Goal: Task Accomplishment & Management: Use online tool/utility

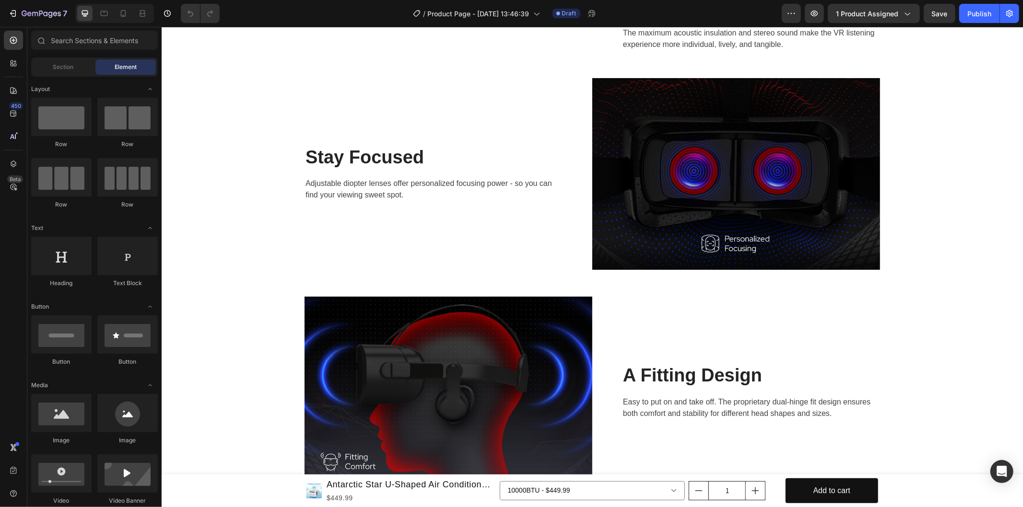
scroll to position [1918, 0]
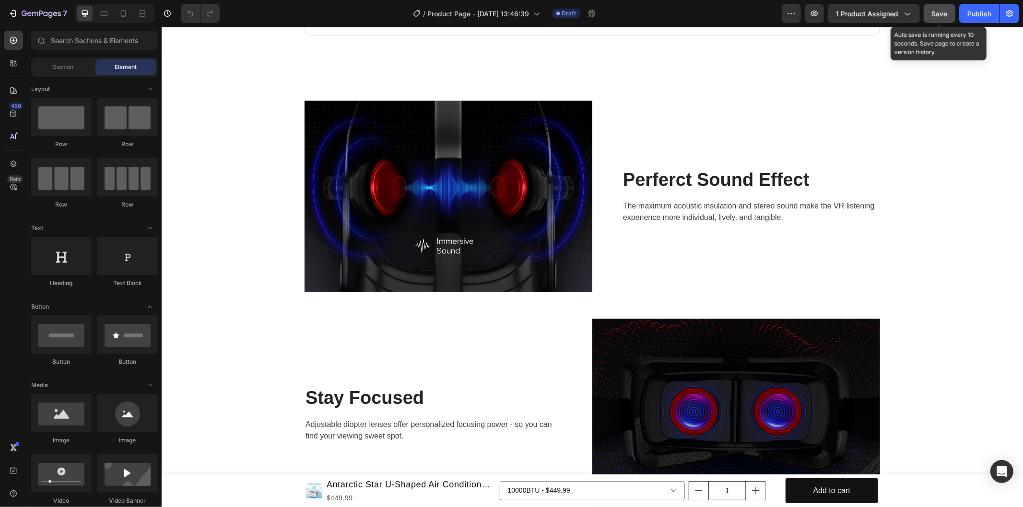
click at [940, 13] on span "Save" at bounding box center [940, 14] width 16 height 8
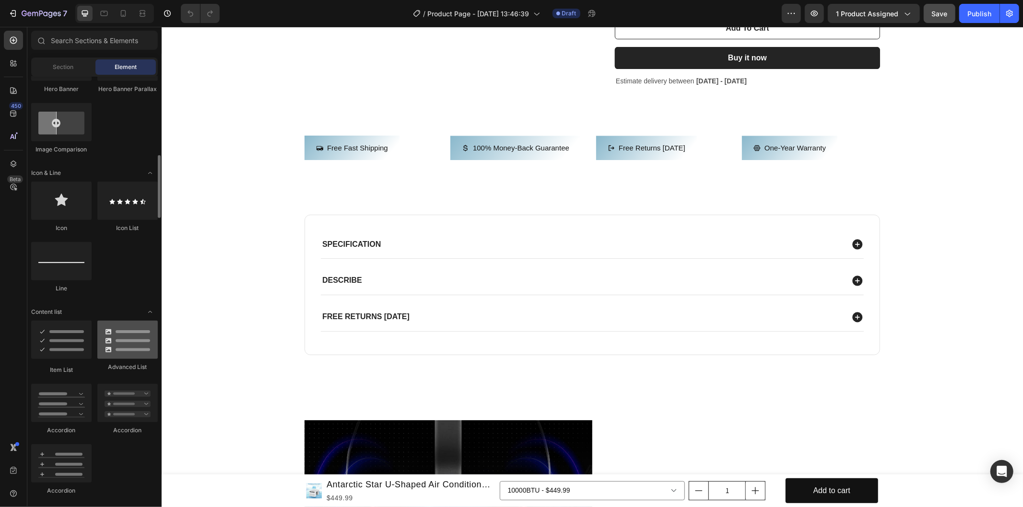
scroll to position [426, 0]
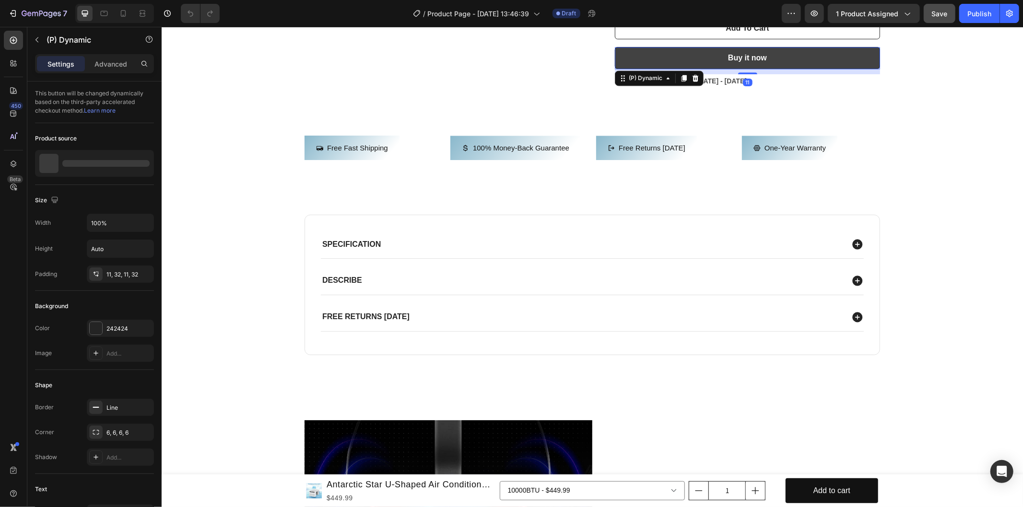
click at [844, 54] on button "Buy it now" at bounding box center [746, 58] width 265 height 22
click at [641, 59] on button "Buy it now" at bounding box center [746, 58] width 265 height 22
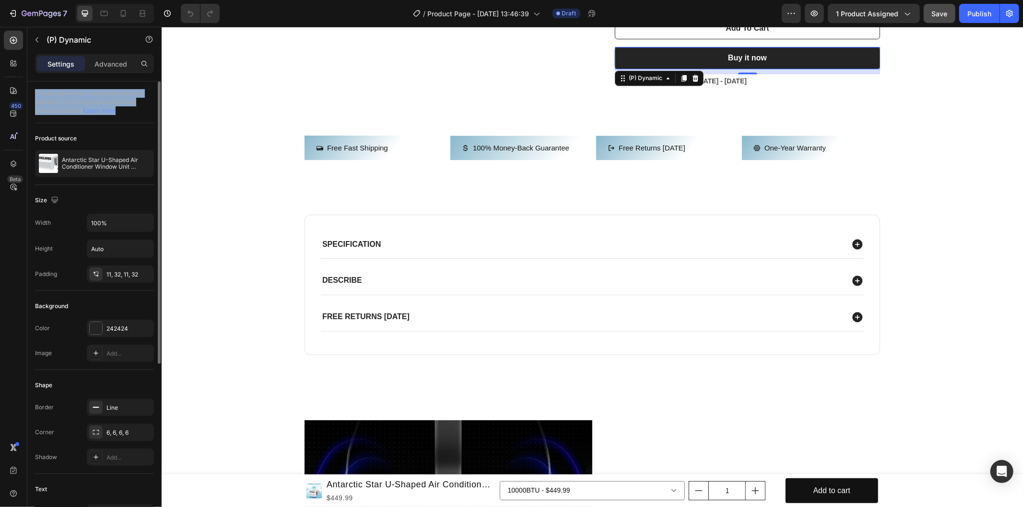
drag, startPoint x: 35, startPoint y: 92, endPoint x: 132, endPoint y: 114, distance: 99.5
click at [132, 114] on div "This button will be changed dynamically based on the third-party accelerated ch…" at bounding box center [94, 103] width 119 height 42
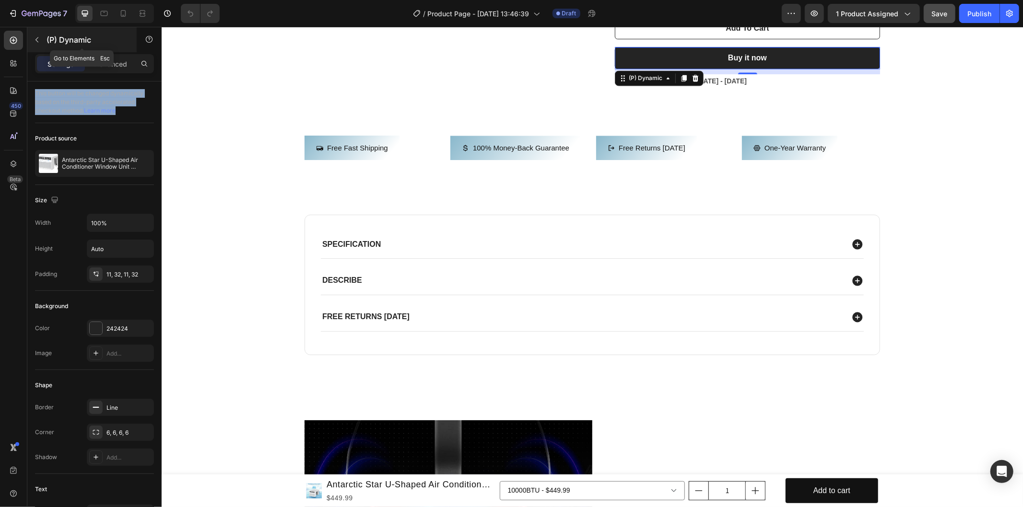
copy div "This button will be changed dynamically based on the third-party accelerated ch…"
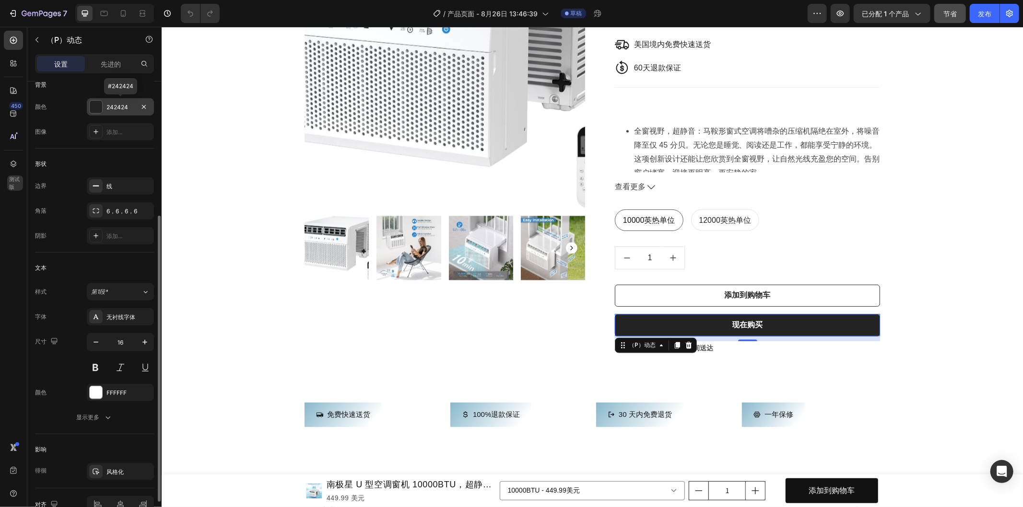
scroll to position [265, 0]
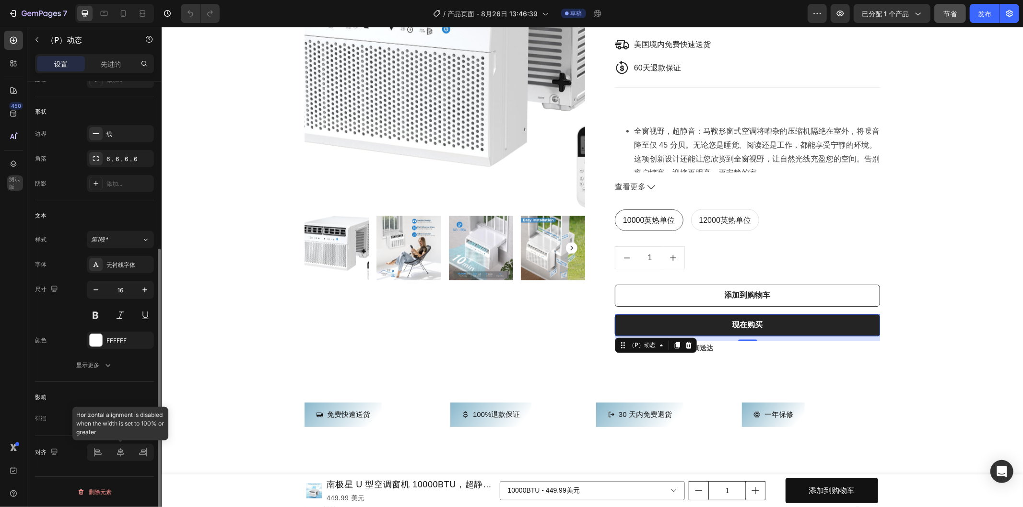
click at [121, 446] on div at bounding box center [120, 452] width 67 height 17
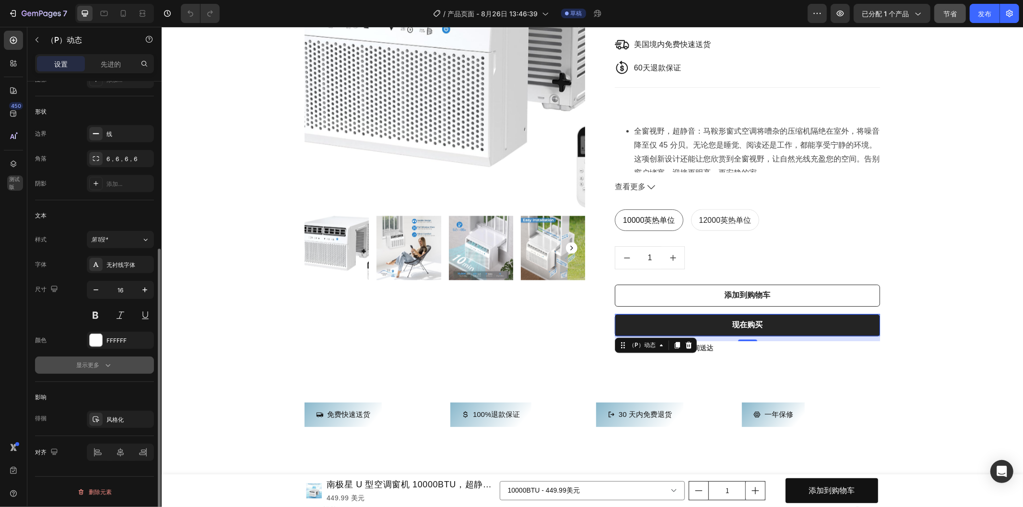
click at [107, 361] on icon "button" at bounding box center [108, 366] width 10 height 10
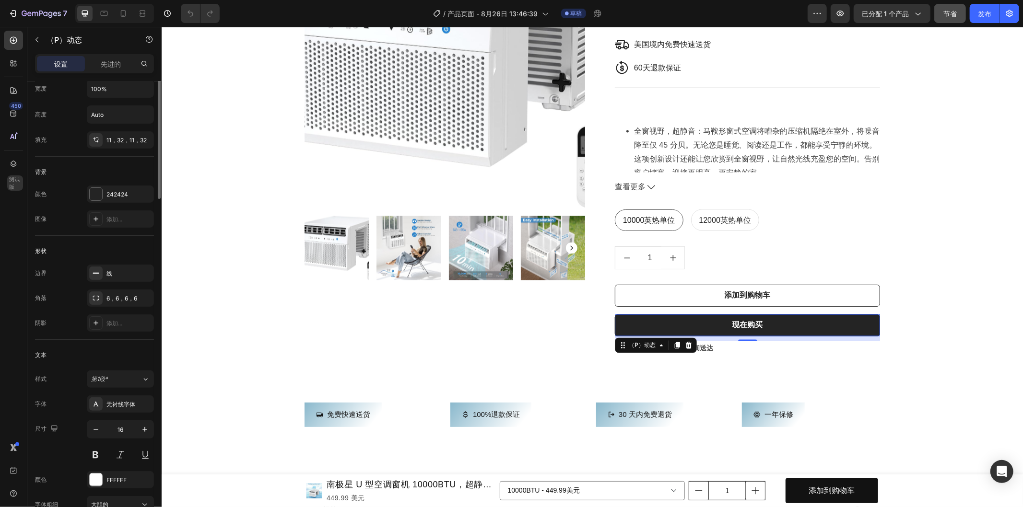
scroll to position [0, 0]
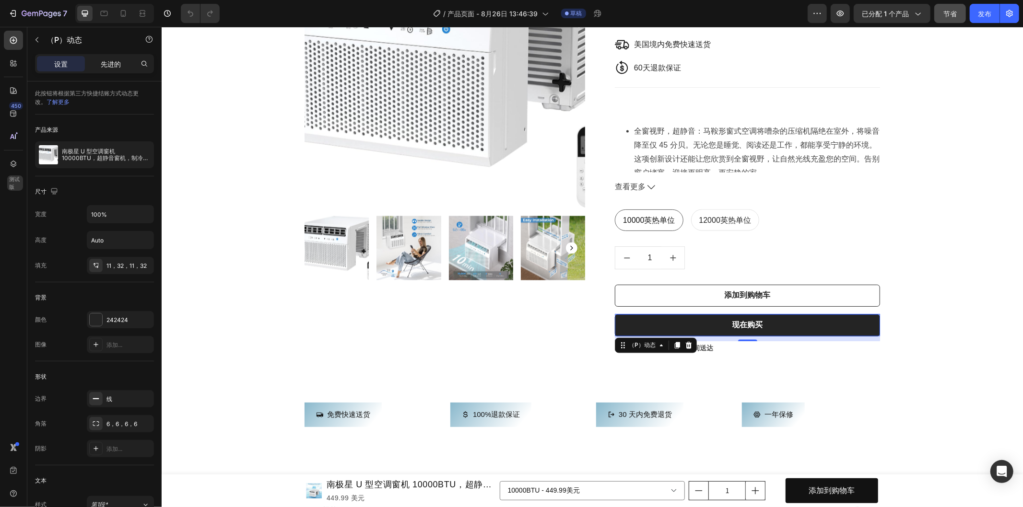
click at [105, 63] on font "先进的" at bounding box center [111, 64] width 20 height 8
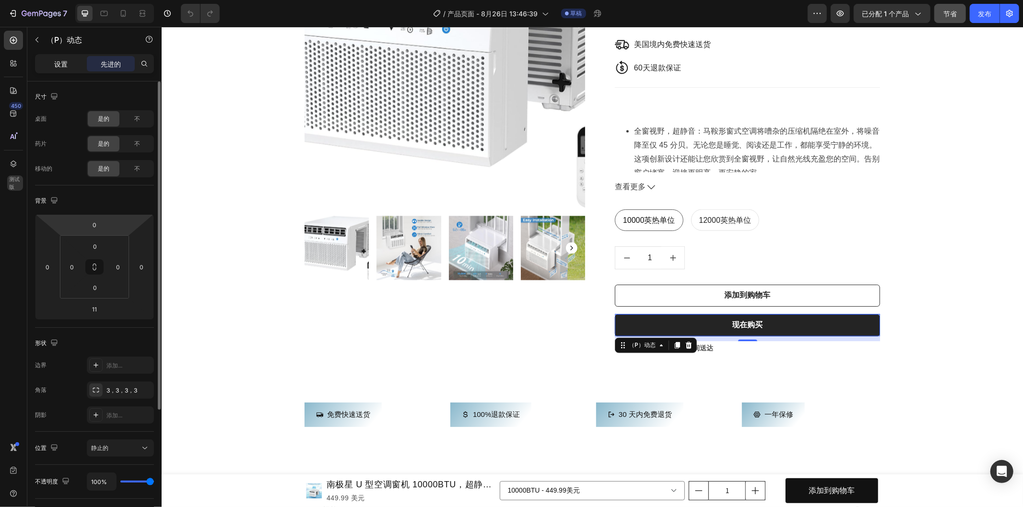
click at [48, 65] on div "设置" at bounding box center [61, 63] width 48 height 15
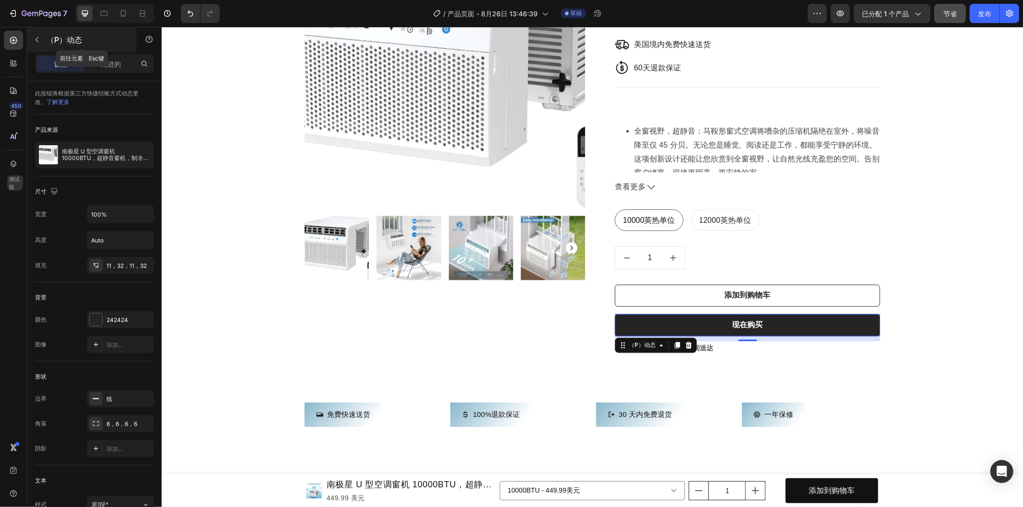
click at [42, 40] on button "button" at bounding box center [36, 39] width 15 height 15
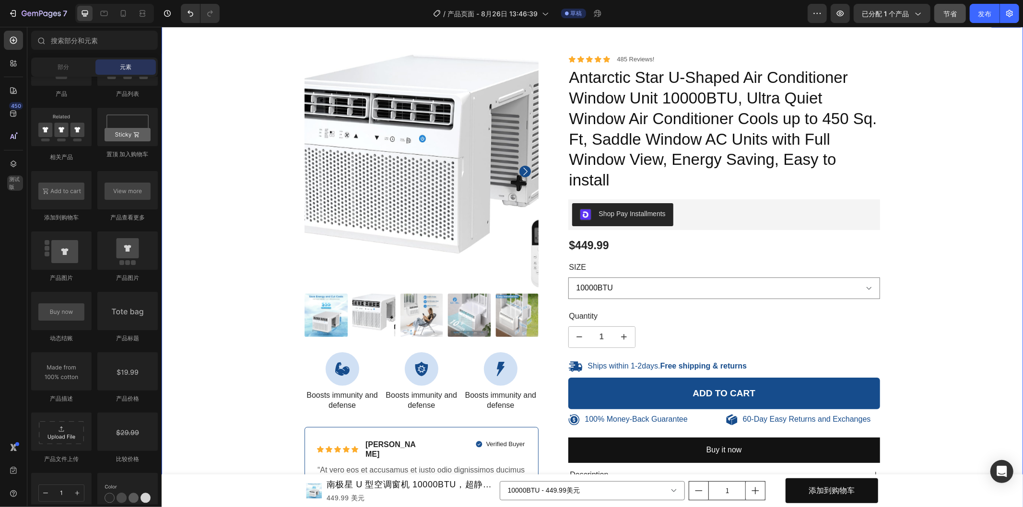
scroll to position [746, 0]
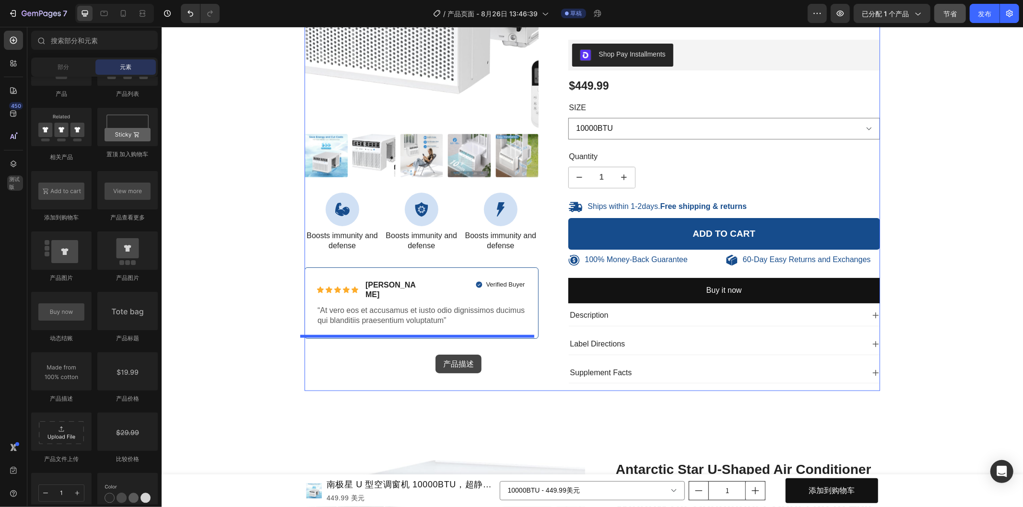
drag, startPoint x: 232, startPoint y: 402, endPoint x: 435, endPoint y: 354, distance: 208.3
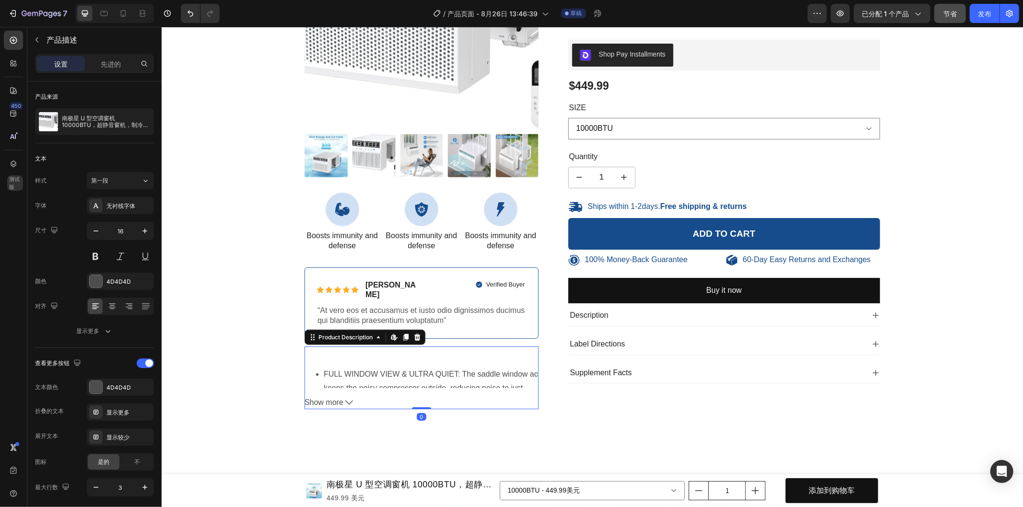
scroll to position [799, 0]
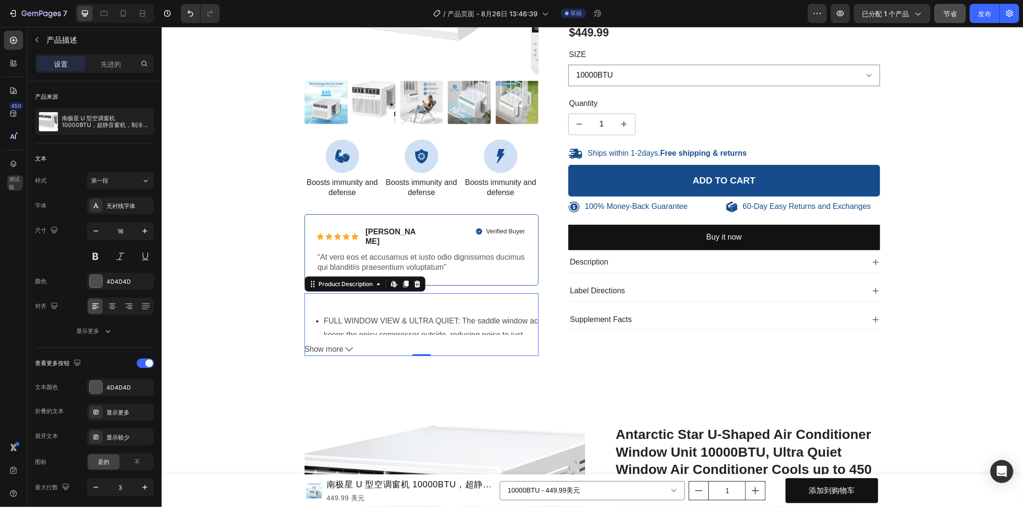
click at [346, 347] on icon at bounding box center [349, 349] width 8 height 4
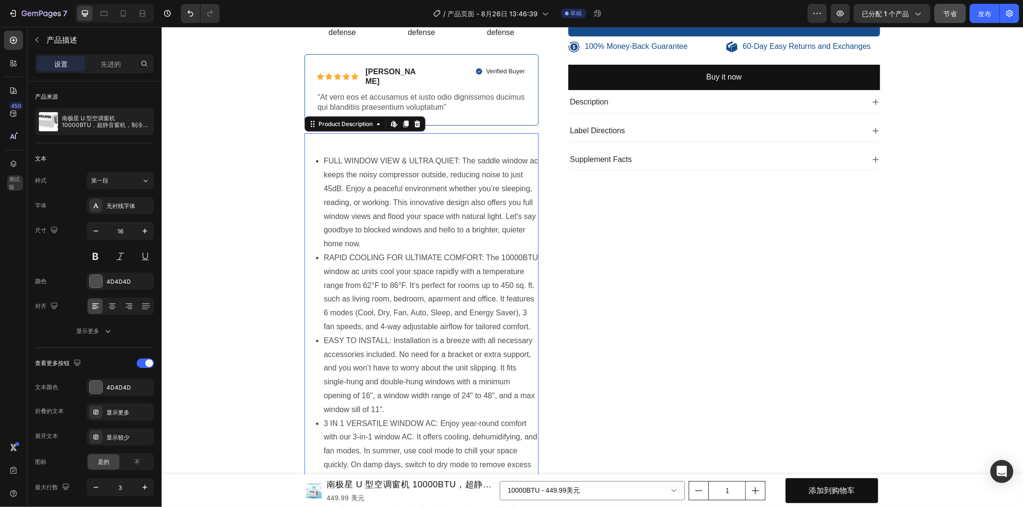
scroll to position [746, 0]
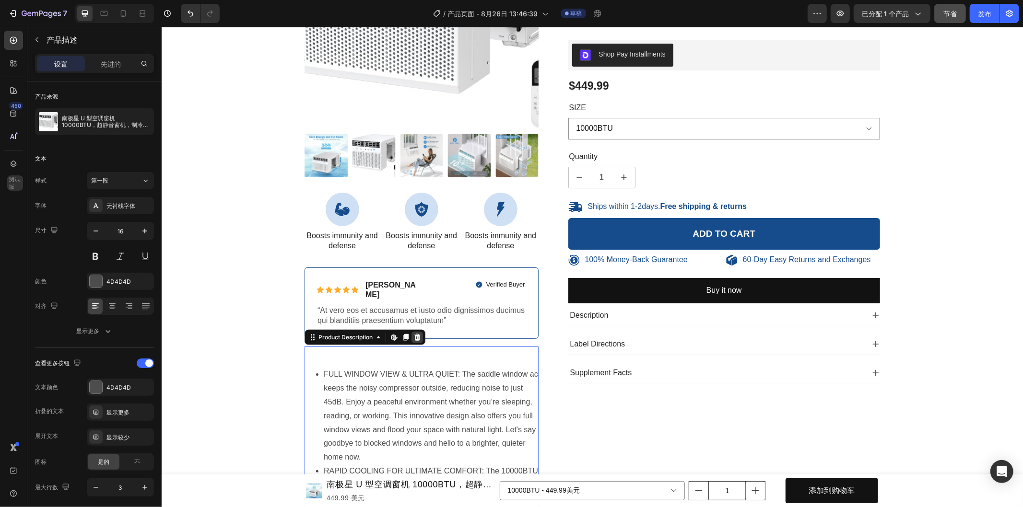
click at [416, 333] on icon at bounding box center [417, 337] width 8 height 8
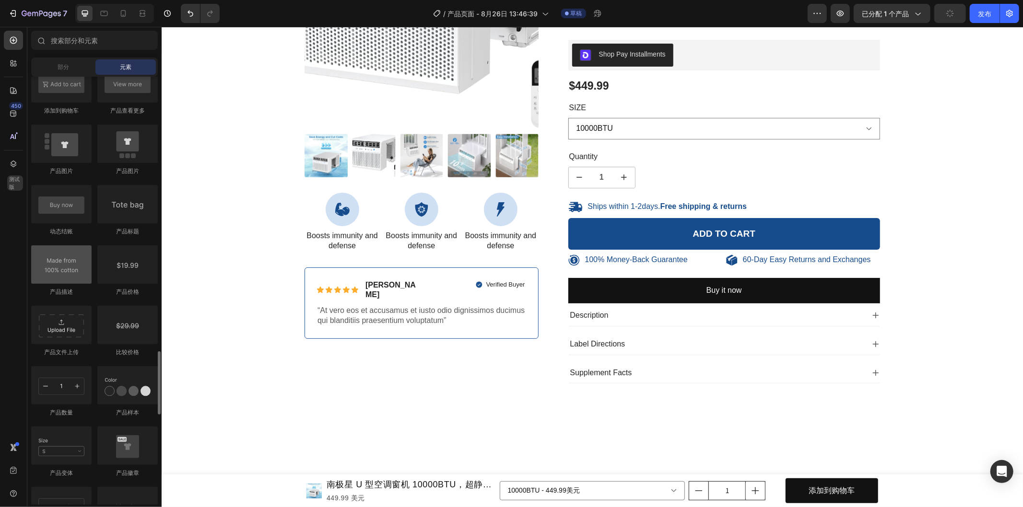
scroll to position [1545, 0]
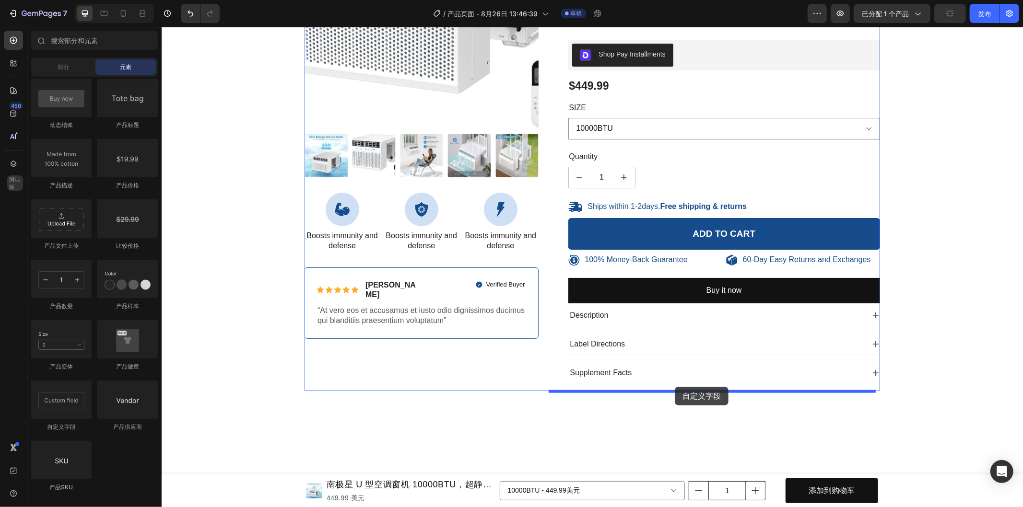
drag, startPoint x: 222, startPoint y: 415, endPoint x: 674, endPoint y: 386, distance: 453.1
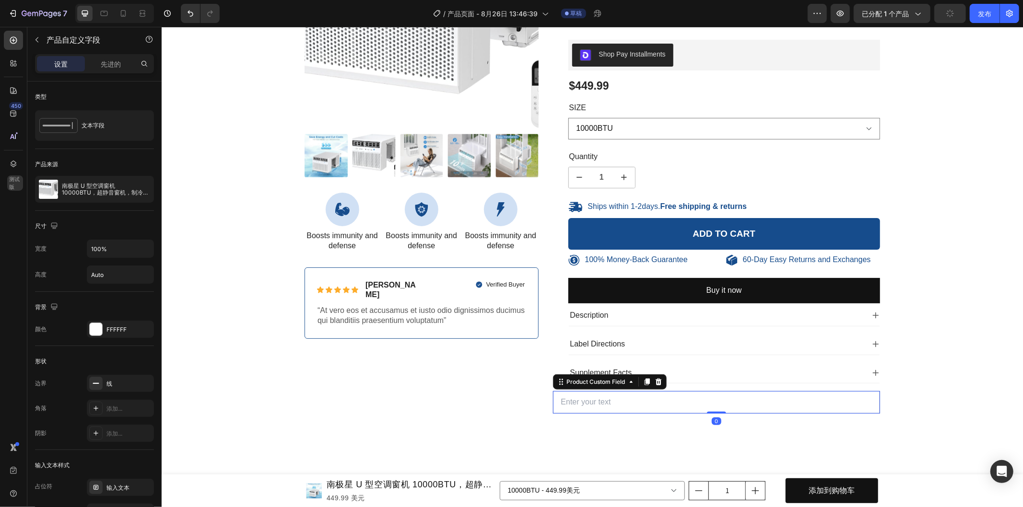
click at [612, 409] on input "text" at bounding box center [716, 402] width 328 height 23
click at [622, 427] on div "100% Money-Back Guarantee Item List 60-Day Easy Returns Item List Row Product I…" at bounding box center [591, 150] width 861 height 588
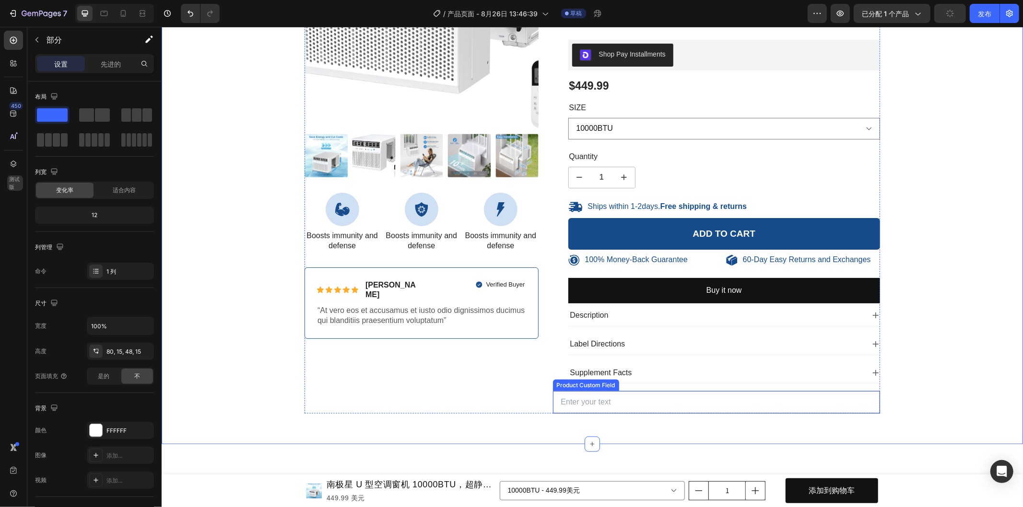
click at [578, 400] on input "text" at bounding box center [716, 402] width 328 height 23
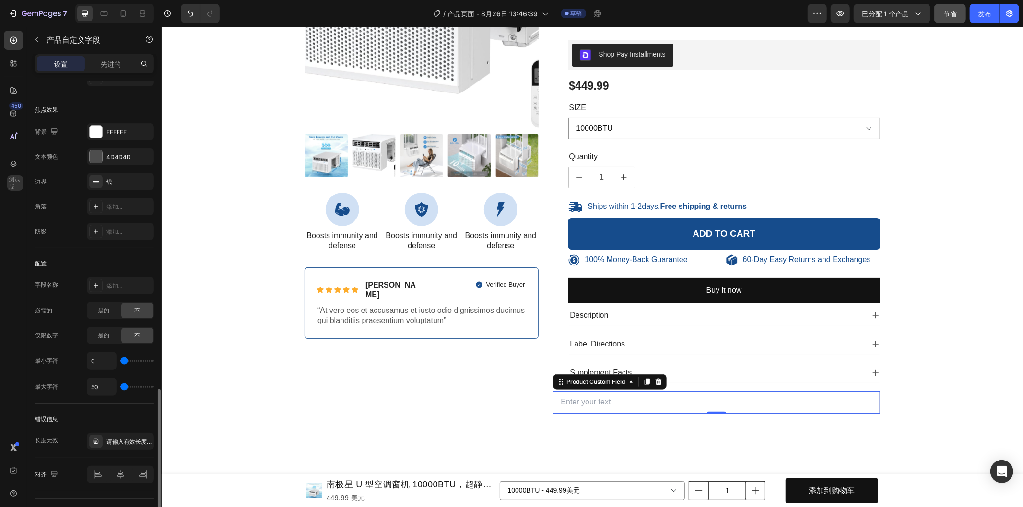
scroll to position [768, 0]
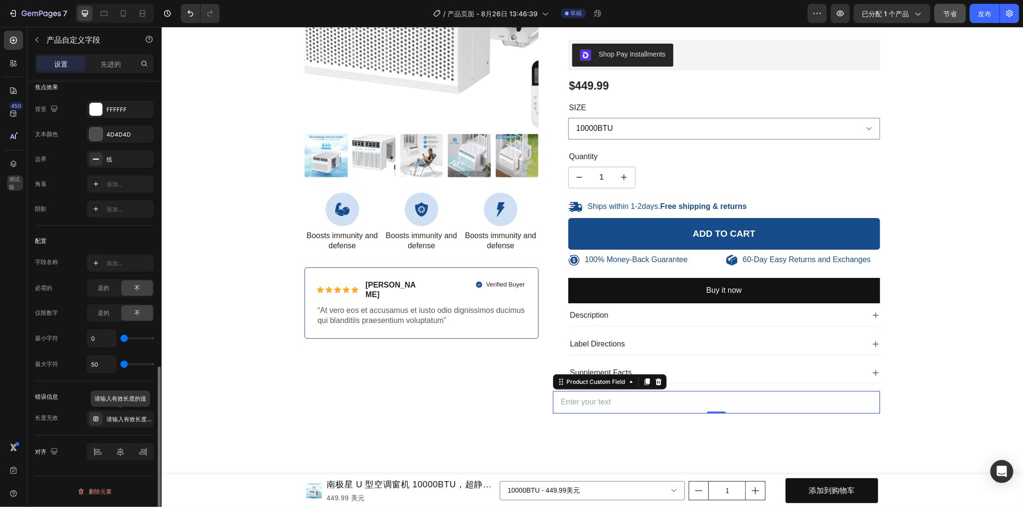
click at [113, 424] on div "请输入有效长度的值" at bounding box center [128, 419] width 45 height 9
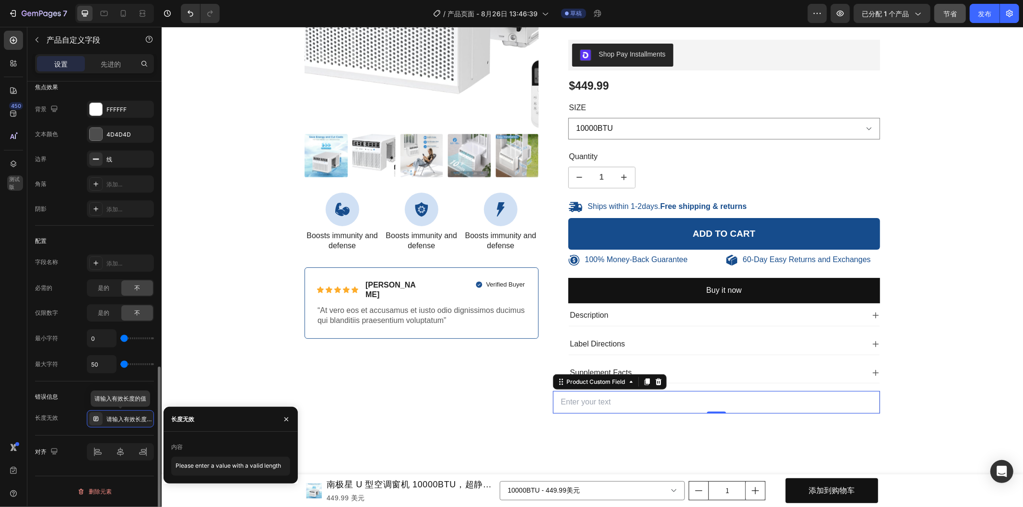
click at [113, 424] on div "请输入有效长度的值" at bounding box center [128, 419] width 45 height 9
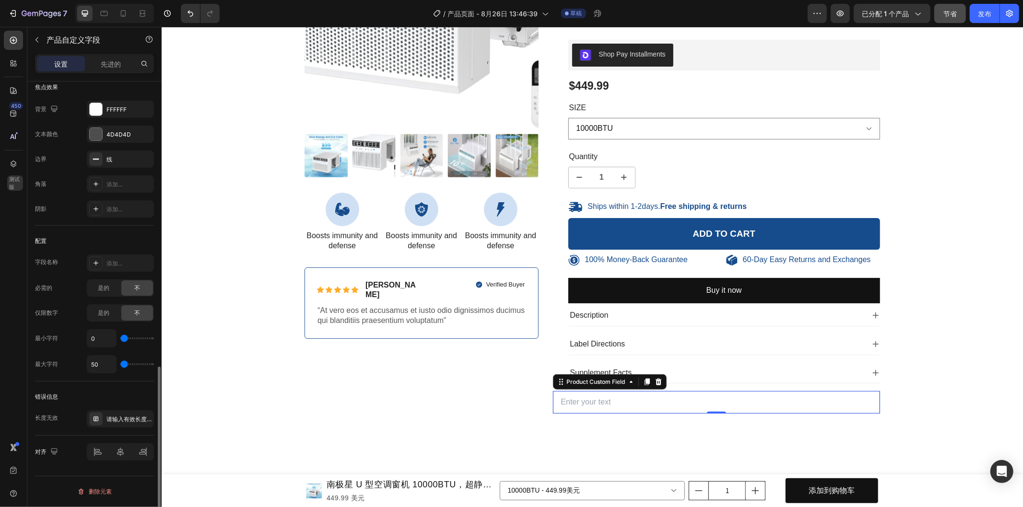
click at [73, 399] on div "错误信息" at bounding box center [94, 396] width 119 height 15
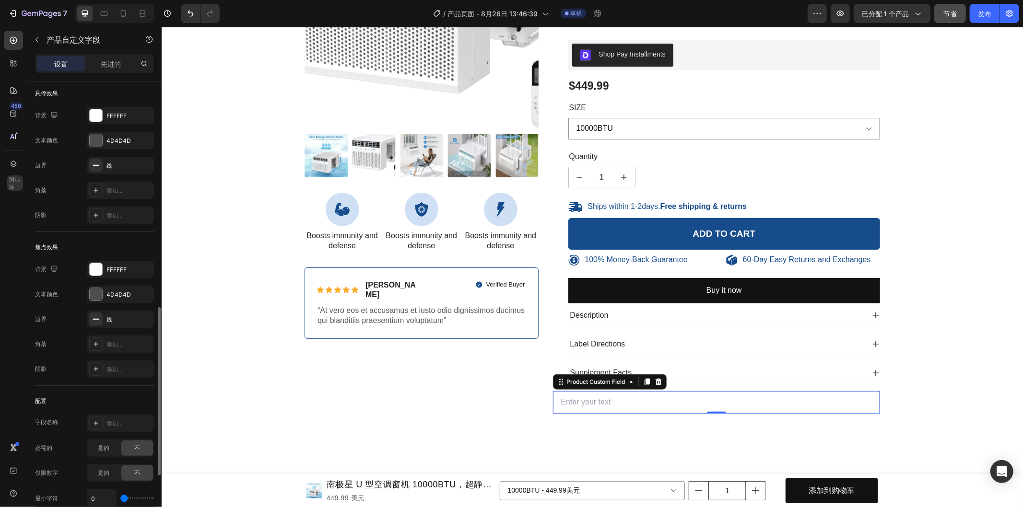
scroll to position [555, 0]
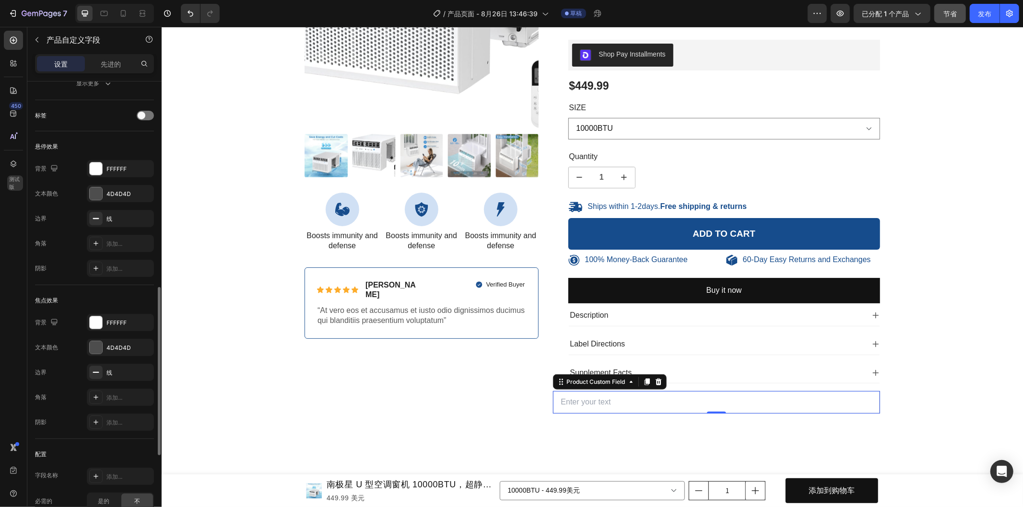
click at [597, 396] on input "text" at bounding box center [716, 402] width 328 height 23
type input "M"
click at [627, 399] on input "text" at bounding box center [716, 402] width 328 height 23
paste input "More payment options"
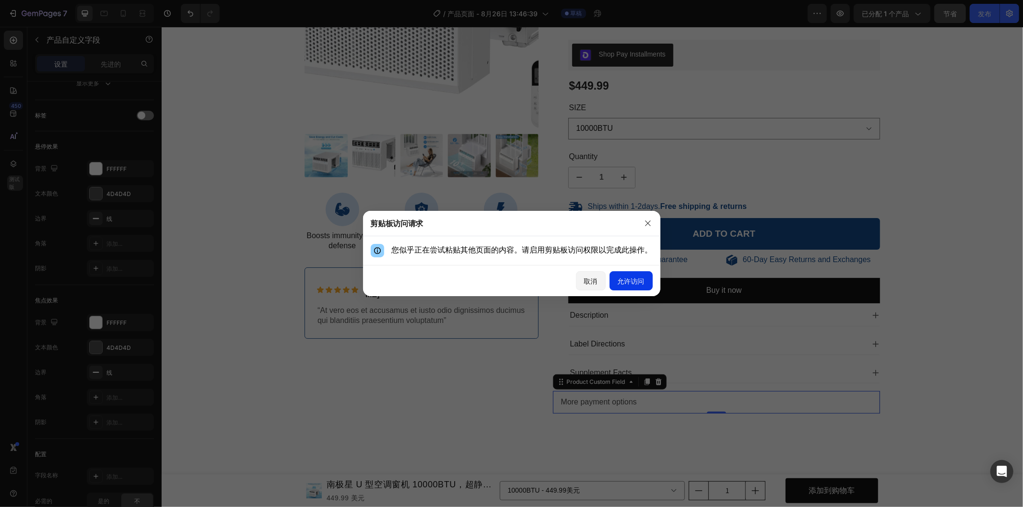
type input "More payment options"
click at [620, 278] on font "允许访问" at bounding box center [631, 281] width 27 height 8
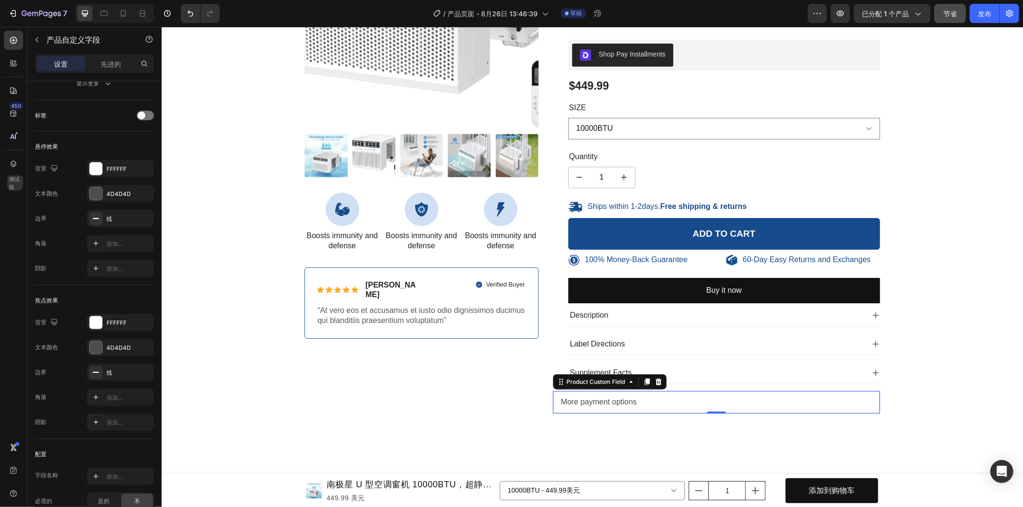
click at [658, 404] on input "More payment options" at bounding box center [716, 402] width 328 height 23
click at [679, 422] on div "100% Money-Back Guarantee Item List 60-Day Easy Returns Item List Row Product I…" at bounding box center [591, 150] width 861 height 588
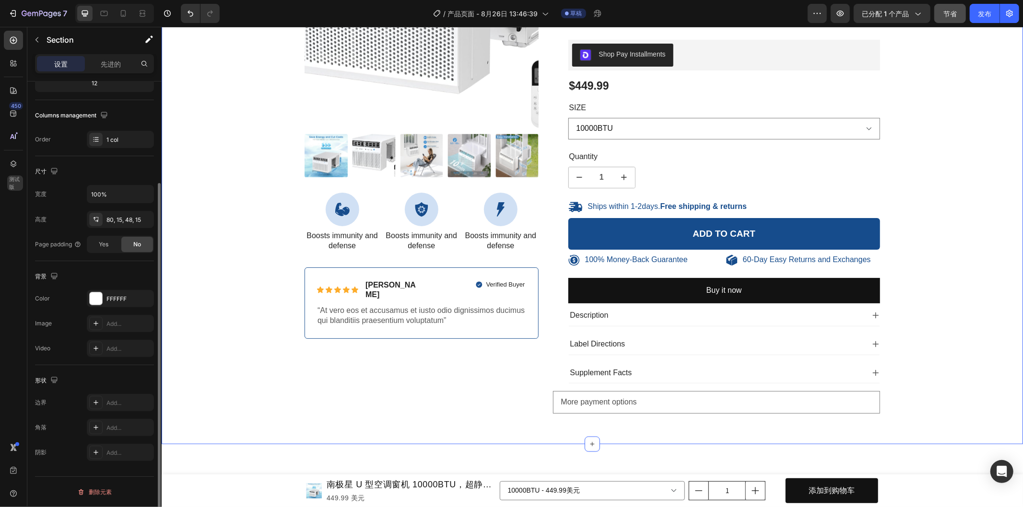
scroll to position [0, 0]
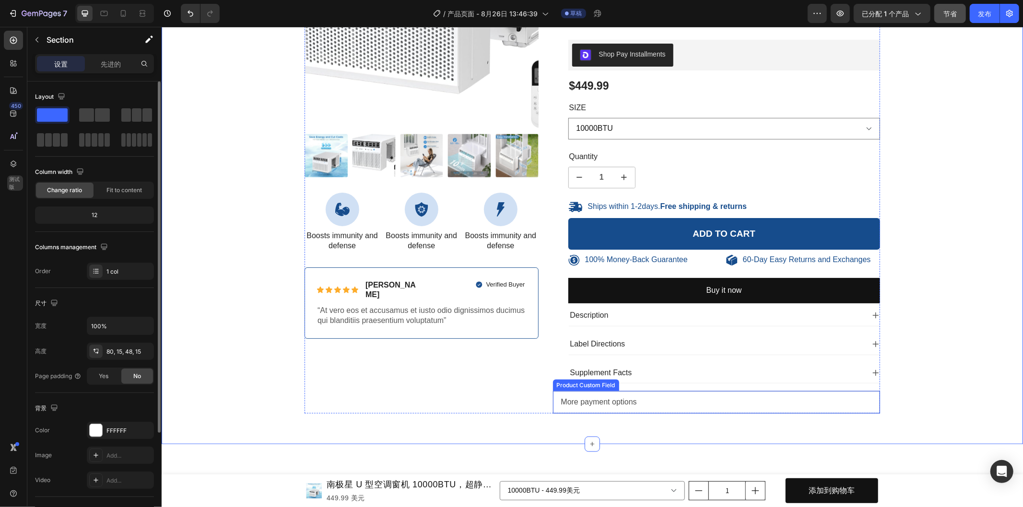
click at [683, 407] on input "More payment options" at bounding box center [716, 402] width 328 height 23
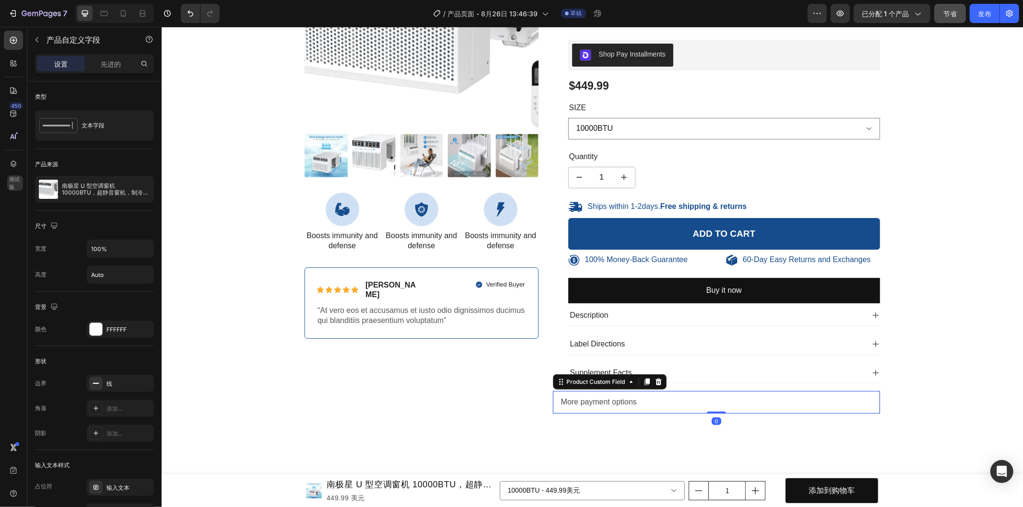
click at [679, 403] on input "More payment options" at bounding box center [716, 402] width 328 height 23
click at [840, 12] on icon "button" at bounding box center [840, 14] width 7 height 6
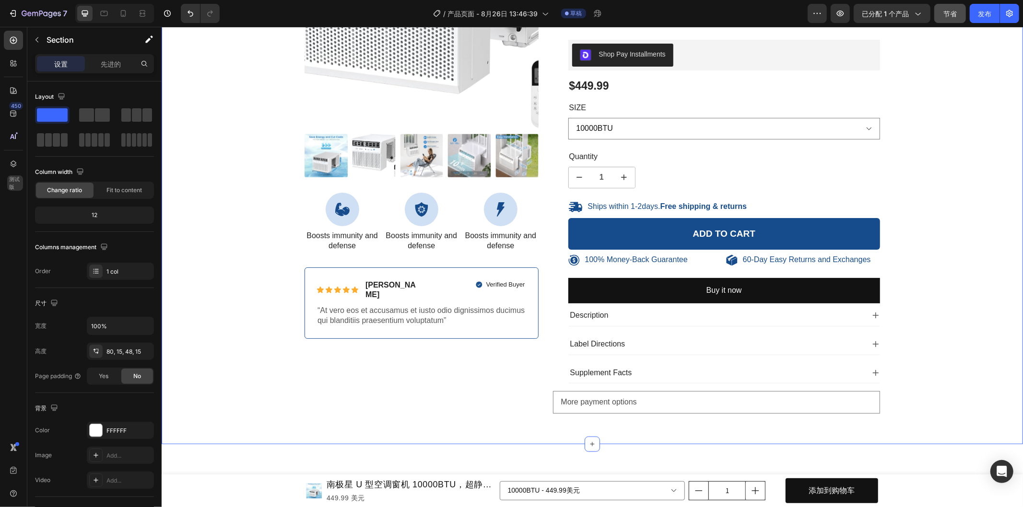
click at [915, 400] on div "100% Money-Back Guarantee Item List 60-Day Easy Returns Item List Row Product I…" at bounding box center [591, 158] width 847 height 527
click at [836, 405] on input "More payment options" at bounding box center [716, 402] width 328 height 23
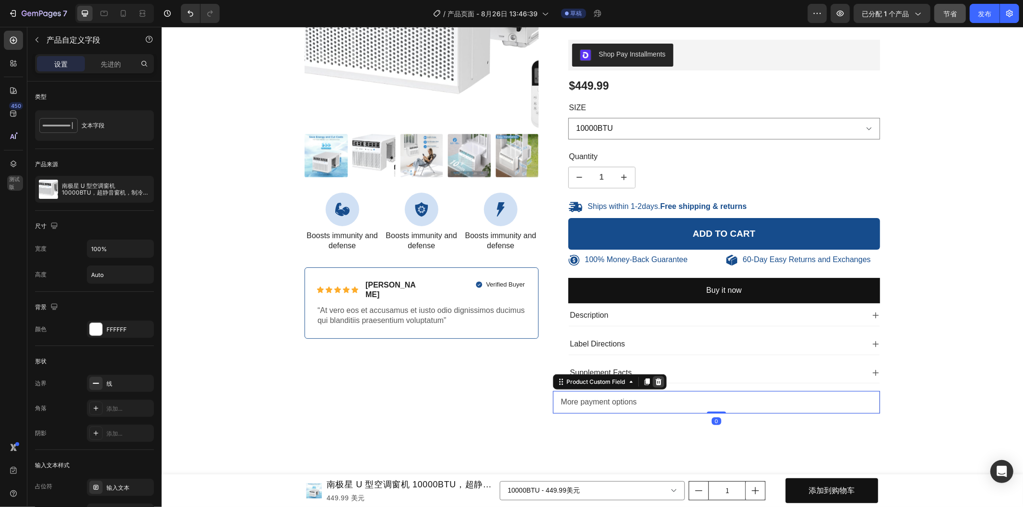
click at [655, 382] on icon at bounding box center [658, 382] width 8 height 8
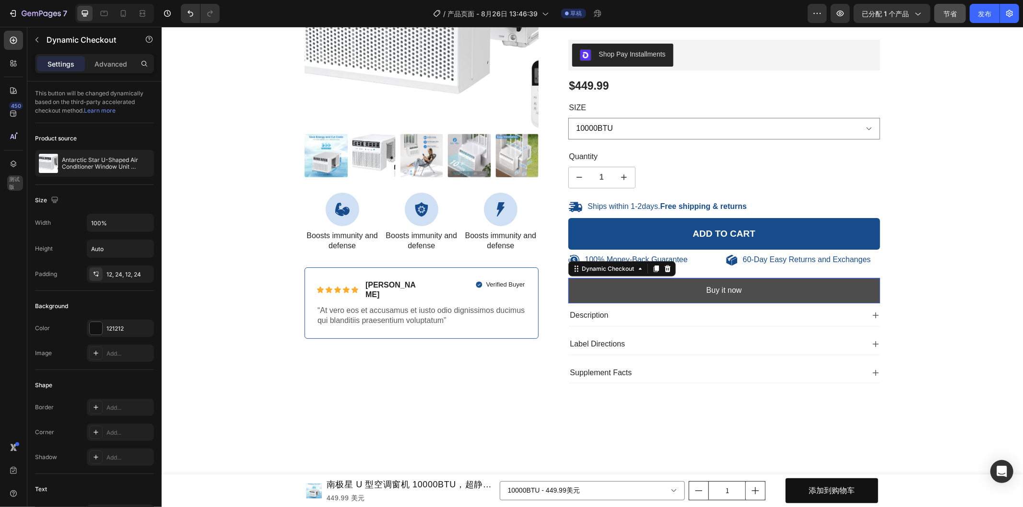
click at [785, 289] on button "Buy it now" at bounding box center [724, 290] width 312 height 25
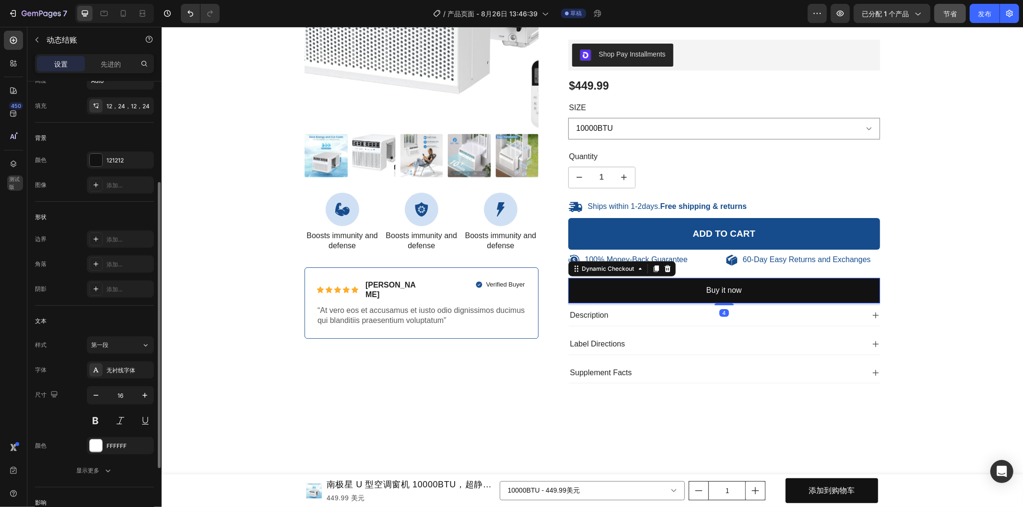
scroll to position [265, 0]
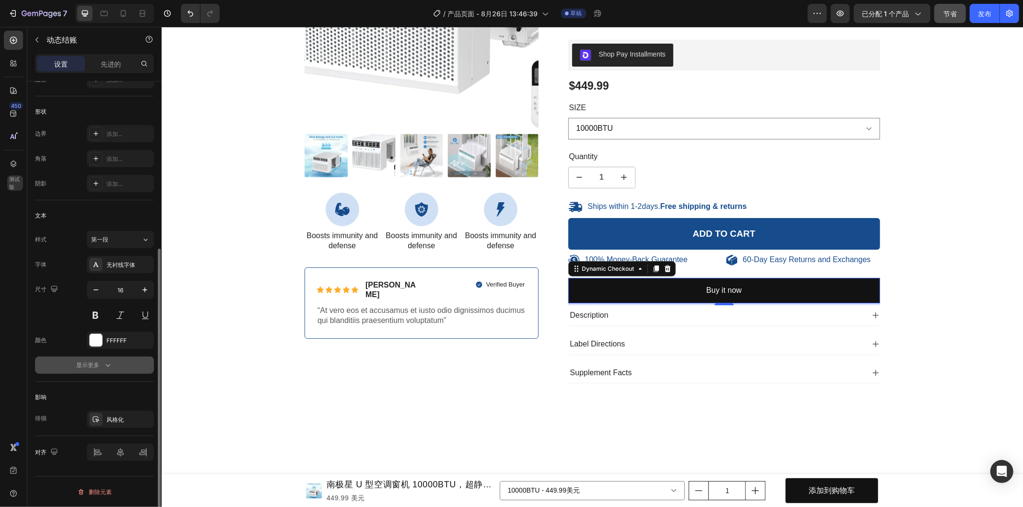
click at [98, 367] on font "显示更多" at bounding box center [87, 365] width 23 height 7
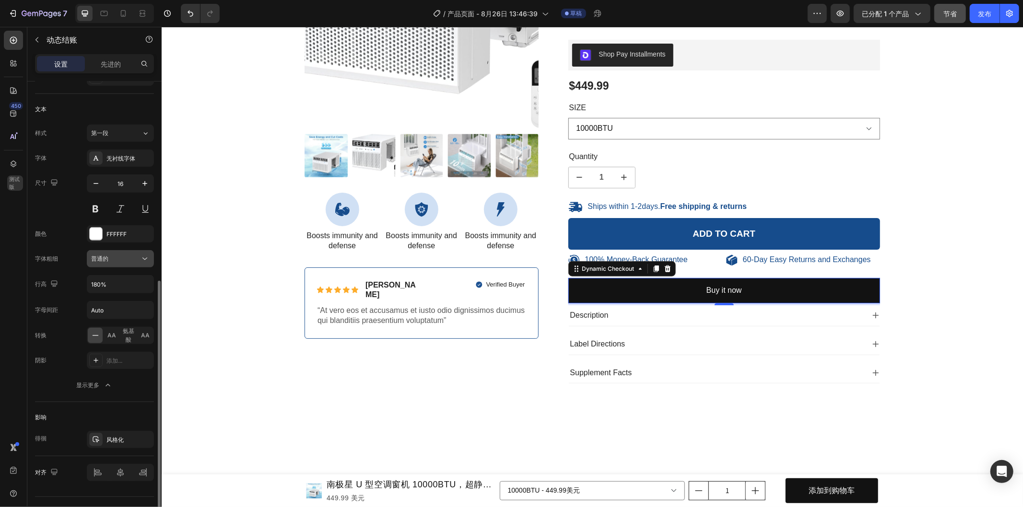
scroll to position [392, 0]
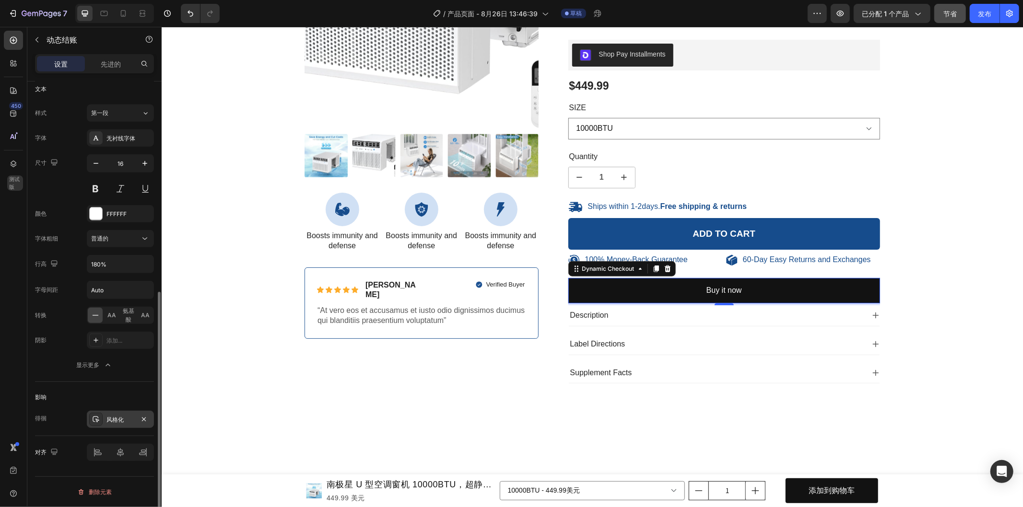
click at [126, 416] on div "风格化" at bounding box center [120, 420] width 28 height 9
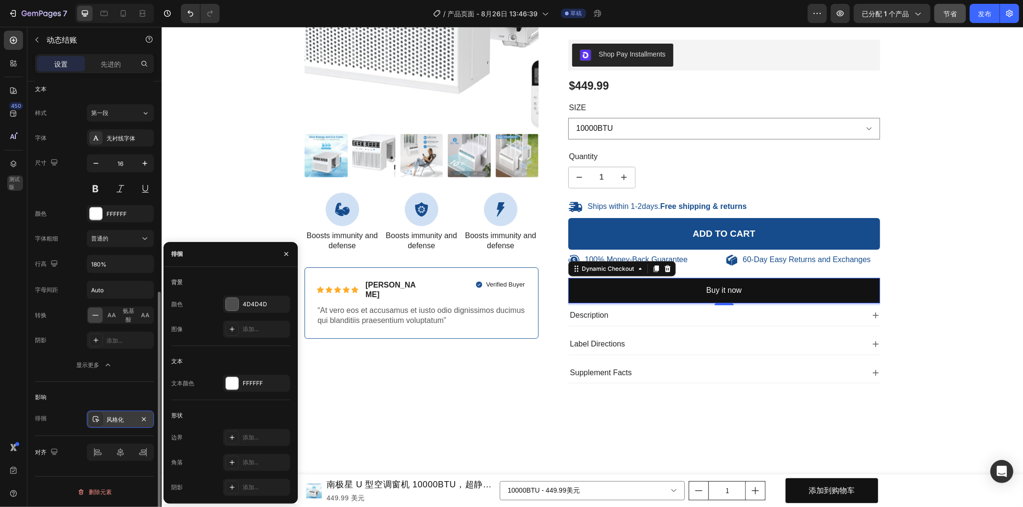
click at [126, 416] on div "风格化" at bounding box center [120, 420] width 28 height 9
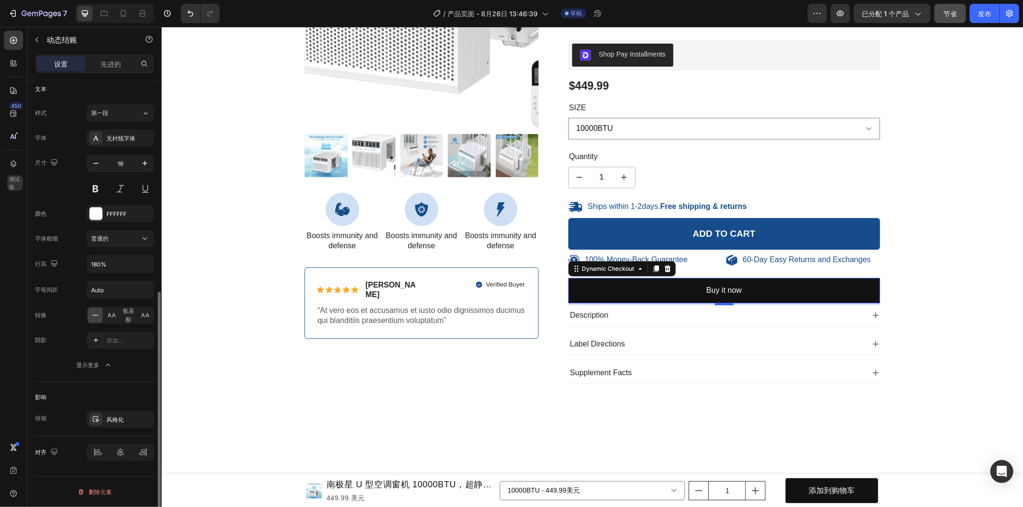
click at [113, 383] on div "影响 徘徊 风格化" at bounding box center [94, 409] width 119 height 54
click at [114, 65] on font "先进的" at bounding box center [111, 64] width 20 height 8
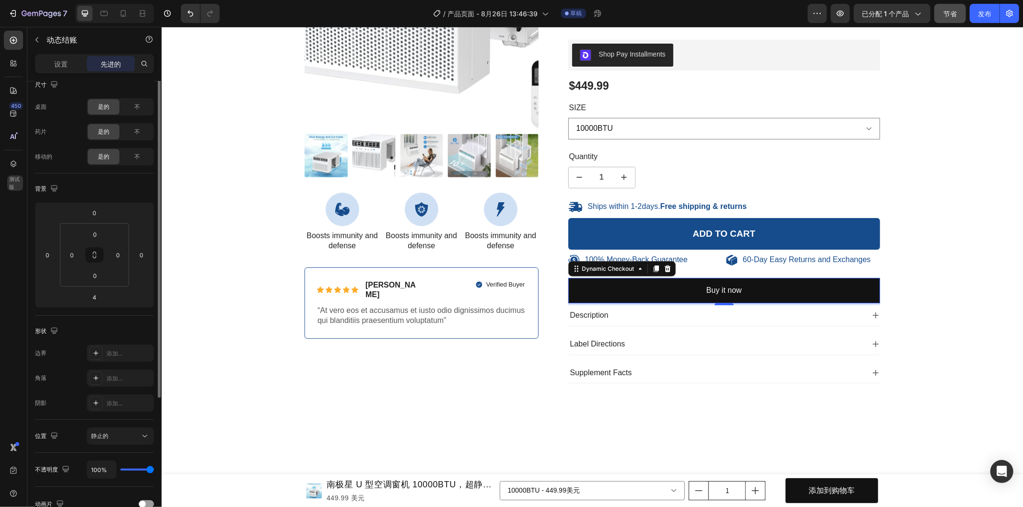
scroll to position [0, 0]
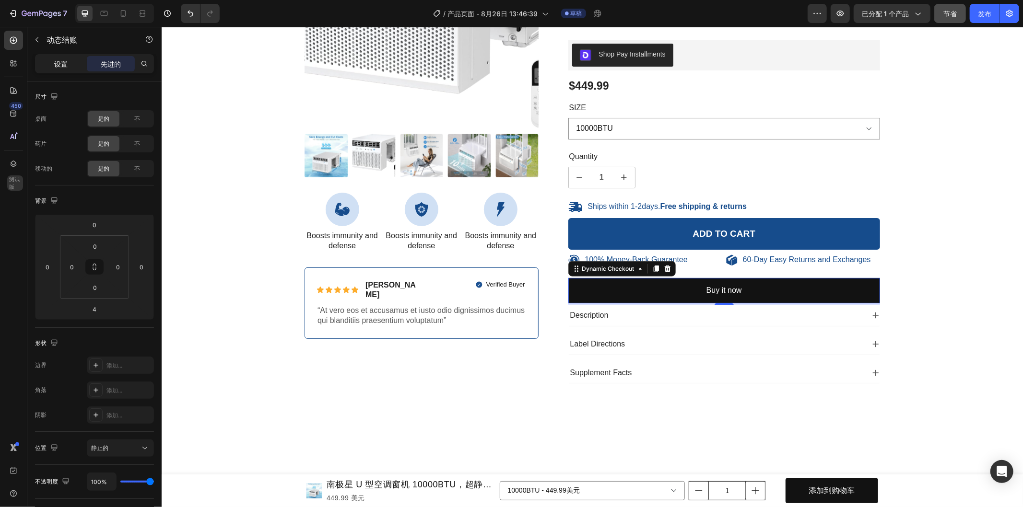
click at [77, 63] on div "设置" at bounding box center [61, 63] width 48 height 15
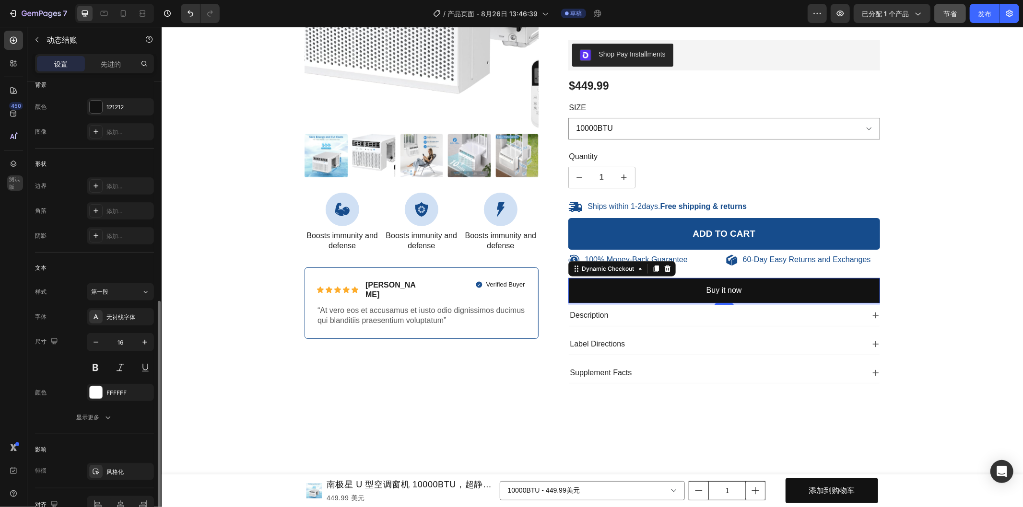
scroll to position [265, 0]
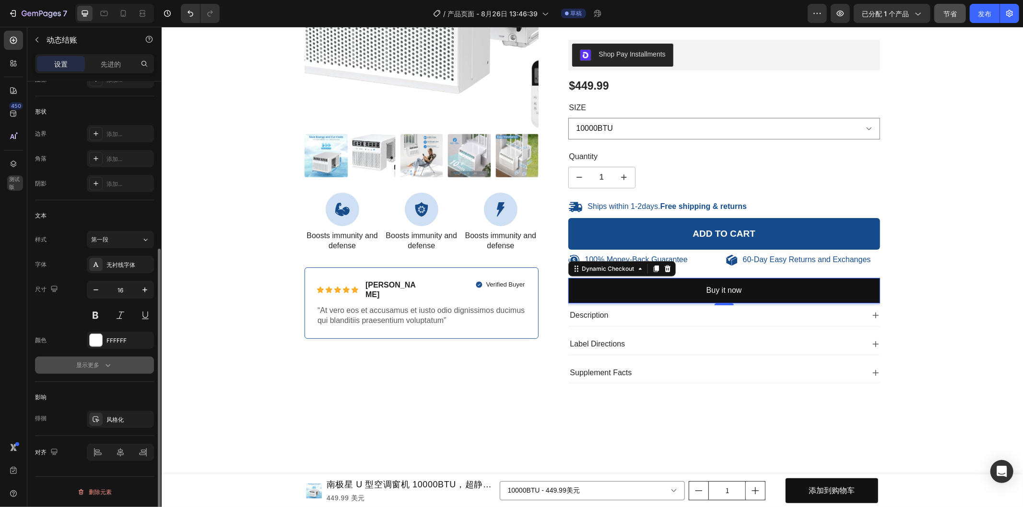
click at [101, 367] on div "显示更多" at bounding box center [94, 366] width 36 height 10
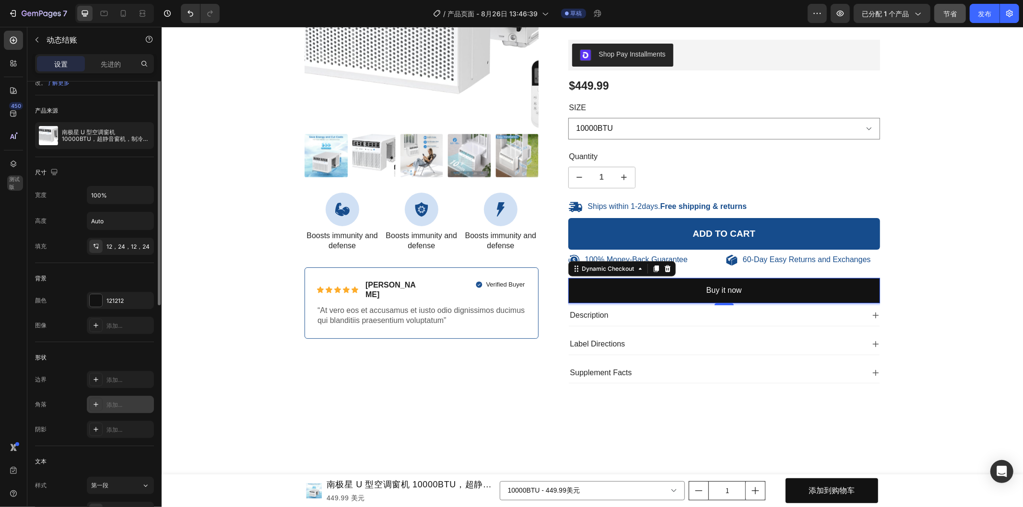
scroll to position [0, 0]
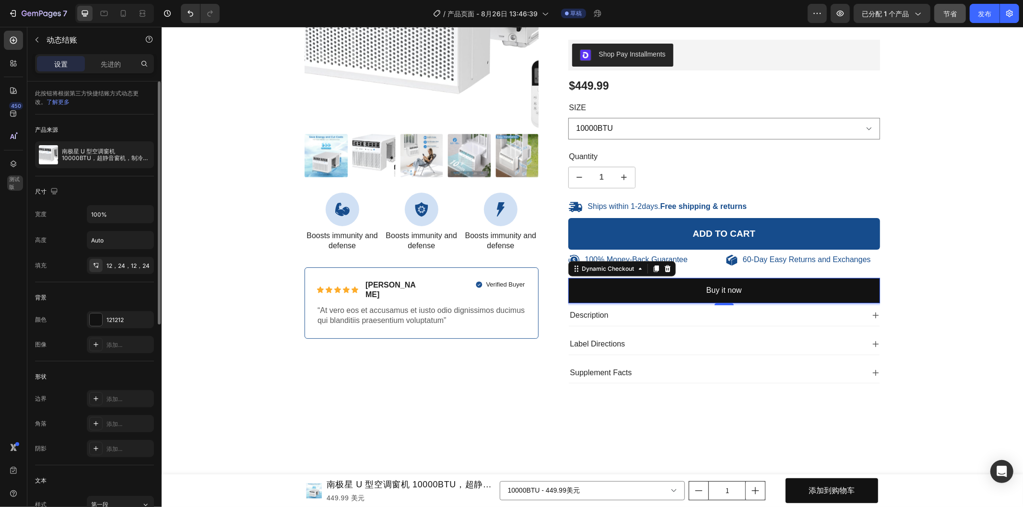
click at [56, 103] on font "了解更多" at bounding box center [58, 101] width 23 height 7
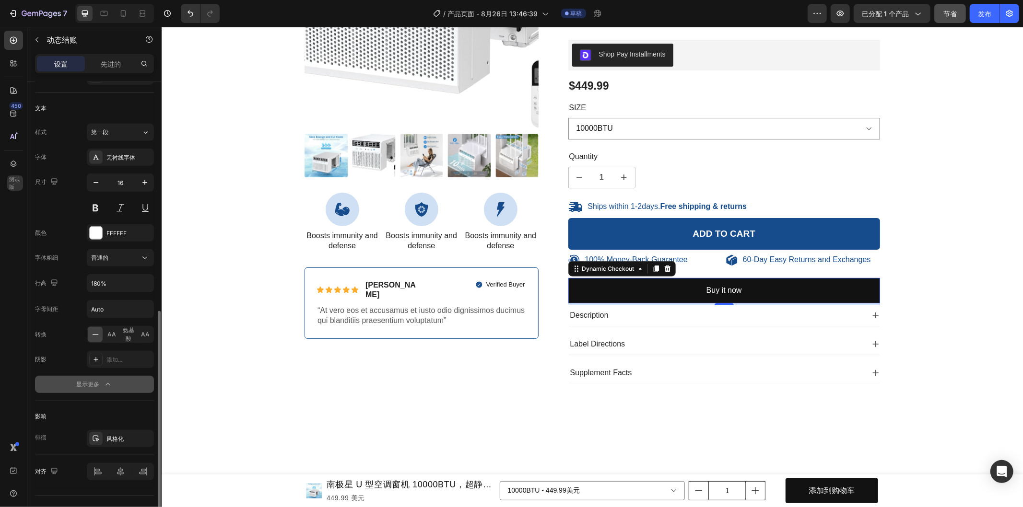
scroll to position [392, 0]
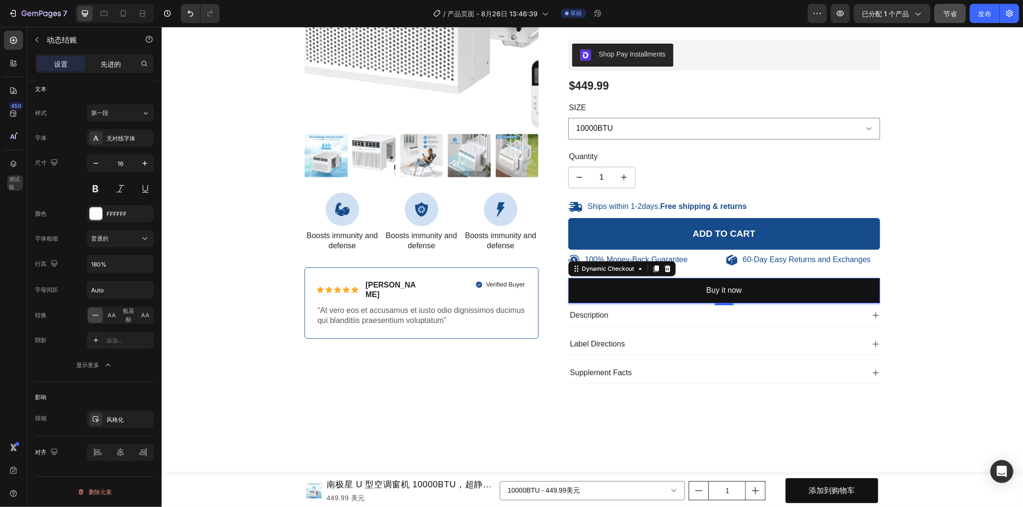
click at [114, 56] on div "先进的" at bounding box center [111, 63] width 48 height 15
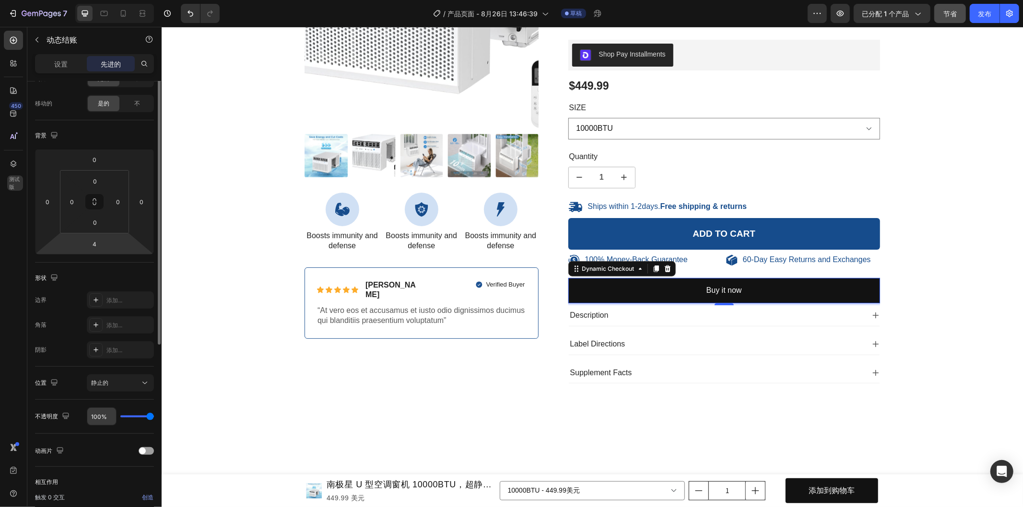
scroll to position [0, 0]
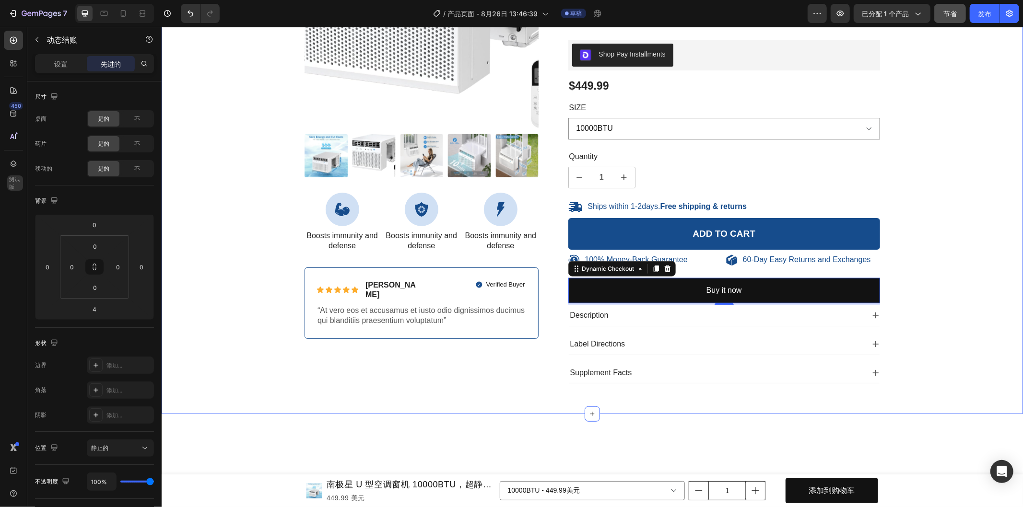
click at [886, 294] on div "100% Money-Back Guarantee Item List 60-Day Easy Returns Item List Row Product I…" at bounding box center [591, 143] width 847 height 497
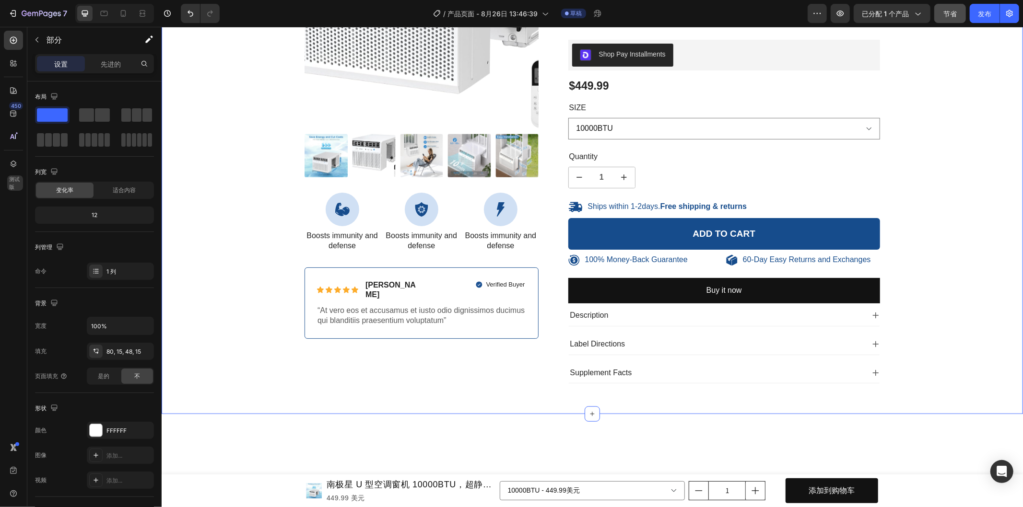
click at [877, 293] on div "100% Money-Back Guarantee Item List 60-Day Easy Returns Item List Row Product I…" at bounding box center [591, 143] width 847 height 497
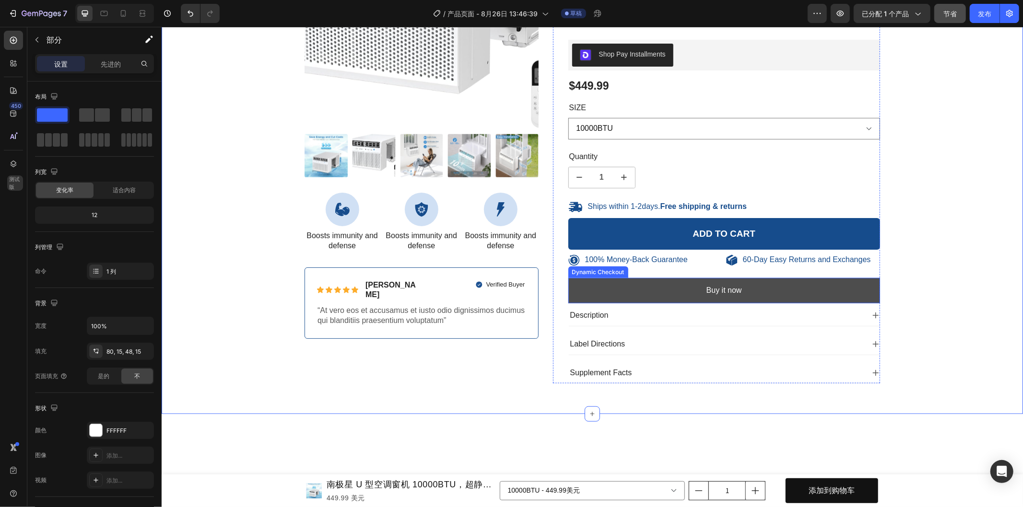
click at [860, 289] on button "Buy it now" at bounding box center [724, 290] width 312 height 25
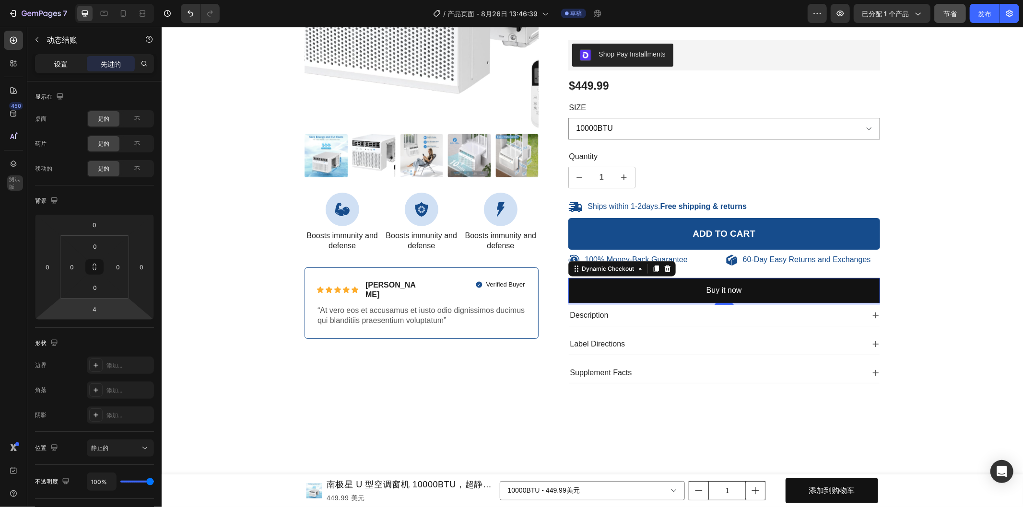
click at [73, 64] on div "设置" at bounding box center [61, 63] width 48 height 15
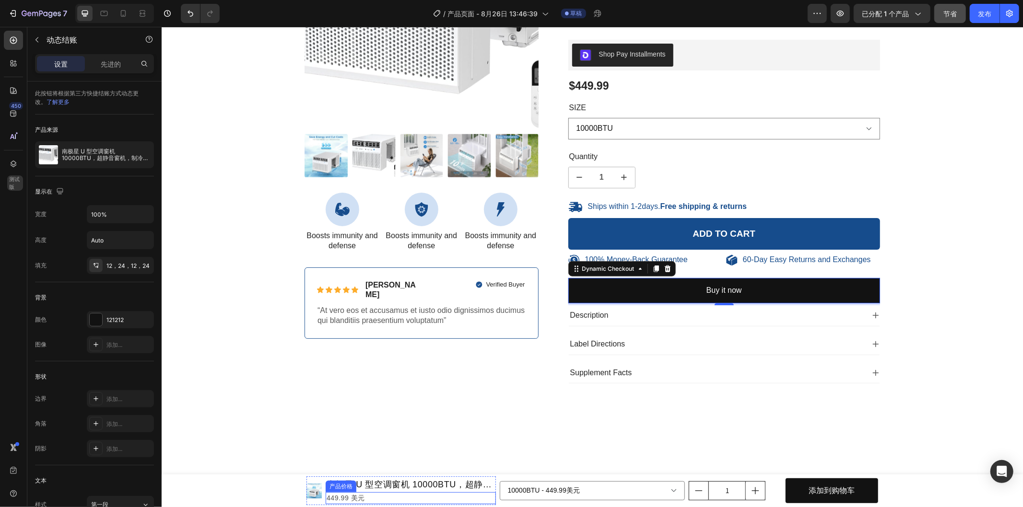
click at [205, 201] on div "100% Money-Back Guarantee Item List 60-Day Easy Returns Item List Row Product I…" at bounding box center [591, 143] width 847 height 497
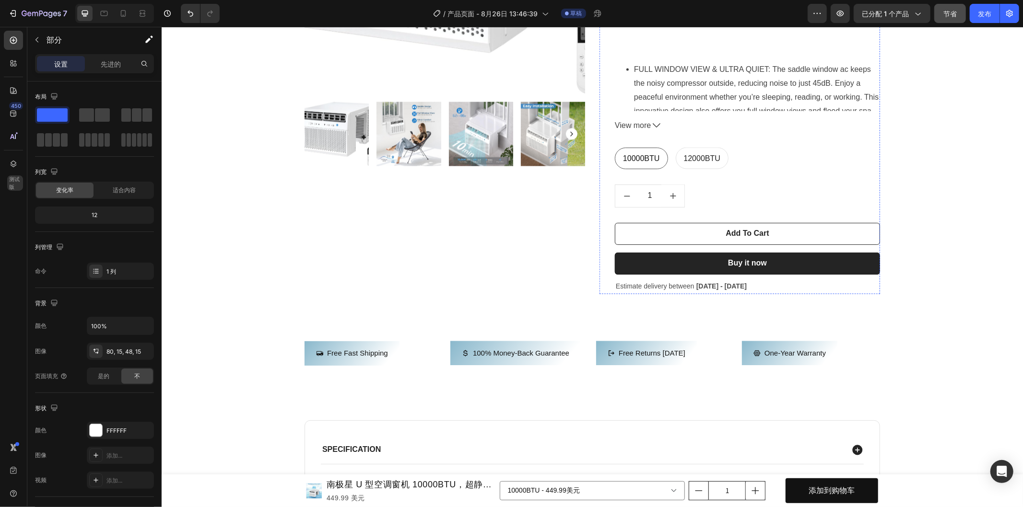
scroll to position [1439, 0]
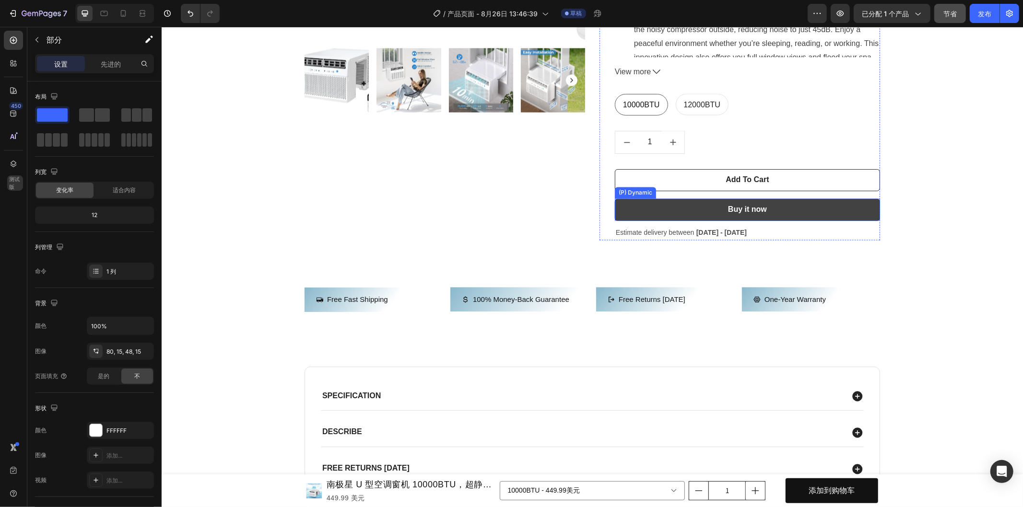
click at [836, 218] on button "Buy it now" at bounding box center [746, 210] width 265 height 22
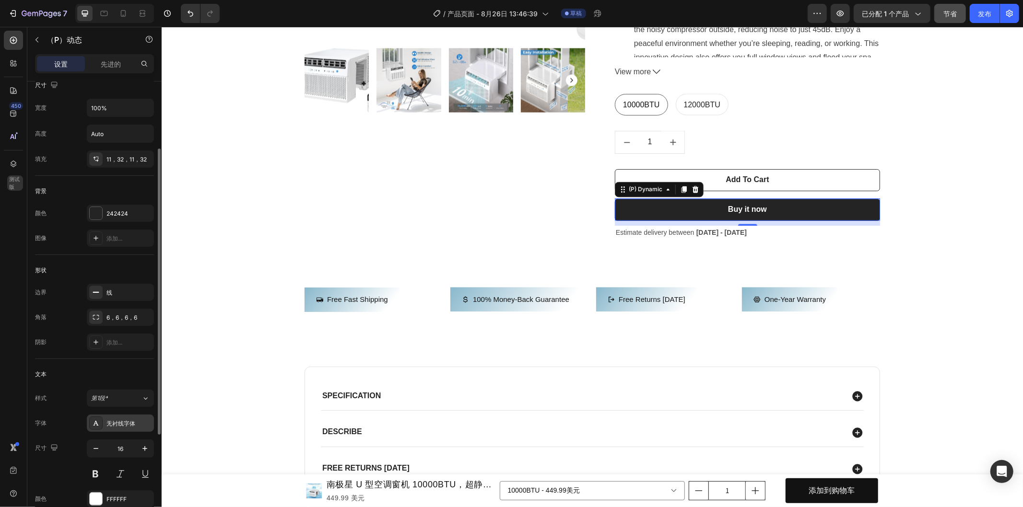
scroll to position [160, 0]
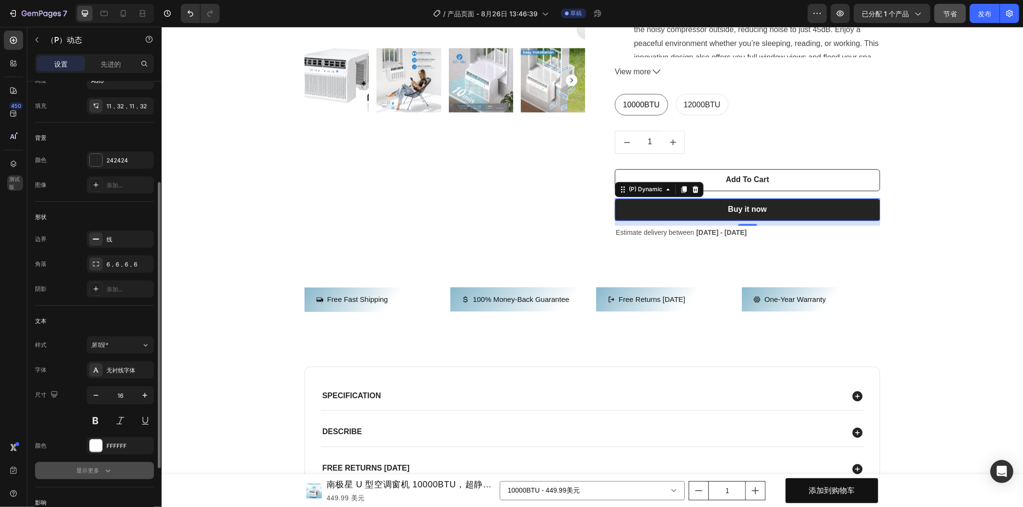
click at [111, 470] on icon "button" at bounding box center [108, 471] width 10 height 10
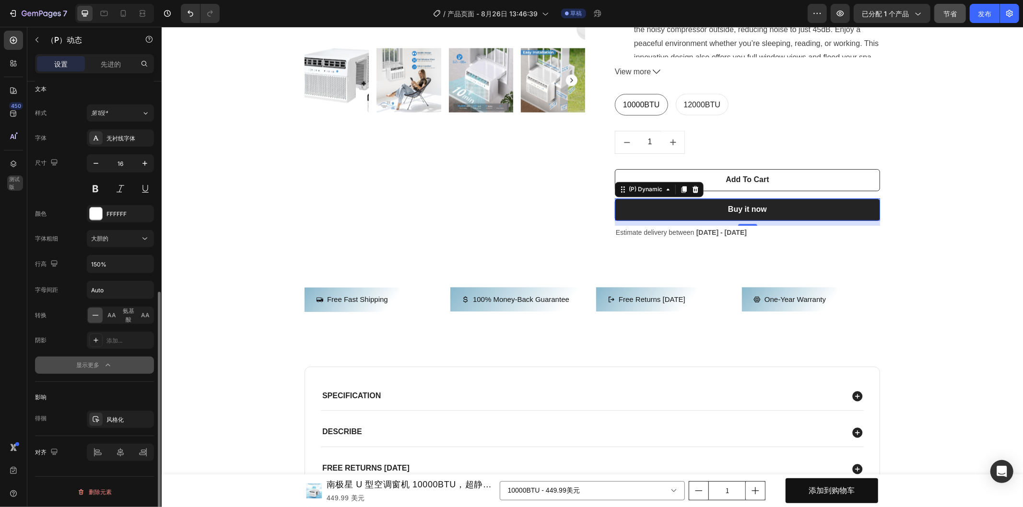
scroll to position [179, 0]
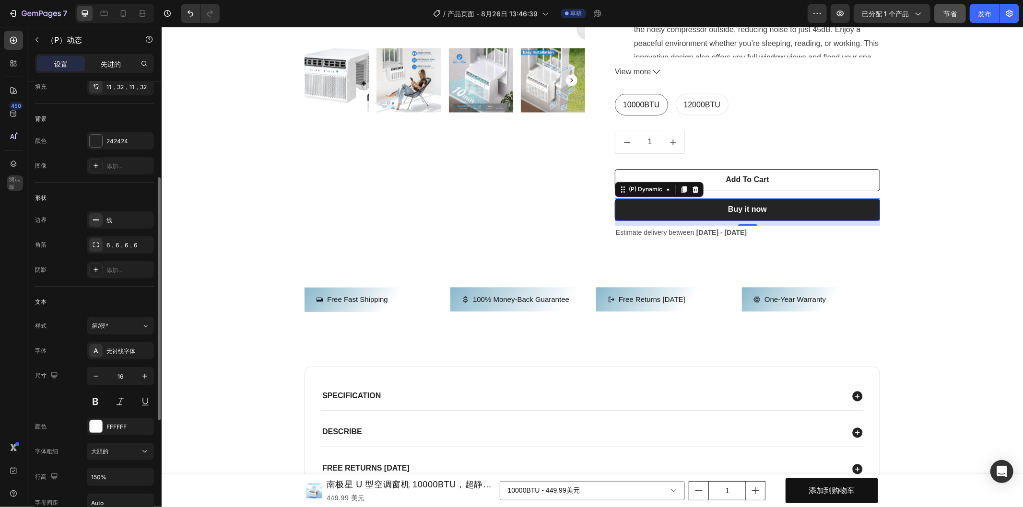
click at [114, 60] on font "先进的" at bounding box center [111, 64] width 20 height 8
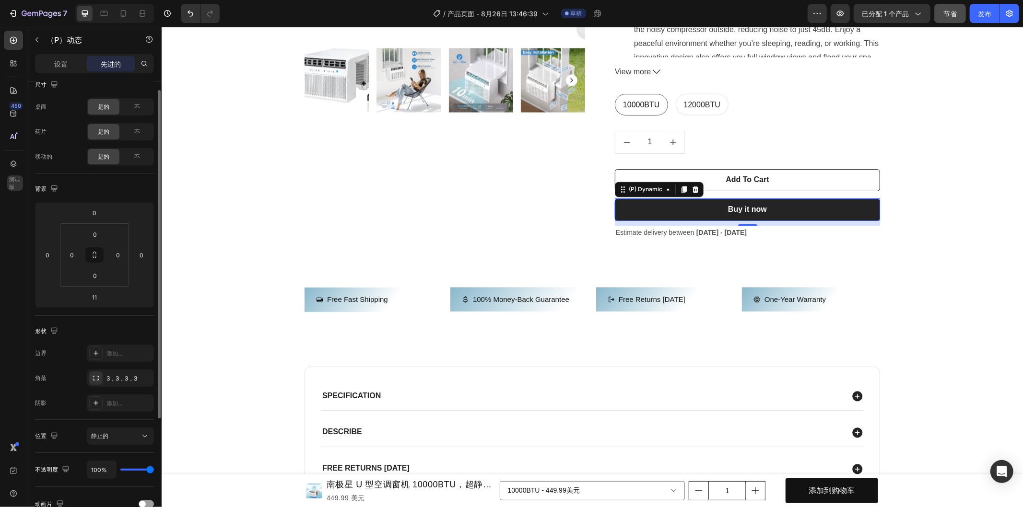
scroll to position [0, 0]
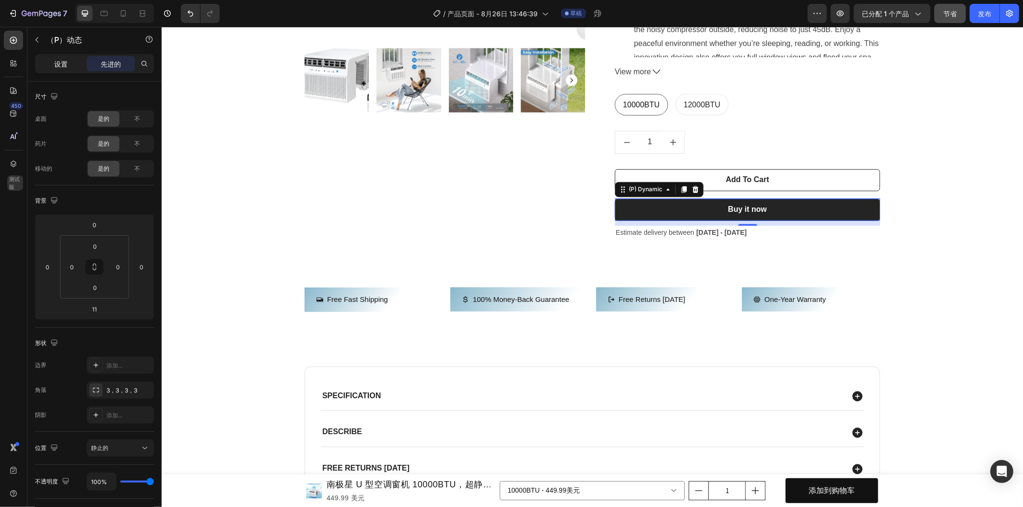
click at [68, 62] on div "设置" at bounding box center [61, 63] width 48 height 15
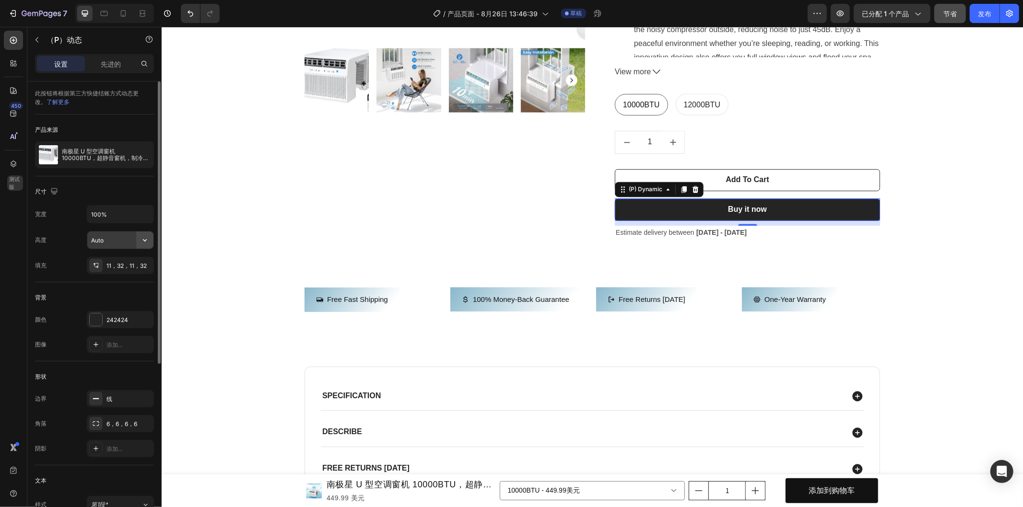
click at [143, 240] on icon "button" at bounding box center [145, 240] width 4 height 2
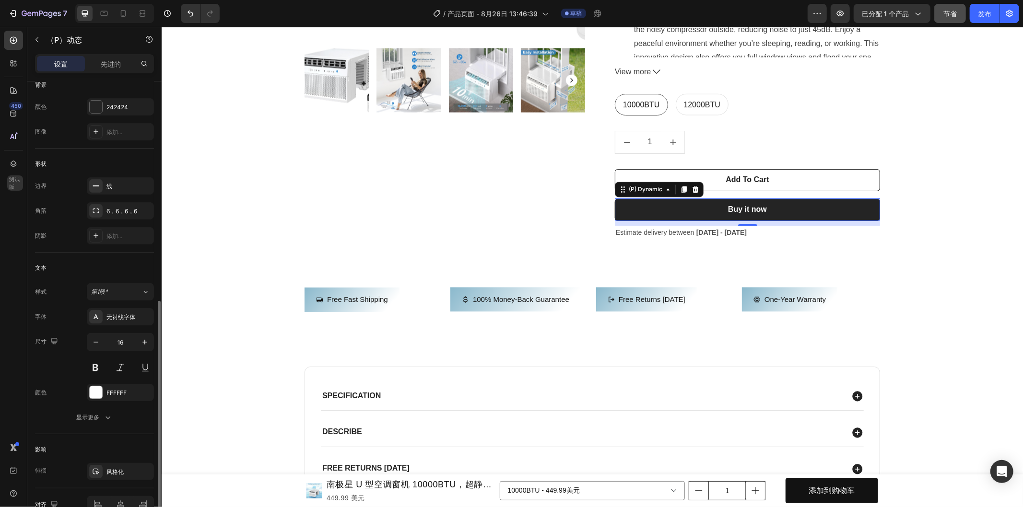
scroll to position [265, 0]
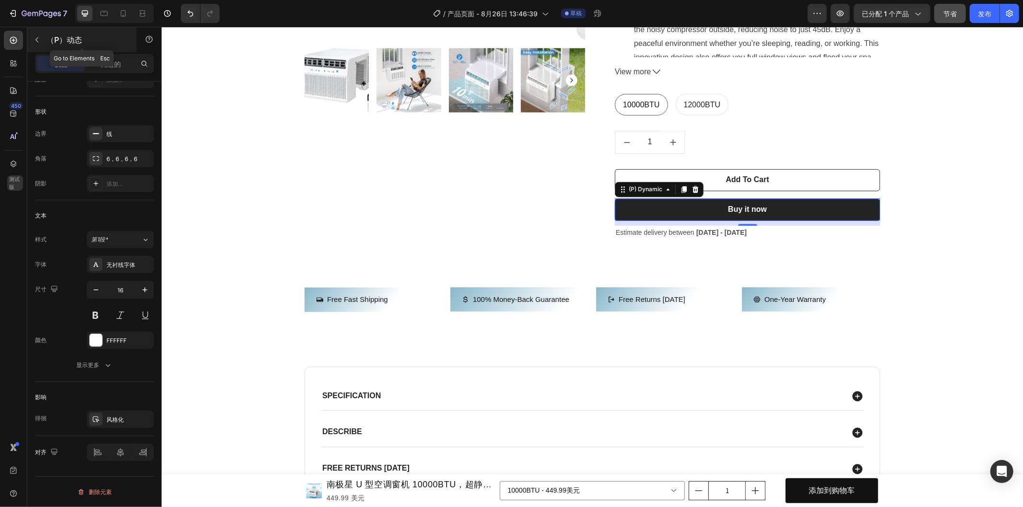
click at [36, 42] on icon "button" at bounding box center [37, 40] width 8 height 8
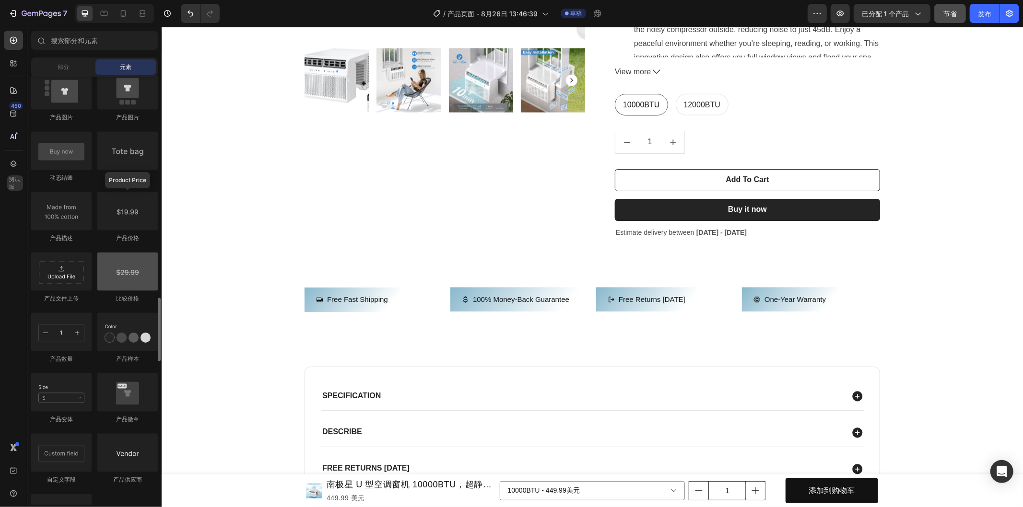
scroll to position [1439, 0]
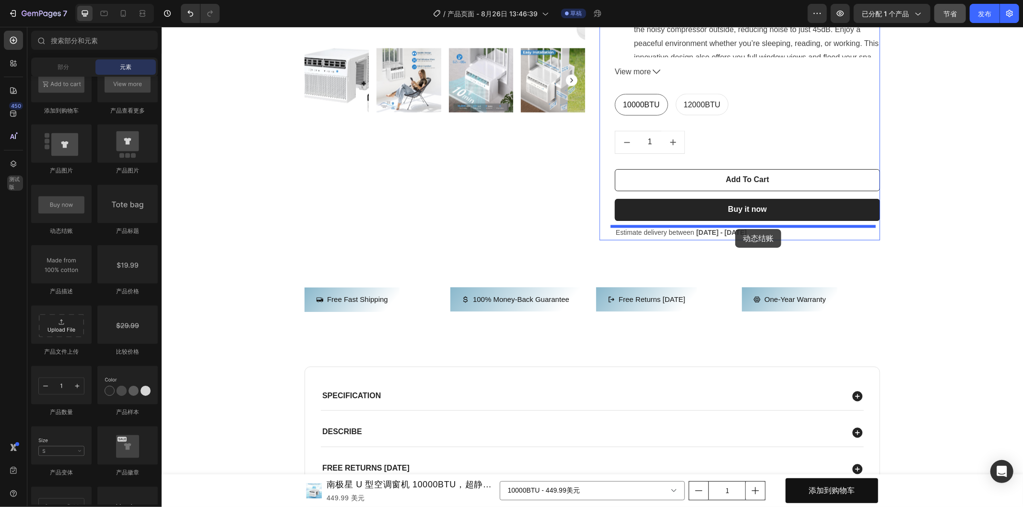
drag, startPoint x: 240, startPoint y: 239, endPoint x: 735, endPoint y: 229, distance: 494.5
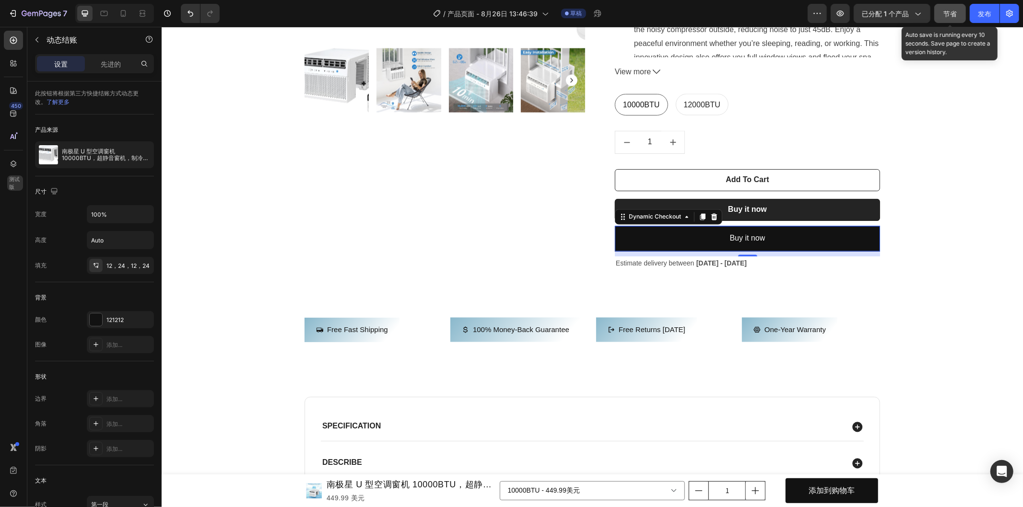
click at [937, 12] on button "节省" at bounding box center [950, 13] width 32 height 19
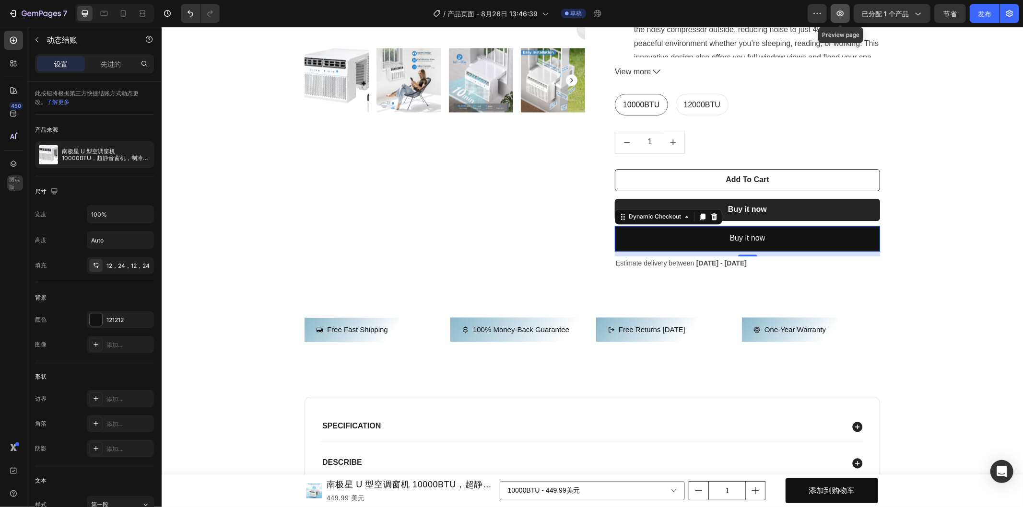
click at [838, 14] on icon "button" at bounding box center [840, 14] width 7 height 6
click at [711, 215] on icon at bounding box center [714, 216] width 6 height 7
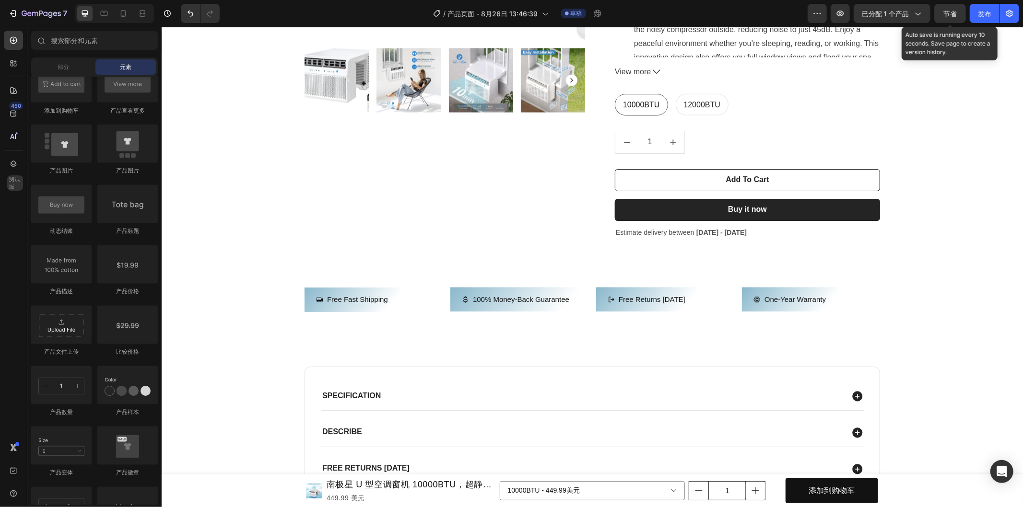
click at [948, 14] on font "节省" at bounding box center [949, 14] width 13 height 8
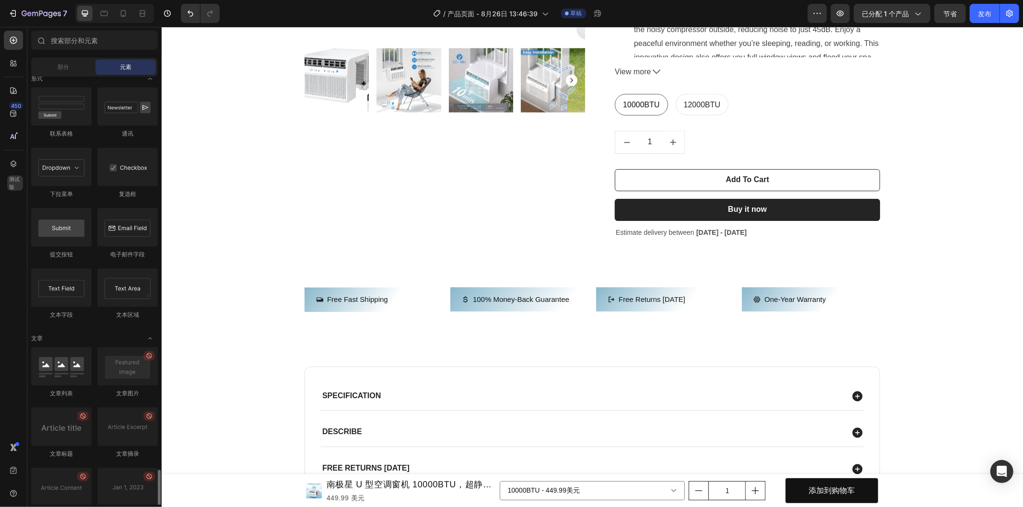
scroll to position [2291, 0]
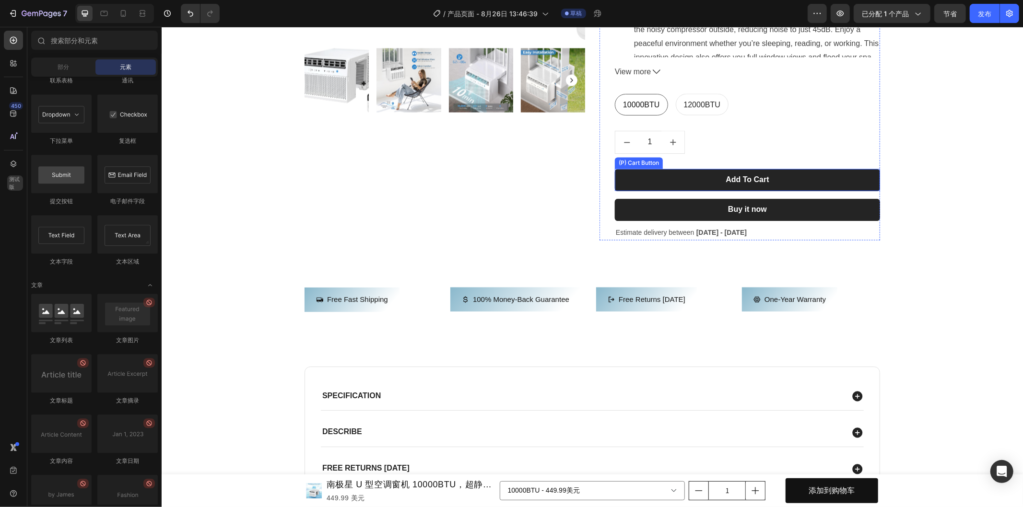
click at [822, 185] on button "Add To Cart" at bounding box center [746, 180] width 265 height 22
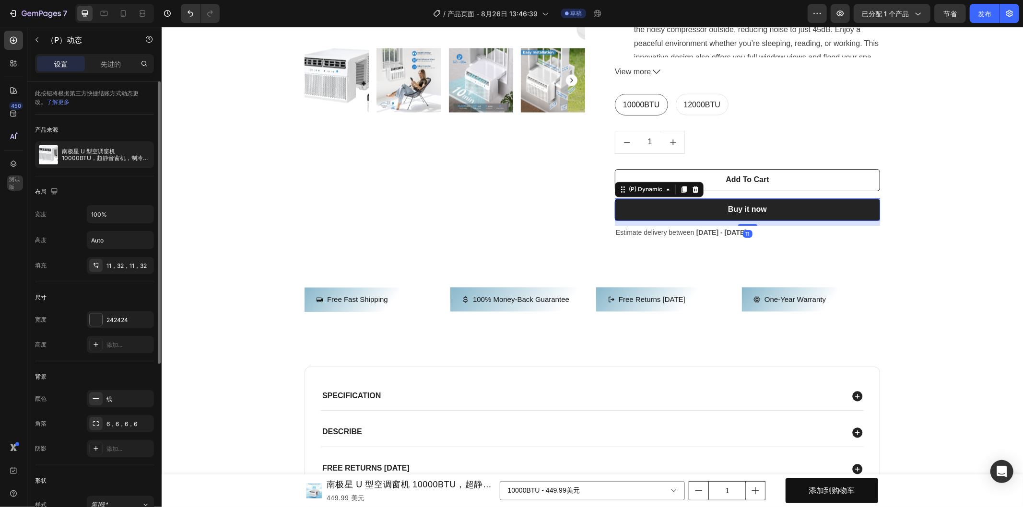
click at [61, 101] on font "了解更多" at bounding box center [58, 101] width 23 height 7
click at [1003, 473] on icon "打开 Intercom Messenger" at bounding box center [1001, 472] width 11 height 12
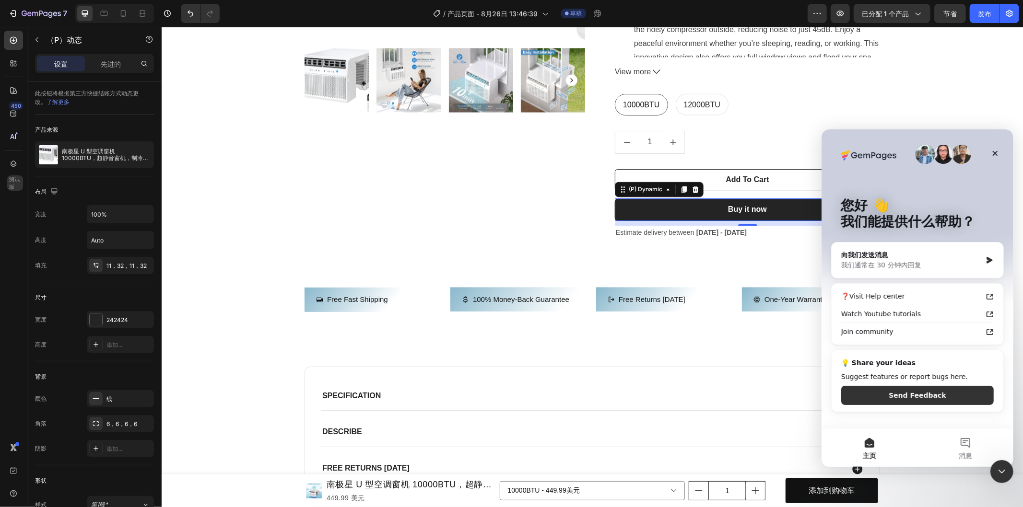
scroll to position [0, 0]
click at [956, 263] on div "我们通常在30分钟内回复" at bounding box center [911, 265] width 141 height 10
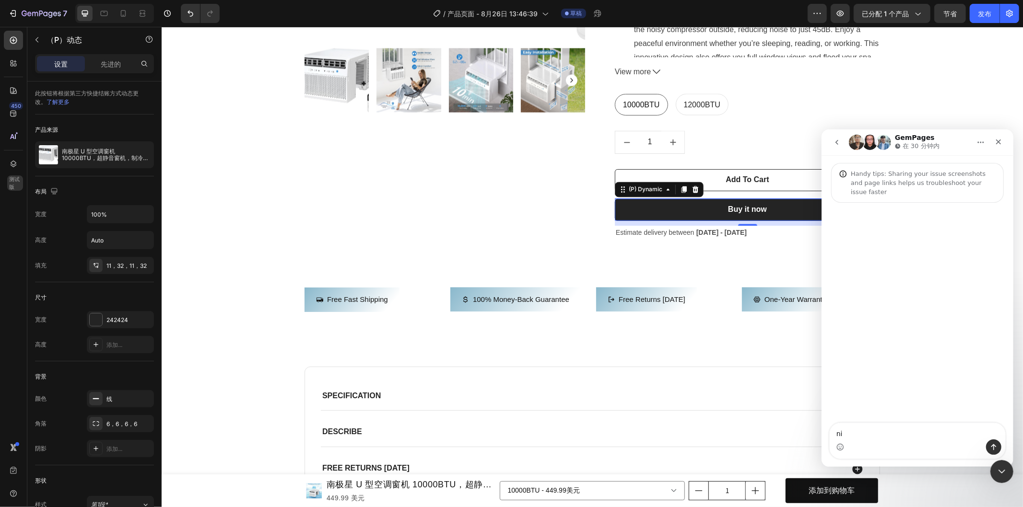
type textarea "n"
type textarea "你好"
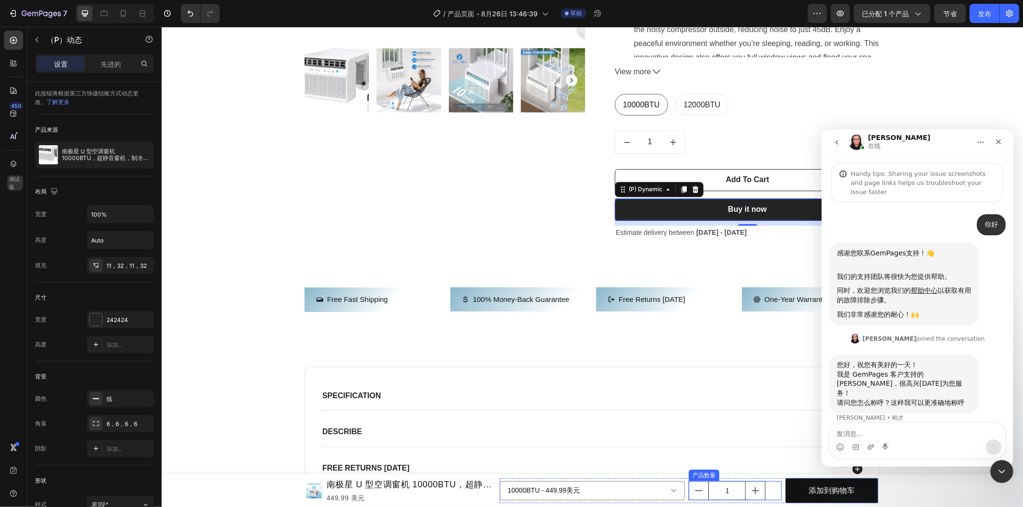
scroll to position [1, 0]
click at [885, 434] on textarea "发消息..." at bounding box center [917, 431] width 176 height 16
type textarea "你好"
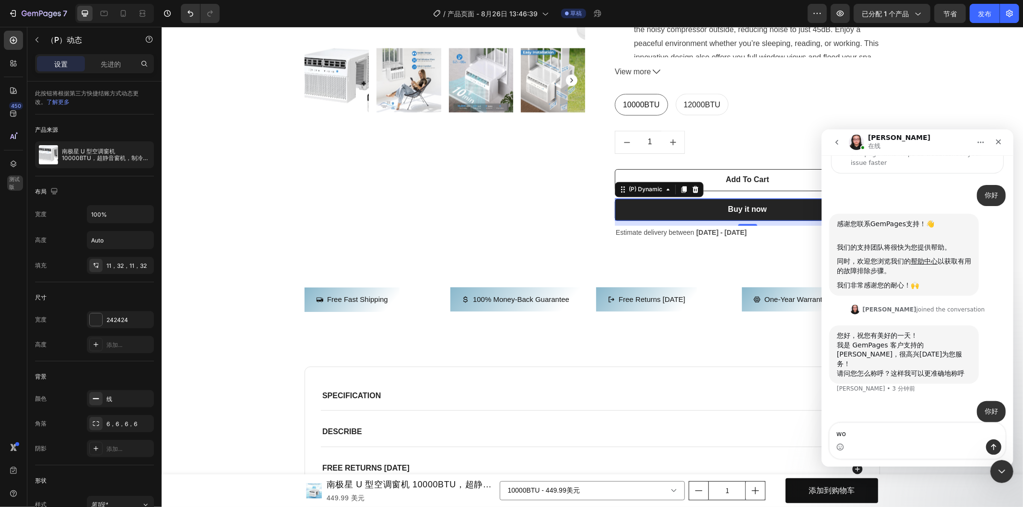
type textarea "w"
type textarea "请问怎么在快速结账的按钮下加上更多结账方式"
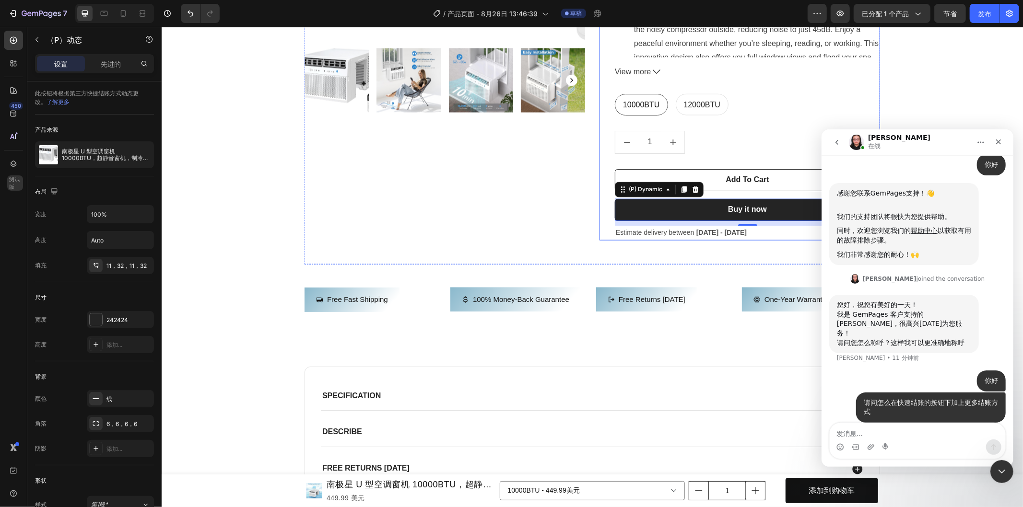
scroll to position [97, 0]
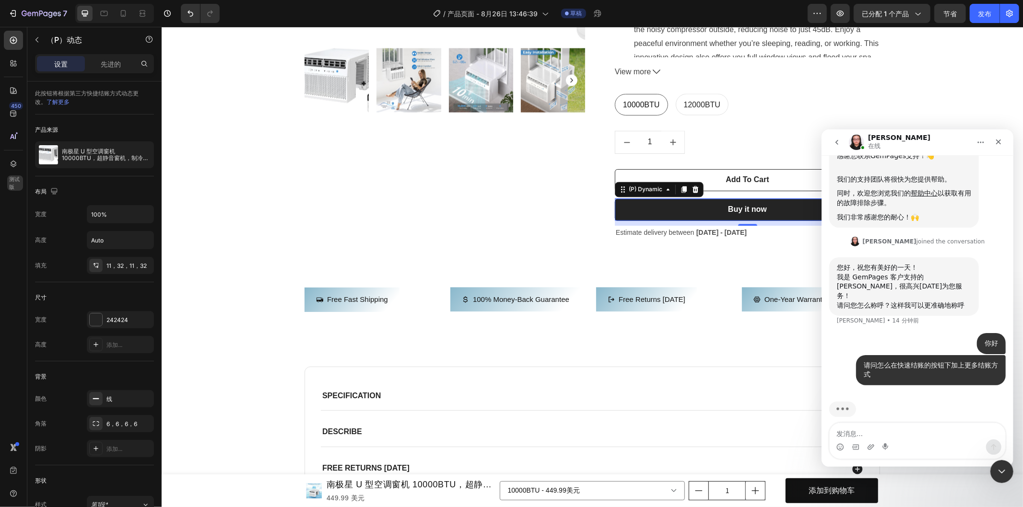
click at [910, 397] on div "正在键入" at bounding box center [917, 415] width 176 height 37
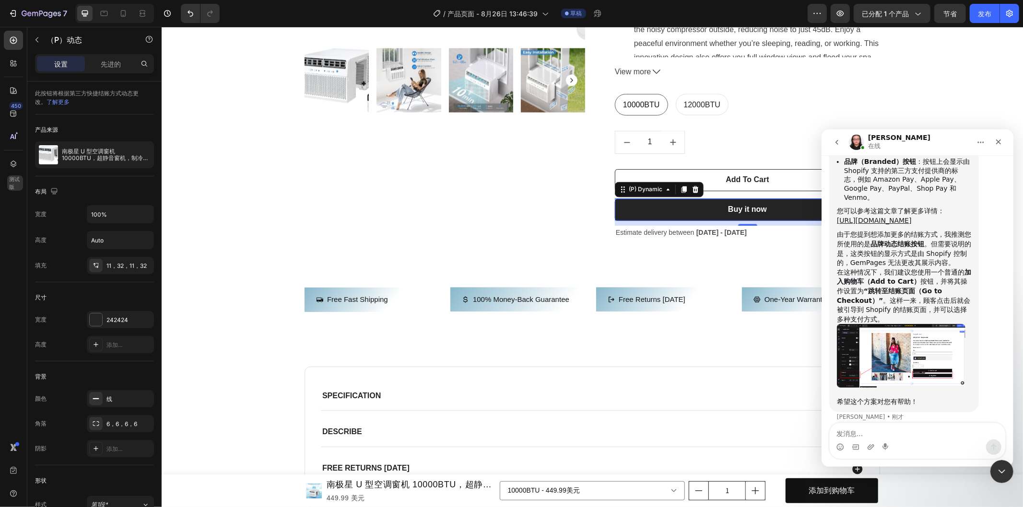
scroll to position [236, 0]
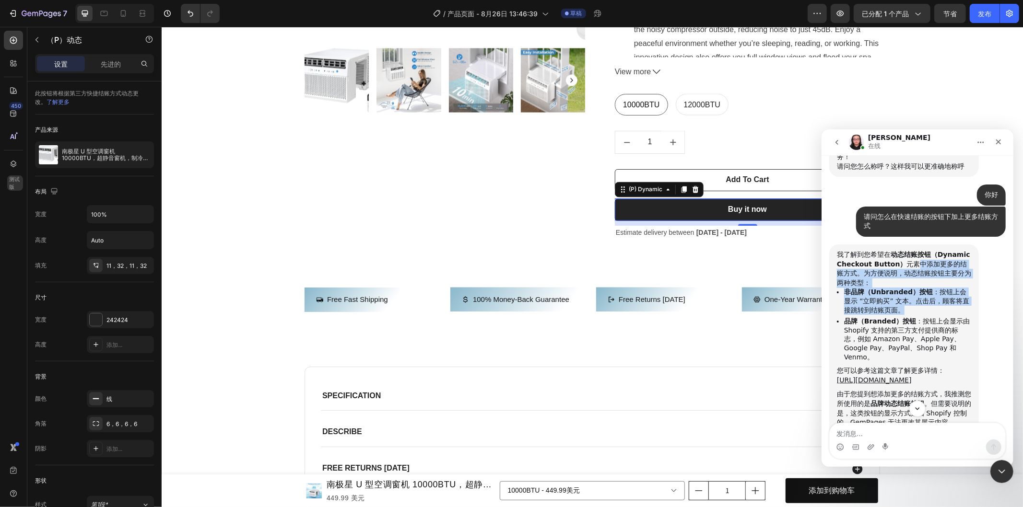
drag, startPoint x: 907, startPoint y: 255, endPoint x: 895, endPoint y: 303, distance: 49.9
click at [895, 303] on div "我了解到您希望在 动态结账按钮（Dynamic Checkout Button） 元素中添加更多的结账方式。为方便说明，动态结账按钮主要分为两种类型： 非品牌…" at bounding box center [903, 408] width 134 height 316
click at [905, 317] on b "品牌（Branded）按钮" at bounding box center [879, 321] width 72 height 8
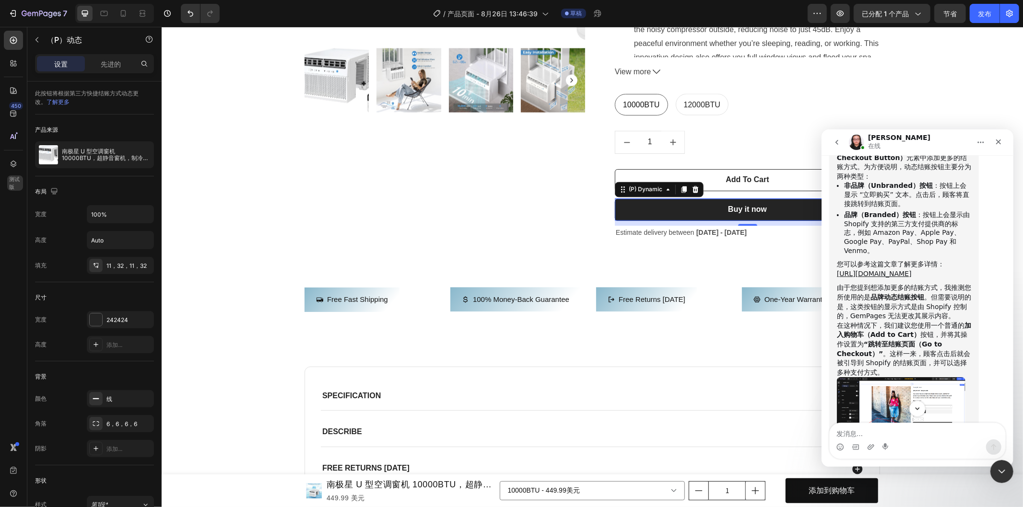
scroll to position [396, 0]
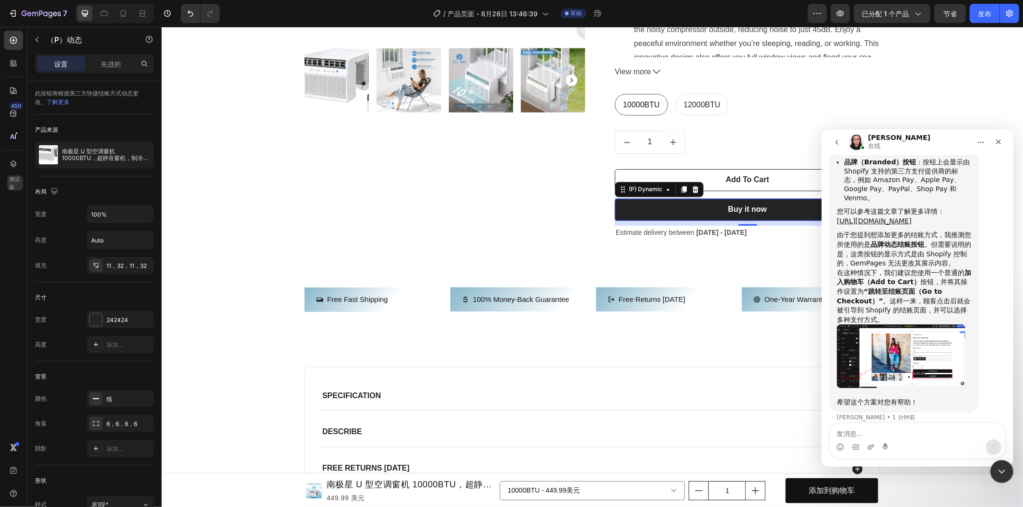
click at [887, 343] on img "Nathan说…" at bounding box center [900, 355] width 129 height 63
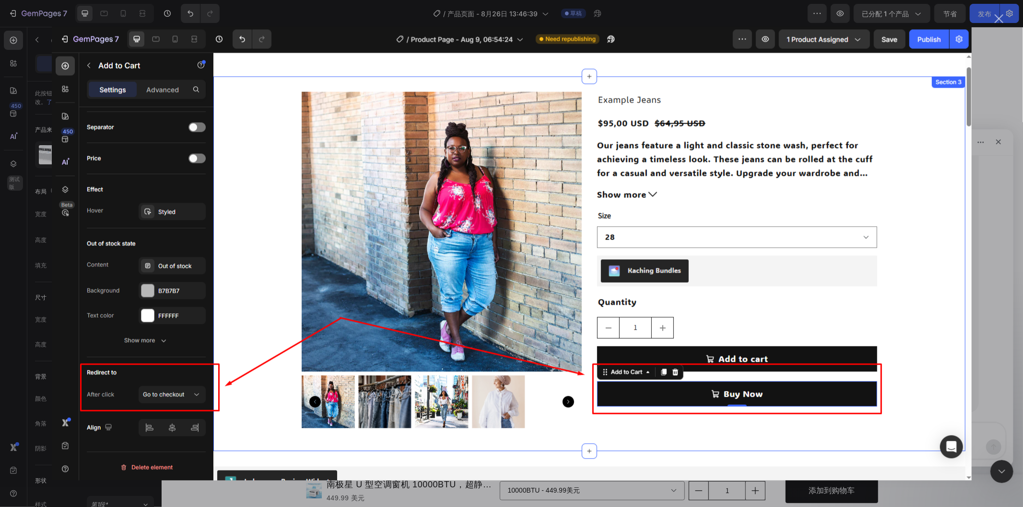
scroll to position [0, 0]
click at [997, 24] on div "Intercom Messenger" at bounding box center [511, 253] width 1023 height 507
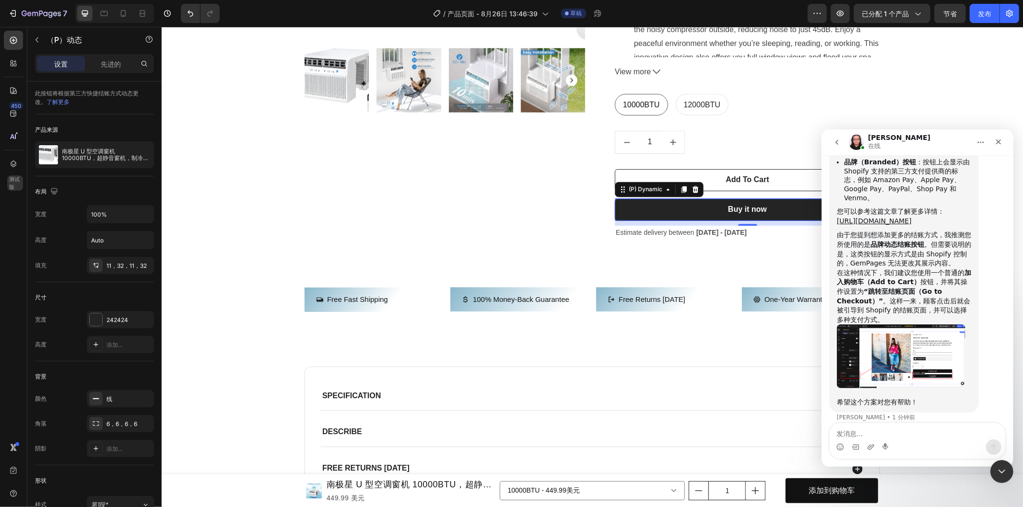
click at [941, 338] on img "Nathan说…" at bounding box center [900, 355] width 129 height 63
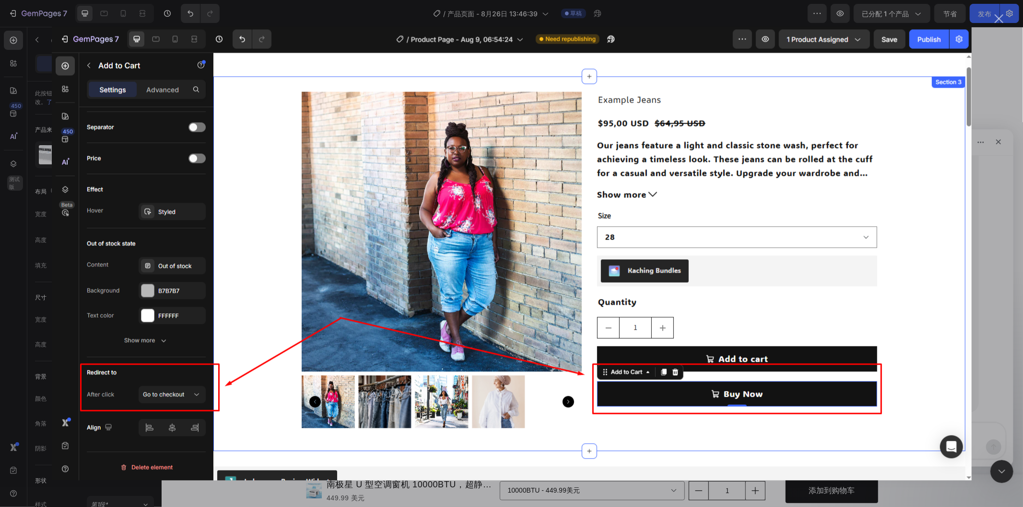
click at [995, 18] on div "关闭" at bounding box center [999, 18] width 9 height 9
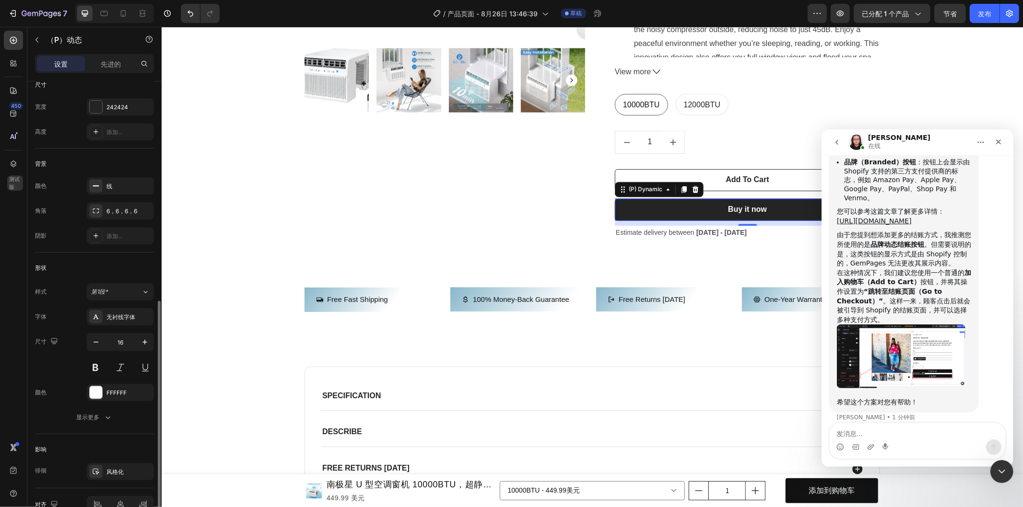
scroll to position [265, 0]
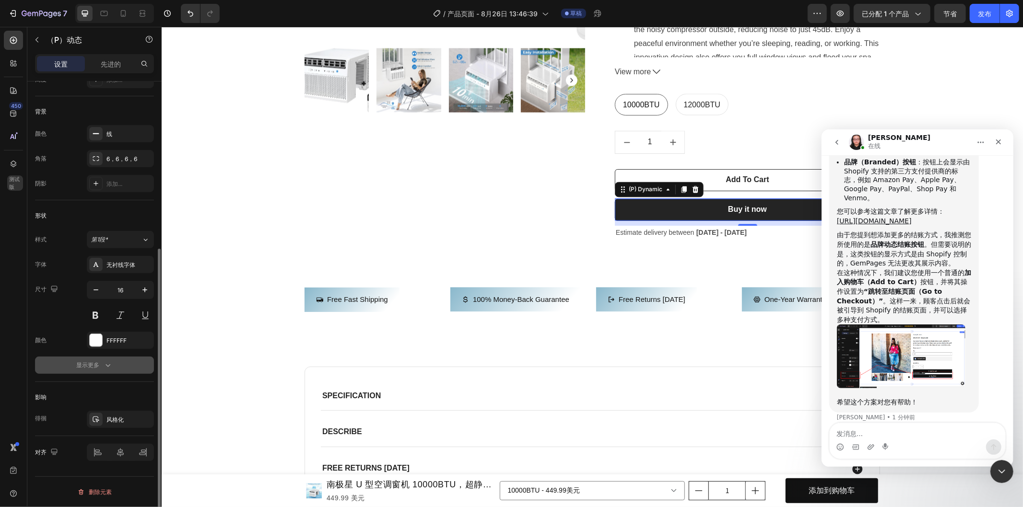
click at [112, 371] on button "显示更多" at bounding box center [94, 365] width 119 height 17
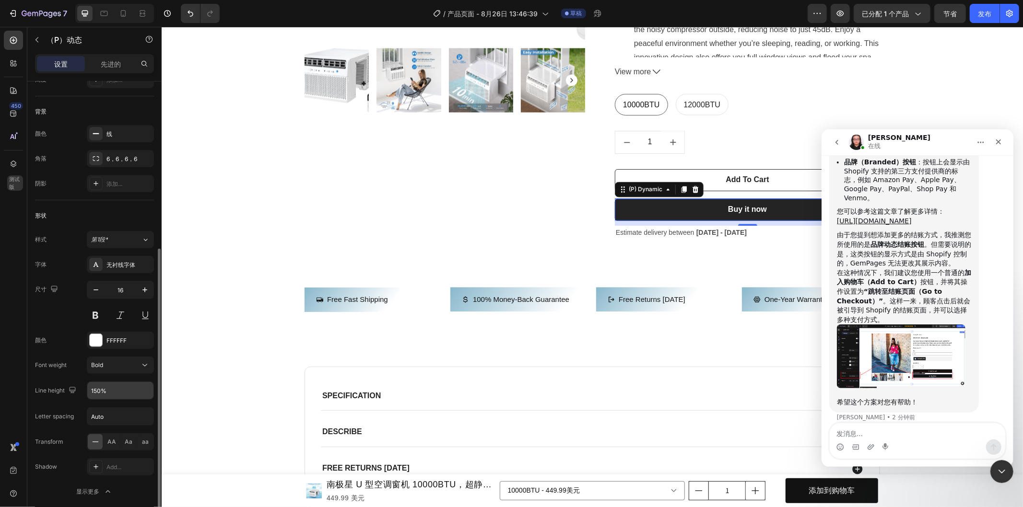
scroll to position [392, 0]
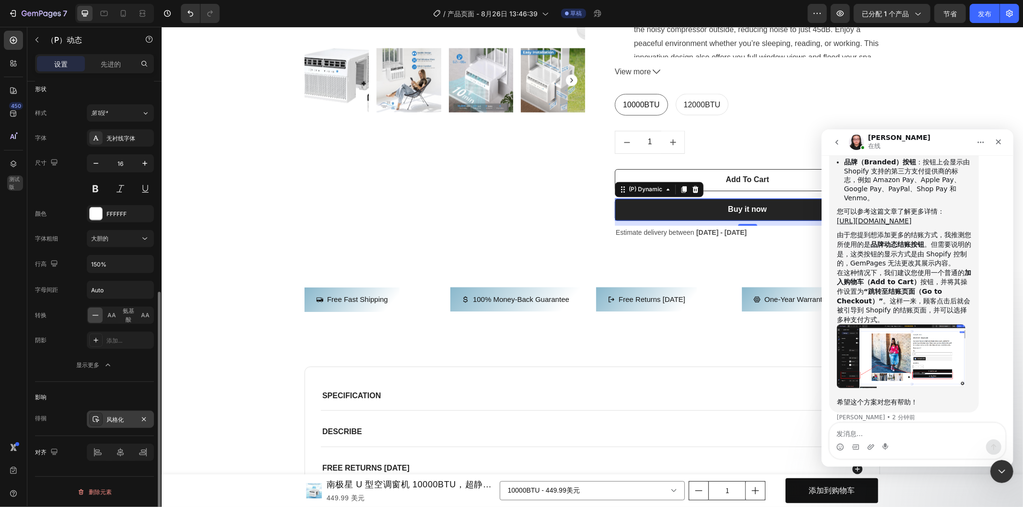
click at [117, 418] on font "风格化" at bounding box center [114, 419] width 17 height 7
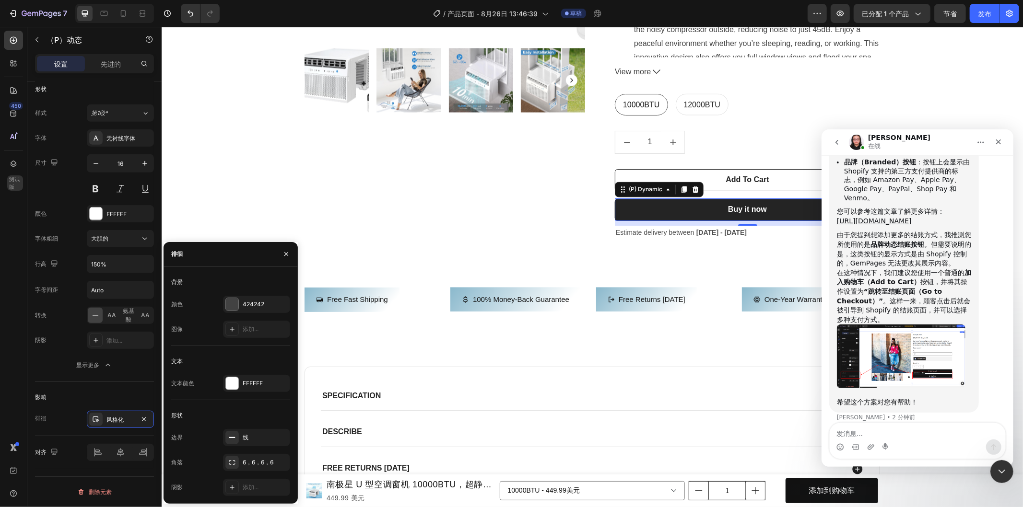
click at [869, 352] on img "Nathan说…" at bounding box center [900, 355] width 129 height 63
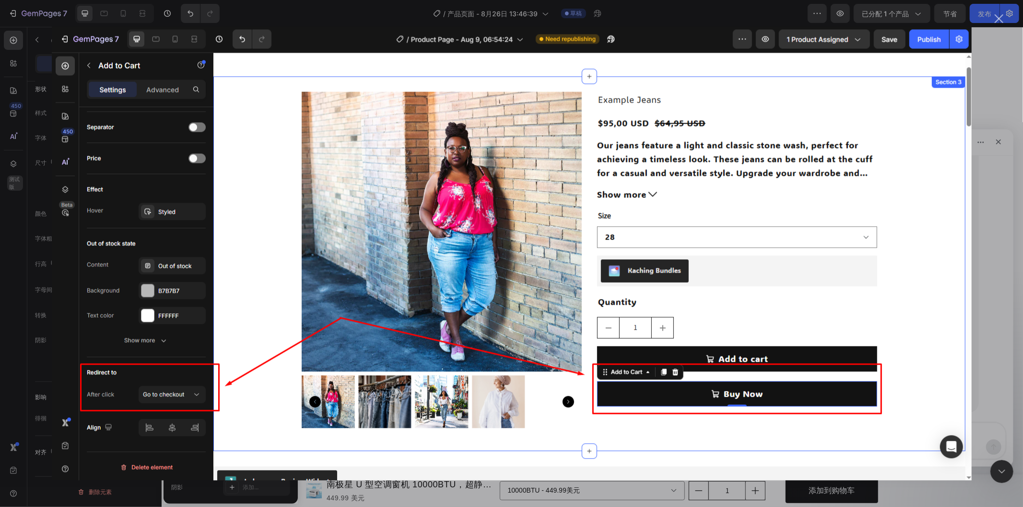
click at [996, 18] on div "关闭" at bounding box center [999, 18] width 9 height 9
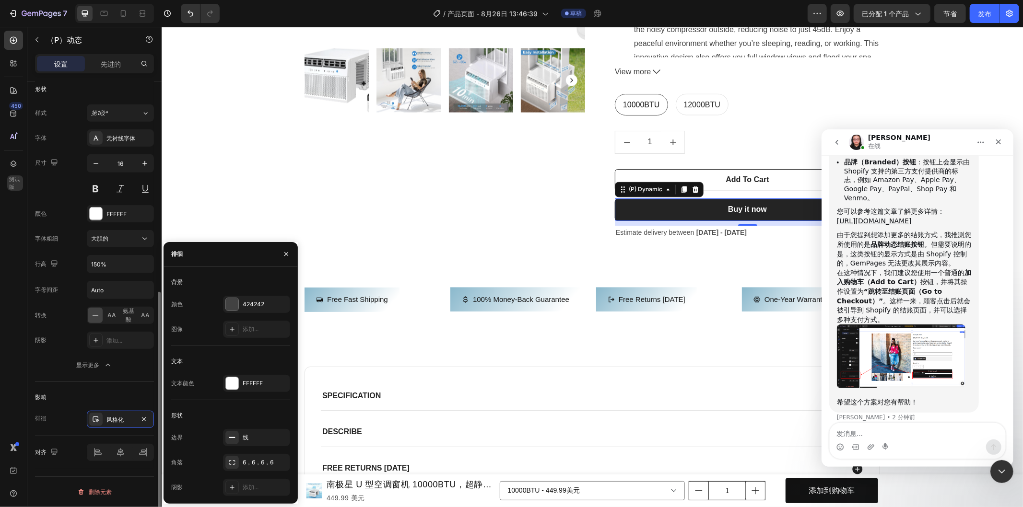
click at [98, 396] on div "影响" at bounding box center [94, 397] width 119 height 15
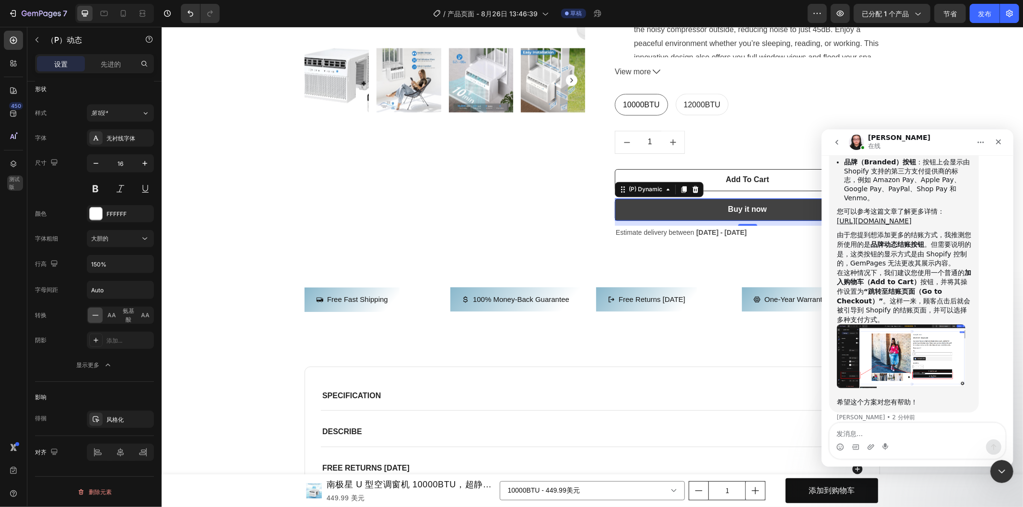
click at [784, 212] on button "Buy it now" at bounding box center [746, 210] width 265 height 22
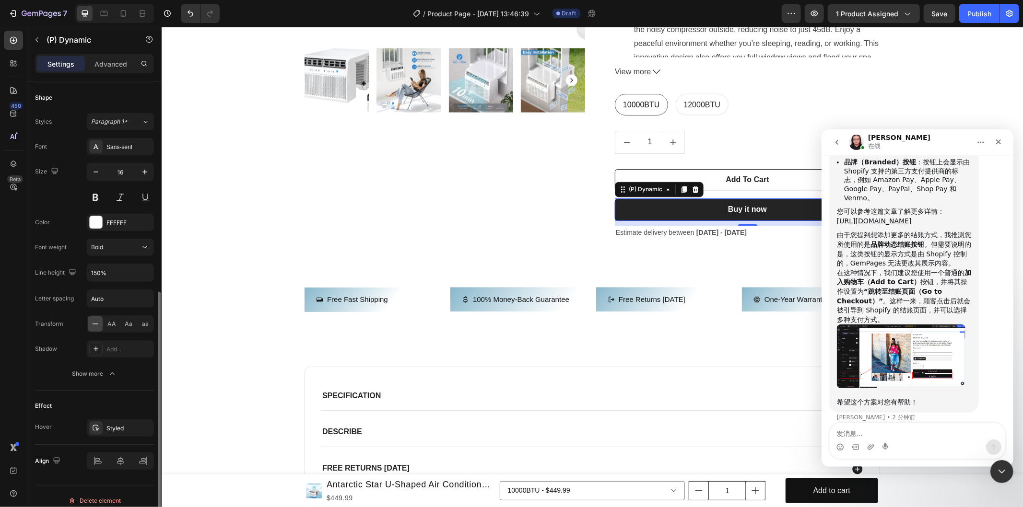
scroll to position [400, 0]
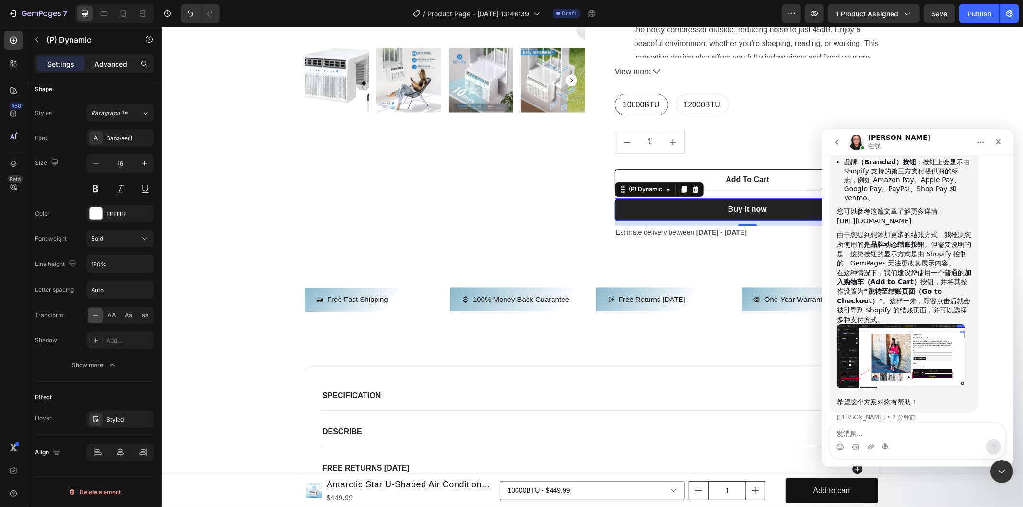
click at [105, 61] on p "Advanced" at bounding box center [110, 64] width 33 height 10
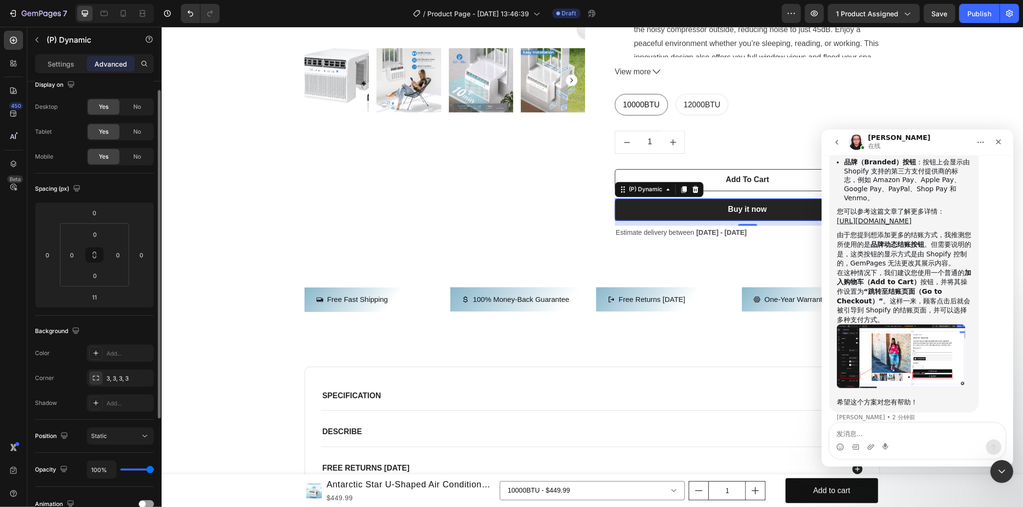
scroll to position [0, 0]
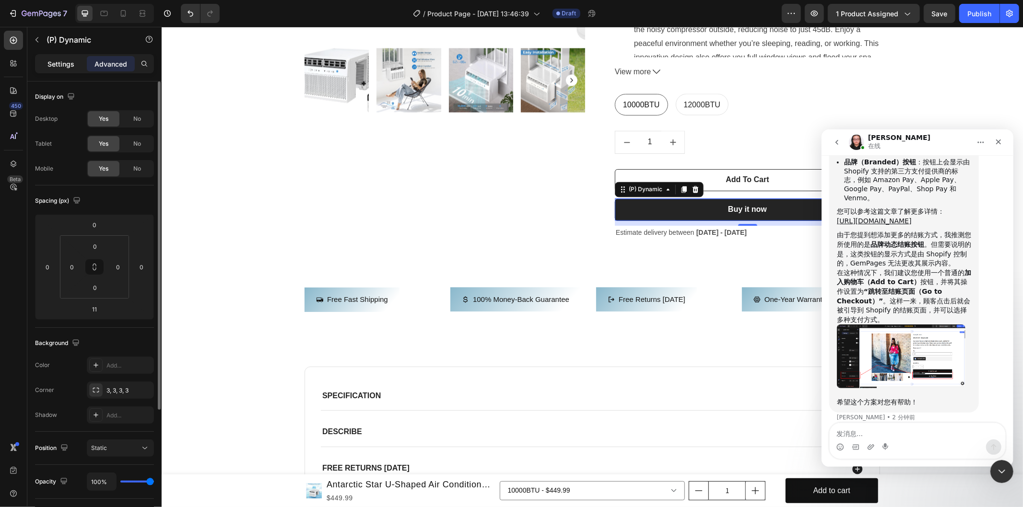
click at [64, 63] on p "Settings" at bounding box center [60, 64] width 27 height 10
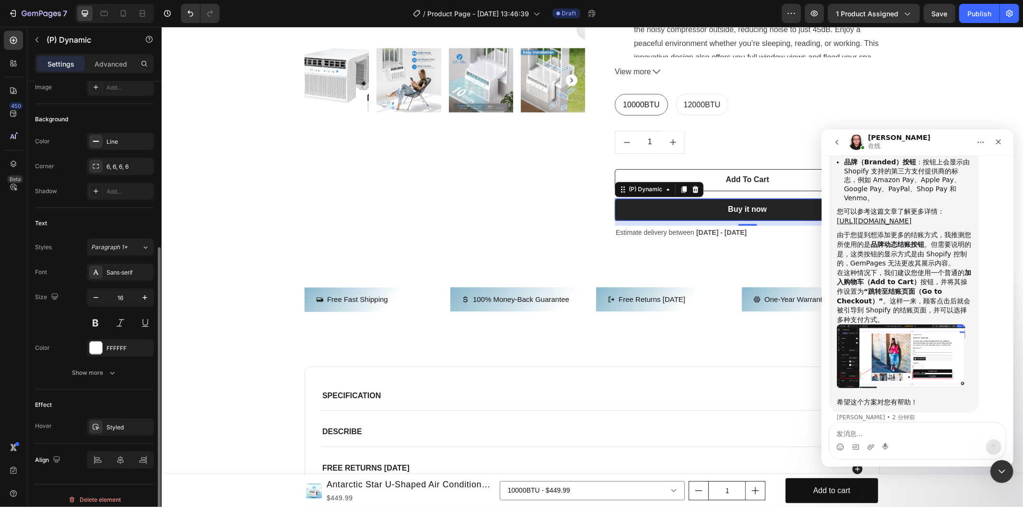
scroll to position [274, 0]
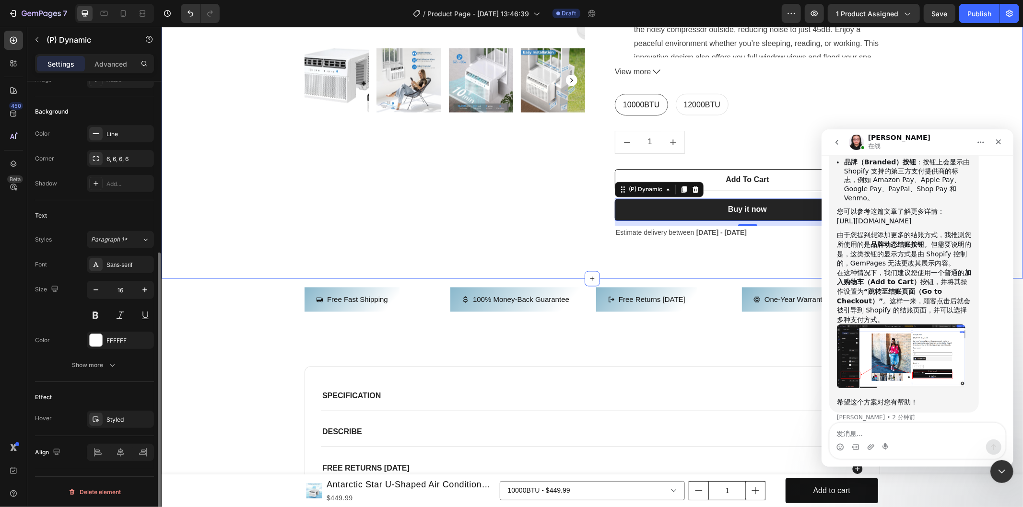
click at [195, 262] on div "Product Images & Gallery Antarctic Star U-Shaped Air Conditioner Window Unit 10…" at bounding box center [591, 0] width 847 height 528
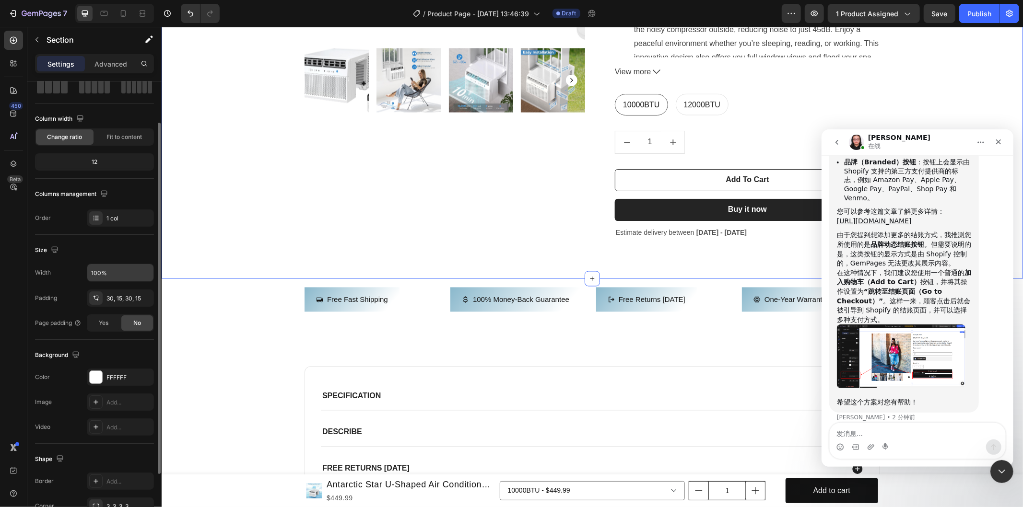
scroll to position [131, 0]
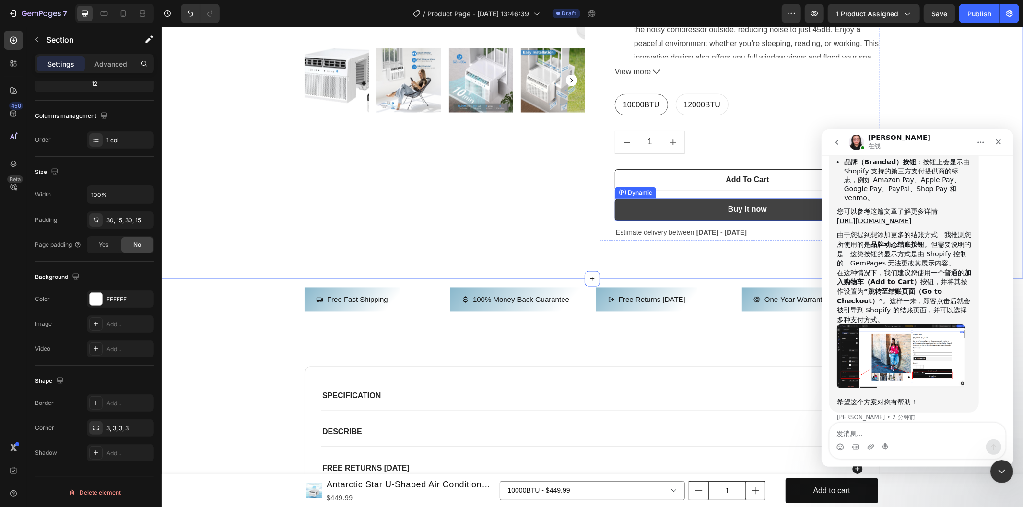
click at [743, 217] on button "Buy it now" at bounding box center [746, 210] width 265 height 22
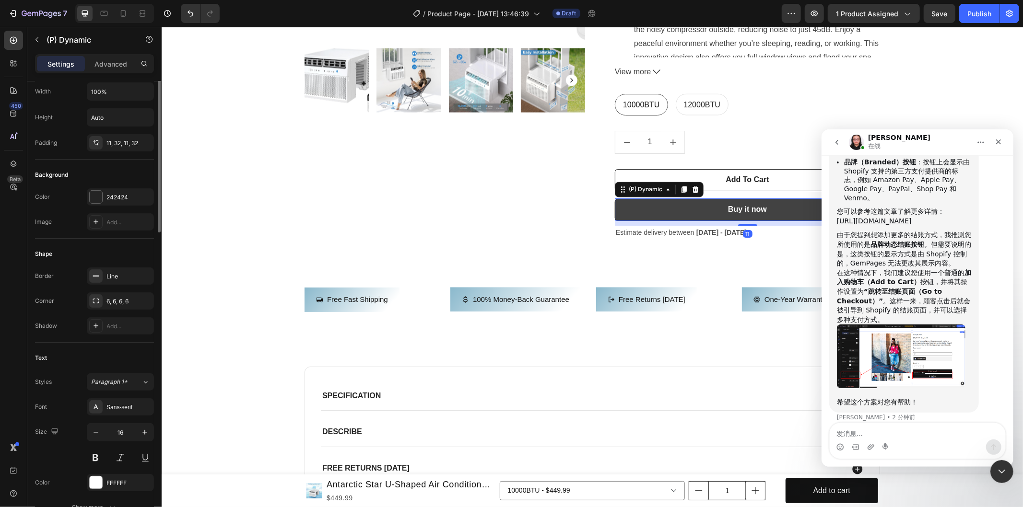
scroll to position [0, 0]
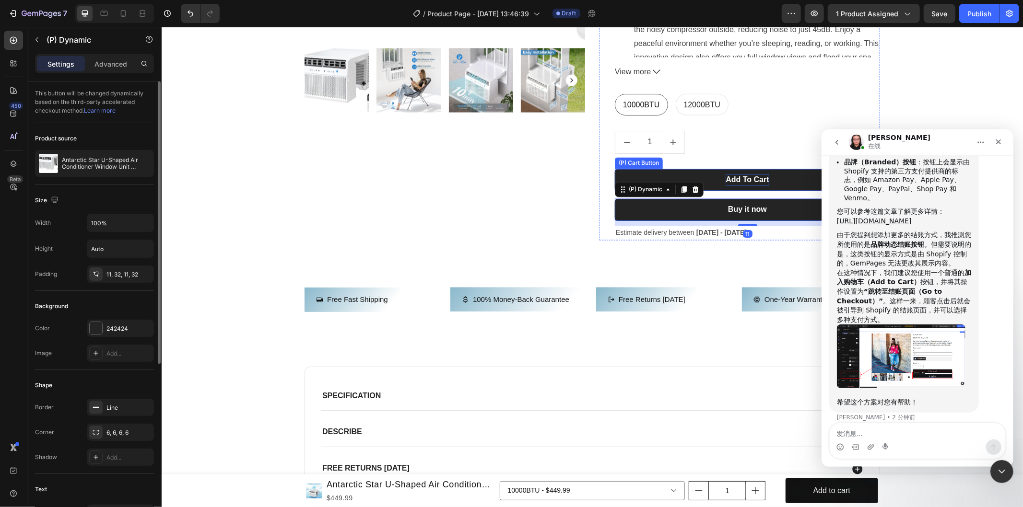
click at [754, 182] on div "Add To Cart" at bounding box center [746, 180] width 43 height 12
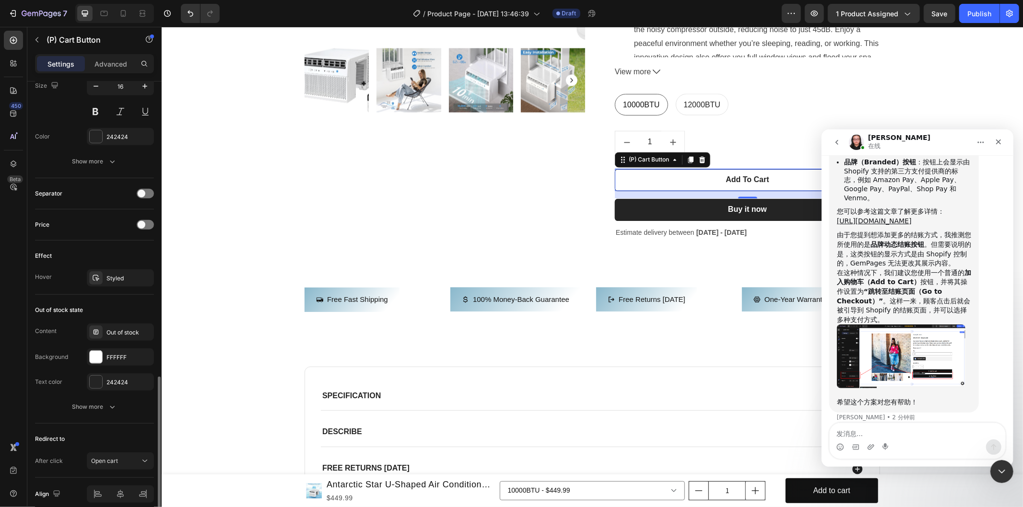
scroll to position [574, 0]
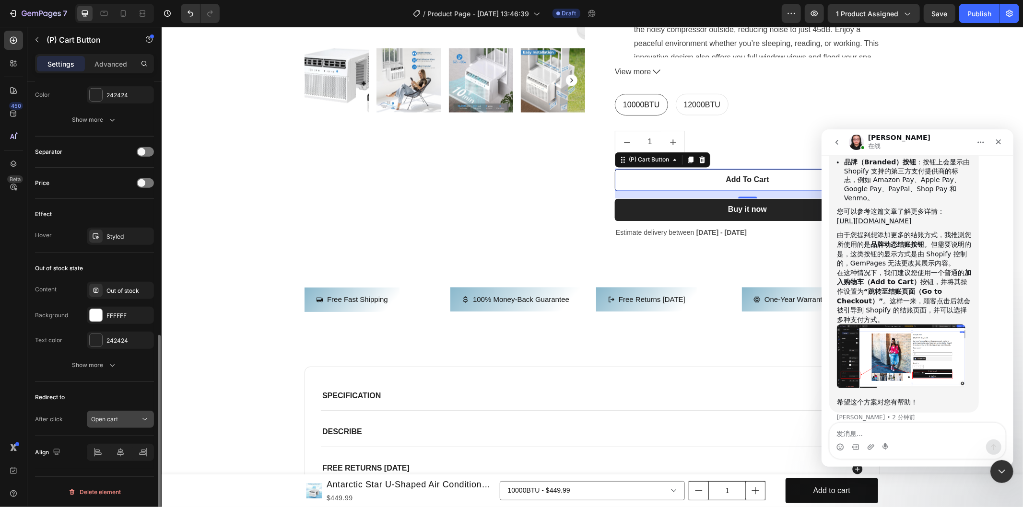
click at [143, 421] on icon at bounding box center [145, 420] width 10 height 10
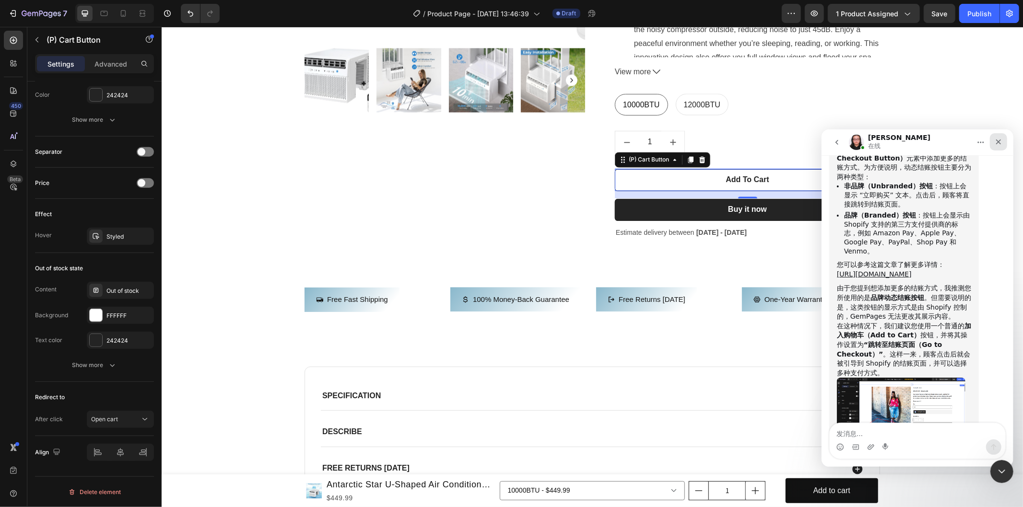
click at [1000, 143] on icon "关闭" at bounding box center [998, 142] width 8 height 8
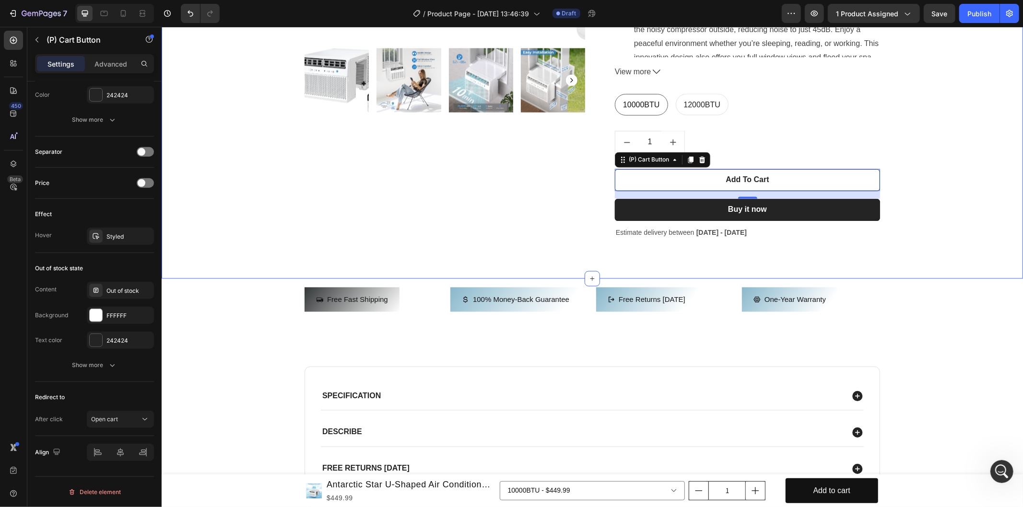
scroll to position [396, 0]
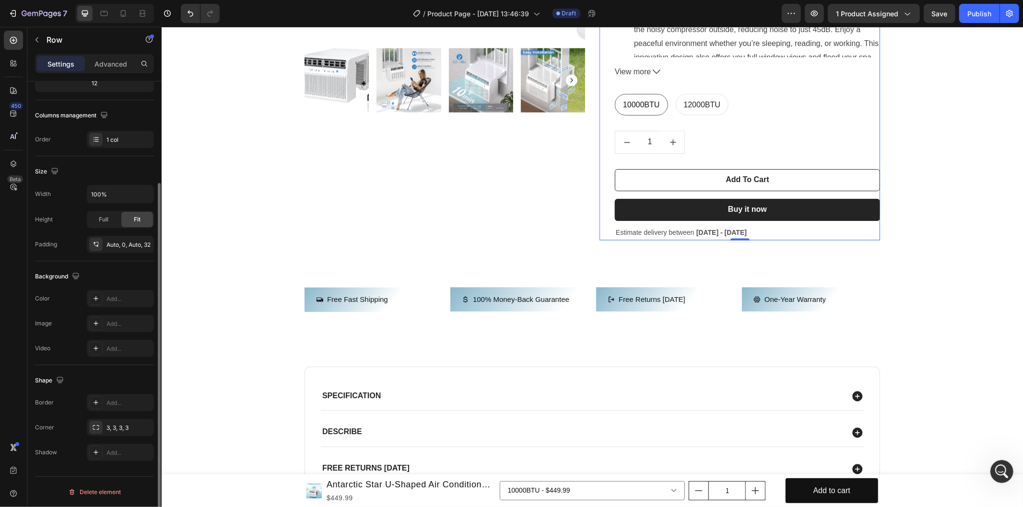
click at [849, 223] on div "Antarctic Star U-Shaped Air Conditioner Window Unit 10000BTU, Ultra Quiet Windo…" at bounding box center [746, 0] width 265 height 480
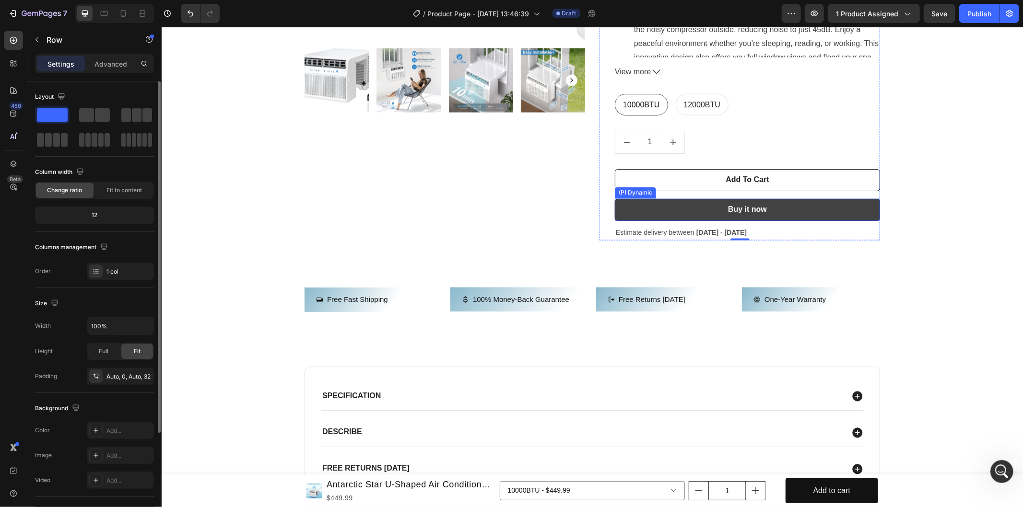
click at [789, 221] on button "Buy it now" at bounding box center [746, 210] width 265 height 22
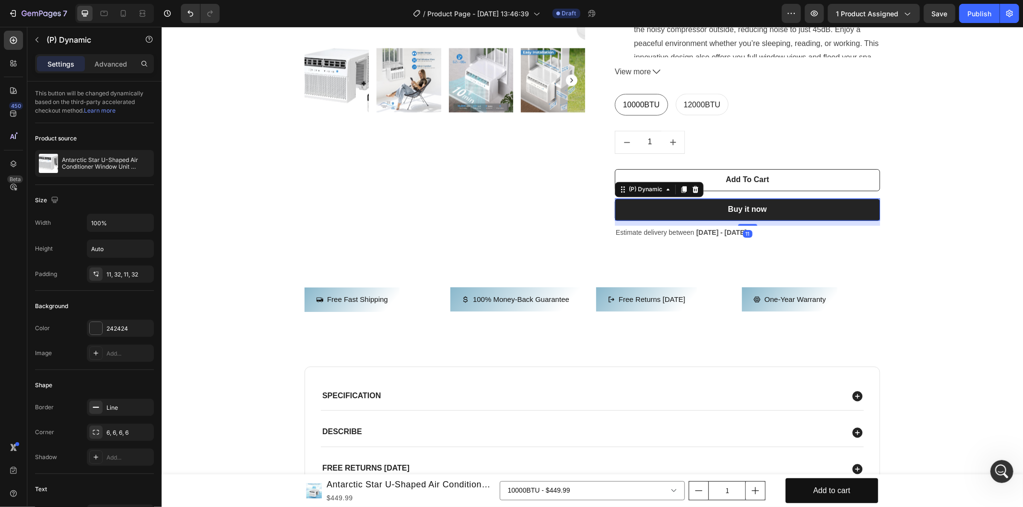
click at [785, 223] on div "11" at bounding box center [746, 223] width 265 height 5
click at [16, 44] on icon at bounding box center [14, 40] width 10 height 10
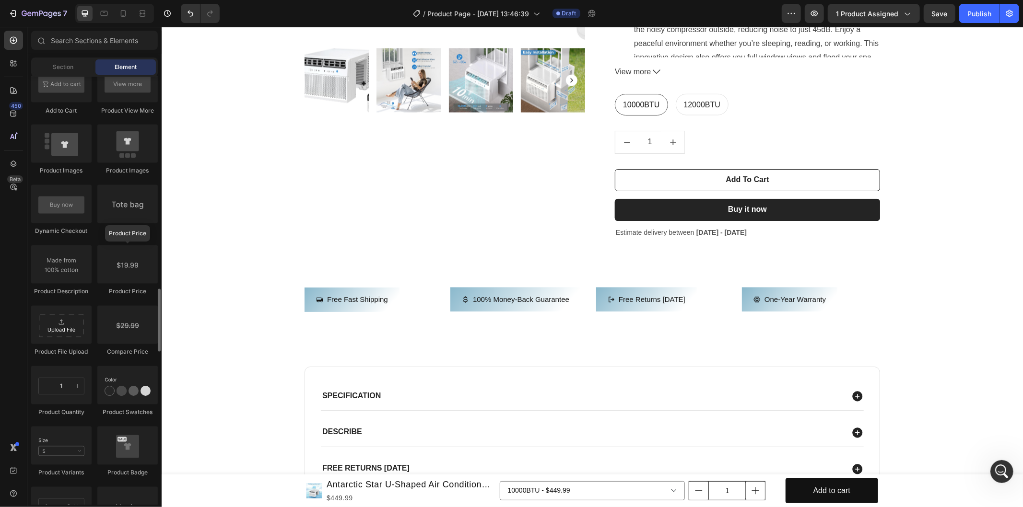
scroll to position [1385, 0]
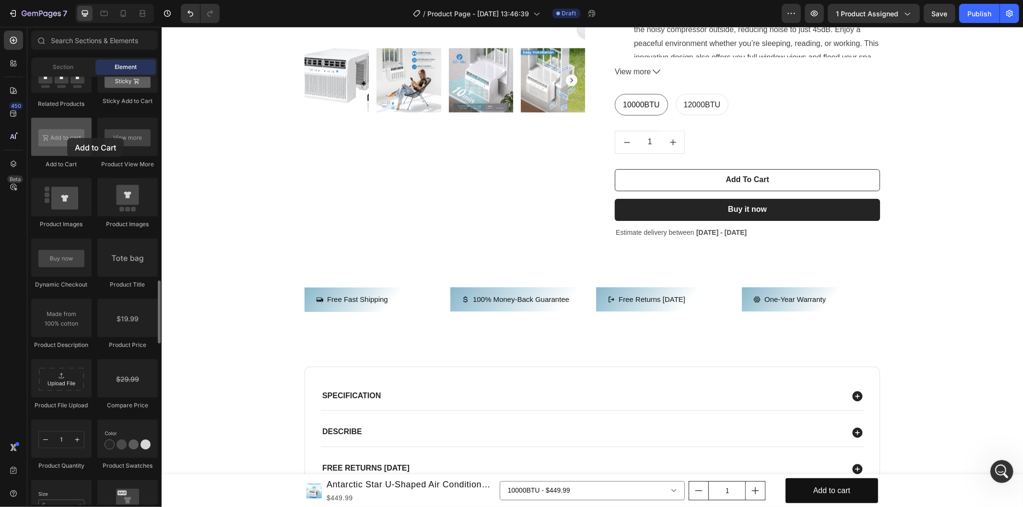
drag, startPoint x: 67, startPoint y: 147, endPoint x: 67, endPoint y: 138, distance: 9.1
click at [67, 138] on div at bounding box center [61, 137] width 60 height 38
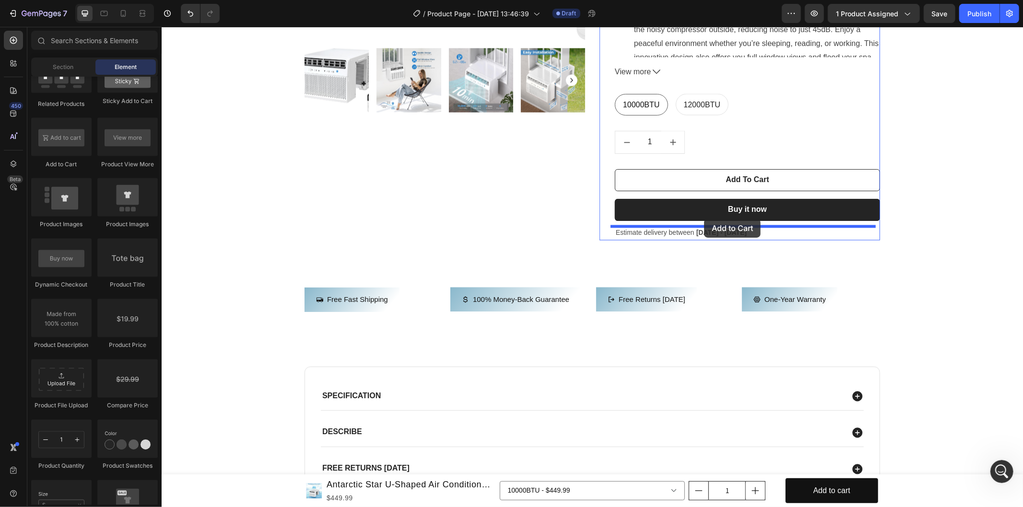
drag, startPoint x: 225, startPoint y: 164, endPoint x: 703, endPoint y: 219, distance: 481.6
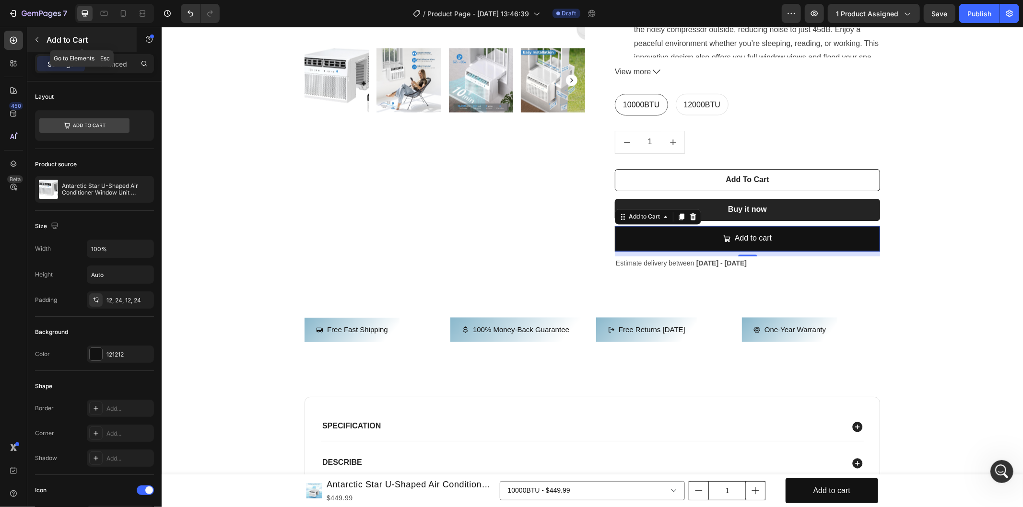
click at [33, 36] on icon "button" at bounding box center [37, 40] width 8 height 8
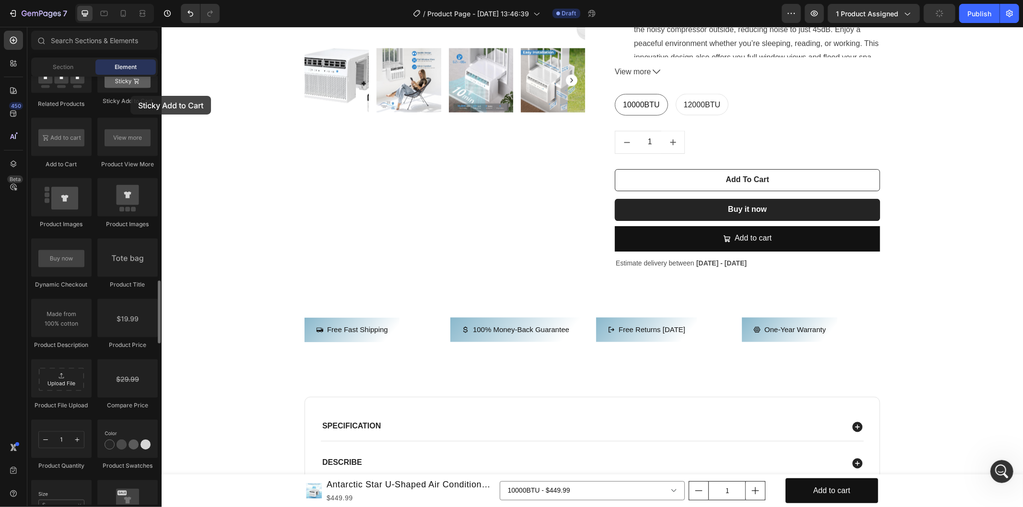
drag, startPoint x: 120, startPoint y: 89, endPoint x: 130, endPoint y: 95, distance: 11.4
click at [130, 95] on div "Sticky Add to Cart" at bounding box center [127, 82] width 60 height 54
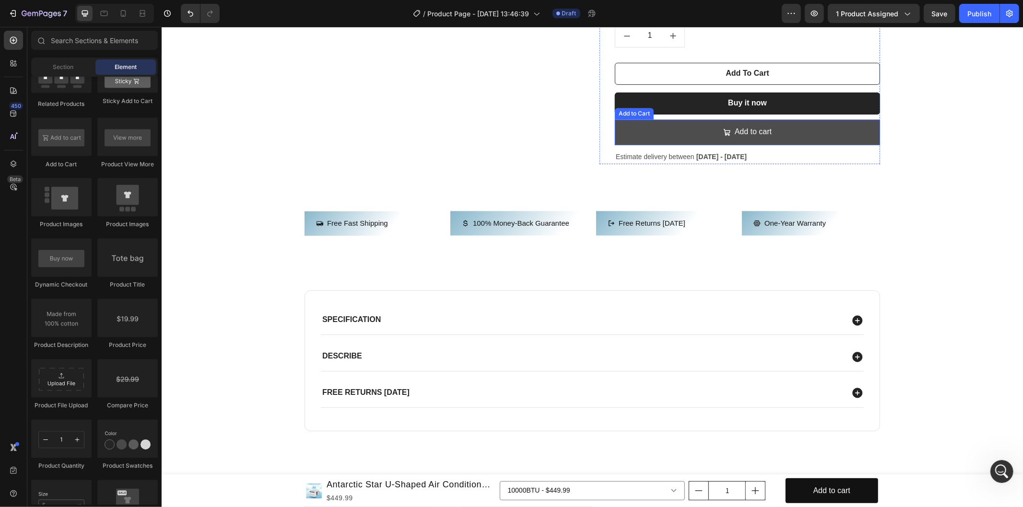
click at [831, 137] on button "Add to cart" at bounding box center [746, 131] width 265 height 25
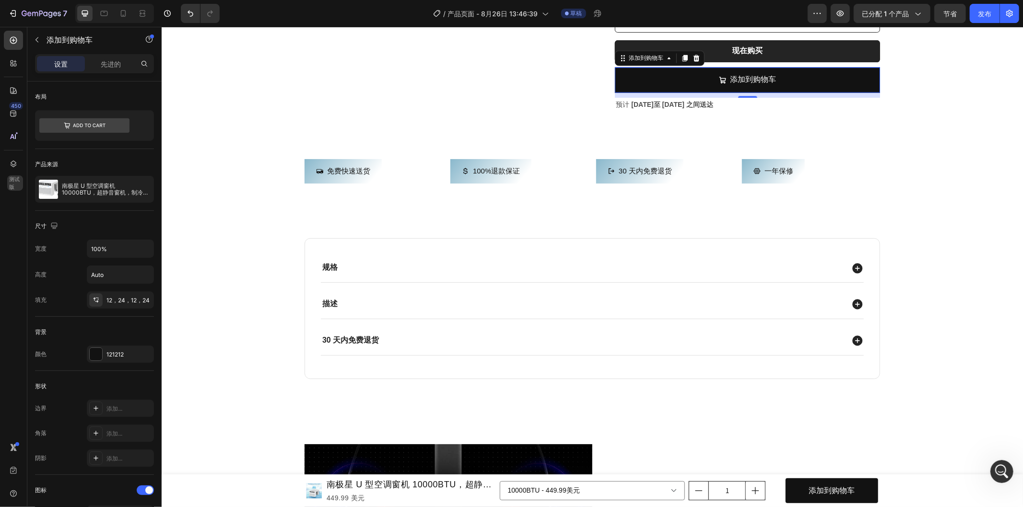
scroll to position [377, 0]
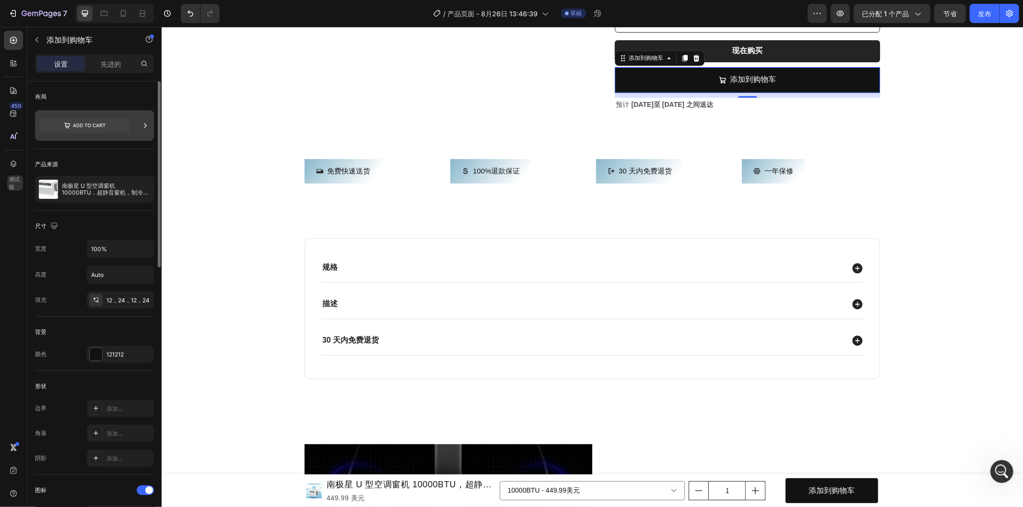
click at [145, 128] on icon at bounding box center [146, 126] width 10 height 10
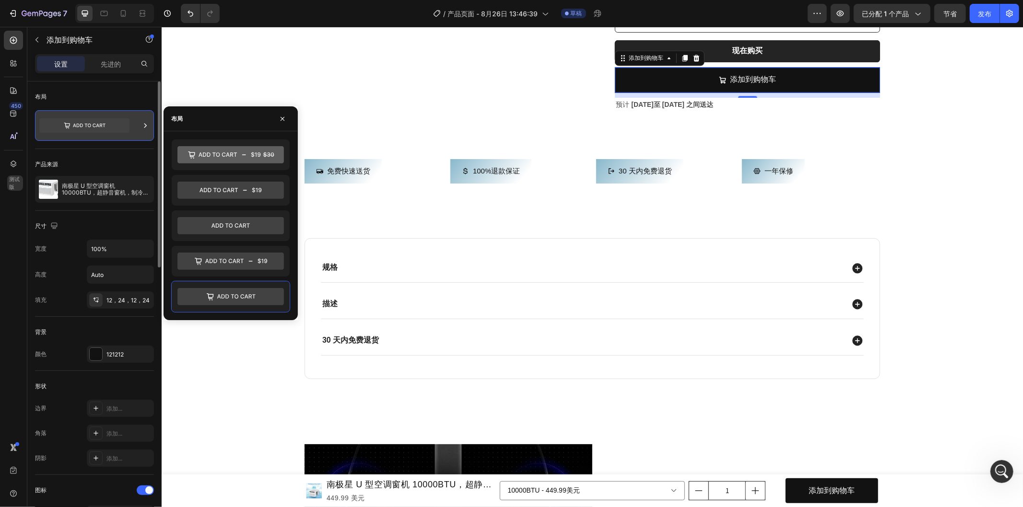
click at [137, 127] on div at bounding box center [94, 125] width 119 height 31
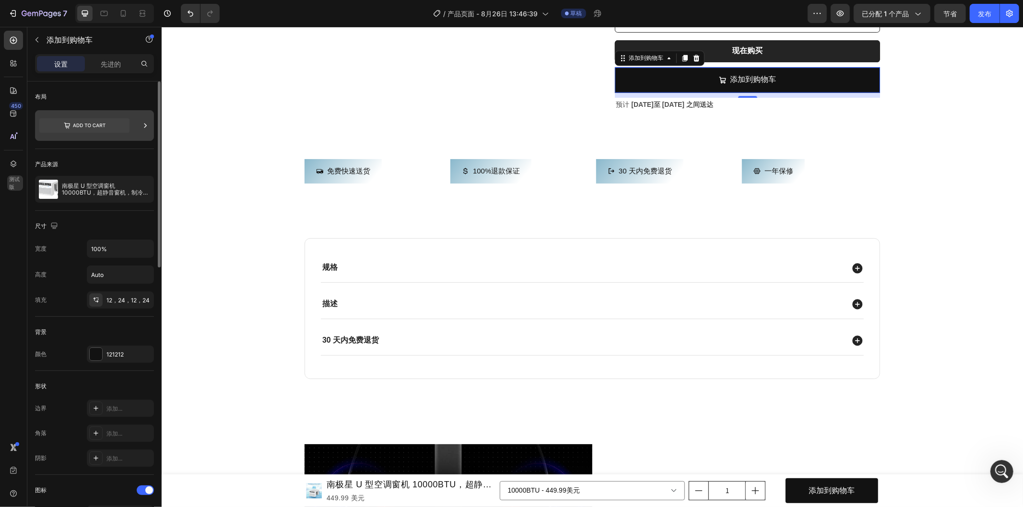
click at [137, 127] on div at bounding box center [94, 125] width 119 height 31
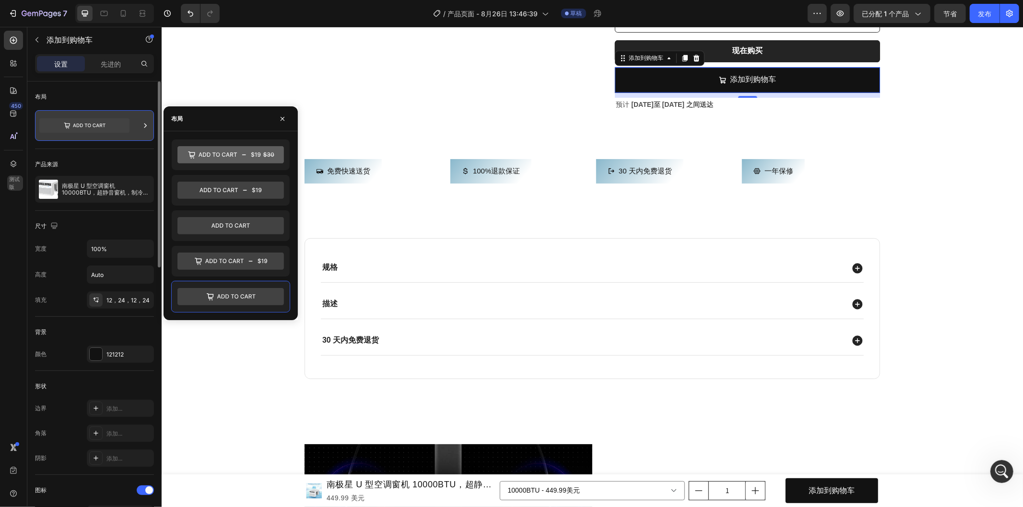
click at [137, 127] on div at bounding box center [94, 125] width 119 height 31
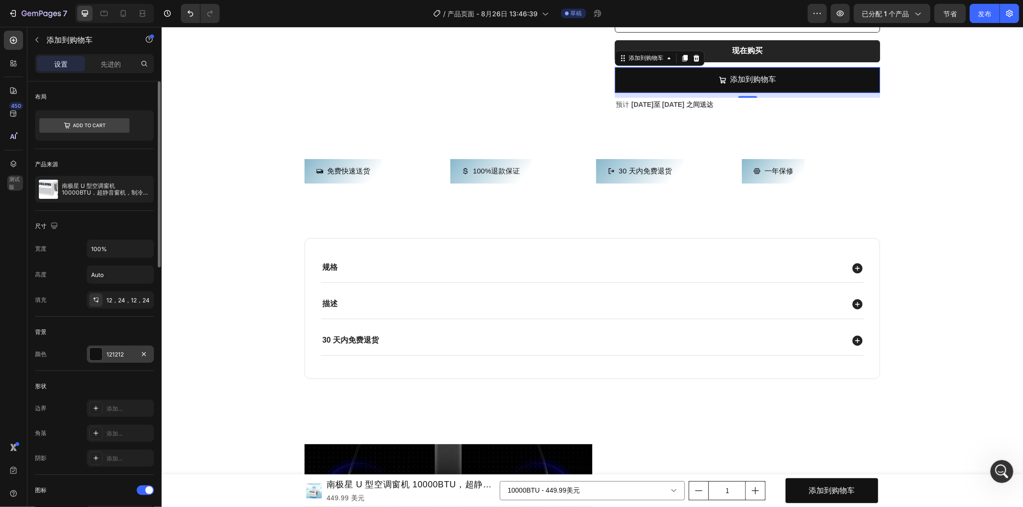
click at [105, 353] on div "121212" at bounding box center [120, 354] width 67 height 17
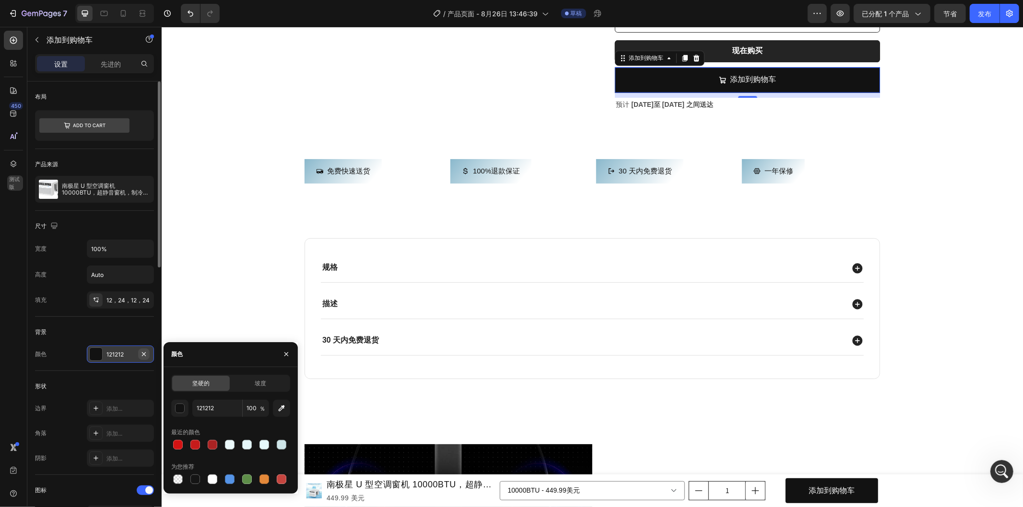
click at [146, 355] on icon "button" at bounding box center [144, 355] width 8 height 8
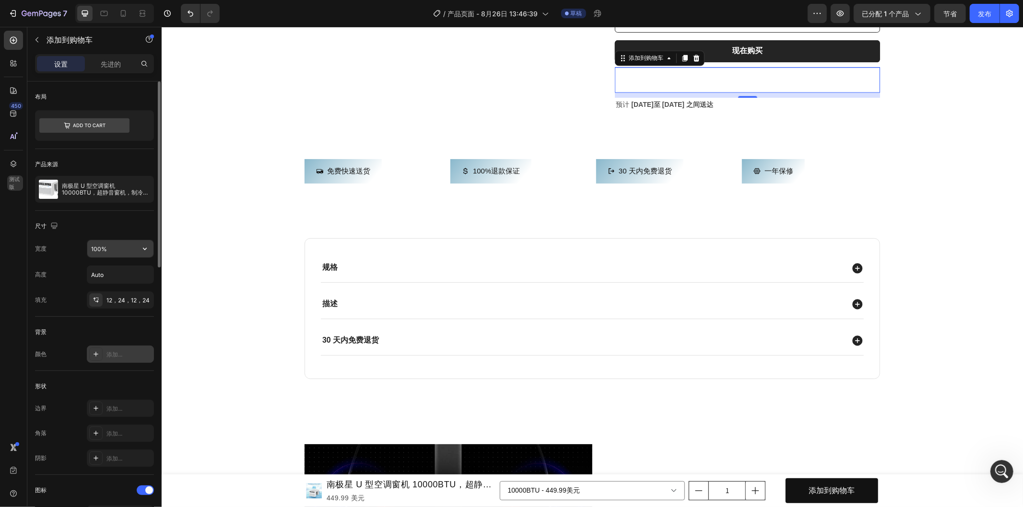
click at [132, 246] on input "100%" at bounding box center [120, 248] width 66 height 17
click at [145, 248] on icon "button" at bounding box center [145, 249] width 10 height 10
click at [111, 284] on div "满的 100%" at bounding box center [110, 291] width 79 height 18
click at [146, 250] on icon "button" at bounding box center [145, 249] width 10 height 10
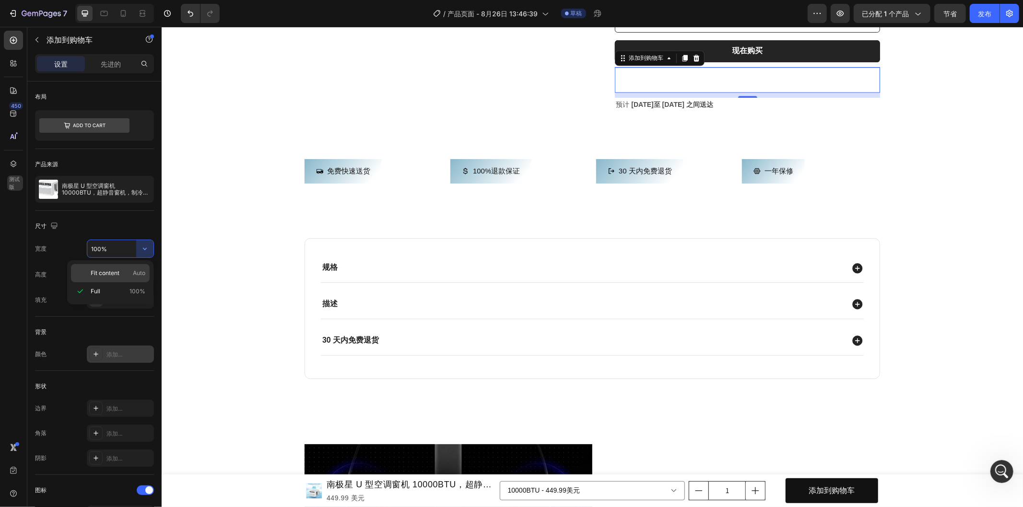
click at [117, 268] on div "Fit content Auto" at bounding box center [110, 273] width 79 height 18
type input "Auto"
click at [142, 275] on icon "button" at bounding box center [145, 275] width 10 height 10
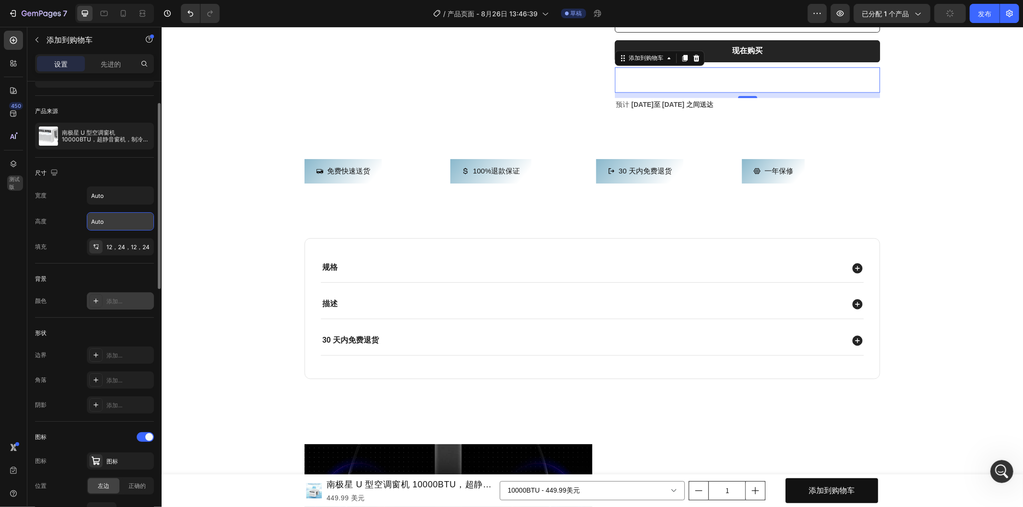
scroll to position [106, 0]
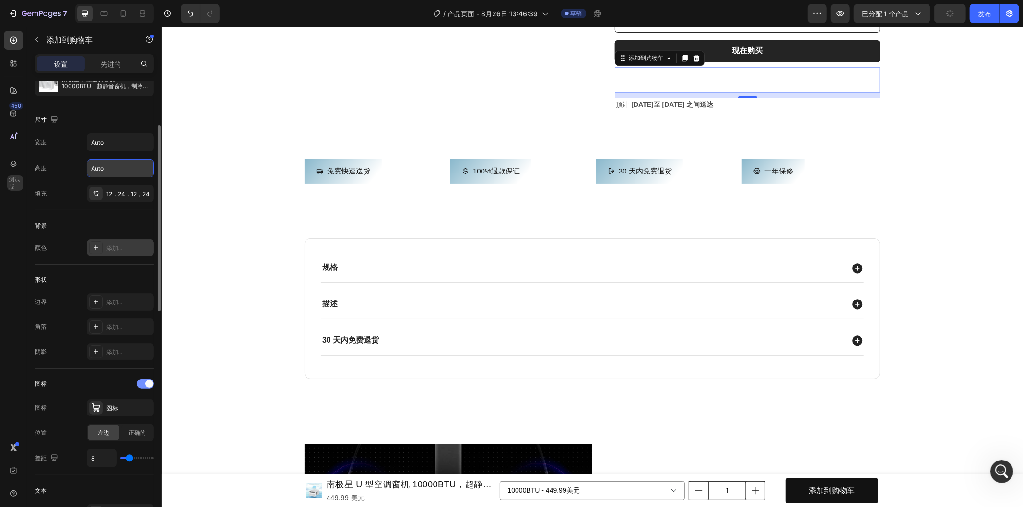
click at [146, 384] on span at bounding box center [149, 384] width 8 height 8
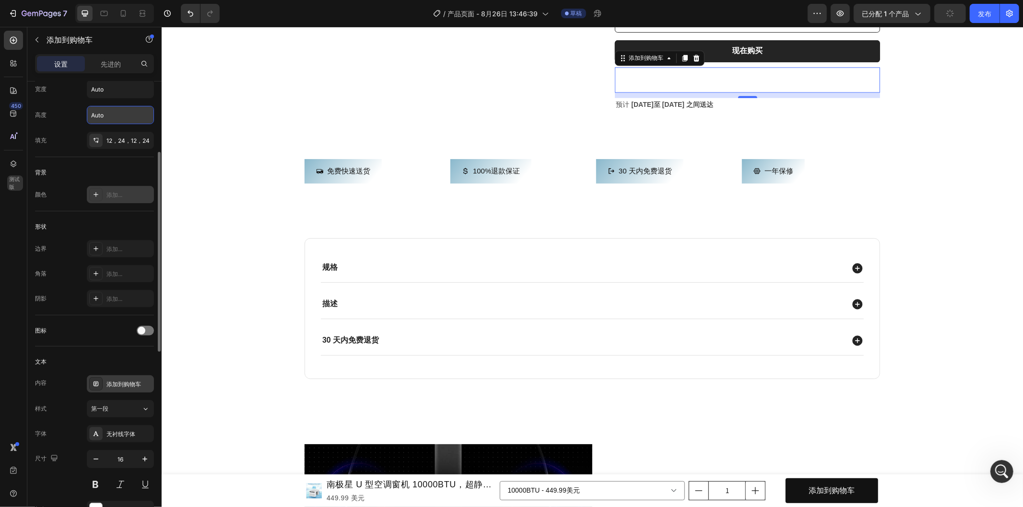
click at [113, 379] on div "添加到购物车" at bounding box center [120, 383] width 67 height 17
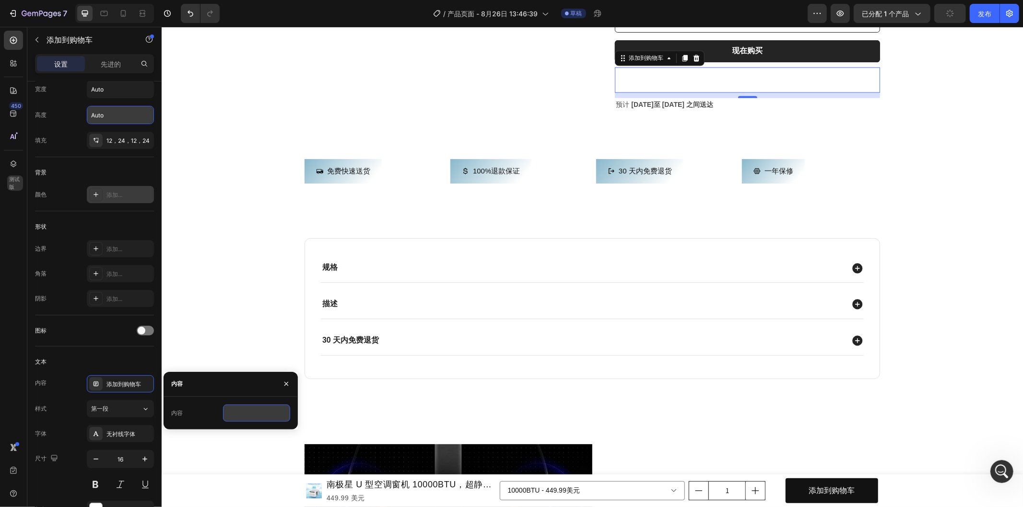
click at [269, 411] on input "text" at bounding box center [256, 413] width 67 height 17
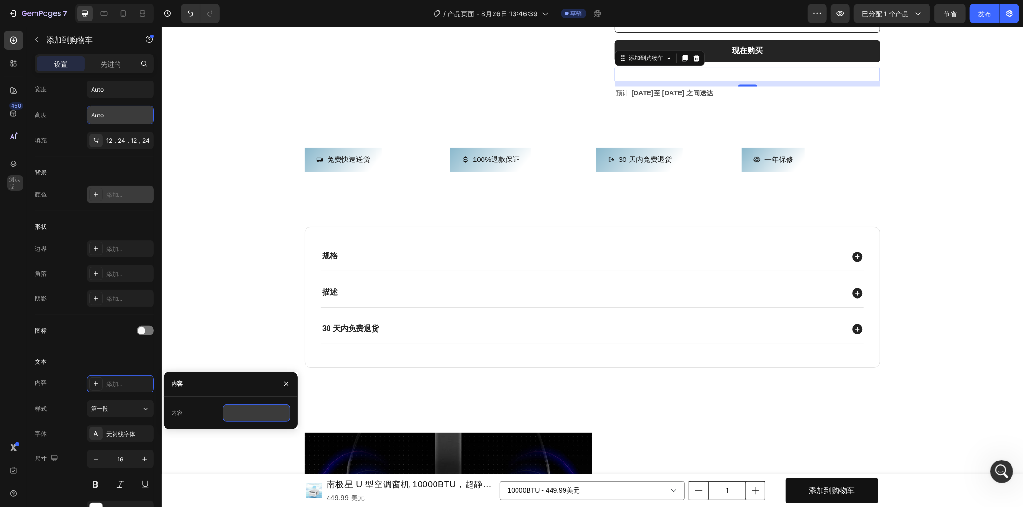
paste input "More payment options"
type input "More payment options"
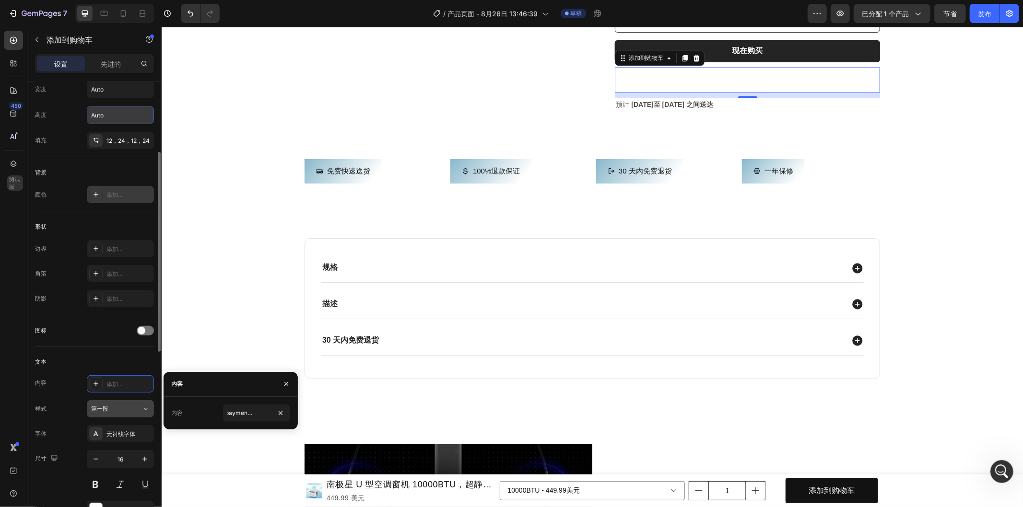
click at [144, 408] on icon at bounding box center [145, 409] width 8 height 10
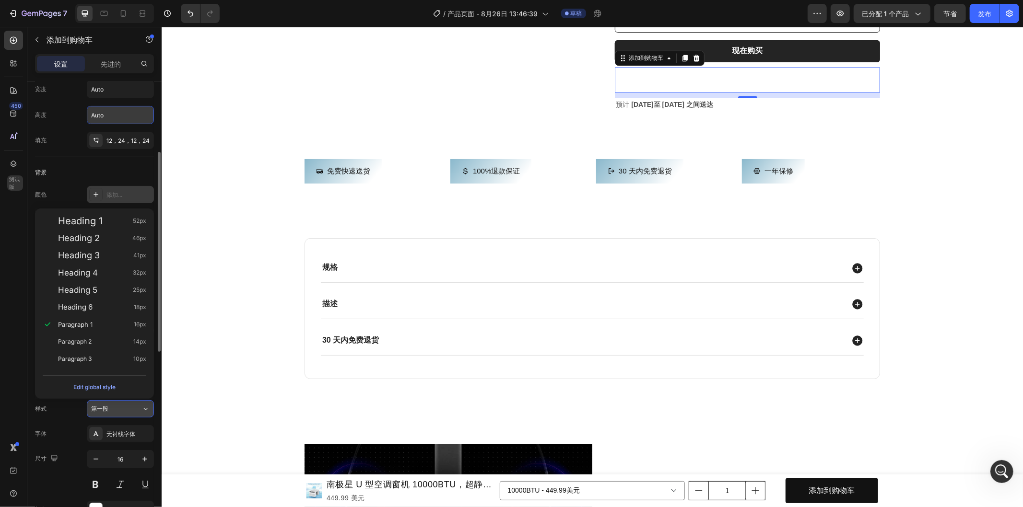
scroll to position [0, 0]
click at [144, 408] on icon at bounding box center [145, 409] width 8 height 10
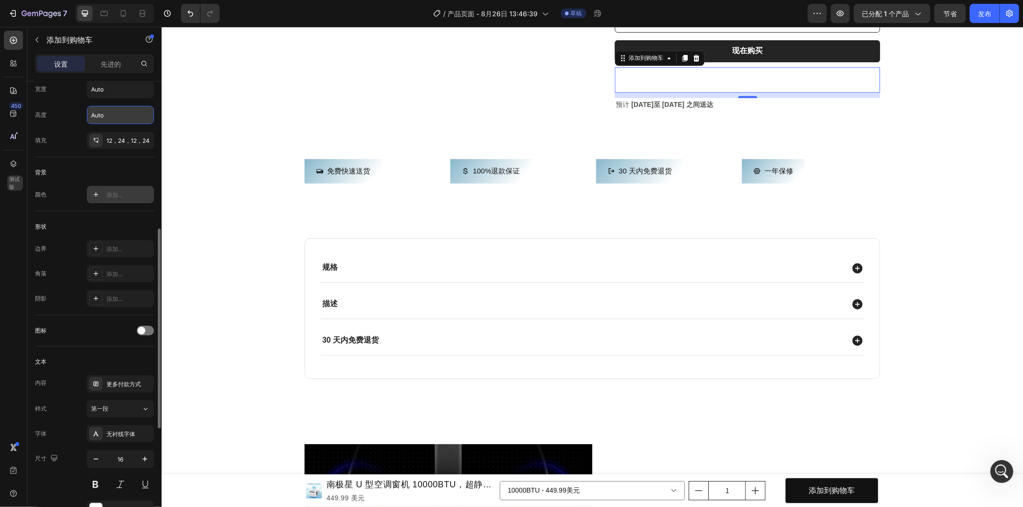
scroll to position [213, 0]
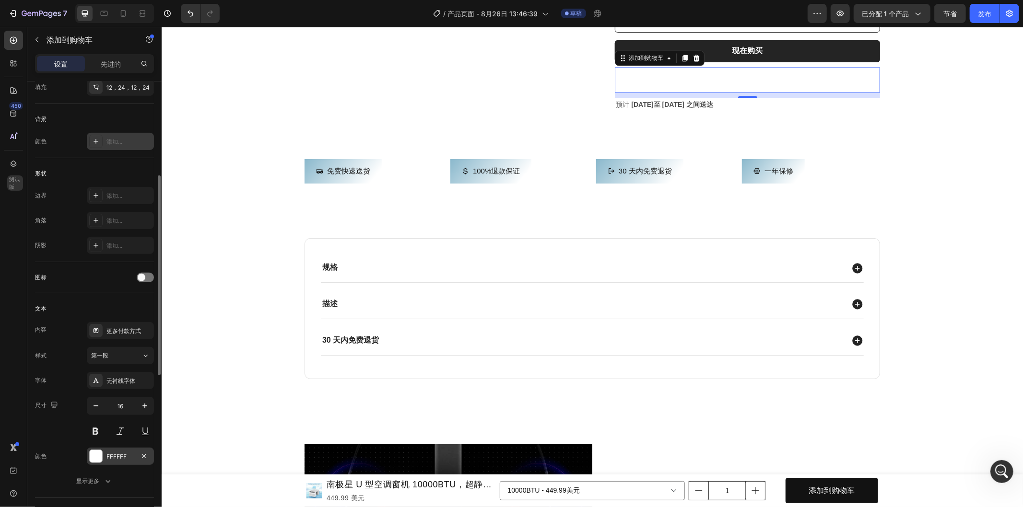
click at [96, 457] on div at bounding box center [96, 456] width 12 height 12
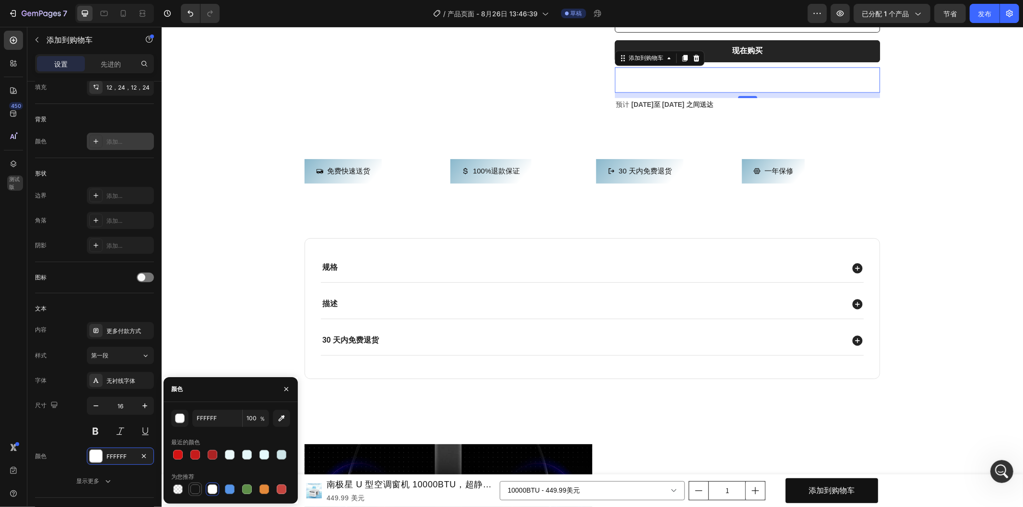
click at [190, 486] on div at bounding box center [195, 490] width 10 height 10
type input "151515"
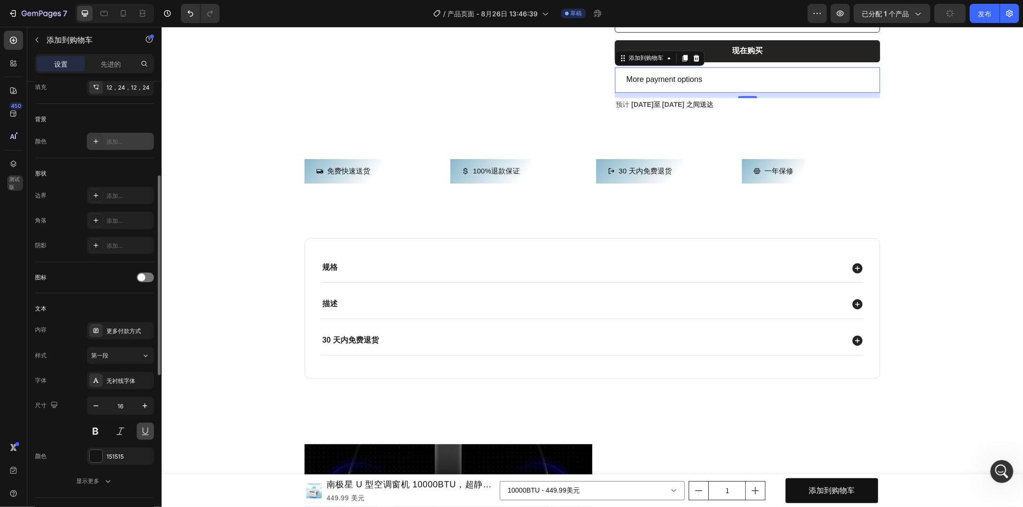
click at [141, 433] on button at bounding box center [145, 431] width 17 height 17
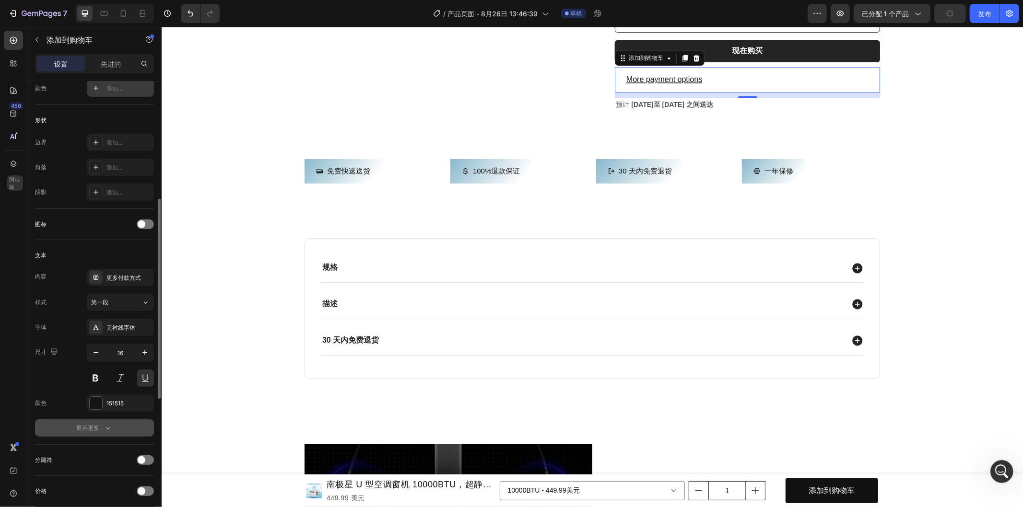
click at [101, 426] on div "显示更多" at bounding box center [94, 428] width 36 height 10
click at [144, 426] on icon at bounding box center [145, 428] width 10 height 10
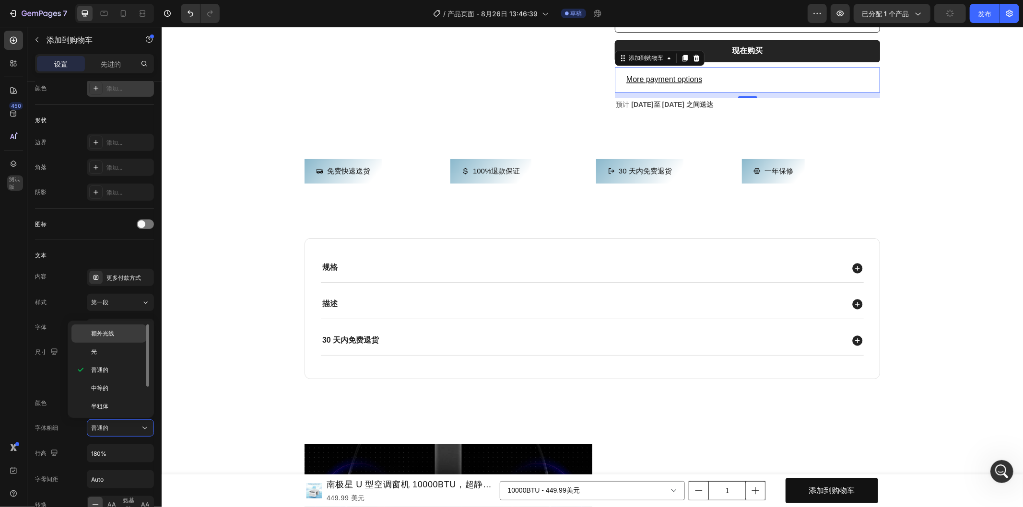
click at [122, 333] on p "额外光线" at bounding box center [116, 333] width 51 height 9
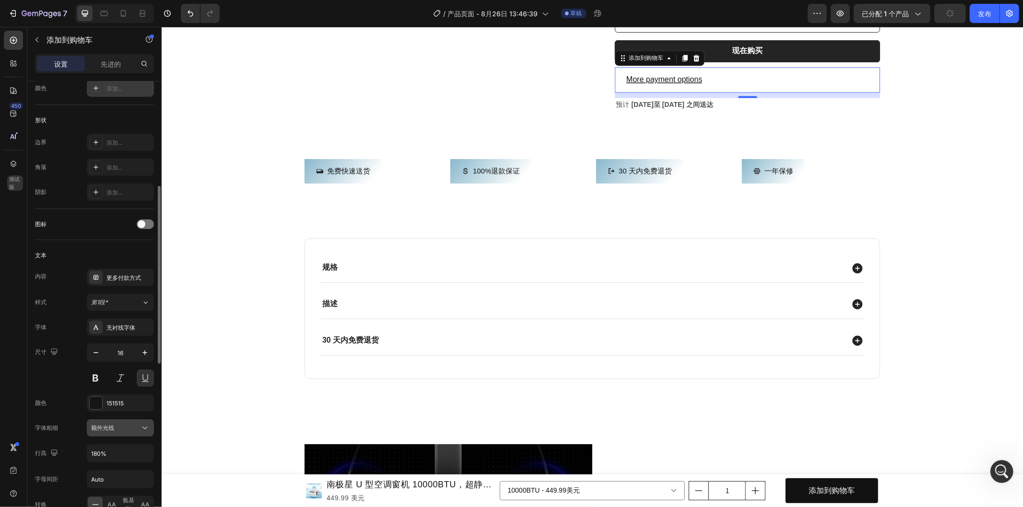
click at [140, 430] on icon at bounding box center [145, 428] width 10 height 10
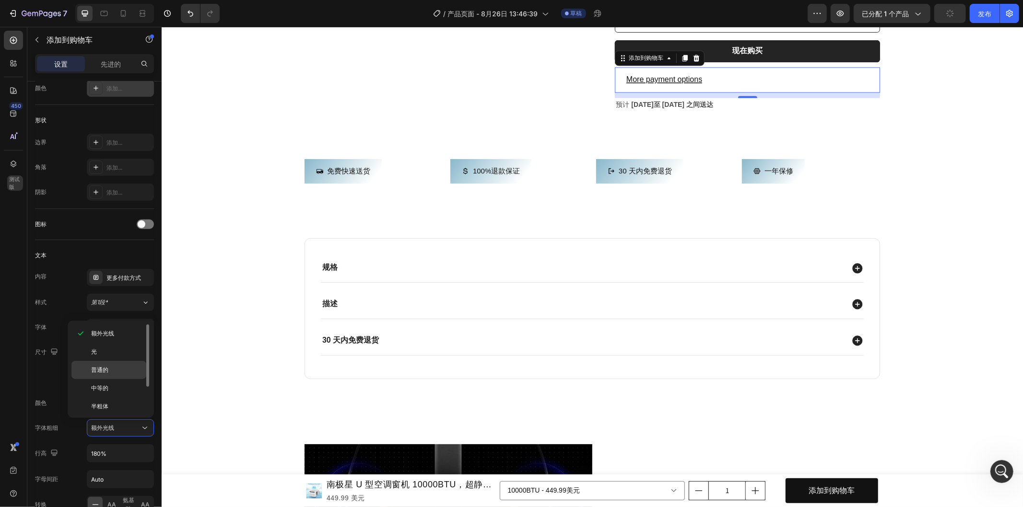
click at [115, 372] on p "普通的" at bounding box center [116, 370] width 51 height 9
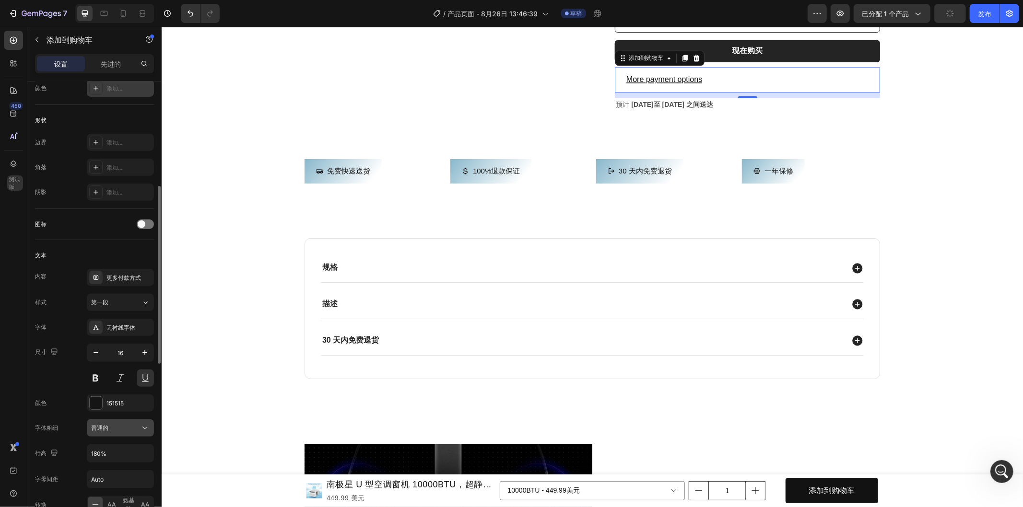
click at [146, 429] on icon at bounding box center [145, 428] width 10 height 10
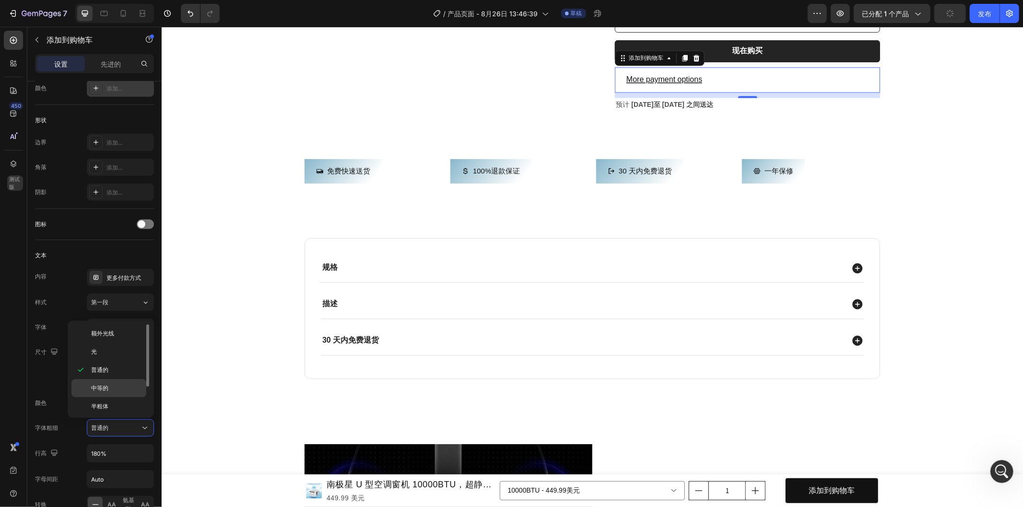
click at [107, 398] on div "中等的" at bounding box center [108, 407] width 75 height 18
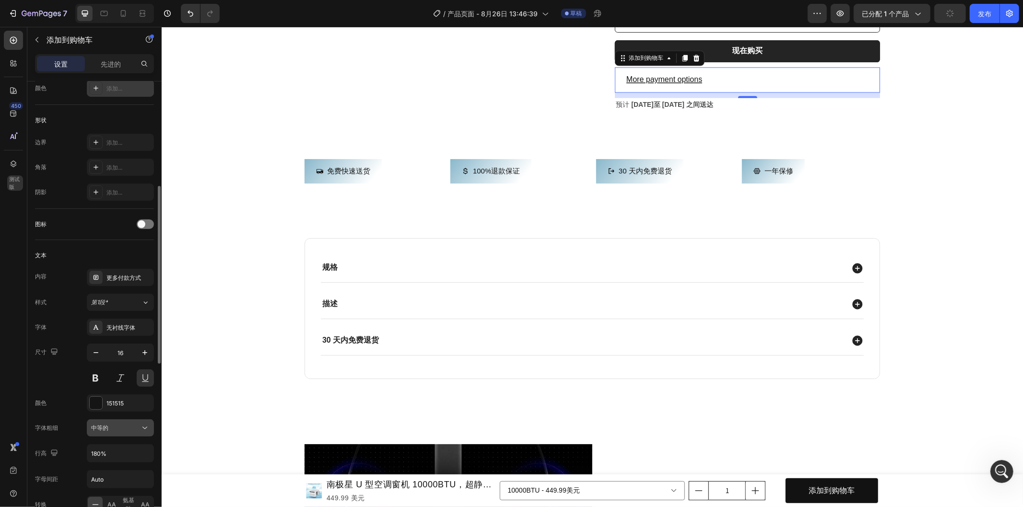
click at [145, 433] on icon at bounding box center [145, 428] width 10 height 10
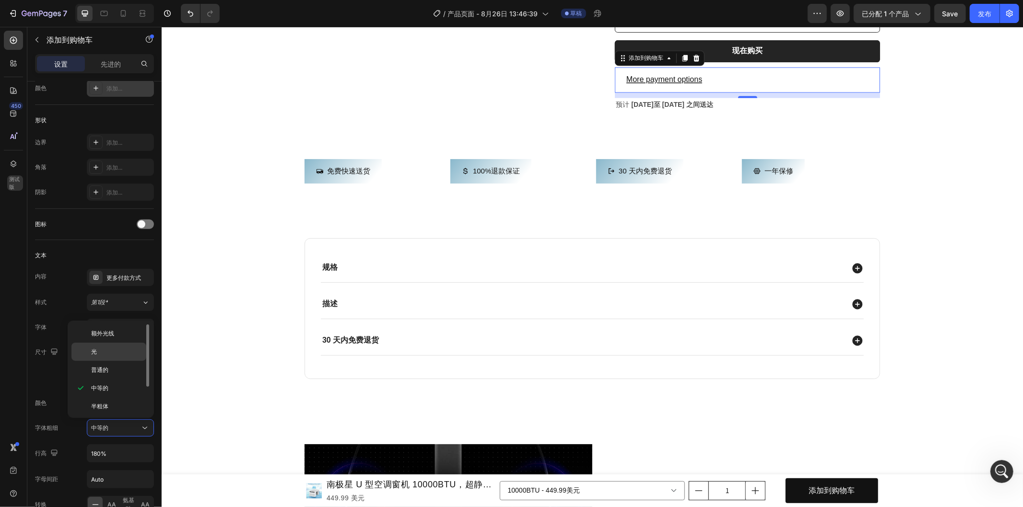
click at [119, 348] on p "光" at bounding box center [116, 352] width 51 height 9
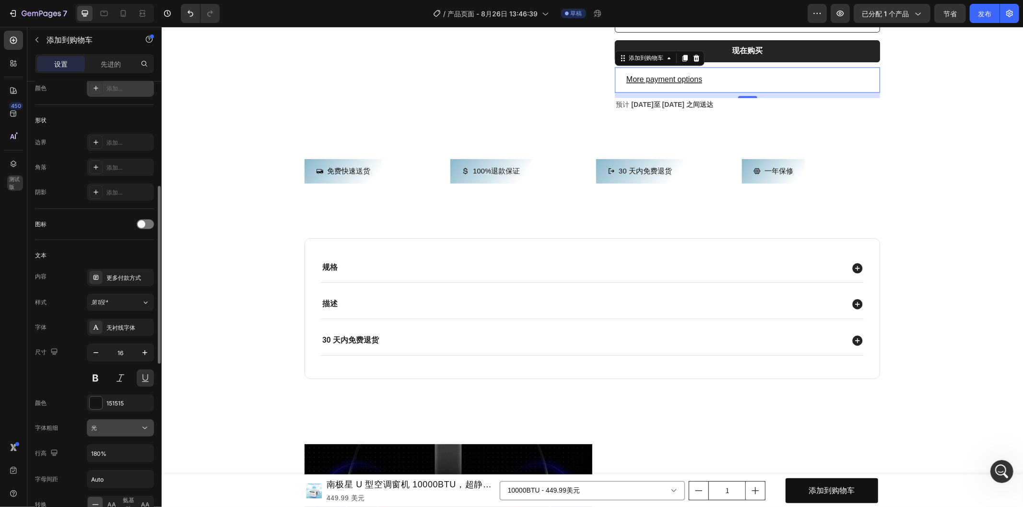
click at [137, 426] on div "光" at bounding box center [115, 428] width 49 height 9
click at [138, 426] on div "光" at bounding box center [115, 428] width 49 height 9
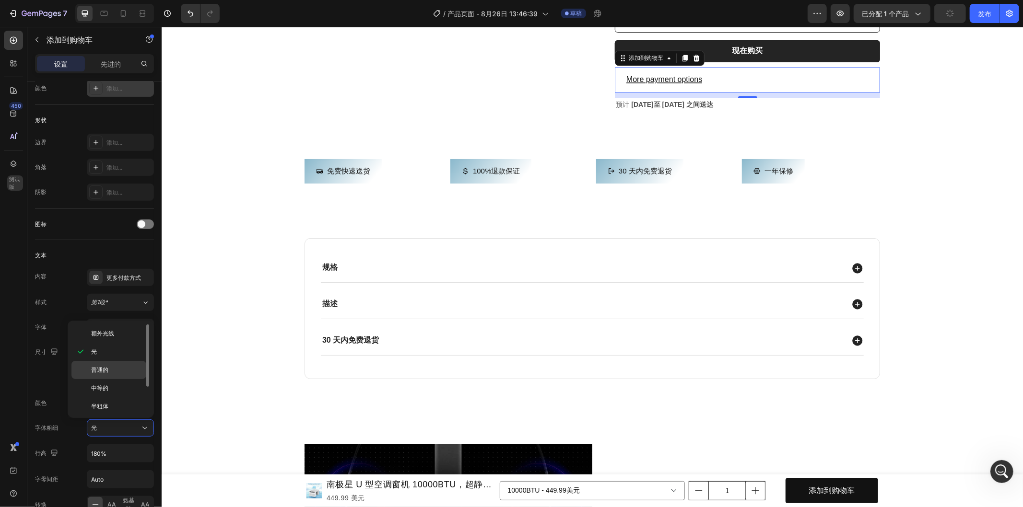
click at [114, 374] on p "普通的" at bounding box center [116, 370] width 51 height 9
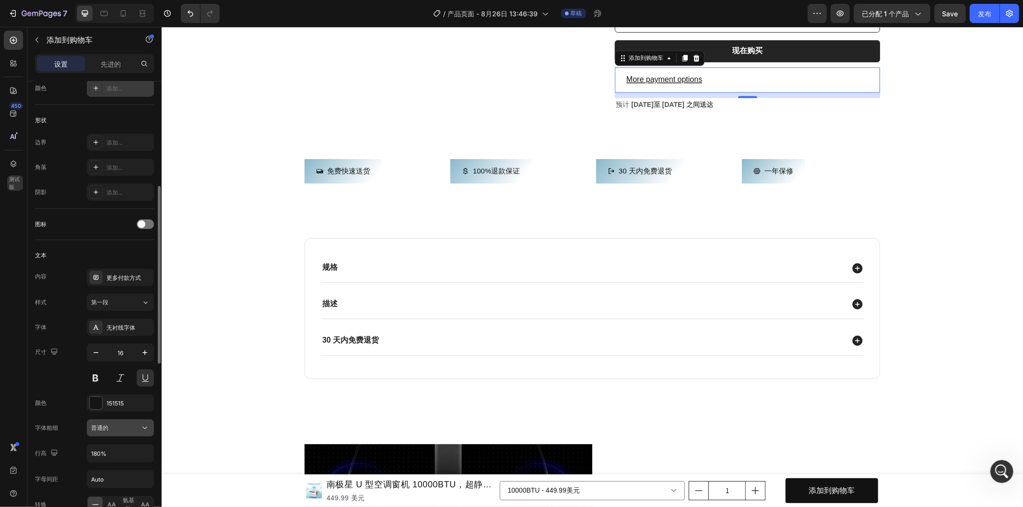
click at [150, 430] on button "普通的" at bounding box center [120, 428] width 67 height 17
click at [145, 428] on icon at bounding box center [145, 428] width 10 height 10
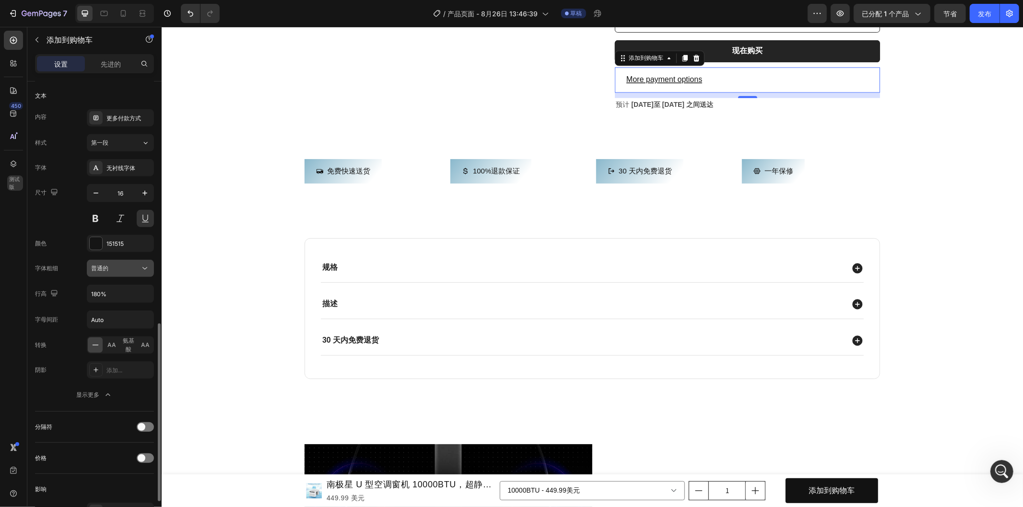
scroll to position [480, 0]
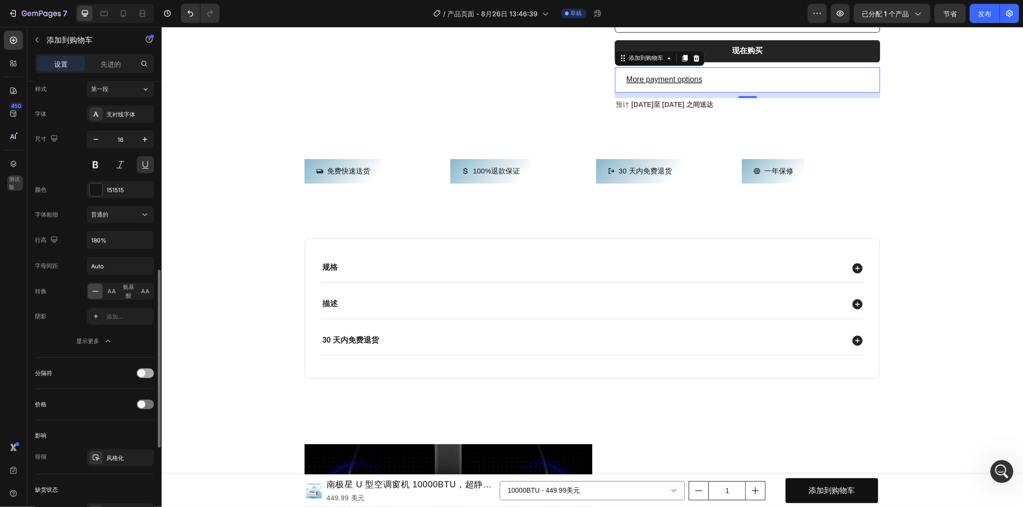
click at [141, 375] on span at bounding box center [142, 374] width 8 height 8
click at [142, 375] on div at bounding box center [145, 374] width 17 height 10
click at [143, 407] on span at bounding box center [142, 405] width 8 height 8
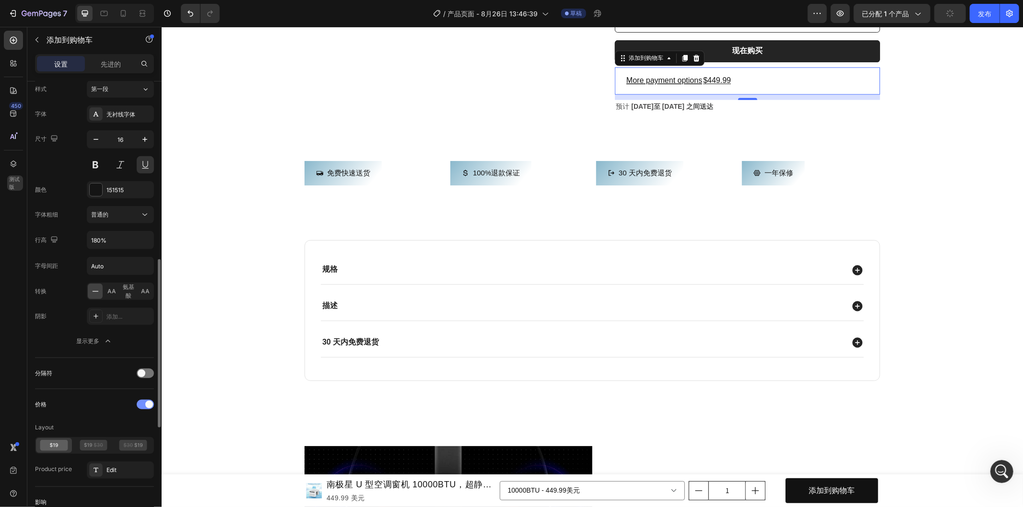
click at [143, 407] on div at bounding box center [145, 405] width 17 height 10
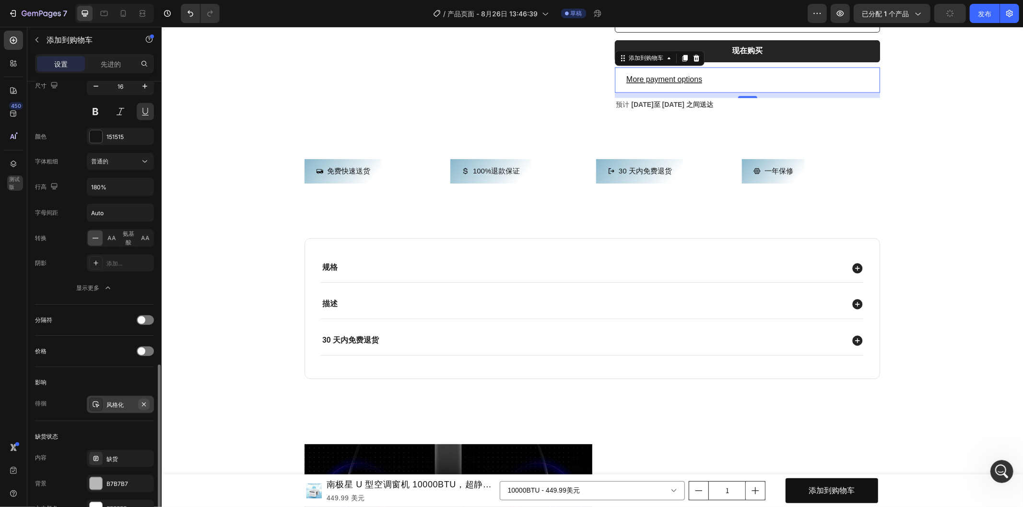
scroll to position [586, 0]
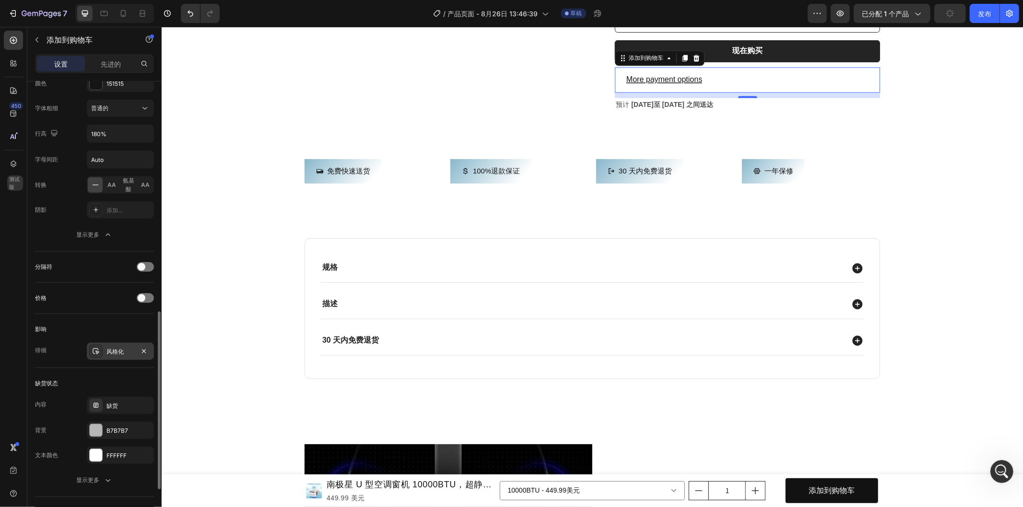
click at [118, 351] on font "风格化" at bounding box center [114, 351] width 17 height 7
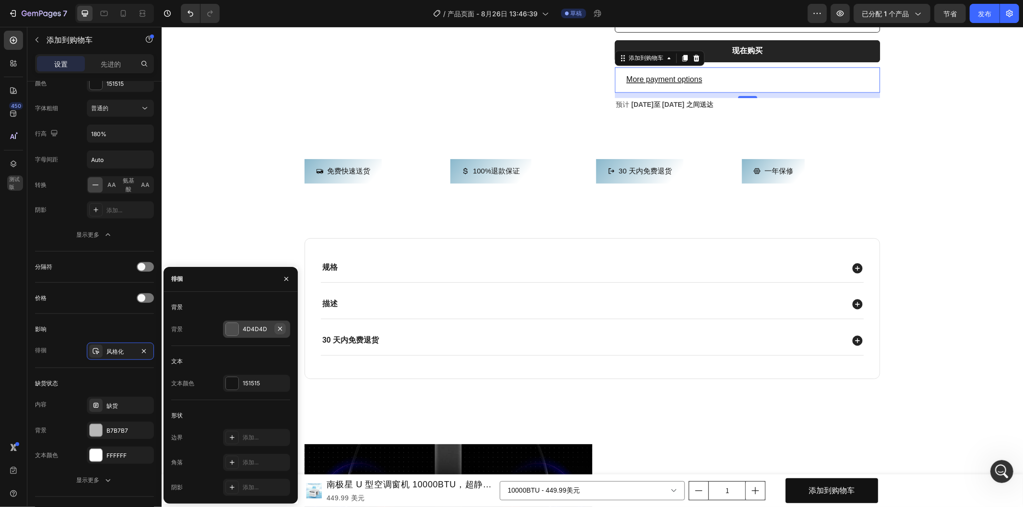
click at [282, 330] on icon "button" at bounding box center [280, 329] width 8 height 8
click at [232, 390] on div "151515" at bounding box center [256, 383] width 67 height 17
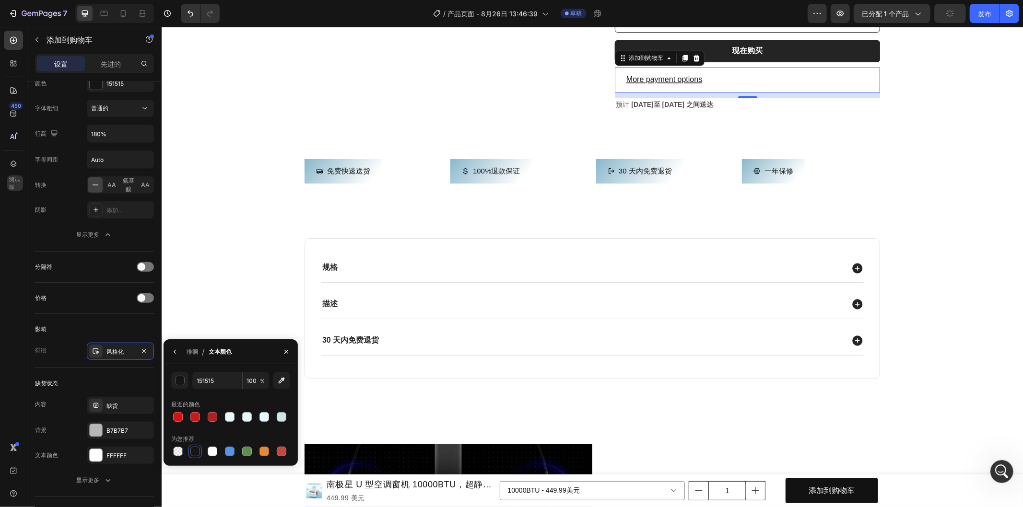
click at [214, 349] on font "文本颜色" at bounding box center [220, 351] width 23 height 7
click at [126, 387] on div "缺货状态" at bounding box center [94, 383] width 119 height 15
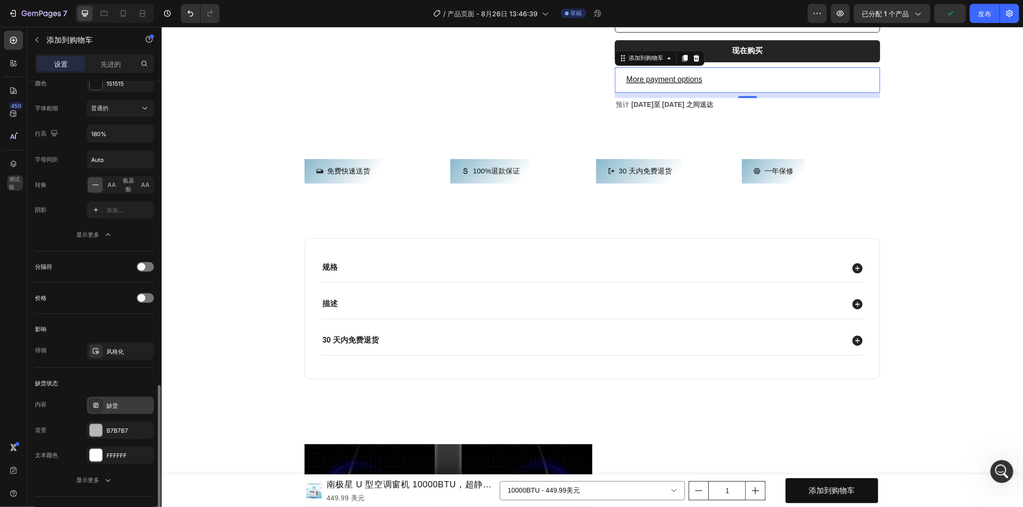
scroll to position [639, 0]
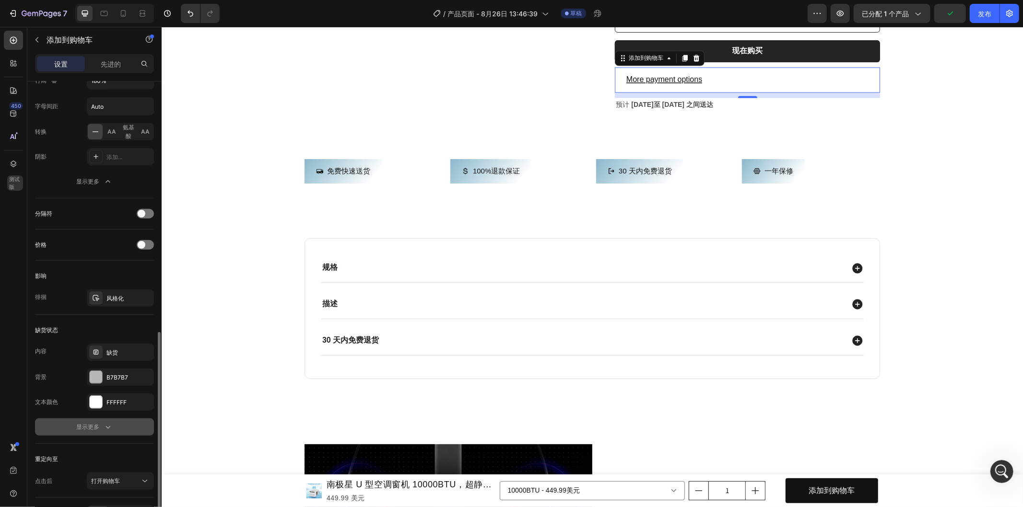
click at [113, 425] on button "显示更多" at bounding box center [94, 427] width 119 height 17
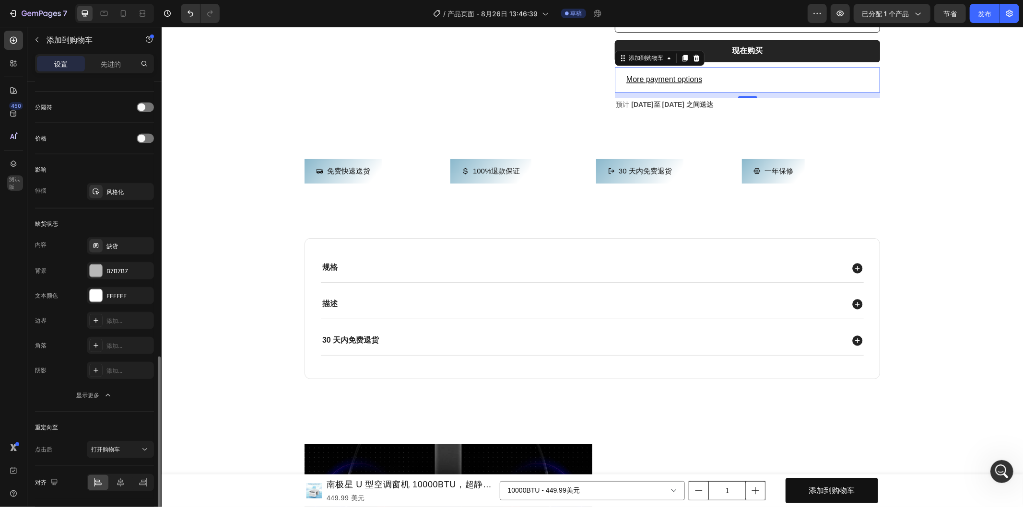
scroll to position [776, 0]
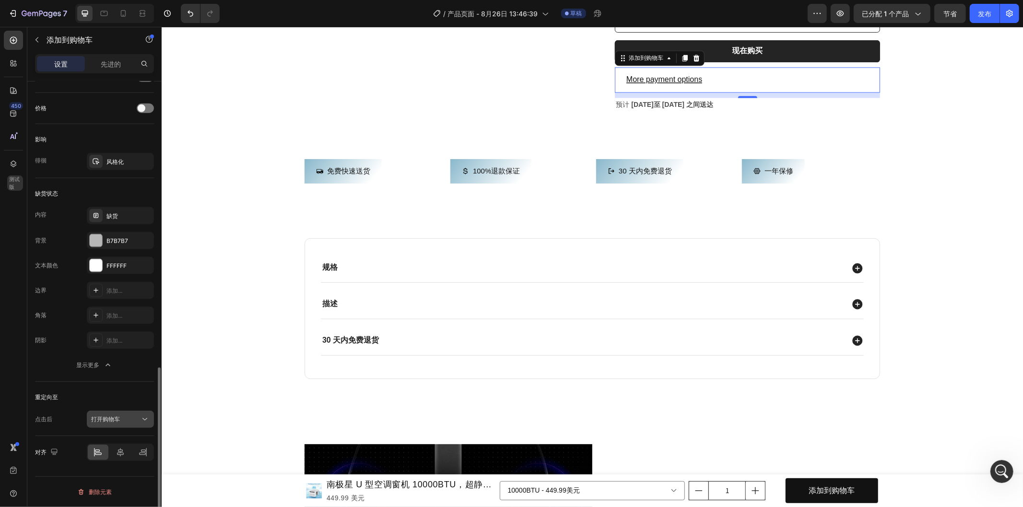
click at [137, 419] on div "打开购物车" at bounding box center [115, 419] width 49 height 9
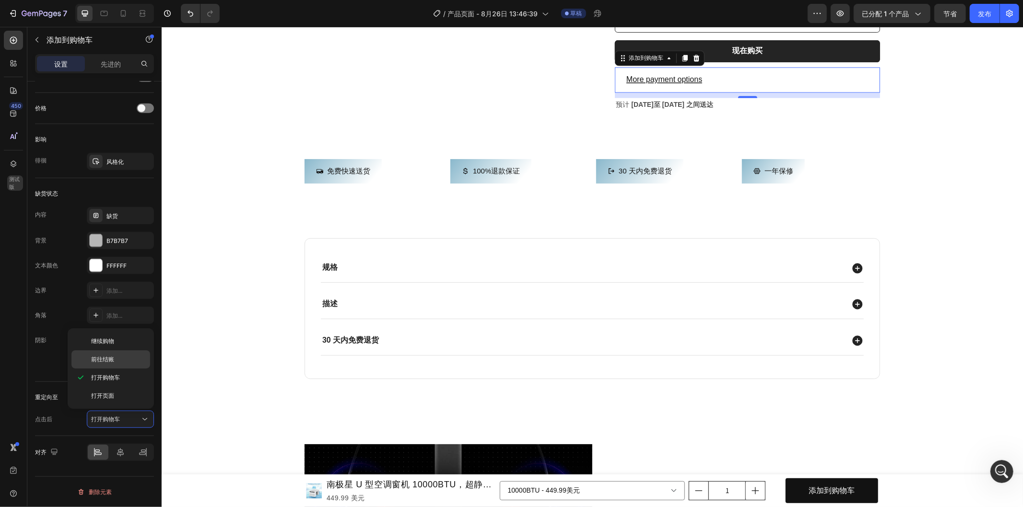
click at [122, 362] on p "前往结账" at bounding box center [118, 359] width 55 height 9
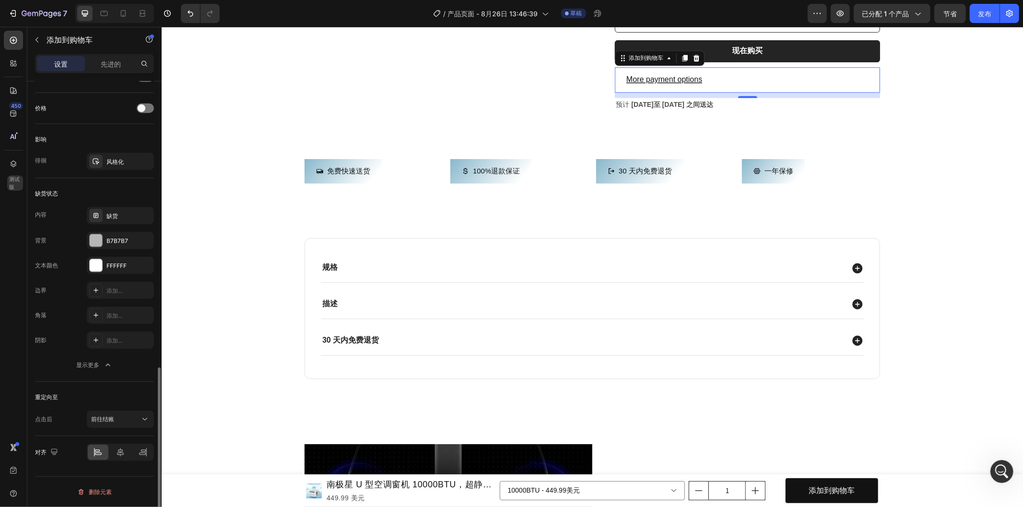
click at [90, 389] on div "重定向至 点击后 前往结账" at bounding box center [94, 409] width 119 height 54
click at [118, 459] on div at bounding box center [120, 452] width 21 height 15
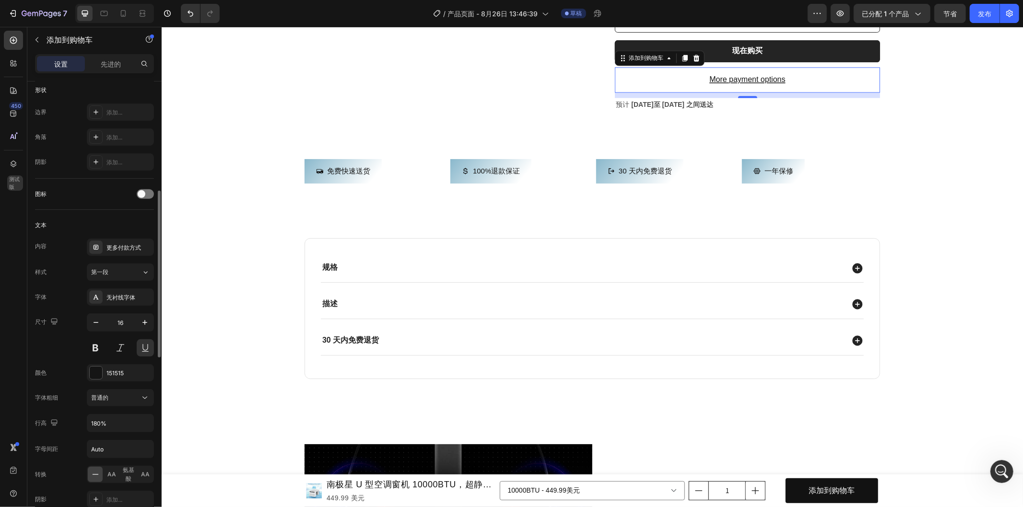
scroll to position [137, 0]
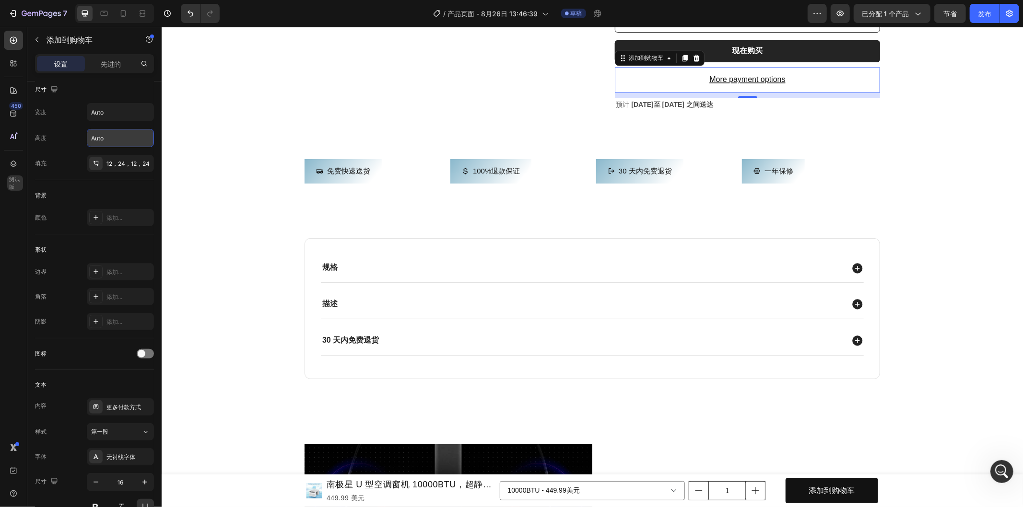
click at [108, 74] on div "设置 先进的" at bounding box center [94, 67] width 134 height 27
click at [109, 68] on p "先进的" at bounding box center [111, 64] width 20 height 10
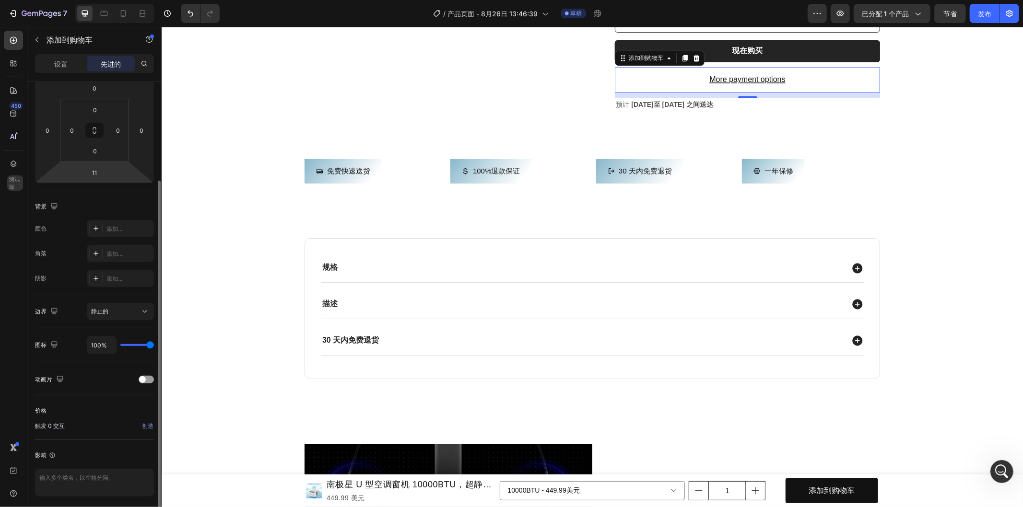
type input "99%"
type input "99"
type input "86%"
type input "86"
type input "49%"
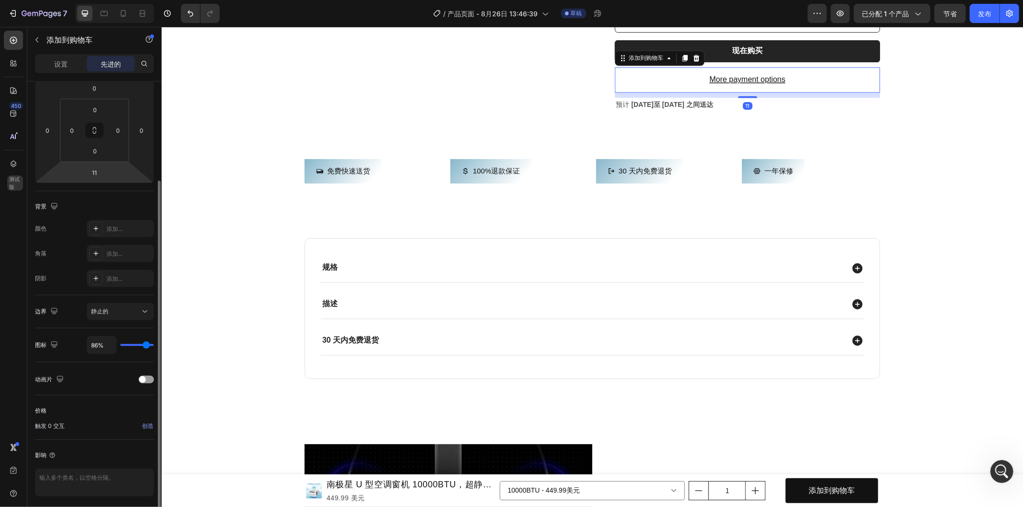
type input "49"
type input "33%"
type input "33"
type input "27%"
type input "27"
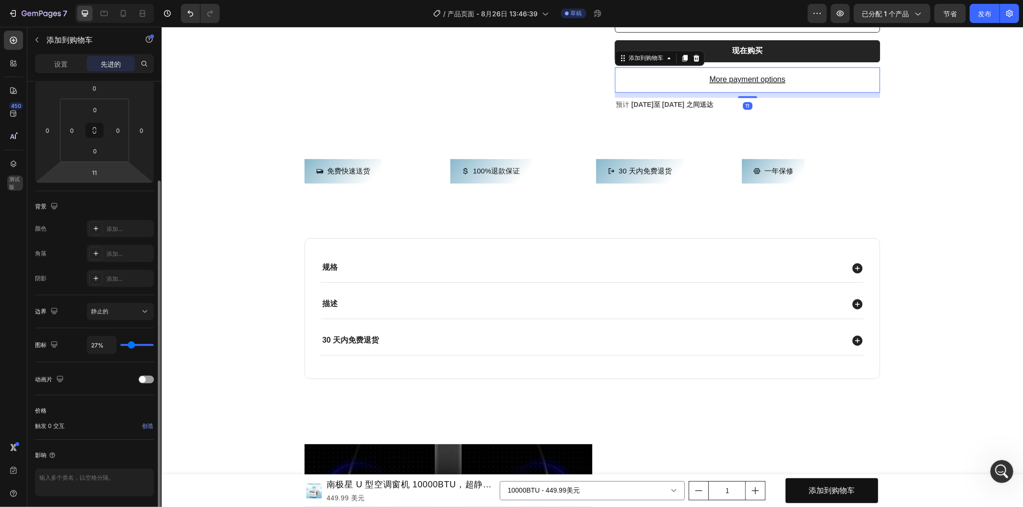
type input "22%"
type input "22"
type input "20%"
type input "20"
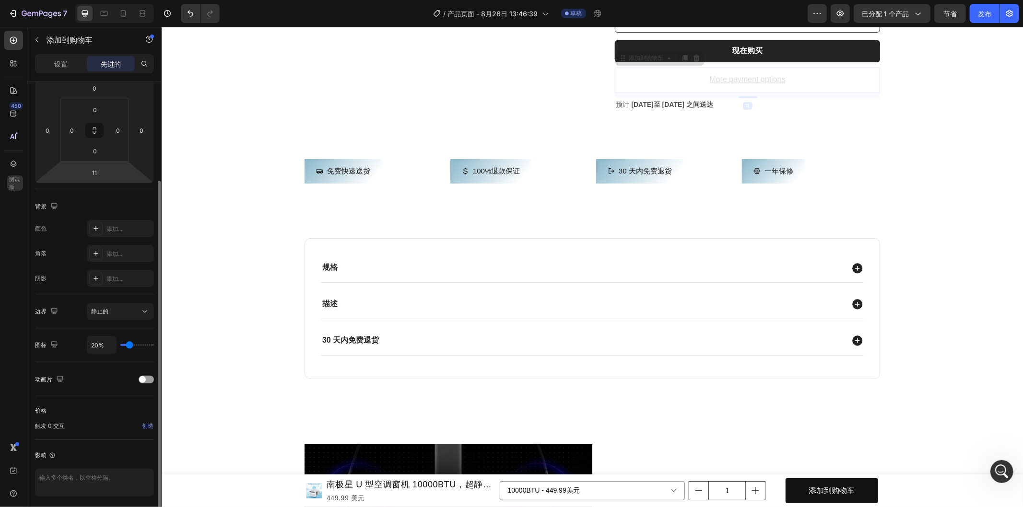
type input "14%"
type input "14"
type input "12%"
type input "12"
type input "14%"
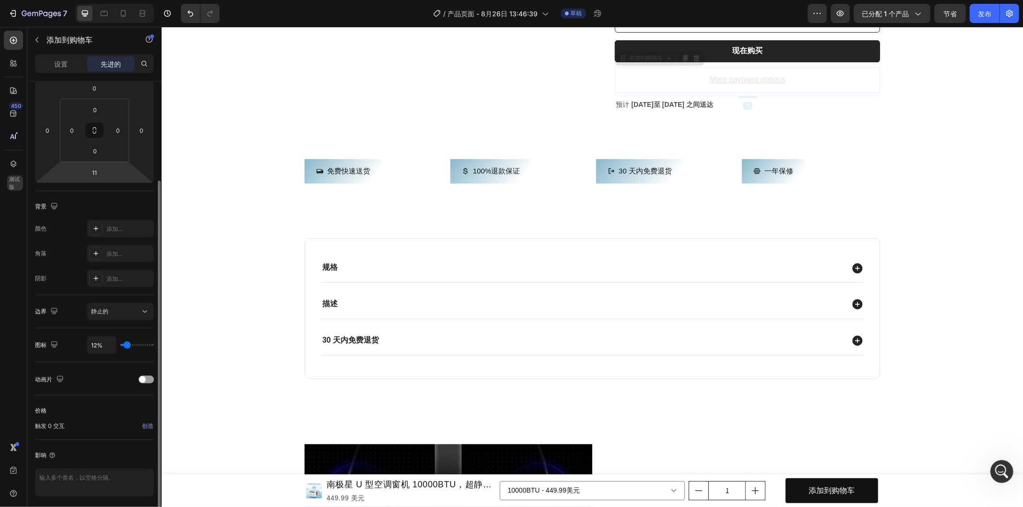
type input "14"
type input "20%"
type input "20"
type input "27%"
type input "27"
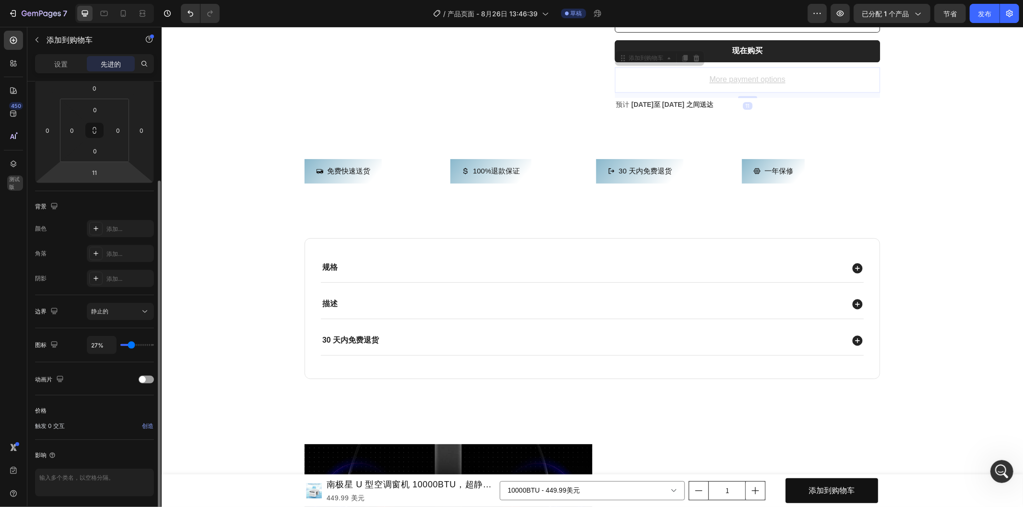
type input "37%"
type input "37"
type input "70%"
type input "70"
type input "74%"
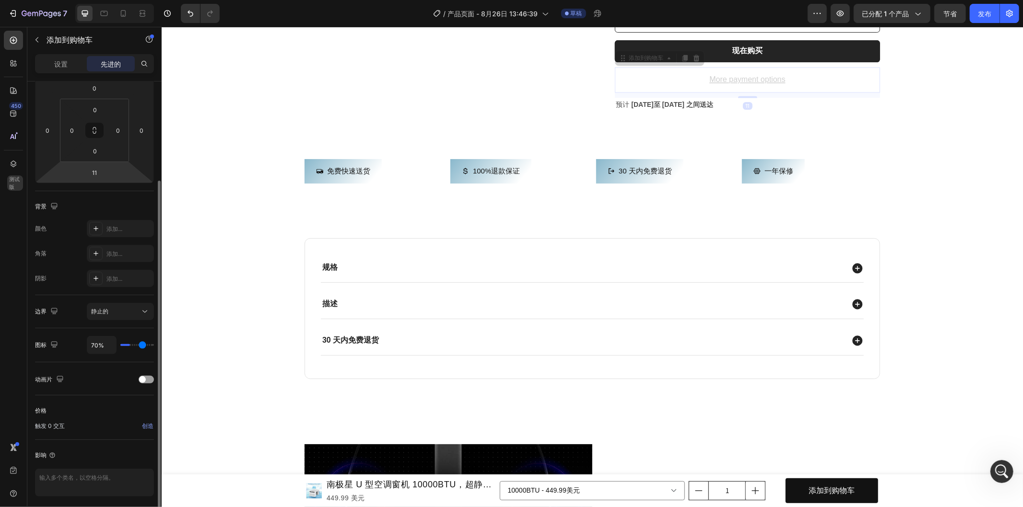
type input "74"
type input "82%"
type input "82"
type input "86%"
type input "86"
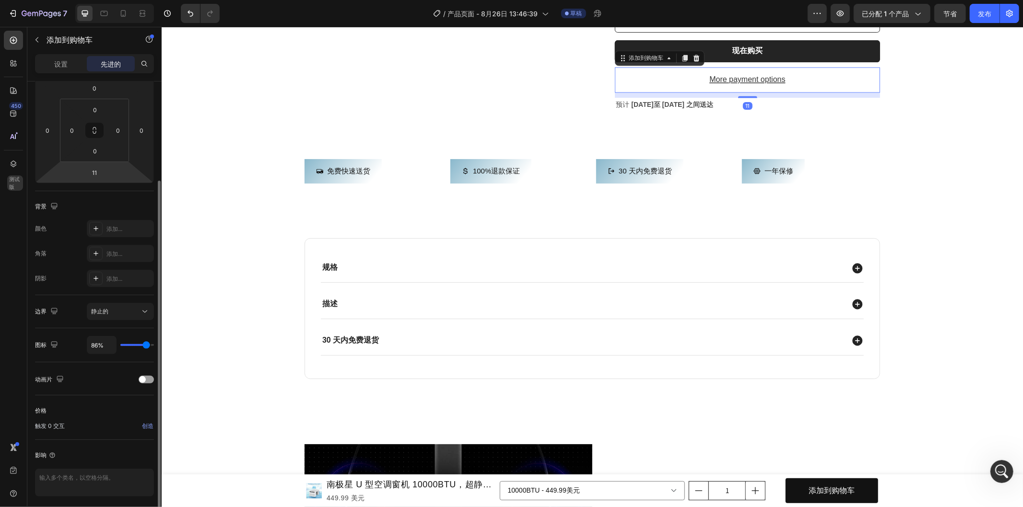
type input "90%"
type input "90"
type input "88%"
type input "88"
type input "84%"
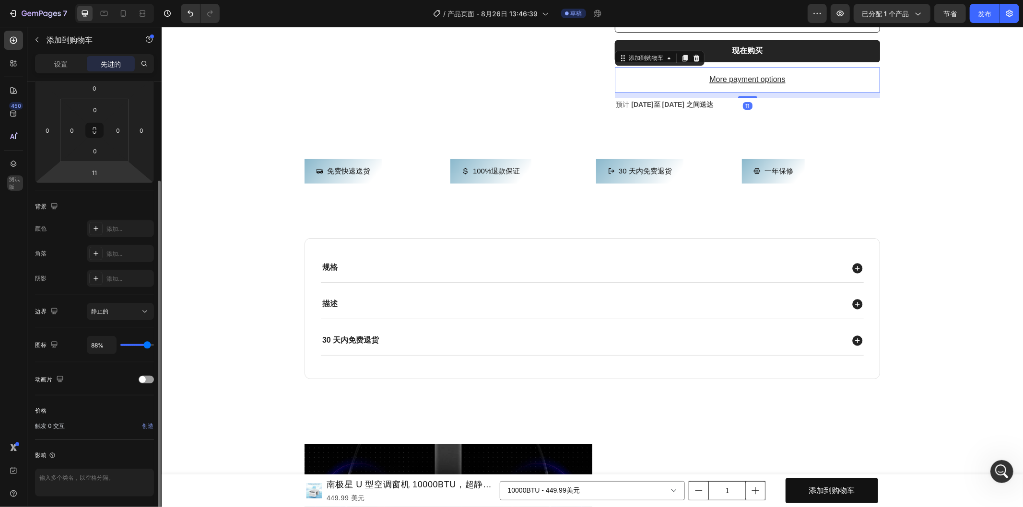
type input "84"
type input "20%"
type input "20"
type input "0%"
type input "0"
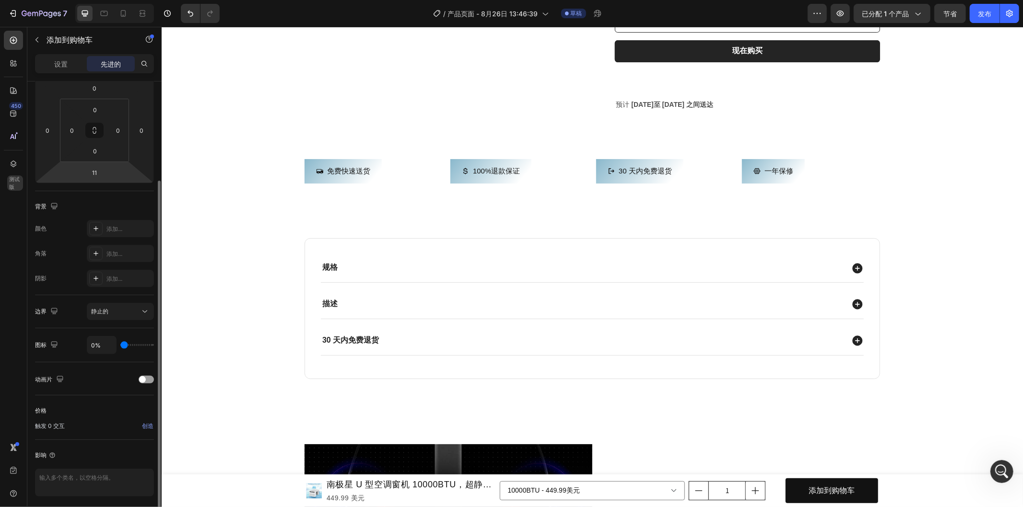
type input "53%"
type input "53"
type input "100%"
type input "100"
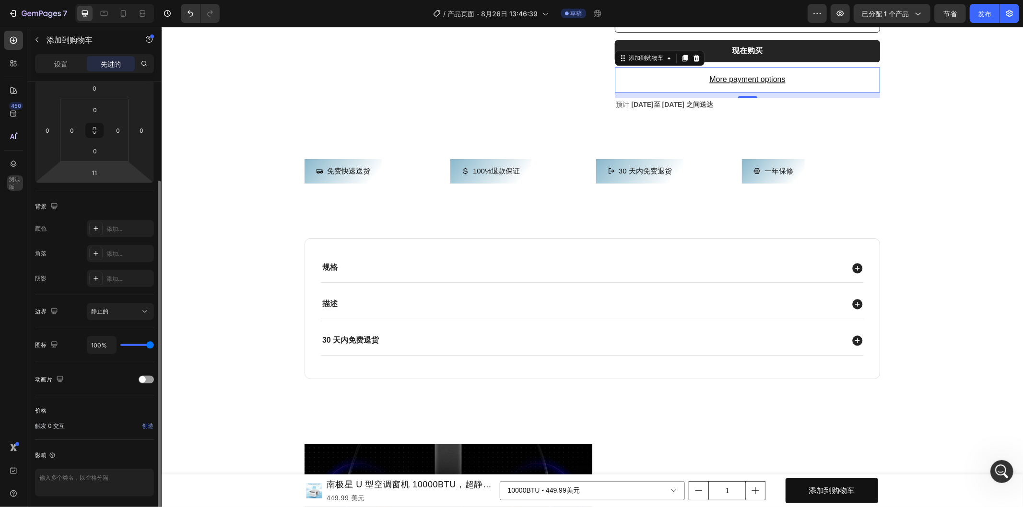
type input "99%"
type input "99"
type input "97%"
type input "97"
type input "92%"
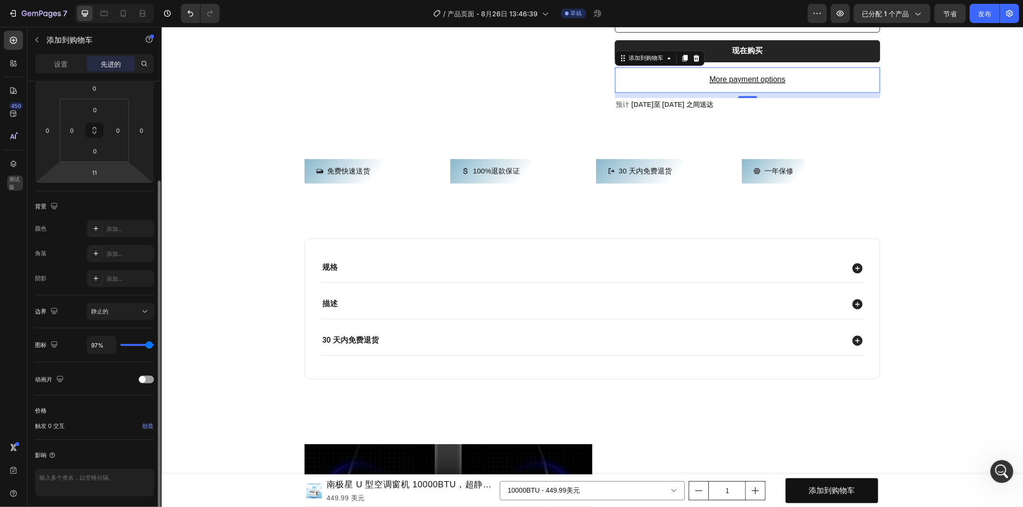
type input "92"
type input "90%"
type input "90"
type input "88%"
type input "88"
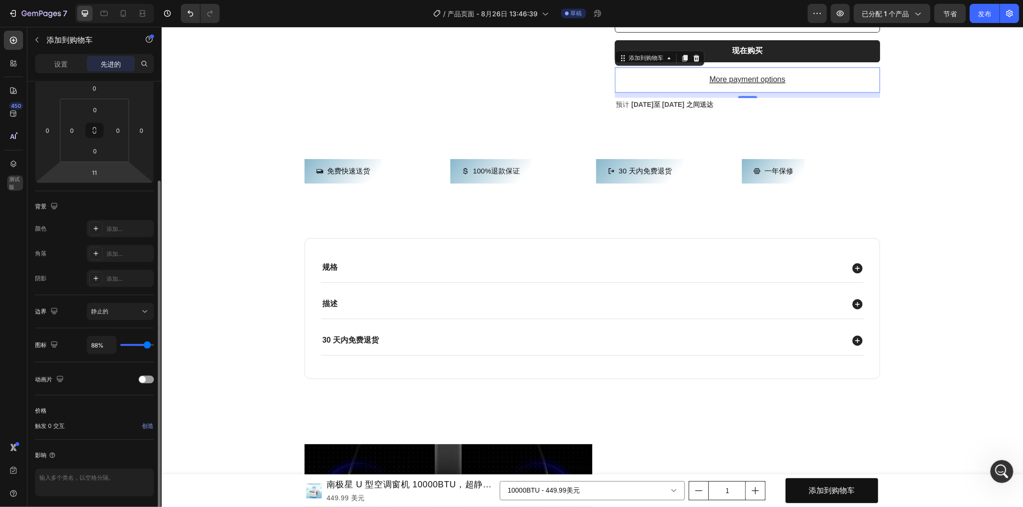
type input "82%"
type input "82"
type input "78%"
type input "78"
type input "76%"
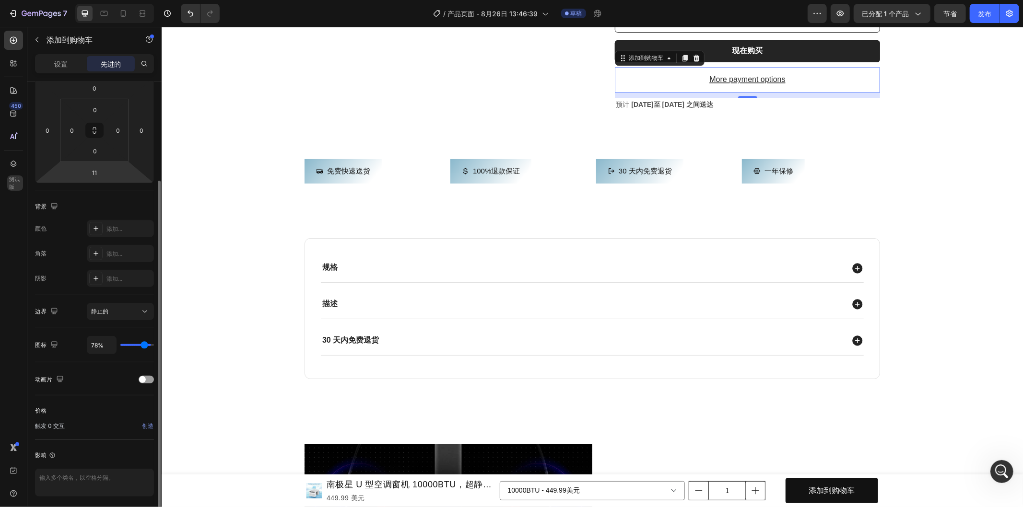
type input "76"
type input "72%"
type input "72"
type input "70%"
type input "70"
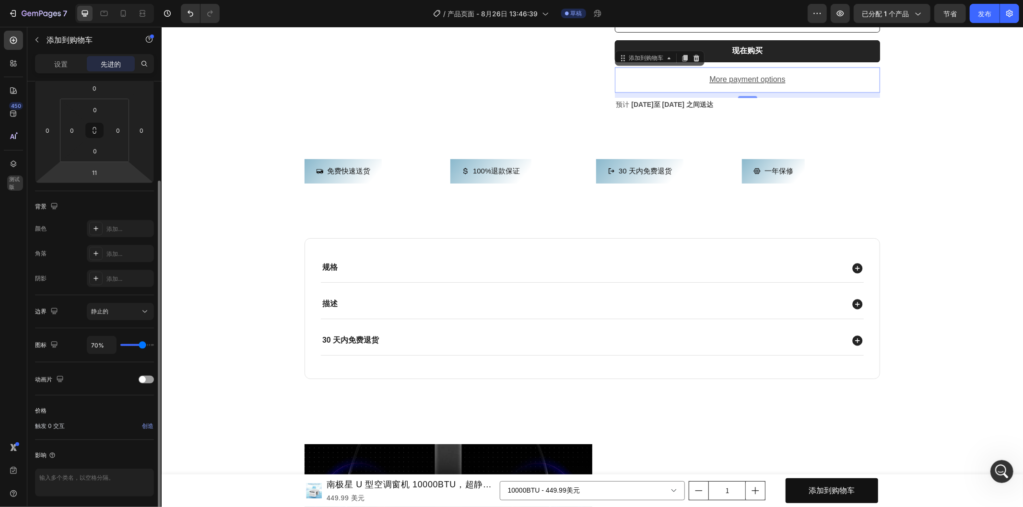
type input "66%"
type input "66"
type input "57%"
type input "57"
type input "55%"
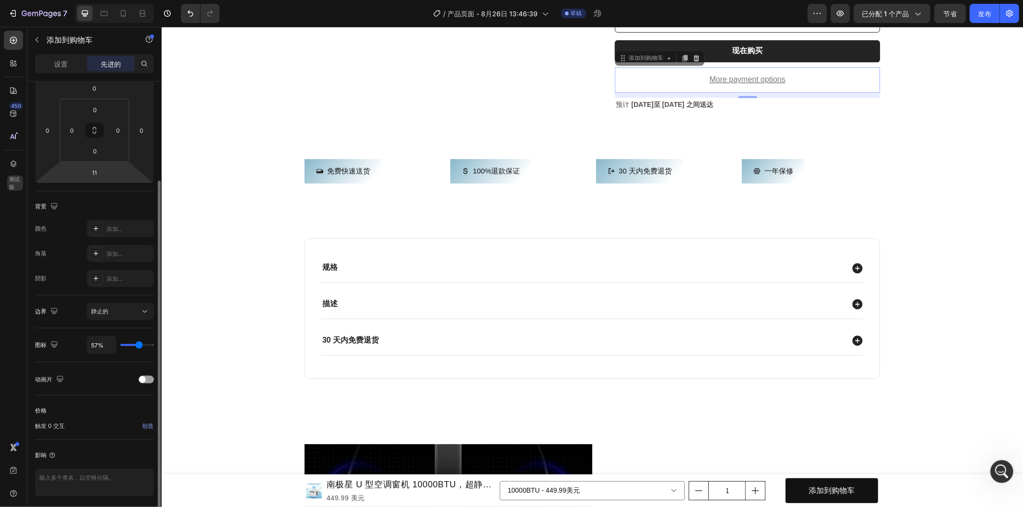
type input "55"
type input "53%"
type input "53"
type input "51%"
type input "51"
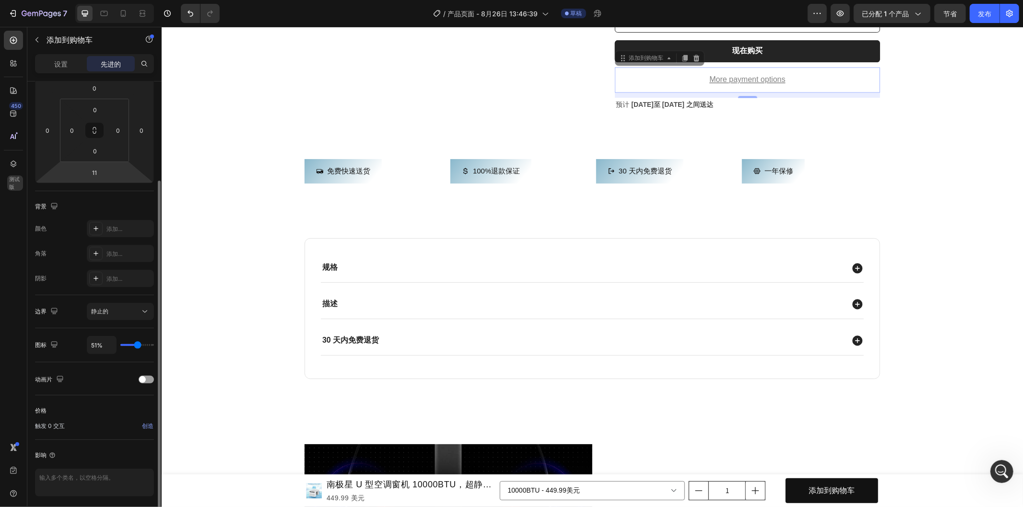
type input "47%"
type input "47"
type input "49%"
type input "49"
type input "55%"
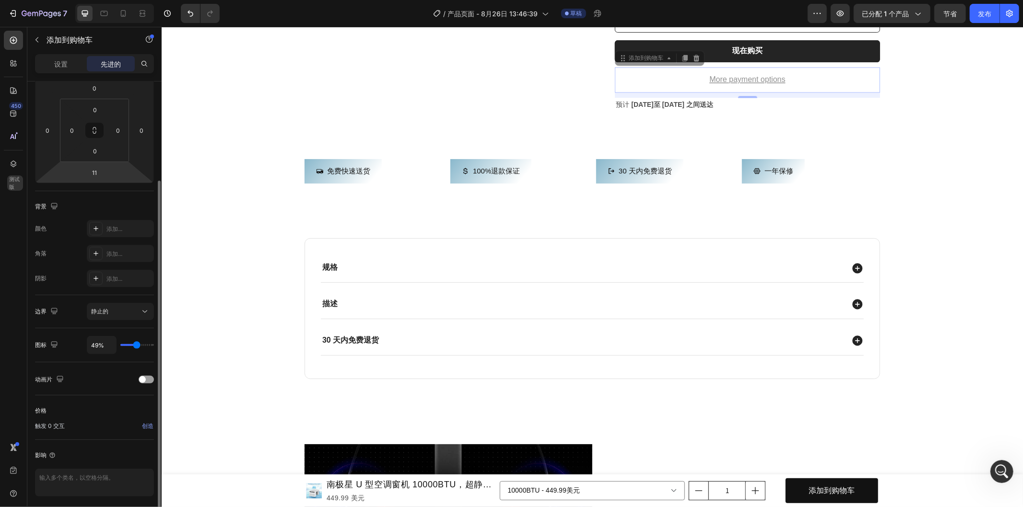
type input "55"
type input "62%"
type input "62"
type input "66%"
type input "66"
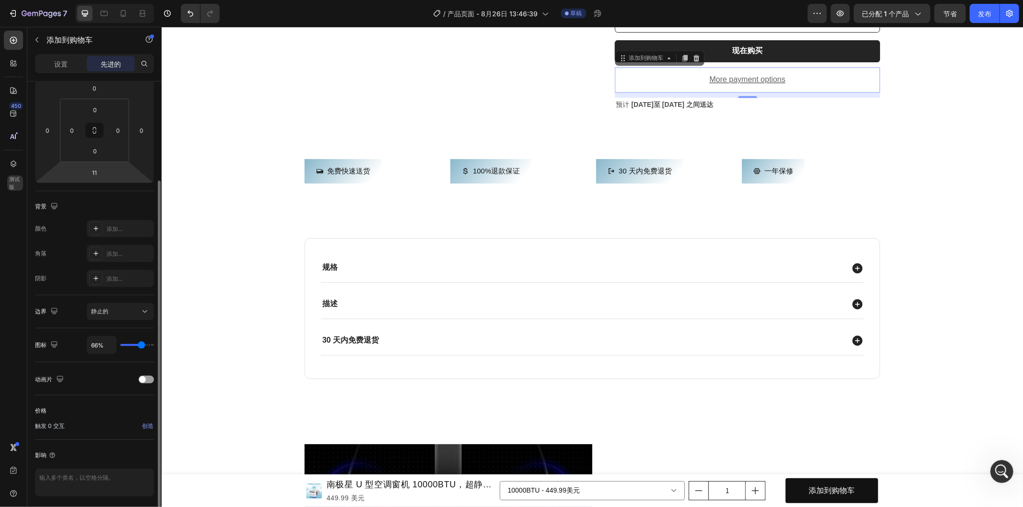
type input "68%"
type input "68"
type input "72%"
type input "72"
type input "76%"
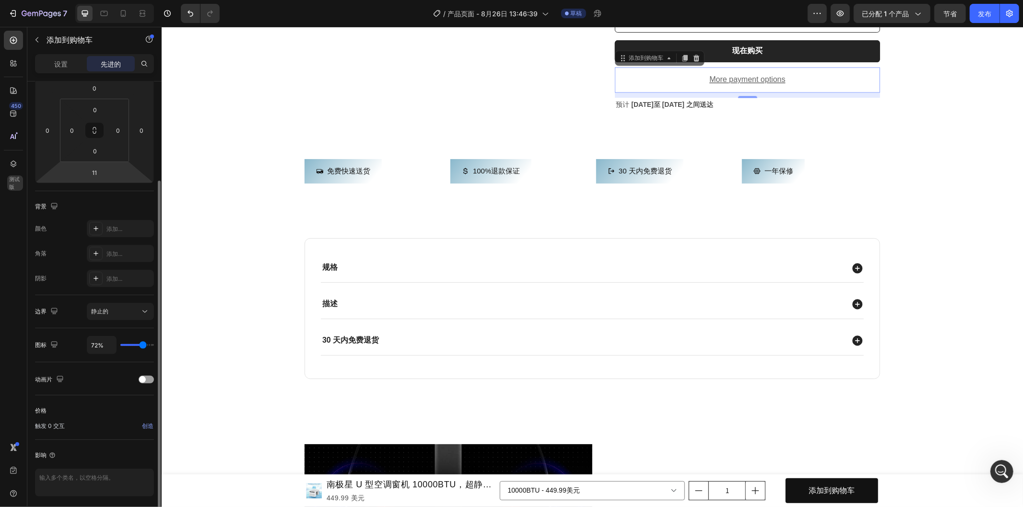
type input "76"
type input "82%"
type input "82"
type input "86%"
type input "86"
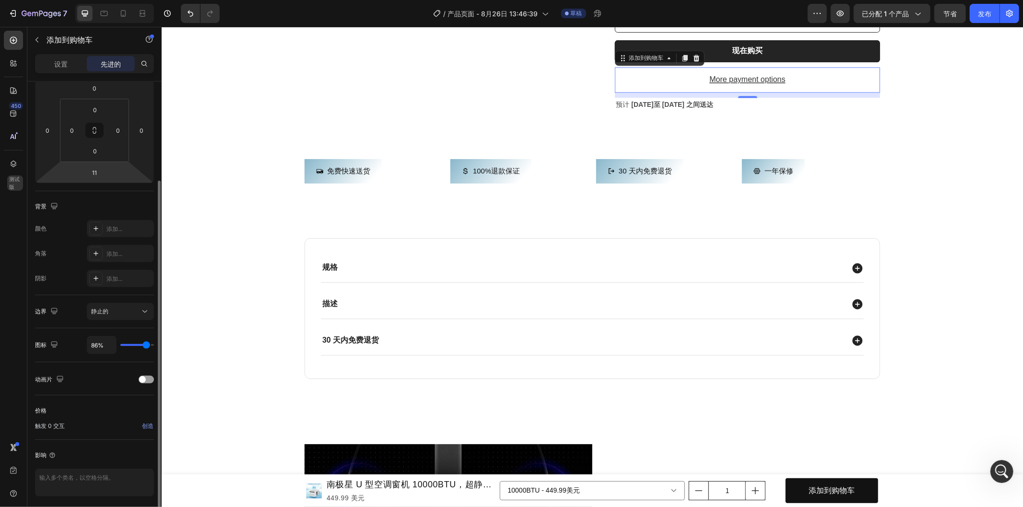
type input "88%"
type input "88"
type input "92%"
type input "92"
type input "100%"
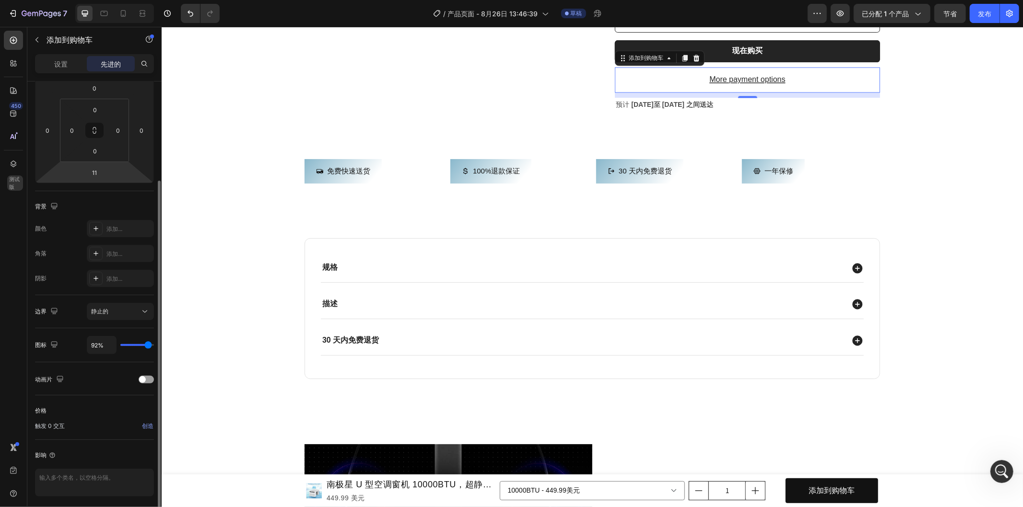
type input "100"
drag, startPoint x: 149, startPoint y: 344, endPoint x: 157, endPoint y: 347, distance: 8.4
click at [154, 346] on input "range" at bounding box center [137, 345] width 34 height 2
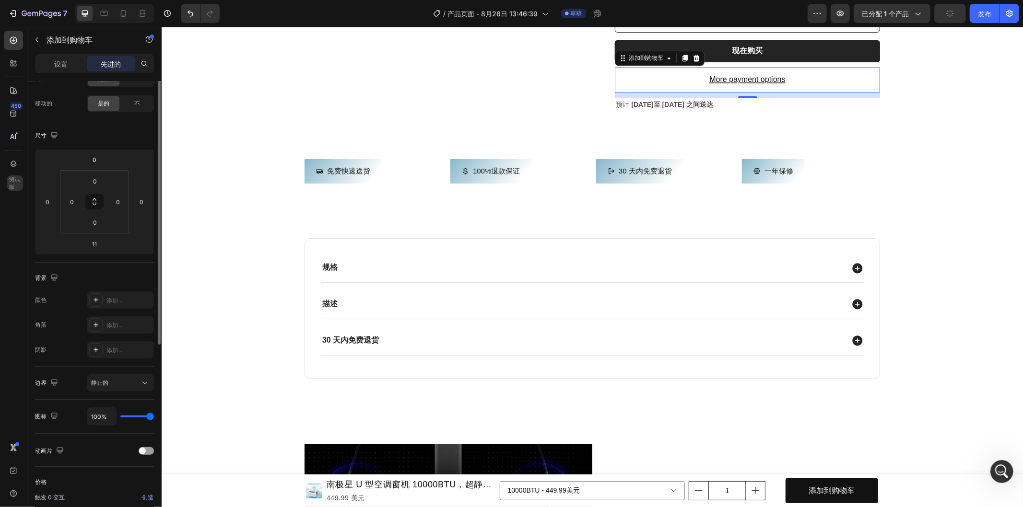
scroll to position [0, 0]
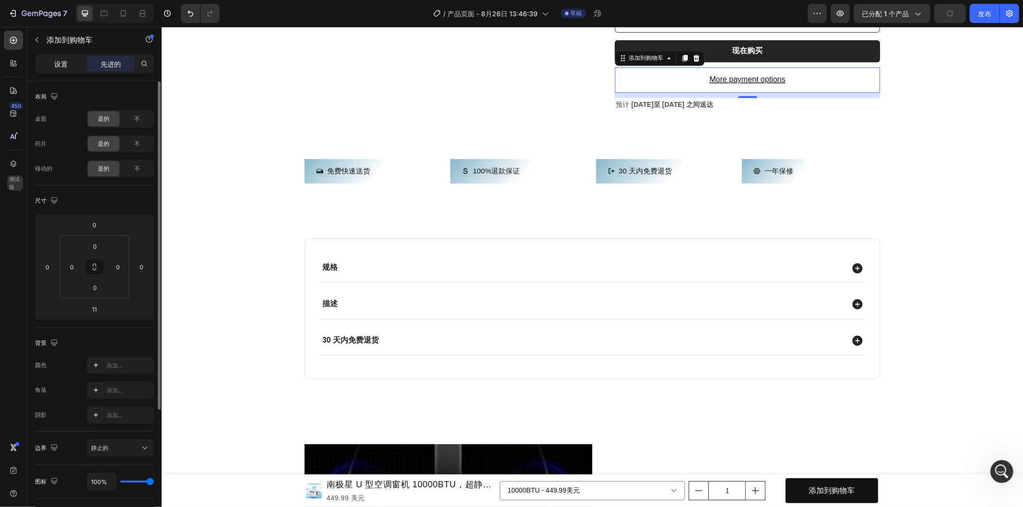
click at [59, 65] on font "设置" at bounding box center [60, 64] width 13 height 8
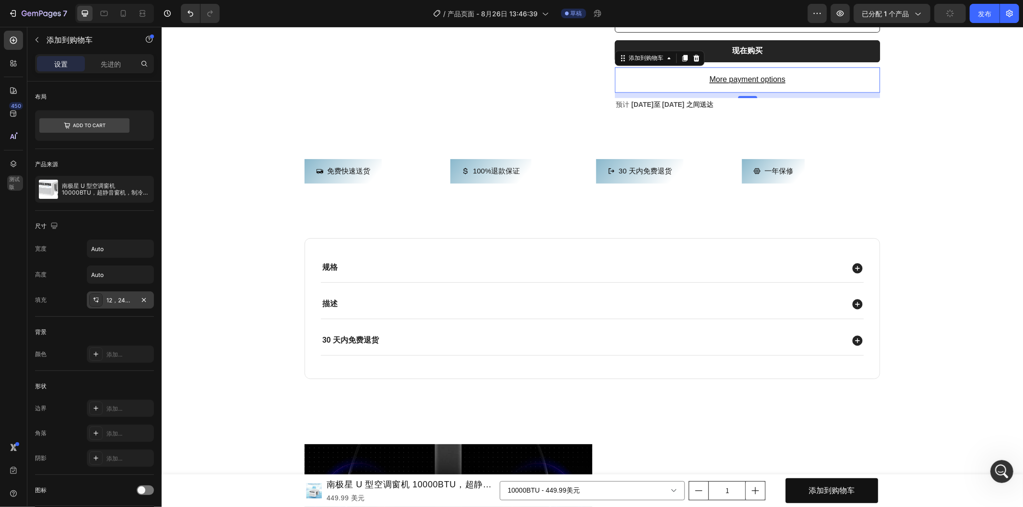
click at [99, 301] on icon at bounding box center [96, 300] width 8 height 8
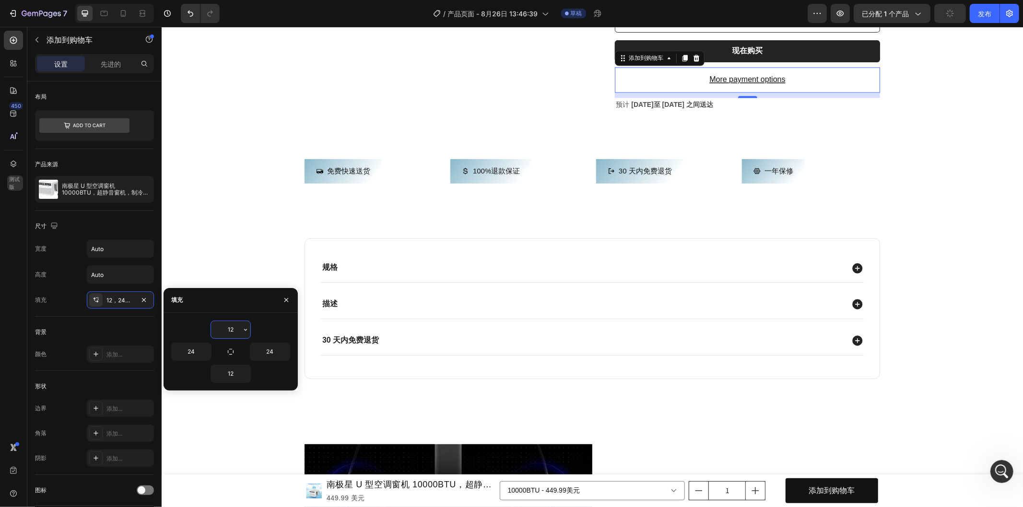
click at [226, 333] on input "12" at bounding box center [230, 329] width 39 height 17
click at [246, 332] on icon "button" at bounding box center [246, 330] width 8 height 8
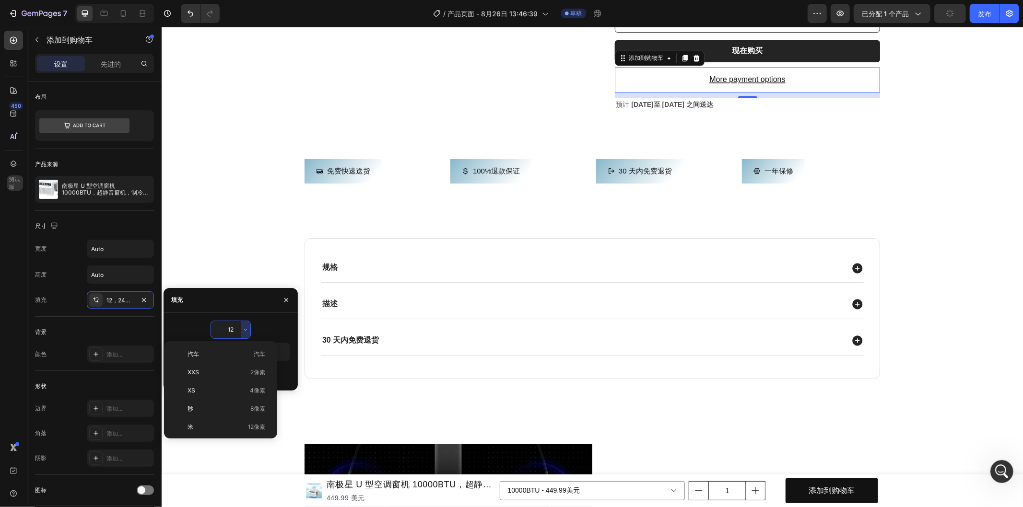
click at [226, 332] on input "12" at bounding box center [230, 329] width 39 height 17
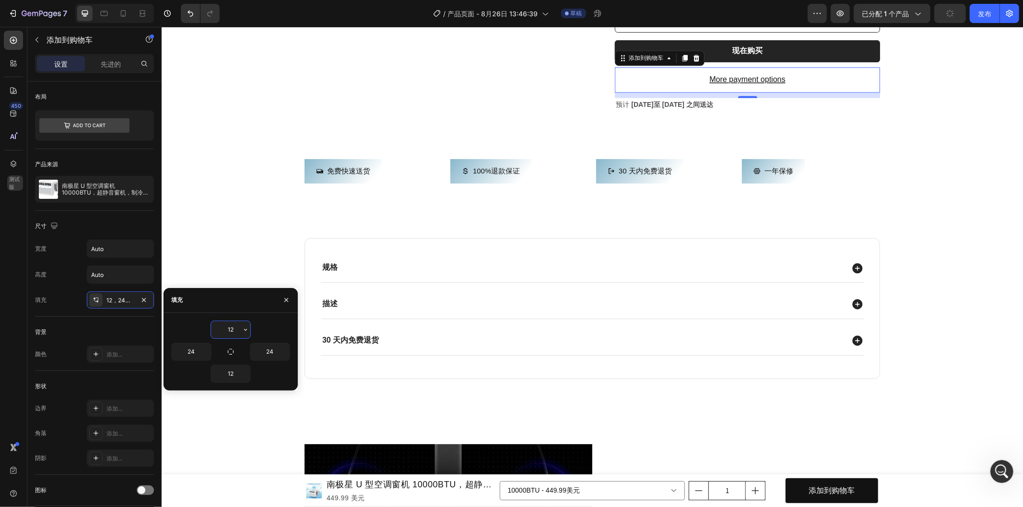
click at [232, 329] on input "12" at bounding box center [230, 329] width 39 height 17
type input "0"
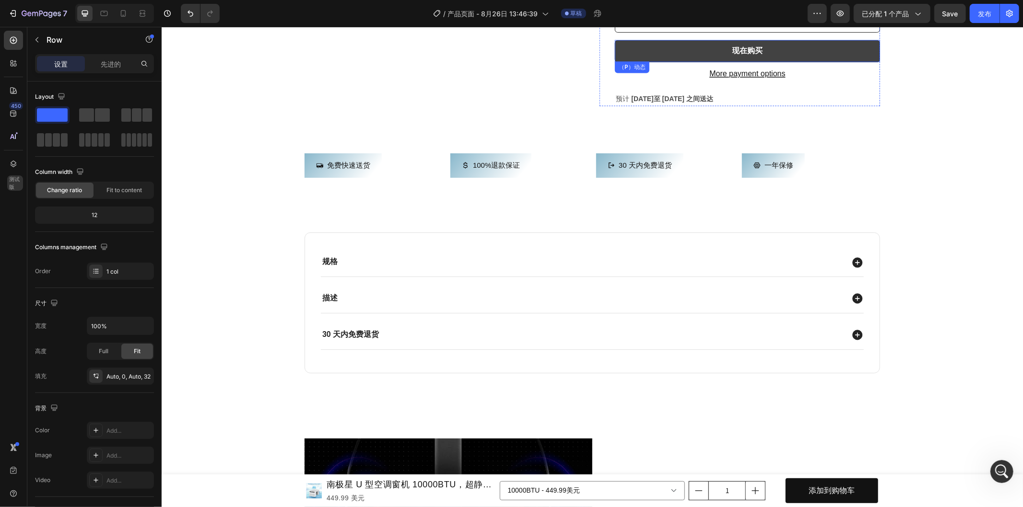
click at [770, 51] on button "现在购买" at bounding box center [746, 51] width 265 height 22
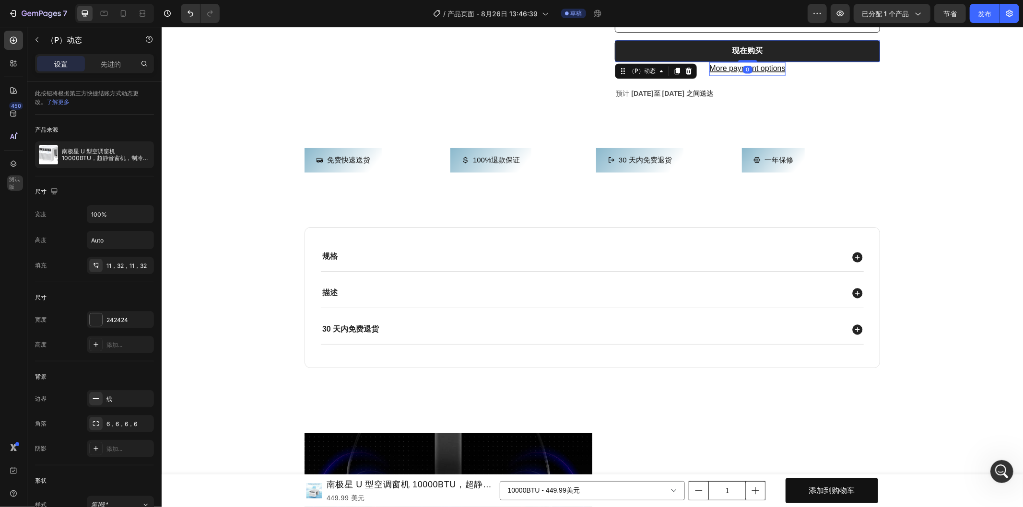
drag, startPoint x: 745, startPoint y: 67, endPoint x: 764, endPoint y: 67, distance: 19.2
click at [747, 51] on div "现在购买 （P）动态 0" at bounding box center [746, 51] width 265 height 22
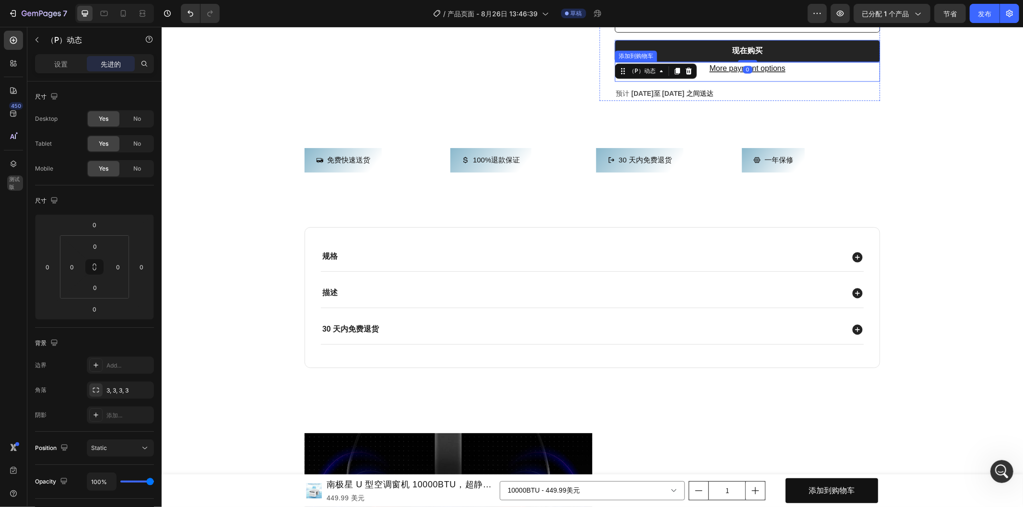
click at [841, 76] on div "More payment options 添加到购物车" at bounding box center [746, 72] width 265 height 20
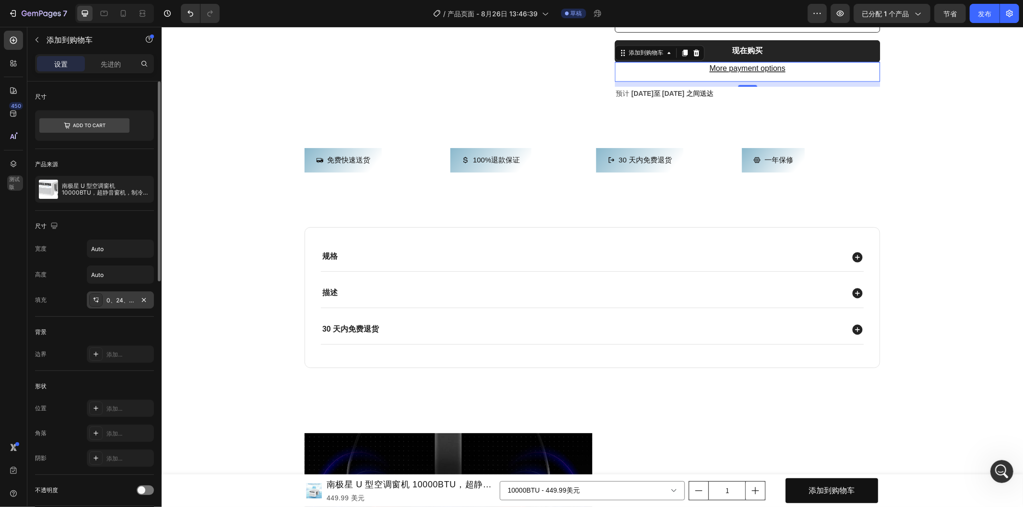
click at [137, 300] on div "0、24、12、24" at bounding box center [120, 300] width 67 height 17
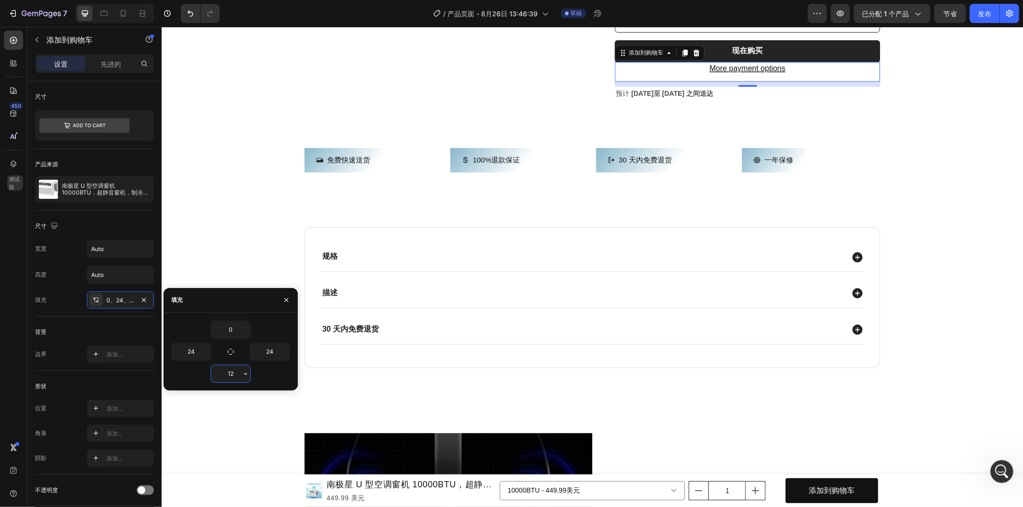
click at [220, 373] on input "12" at bounding box center [230, 373] width 39 height 17
type input "0"
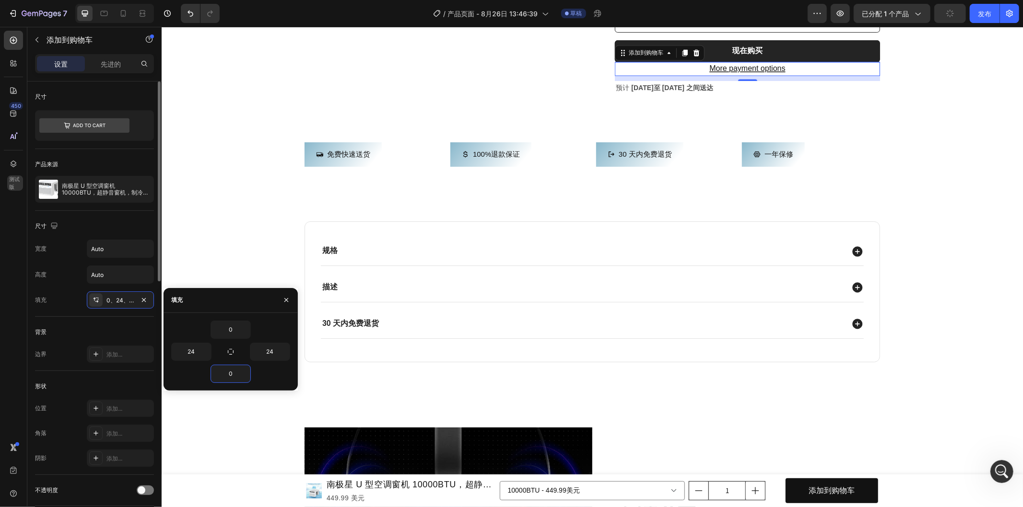
click at [119, 328] on div "背景" at bounding box center [94, 332] width 119 height 15
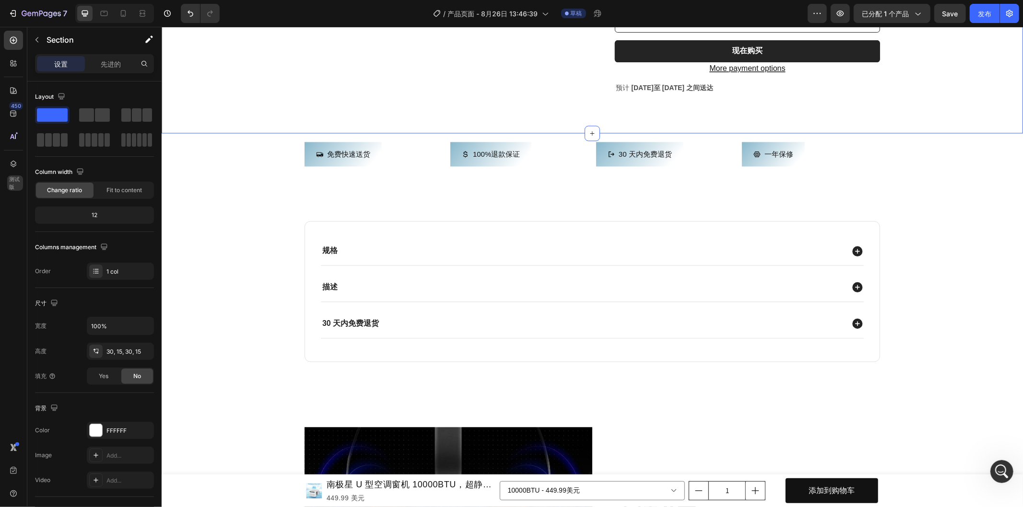
drag, startPoint x: 942, startPoint y: 13, endPoint x: 744, endPoint y: 38, distance: 199.6
click at [942, 13] on button "节省" at bounding box center [950, 13] width 32 height 19
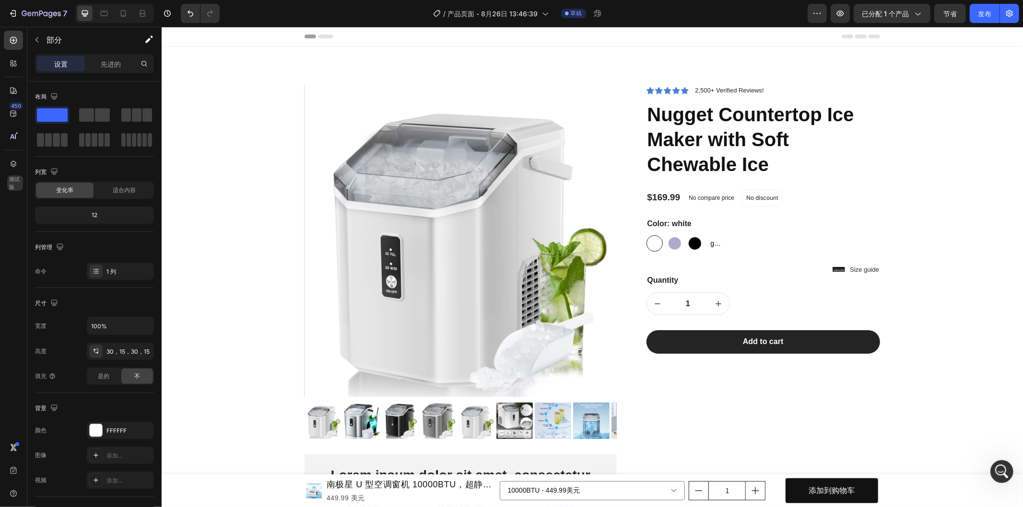
scroll to position [319, 0]
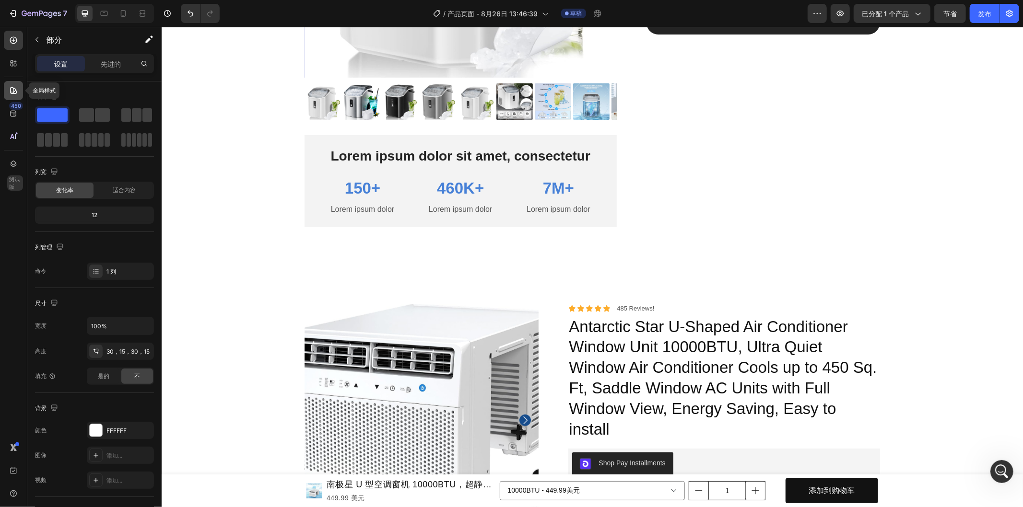
click at [15, 91] on icon at bounding box center [13, 90] width 7 height 7
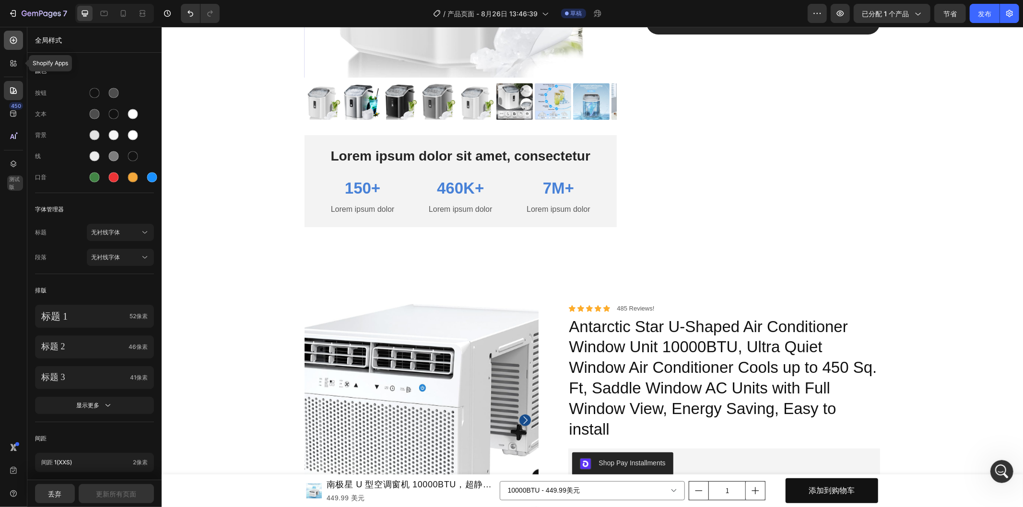
click at [15, 41] on icon at bounding box center [14, 40] width 10 height 10
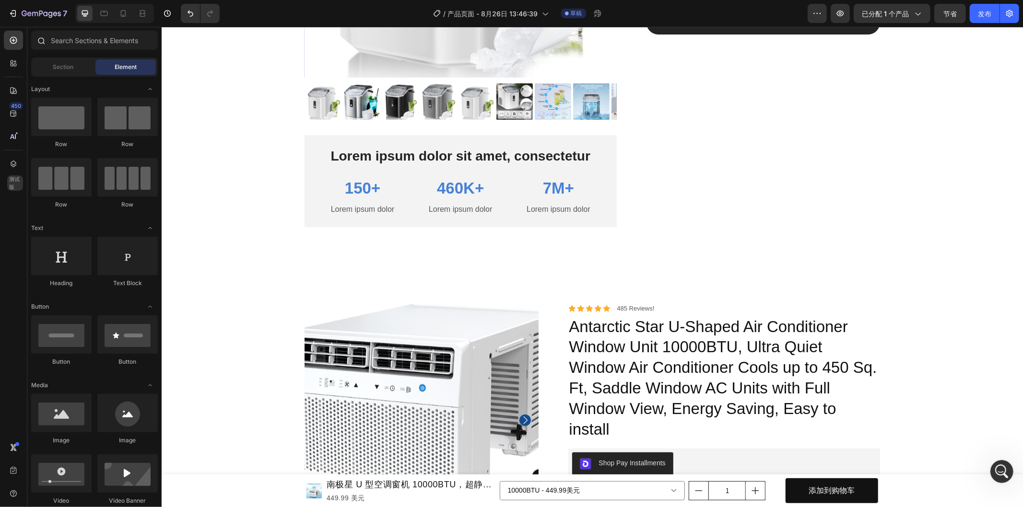
scroll to position [1385, 0]
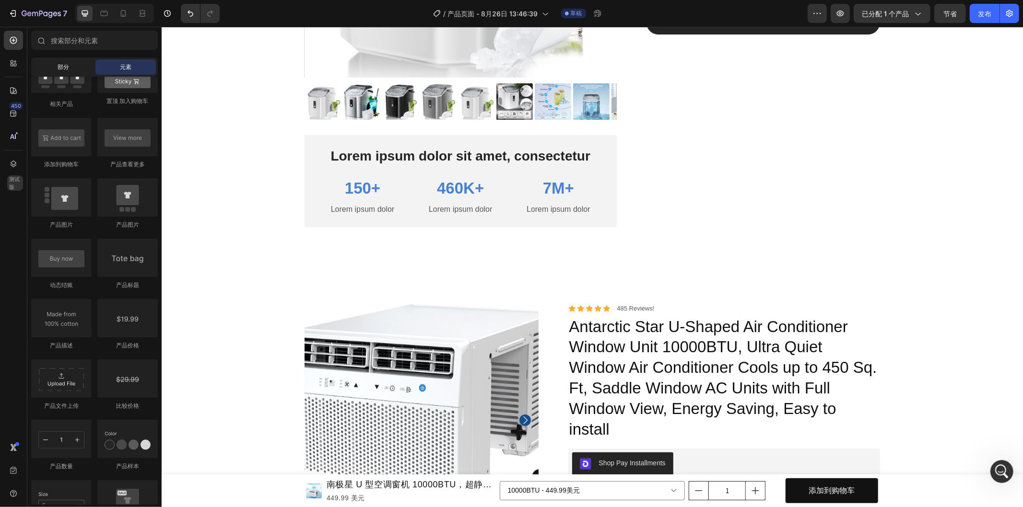
click at [59, 70] on span "部分" at bounding box center [64, 67] width 12 height 9
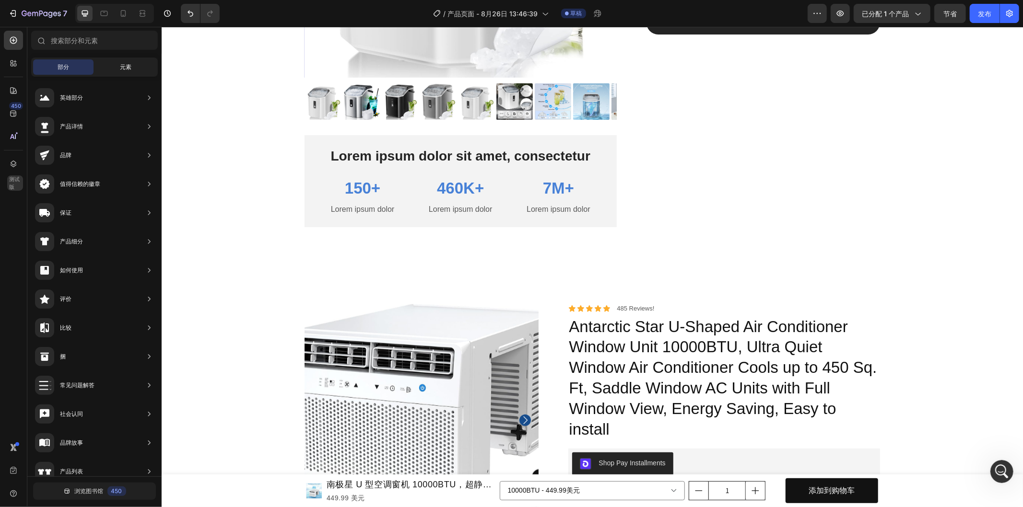
click at [135, 64] on div "元素" at bounding box center [125, 66] width 60 height 15
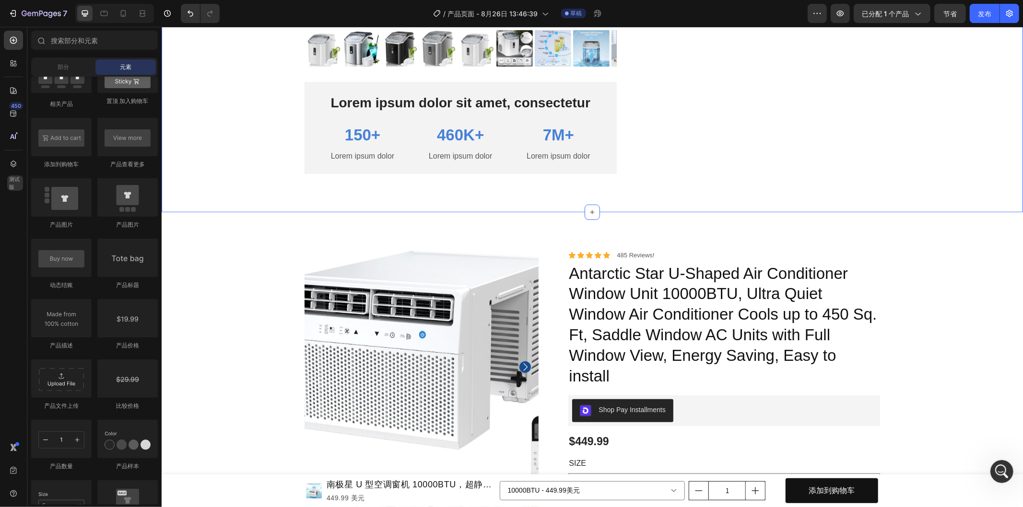
scroll to position [426, 0]
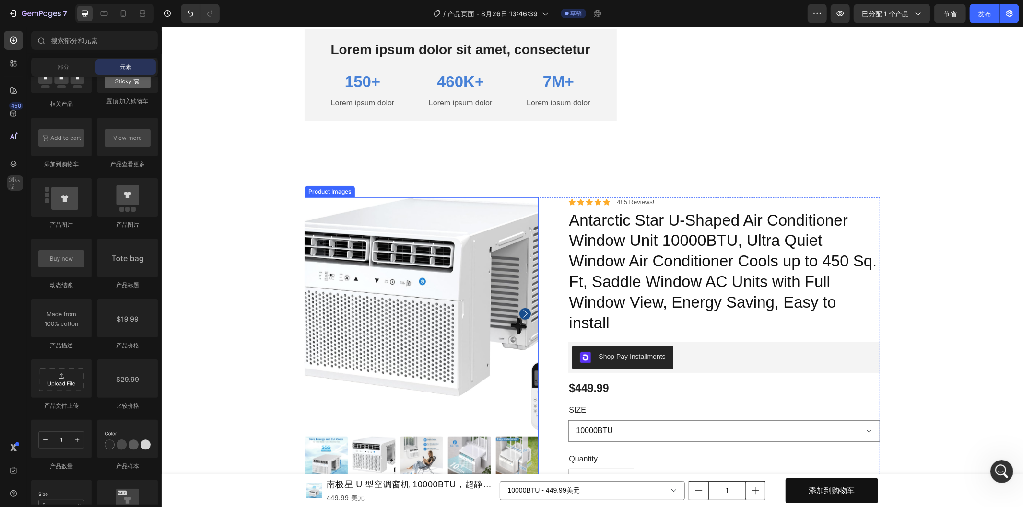
click at [462, 356] on img at bounding box center [421, 314] width 234 height 234
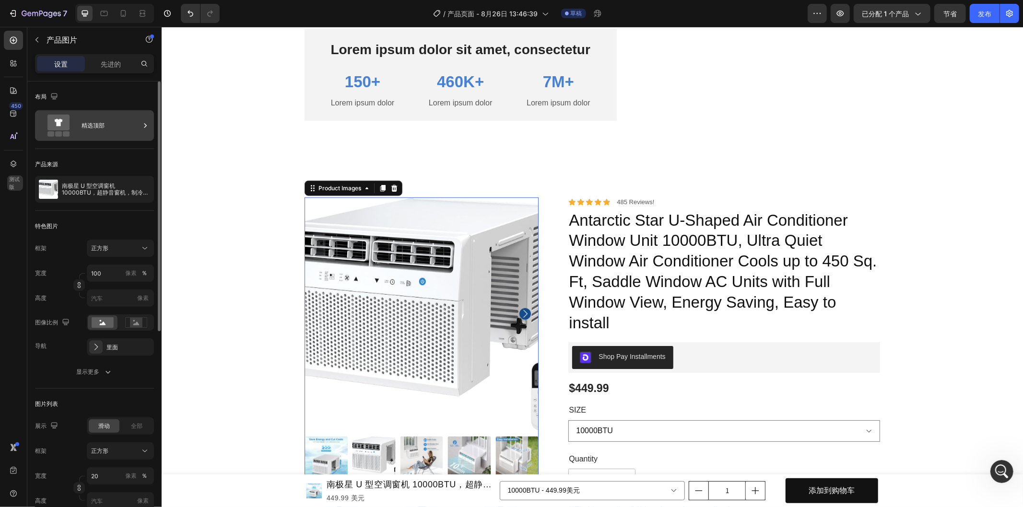
click at [125, 128] on div "精选顶部" at bounding box center [111, 126] width 59 height 22
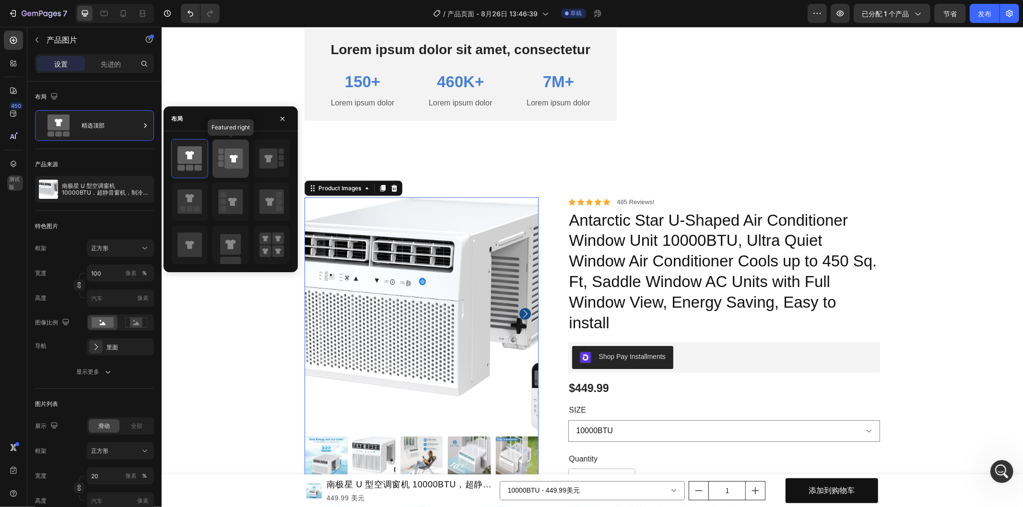
click at [232, 160] on icon at bounding box center [234, 159] width 8 height 8
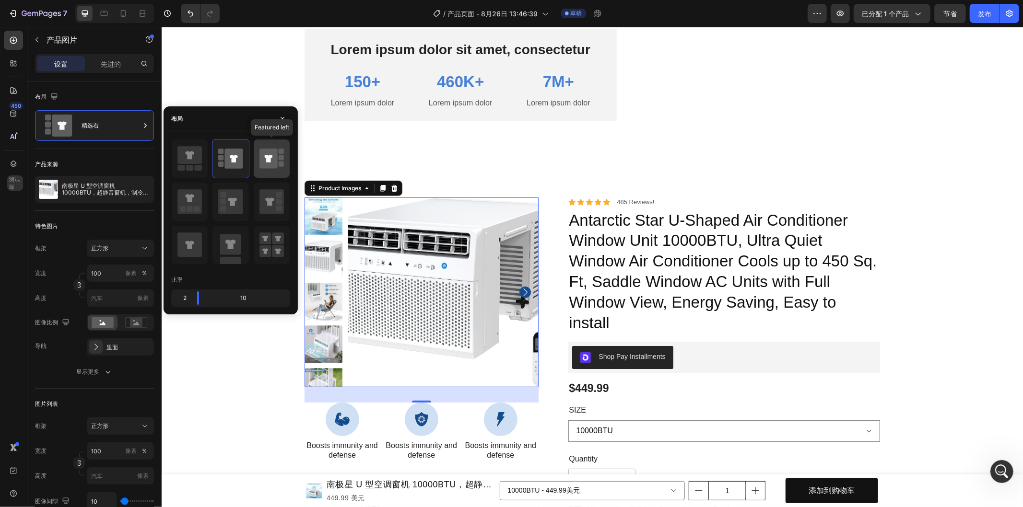
click at [264, 160] on icon at bounding box center [268, 159] width 18 height 20
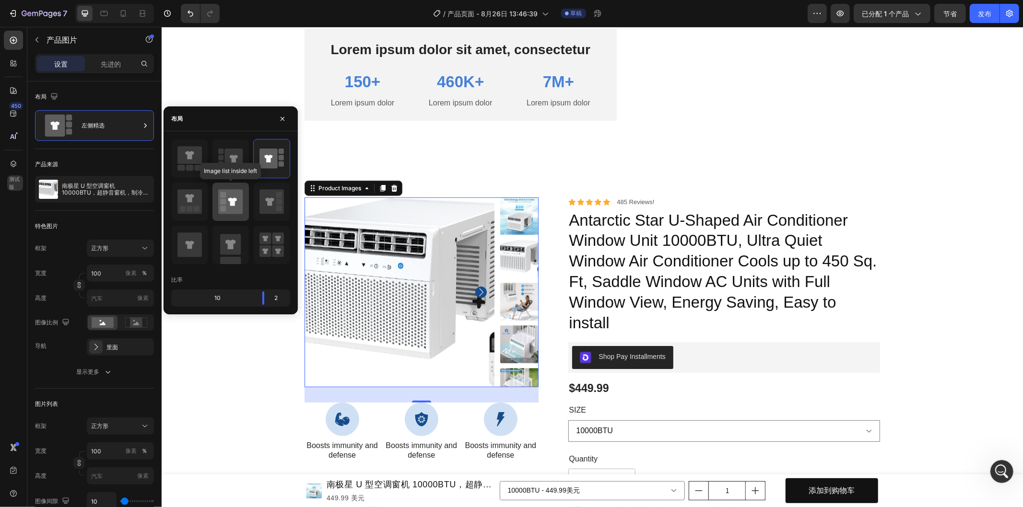
click at [238, 197] on icon at bounding box center [230, 201] width 24 height 24
type input "20"
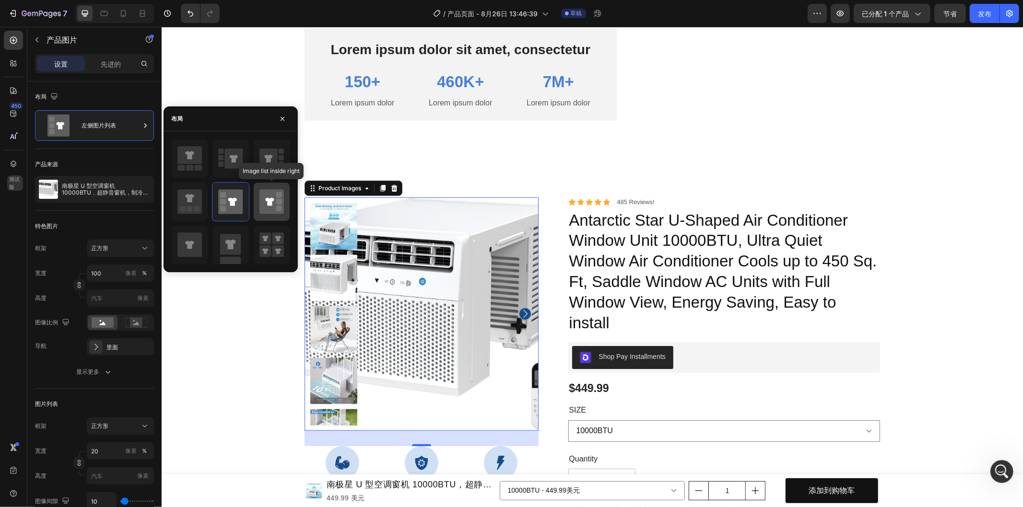
click at [265, 203] on icon at bounding box center [271, 201] width 24 height 24
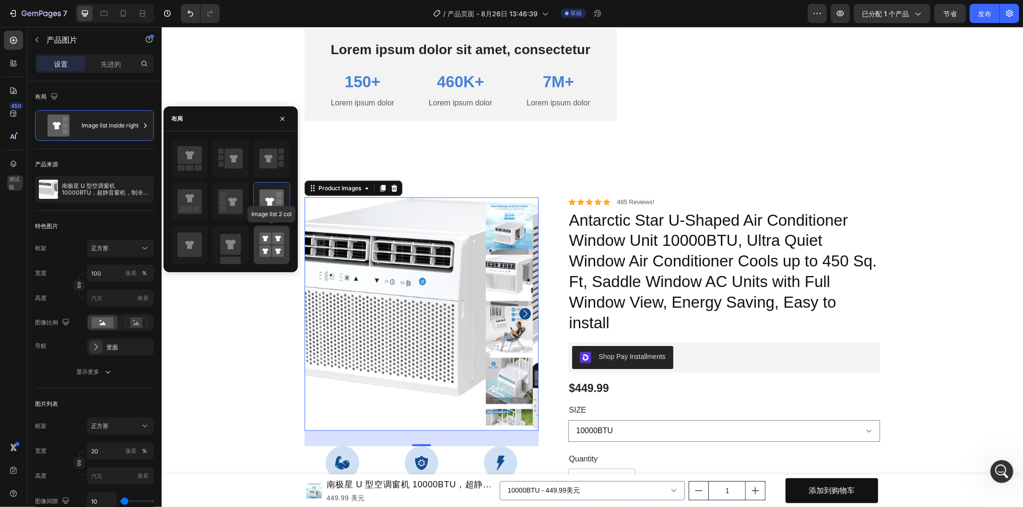
click at [255, 245] on div at bounding box center [272, 245] width 36 height 38
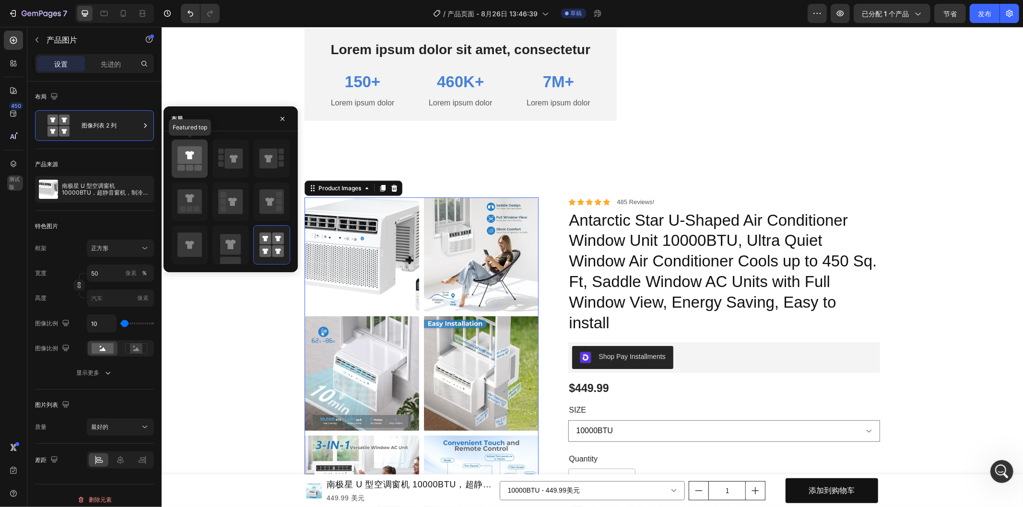
click at [195, 166] on rect at bounding box center [199, 168] width 8 height 6
type input "100"
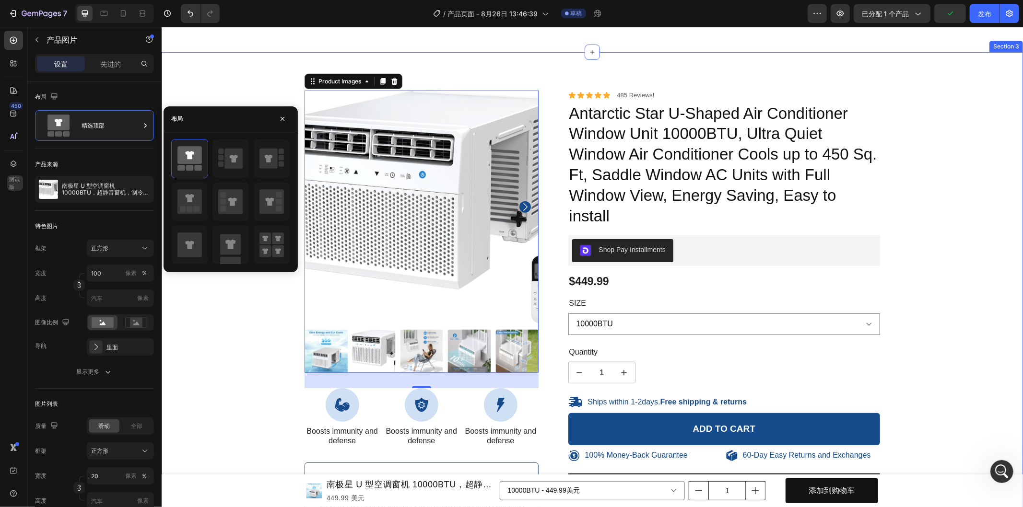
scroll to position [586, 0]
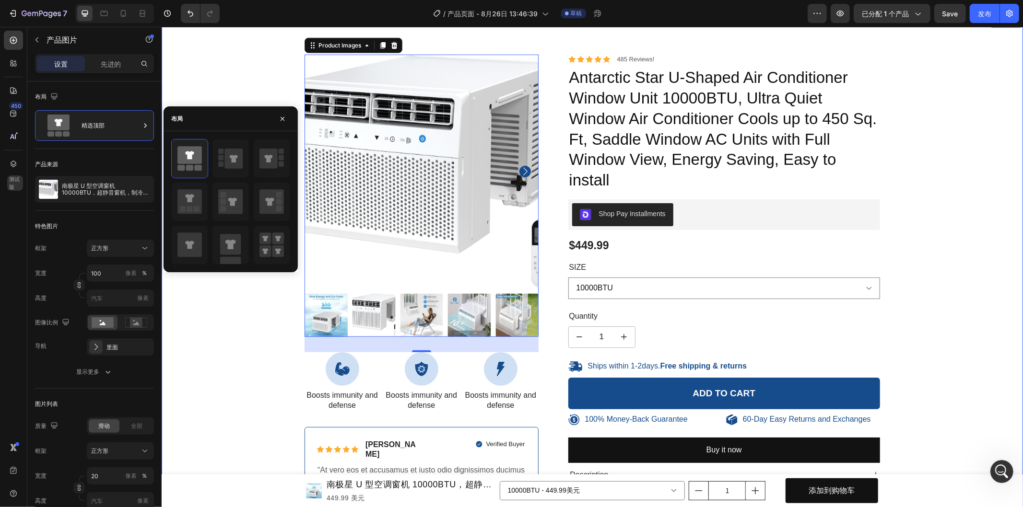
click at [275, 361] on div "100% Money-Back Guarantee Item List 60-Day Easy Returns Item List Row Product I…" at bounding box center [591, 302] width 847 height 497
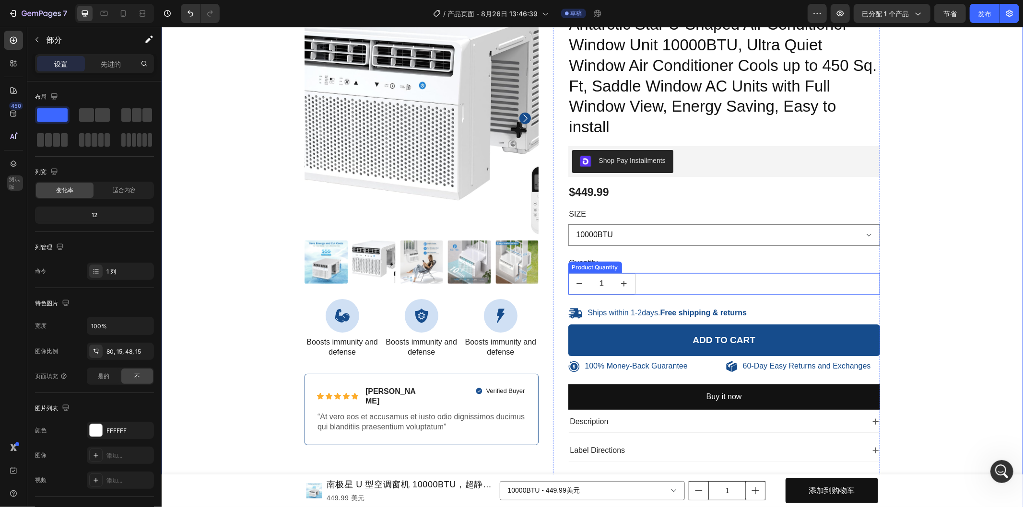
scroll to position [746, 0]
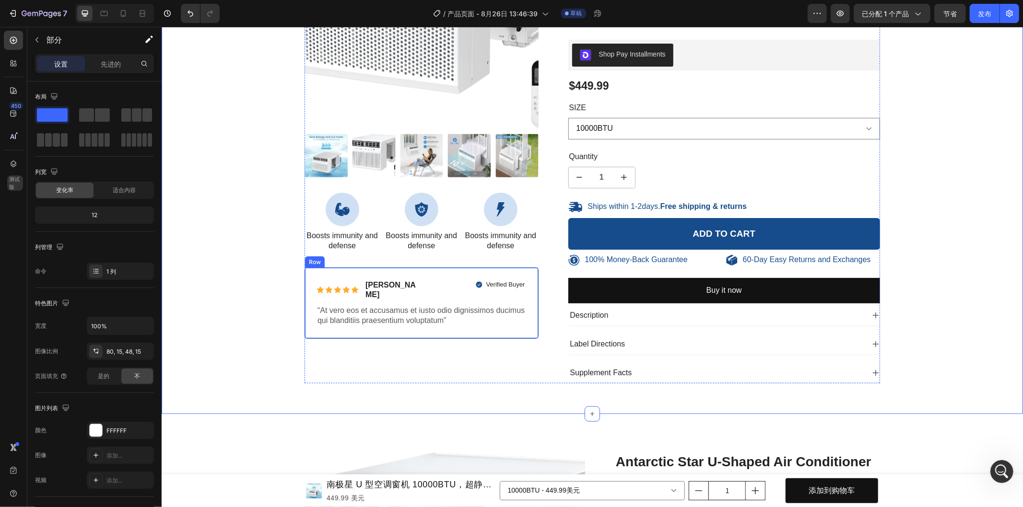
click at [465, 270] on div "Icon Icon Icon Icon Icon Icon List [PERSON_NAME] Text Block Row Verified Buyer …" at bounding box center [421, 302] width 234 height 71
click at [360, 258] on icon at bounding box center [364, 259] width 8 height 8
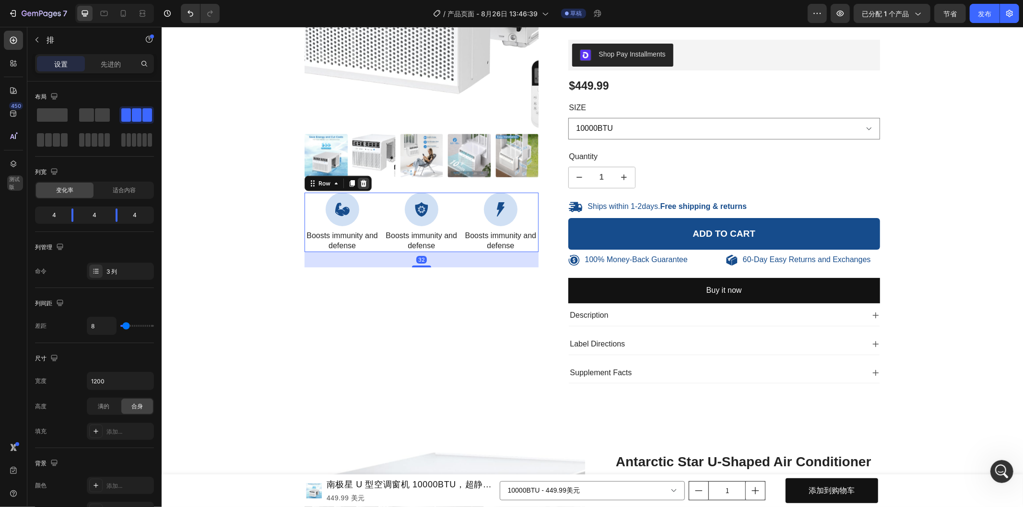
click at [361, 185] on icon at bounding box center [363, 183] width 6 height 7
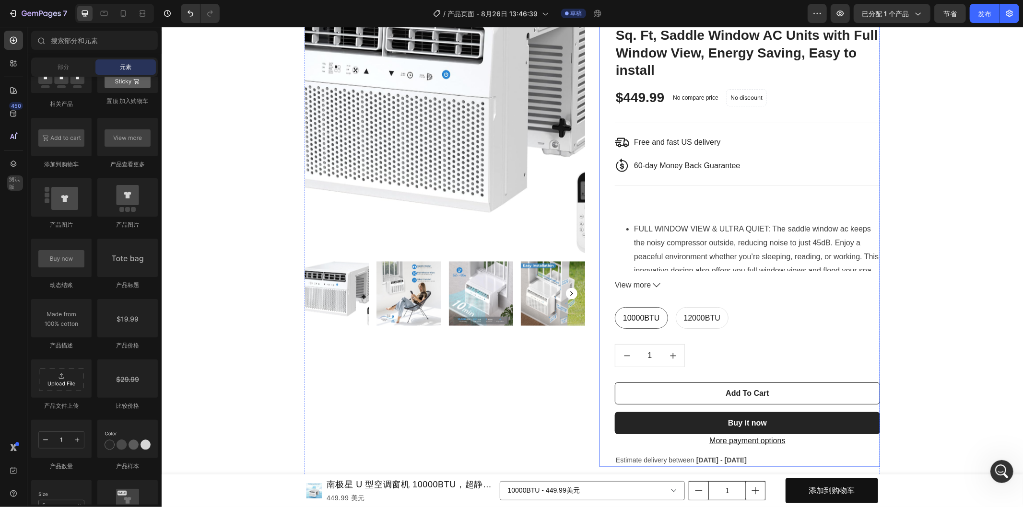
scroll to position [1278, 0]
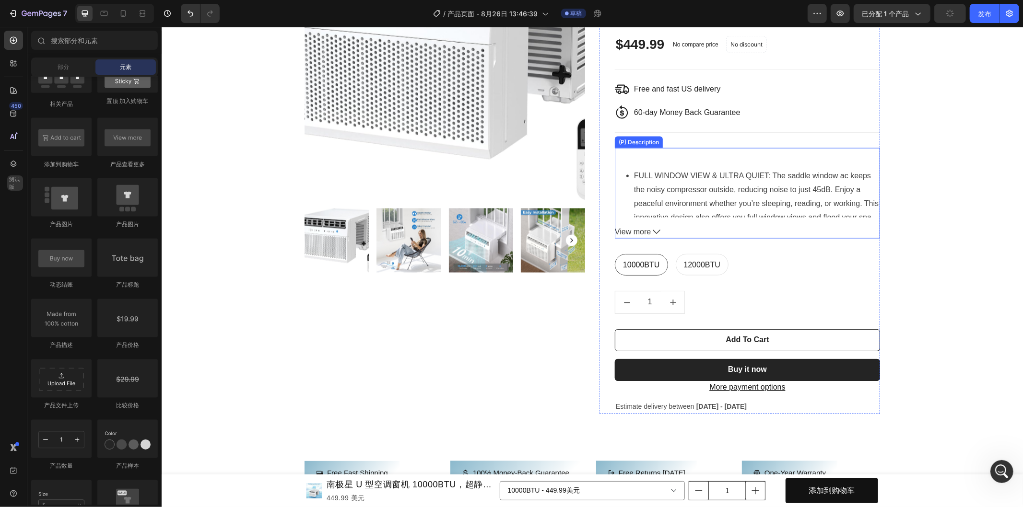
click at [762, 154] on div at bounding box center [746, 155] width 265 height 14
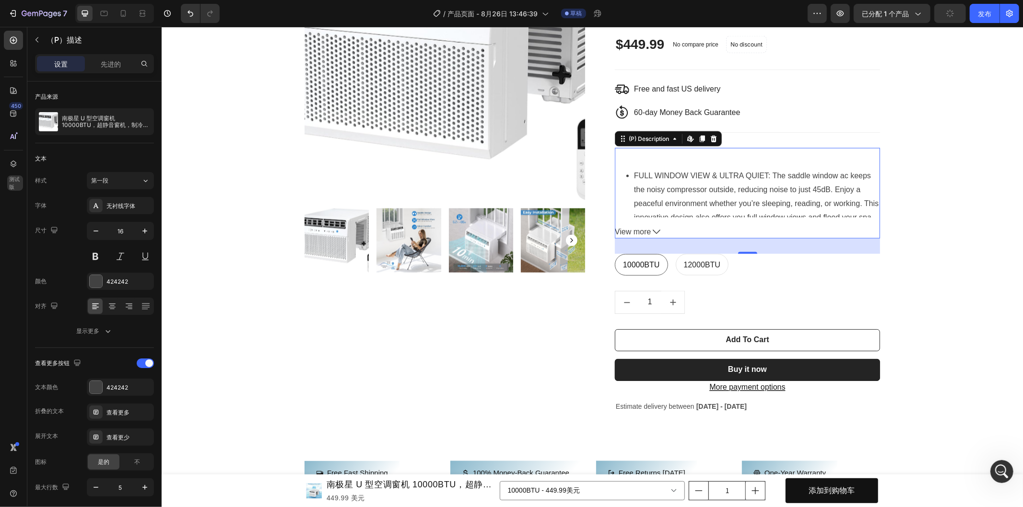
click at [649, 233] on span "View more" at bounding box center [632, 232] width 36 height 14
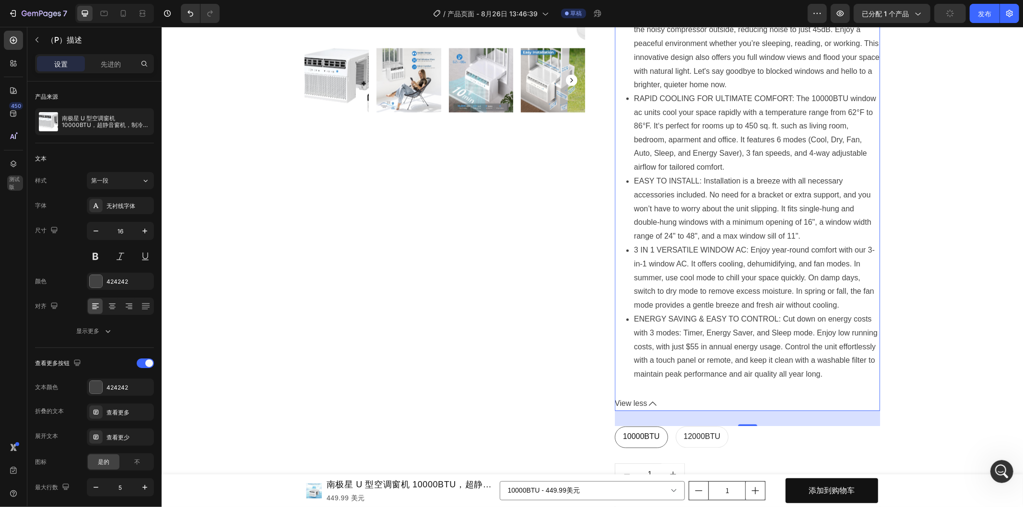
scroll to position [1492, 0]
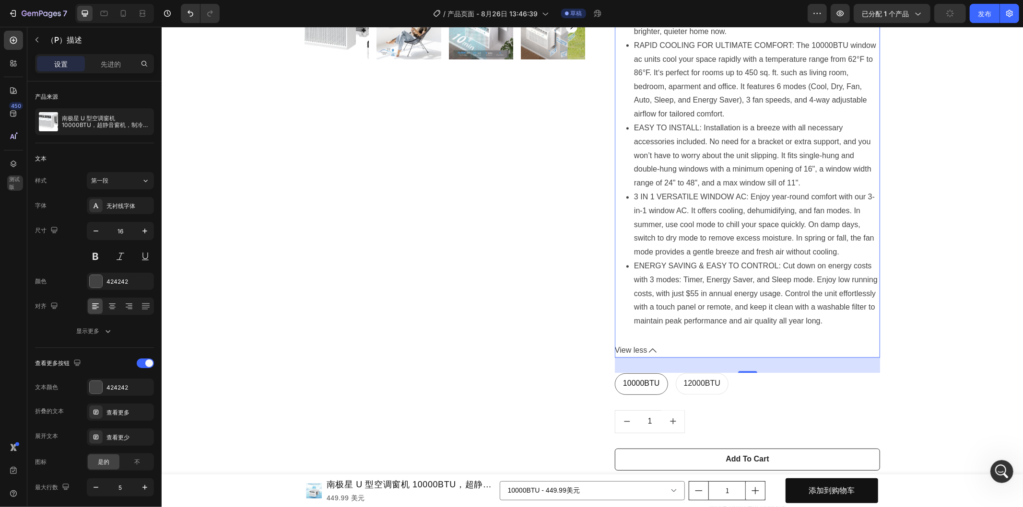
click at [644, 358] on span "View less" at bounding box center [630, 351] width 32 height 14
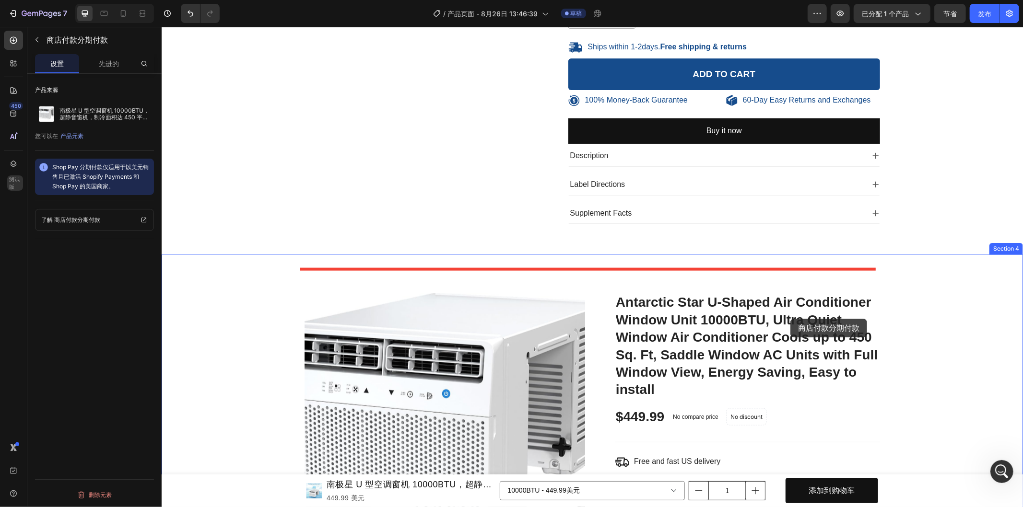
scroll to position [959, 0]
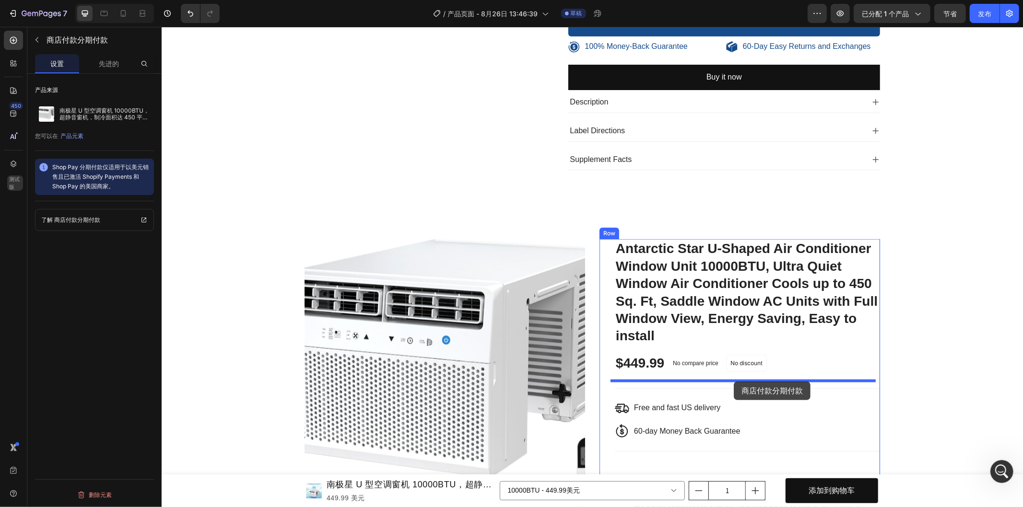
drag, startPoint x: 794, startPoint y: 163, endPoint x: 733, endPoint y: 381, distance: 226.5
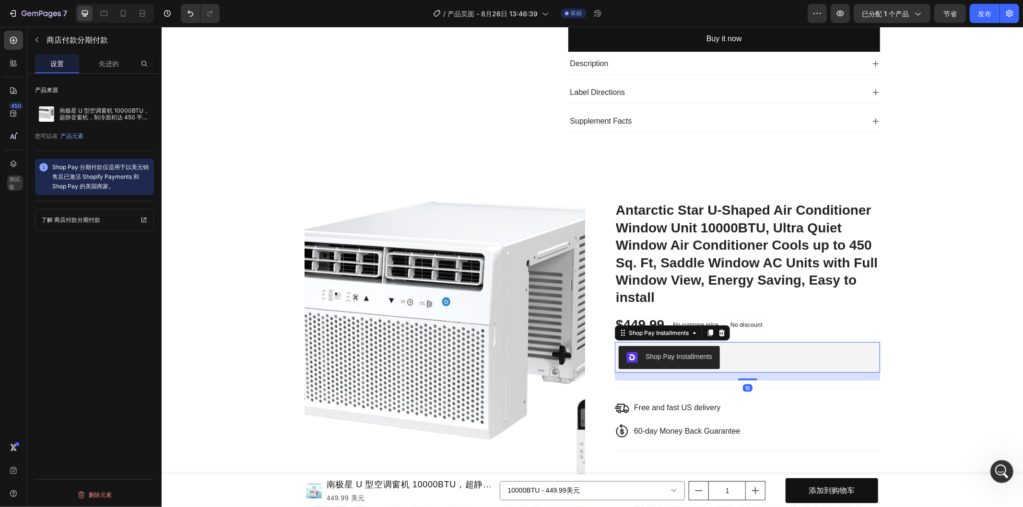
scroll to position [852, 0]
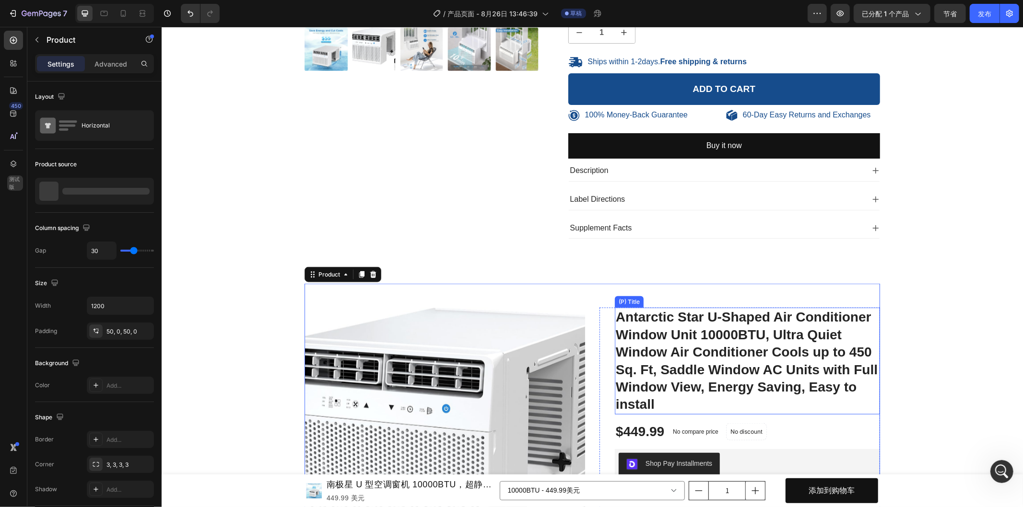
click at [728, 315] on h1 "Antarctic Star U-Shaped Air Conditioner Window Unit 10000BTU, Ultra Quiet Windo…" at bounding box center [746, 360] width 265 height 106
click at [743, 309] on h1 "Antarctic Star U-Shaped Air Conditioner Window Unit 10000BTU, Ultra Quiet Windo…" at bounding box center [746, 360] width 265 height 106
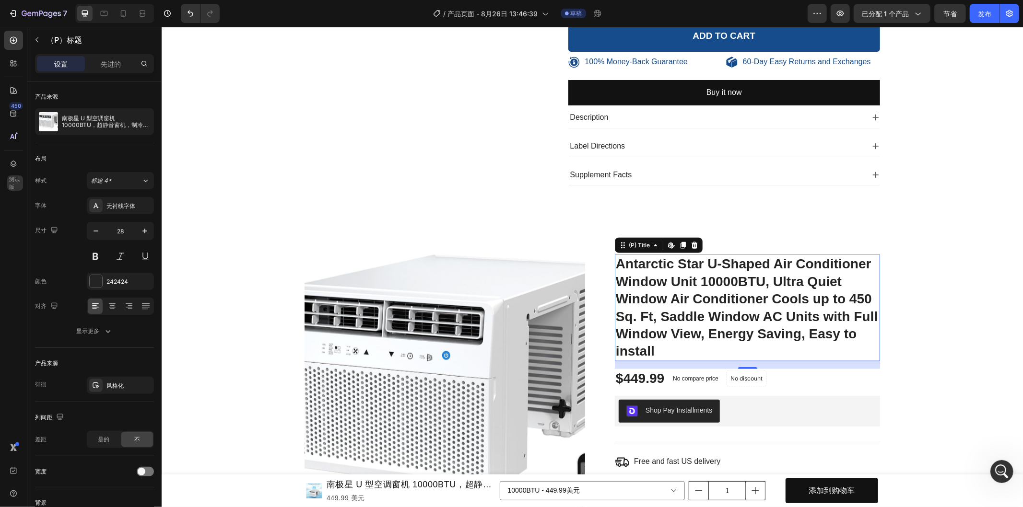
scroll to position [639, 0]
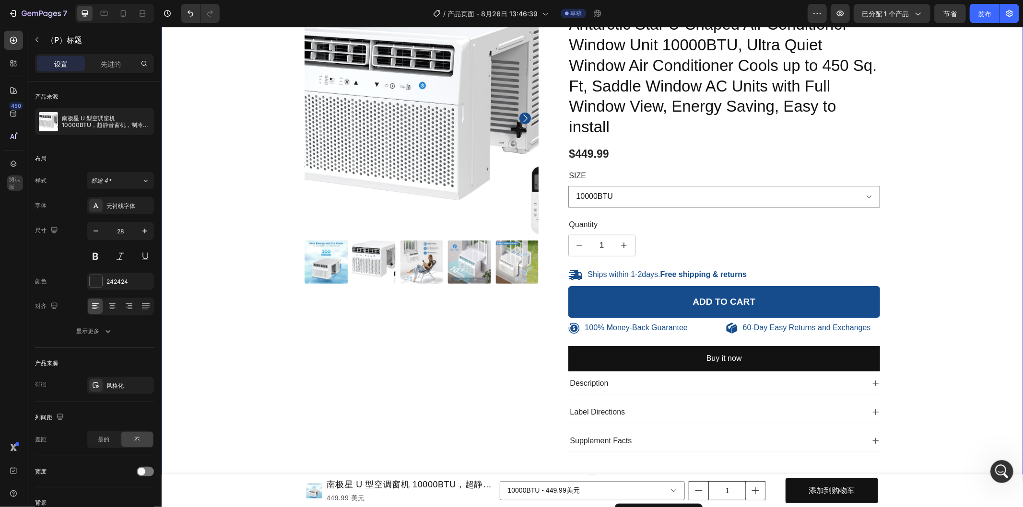
click at [953, 234] on div "100% Money-Back Guarantee Item List 60-Day Easy Returns Item List Row Product I…" at bounding box center [591, 230] width 847 height 458
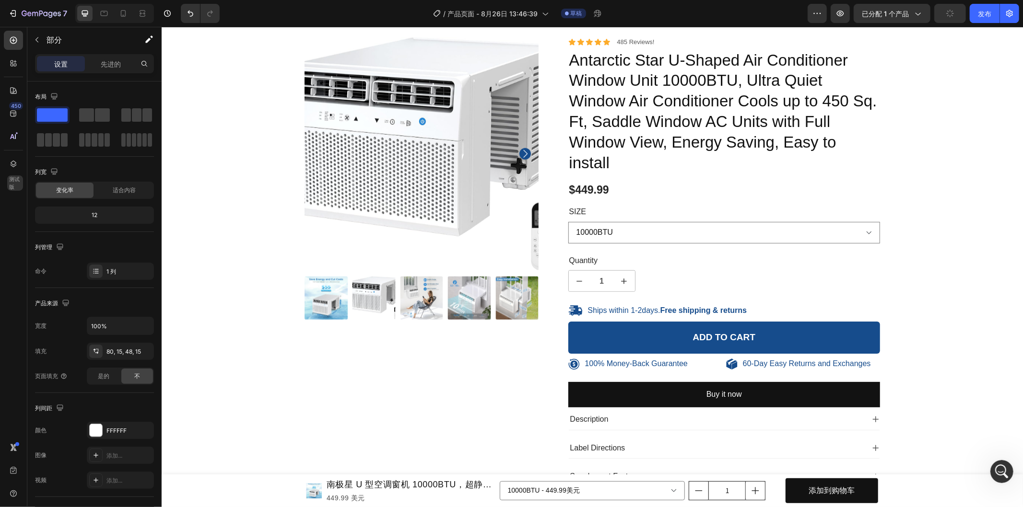
scroll to position [426, 0]
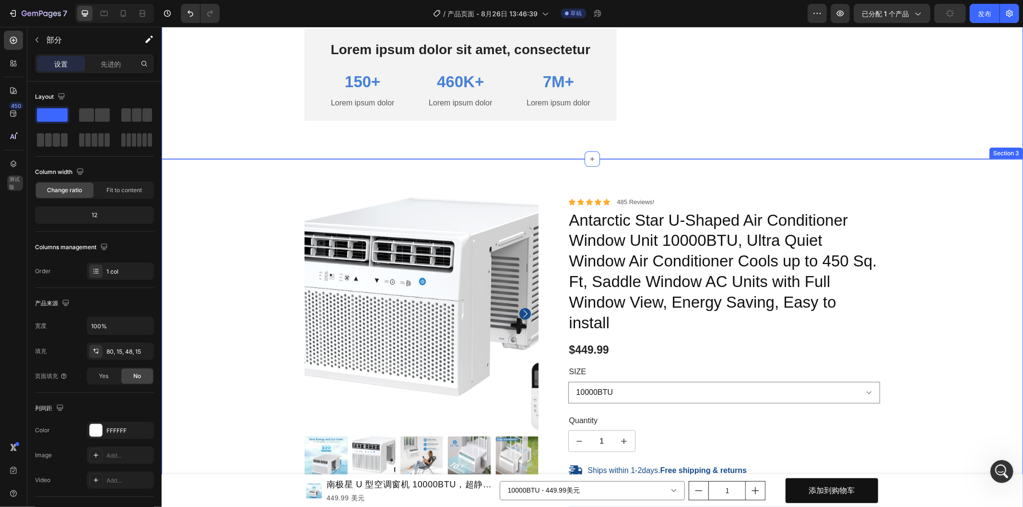
click at [928, 235] on div "100% Money-Back Guarantee Item List 60-Day Easy Returns Item List Row Product I…" at bounding box center [591, 426] width 847 height 458
click at [1011, 152] on icon at bounding box center [1014, 149] width 6 height 7
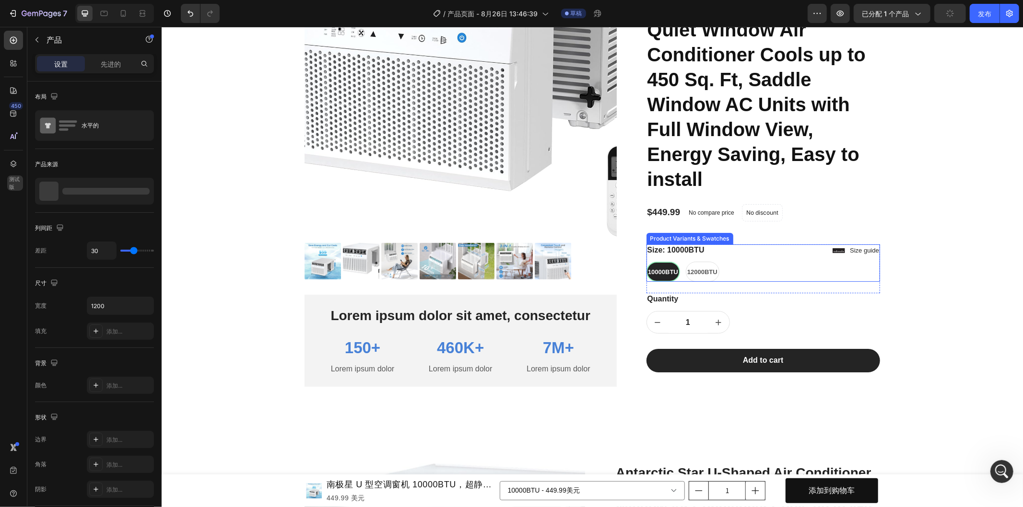
scroll to position [106, 0]
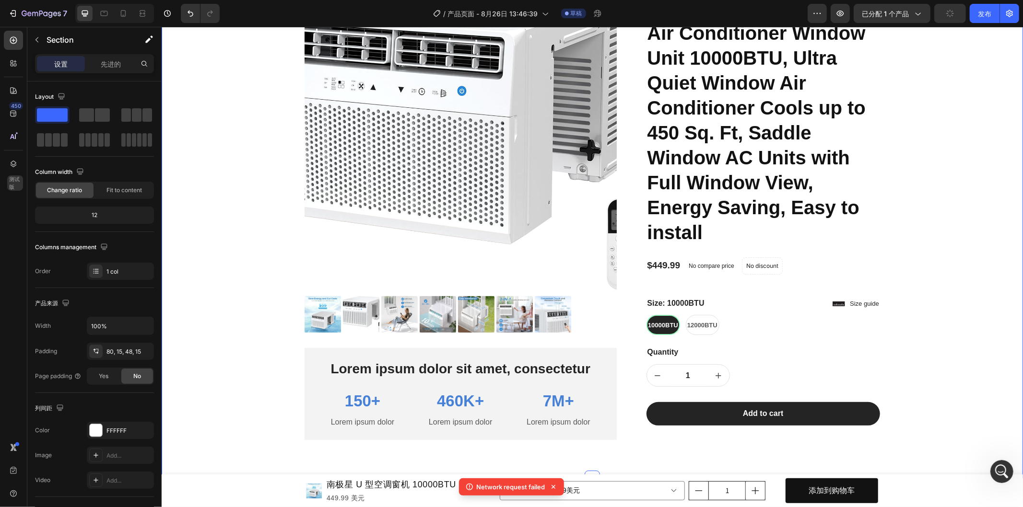
click at [914, 289] on div "Product Images Lorem ipsum dolor sit amet, consectetur Text Block 150+ Text Blo…" at bounding box center [591, 216] width 847 height 477
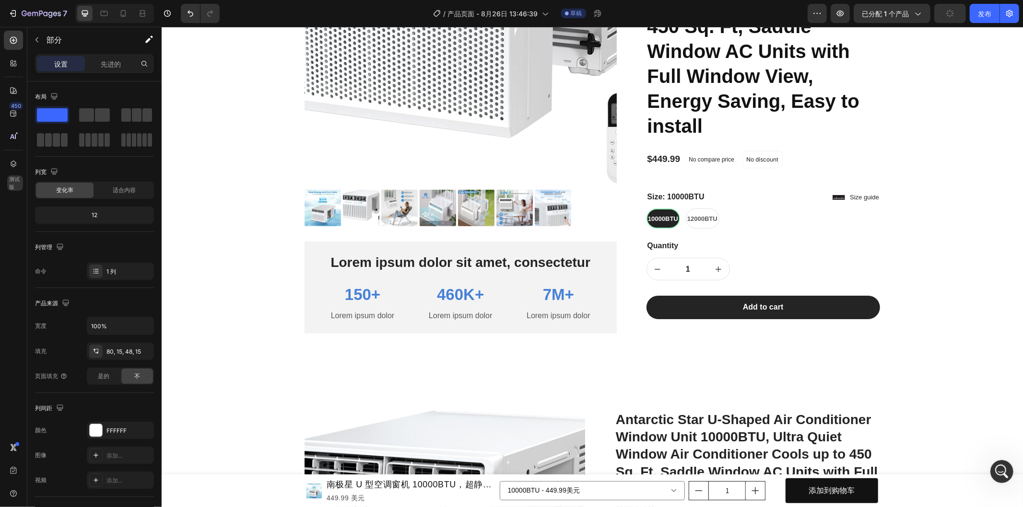
scroll to position [160, 0]
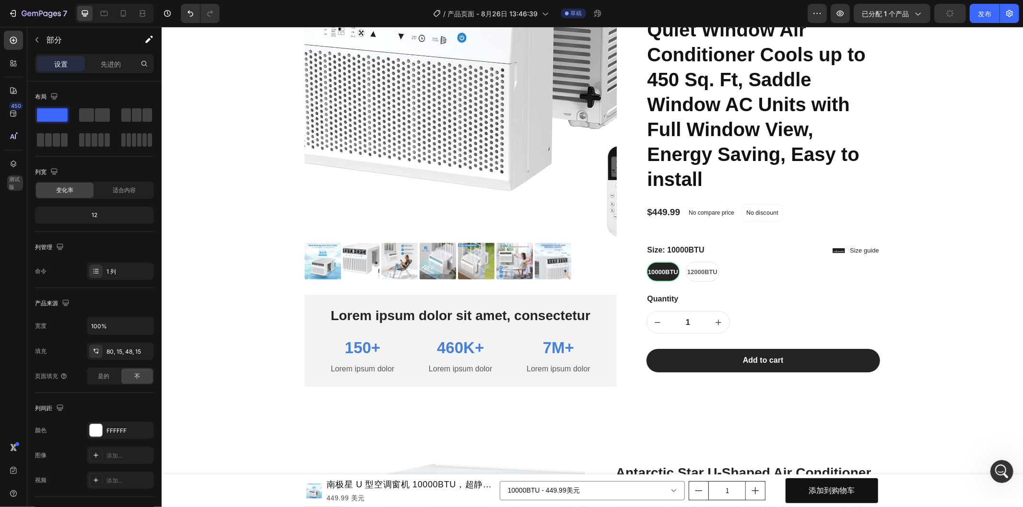
click at [963, 201] on div "Product Images Lorem ipsum dolor sit amet, consectetur Text Block 150+ Text Blo…" at bounding box center [591, 163] width 847 height 477
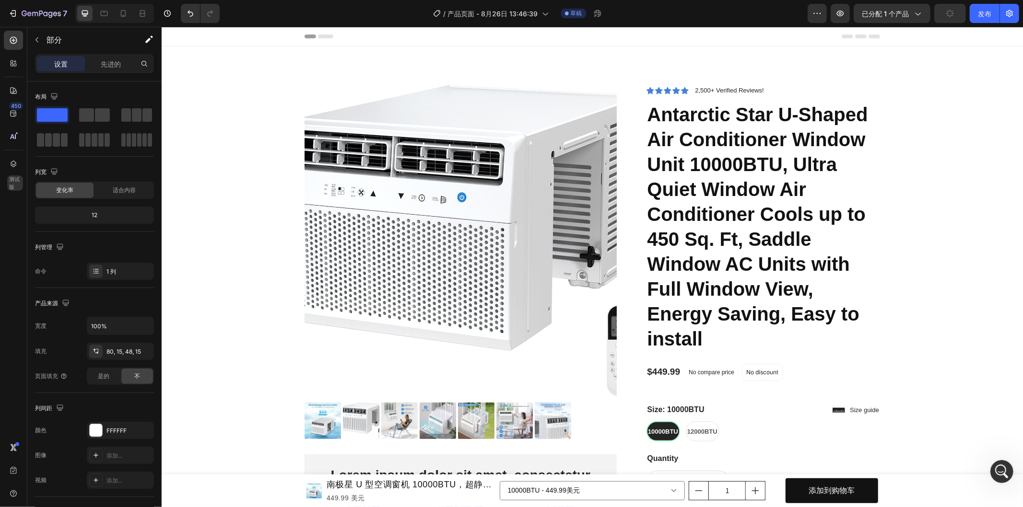
click at [216, 94] on div "Product Images Lorem ipsum dolor sit amet, consectetur Text Block 150+ Text Blo…" at bounding box center [591, 322] width 847 height 477
click at [825, 50] on div "Product Images Lorem ipsum dolor sit amet, consectetur Text Block 150+ Text Blo…" at bounding box center [591, 315] width 861 height 539
click at [831, 66] on div "Product Images Lorem ipsum dolor sit amet, consectetur Text Block 150+ Text Blo…" at bounding box center [591, 315] width 861 height 539
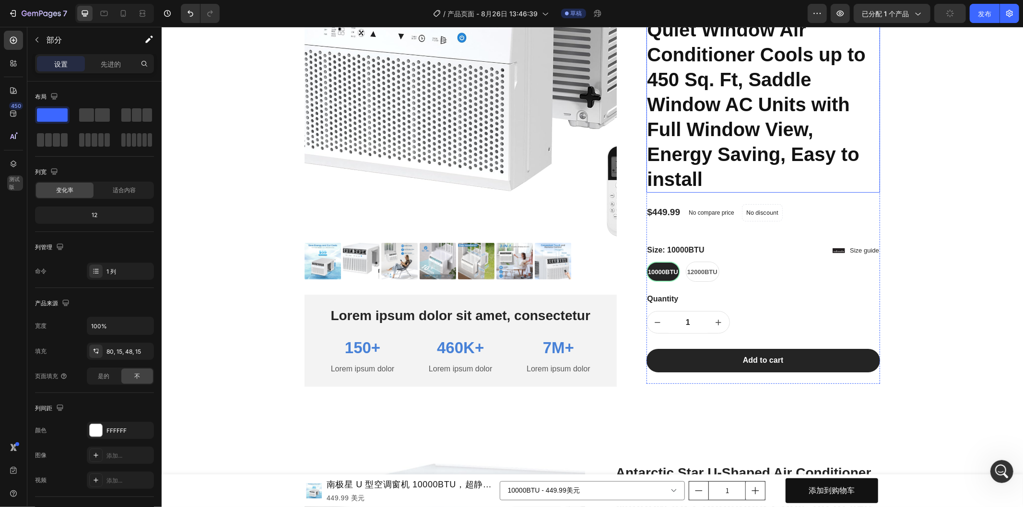
scroll to position [213, 0]
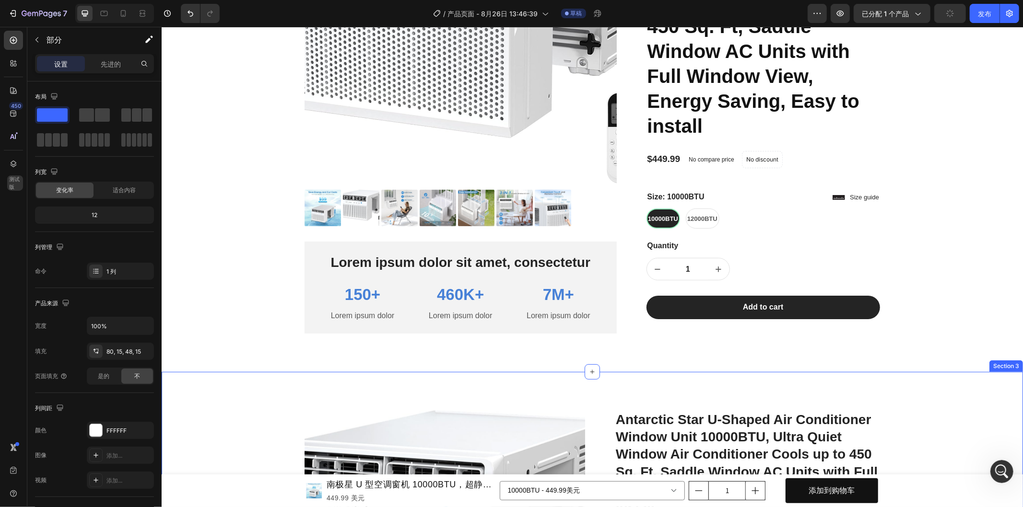
click at [631, 372] on div "Product Images Lorem ipsum dolor sit amet, consectetur Text Block 150+ Text Blo…" at bounding box center [591, 102] width 861 height 539
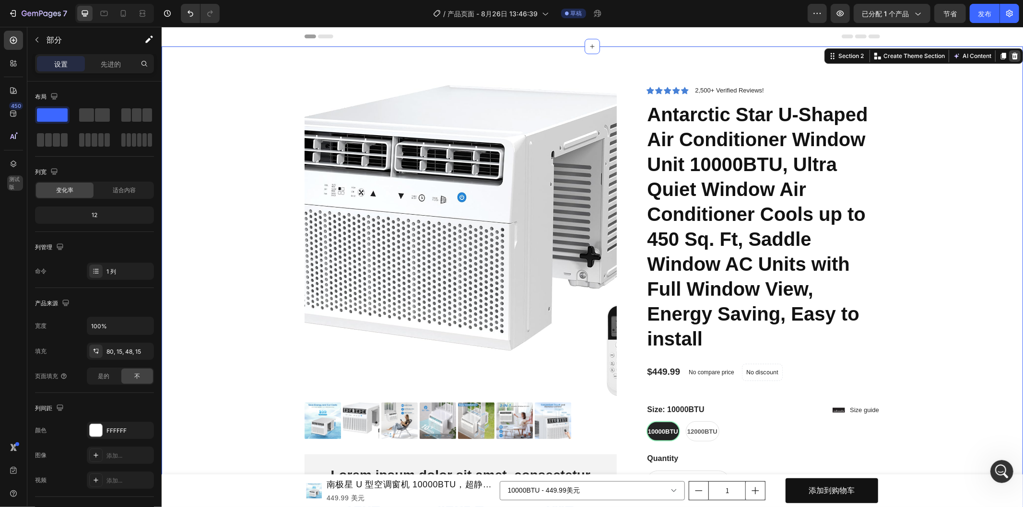
click at [1010, 58] on icon at bounding box center [1014, 56] width 8 height 8
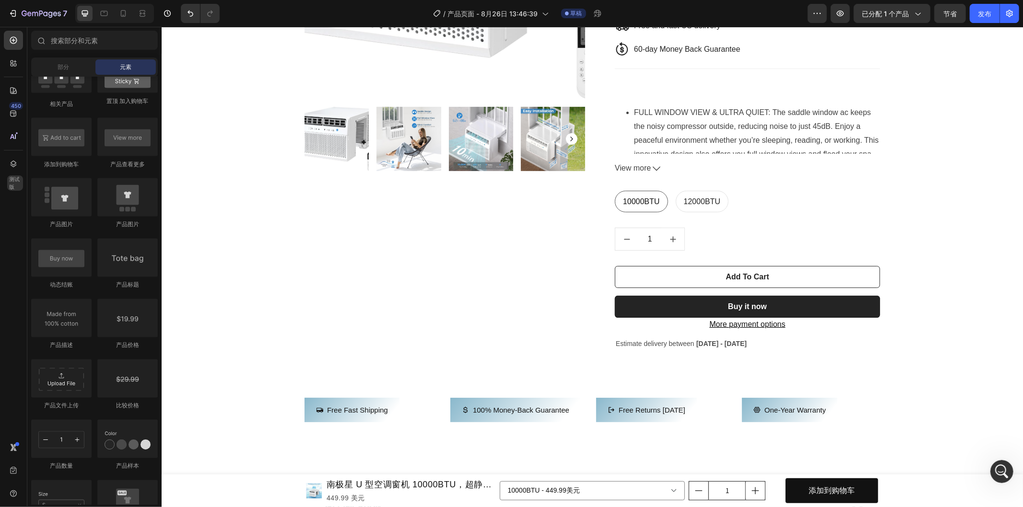
scroll to position [213, 0]
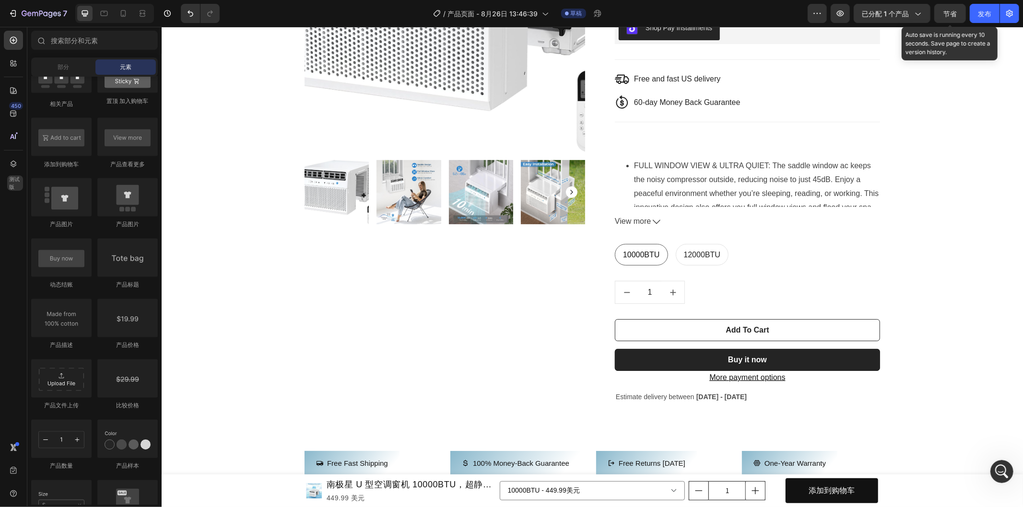
click at [948, 16] on font "节省" at bounding box center [949, 14] width 13 height 8
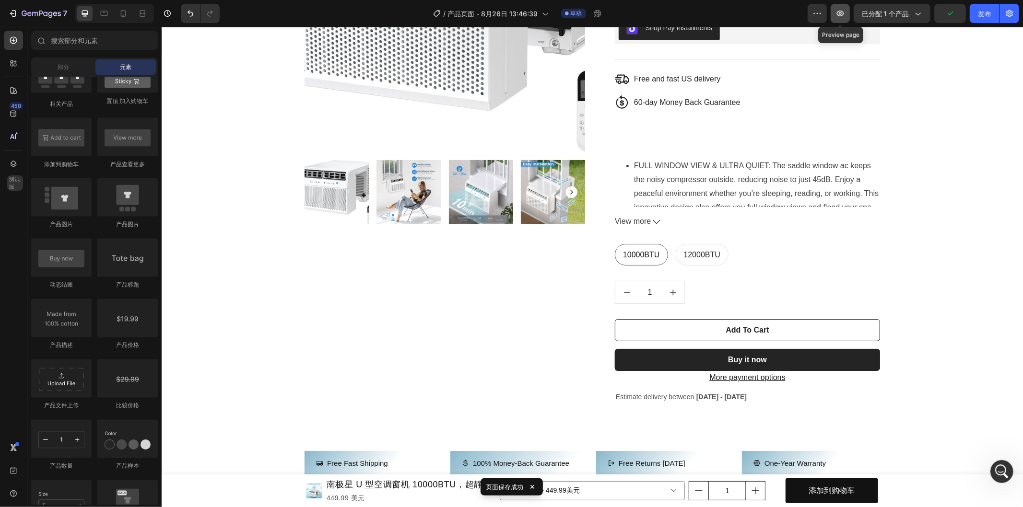
click at [832, 14] on button "button" at bounding box center [840, 13] width 19 height 19
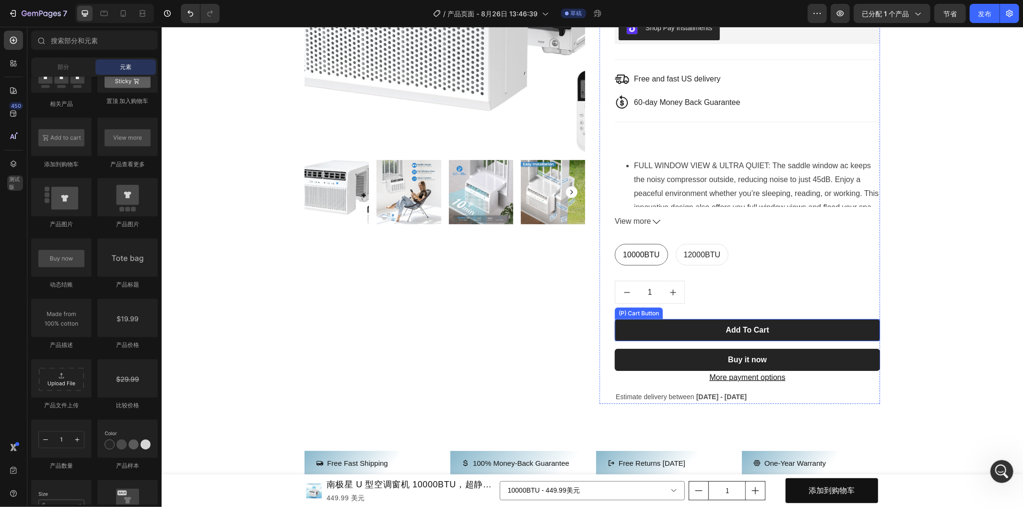
click at [809, 333] on button "Add To Cart" at bounding box center [746, 330] width 265 height 22
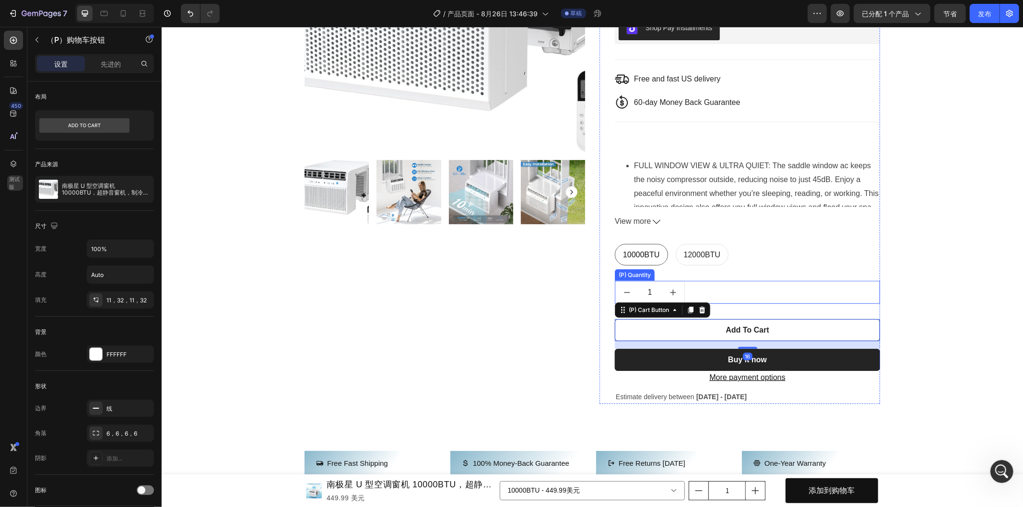
click at [774, 296] on div "1" at bounding box center [746, 292] width 265 height 23
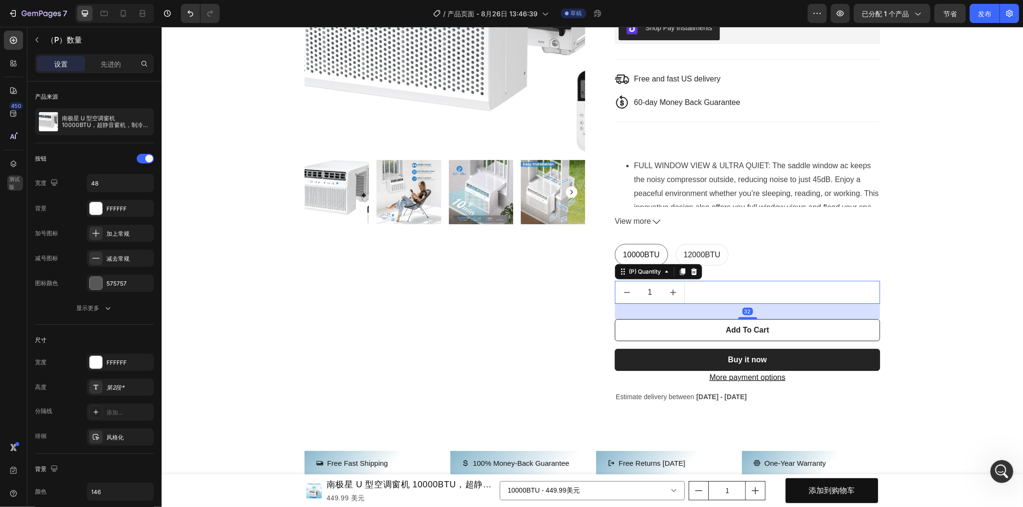
click at [754, 284] on div "1" at bounding box center [746, 292] width 265 height 23
click at [759, 288] on div "1" at bounding box center [746, 292] width 265 height 23
click at [144, 209] on icon "button" at bounding box center [144, 209] width 8 height 8
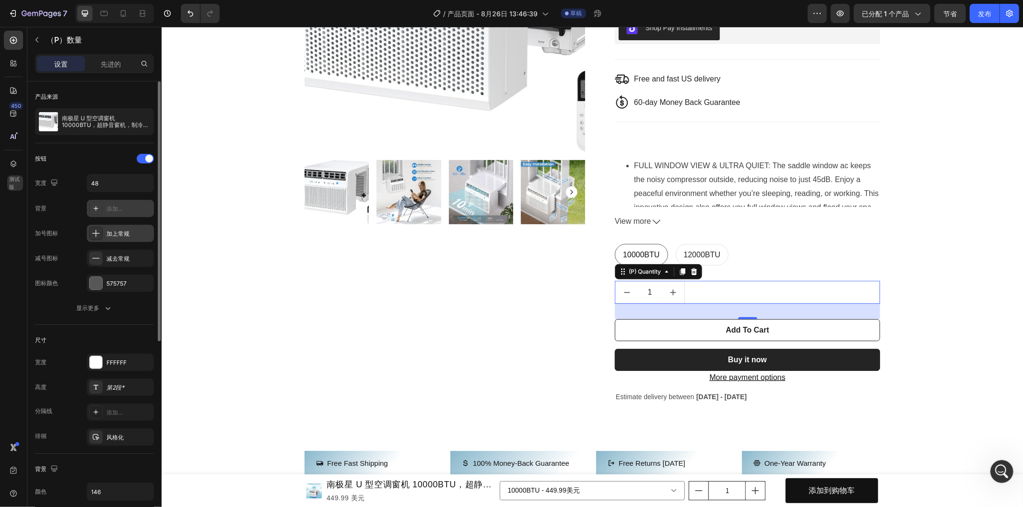
click at [118, 233] on font "加上常规" at bounding box center [117, 233] width 23 height 7
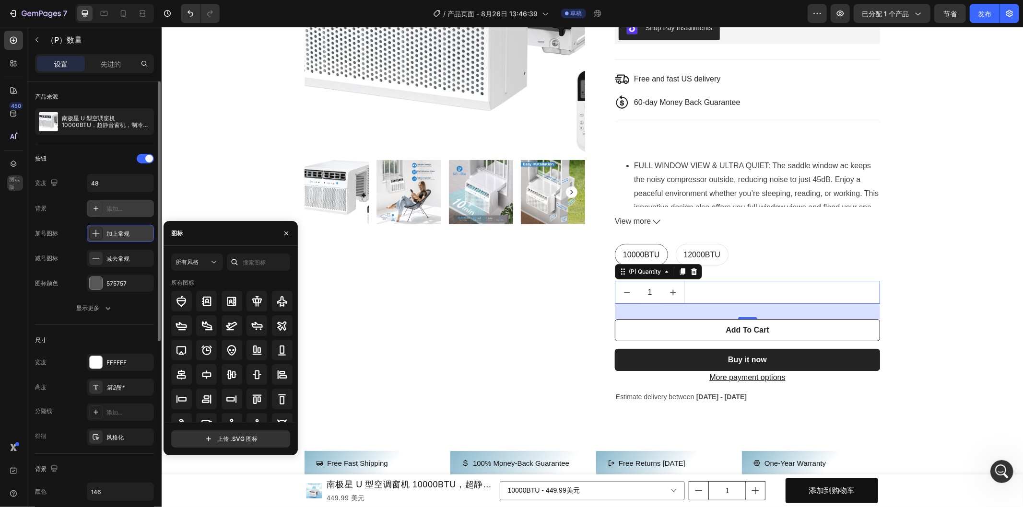
click at [118, 233] on font "加上常规" at bounding box center [117, 233] width 23 height 7
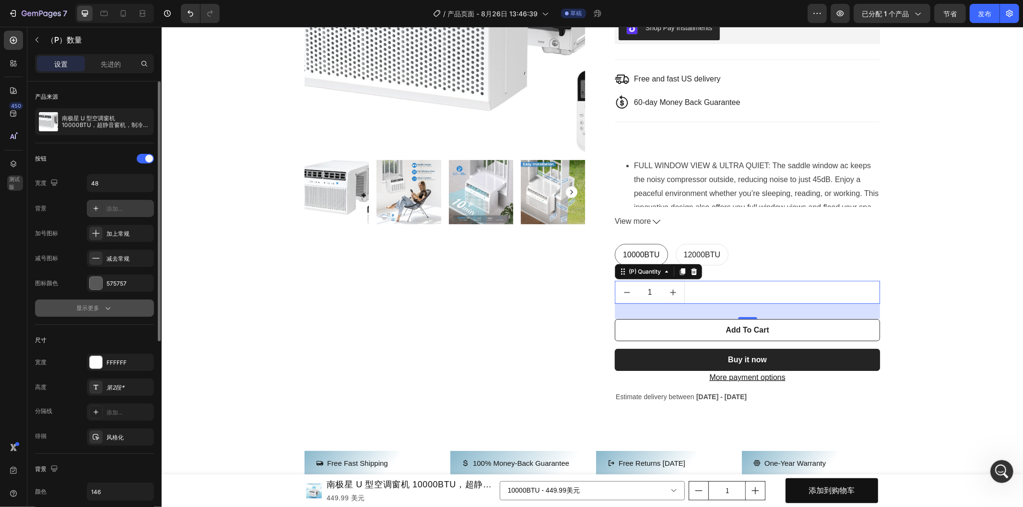
click at [107, 307] on icon "button" at bounding box center [108, 309] width 10 height 10
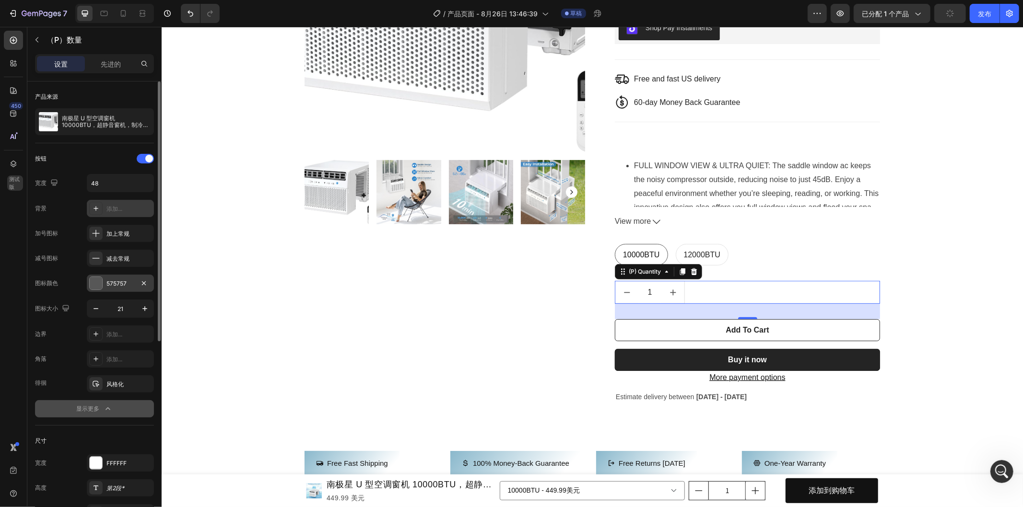
click at [114, 282] on font "575757" at bounding box center [116, 283] width 20 height 7
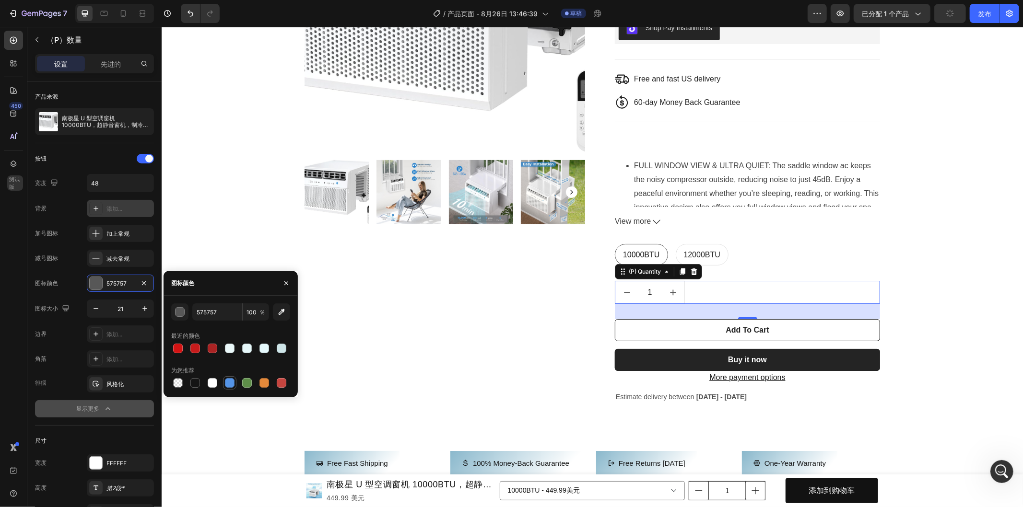
click at [226, 382] on div at bounding box center [230, 383] width 10 height 10
click at [175, 314] on div "button" at bounding box center [180, 312] width 10 height 10
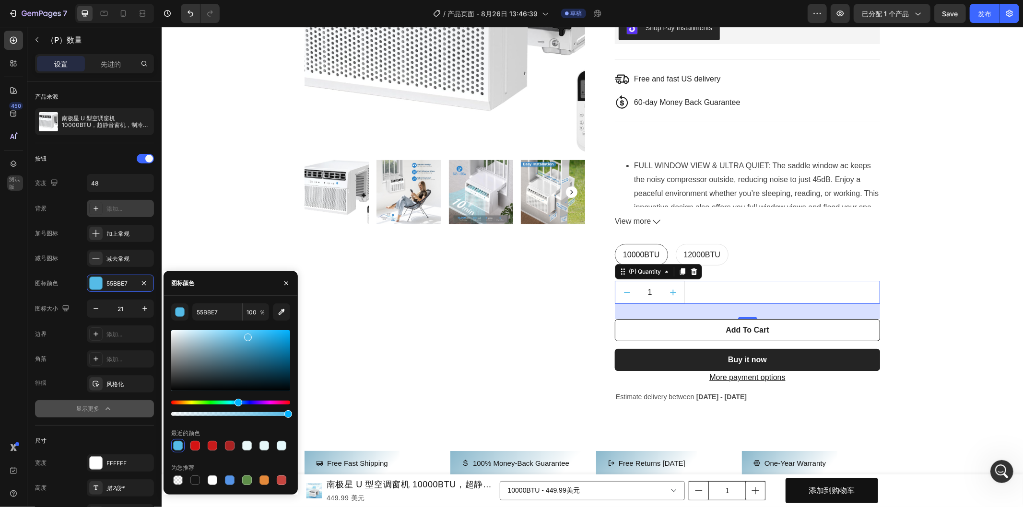
drag, startPoint x: 242, startPoint y: 402, endPoint x: 237, endPoint y: 403, distance: 5.0
click at [237, 403] on div "Hue" at bounding box center [238, 403] width 8 height 8
click at [282, 338] on div at bounding box center [230, 360] width 119 height 61
click at [283, 337] on div at bounding box center [284, 340] width 8 height 8
type input "0FA3E2"
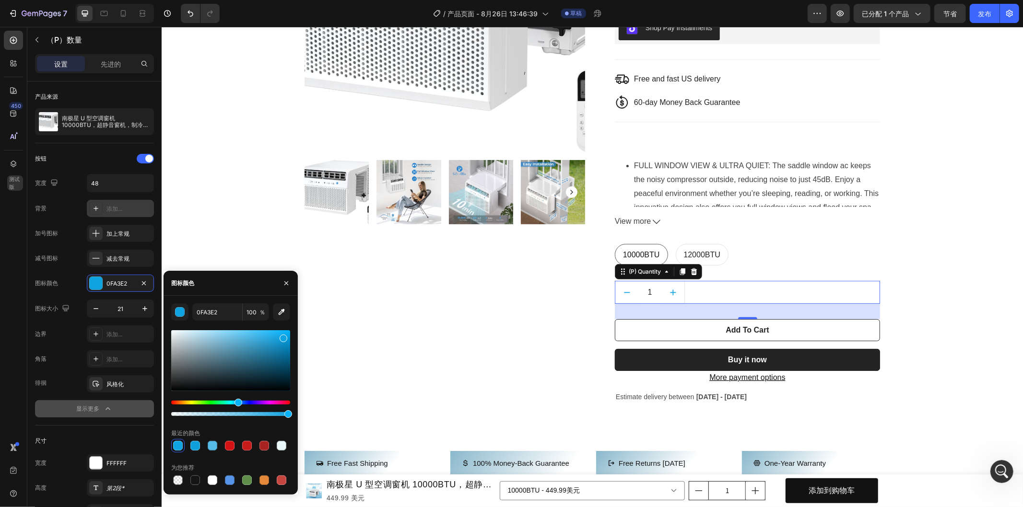
click at [722, 292] on div "1" at bounding box center [746, 292] width 265 height 23
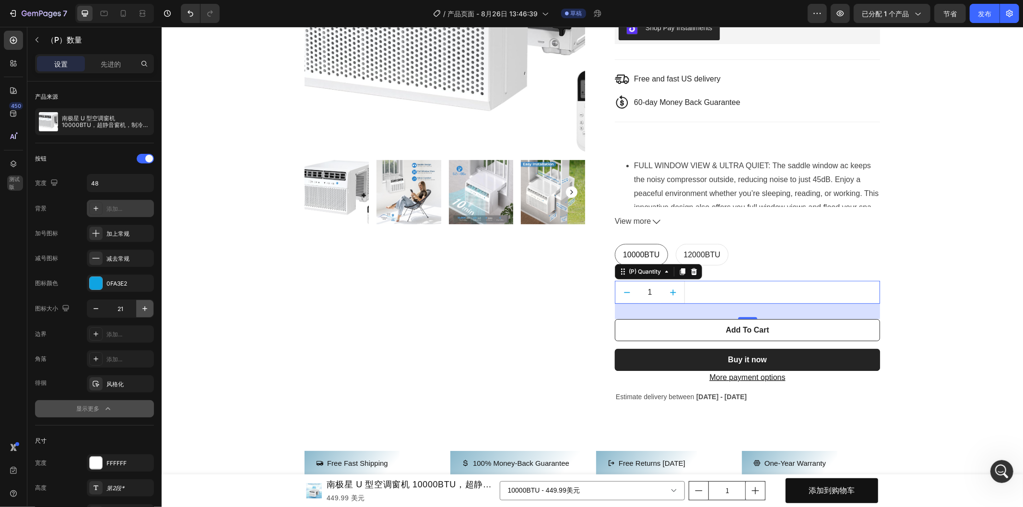
click at [148, 309] on icon "button" at bounding box center [145, 309] width 10 height 10
click at [90, 309] on button "button" at bounding box center [95, 308] width 17 height 17
type input "22"
click at [99, 338] on icon at bounding box center [96, 334] width 8 height 8
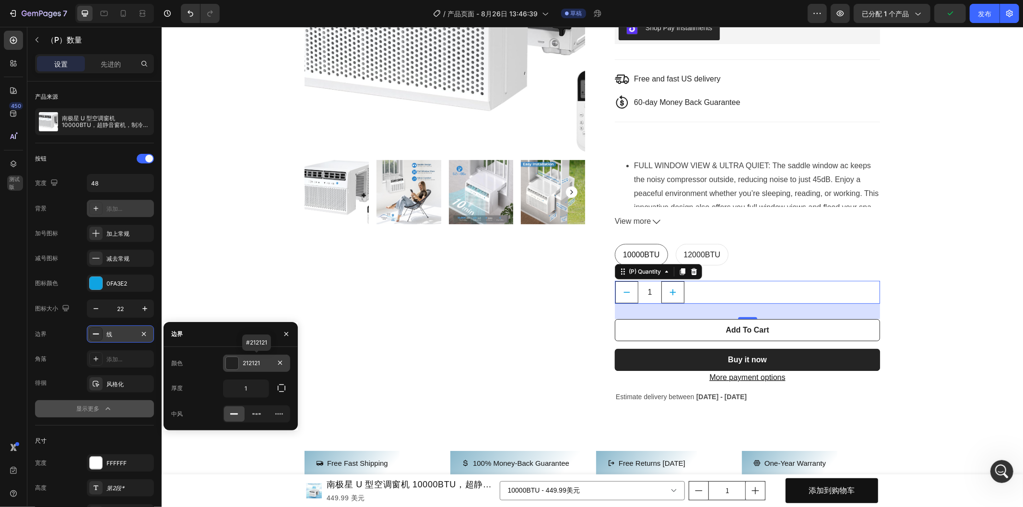
click at [228, 362] on div at bounding box center [232, 363] width 12 height 12
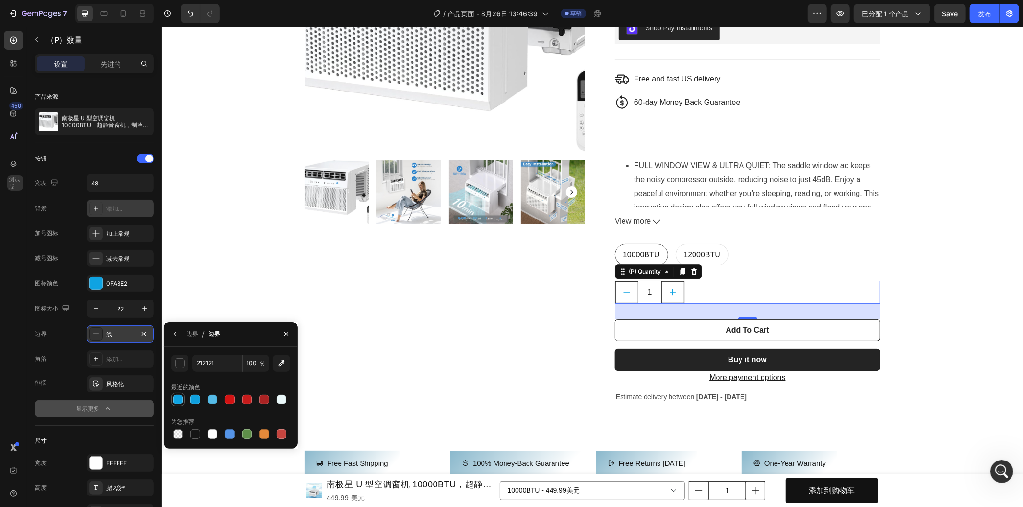
click at [174, 404] on div at bounding box center [178, 400] width 12 height 12
type input "0FA3E2"
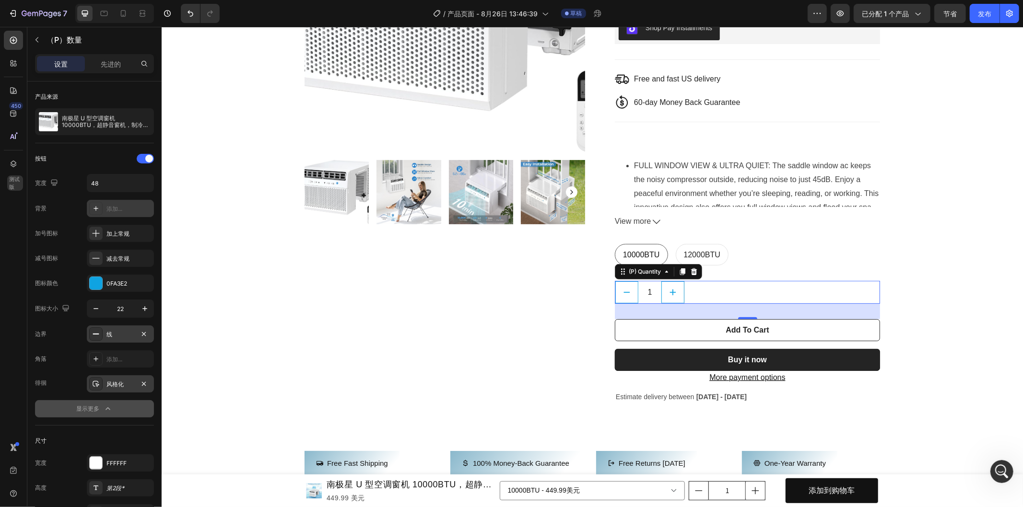
click at [117, 383] on font "风格化" at bounding box center [114, 384] width 17 height 7
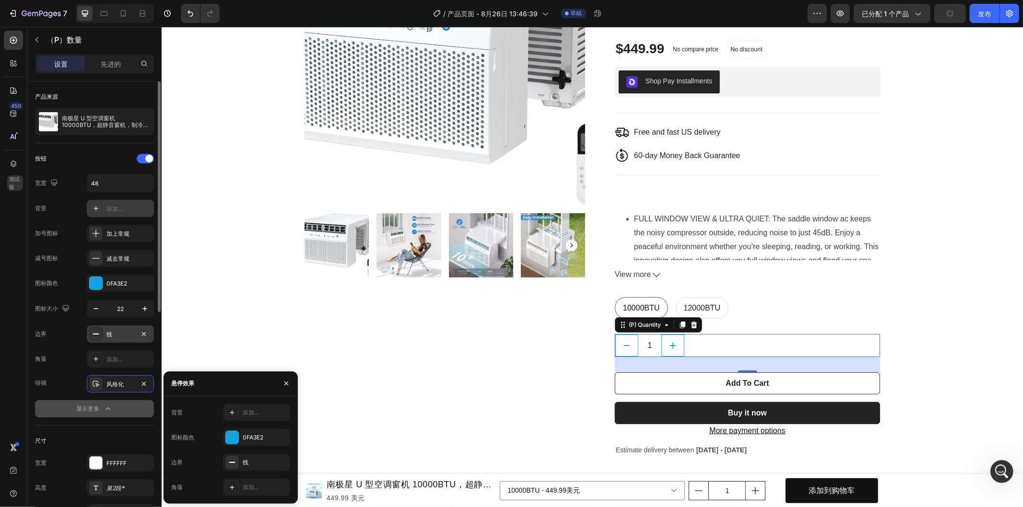
scroll to position [53, 0]
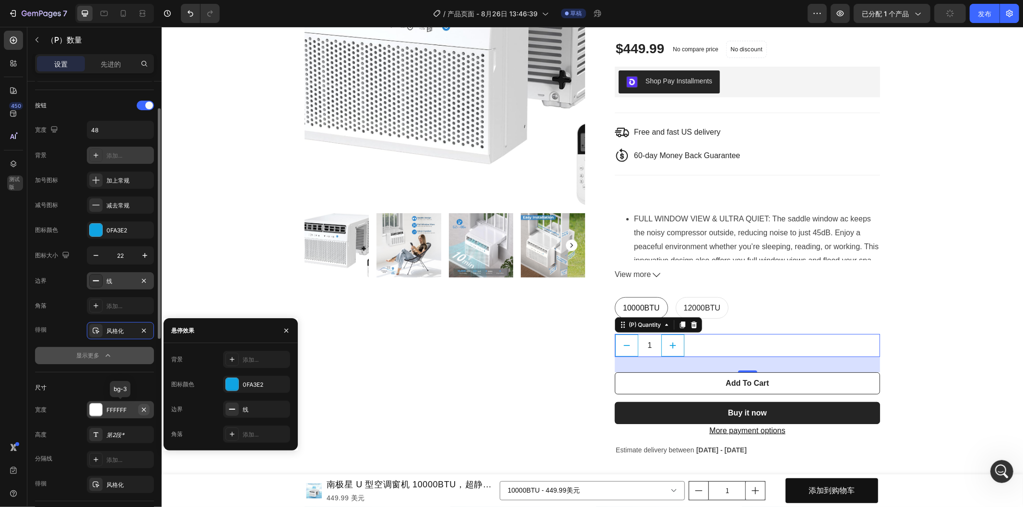
click at [144, 411] on icon "button" at bounding box center [144, 410] width 8 height 8
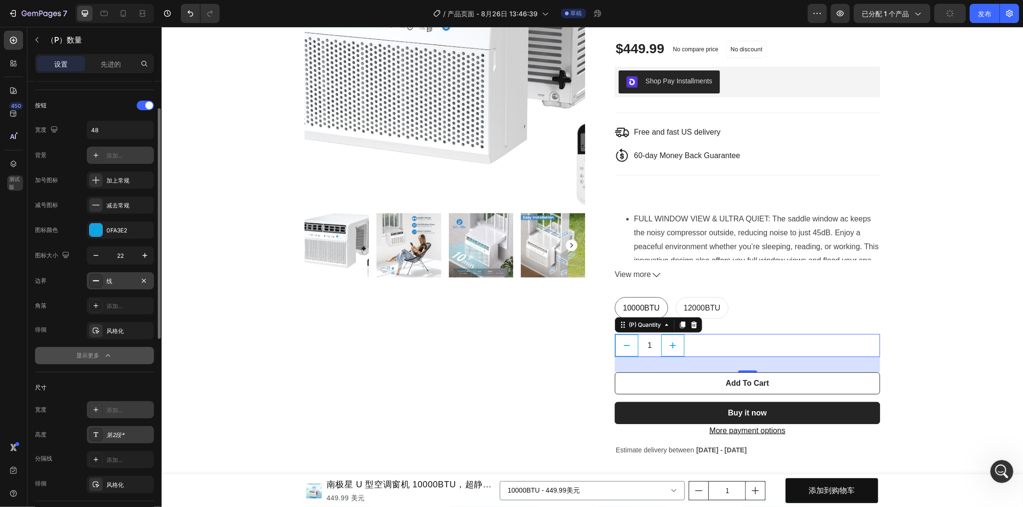
scroll to position [106, 0]
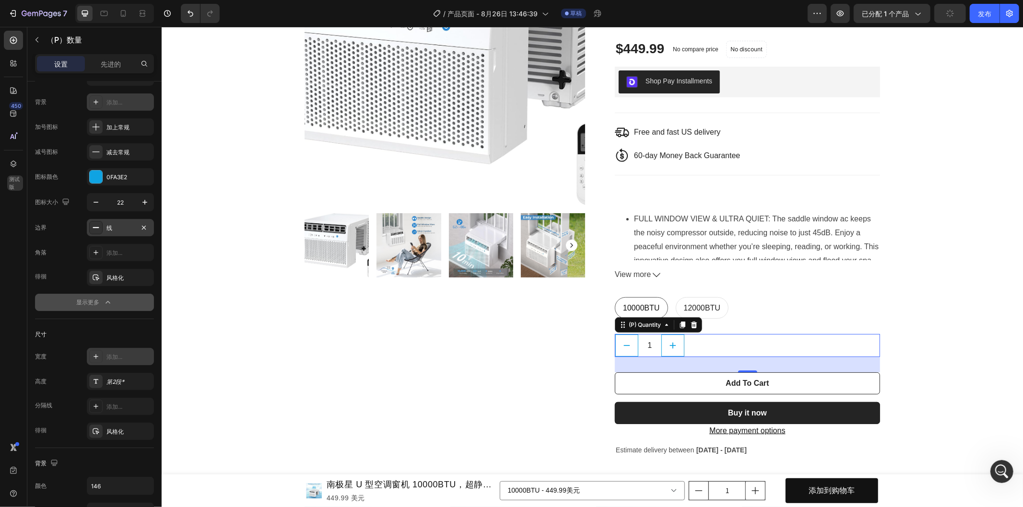
click at [122, 358] on font "添加..." at bounding box center [114, 356] width 16 height 7
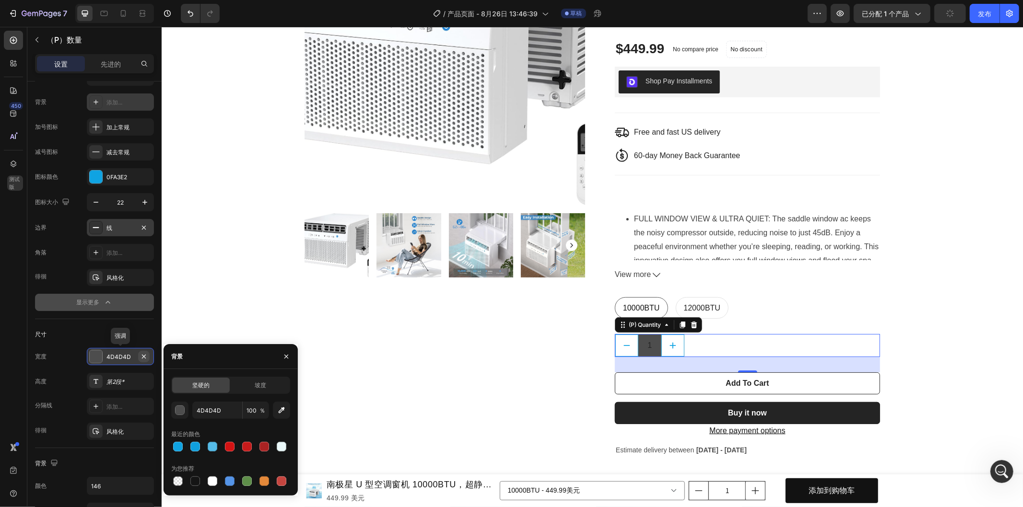
click at [145, 358] on icon "button" at bounding box center [144, 356] width 4 height 4
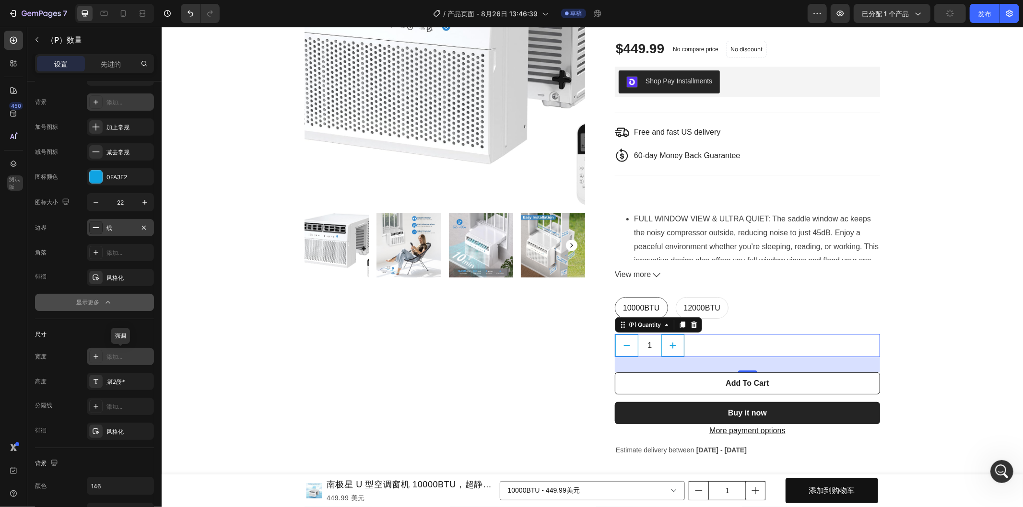
click at [97, 357] on icon at bounding box center [96, 357] width 8 height 8
type input "4D4D4D"
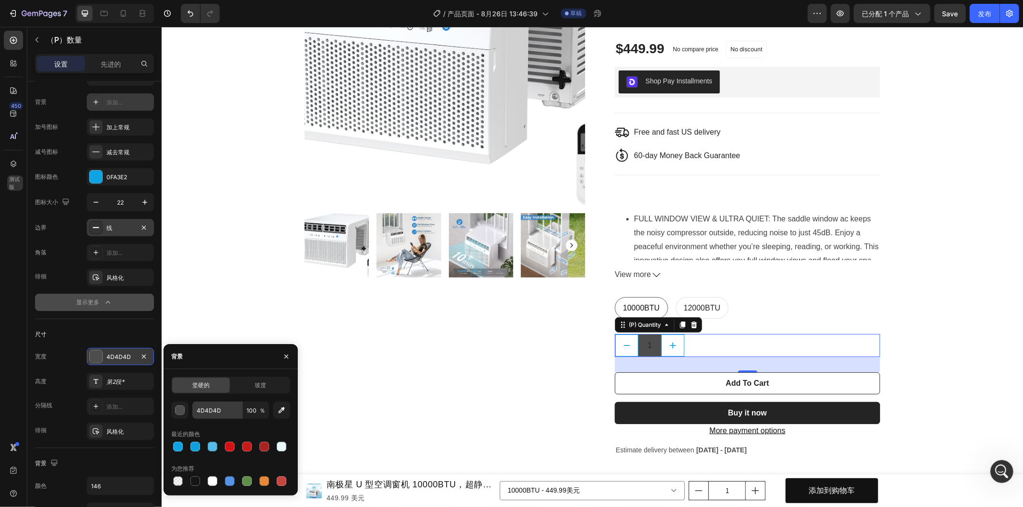
scroll to position [266, 0]
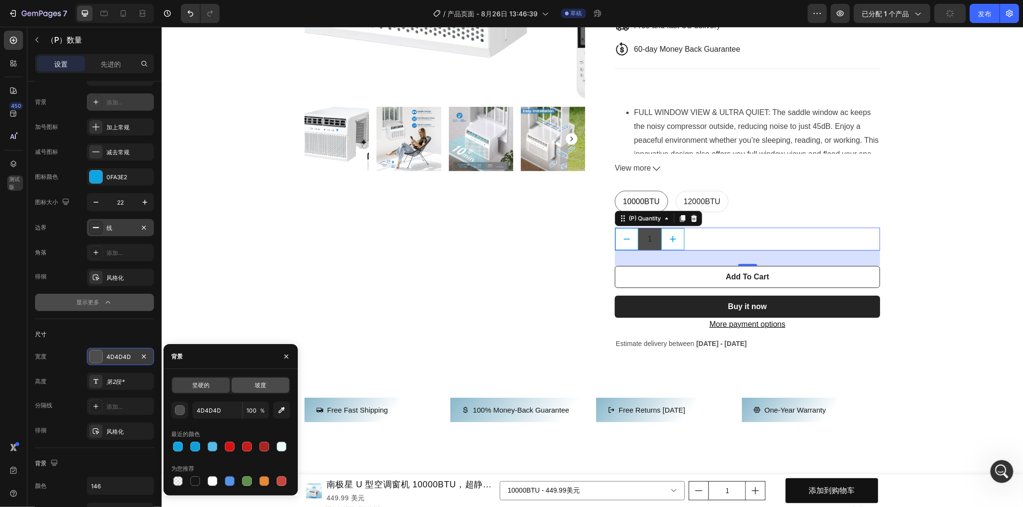
click at [262, 391] on div "坡度" at bounding box center [261, 385] width 58 height 15
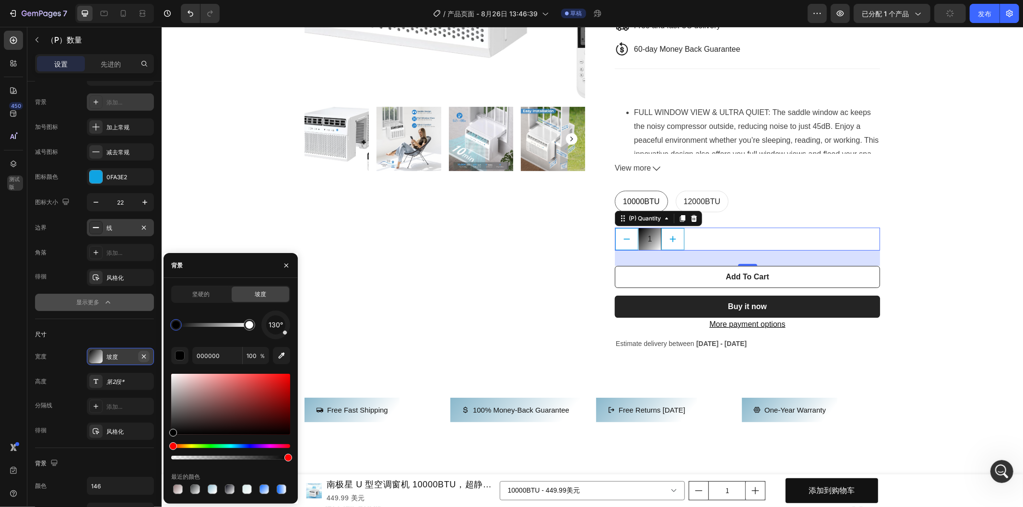
click at [142, 356] on icon "button" at bounding box center [144, 357] width 8 height 8
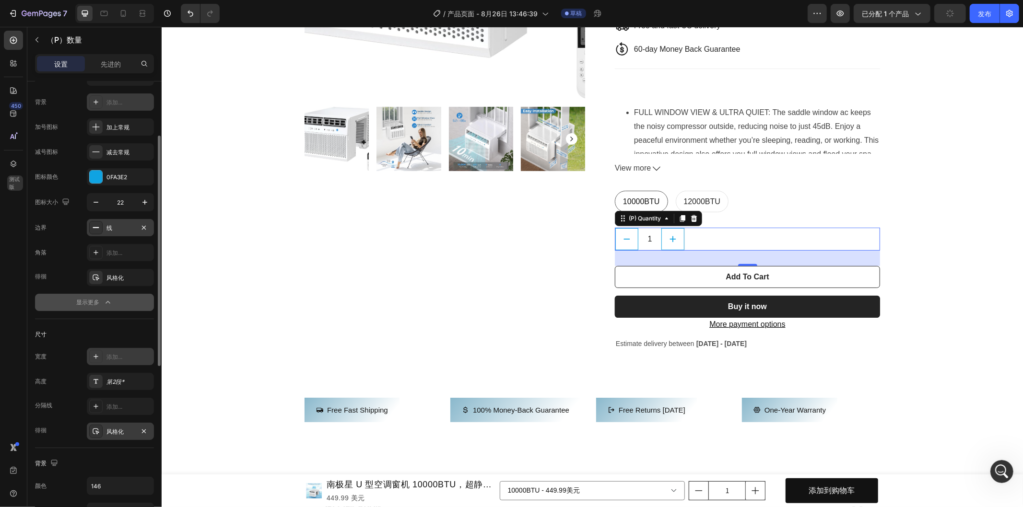
click at [124, 433] on div "风格化" at bounding box center [120, 432] width 28 height 9
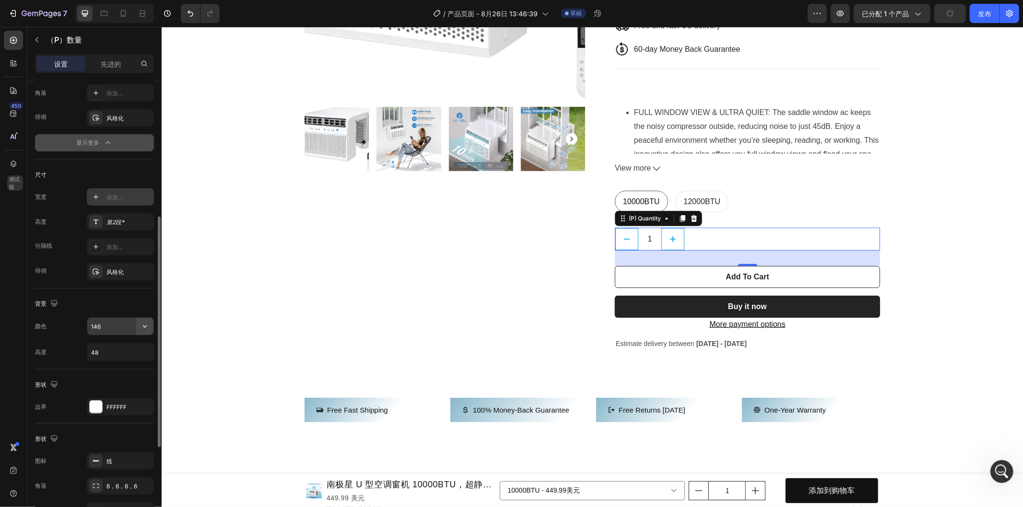
click at [147, 325] on icon "button" at bounding box center [145, 327] width 10 height 10
click at [146, 327] on icon "button" at bounding box center [145, 327] width 10 height 10
click at [130, 344] on input "48" at bounding box center [120, 352] width 66 height 17
click at [150, 352] on button "button" at bounding box center [144, 352] width 17 height 17
click at [144, 333] on button "button" at bounding box center [144, 326] width 17 height 17
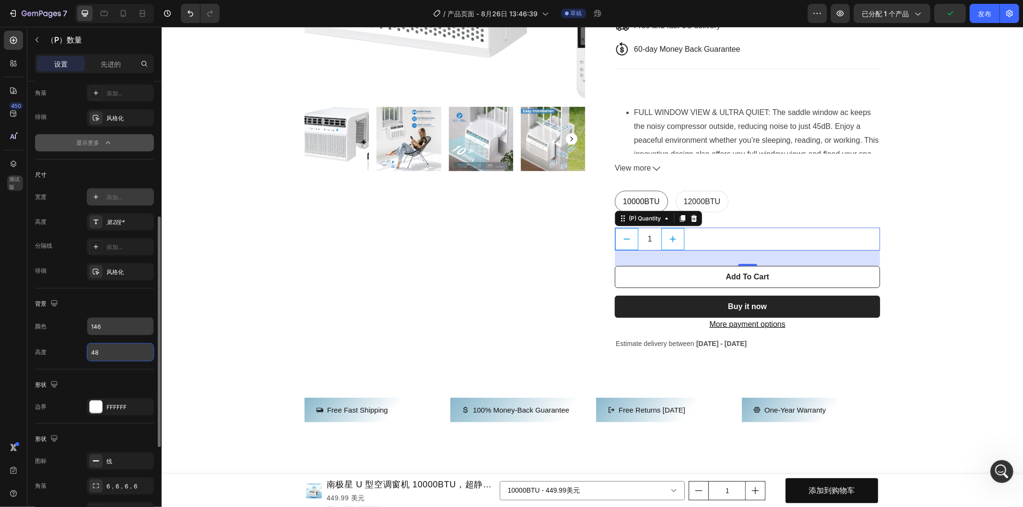
click at [50, 325] on div "颜色 146" at bounding box center [94, 326] width 119 height 18
click at [136, 328] on button "button" at bounding box center [144, 326] width 17 height 17
click at [142, 328] on icon "button" at bounding box center [145, 327] width 10 height 10
click at [123, 324] on input "146" at bounding box center [120, 326] width 66 height 17
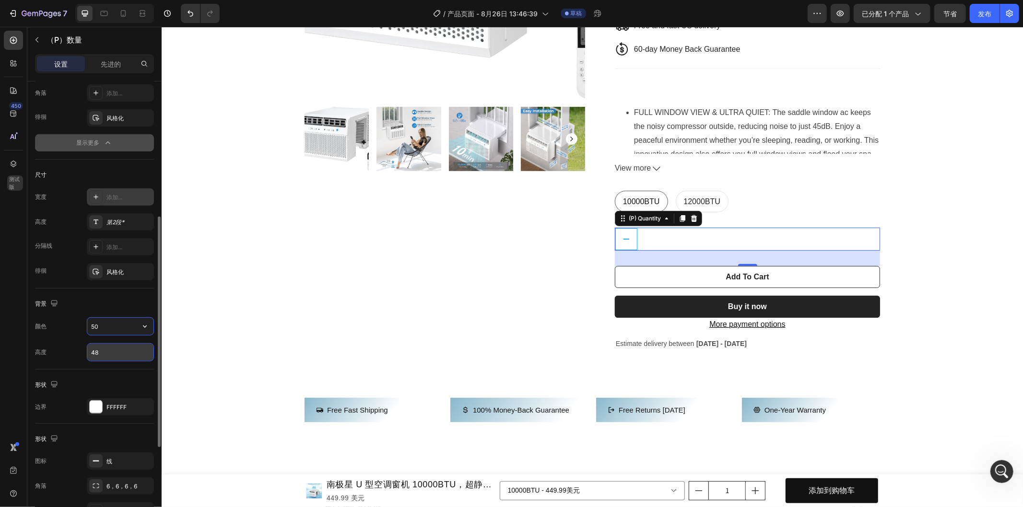
type input "5"
type input "225"
click at [279, 303] on div "Product Images & Gallery Antarctic Star U-Shaped Air Conditioner Window Unit 10…" at bounding box center [591, 84] width 847 height 580
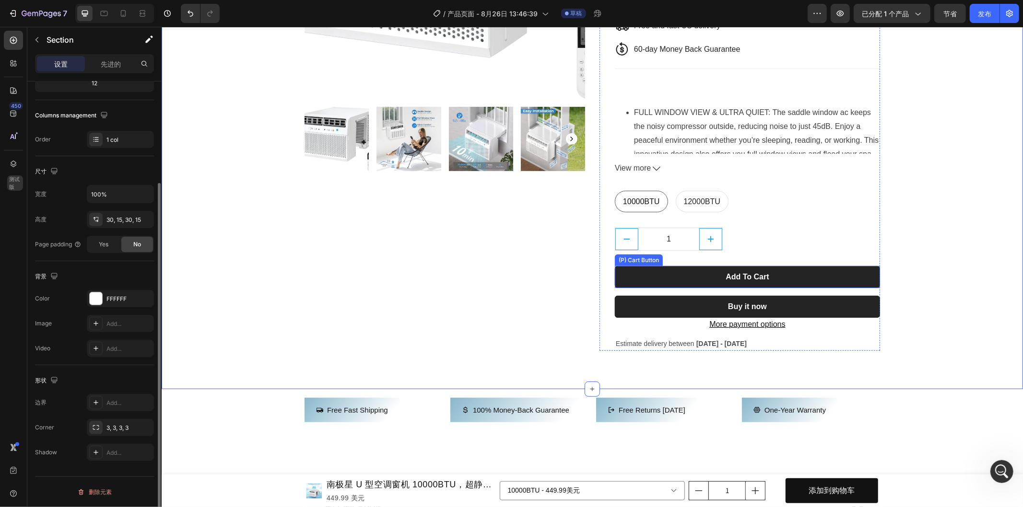
scroll to position [0, 0]
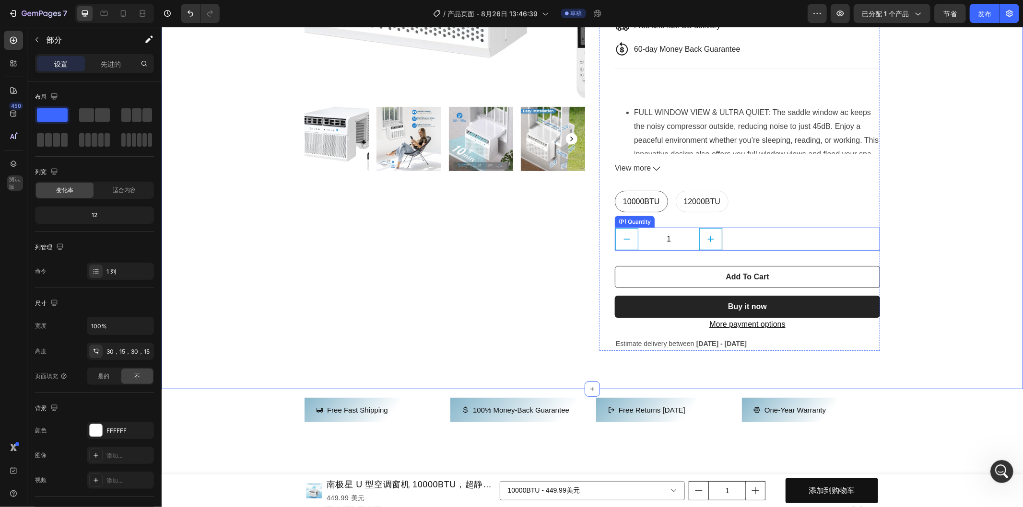
click at [683, 234] on input "1" at bounding box center [668, 239] width 61 height 22
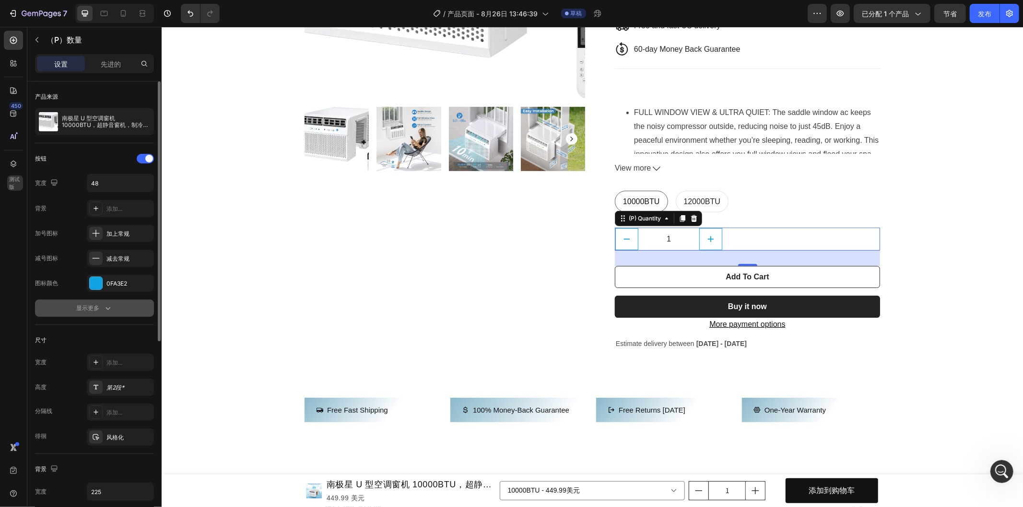
click at [106, 304] on icon "button" at bounding box center [108, 309] width 10 height 10
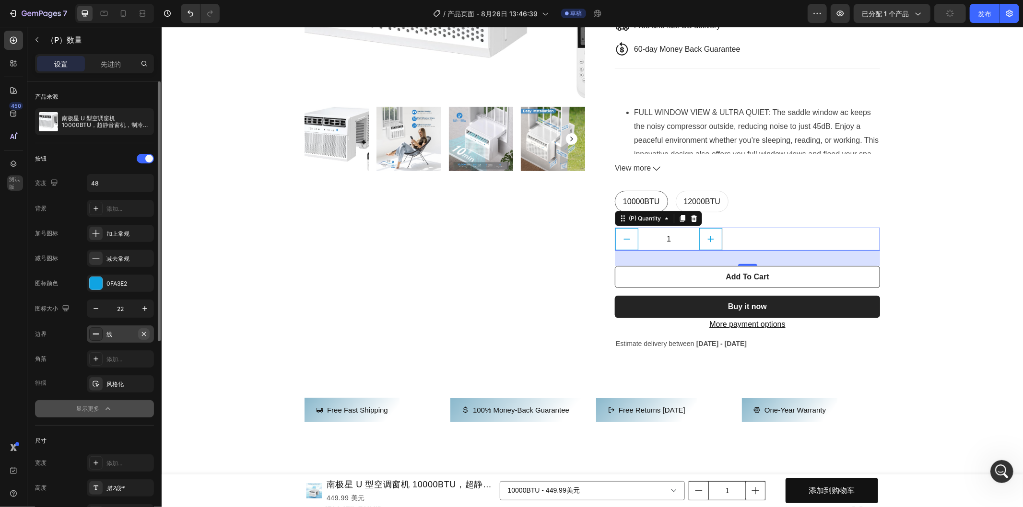
click at [144, 334] on icon "button" at bounding box center [144, 334] width 4 height 4
click at [113, 333] on font "添加..." at bounding box center [114, 334] width 16 height 7
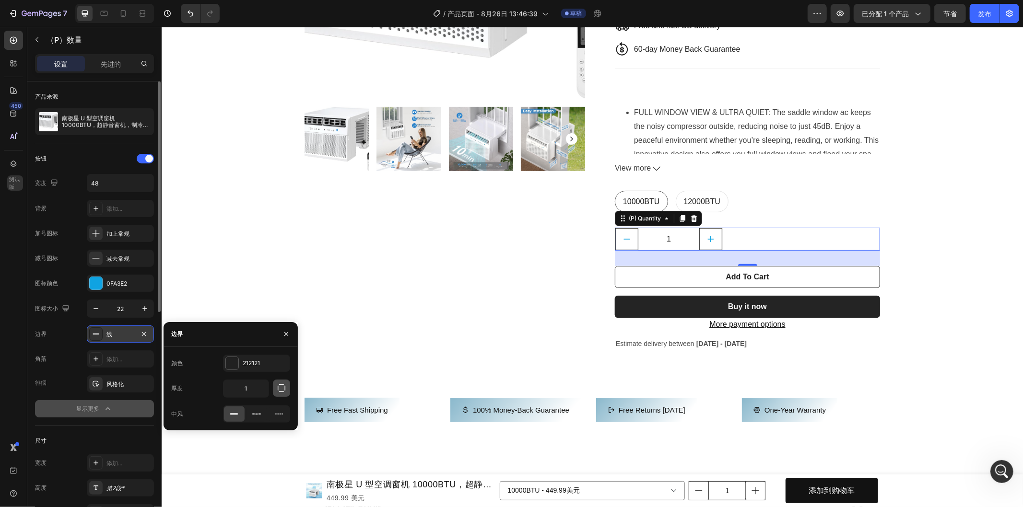
click at [282, 389] on icon "button" at bounding box center [282, 389] width 10 height 10
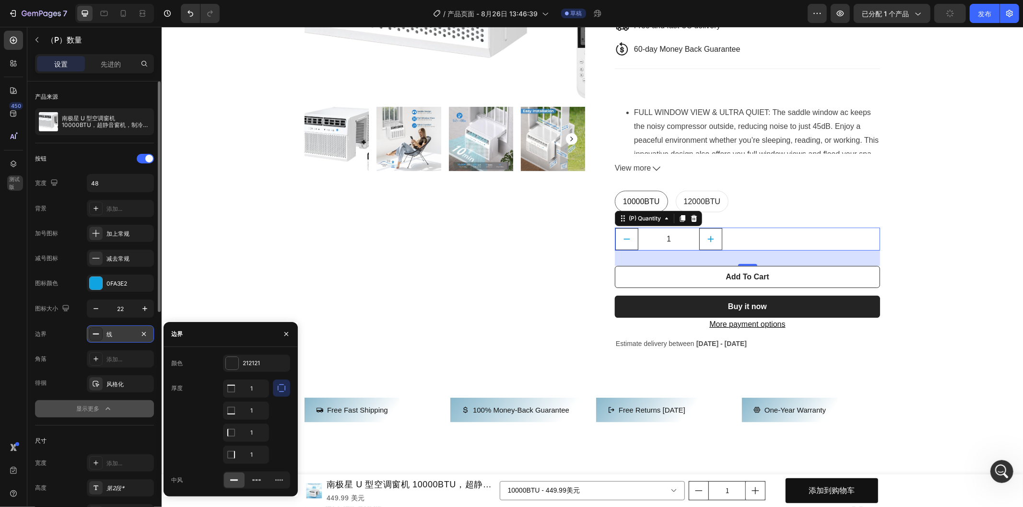
click at [208, 363] on div "颜色 212121" at bounding box center [230, 363] width 119 height 17
click at [245, 388] on input "1" at bounding box center [245, 388] width 45 height 17
click at [257, 390] on input "1" at bounding box center [245, 388] width 45 height 17
click at [284, 389] on icon "button" at bounding box center [282, 389] width 10 height 10
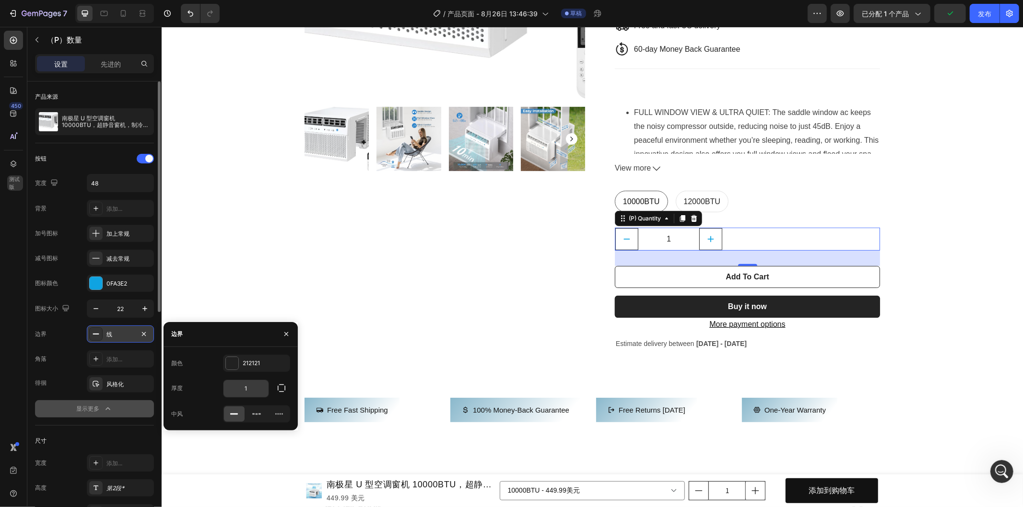
click at [252, 387] on input "1" at bounding box center [245, 388] width 45 height 17
click at [207, 386] on div "厚度 0.5" at bounding box center [230, 389] width 119 height 18
click at [243, 390] on input "0.5" at bounding box center [245, 388] width 45 height 17
click at [218, 391] on div "厚度 2" at bounding box center [230, 389] width 119 height 18
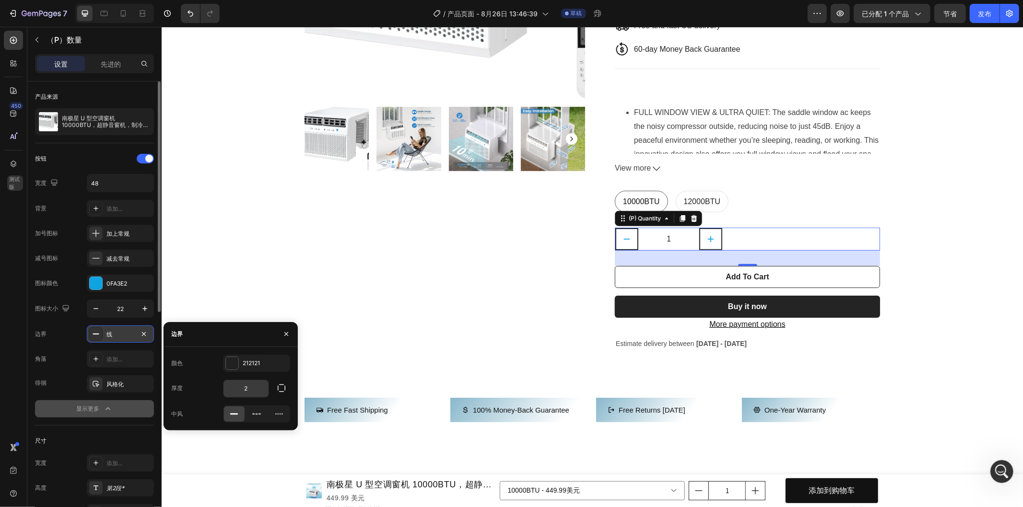
click at [259, 391] on input "2" at bounding box center [245, 388] width 45 height 17
type input "0.1"
click at [217, 389] on div "厚度 0.1" at bounding box center [230, 389] width 119 height 18
click at [264, 390] on input "0.1" at bounding box center [245, 388] width 45 height 17
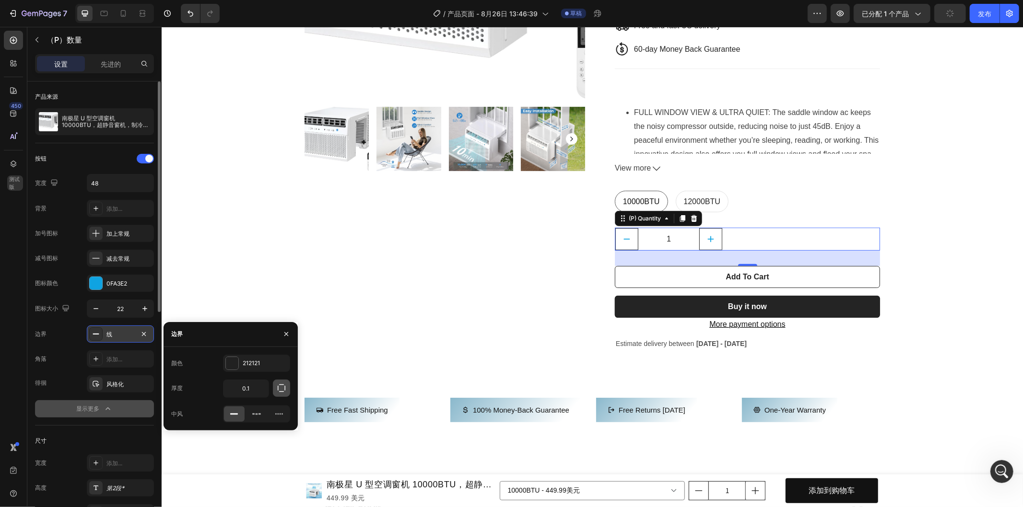
click at [280, 386] on icon "button" at bounding box center [282, 389] width 10 height 10
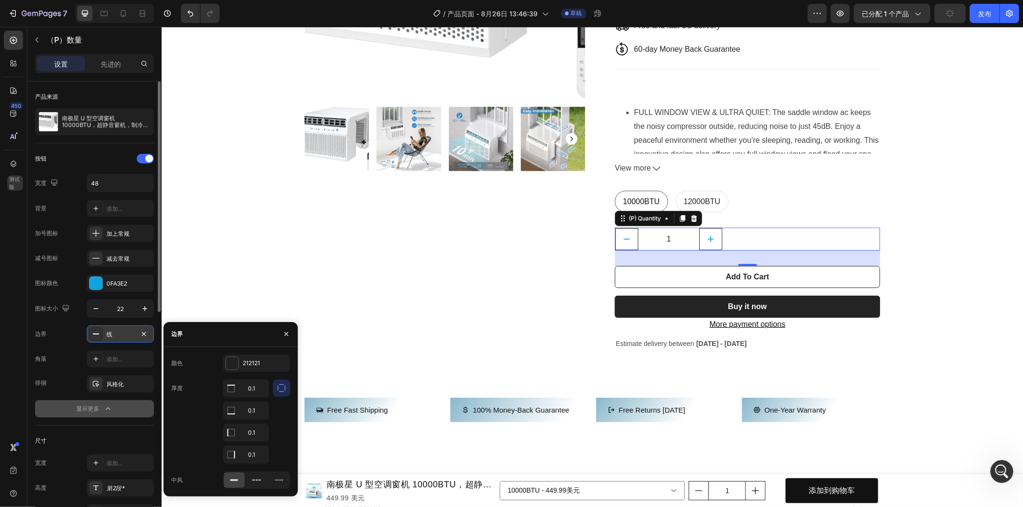
click at [206, 363] on div "颜色 212121" at bounding box center [230, 363] width 119 height 17
click at [253, 361] on font "212121" at bounding box center [251, 363] width 17 height 7
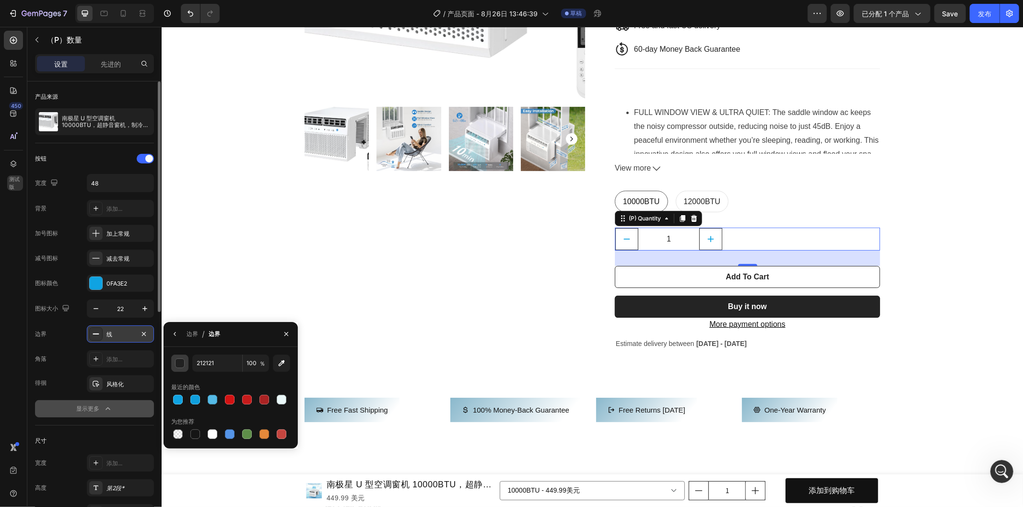
click at [180, 363] on div "button" at bounding box center [181, 364] width 10 height 10
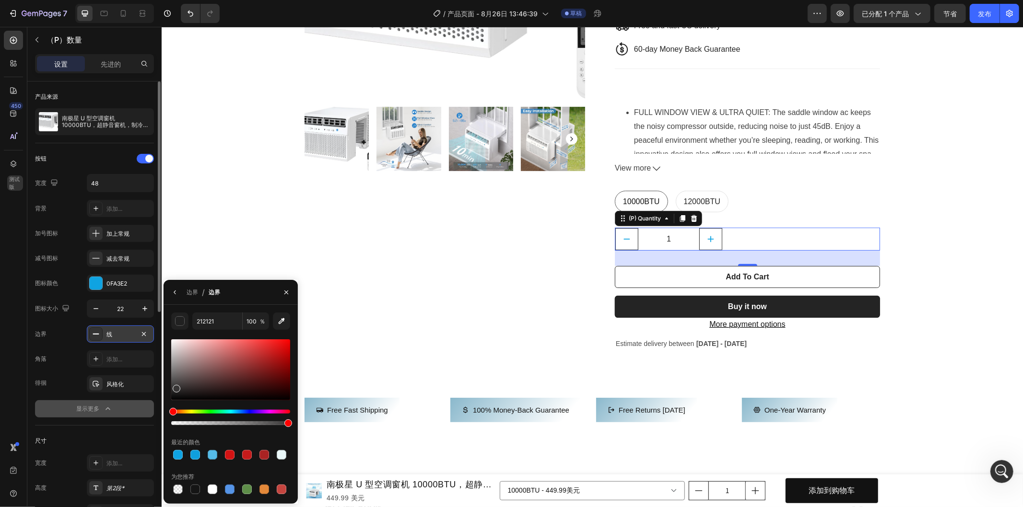
click at [176, 386] on div at bounding box center [230, 370] width 119 height 61
click at [173, 389] on div at bounding box center [174, 391] width 8 height 8
click at [174, 385] on div at bounding box center [230, 370] width 119 height 61
click at [174, 385] on div at bounding box center [175, 387] width 8 height 8
click at [175, 372] on div at bounding box center [230, 370] width 119 height 61
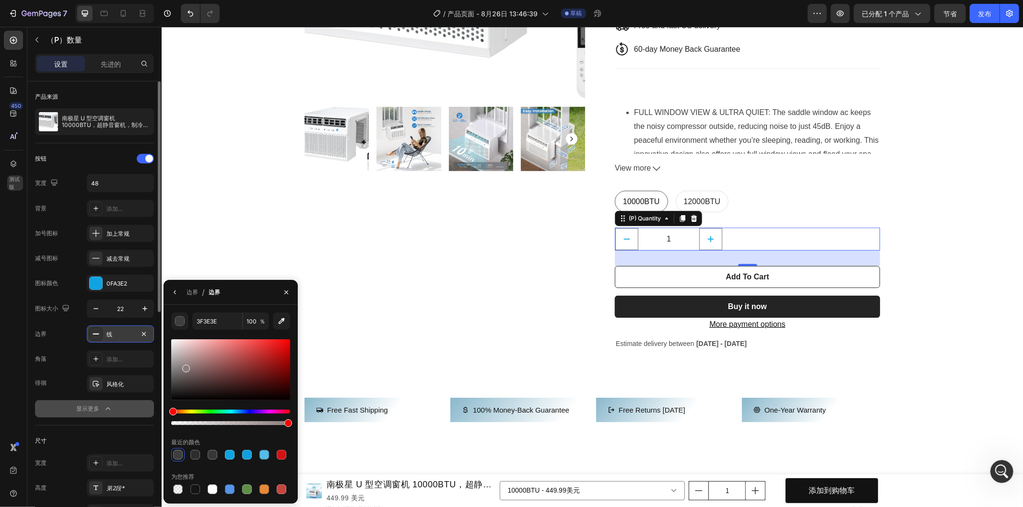
click at [185, 366] on div at bounding box center [230, 370] width 119 height 61
click at [179, 375] on div at bounding box center [230, 370] width 119 height 61
click at [144, 327] on div "线" at bounding box center [120, 334] width 67 height 17
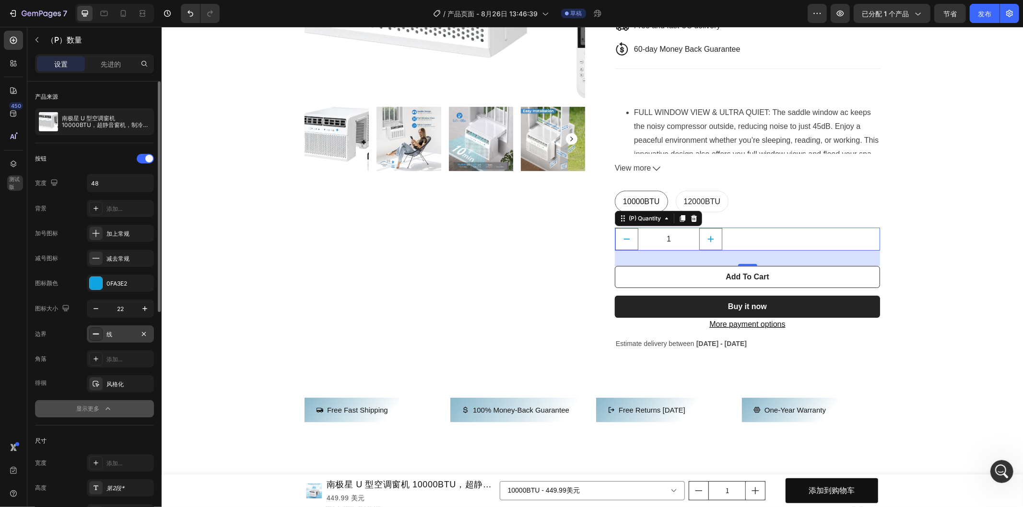
click at [121, 334] on div "线" at bounding box center [120, 334] width 28 height 9
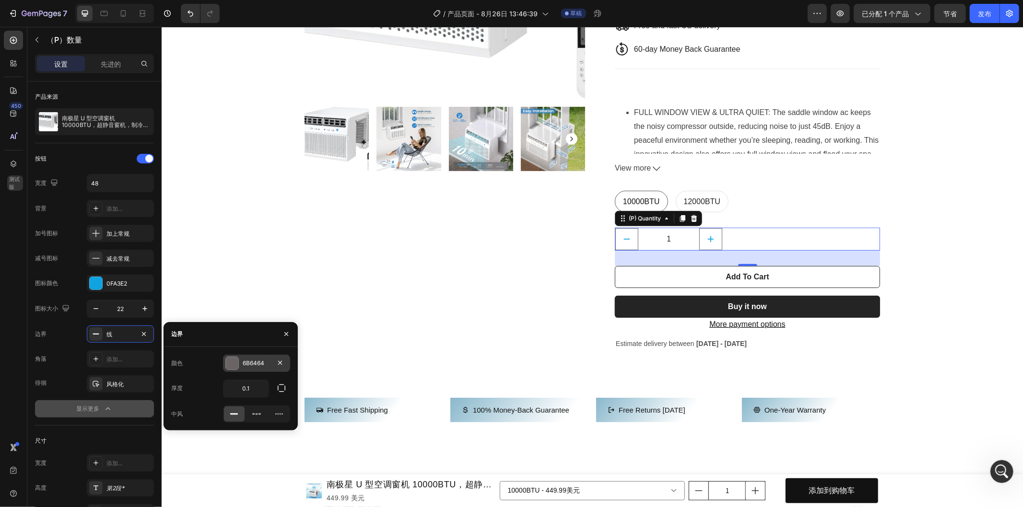
click at [232, 363] on div at bounding box center [232, 363] width 12 height 12
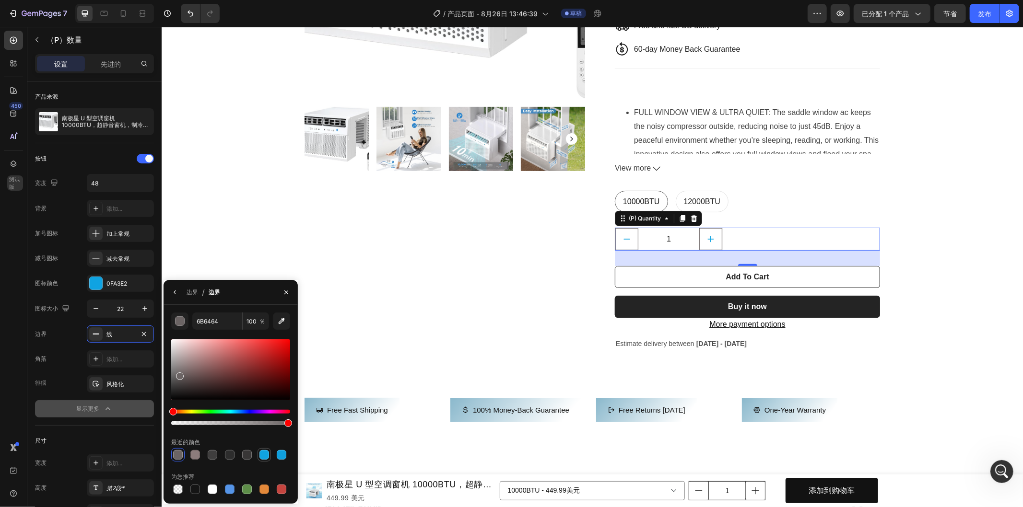
click at [262, 453] on div at bounding box center [264, 455] width 10 height 10
type input "0FA3E2"
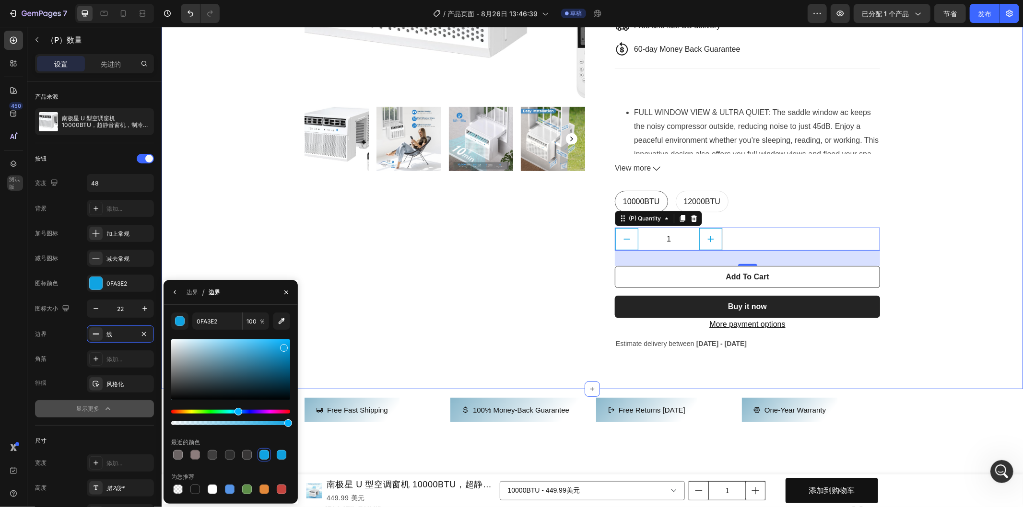
click at [207, 234] on div "Product Images & Gallery Antarctic Star U-Shaped Air Conditioner Window Unit 10…" at bounding box center [591, 84] width 847 height 580
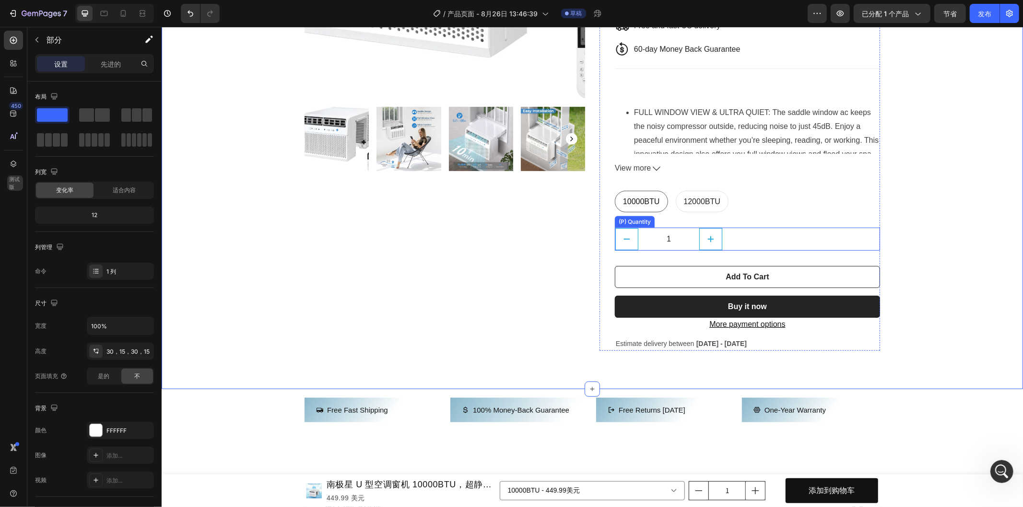
click at [679, 234] on input "1" at bounding box center [668, 239] width 61 height 22
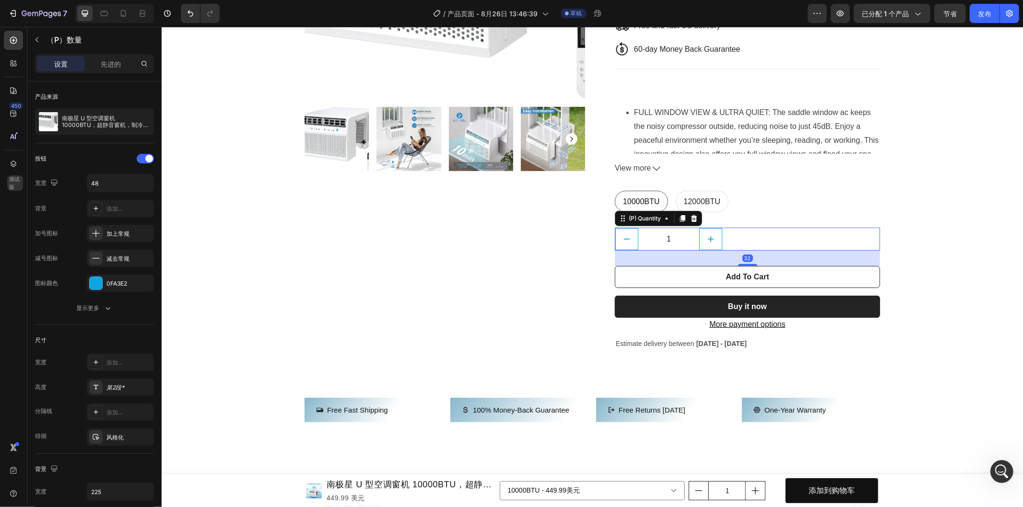
click at [683, 236] on input "1" at bounding box center [668, 239] width 61 height 22
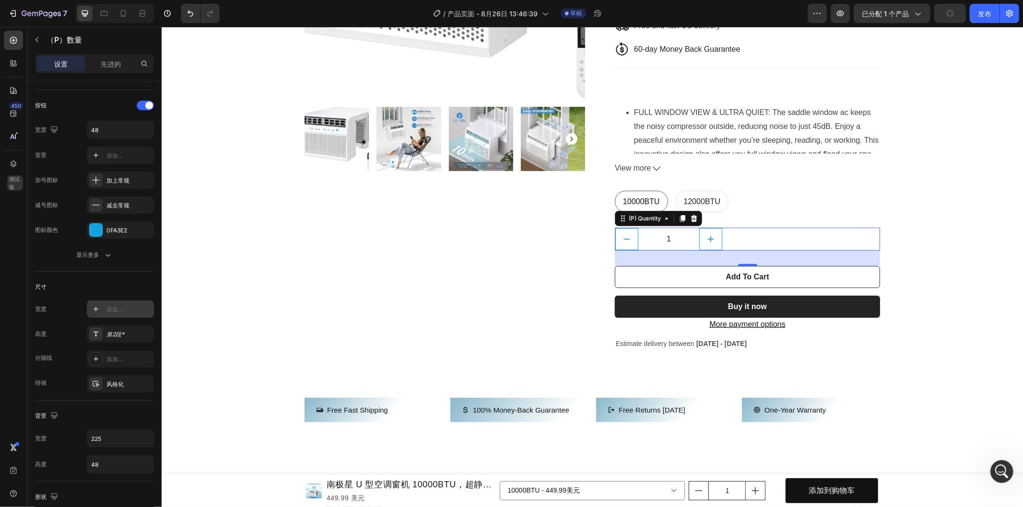
click at [99, 312] on icon at bounding box center [96, 309] width 8 height 8
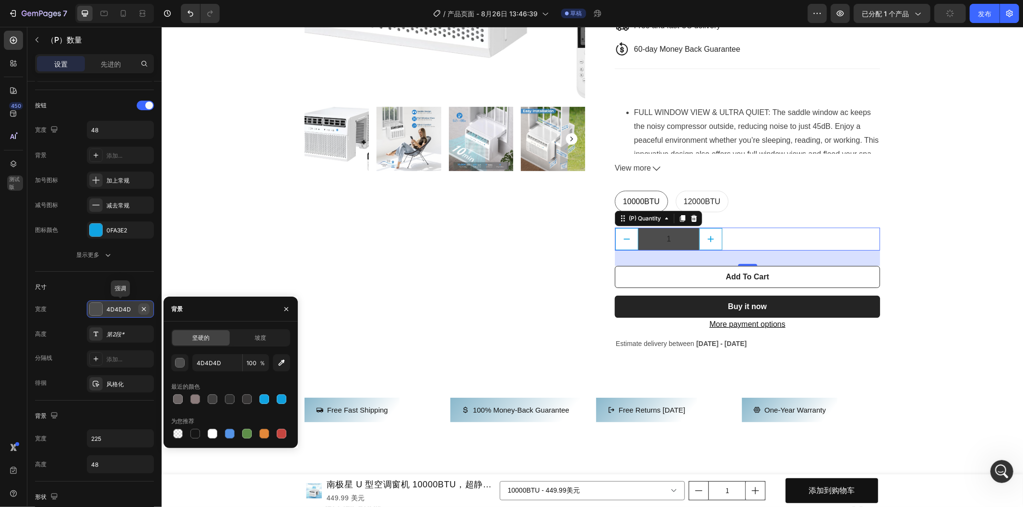
click at [144, 308] on icon "button" at bounding box center [144, 309] width 8 height 8
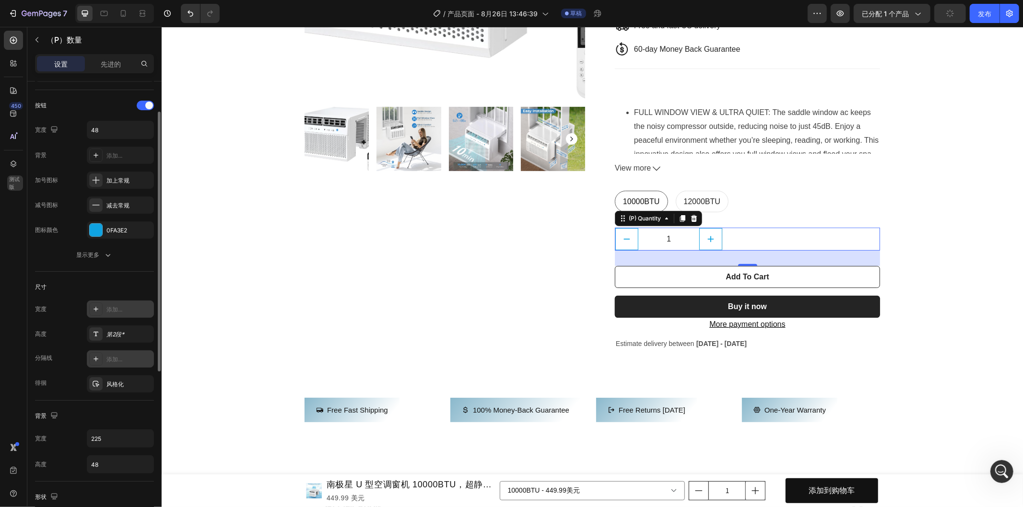
click at [129, 358] on div "添加..." at bounding box center [128, 359] width 45 height 9
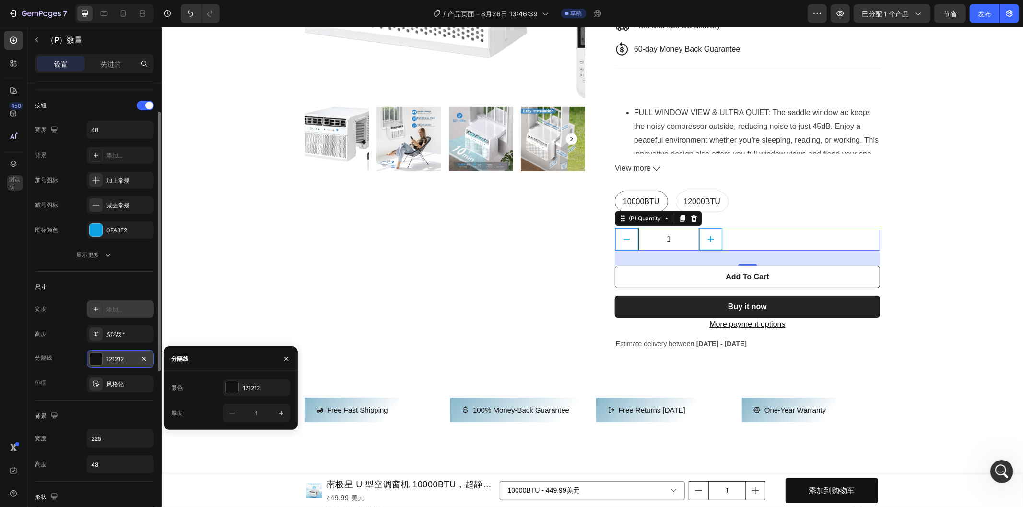
click at [560, 235] on div "Product Images & Gallery" at bounding box center [444, 84] width 281 height 532
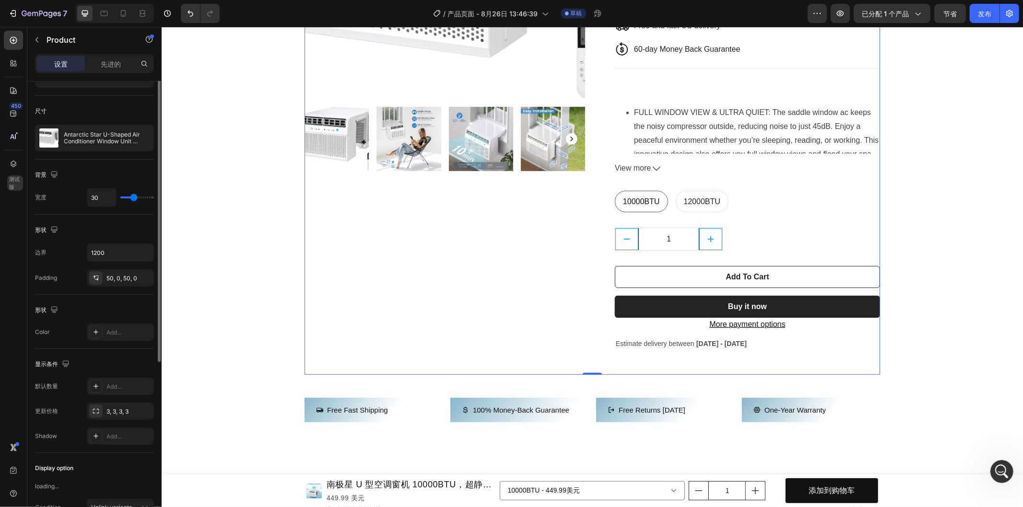
scroll to position [0, 0]
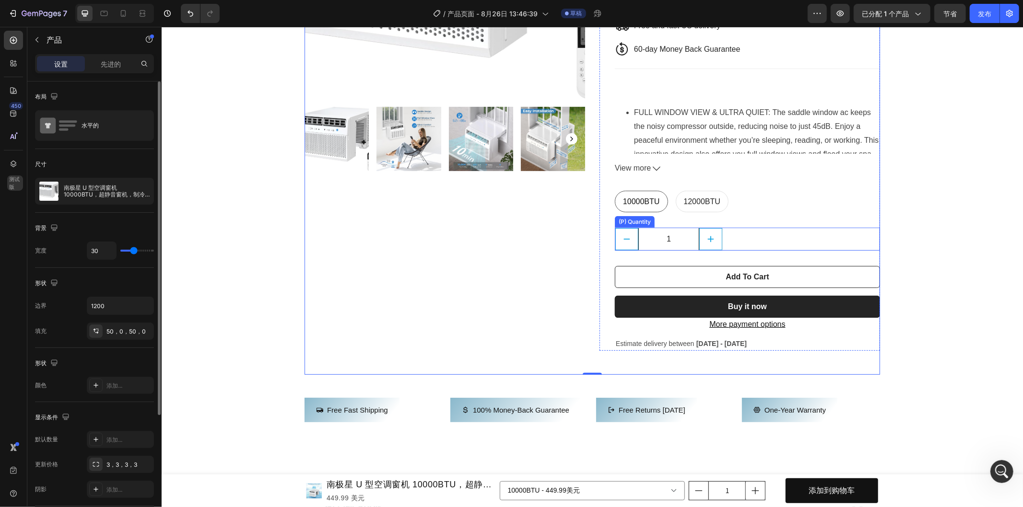
click at [639, 239] on input "1" at bounding box center [668, 239] width 61 height 22
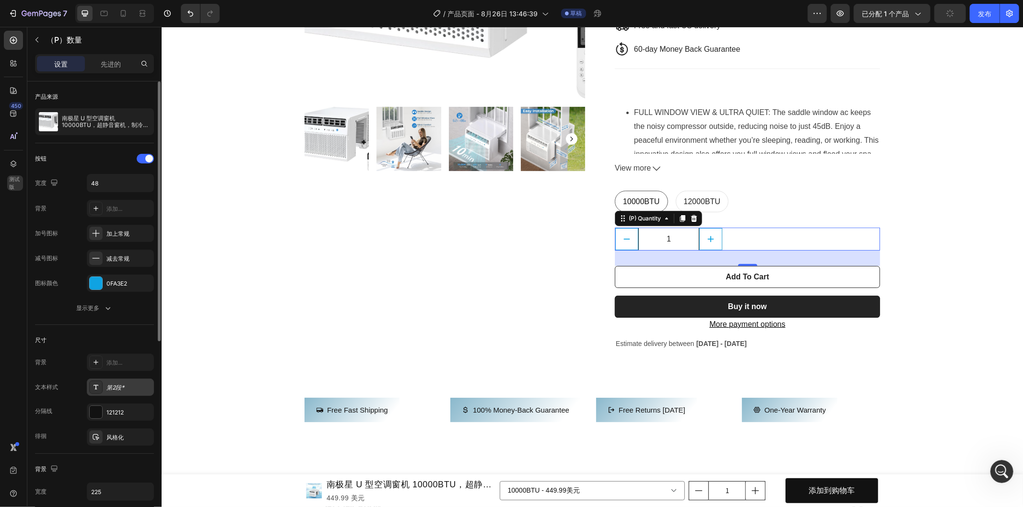
scroll to position [53, 0]
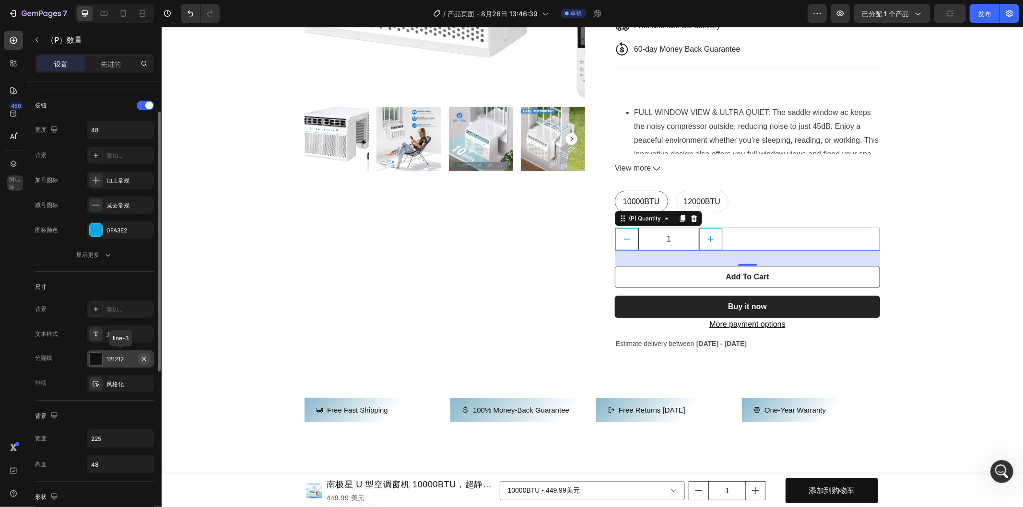
click at [144, 356] on icon "button" at bounding box center [144, 359] width 8 height 8
click at [129, 383] on div "风格化" at bounding box center [120, 384] width 28 height 9
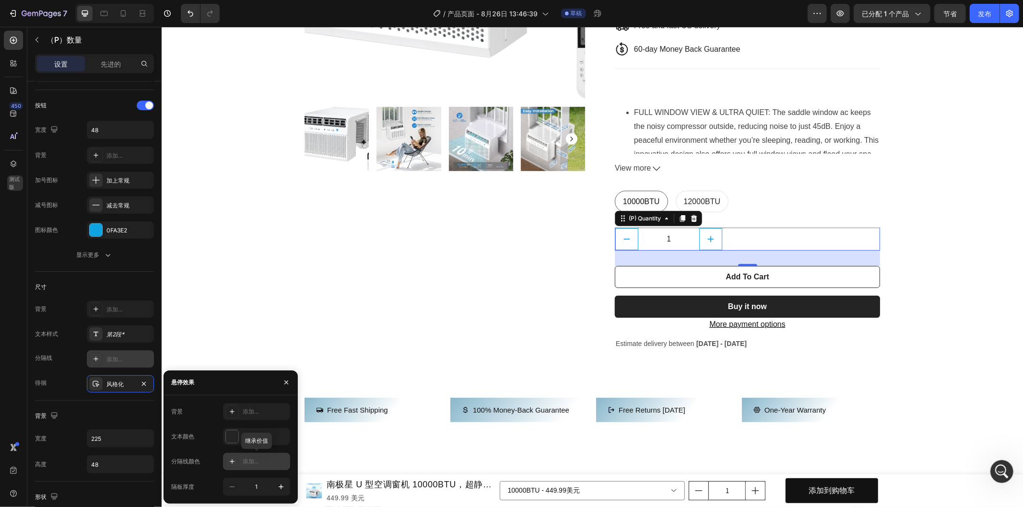
scroll to position [319, 0]
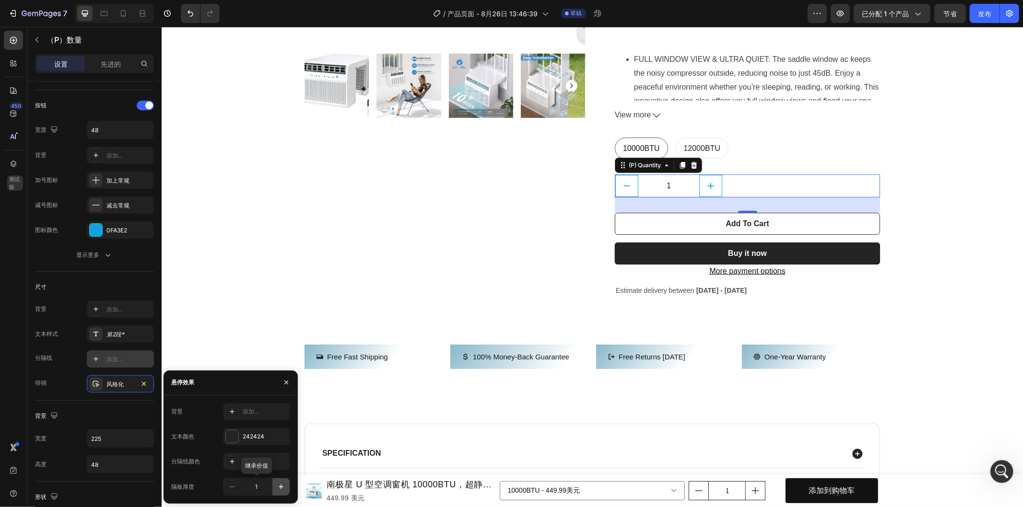
click at [280, 485] on icon "button" at bounding box center [281, 487] width 10 height 10
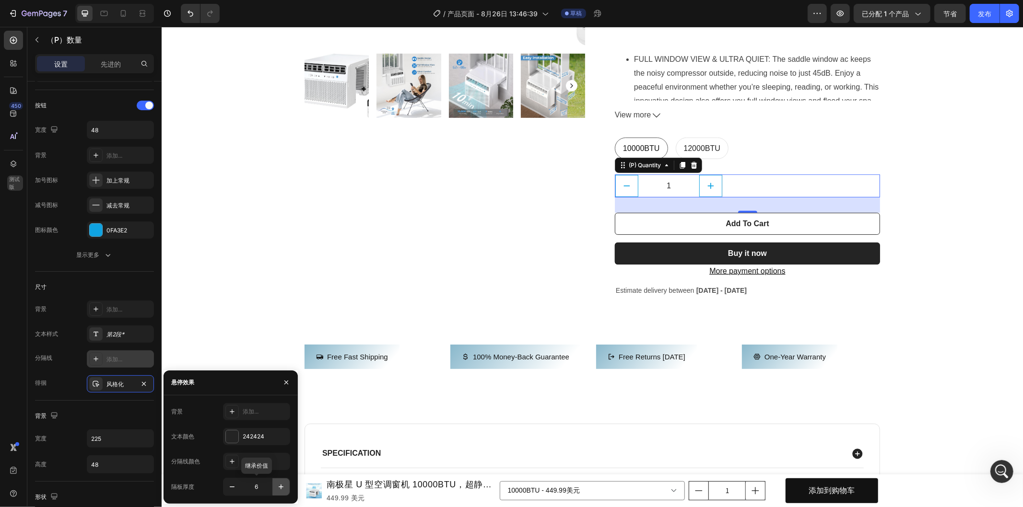
click at [280, 485] on icon "button" at bounding box center [281, 487] width 10 height 10
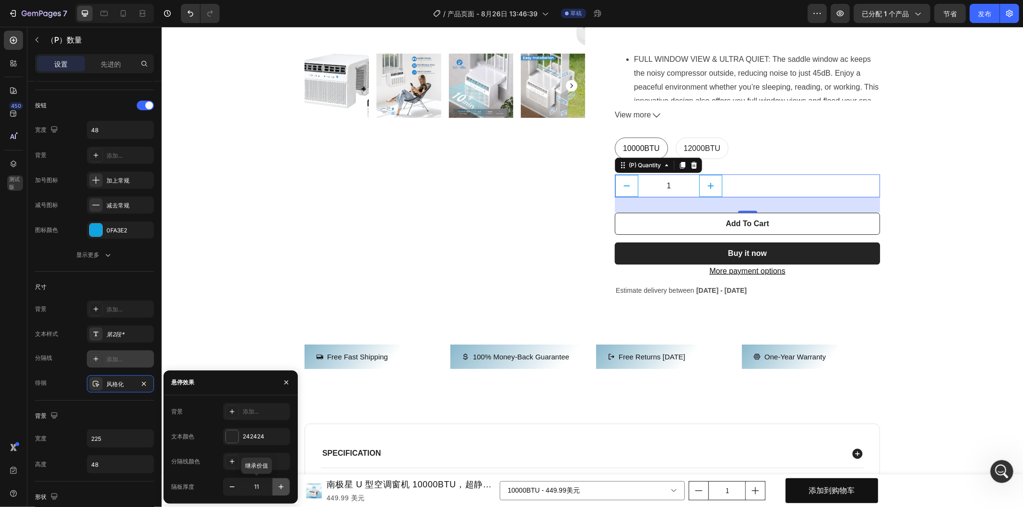
click at [280, 485] on icon "button" at bounding box center [281, 487] width 10 height 10
click at [231, 485] on icon "button" at bounding box center [232, 487] width 10 height 10
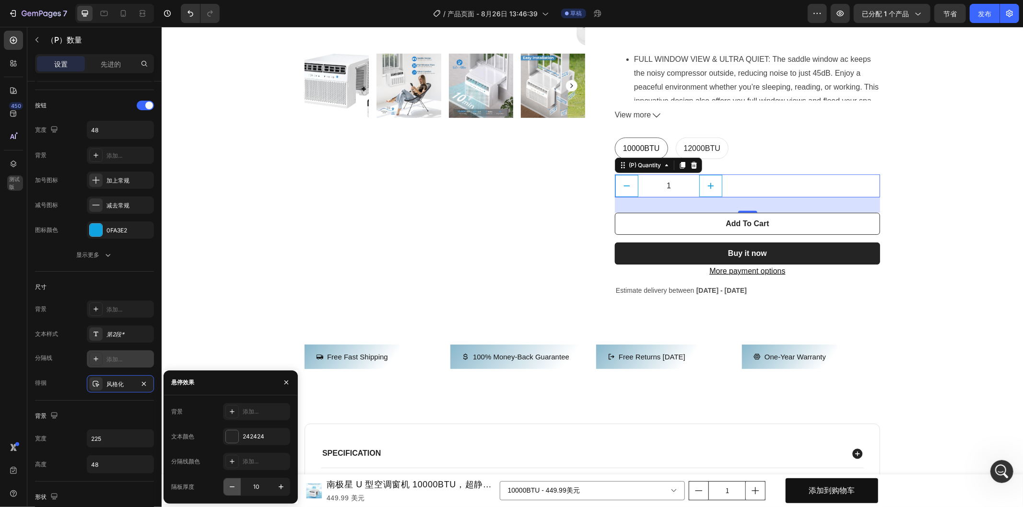
click at [231, 485] on icon "button" at bounding box center [232, 487] width 10 height 10
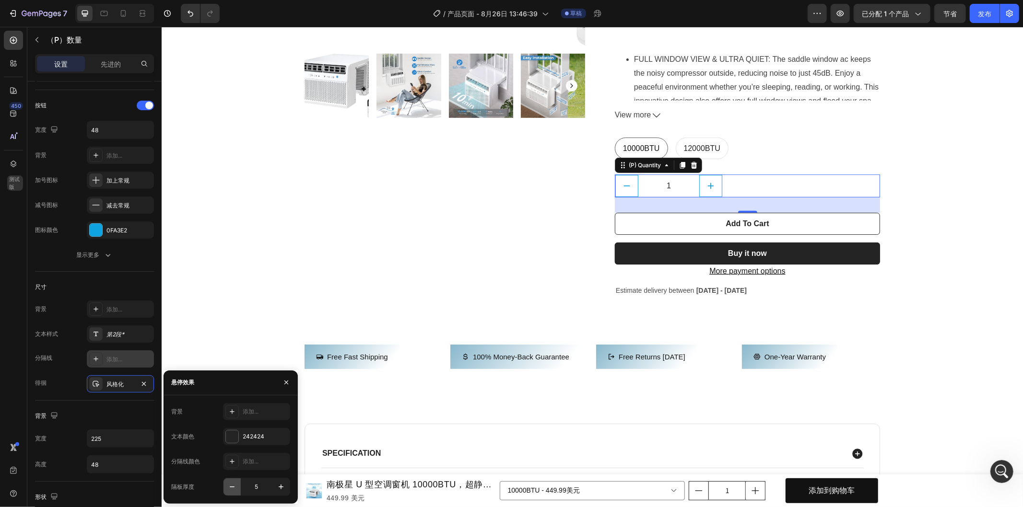
click at [231, 485] on icon "button" at bounding box center [232, 487] width 10 height 10
type input "1"
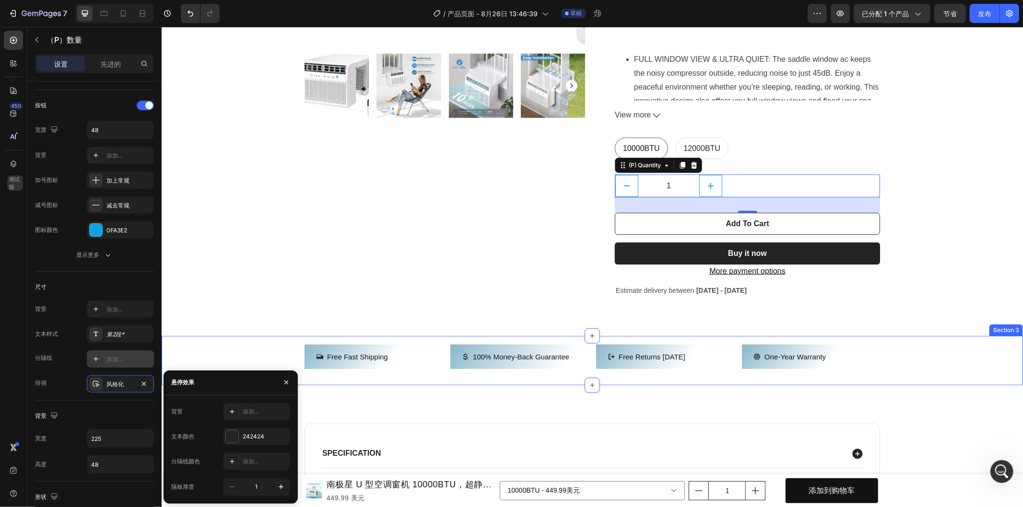
click at [222, 339] on div "Free Fast Shipping Button 100% Money-Back Guarantee Button Free returns within …" at bounding box center [591, 360] width 861 height 49
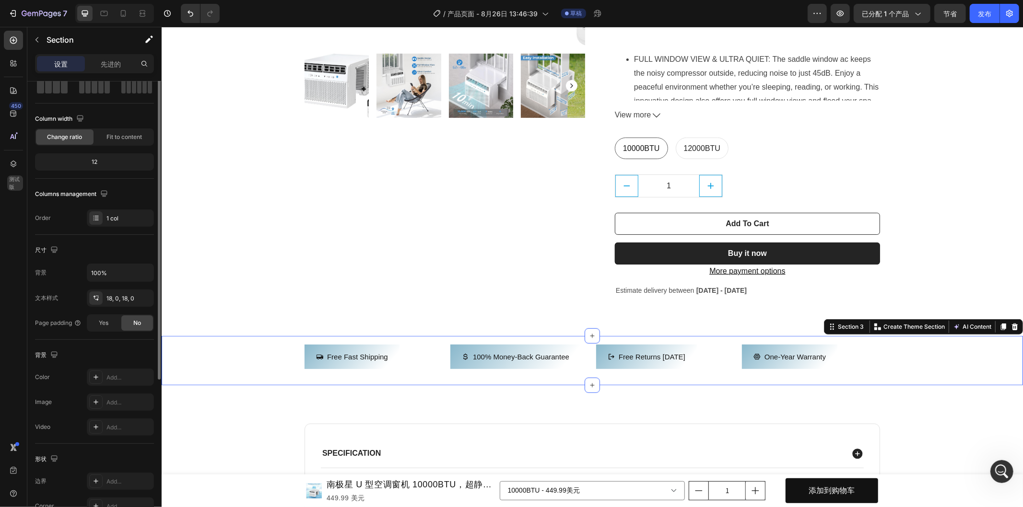
scroll to position [0, 0]
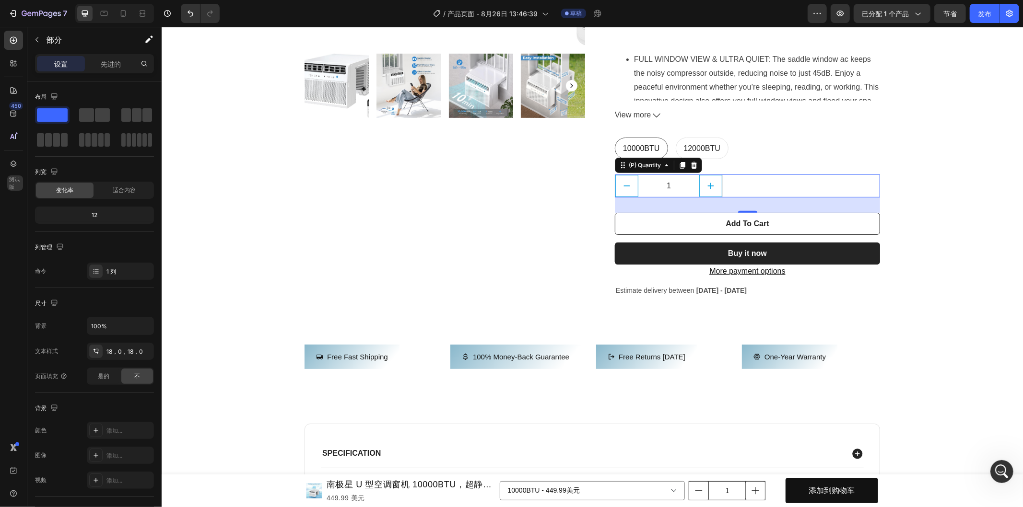
click at [789, 183] on div "1" at bounding box center [746, 185] width 265 height 23
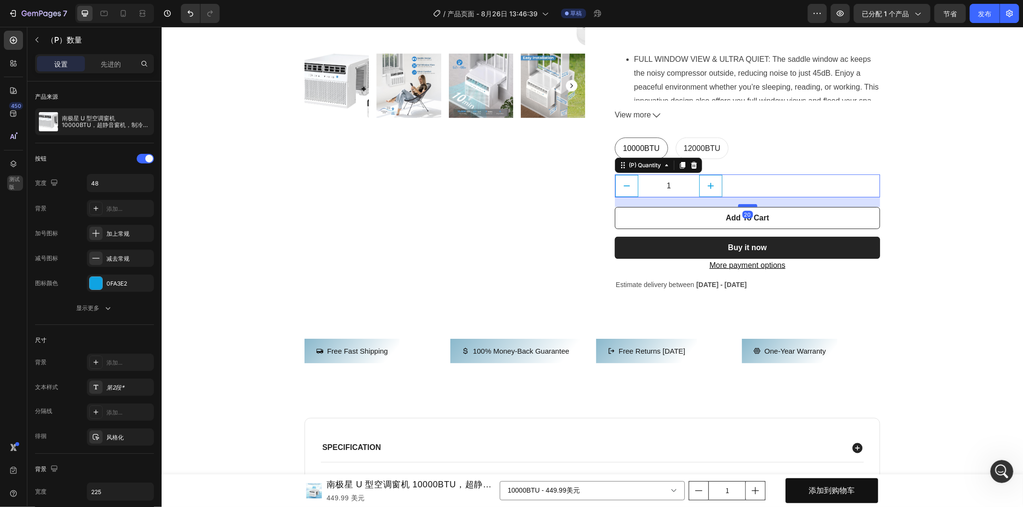
drag, startPoint x: 746, startPoint y: 211, endPoint x: 749, endPoint y: 205, distance: 6.2
click at [749, 205] on div at bounding box center [747, 205] width 19 height 3
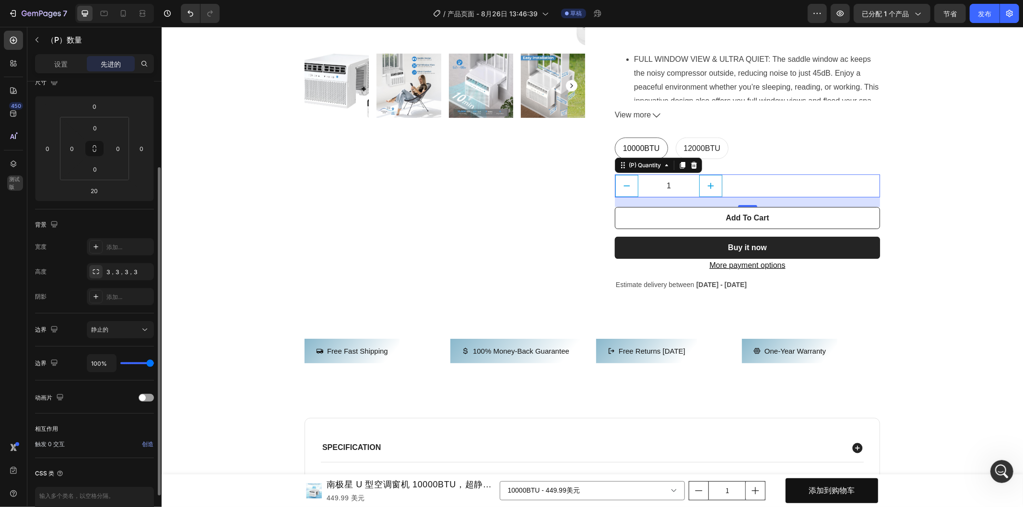
scroll to position [172, 0]
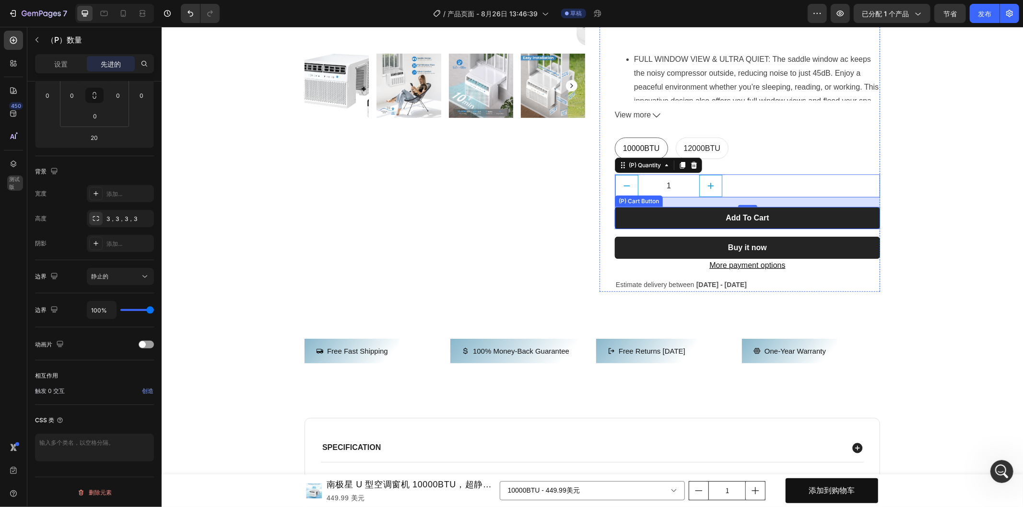
click at [682, 224] on button "Add To Cart" at bounding box center [746, 218] width 265 height 22
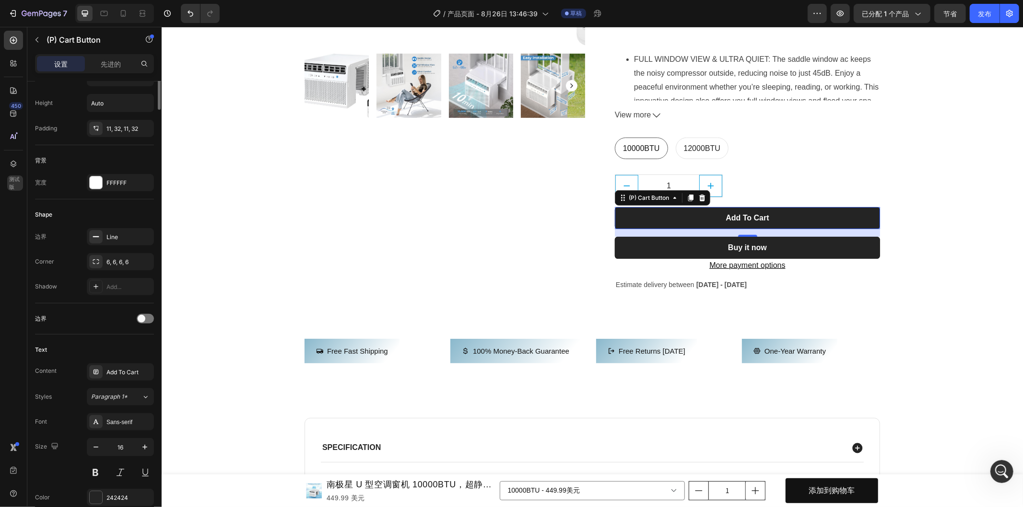
scroll to position [0, 0]
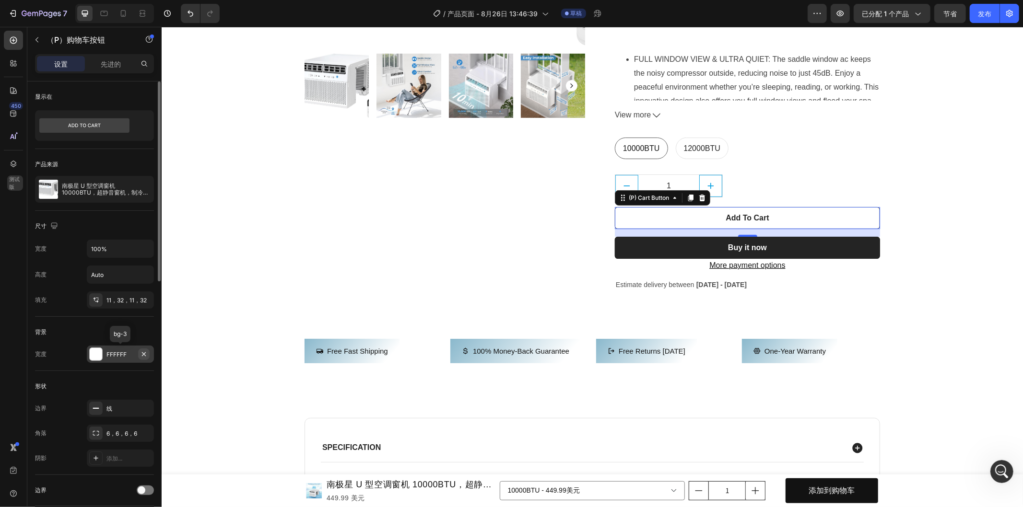
click at [142, 354] on icon "button" at bounding box center [144, 355] width 8 height 8
click at [94, 354] on icon at bounding box center [96, 355] width 8 height 8
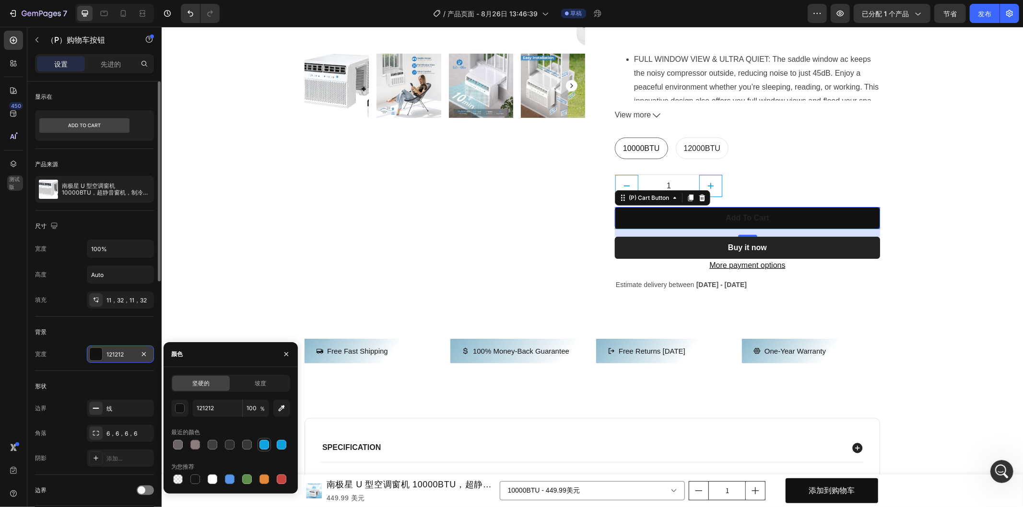
click at [261, 447] on div at bounding box center [264, 445] width 10 height 10
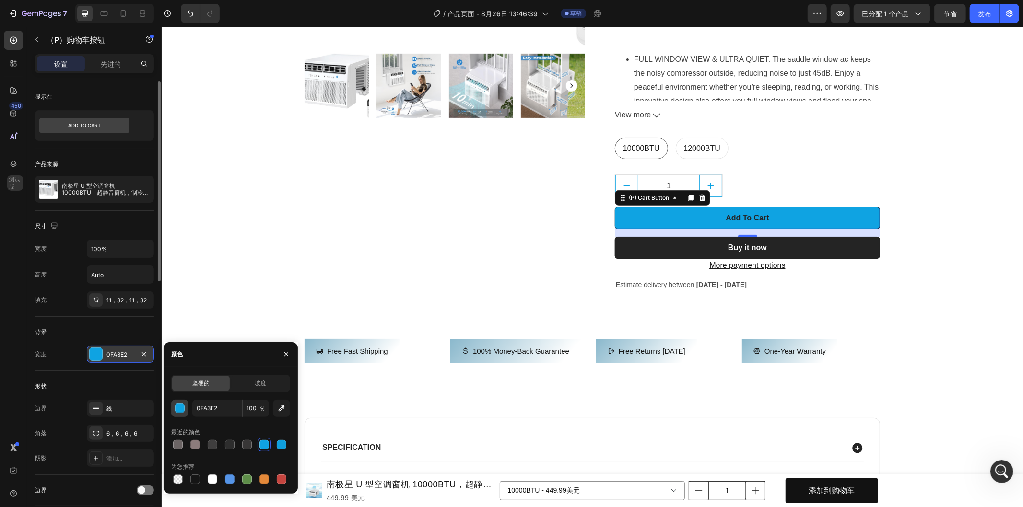
click at [181, 406] on div "button" at bounding box center [181, 409] width 10 height 10
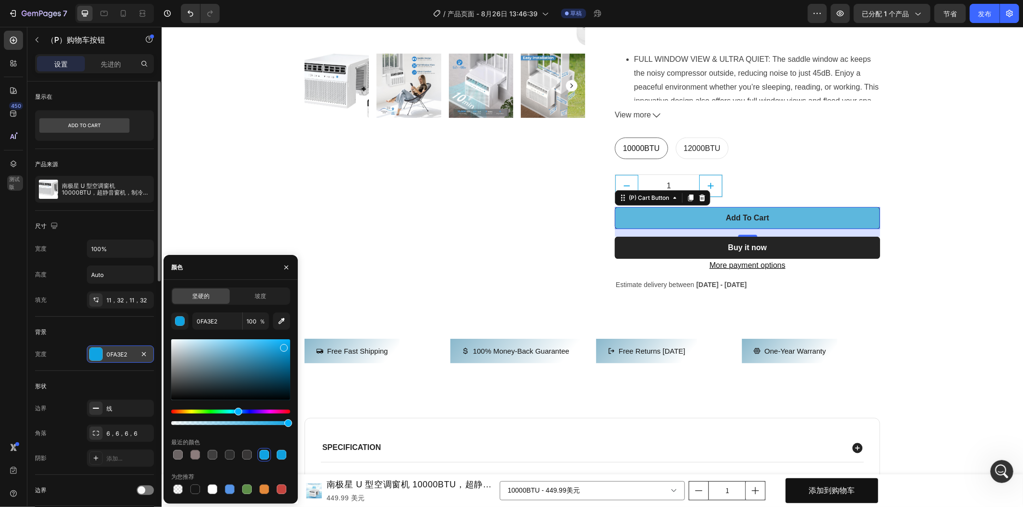
click at [240, 347] on div at bounding box center [230, 370] width 119 height 61
type input "5DB7DD"
click at [102, 331] on div "背景" at bounding box center [94, 332] width 119 height 15
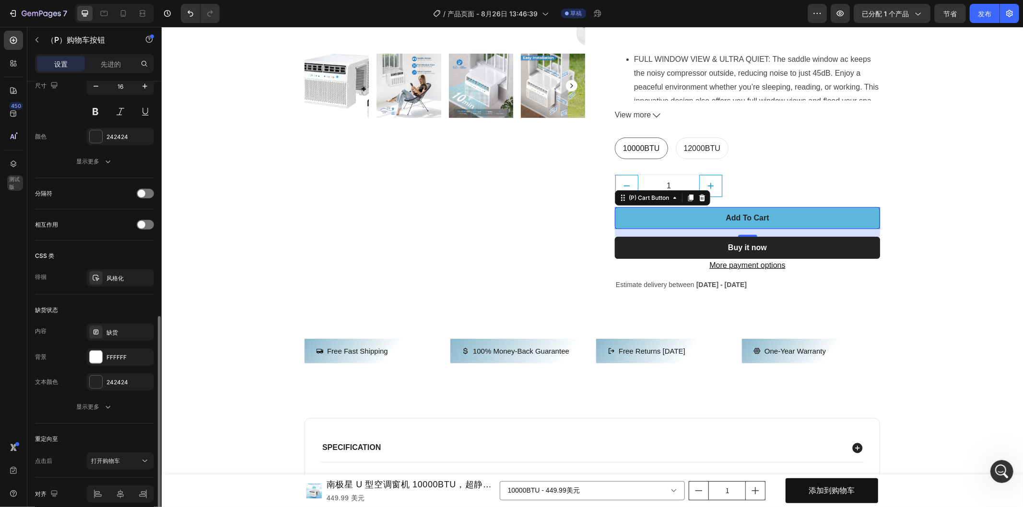
scroll to position [574, 0]
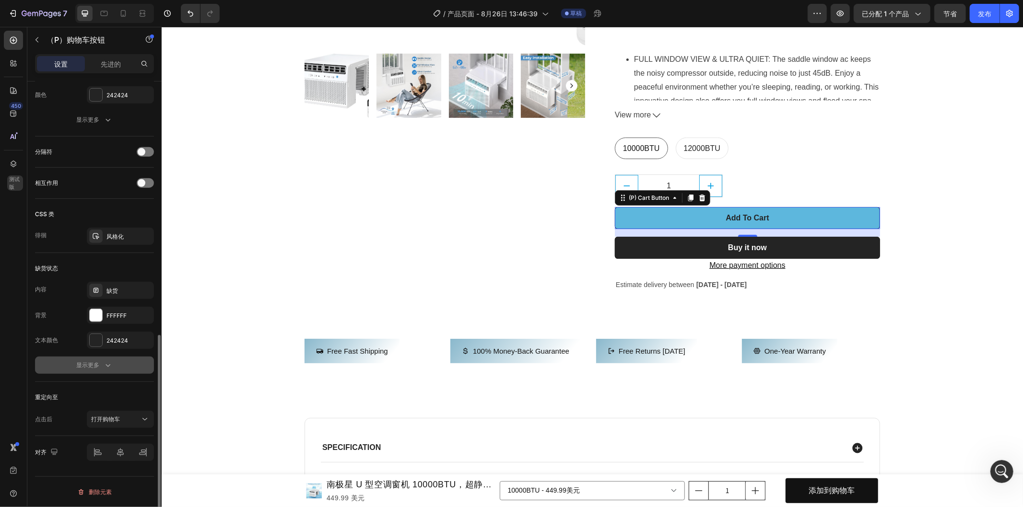
click at [110, 367] on icon "button" at bounding box center [108, 366] width 10 height 10
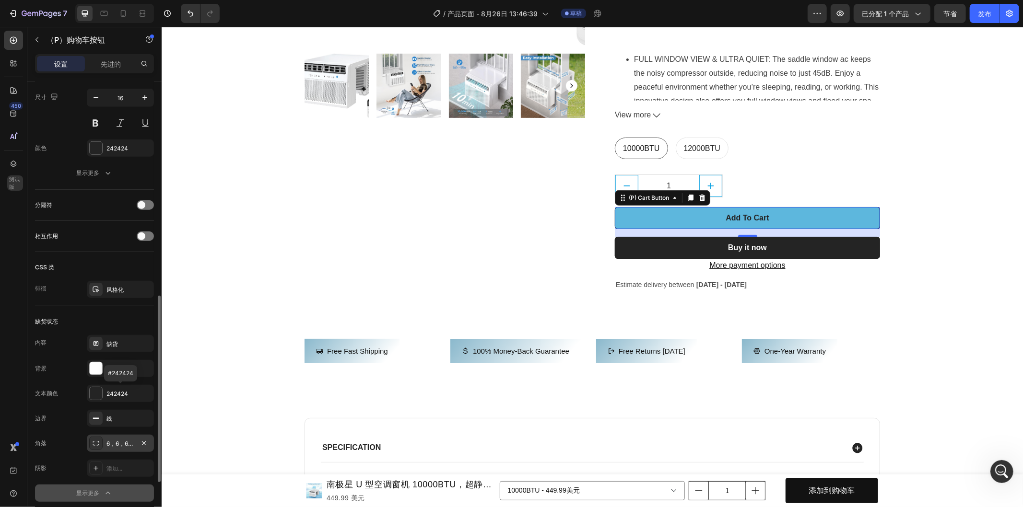
scroll to position [468, 0]
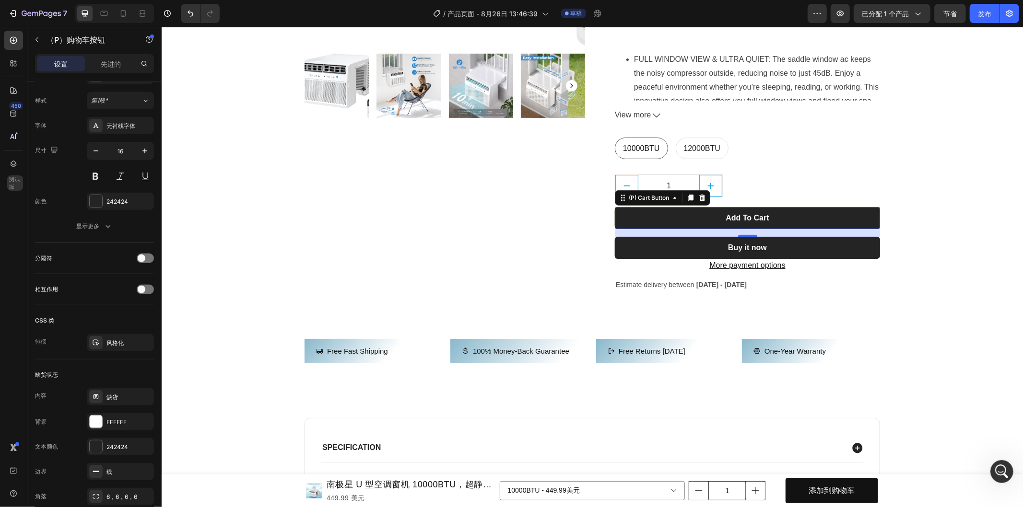
click at [810, 216] on button "Add To Cart" at bounding box center [746, 218] width 265 height 22
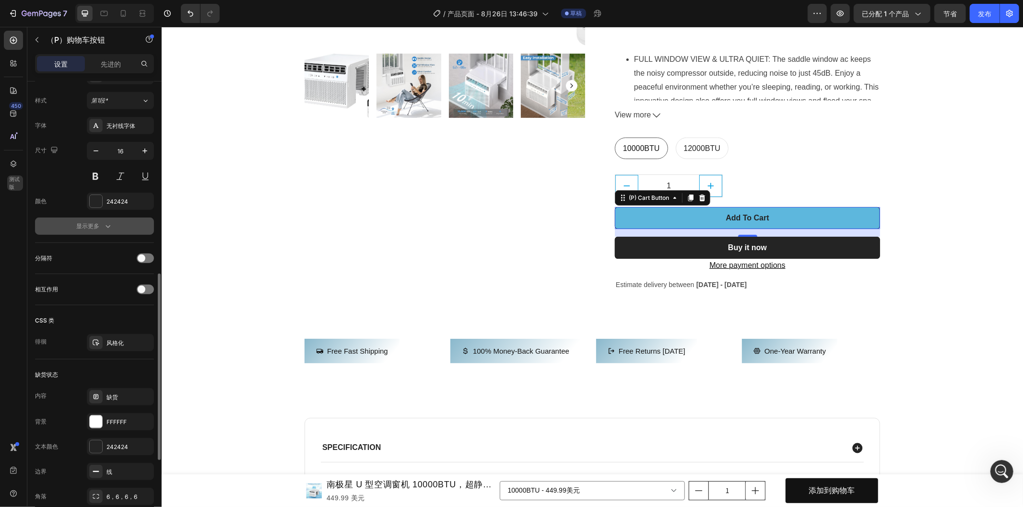
click at [107, 223] on icon "button" at bounding box center [108, 227] width 10 height 10
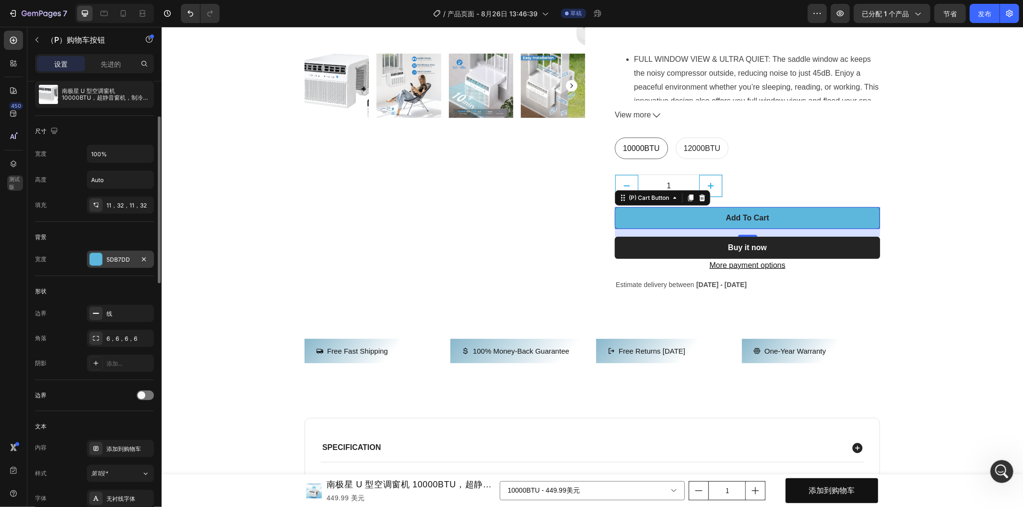
scroll to position [0, 0]
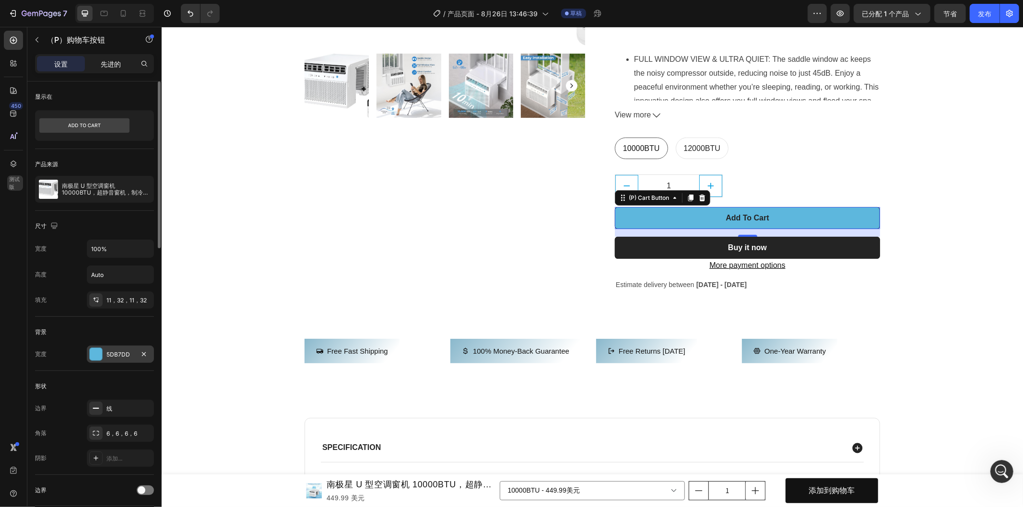
click at [112, 61] on font "先进的" at bounding box center [111, 64] width 20 height 8
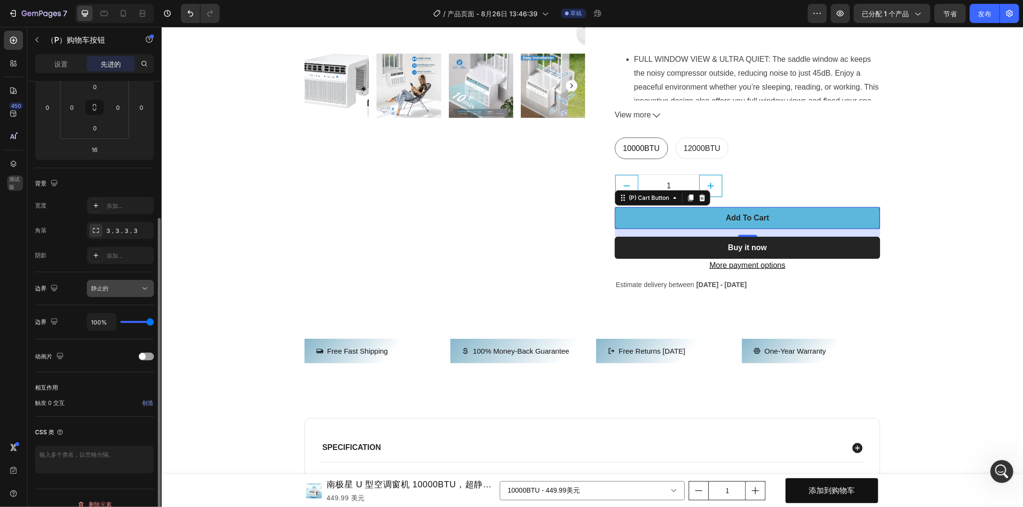
scroll to position [172, 0]
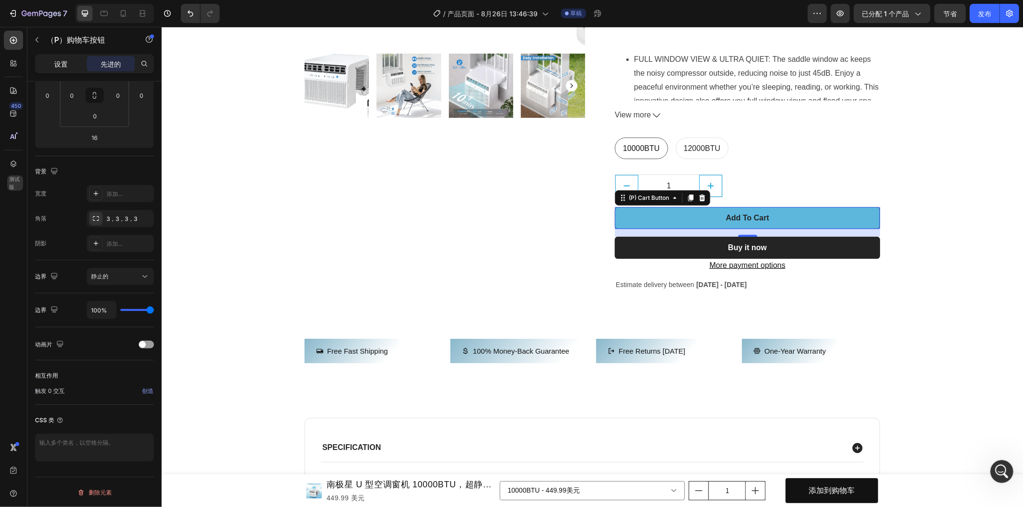
click at [69, 68] on div "设置" at bounding box center [61, 63] width 48 height 15
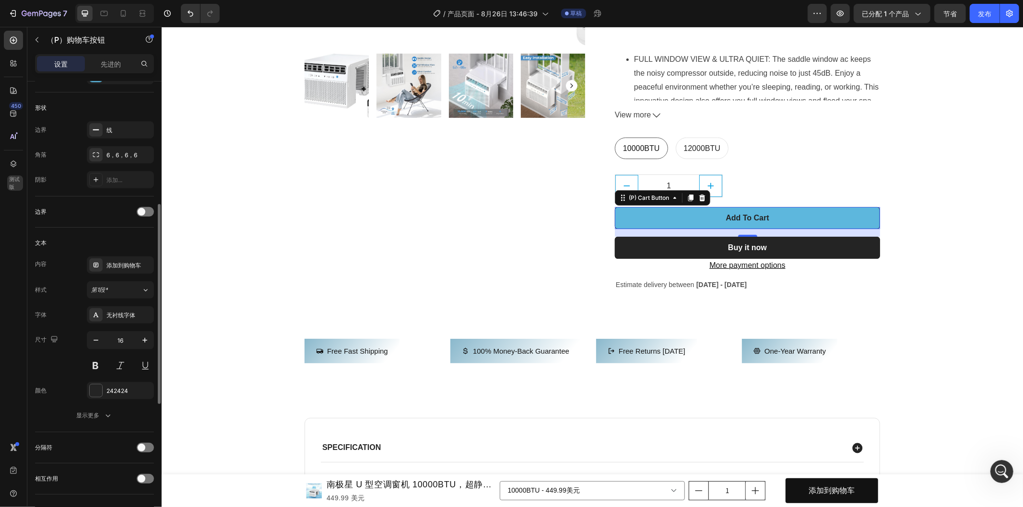
scroll to position [332, 0]
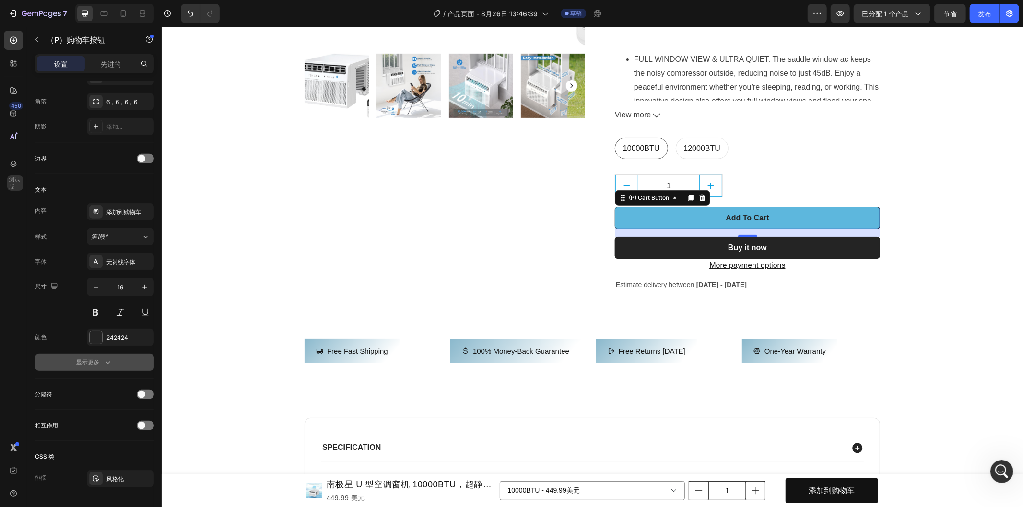
click at [106, 367] on icon "button" at bounding box center [108, 363] width 10 height 10
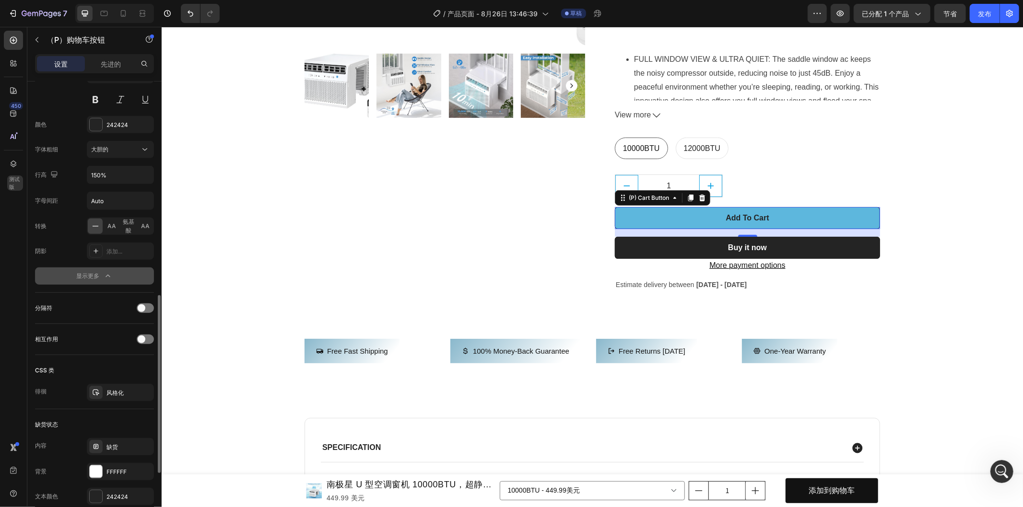
scroll to position [598, 0]
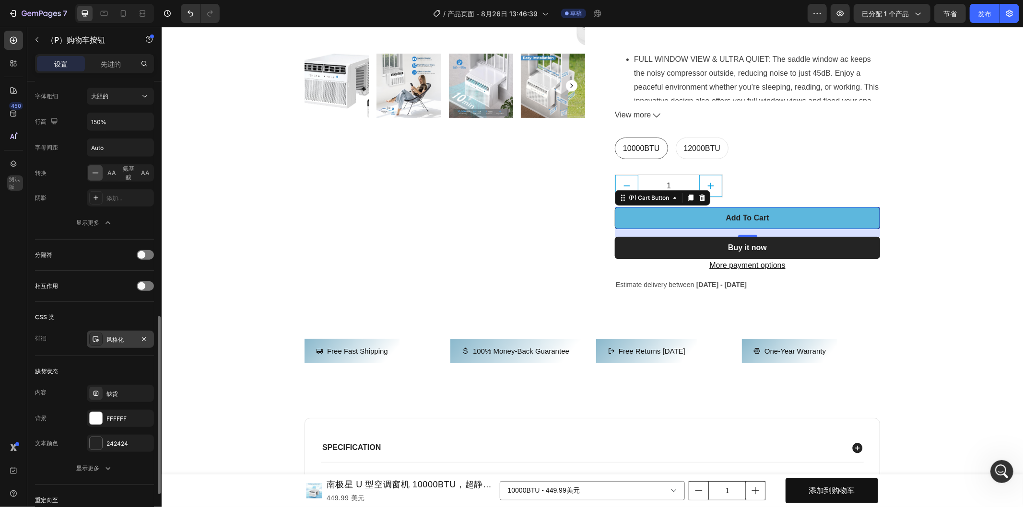
click at [115, 338] on font "风格化" at bounding box center [114, 339] width 17 height 7
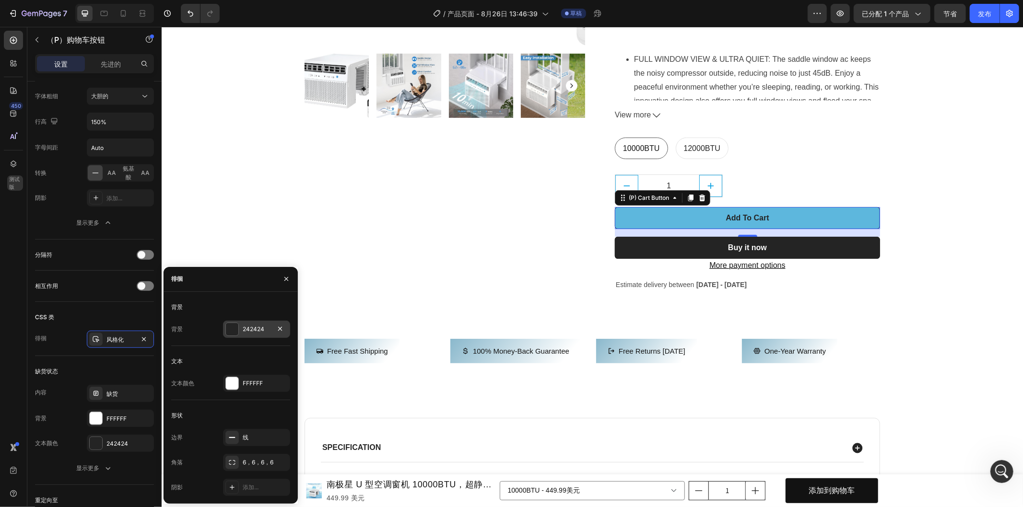
click at [233, 328] on div at bounding box center [232, 329] width 12 height 12
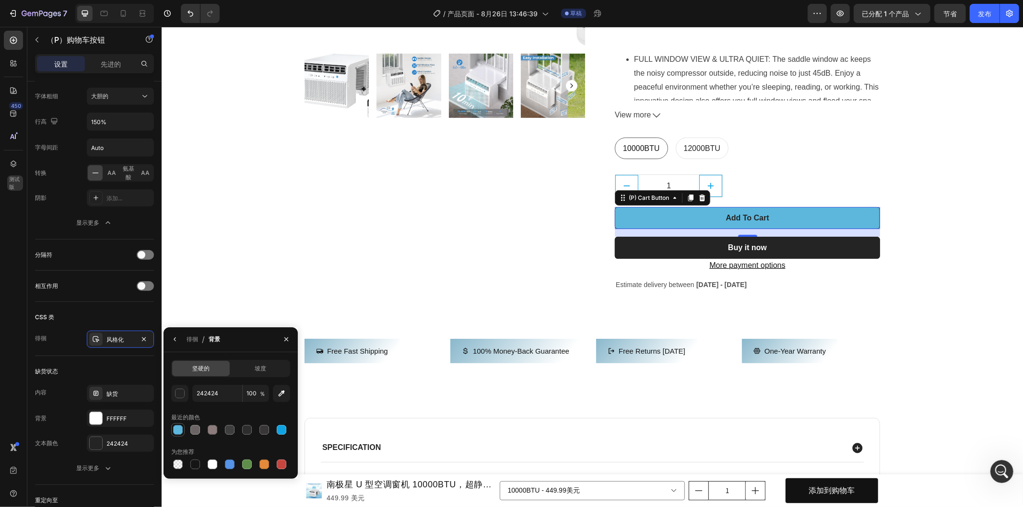
click at [176, 430] on div at bounding box center [178, 430] width 10 height 10
type input "5DB7DD"
click at [261, 370] on font "坡度" at bounding box center [261, 368] width 12 height 7
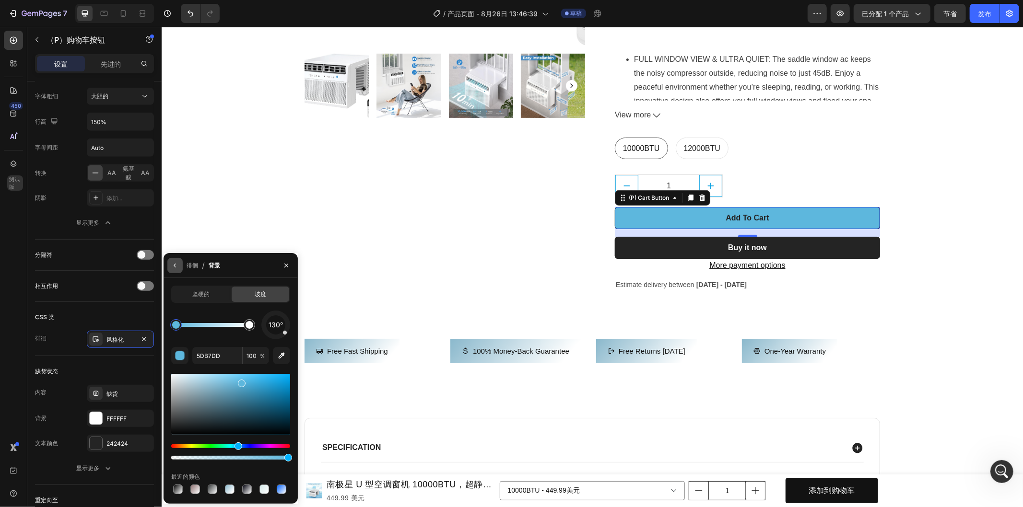
click at [176, 266] on icon "button" at bounding box center [175, 266] width 8 height 8
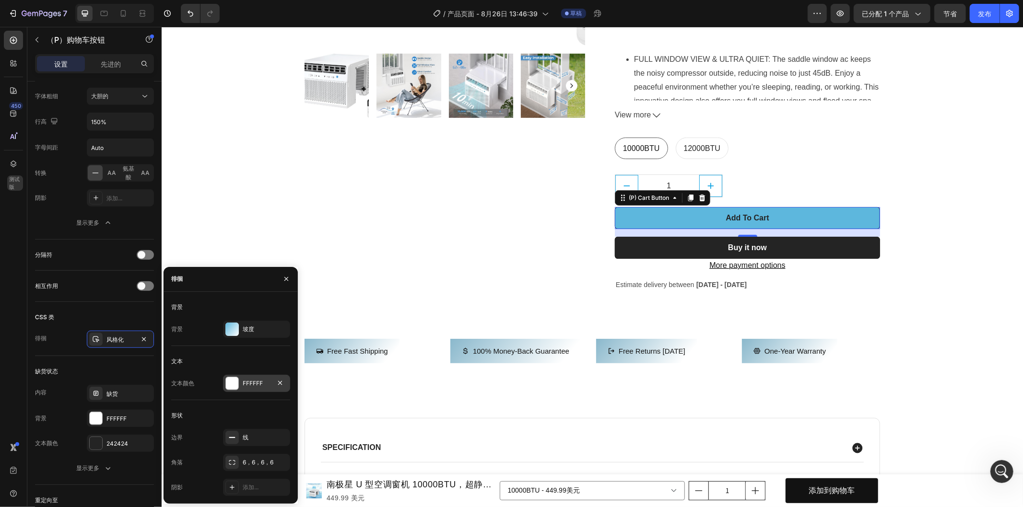
click at [233, 384] on div at bounding box center [232, 383] width 12 height 12
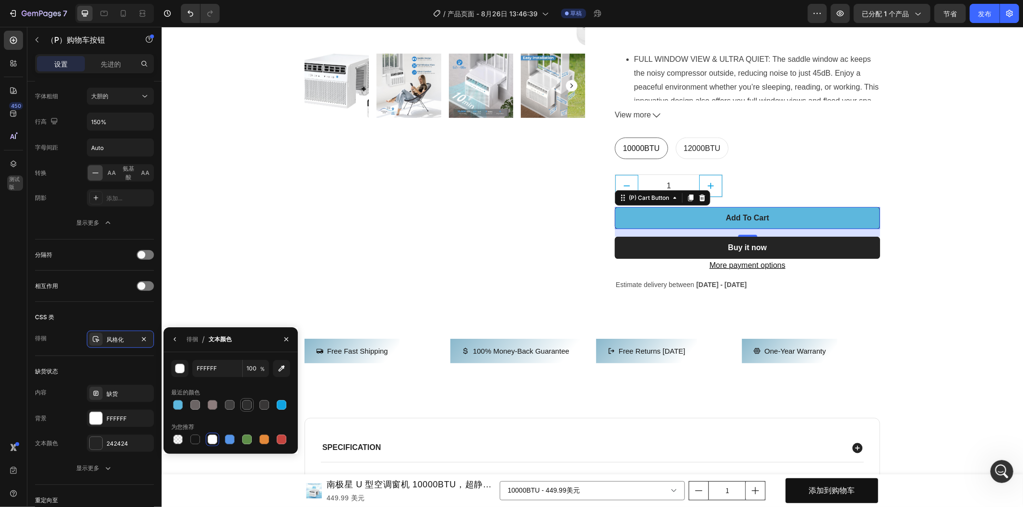
click at [247, 405] on div at bounding box center [247, 405] width 10 height 10
type input "2D2D2D"
click at [179, 340] on button "button" at bounding box center [174, 339] width 15 height 15
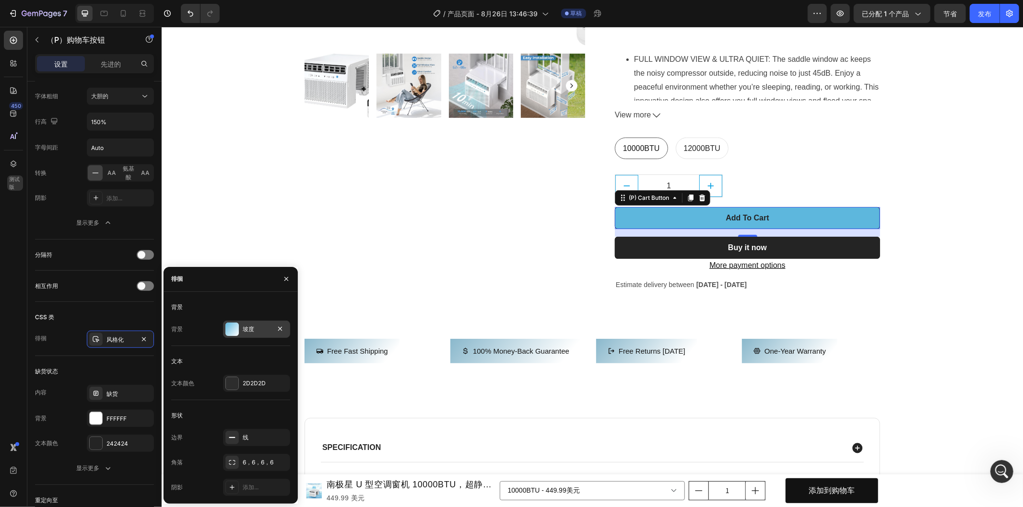
click at [249, 326] on font "坡度" at bounding box center [249, 329] width 12 height 7
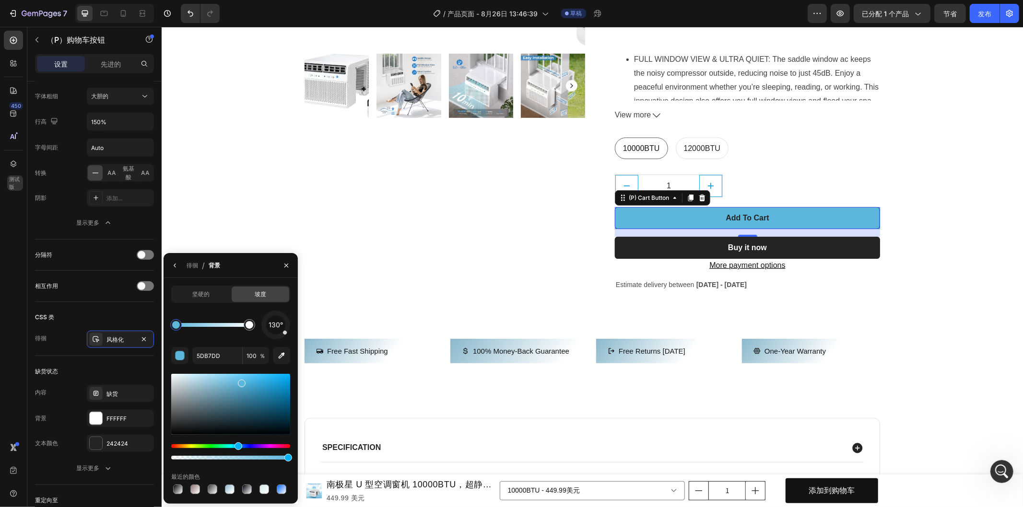
drag, startPoint x: 286, startPoint y: 337, endPoint x: 289, endPoint y: 332, distance: 5.8
click at [289, 332] on div "130°" at bounding box center [275, 325] width 29 height 29
drag, startPoint x: 286, startPoint y: 336, endPoint x: 274, endPoint y: 342, distance: 12.9
click at [274, 342] on div "130° 5DB7DD 100 ％ 最近的颜色" at bounding box center [230, 404] width 119 height 186
click at [277, 338] on div at bounding box center [276, 325] width 41 height 41
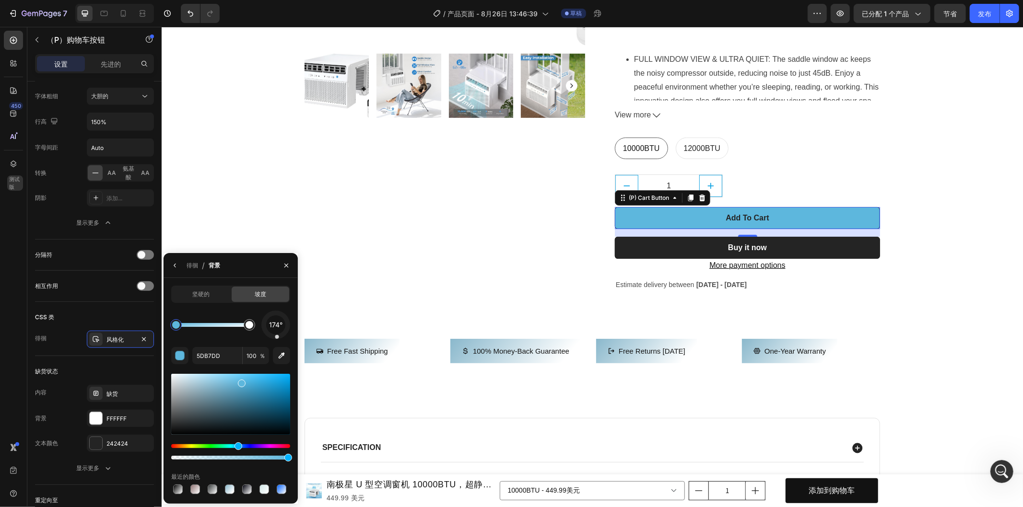
click at [270, 338] on div at bounding box center [276, 325] width 32 height 32
click at [281, 337] on div at bounding box center [275, 324] width 37 height 37
click at [275, 339] on div "158°" at bounding box center [275, 325] width 29 height 29
click at [285, 318] on div at bounding box center [275, 324] width 37 height 37
click at [281, 315] on div at bounding box center [275, 324] width 39 height 39
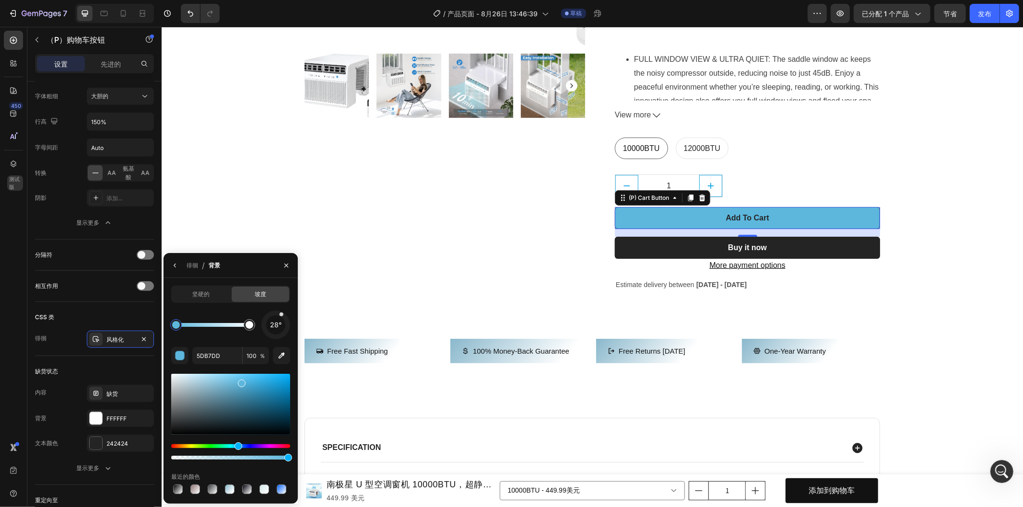
click at [275, 314] on div at bounding box center [275, 324] width 39 height 39
click at [265, 323] on div at bounding box center [276, 325] width 30 height 30
click at [268, 335] on div at bounding box center [276, 325] width 41 height 41
click at [277, 338] on div at bounding box center [276, 325] width 41 height 41
click at [269, 338] on div "174°" at bounding box center [275, 325] width 29 height 29
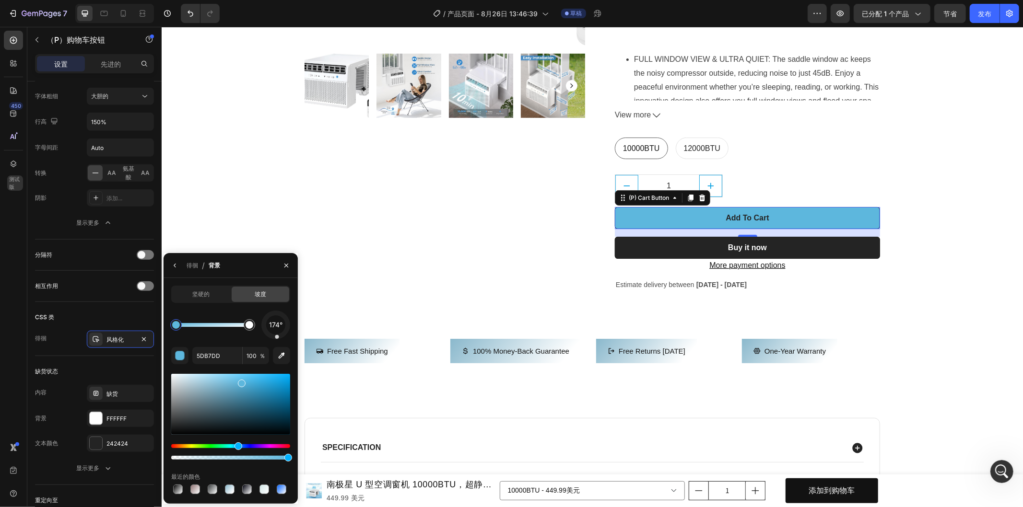
click at [274, 339] on div "174°" at bounding box center [275, 325] width 29 height 29
click at [269, 342] on div "174° 5DB7DD 100 ％ 最近的颜色" at bounding box center [230, 404] width 119 height 186
click at [271, 338] on div at bounding box center [276, 325] width 36 height 36
click at [277, 336] on div at bounding box center [276, 325] width 36 height 36
click at [283, 338] on div "175°" at bounding box center [275, 325] width 29 height 29
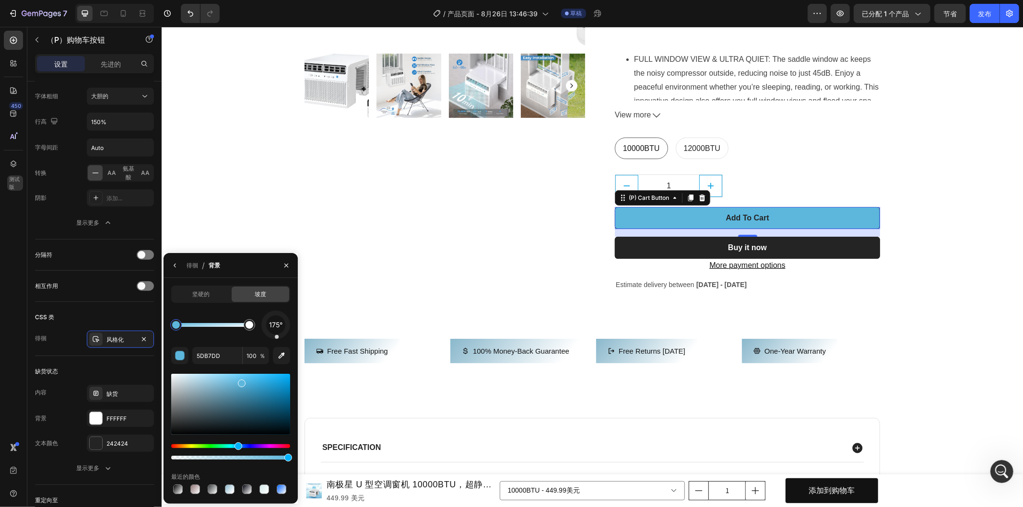
click at [289, 334] on div "175°" at bounding box center [275, 325] width 29 height 29
click at [285, 333] on div at bounding box center [275, 325] width 31 height 31
click at [289, 329] on div at bounding box center [275, 324] width 35 height 35
click at [281, 337] on div at bounding box center [275, 324] width 35 height 35
drag, startPoint x: 283, startPoint y: 460, endPoint x: 244, endPoint y: 455, distance: 39.7
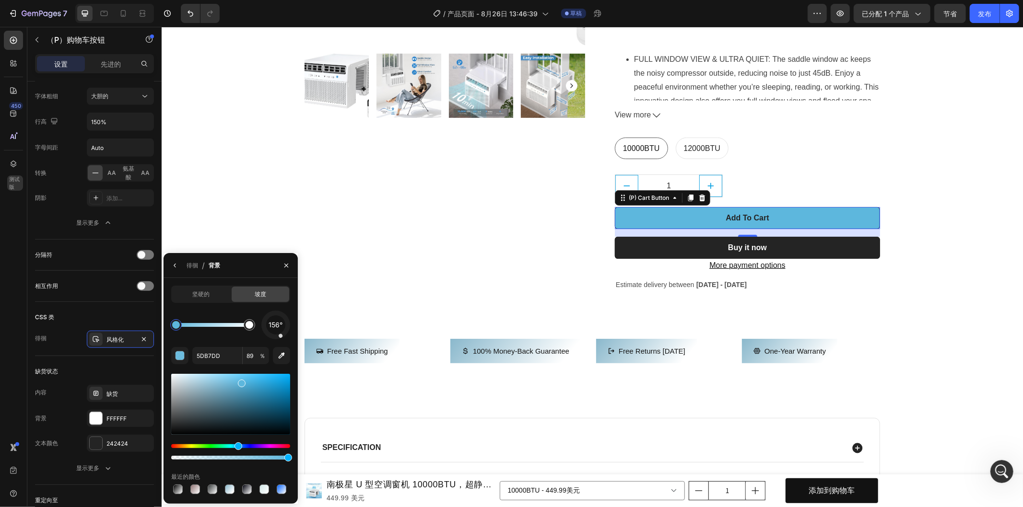
type input "100"
click at [245, 381] on div at bounding box center [230, 404] width 119 height 61
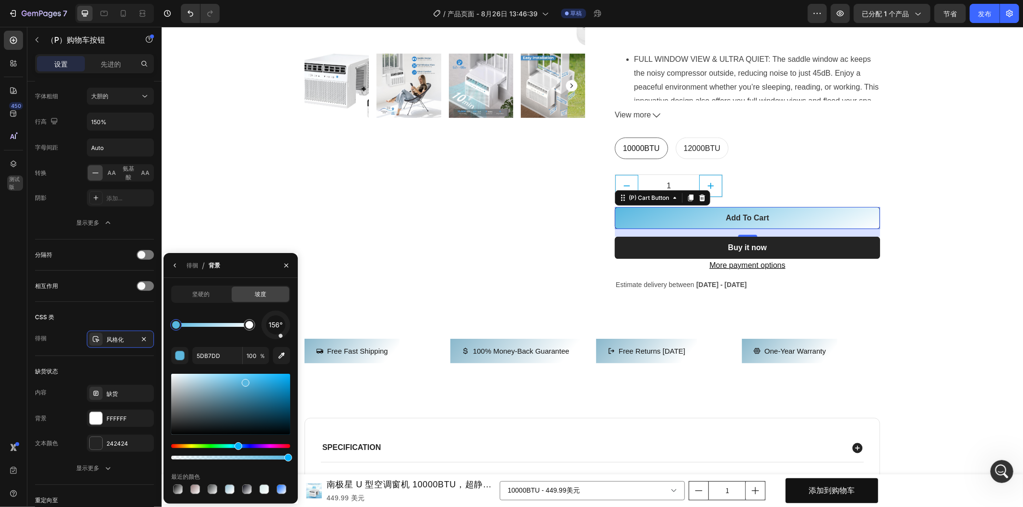
type input "57B7E0"
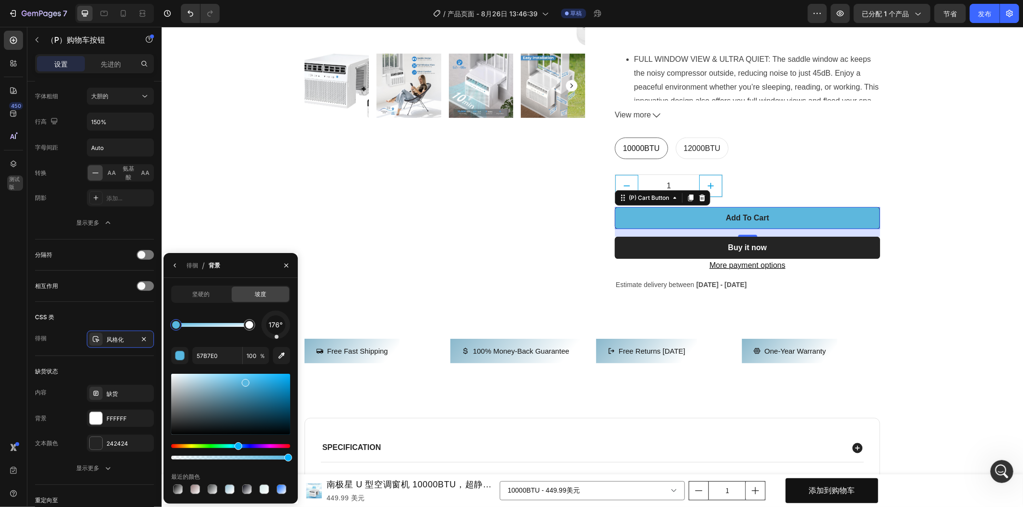
click at [277, 338] on div at bounding box center [275, 325] width 31 height 31
click at [213, 296] on div "坚硬的" at bounding box center [201, 294] width 58 height 15
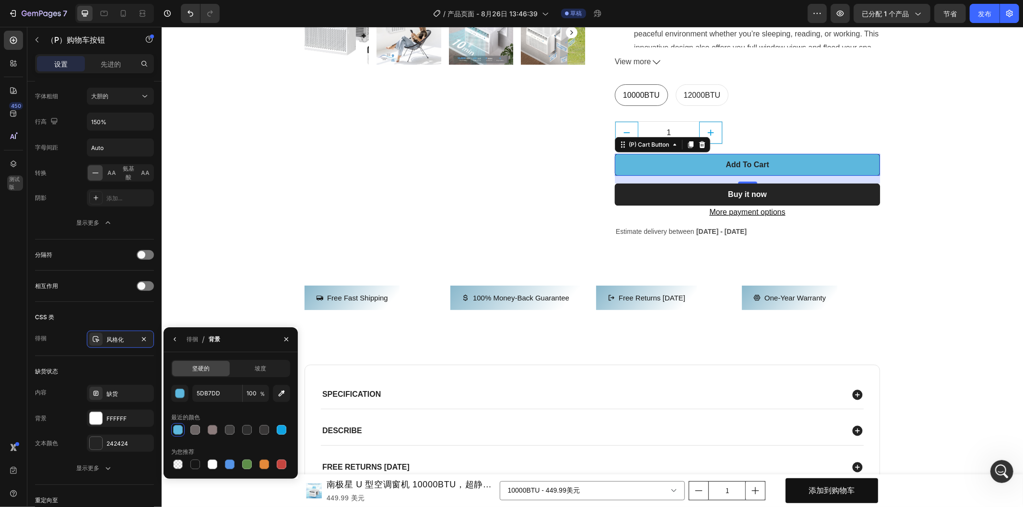
scroll to position [426, 0]
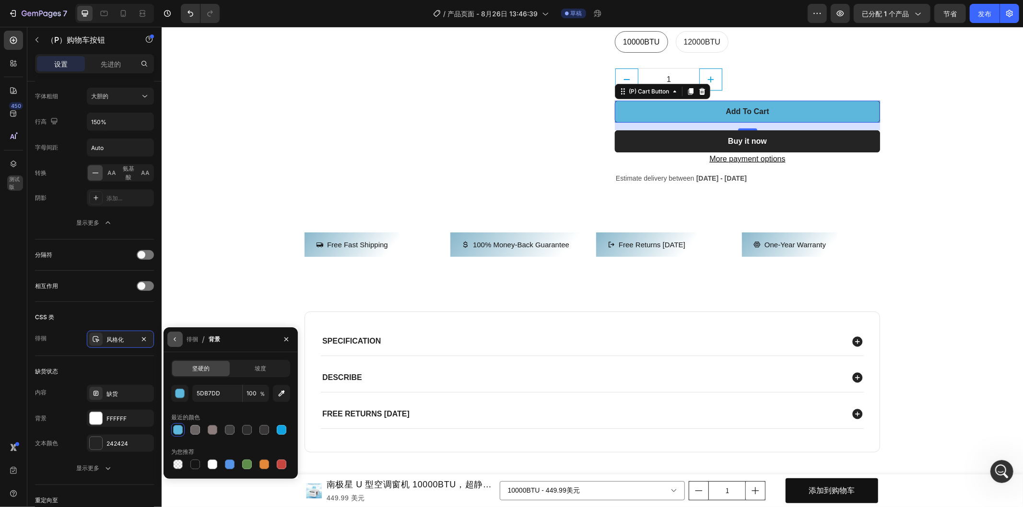
click at [168, 339] on button "button" at bounding box center [174, 339] width 15 height 15
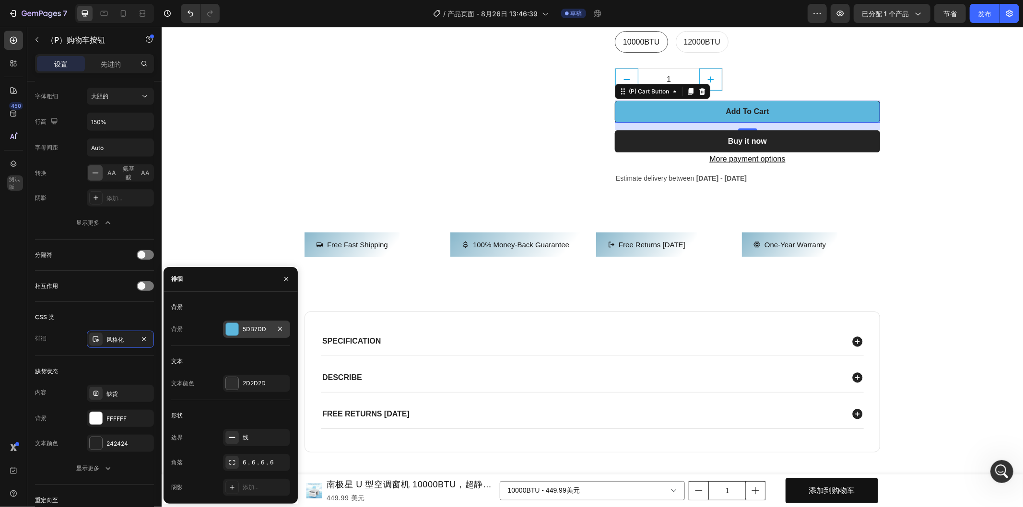
click at [233, 326] on div at bounding box center [232, 329] width 12 height 12
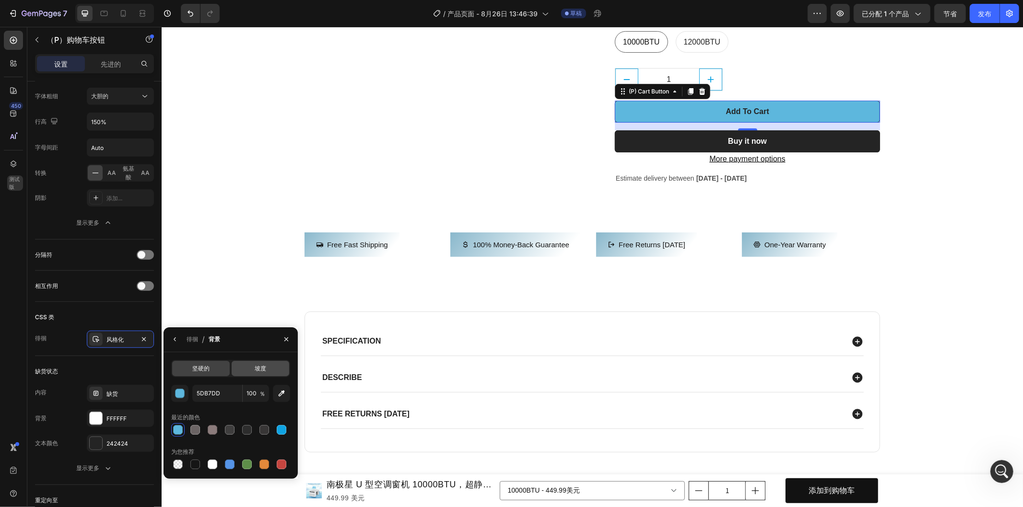
click at [256, 370] on font "坡度" at bounding box center [261, 368] width 12 height 7
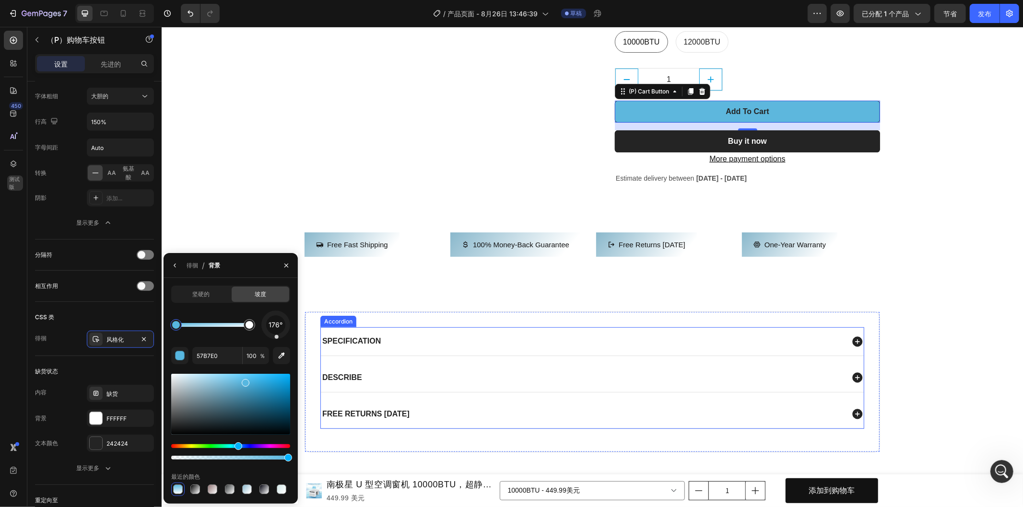
scroll to position [319, 0]
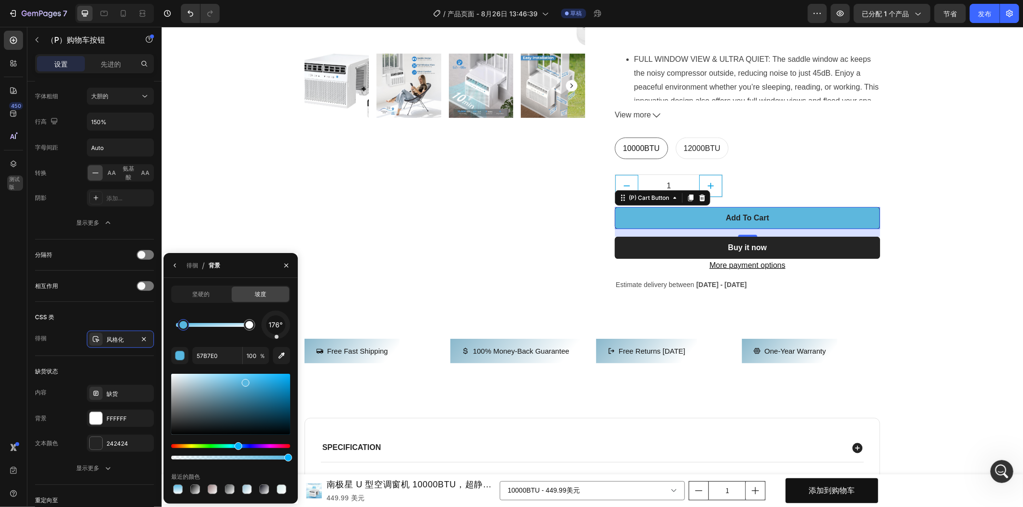
drag, startPoint x: 174, startPoint y: 325, endPoint x: 178, endPoint y: 328, distance: 5.2
click at [175, 327] on div at bounding box center [176, 325] width 8 height 8
drag, startPoint x: 244, startPoint y: 329, endPoint x: 210, endPoint y: 329, distance: 34.0
click at [255, 386] on div at bounding box center [230, 404] width 119 height 61
click at [272, 391] on div at bounding box center [230, 404] width 119 height 61
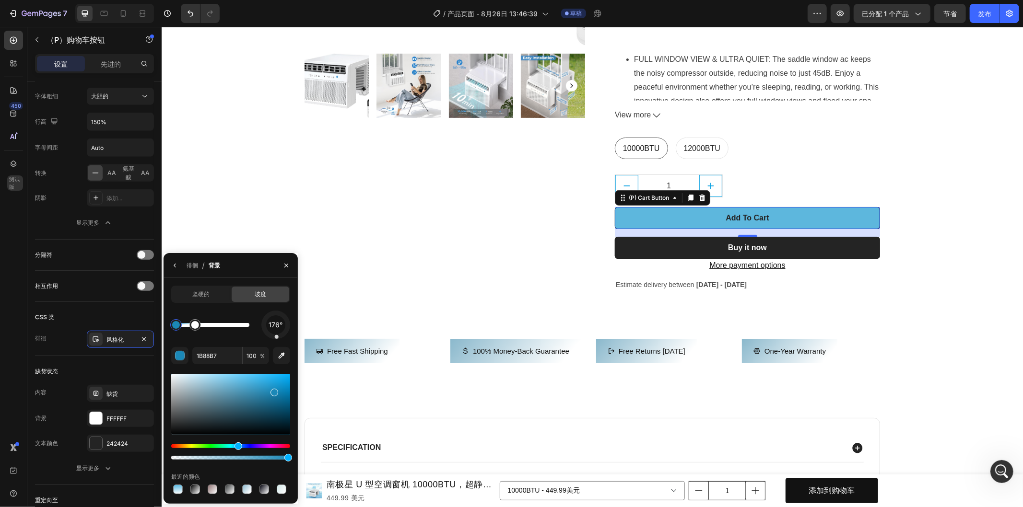
click at [281, 337] on div at bounding box center [275, 325] width 31 height 31
click at [284, 334] on div at bounding box center [276, 325] width 41 height 41
click at [286, 331] on div at bounding box center [276, 325] width 41 height 41
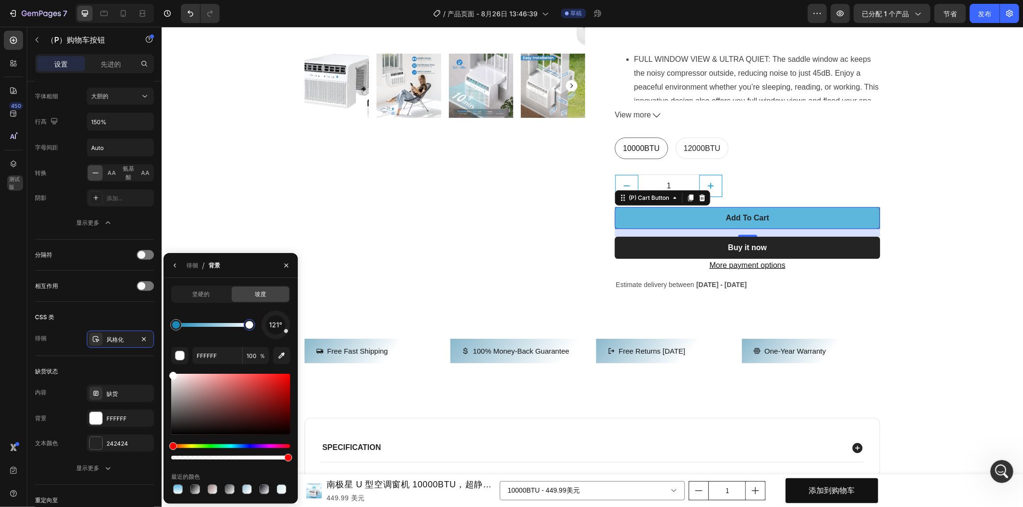
drag, startPoint x: 196, startPoint y: 327, endPoint x: 257, endPoint y: 324, distance: 61.4
click at [253, 324] on div at bounding box center [250, 325] width 8 height 8
type input "1B88B7"
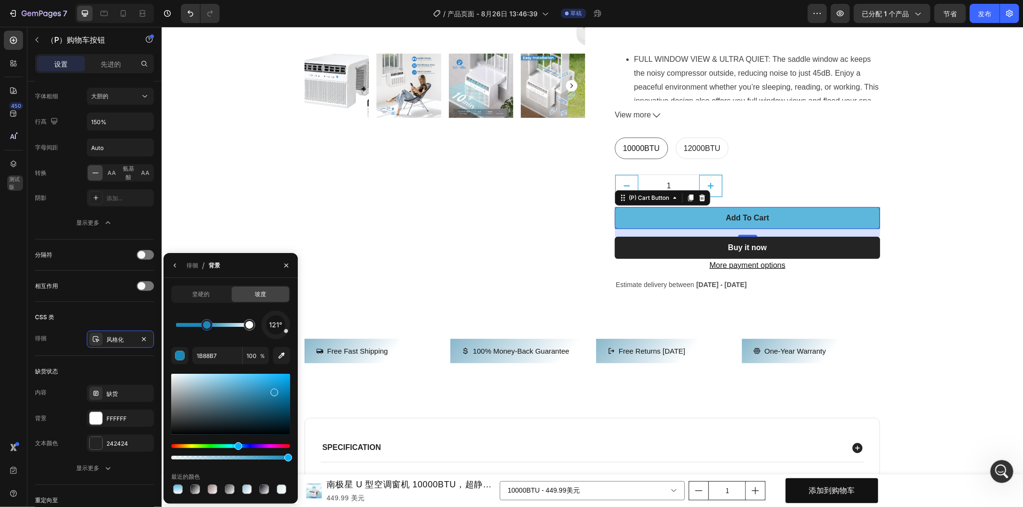
drag, startPoint x: 175, startPoint y: 325, endPoint x: 220, endPoint y: 325, distance: 45.1
drag, startPoint x: 206, startPoint y: 325, endPoint x: 221, endPoint y: 324, distance: 14.5
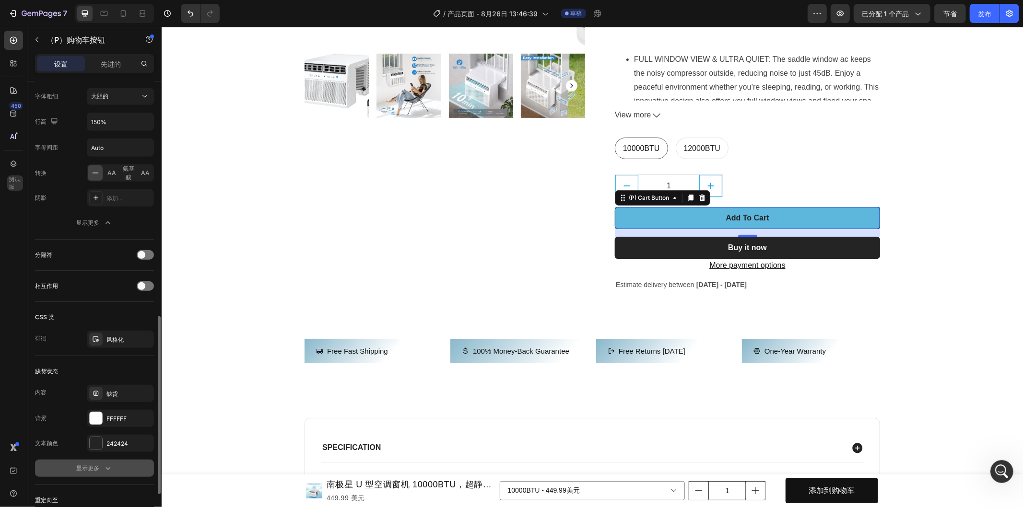
click at [88, 470] on font "显示更多" at bounding box center [87, 468] width 23 height 7
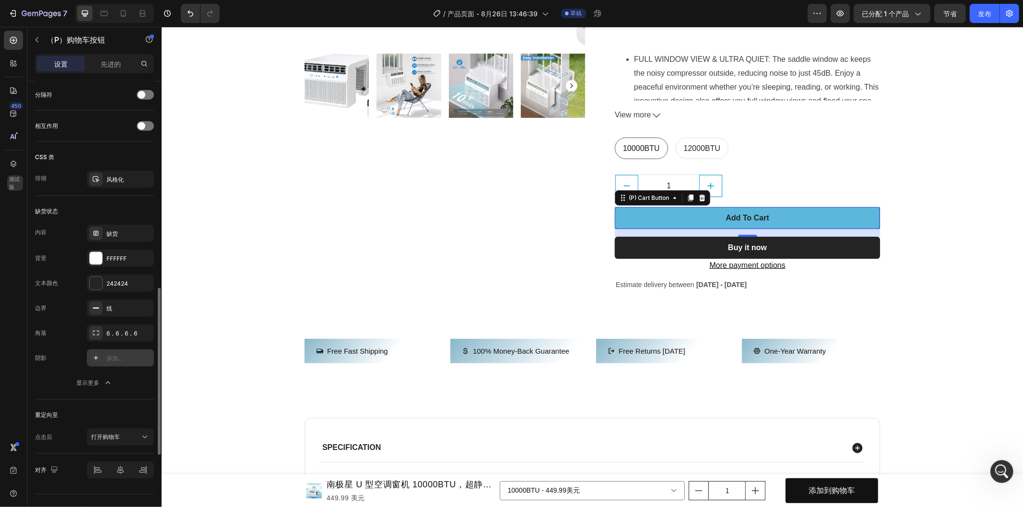
scroll to position [598, 0]
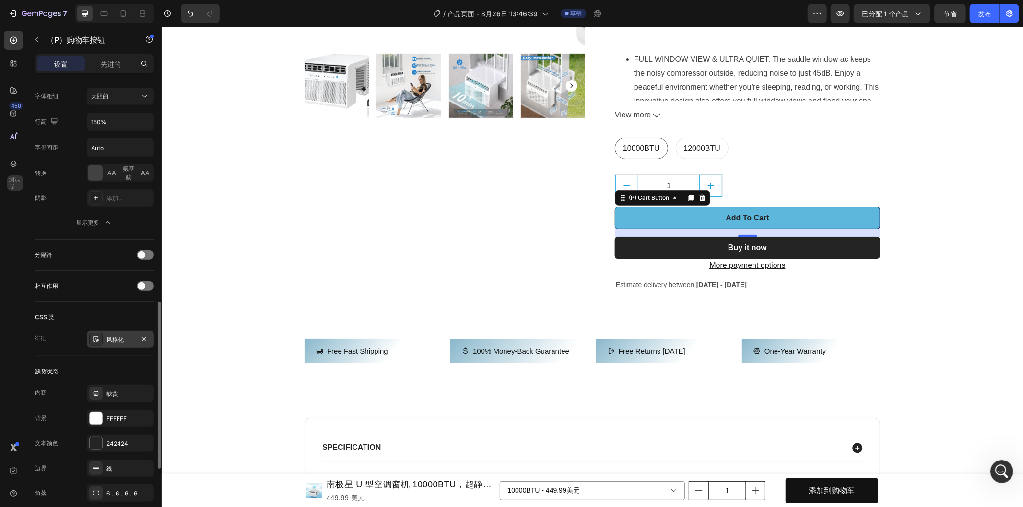
click at [122, 339] on font "风格化" at bounding box center [114, 339] width 17 height 7
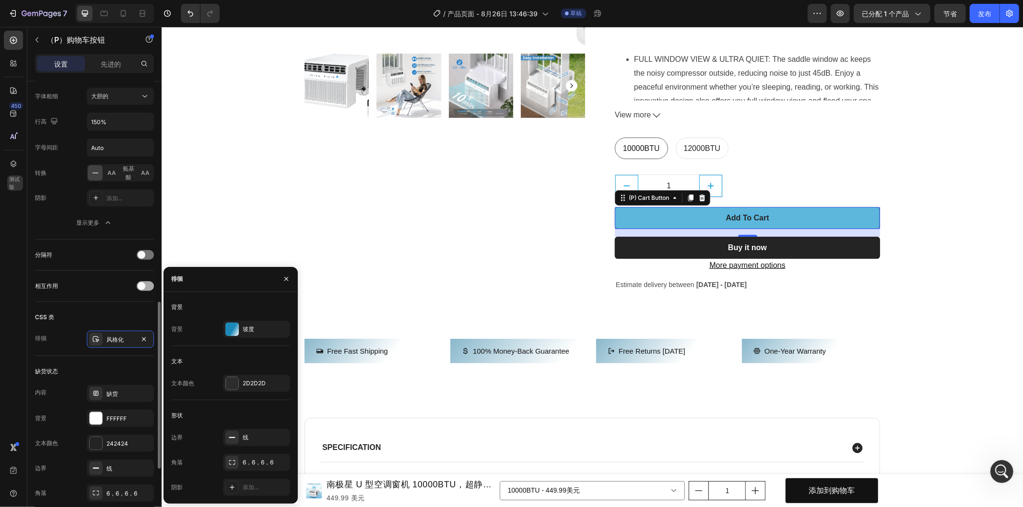
click at [143, 283] on span at bounding box center [142, 286] width 8 height 8
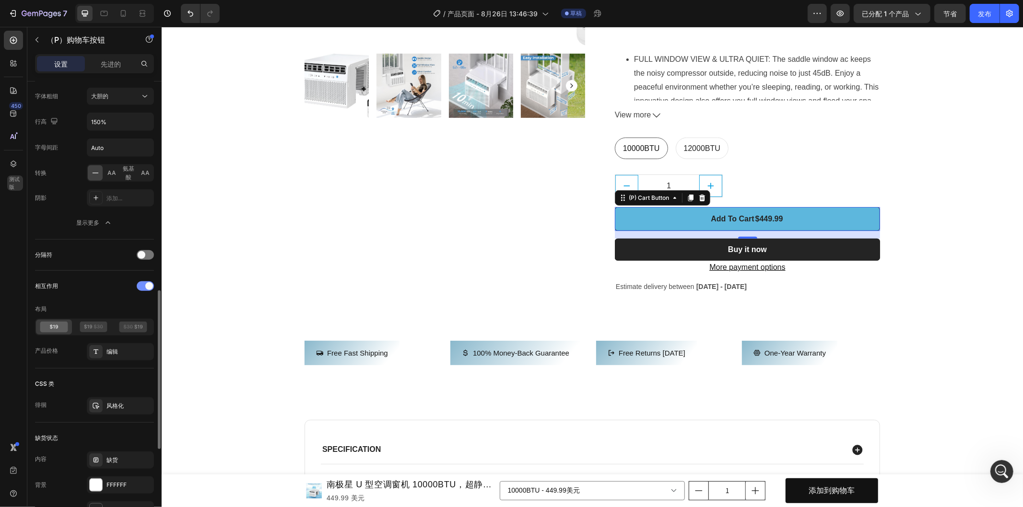
click at [141, 284] on div at bounding box center [145, 286] width 17 height 10
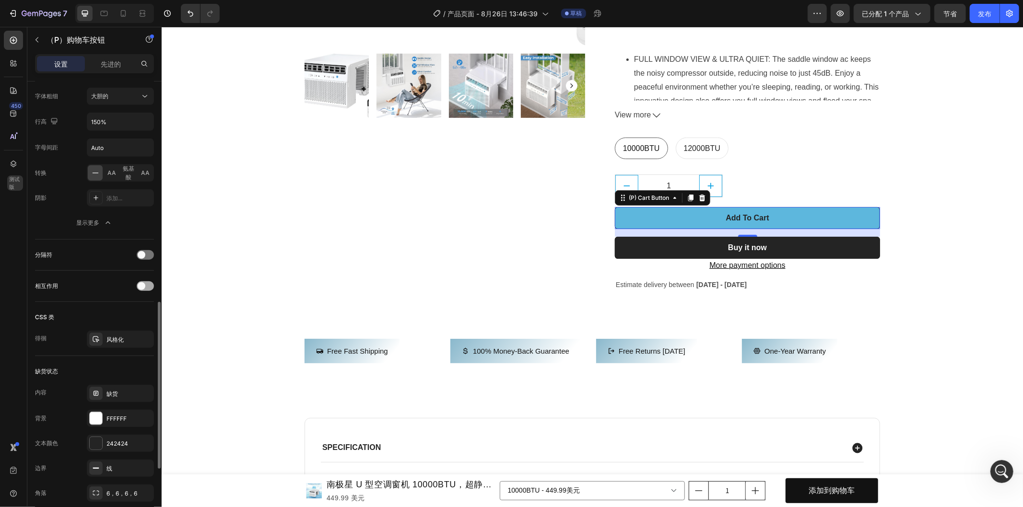
click at [141, 284] on span at bounding box center [142, 286] width 8 height 8
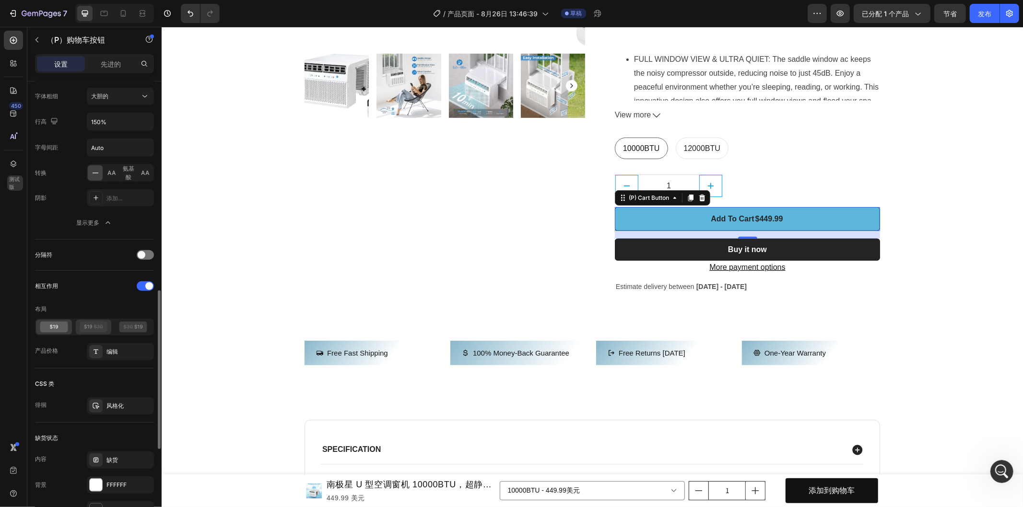
click at [104, 323] on icon at bounding box center [94, 327] width 28 height 11
click at [50, 324] on icon at bounding box center [54, 327] width 28 height 11
click at [143, 288] on div at bounding box center [145, 286] width 17 height 10
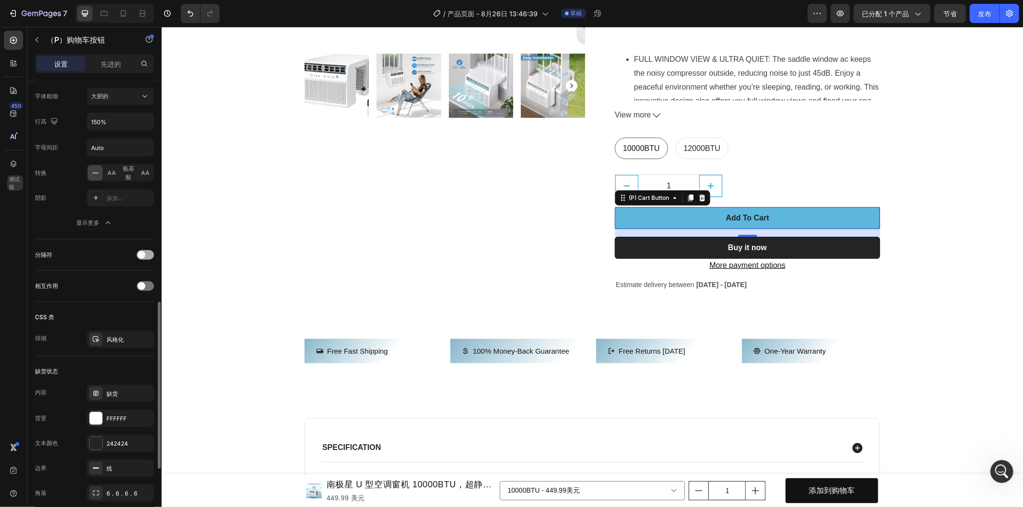
click at [151, 253] on div at bounding box center [145, 255] width 17 height 10
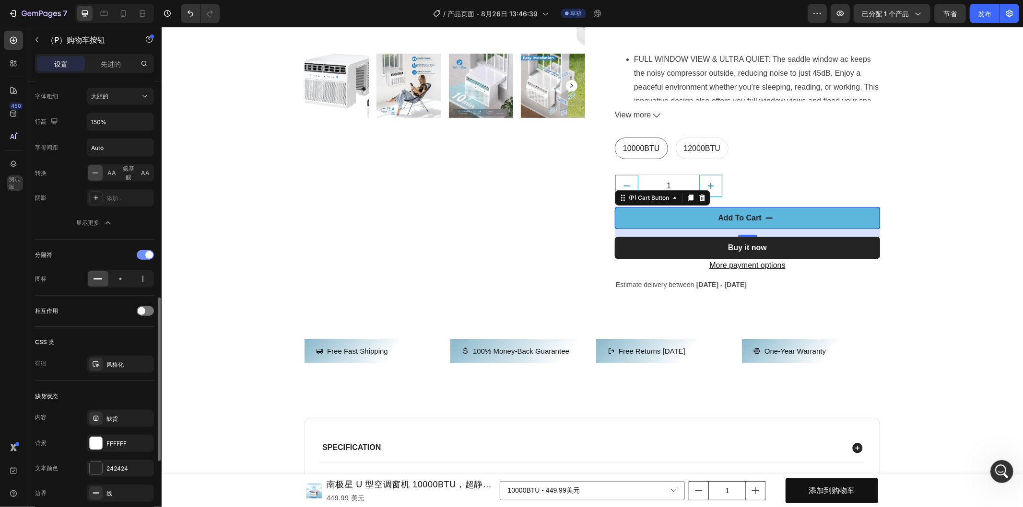
click at [148, 253] on span at bounding box center [149, 255] width 8 height 8
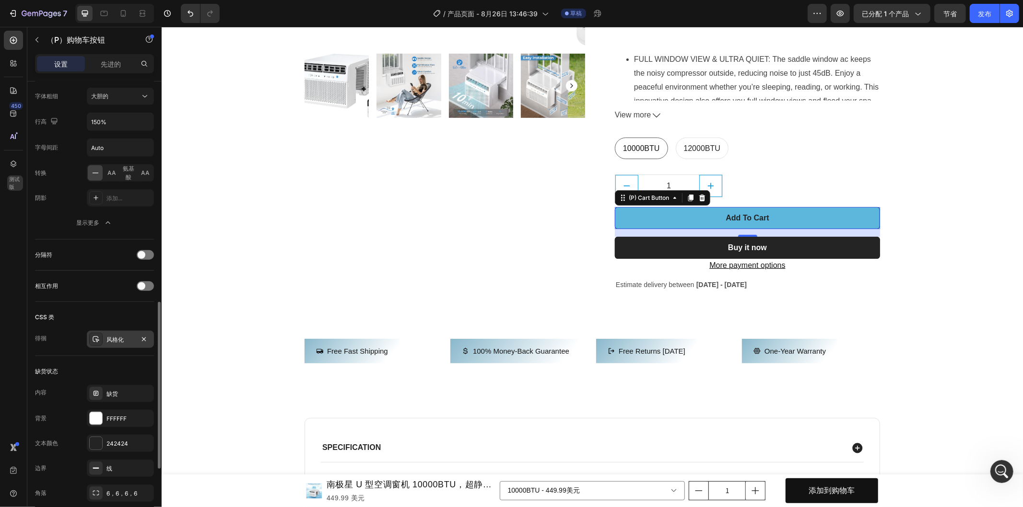
click at [113, 342] on font "风格化" at bounding box center [114, 339] width 17 height 7
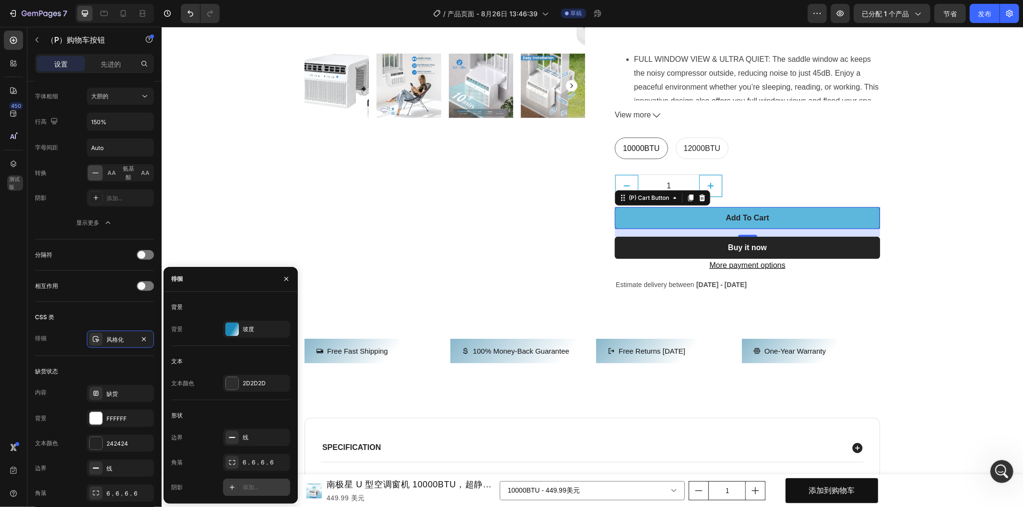
click at [232, 487] on icon at bounding box center [232, 487] width 5 height 5
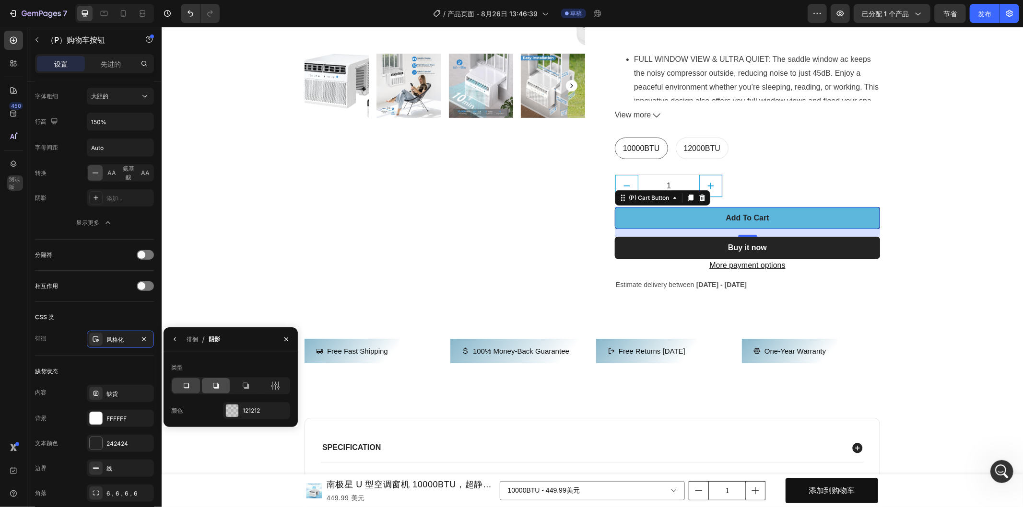
click at [217, 387] on icon at bounding box center [216, 386] width 6 height 6
click at [248, 385] on icon at bounding box center [246, 386] width 6 height 6
click at [175, 335] on button "button" at bounding box center [174, 339] width 15 height 15
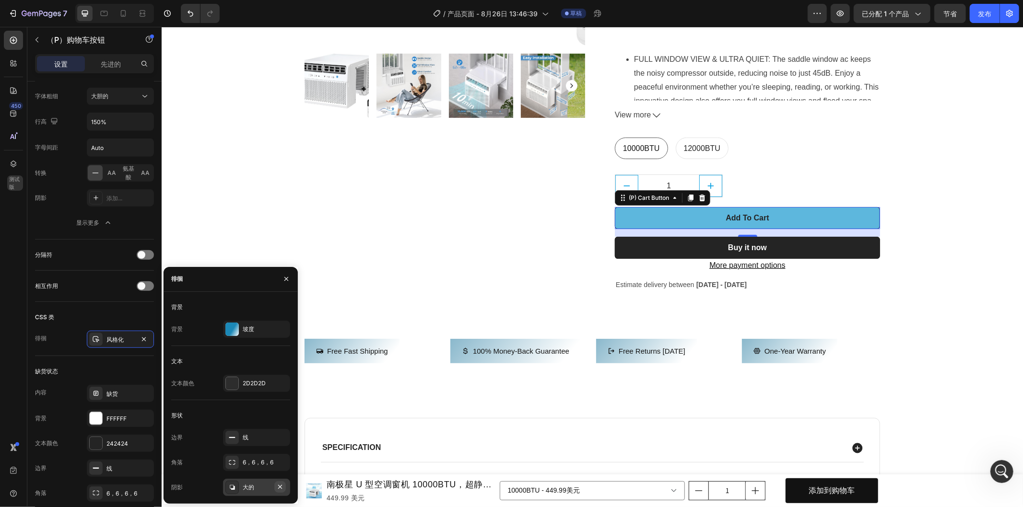
click at [281, 488] on icon "button" at bounding box center [280, 487] width 4 height 4
click at [252, 436] on div "线" at bounding box center [257, 437] width 28 height 9
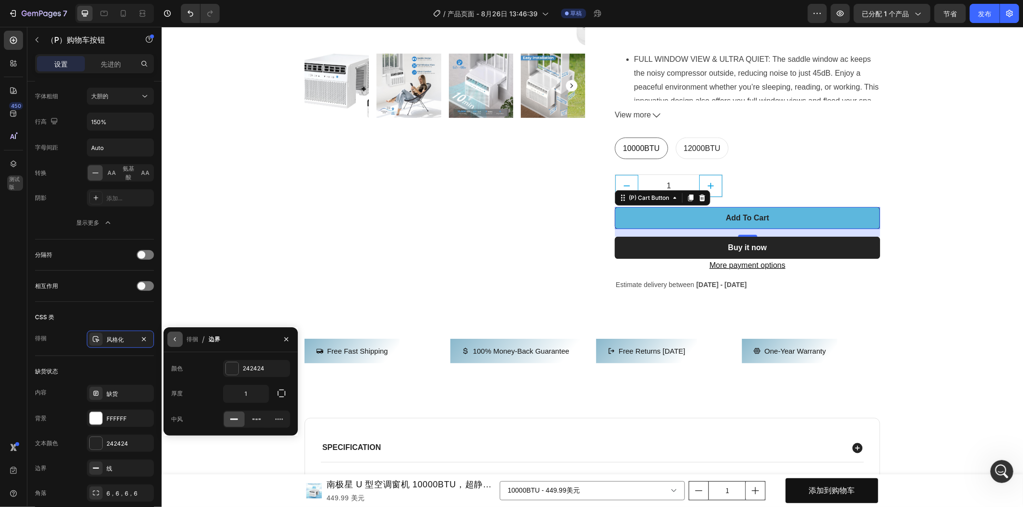
click at [181, 340] on button "button" at bounding box center [174, 339] width 15 height 15
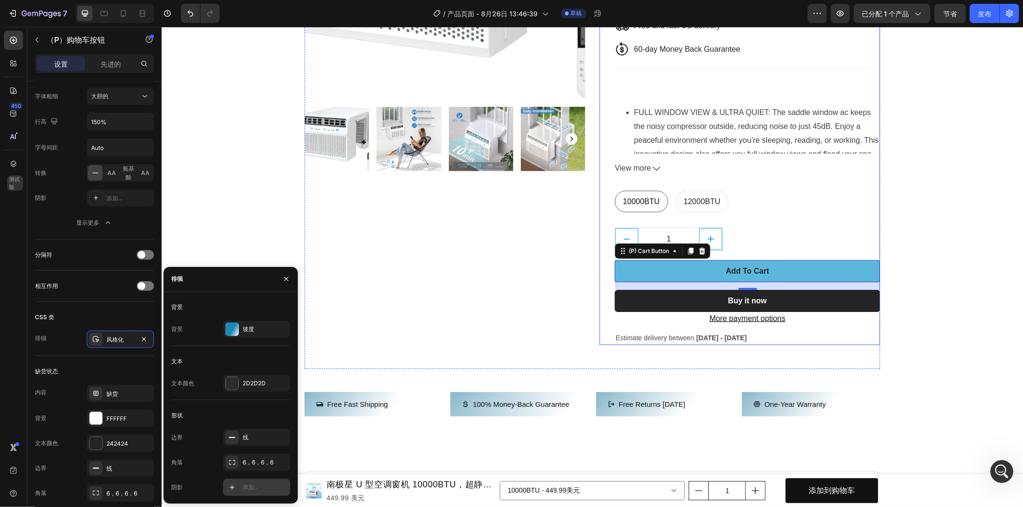
scroll to position [213, 0]
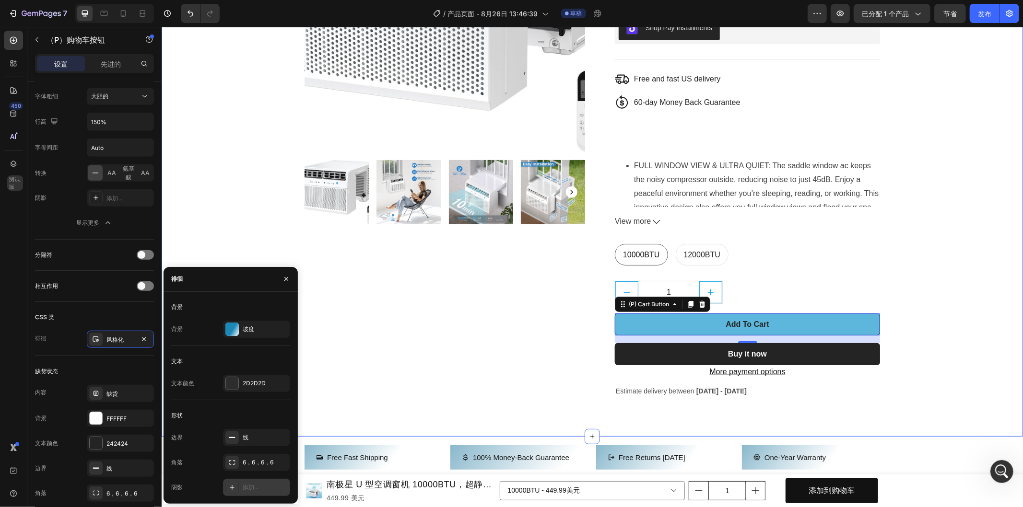
click at [257, 233] on div "Product Images & Gallery Antarctic Star U-Shaped Air Conditioner Window Unit 10…" at bounding box center [591, 135] width 847 height 574
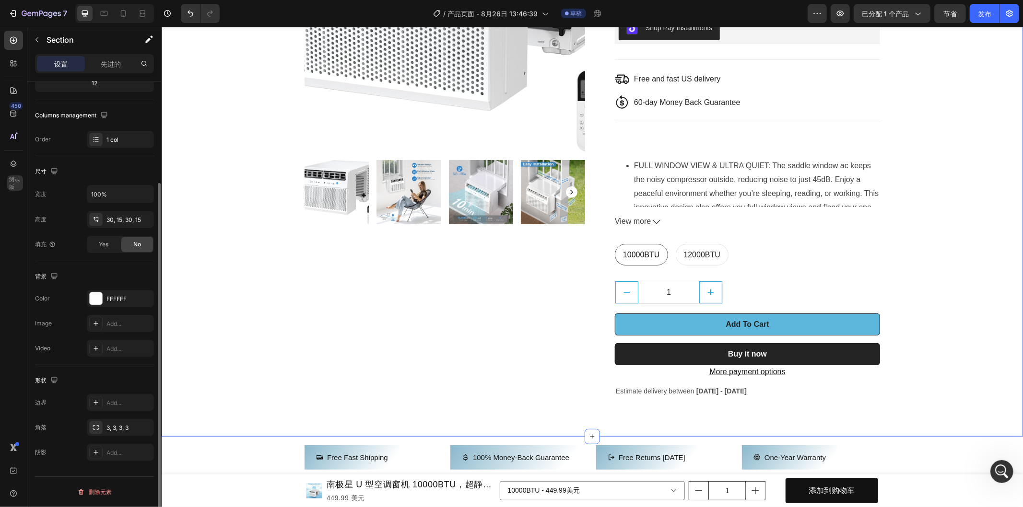
scroll to position [0, 0]
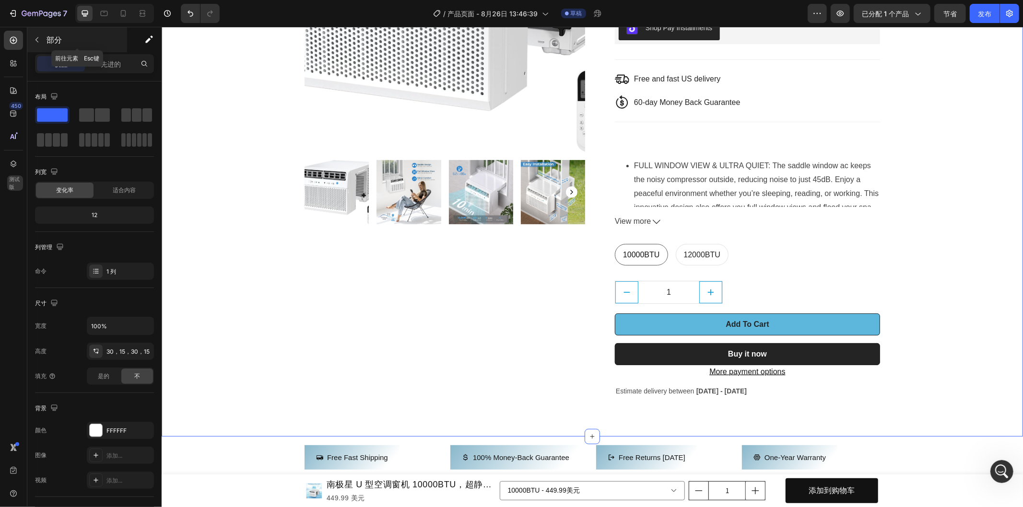
click at [40, 40] on icon "button" at bounding box center [37, 40] width 8 height 8
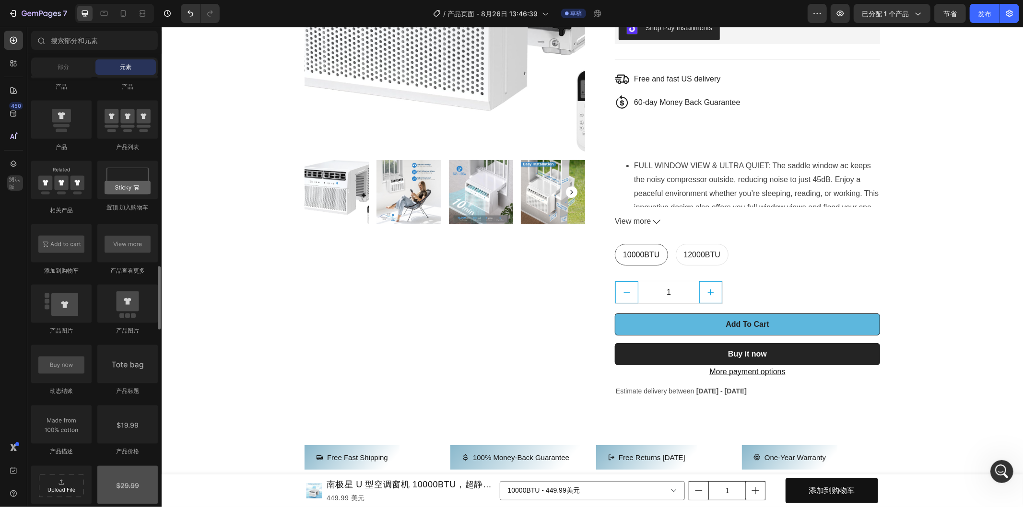
scroll to position [1225, 0]
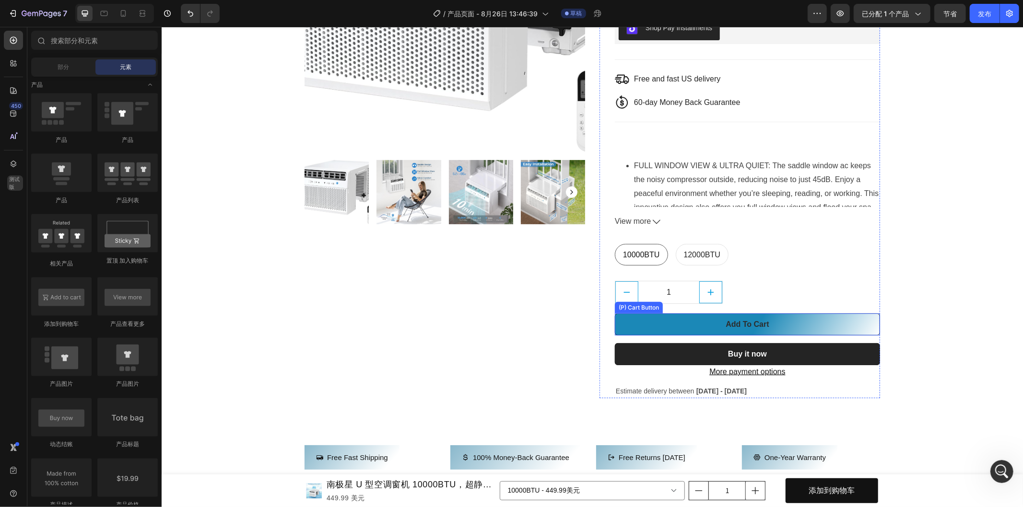
click at [841, 323] on button "Add To Cart" at bounding box center [746, 324] width 265 height 22
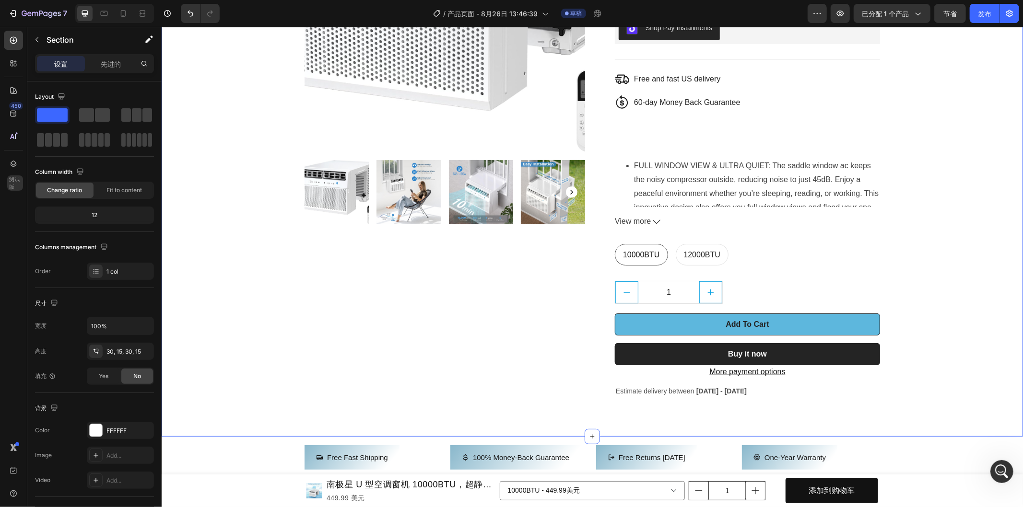
click at [937, 338] on div "Product Images & Gallery Antarctic Star U-Shaped Air Conditioner Window Unit 10…" at bounding box center [591, 135] width 847 height 574
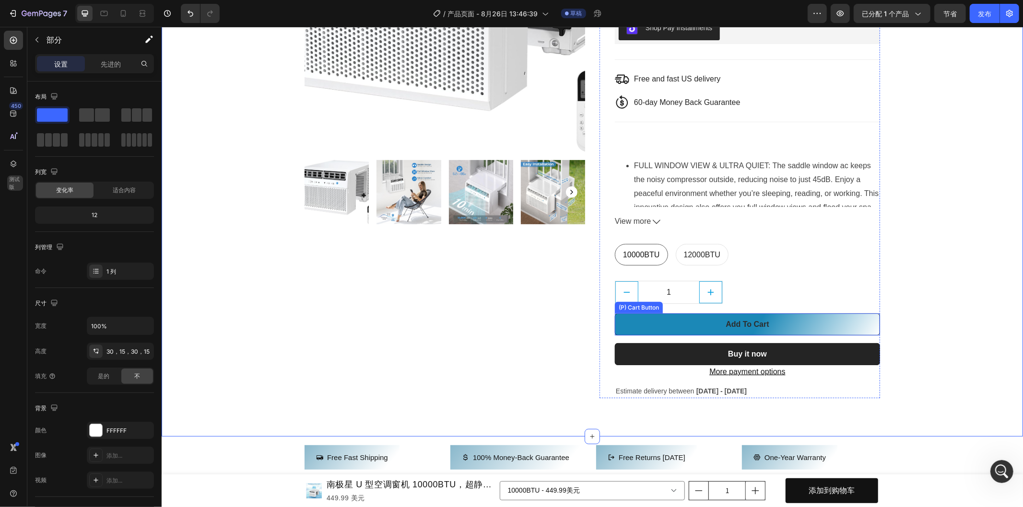
click at [847, 328] on button "Add To Cart" at bounding box center [746, 324] width 265 height 22
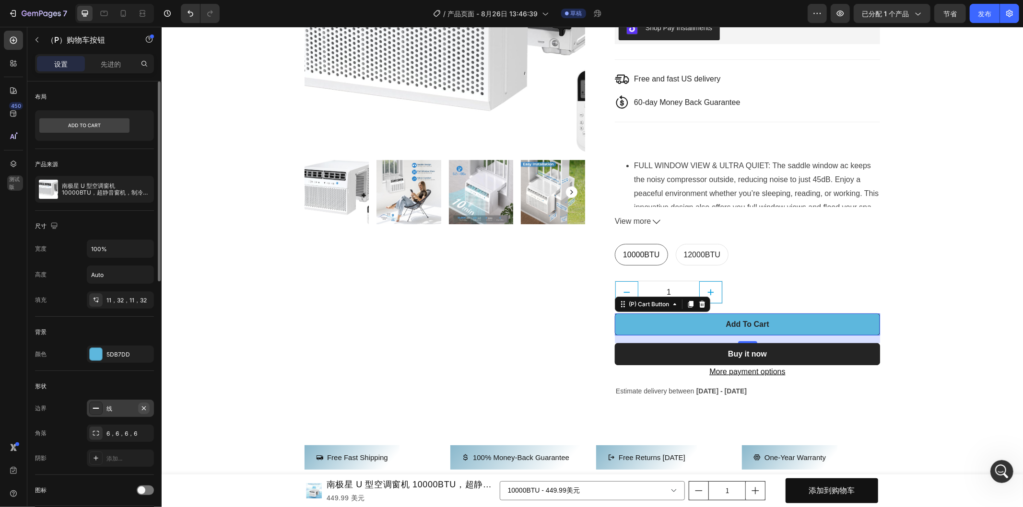
click at [145, 409] on icon "button" at bounding box center [144, 409] width 8 height 8
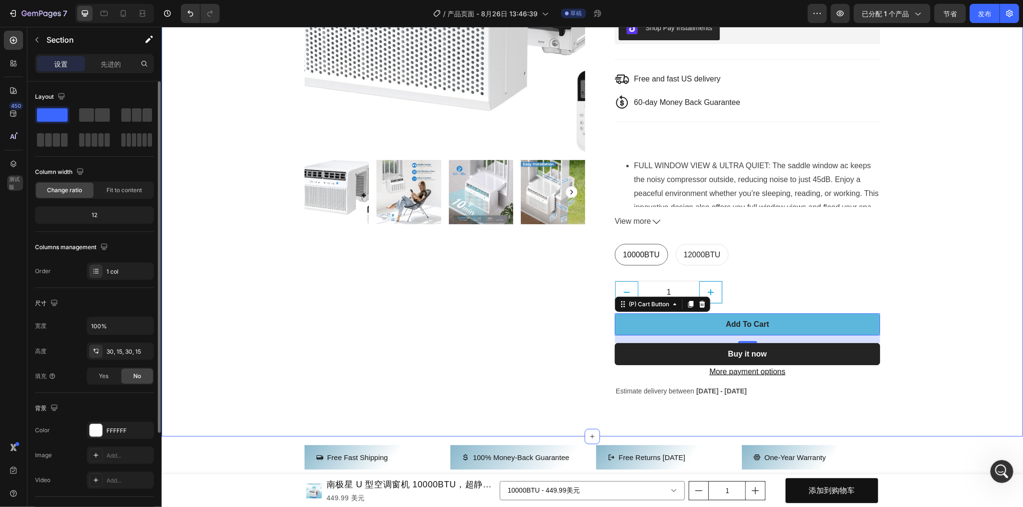
click at [923, 336] on div "Product Images & Gallery Antarctic Star U-Shaped Air Conditioner Window Unit 10…" at bounding box center [591, 135] width 847 height 574
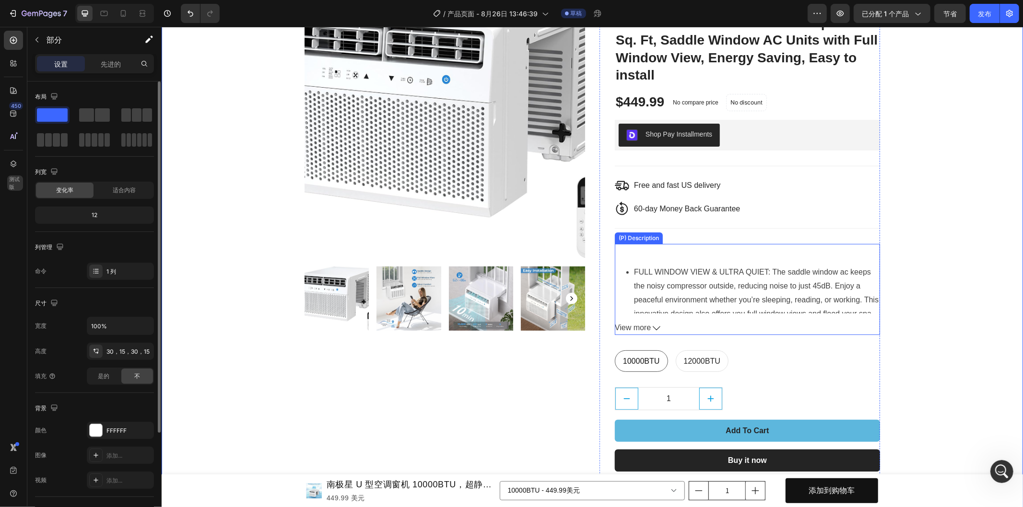
scroll to position [0, 0]
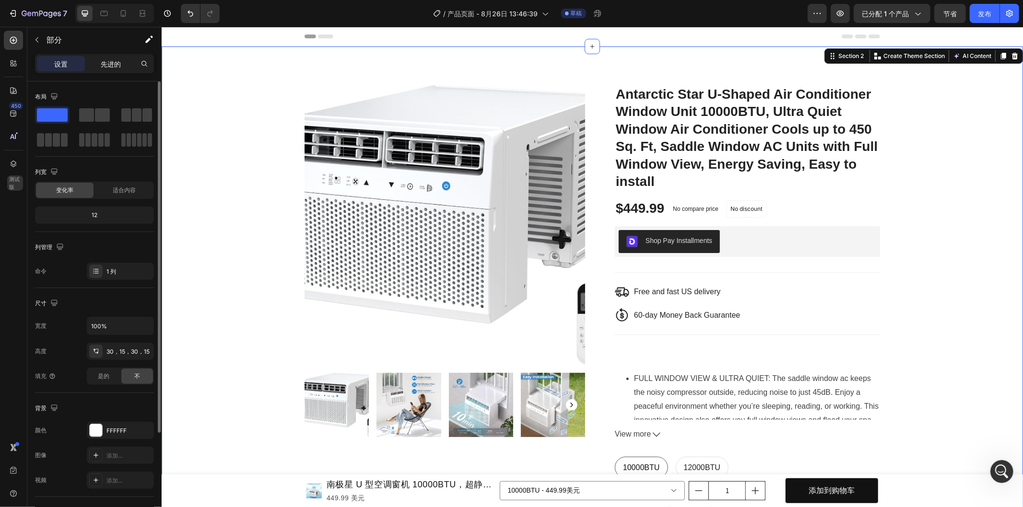
click at [119, 64] on font "先进的" at bounding box center [111, 64] width 20 height 8
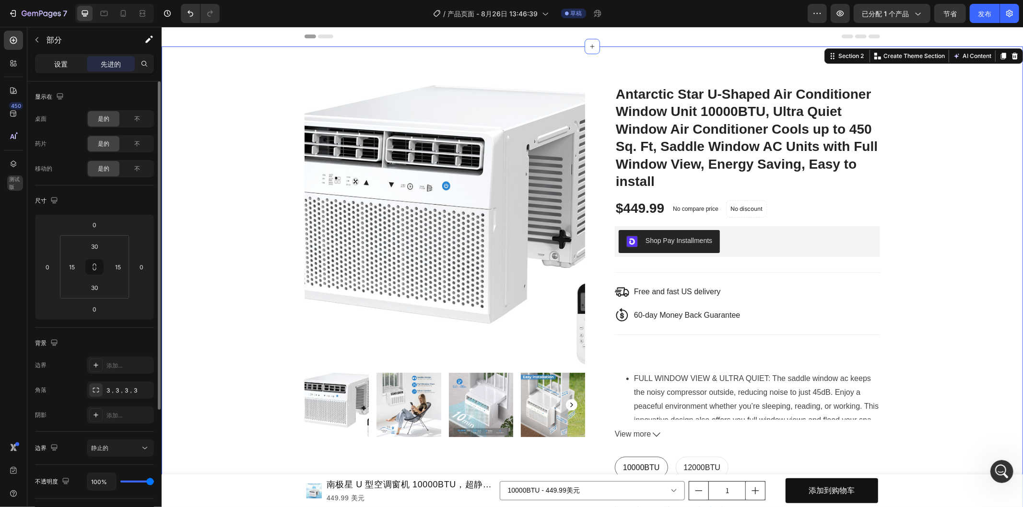
click at [63, 65] on font "设置" at bounding box center [60, 64] width 13 height 8
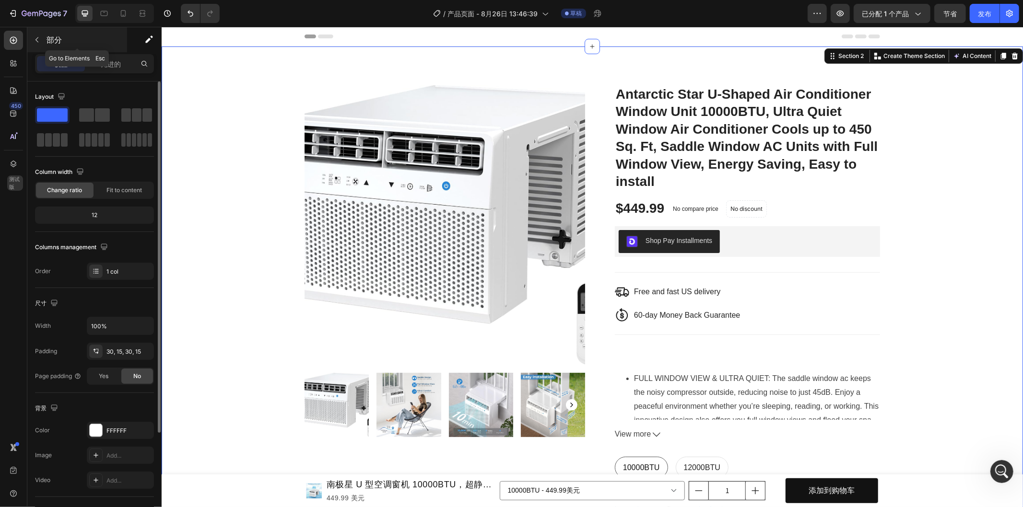
click at [39, 37] on icon "button" at bounding box center [37, 40] width 8 height 8
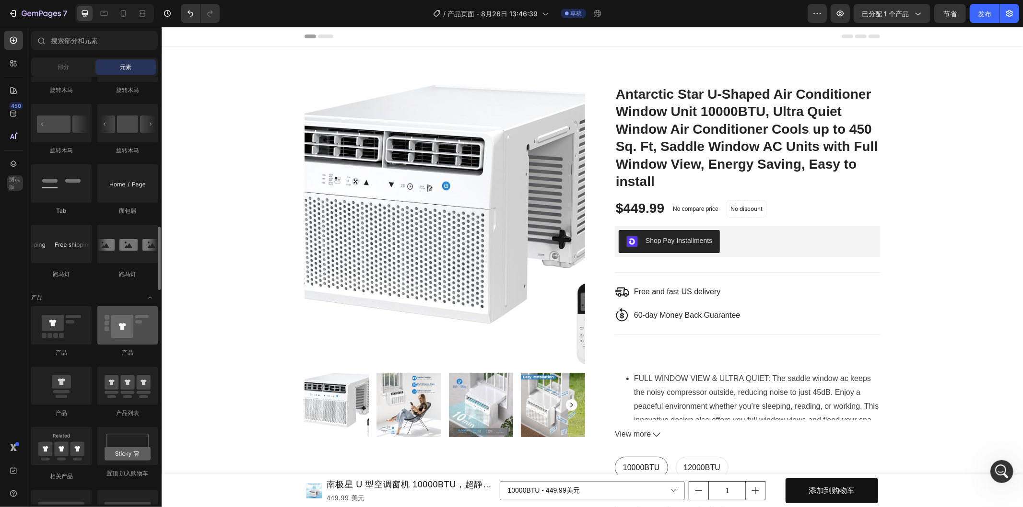
scroll to position [959, 0]
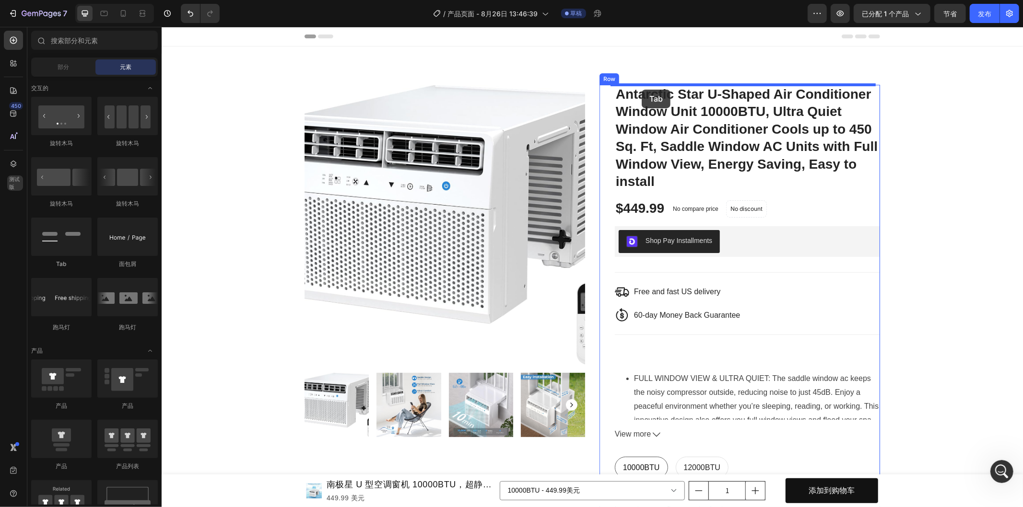
drag, startPoint x: 230, startPoint y: 273, endPoint x: 641, endPoint y: 89, distance: 450.8
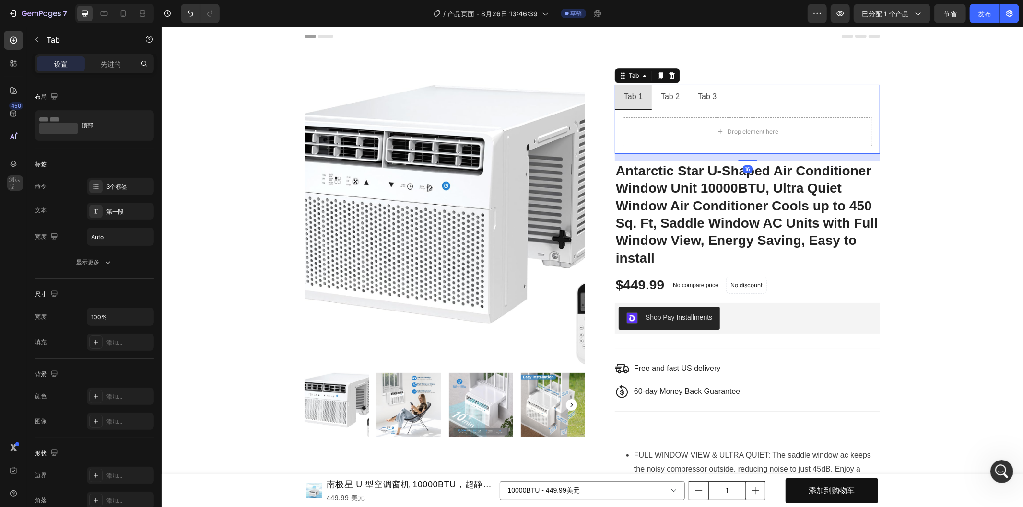
click at [662, 97] on div "Tab 2" at bounding box center [670, 96] width 22 height 17
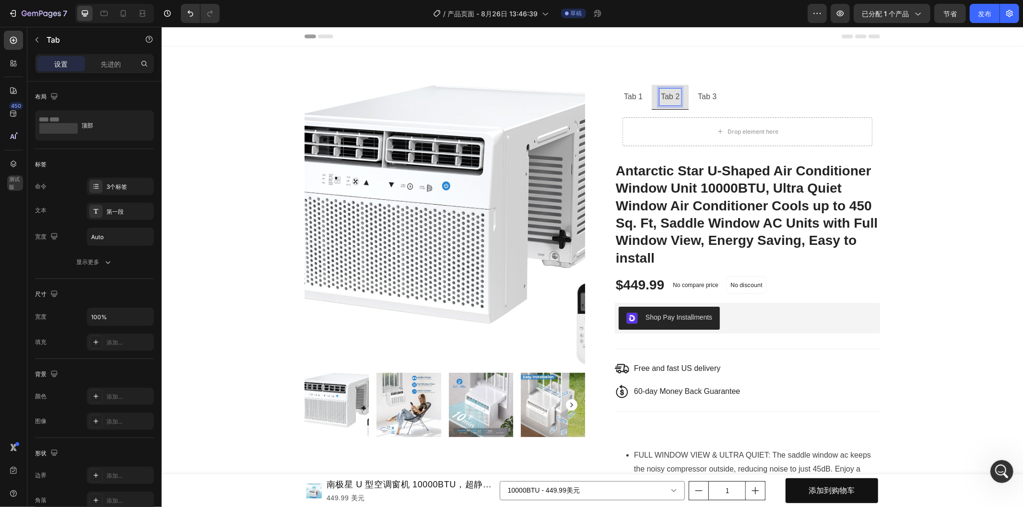
click at [698, 97] on p "Tab 3" at bounding box center [706, 97] width 19 height 14
click at [633, 98] on p "Tab 1" at bounding box center [632, 97] width 19 height 14
click at [663, 99] on p "Tab 2" at bounding box center [669, 97] width 19 height 14
click at [728, 104] on ul "Tab 1 Tab 2 Tab 3" at bounding box center [746, 96] width 265 height 25
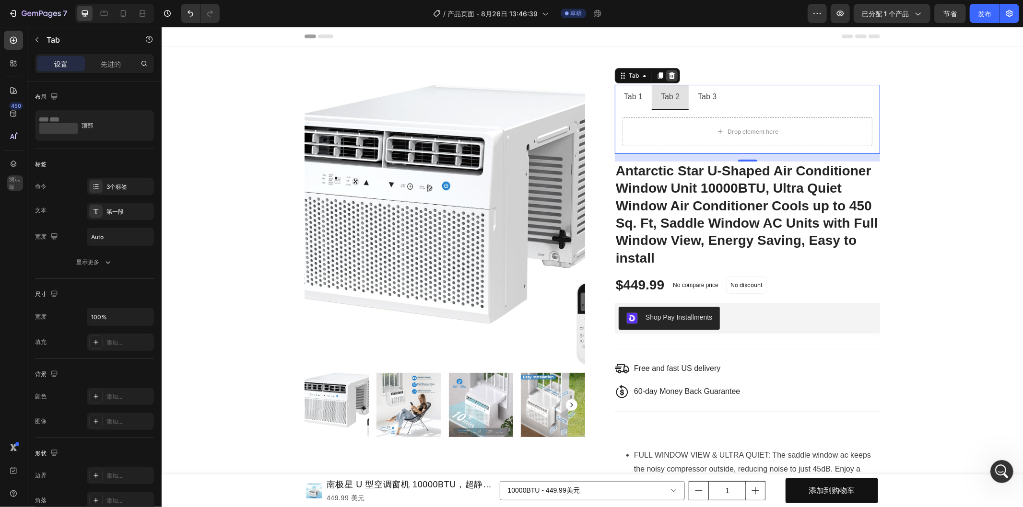
click at [668, 75] on icon at bounding box center [671, 75] width 6 height 7
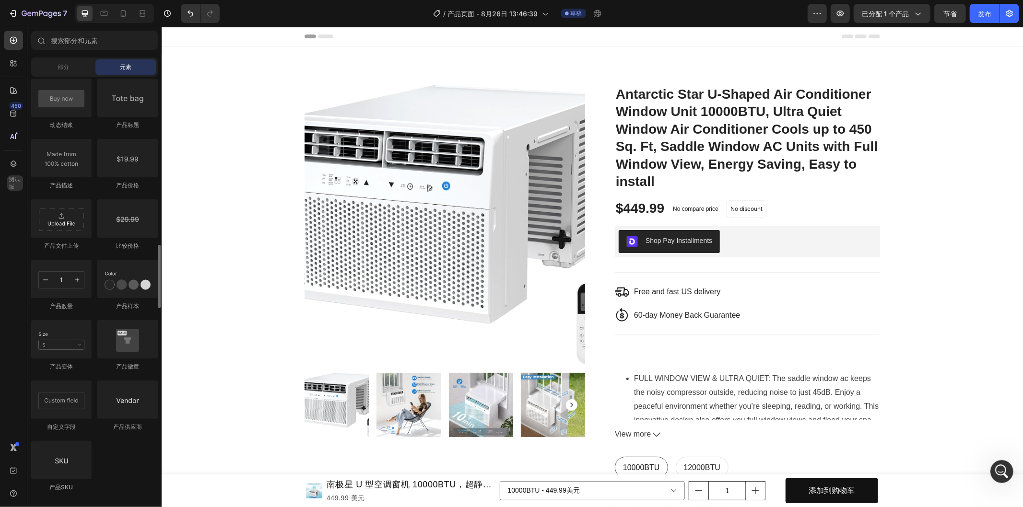
scroll to position [1598, 0]
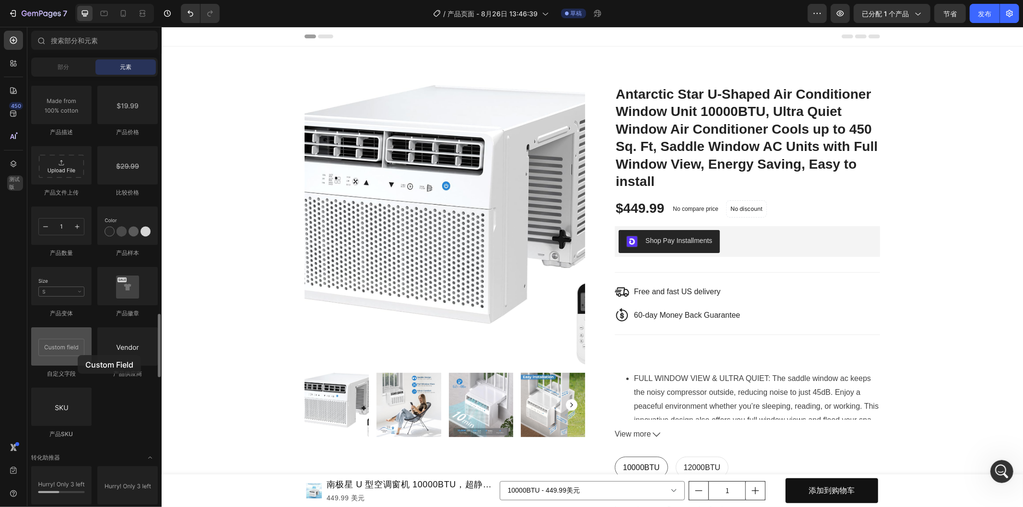
drag, startPoint x: 66, startPoint y: 351, endPoint x: 77, endPoint y: 355, distance: 12.0
click at [77, 355] on div at bounding box center [61, 347] width 60 height 38
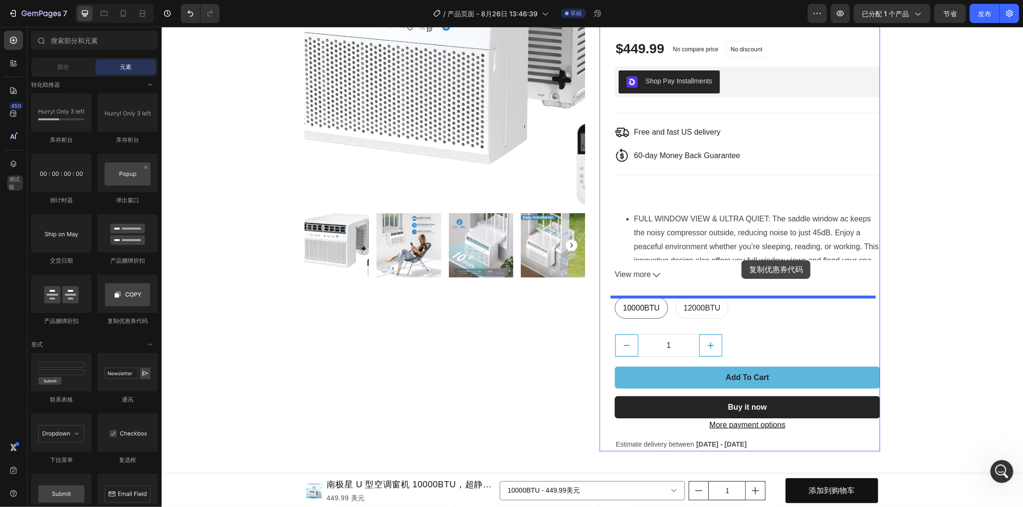
scroll to position [0, 0]
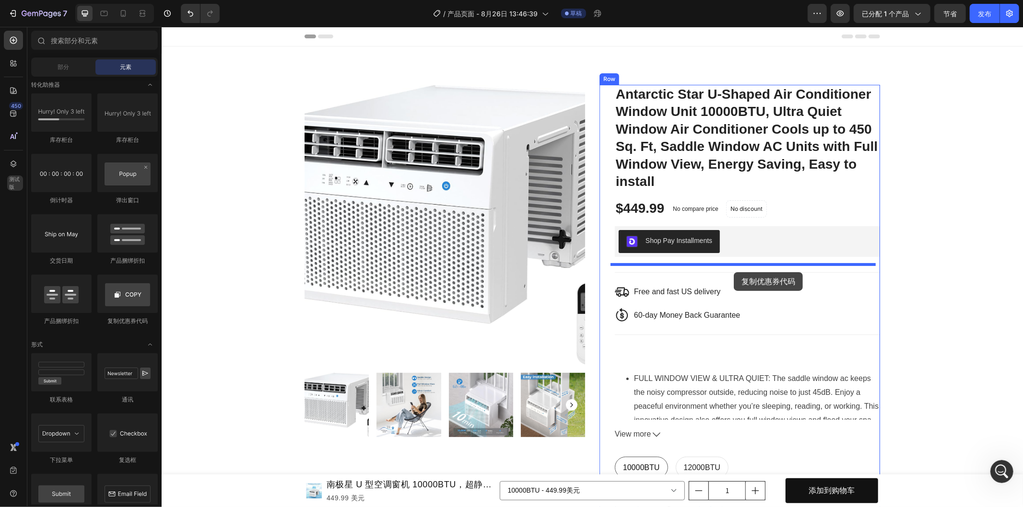
drag, startPoint x: 282, startPoint y: 322, endPoint x: 733, endPoint y: 272, distance: 454.0
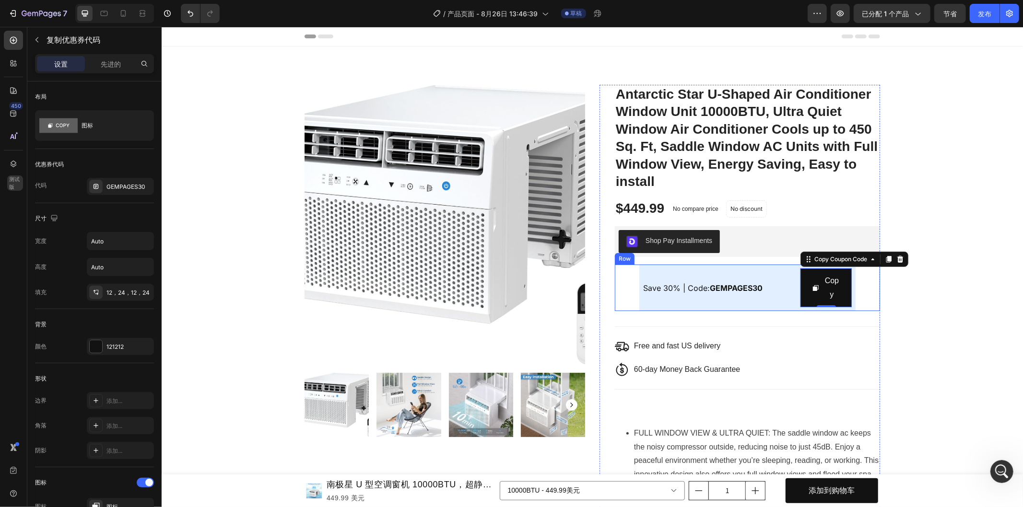
click at [853, 284] on div "Save 30% | Code: GEMPAGES30 Text Block Copy Copy Coupon Code 0 Row" at bounding box center [746, 287] width 265 height 47
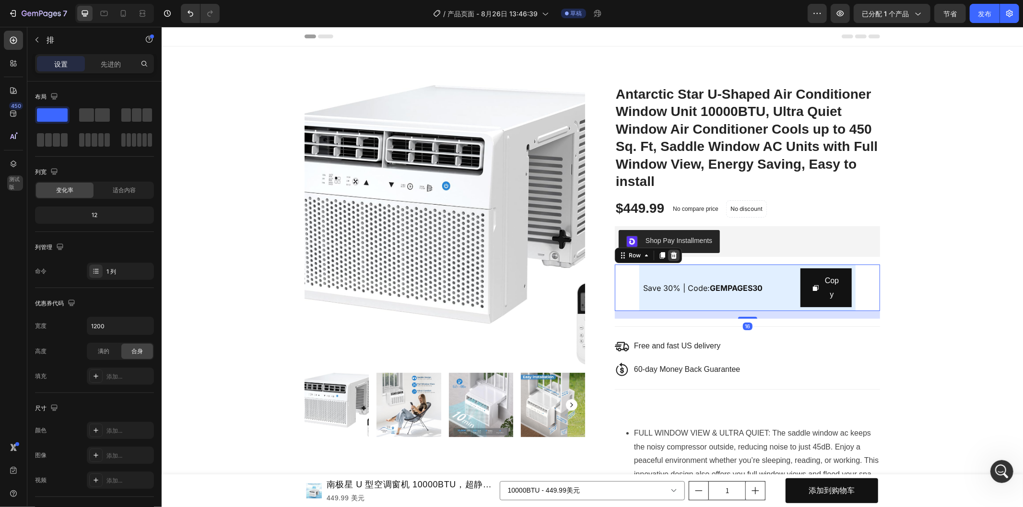
click at [673, 256] on div at bounding box center [674, 255] width 12 height 12
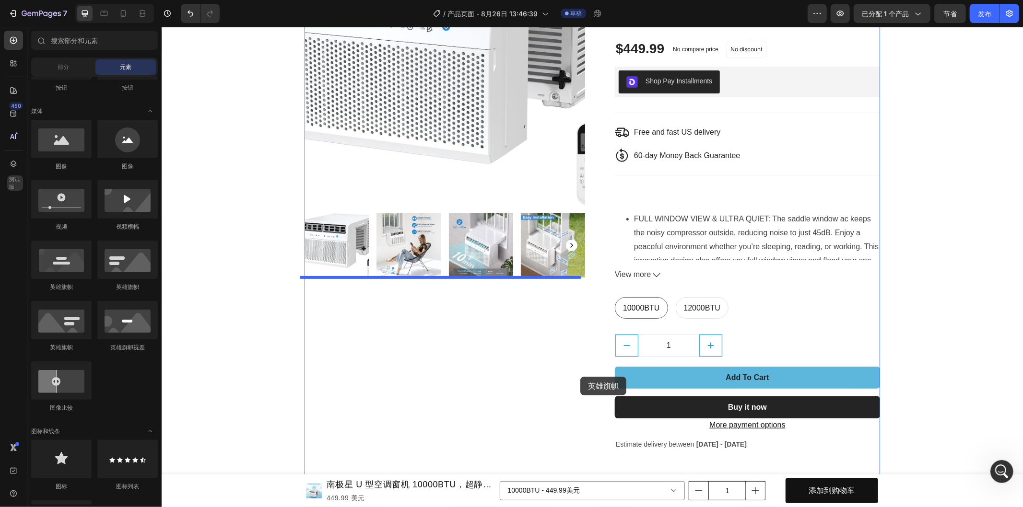
scroll to position [266, 0]
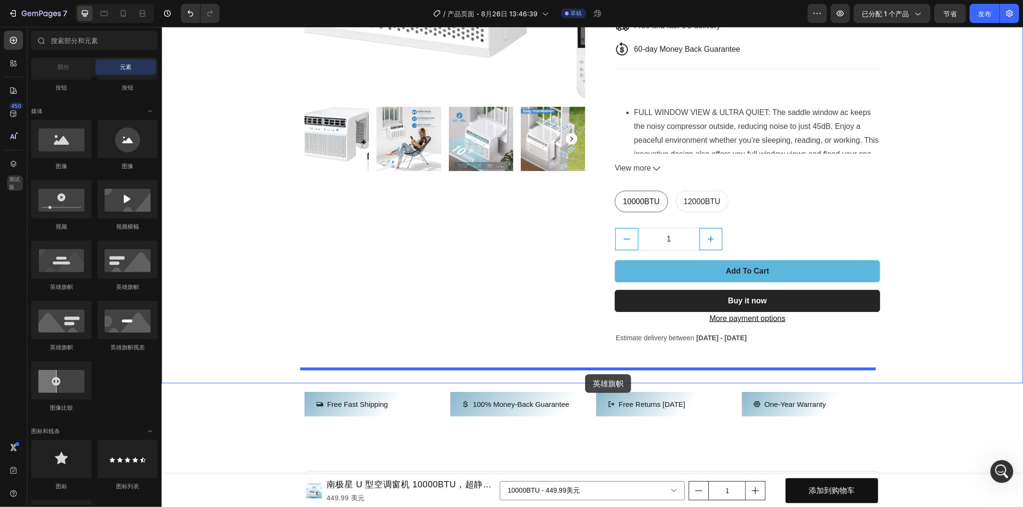
drag, startPoint x: 236, startPoint y: 353, endPoint x: 585, endPoint y: 374, distance: 348.8
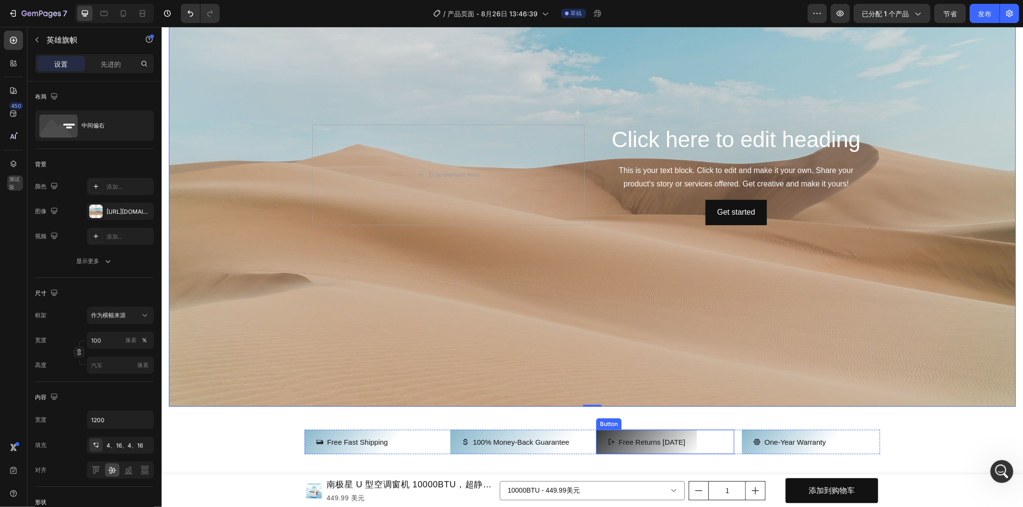
scroll to position [639, 0]
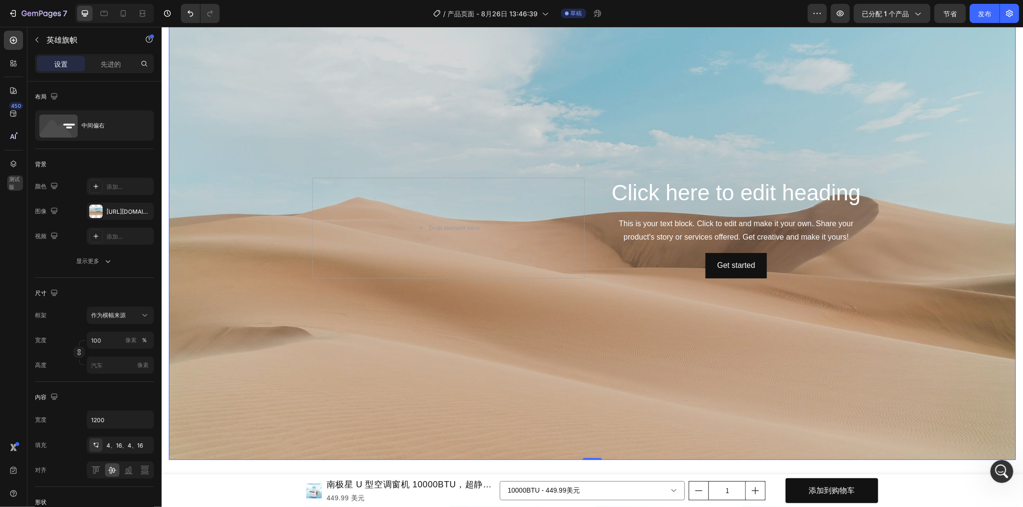
click at [628, 348] on div "Background Image" at bounding box center [591, 228] width 847 height 464
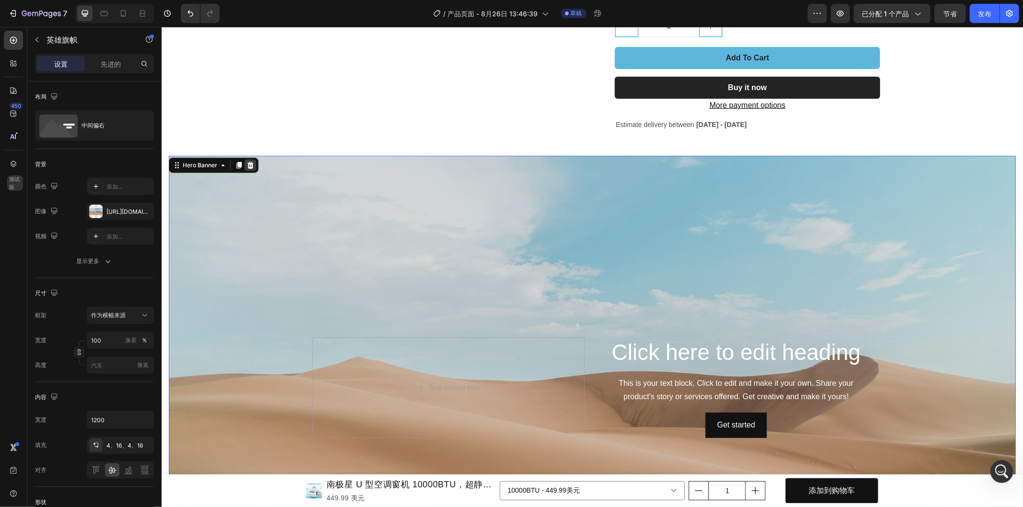
click at [248, 163] on icon at bounding box center [250, 165] width 6 height 7
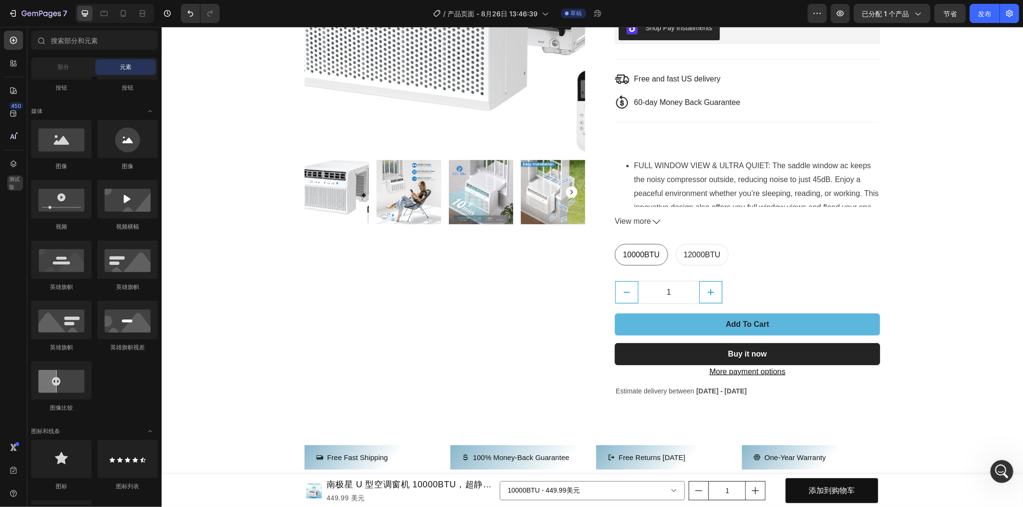
scroll to position [266, 0]
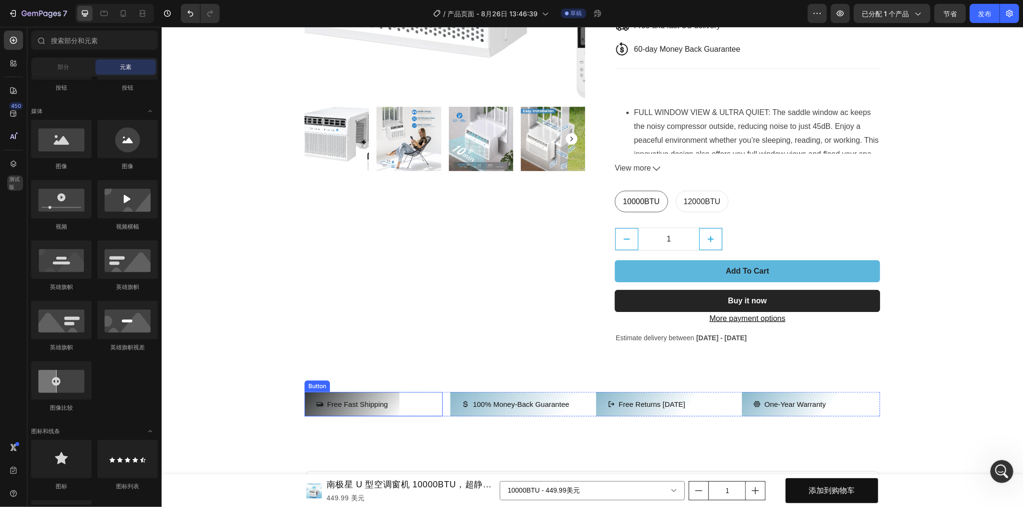
click at [368, 394] on button "Free Fast Shipping" at bounding box center [351, 404] width 95 height 24
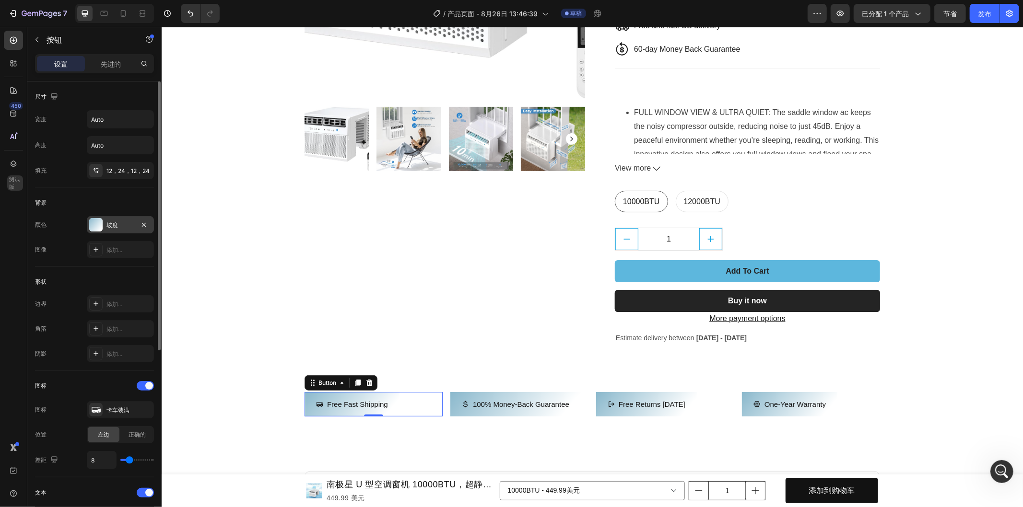
click at [99, 223] on div at bounding box center [95, 224] width 13 height 13
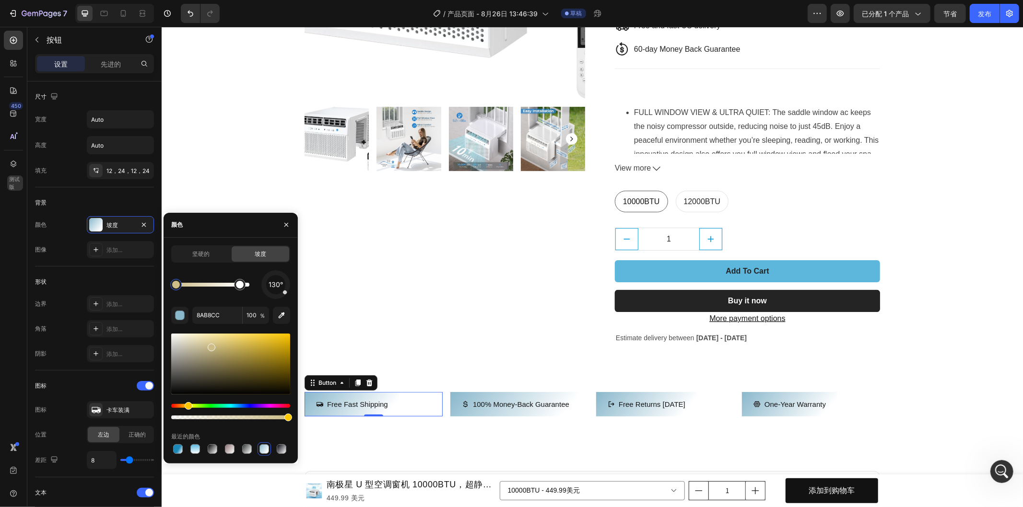
click at [187, 404] on div "色调" at bounding box center [230, 406] width 119 height 4
click at [182, 406] on div "Hue" at bounding box center [186, 406] width 8 height 8
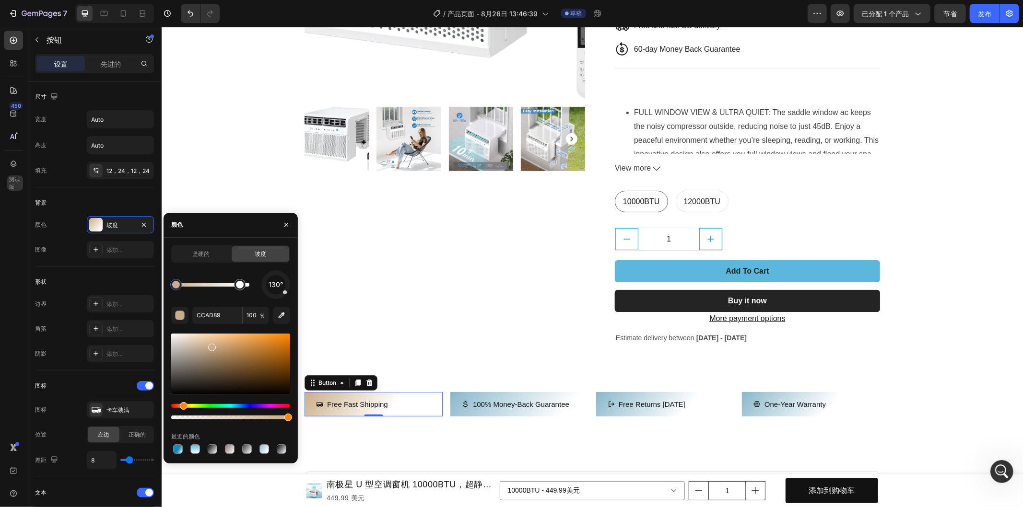
click at [243, 340] on div at bounding box center [230, 364] width 119 height 61
drag, startPoint x: 287, startPoint y: 294, endPoint x: 273, endPoint y: 299, distance: 14.4
click at [273, 299] on div "130° E0A159 100 ％ 最近的颜色" at bounding box center [230, 363] width 119 height 186
click at [281, 298] on div "130°" at bounding box center [275, 284] width 29 height 29
click at [274, 299] on div "186°" at bounding box center [275, 284] width 29 height 29
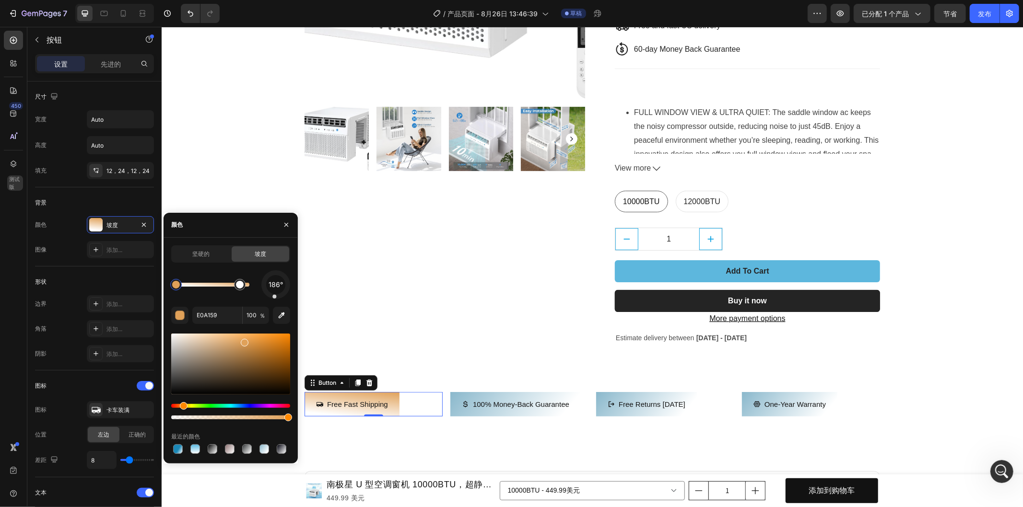
click at [265, 293] on div at bounding box center [276, 285] width 32 height 32
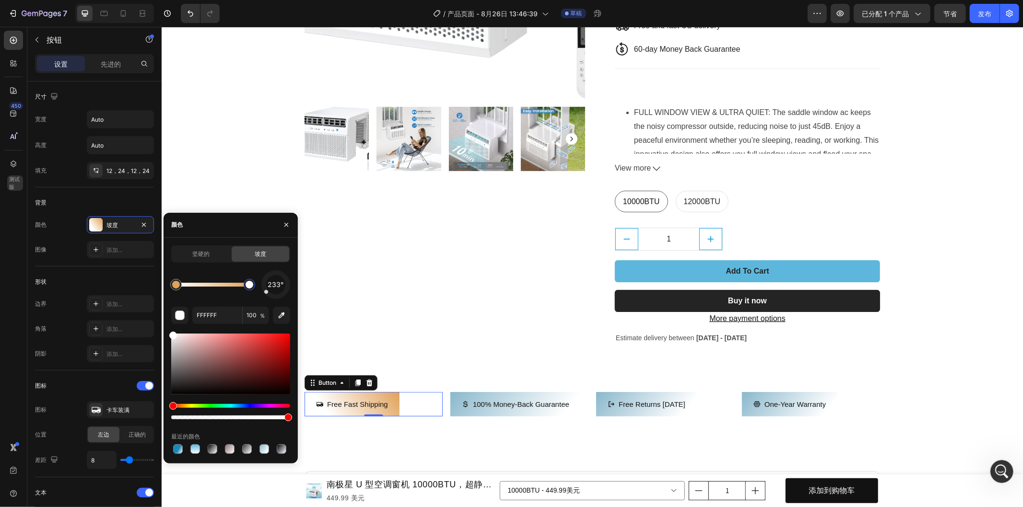
drag, startPoint x: 233, startPoint y: 289, endPoint x: 265, endPoint y: 290, distance: 32.1
click at [265, 290] on div "233°" at bounding box center [230, 284] width 119 height 29
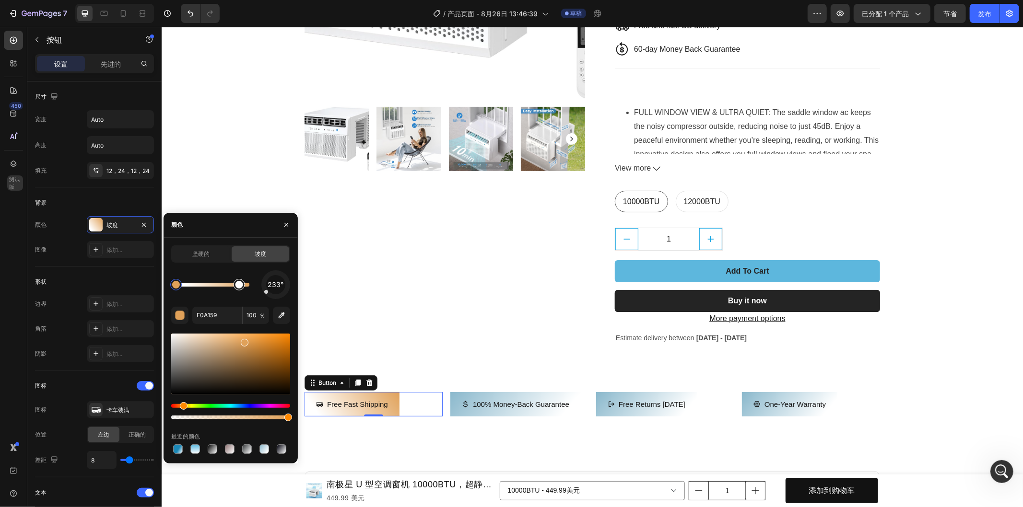
drag, startPoint x: 250, startPoint y: 289, endPoint x: 235, endPoint y: 291, distance: 15.1
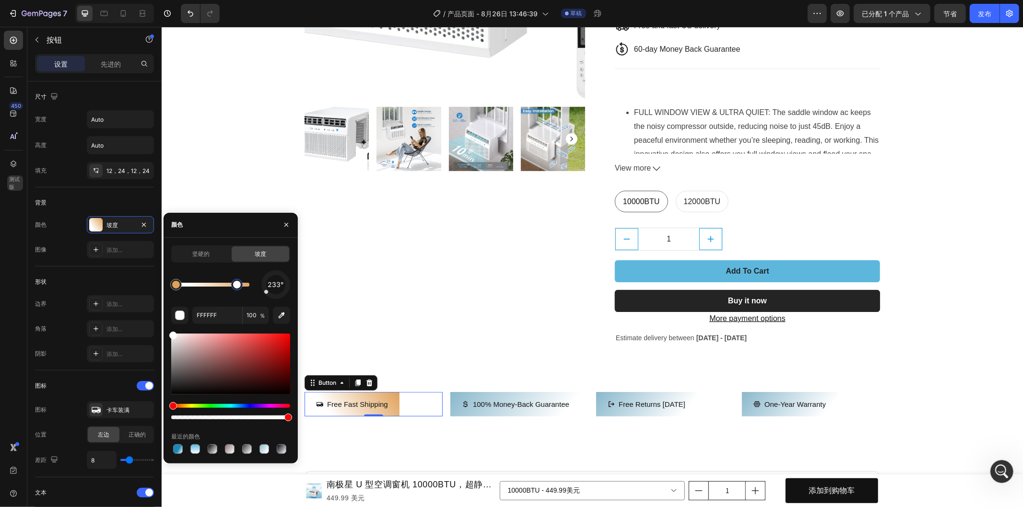
drag, startPoint x: 232, startPoint y: 293, endPoint x: 238, endPoint y: 290, distance: 7.1
click at [238, 290] on div at bounding box center [236, 284] width 17 height 17
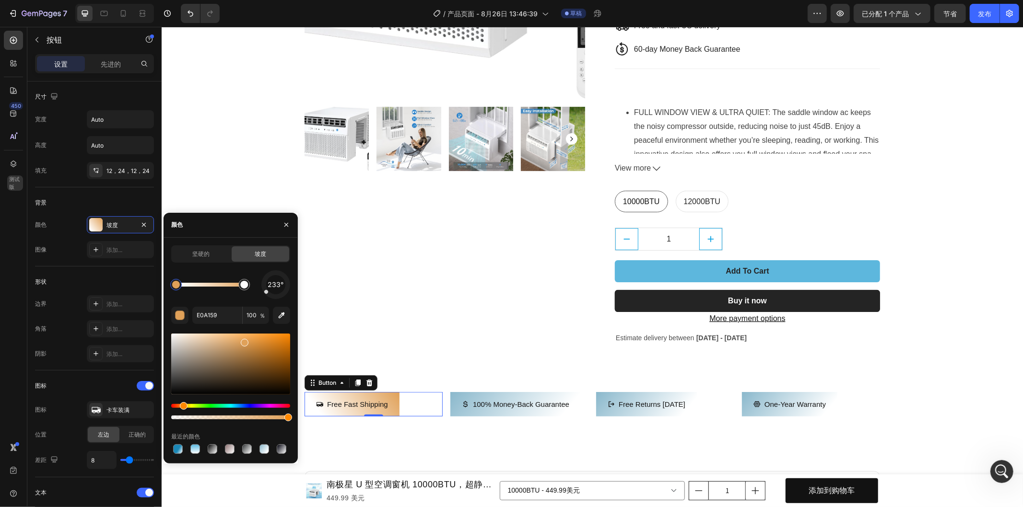
drag, startPoint x: 238, startPoint y: 290, endPoint x: 245, endPoint y: 290, distance: 6.3
click at [179, 452] on div at bounding box center [178, 450] width 10 height 10
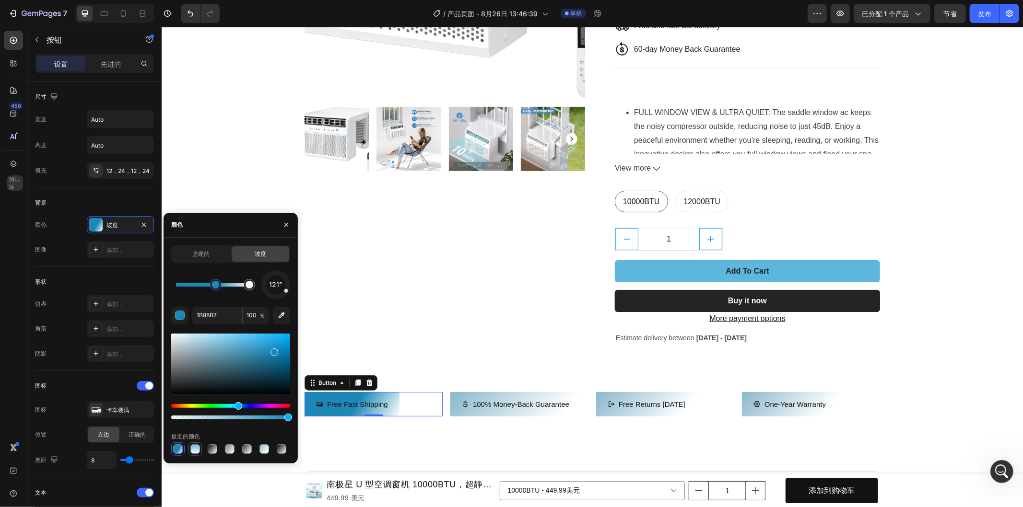
click at [192, 447] on div at bounding box center [195, 450] width 10 height 10
click at [263, 448] on div at bounding box center [264, 450] width 10 height 10
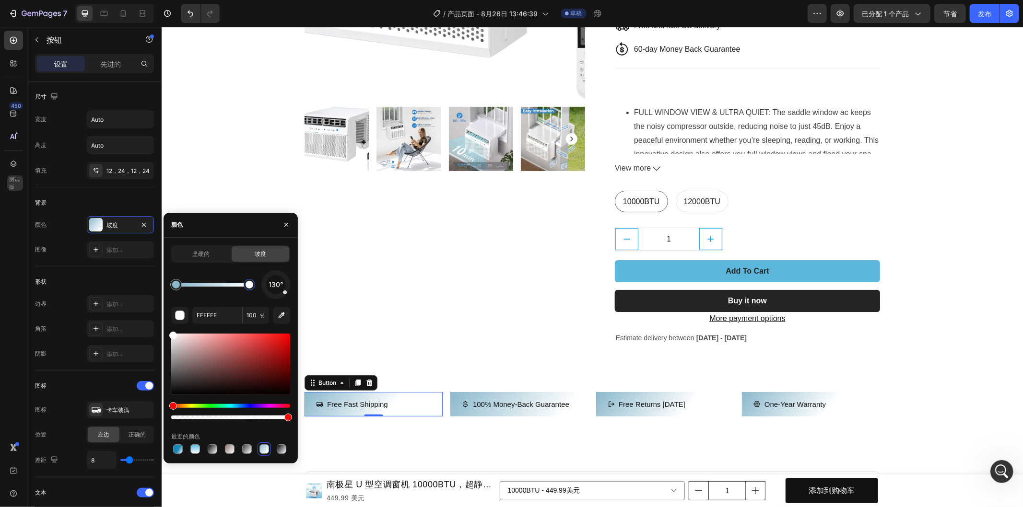
type input "8AB8CC"
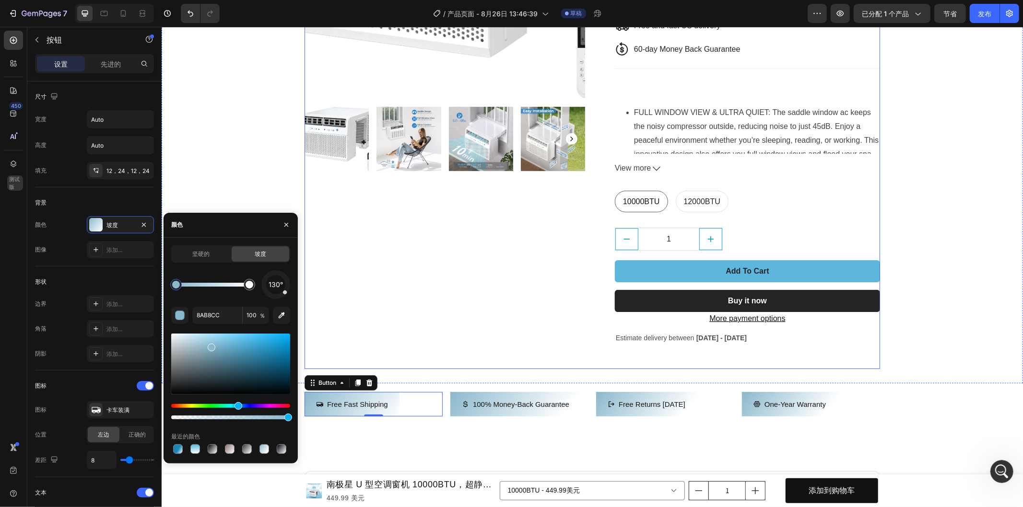
click at [436, 352] on div "Product Images & Gallery Antarctic Star U-Shaped Air Conditioner Window Unit 10…" at bounding box center [591, 81] width 575 height 574
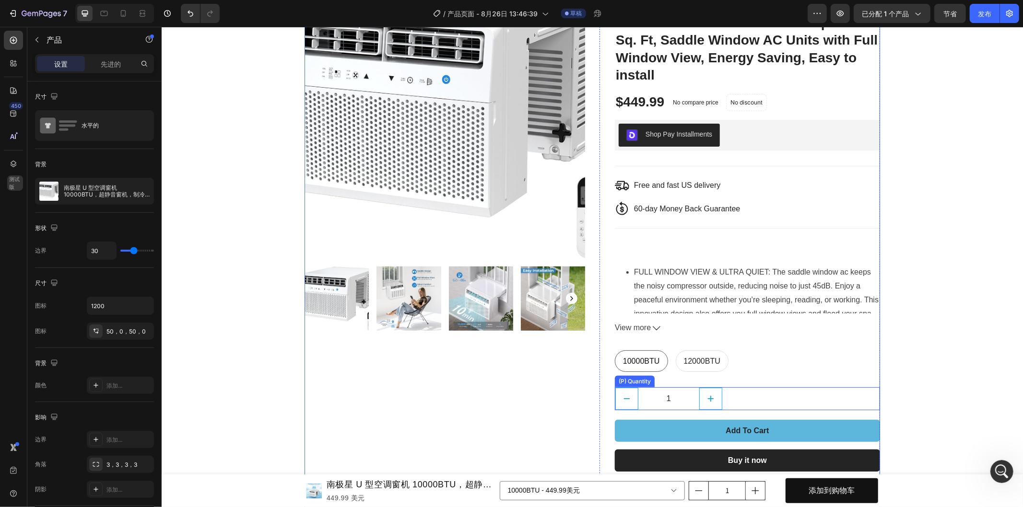
scroll to position [0, 0]
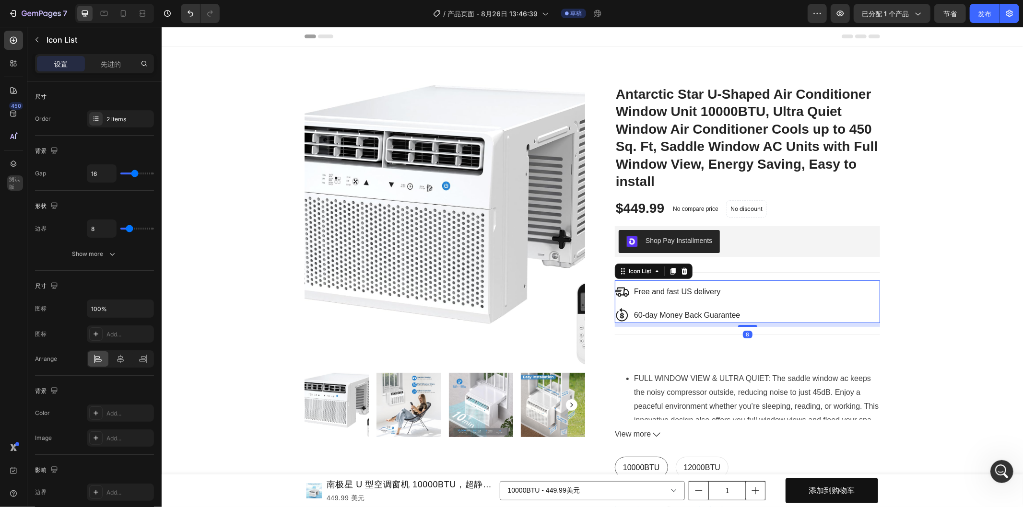
click at [819, 295] on div "Icon Free and fast US delivery Text block Icon 60-day Money Back Guarantee Text…" at bounding box center [746, 303] width 265 height 39
click at [681, 269] on icon at bounding box center [684, 271] width 6 height 7
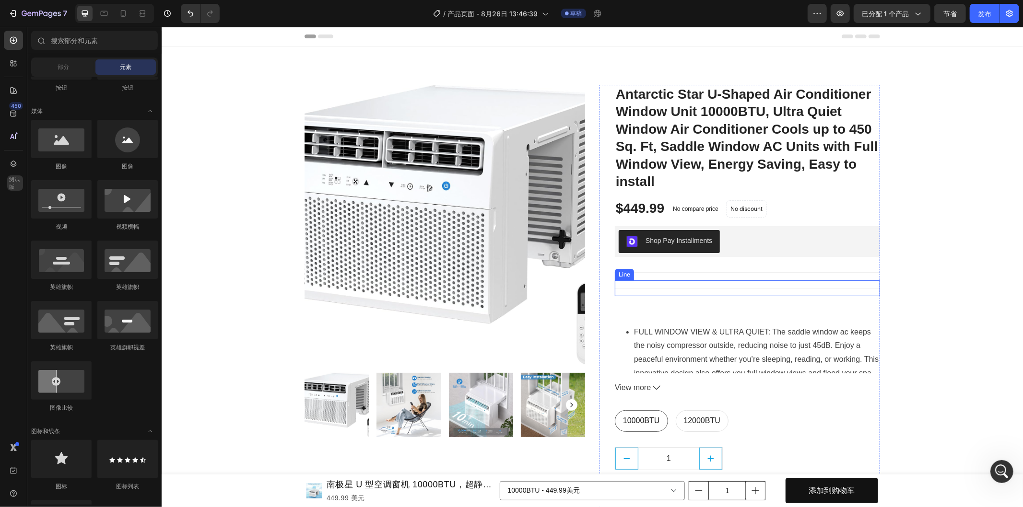
click at [745, 285] on div "Title Line" at bounding box center [746, 288] width 265 height 16
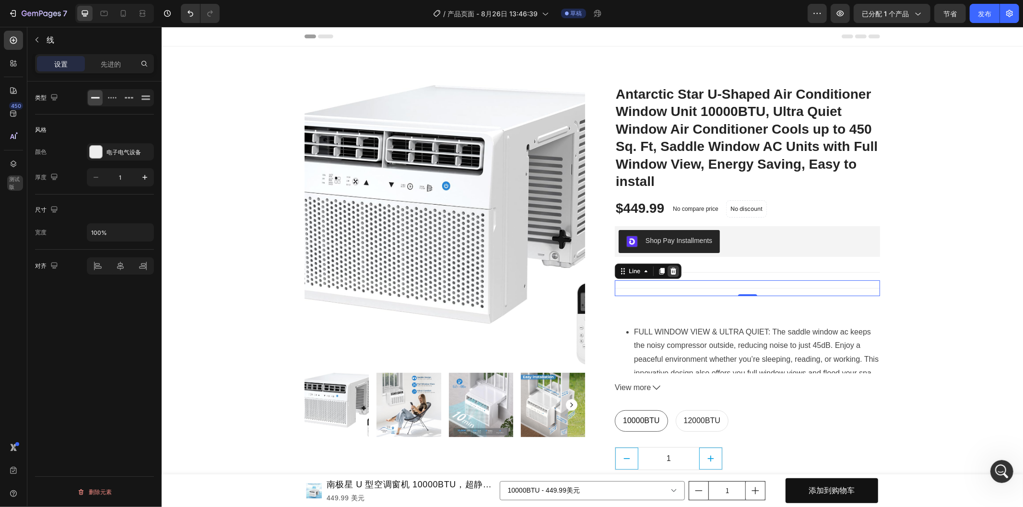
click at [669, 268] on icon at bounding box center [673, 271] width 8 height 8
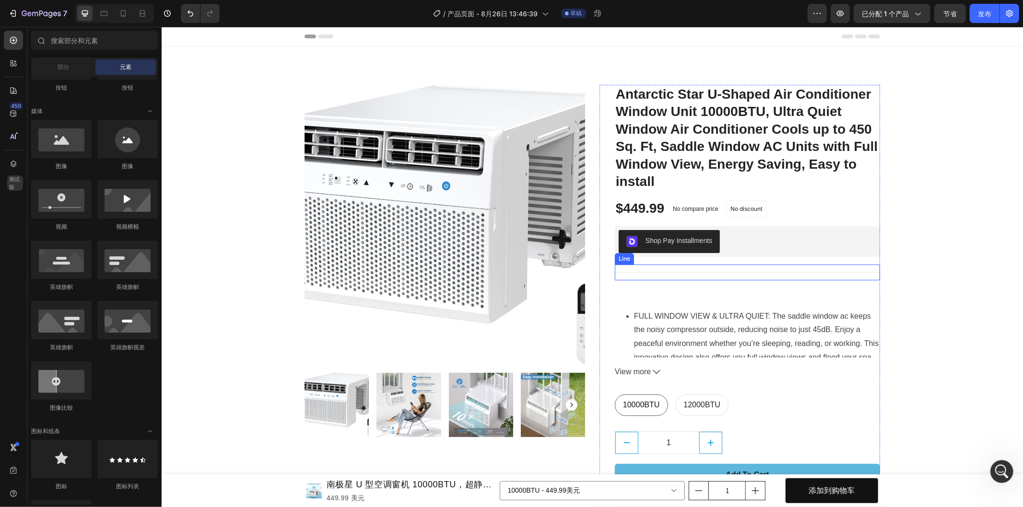
click at [754, 272] on div at bounding box center [746, 272] width 265 height 0
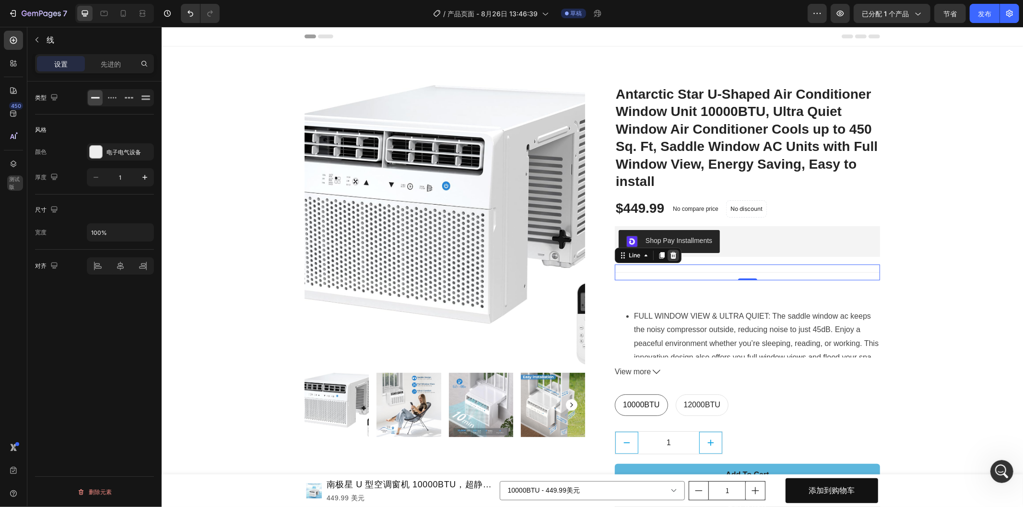
click at [670, 255] on icon at bounding box center [673, 255] width 6 height 7
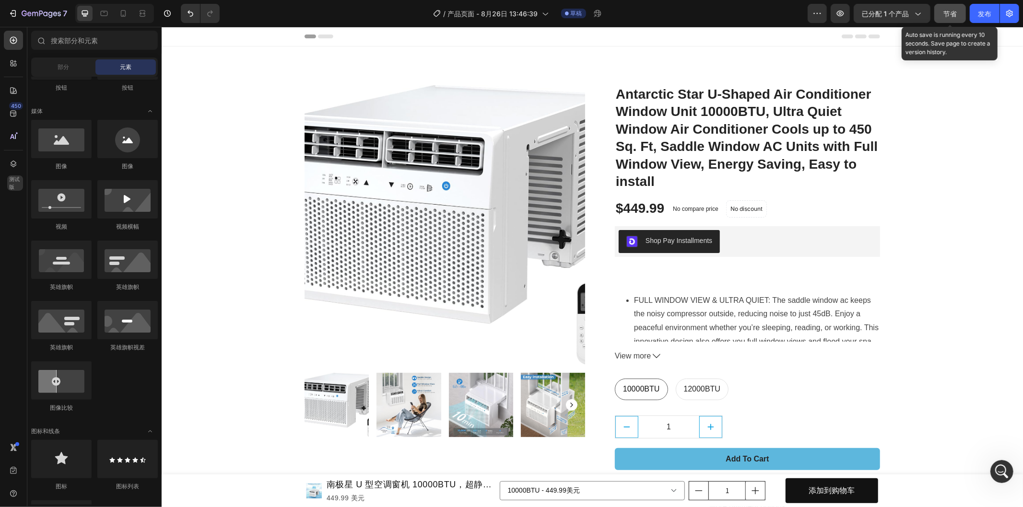
click at [950, 14] on font "节省" at bounding box center [949, 14] width 13 height 8
click at [835, 18] on button "button" at bounding box center [840, 13] width 19 height 19
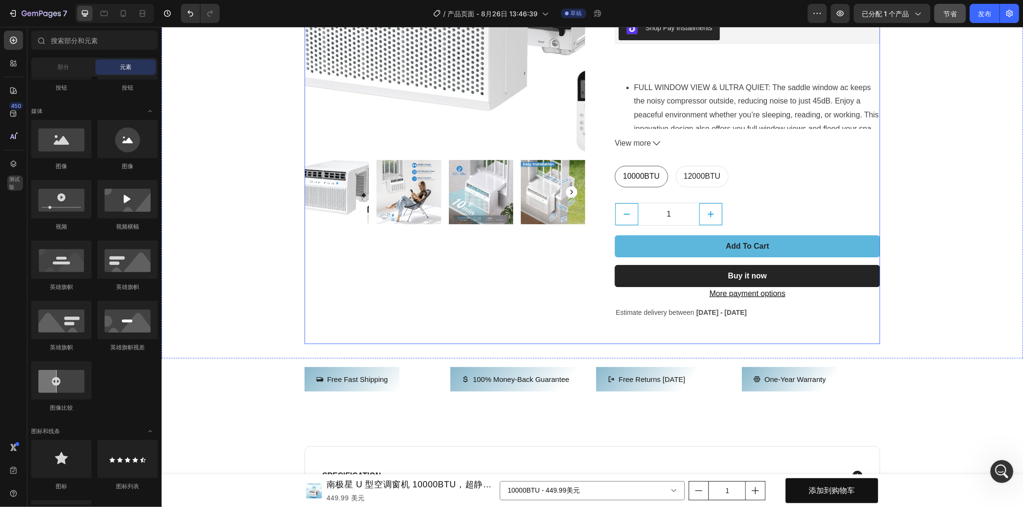
scroll to position [266, 0]
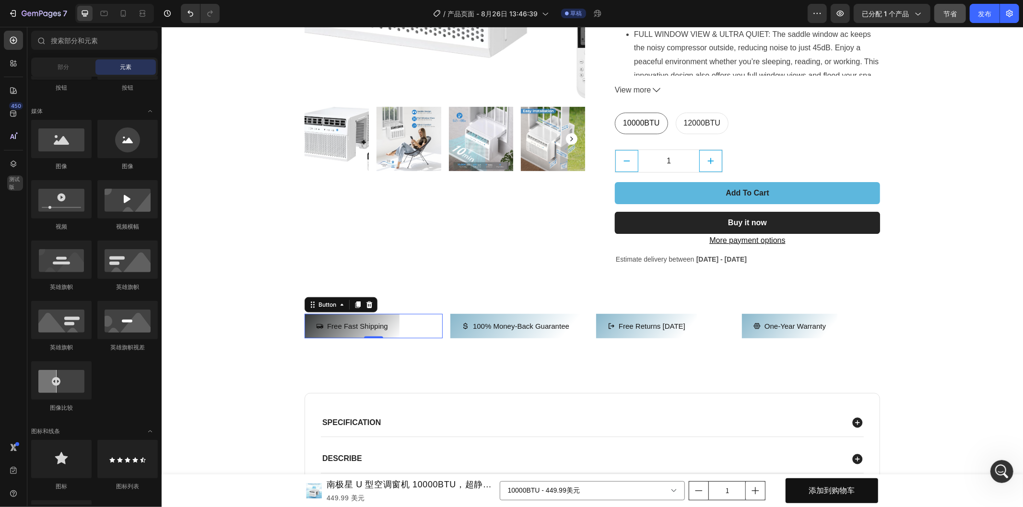
click at [382, 318] on button "Free Fast Shipping" at bounding box center [351, 326] width 95 height 24
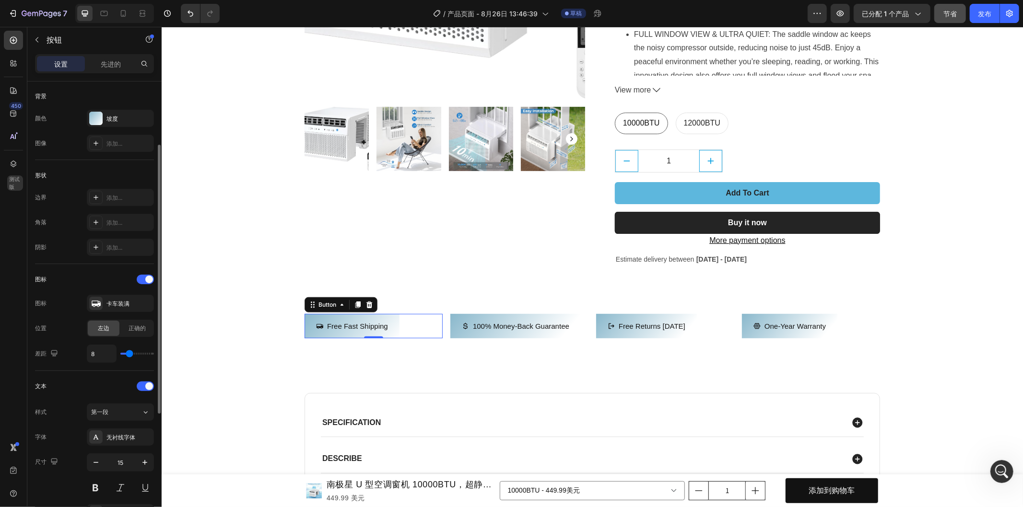
scroll to position [160, 0]
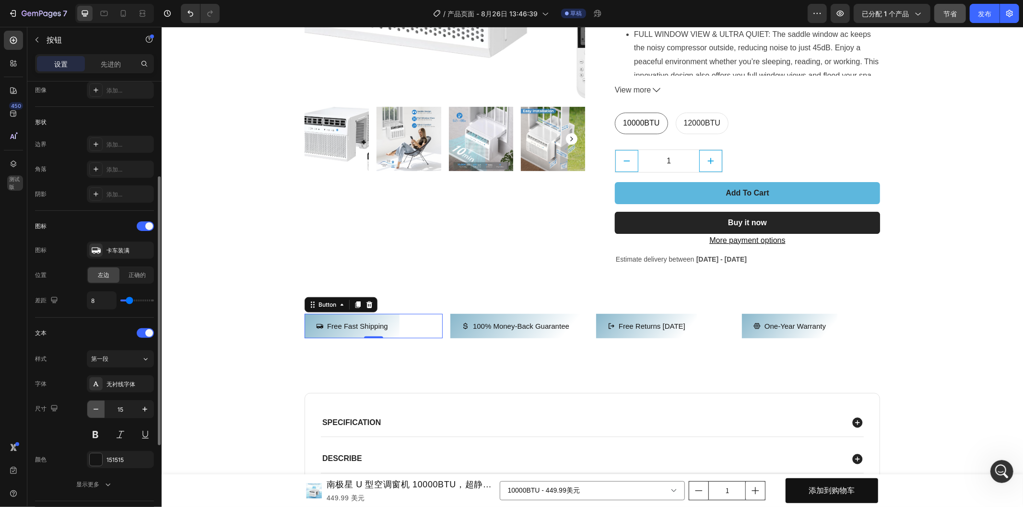
click at [98, 413] on icon "button" at bounding box center [96, 410] width 10 height 10
type input "14"
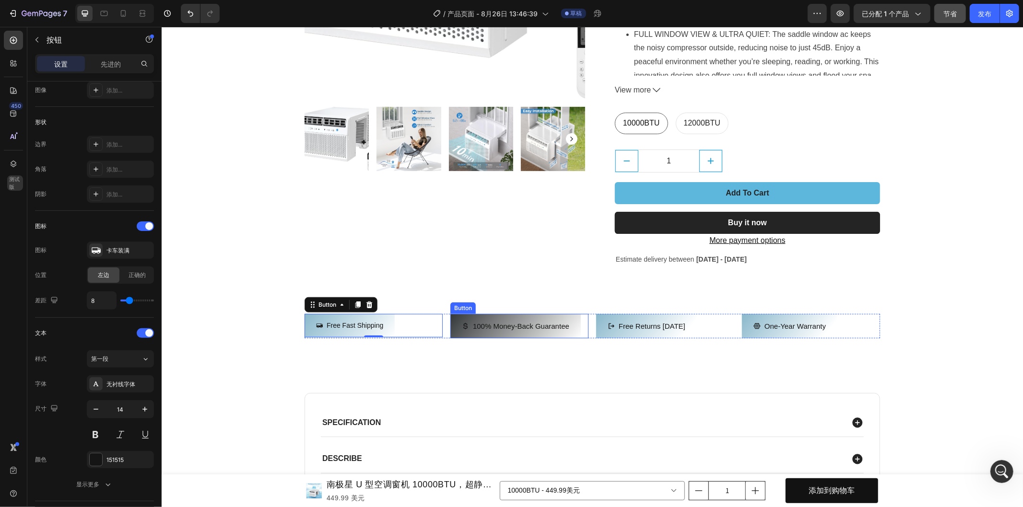
click at [526, 314] on button "100% Money-Back Guarantee" at bounding box center [515, 326] width 130 height 24
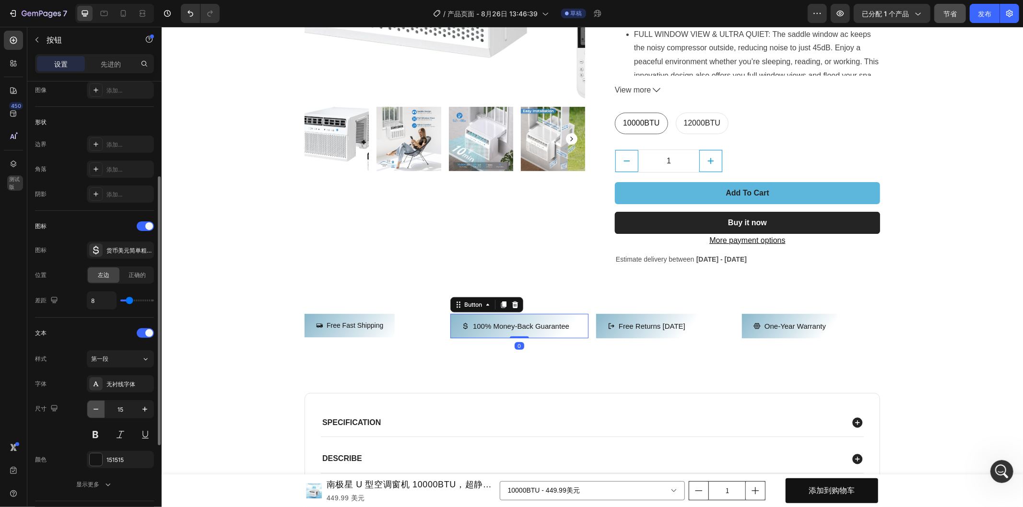
click at [98, 411] on icon "button" at bounding box center [96, 410] width 10 height 10
type input "14"
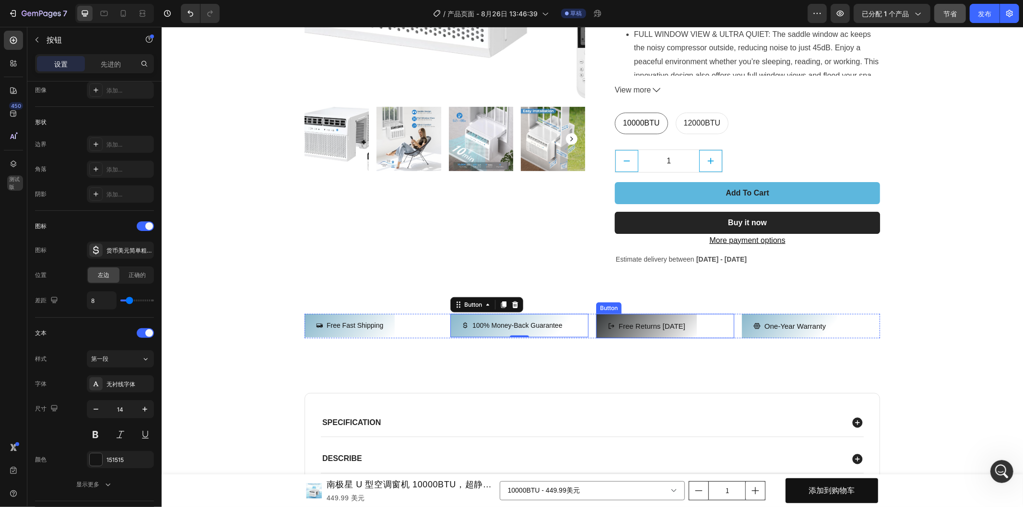
click at [618, 314] on button "Free returns [DATE]" at bounding box center [646, 326] width 101 height 24
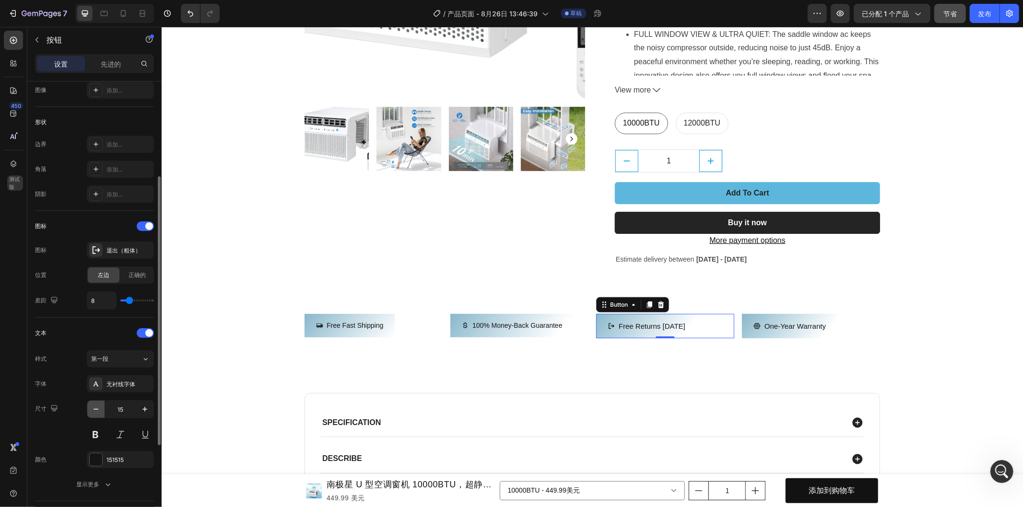
click at [98, 411] on icon "button" at bounding box center [96, 410] width 10 height 10
type input "14"
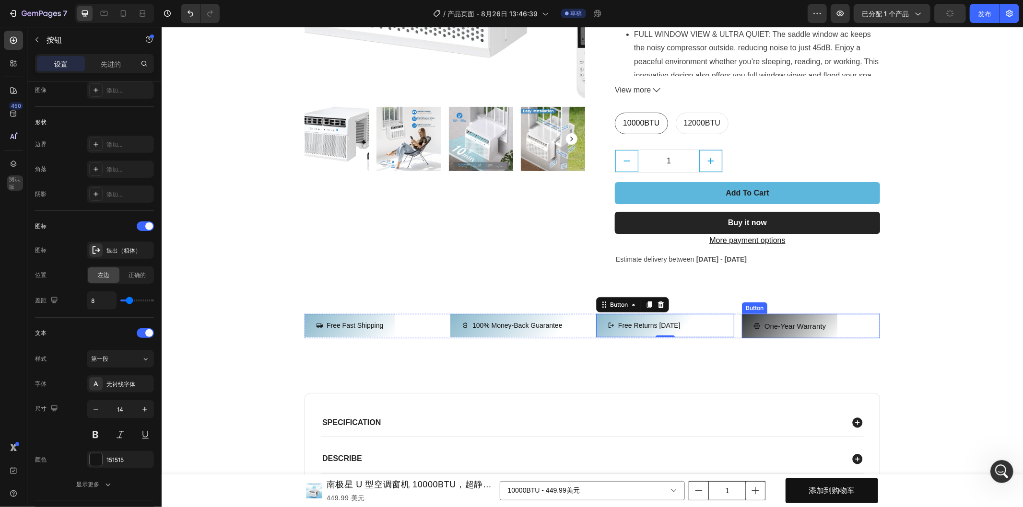
click at [810, 314] on button "One-year warranty" at bounding box center [788, 326] width 95 height 24
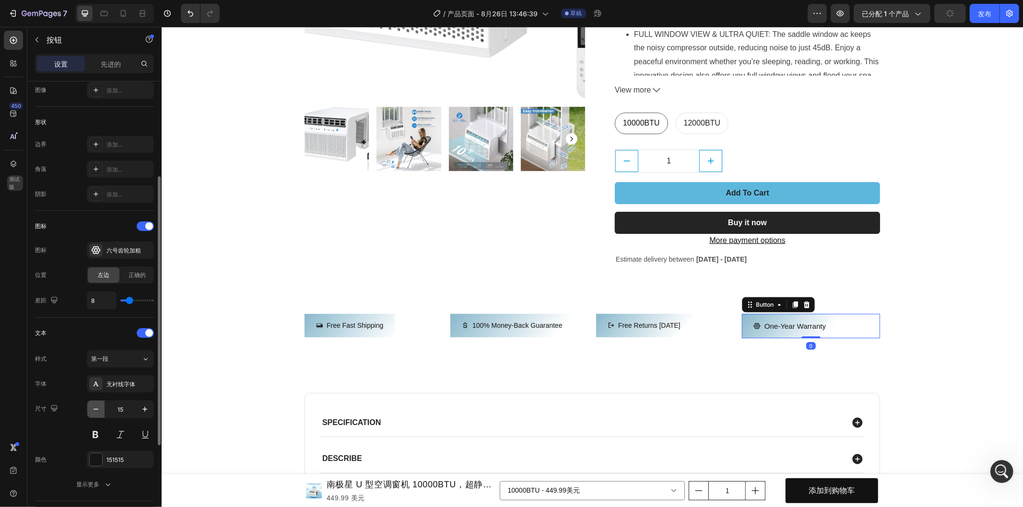
click at [98, 406] on icon "button" at bounding box center [96, 410] width 10 height 10
type input "14"
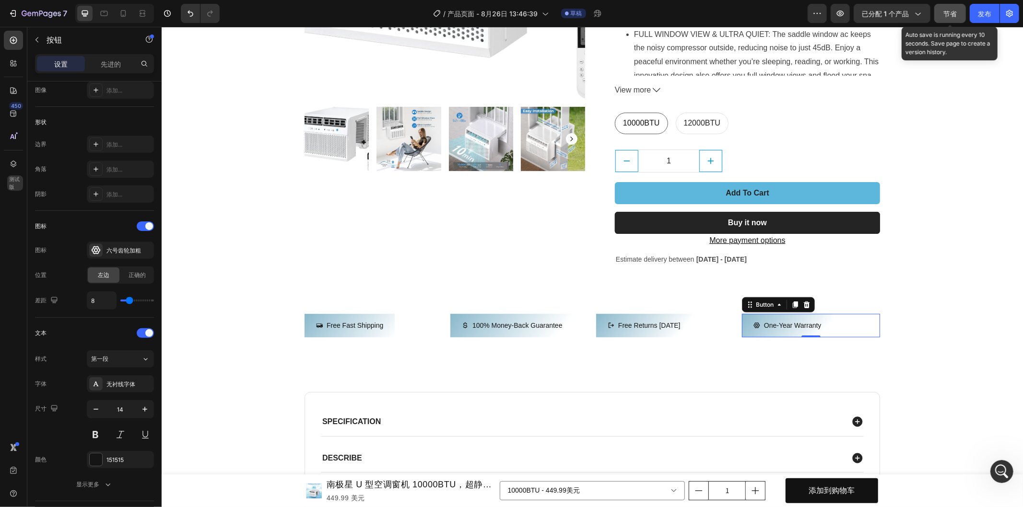
click at [958, 10] on button "节省" at bounding box center [950, 13] width 32 height 19
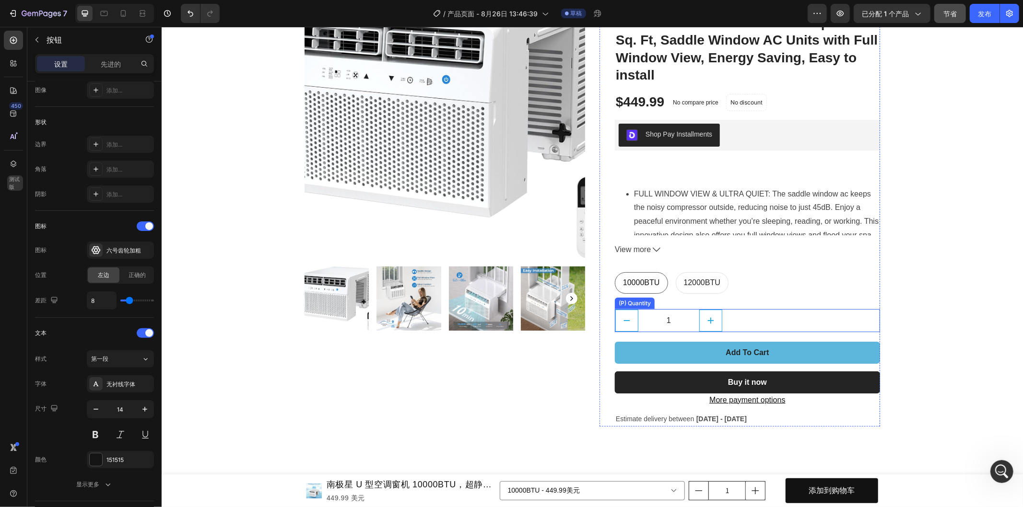
scroll to position [0, 0]
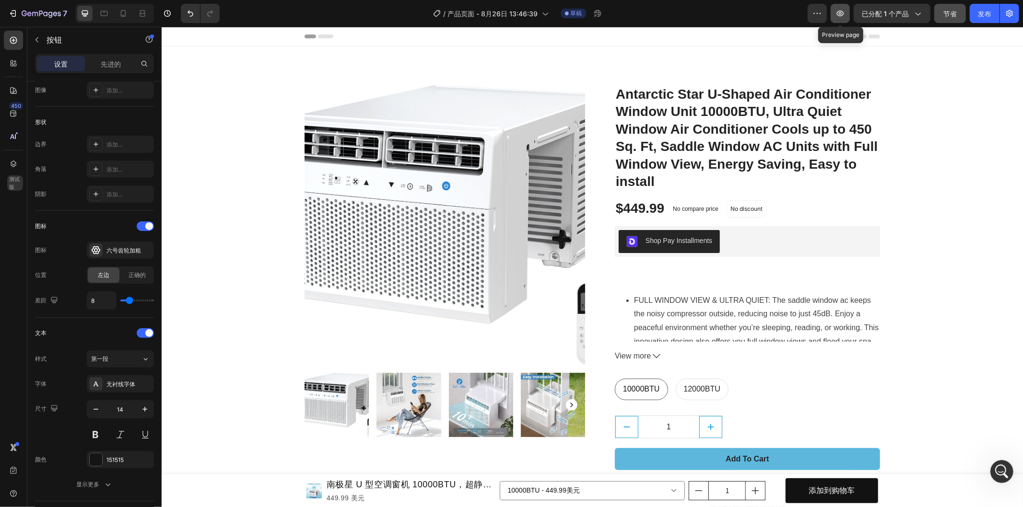
click at [842, 10] on icon "button" at bounding box center [840, 14] width 10 height 10
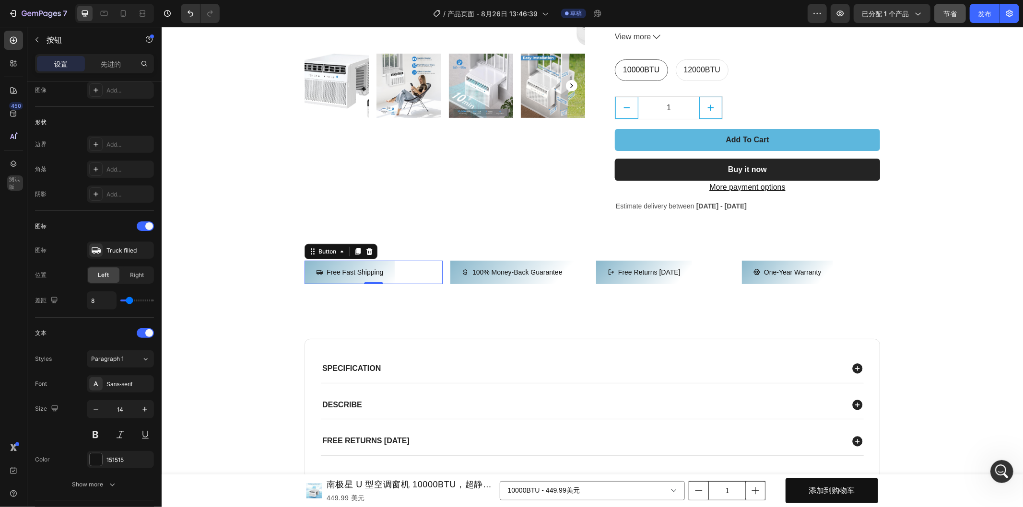
click at [435, 265] on div "Free Fast Shipping Button 0" at bounding box center [373, 271] width 138 height 23
click at [442, 284] on div "Free Fast Shipping Button 0 100% Money-Back Guarantee Button Free returns withi…" at bounding box center [591, 275] width 861 height 31
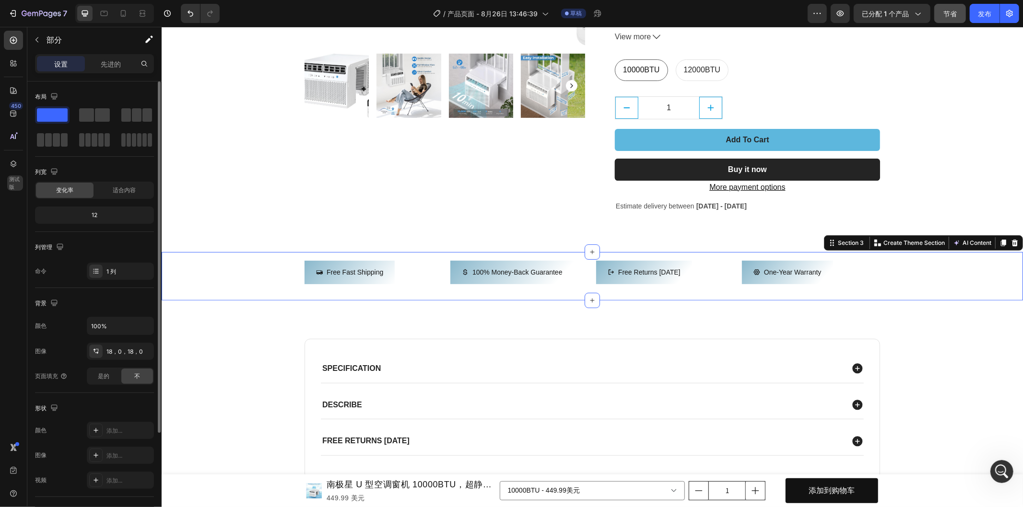
click at [109, 212] on div "12" at bounding box center [94, 215] width 115 height 13
click at [118, 195] on div "适合内容" at bounding box center [124, 190] width 58 height 15
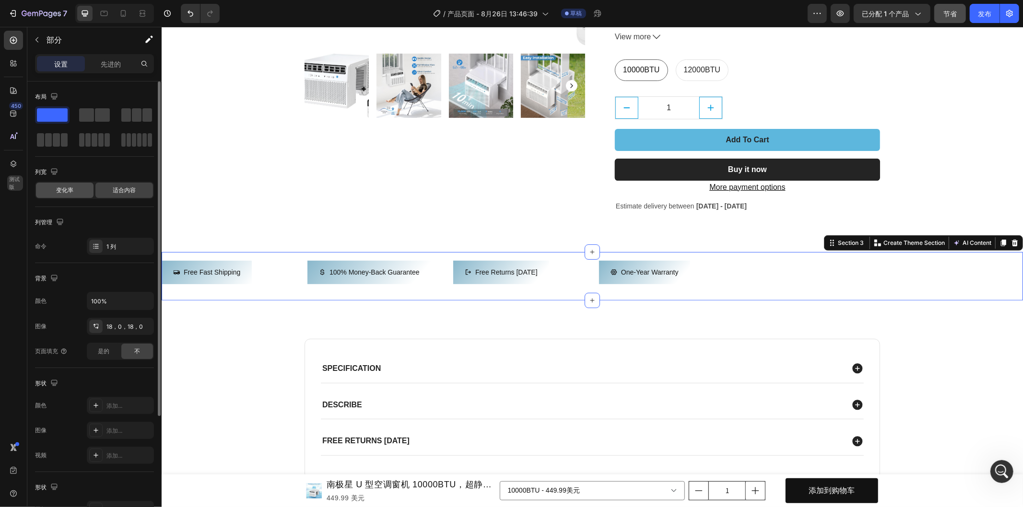
click at [66, 190] on font "变化率" at bounding box center [64, 190] width 17 height 7
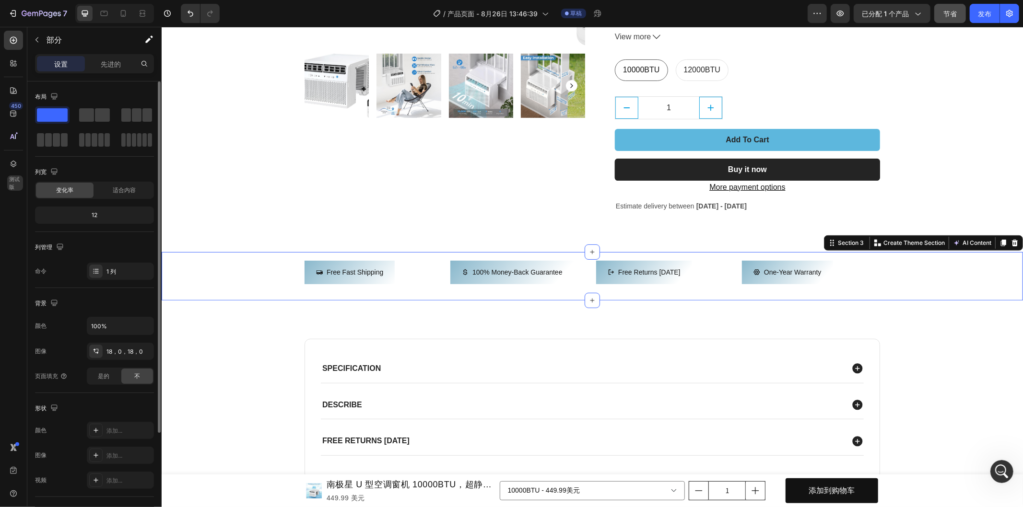
click at [97, 216] on div "12" at bounding box center [94, 215] width 115 height 13
click at [94, 215] on font "12" at bounding box center [95, 214] width 6 height 7
click at [107, 352] on font "18，0，18，0" at bounding box center [124, 351] width 36 height 7
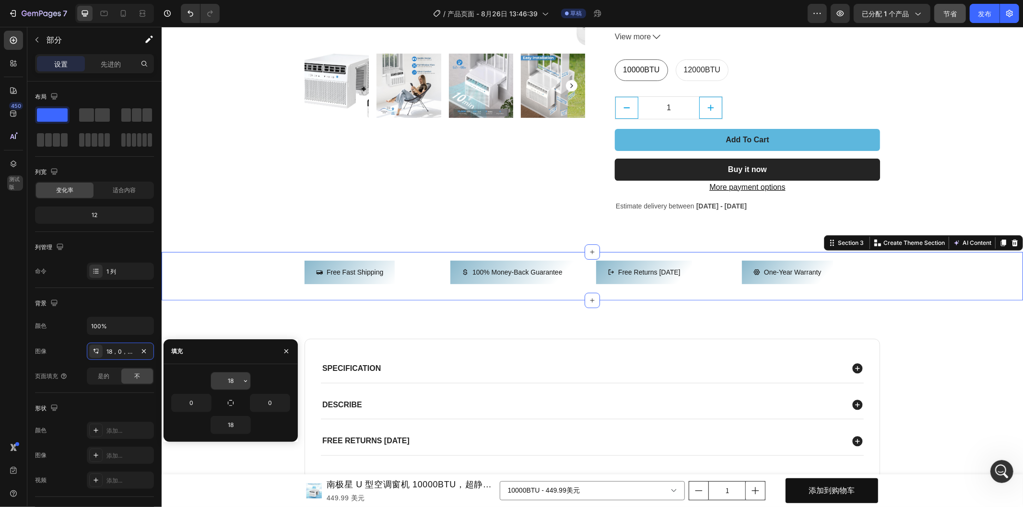
click at [231, 383] on input "18" at bounding box center [230, 381] width 39 height 17
click at [244, 383] on icon "button" at bounding box center [246, 381] width 8 height 8
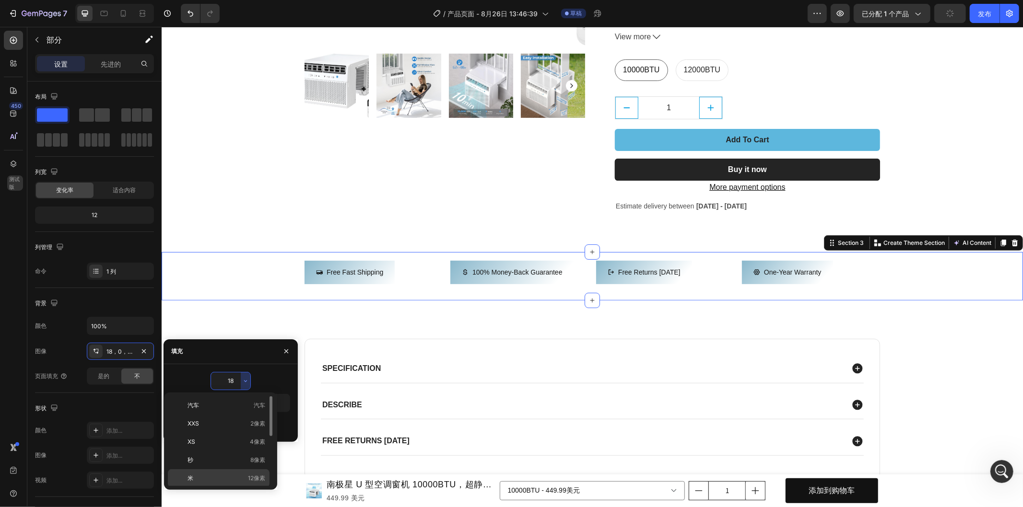
click at [219, 474] on p "米 12像素" at bounding box center [226, 478] width 78 height 9
type input "12"
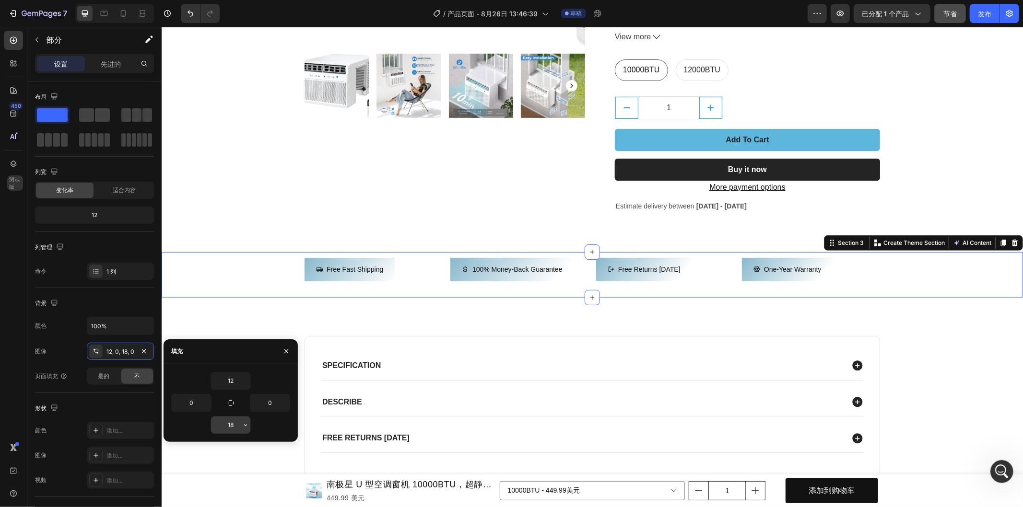
click at [241, 426] on button "button" at bounding box center [246, 425] width 10 height 17
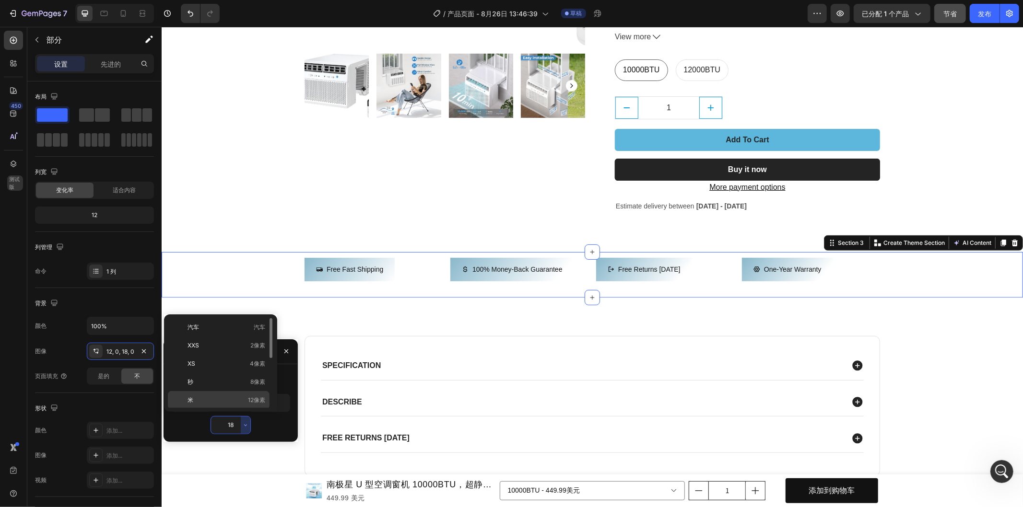
click at [248, 401] on font "12像素" at bounding box center [256, 400] width 17 height 7
type input "12"
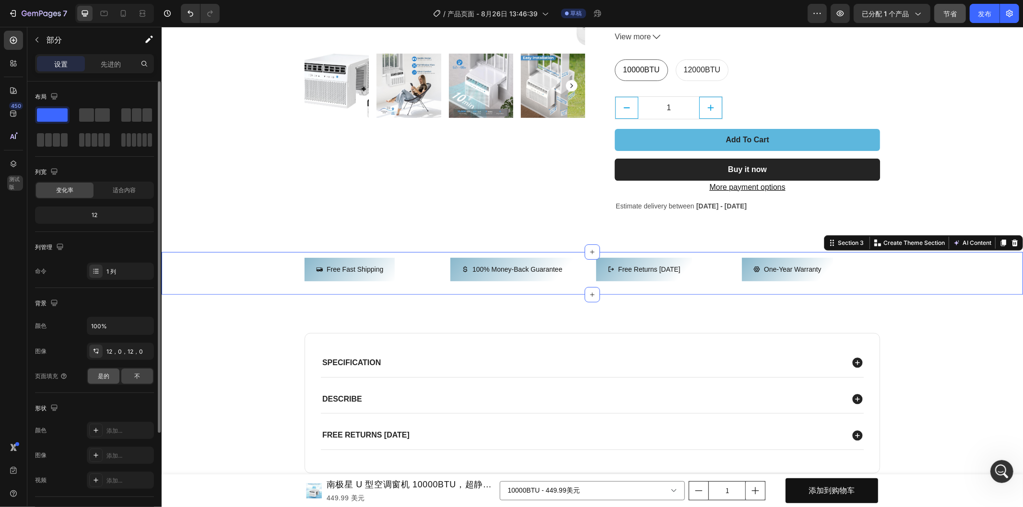
click at [107, 380] on span "是的" at bounding box center [104, 376] width 12 height 9
click at [144, 380] on div "不" at bounding box center [137, 376] width 32 height 15
click at [109, 376] on font "是的" at bounding box center [104, 376] width 12 height 7
click at [139, 380] on span "不" at bounding box center [137, 376] width 6 height 9
click at [110, 379] on div "是的" at bounding box center [104, 376] width 32 height 15
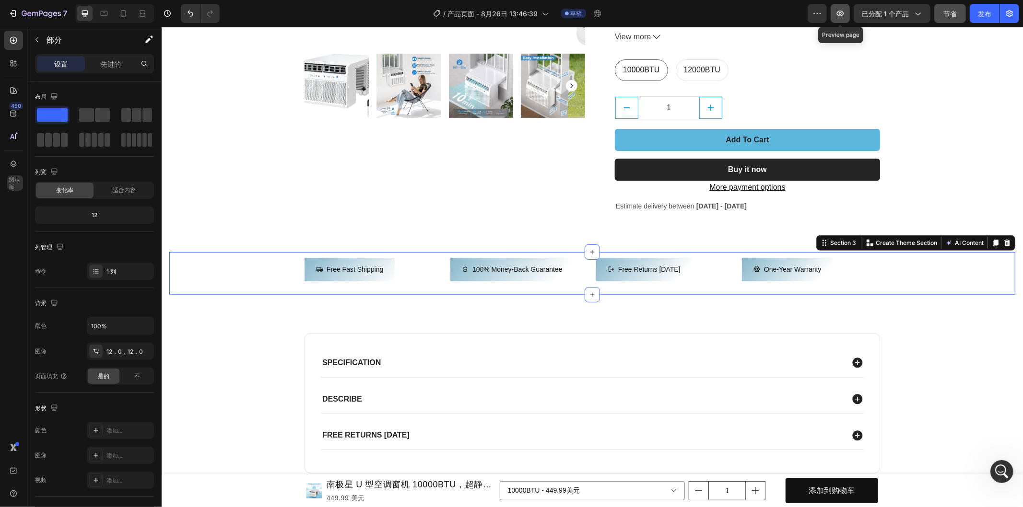
click at [841, 15] on icon "button" at bounding box center [840, 14] width 7 height 6
click at [237, 335] on div "Specification Describe Free returns within 30 days Accordion Row Row" at bounding box center [592, 411] width 842 height 156
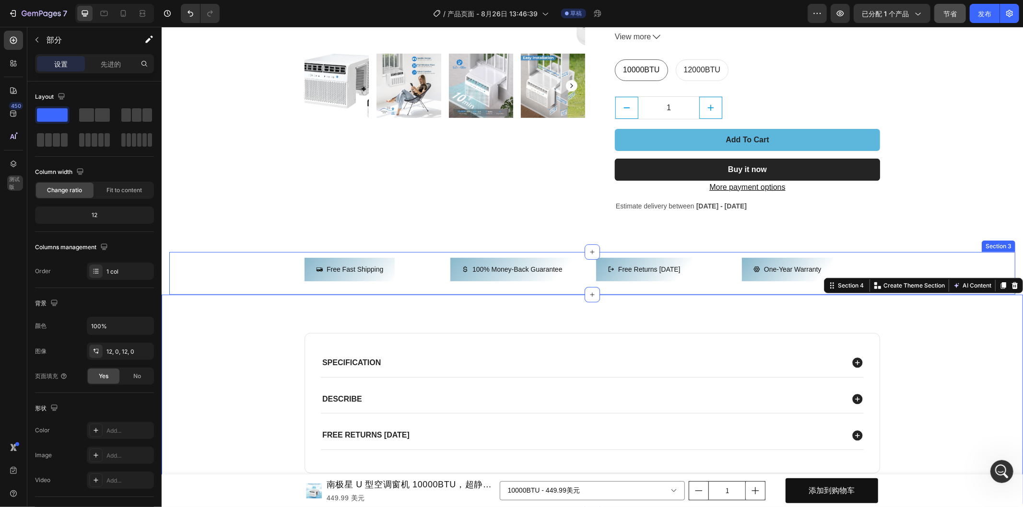
click at [227, 270] on div "Free Fast Shipping Button 100% Money-Back Guarantee Button Free returns within …" at bounding box center [592, 273] width 846 height 31
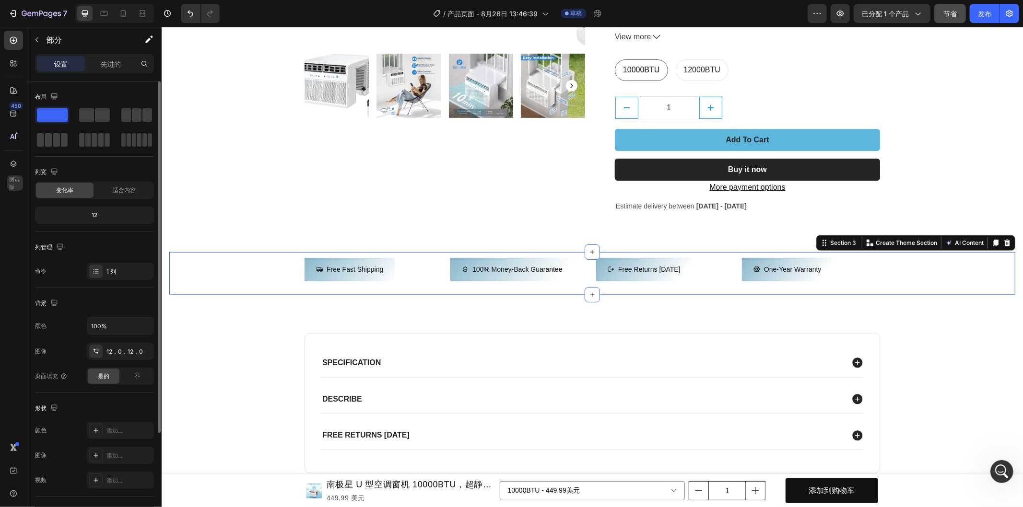
click at [133, 368] on div "是的 不" at bounding box center [120, 376] width 67 height 17
click at [135, 375] on font "不" at bounding box center [137, 376] width 6 height 7
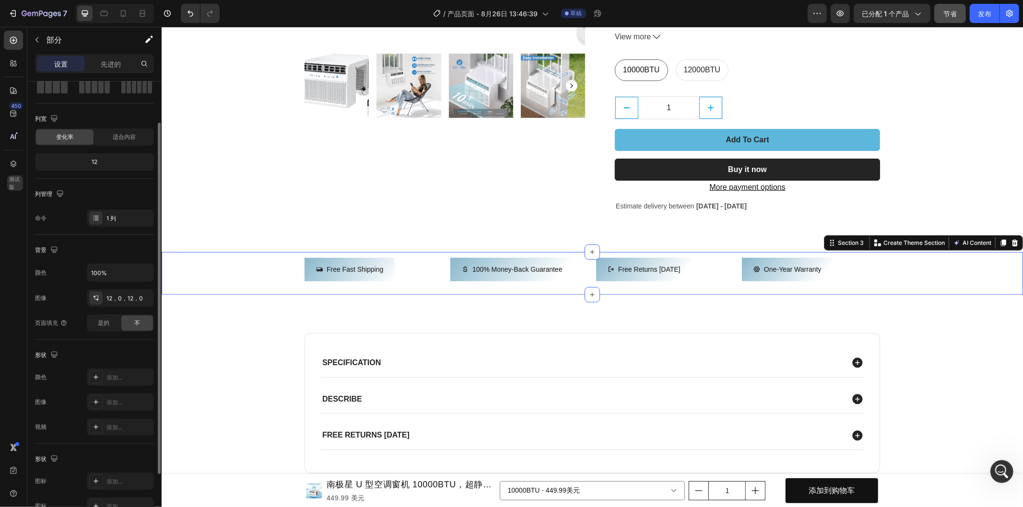
scroll to position [131, 0]
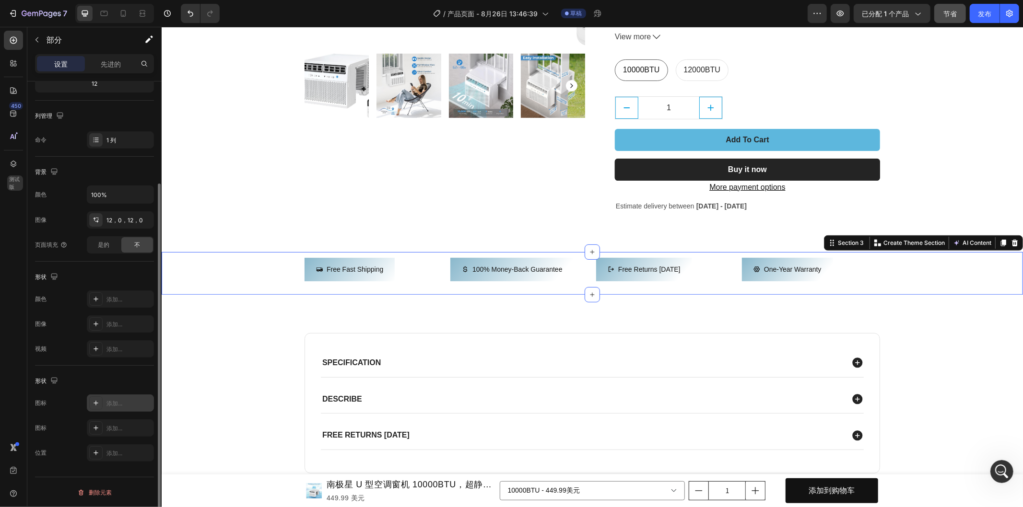
click at [104, 398] on div "添加..." at bounding box center [120, 403] width 67 height 17
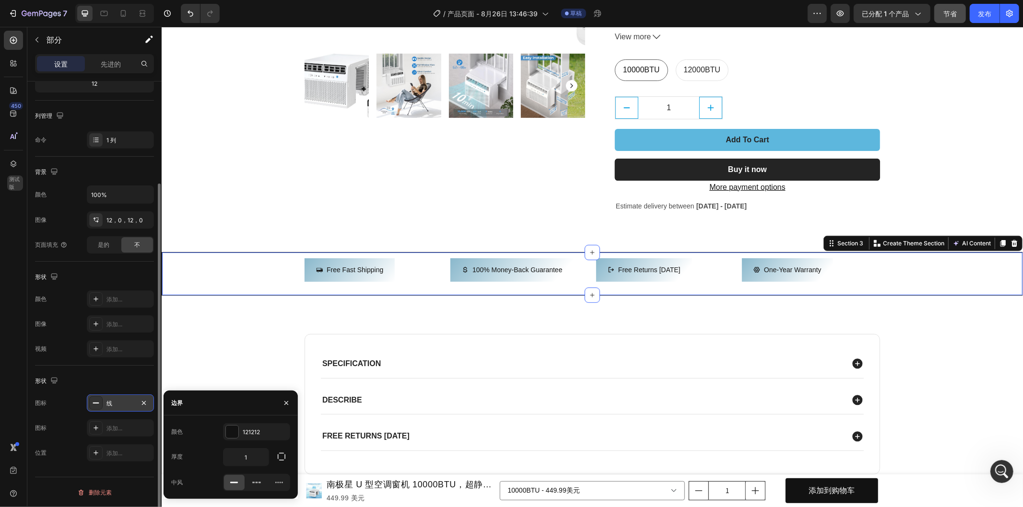
click at [95, 403] on rect at bounding box center [96, 403] width 6 height 1
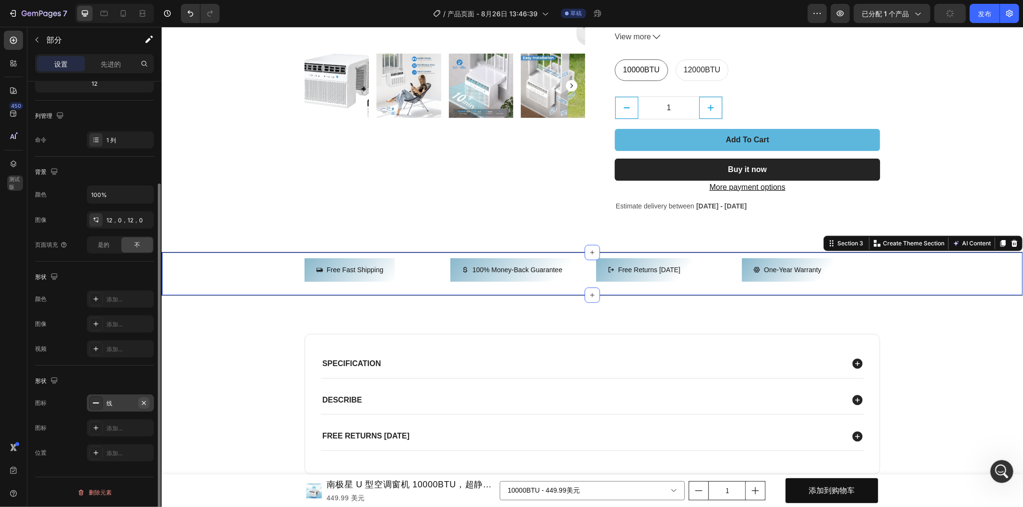
click at [144, 402] on icon "button" at bounding box center [144, 403] width 4 height 4
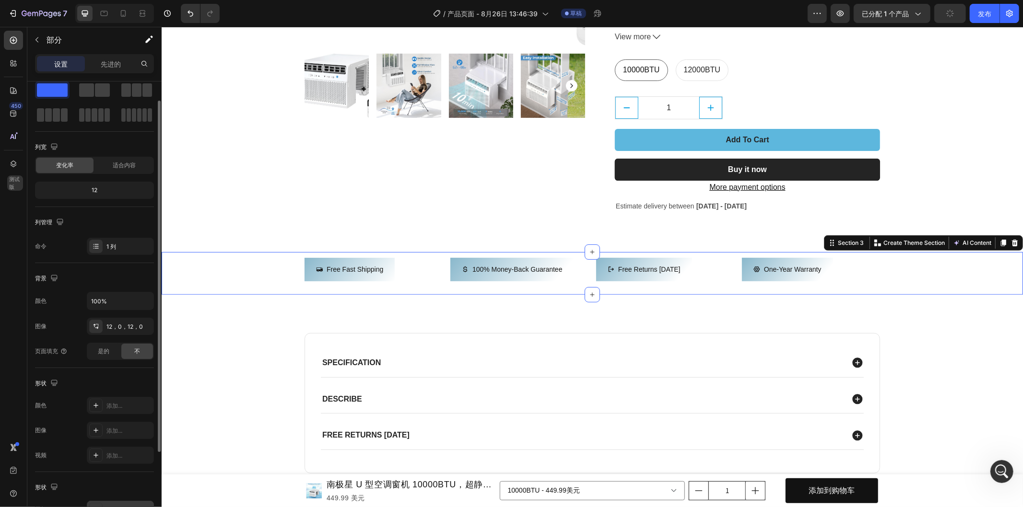
scroll to position [0, 0]
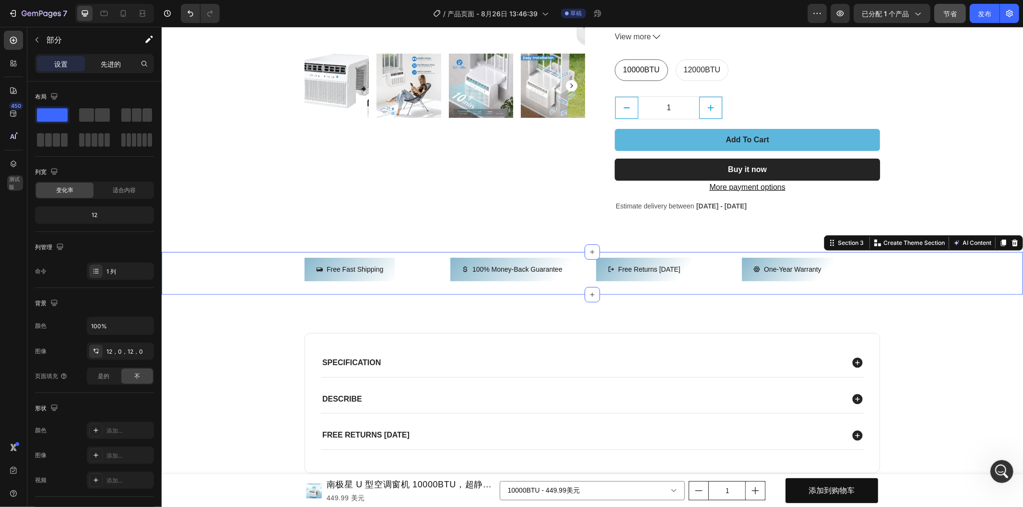
click at [101, 68] on p "先进的" at bounding box center [111, 64] width 20 height 10
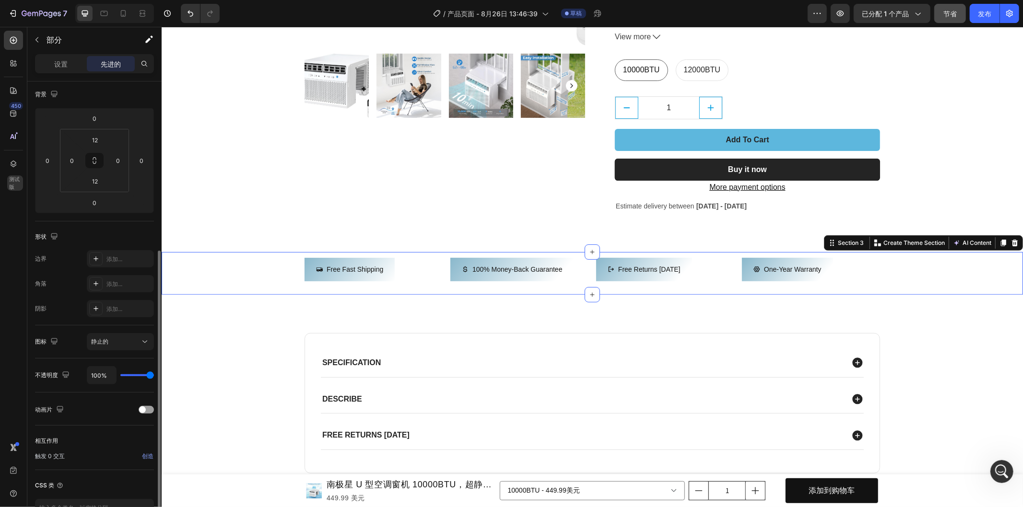
scroll to position [172, 0]
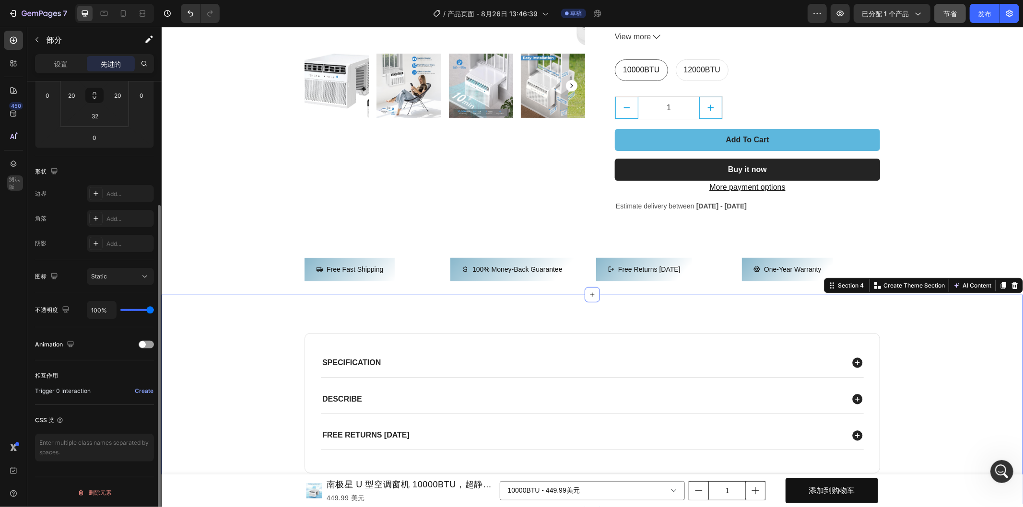
click at [250, 318] on div "Specification Describe Free returns within 30 days Accordion Row Row Section 4 …" at bounding box center [591, 399] width 861 height 210
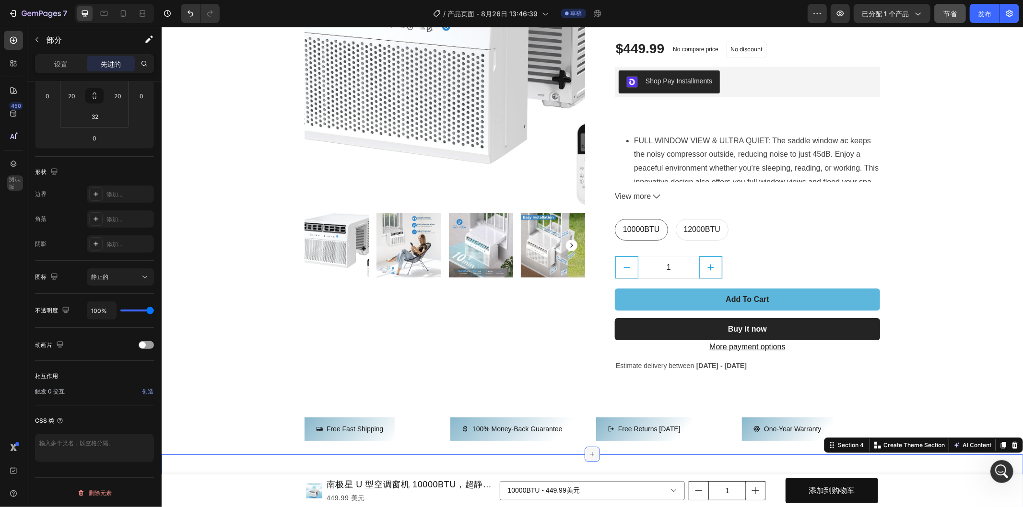
scroll to position [106, 0]
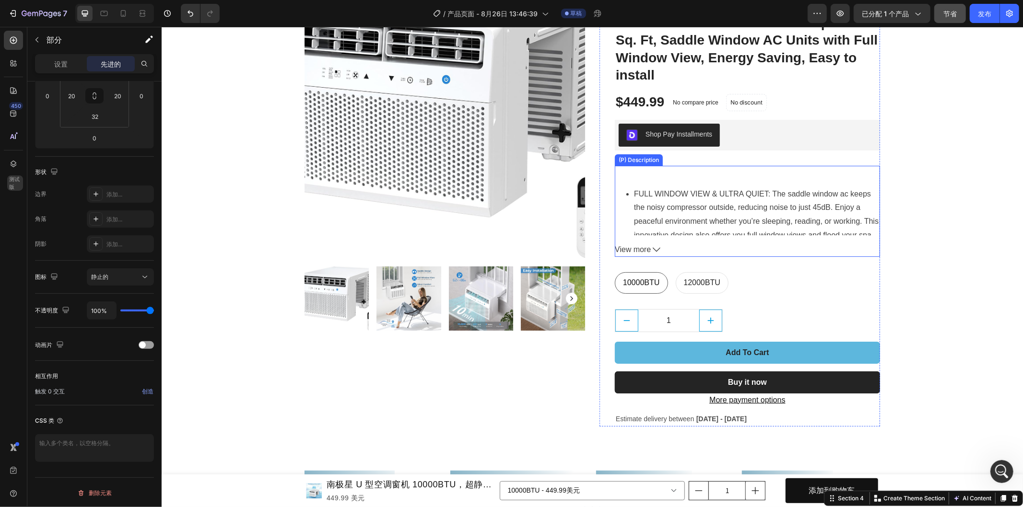
click at [798, 178] on div at bounding box center [746, 172] width 265 height 14
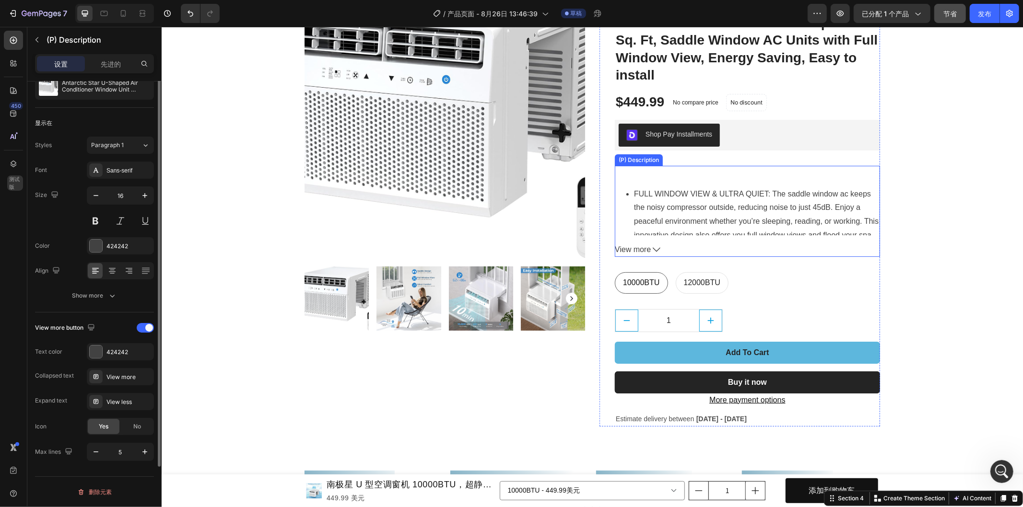
scroll to position [0, 0]
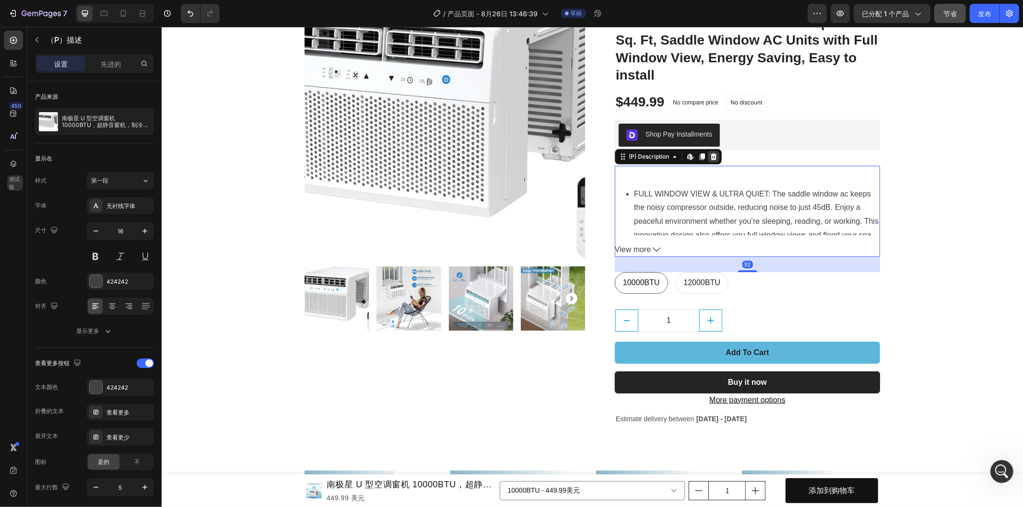
click at [712, 154] on icon at bounding box center [713, 156] width 8 height 8
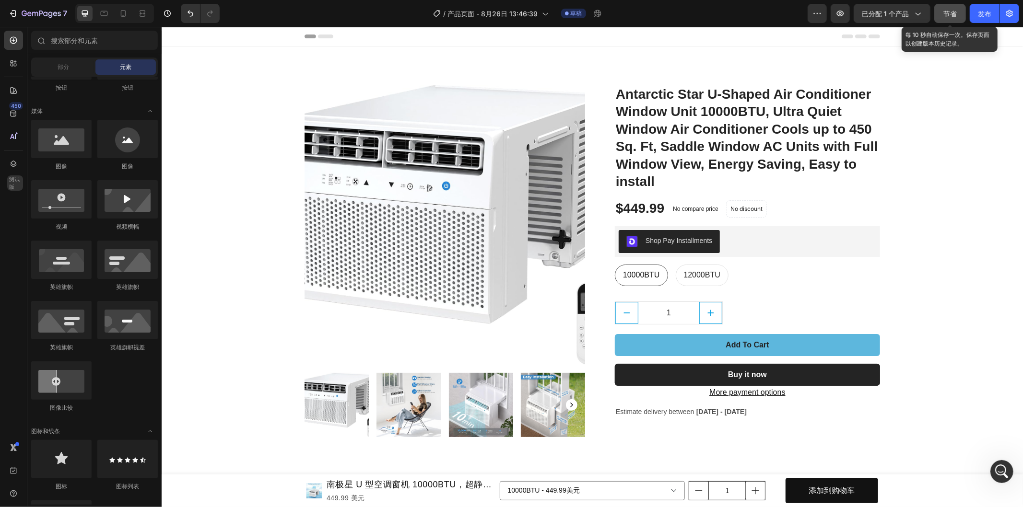
click at [946, 15] on font "节省" at bounding box center [949, 14] width 13 height 8
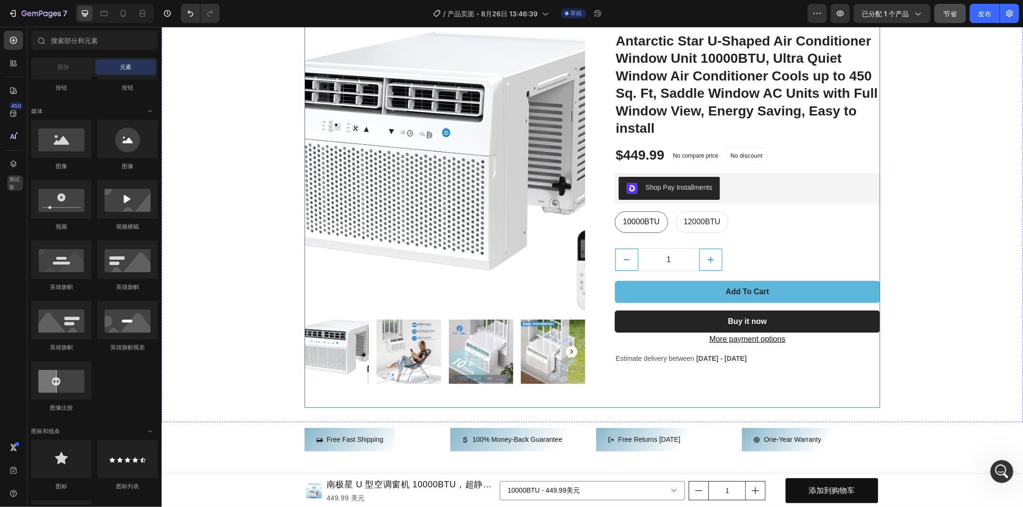
scroll to position [106, 0]
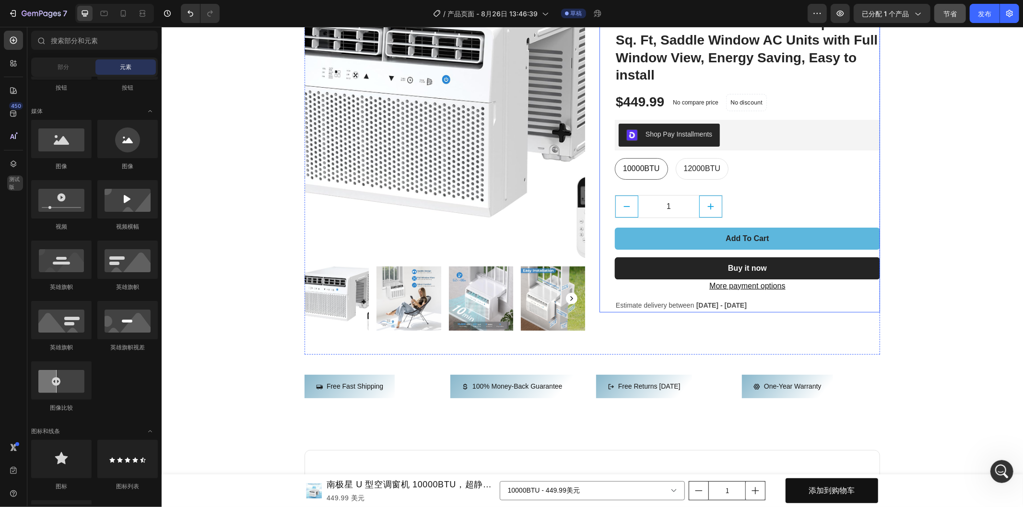
click at [751, 115] on div "Antarctic Star U-Shaped Air Conditioner Window Unit 10000BTU, Ultra Quiet Windo…" at bounding box center [746, 145] width 265 height 334
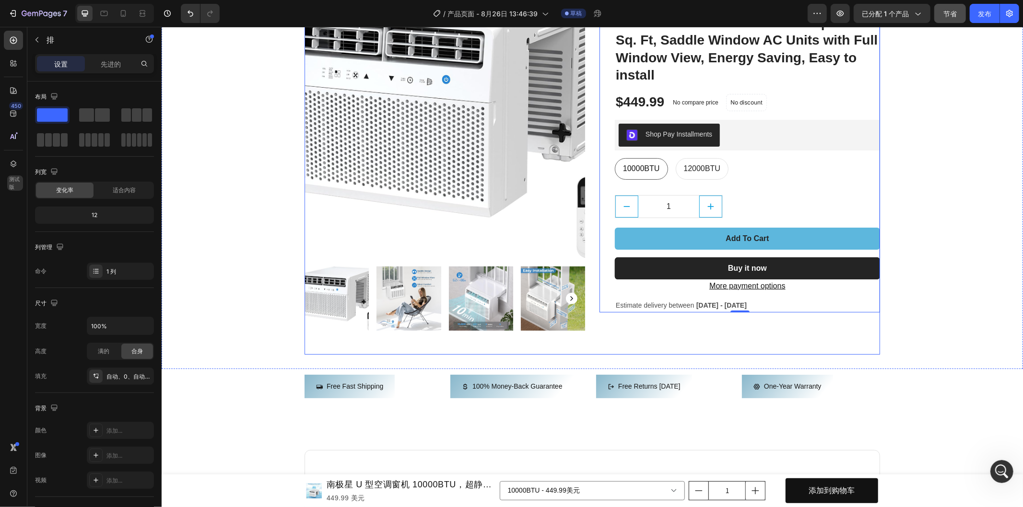
scroll to position [0, 0]
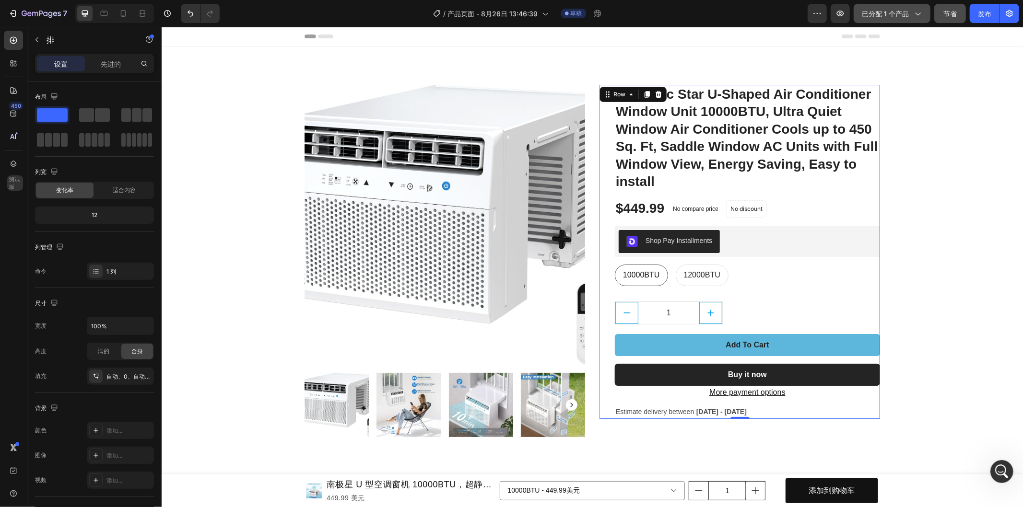
click at [903, 13] on font "已分配 1 个产品" at bounding box center [885, 14] width 47 height 8
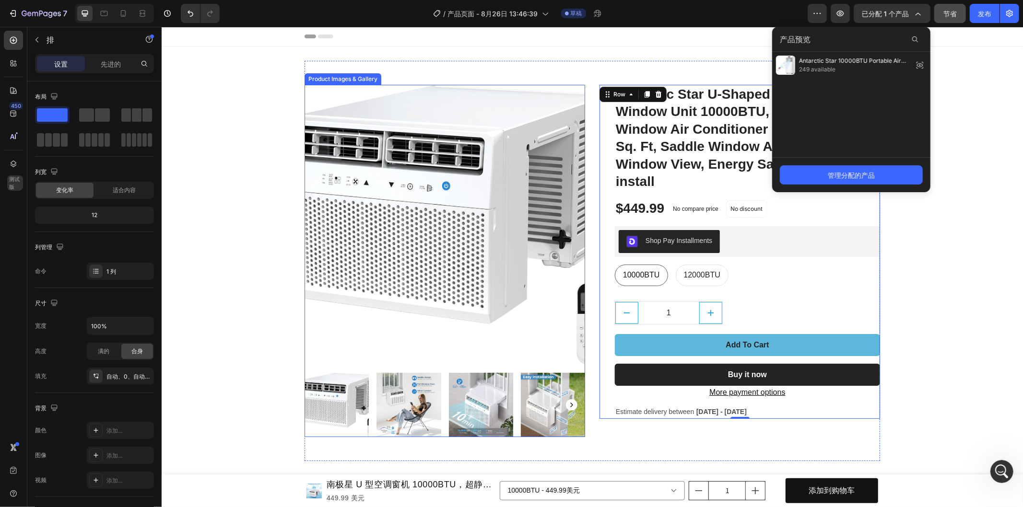
click at [386, 118] on img at bounding box center [444, 224] width 281 height 281
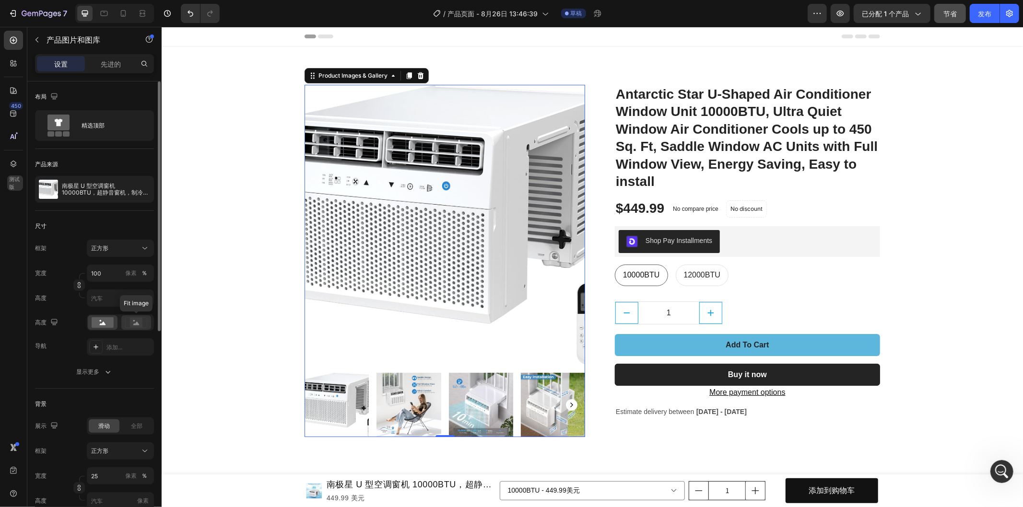
click at [130, 327] on rect at bounding box center [136, 323] width 12 height 10
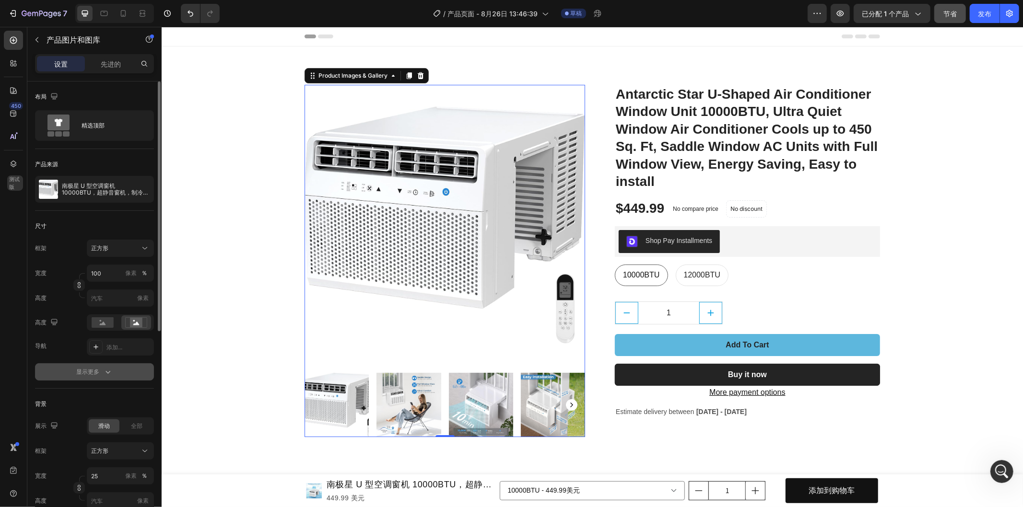
click at [118, 374] on button "显示更多" at bounding box center [94, 371] width 119 height 17
click at [120, 351] on div "添加..." at bounding box center [128, 347] width 45 height 9
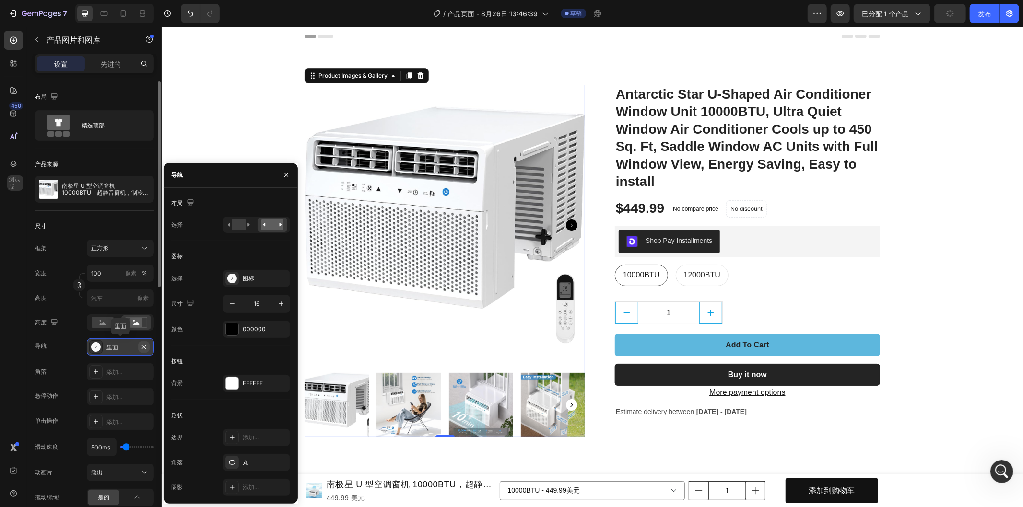
click at [143, 346] on icon "button" at bounding box center [144, 347] width 8 height 8
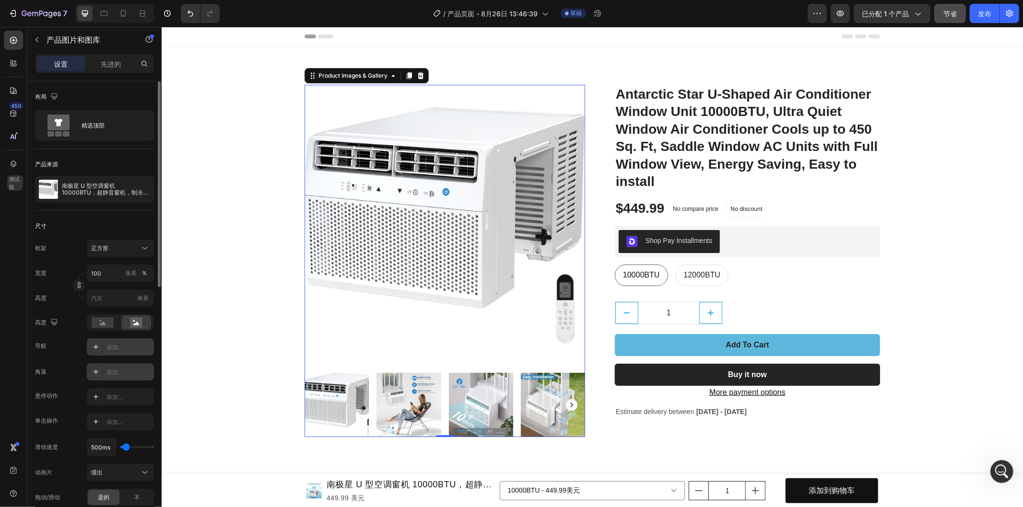
click at [113, 369] on font "添加..." at bounding box center [114, 372] width 16 height 7
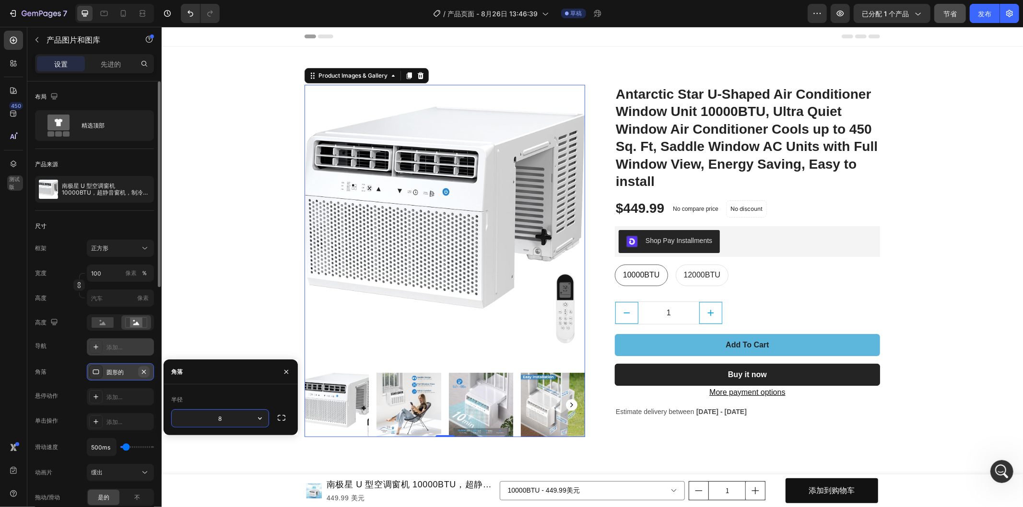
click at [142, 372] on icon "button" at bounding box center [144, 372] width 4 height 4
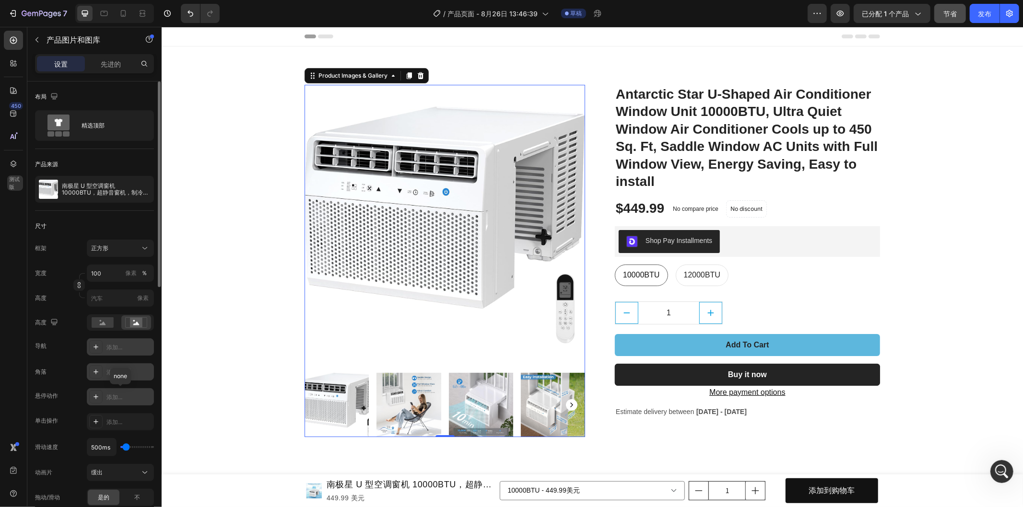
click at [133, 396] on div "添加..." at bounding box center [128, 397] width 45 height 9
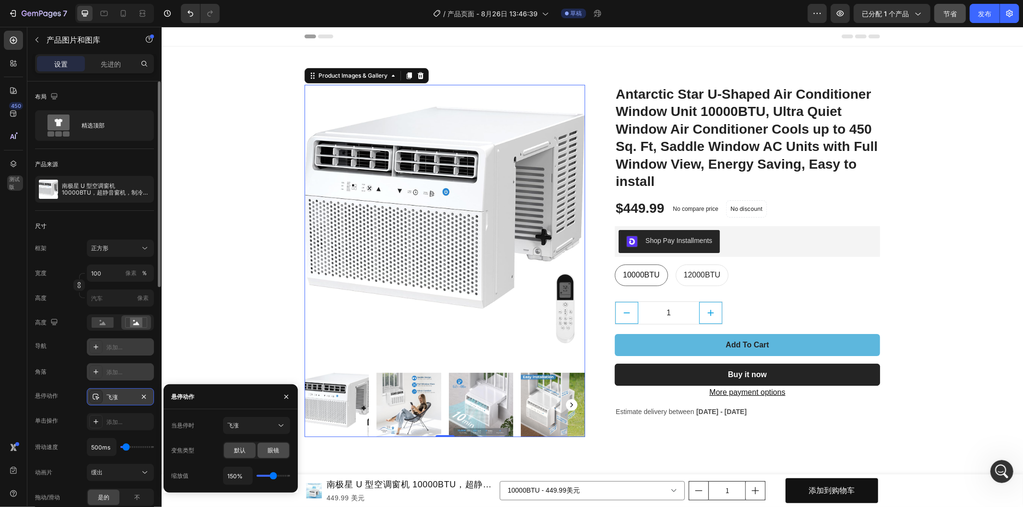
click at [266, 454] on div "眼镜" at bounding box center [274, 450] width 32 height 15
click at [280, 425] on icon at bounding box center [281, 426] width 10 height 10
click at [142, 397] on icon "button" at bounding box center [144, 397] width 8 height 8
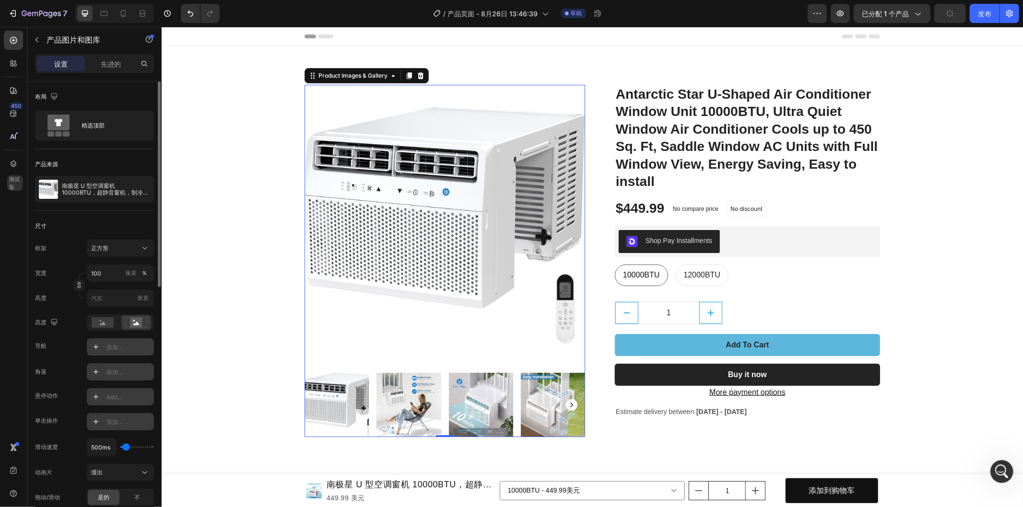
click at [117, 421] on font "添加..." at bounding box center [114, 422] width 16 height 7
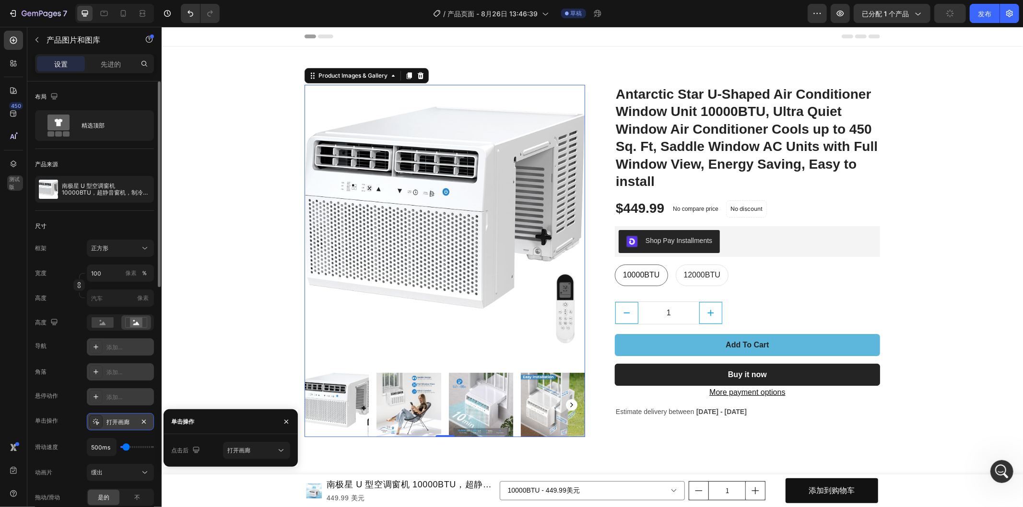
click at [433, 261] on img at bounding box center [444, 224] width 281 height 281
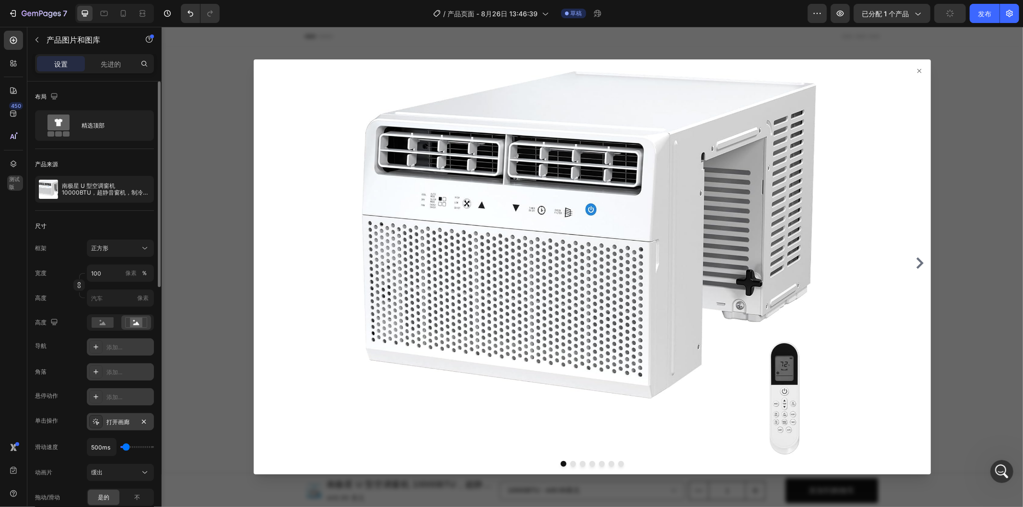
click at [913, 261] on icon "Carousel Next Arrow" at bounding box center [919, 263] width 12 height 12
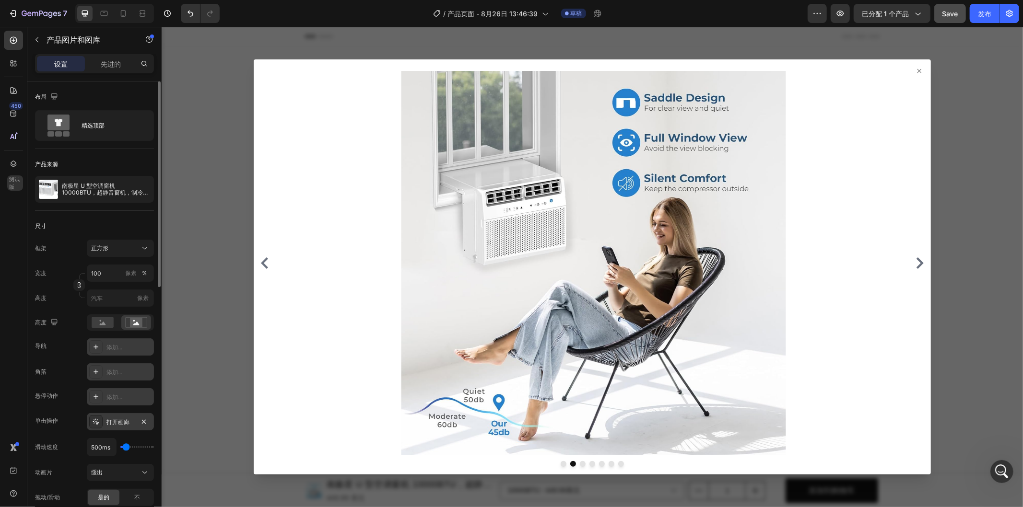
click at [913, 261] on icon "Carousel Next Arrow" at bounding box center [919, 263] width 12 height 12
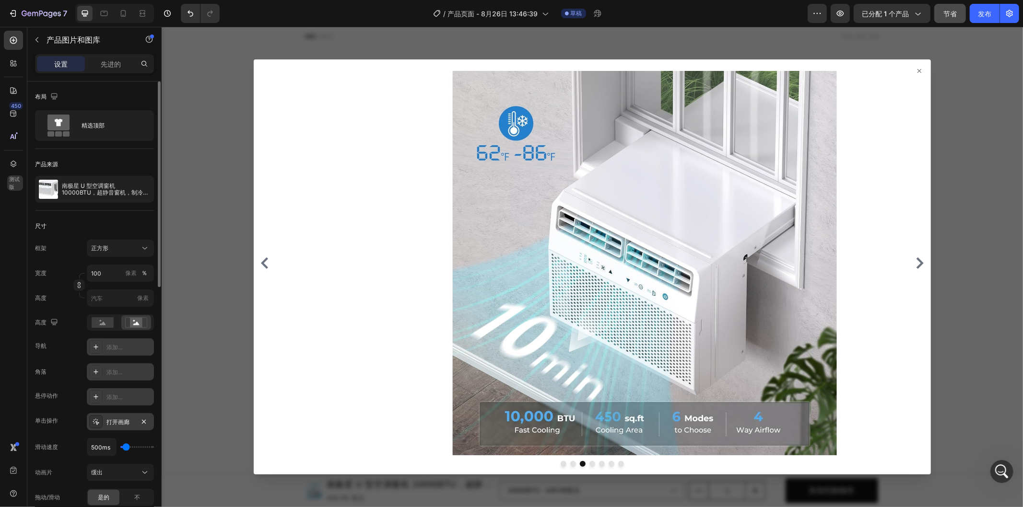
click at [913, 261] on icon "Carousel Next Arrow" at bounding box center [919, 263] width 12 height 12
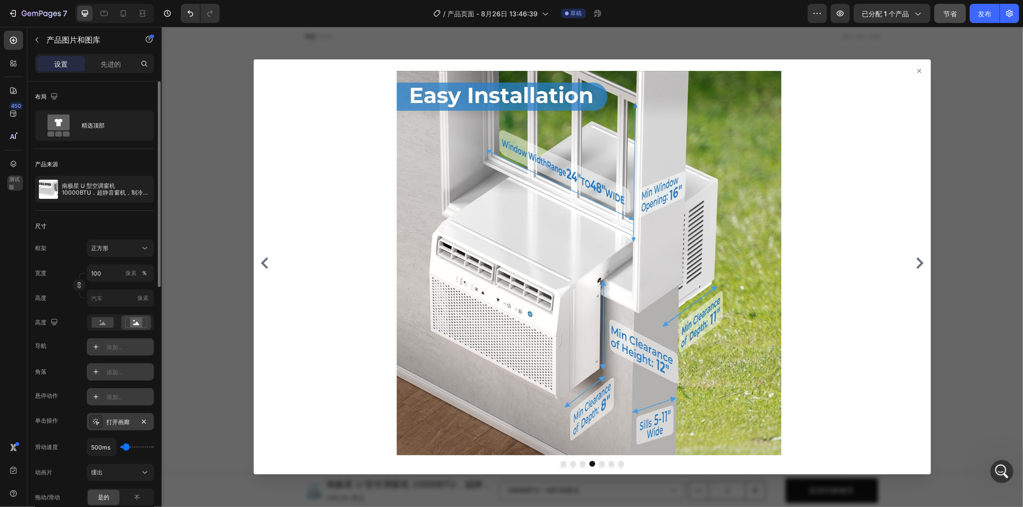
click at [960, 168] on div at bounding box center [591, 266] width 861 height 480
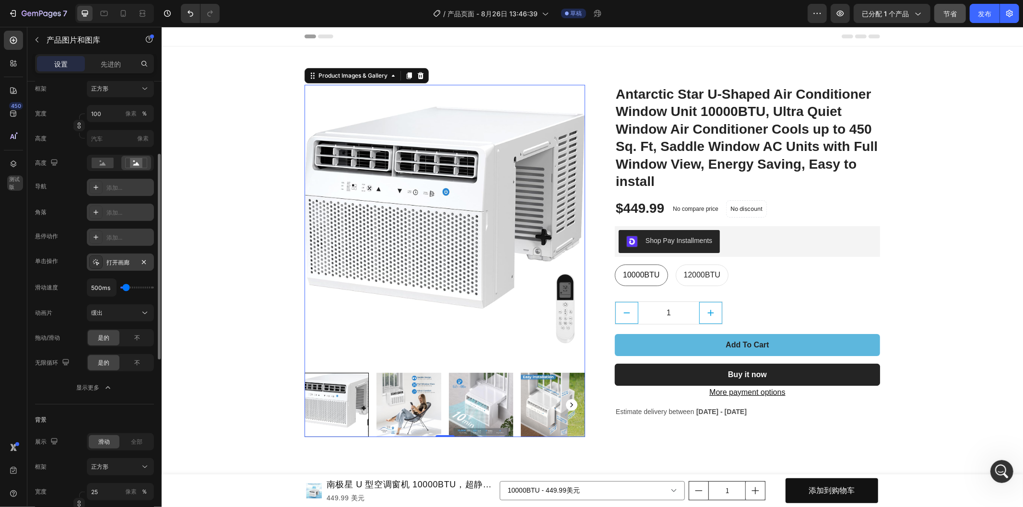
scroll to position [213, 0]
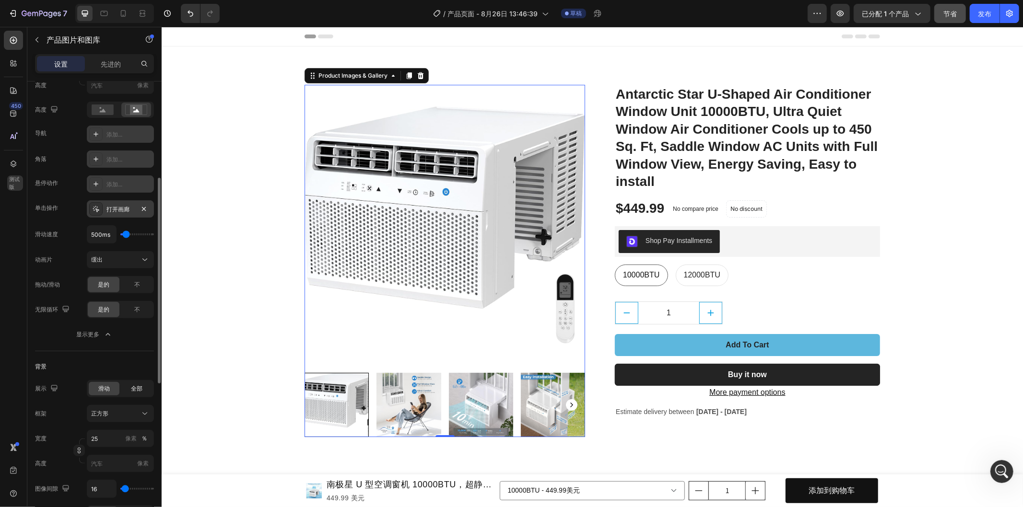
click at [132, 393] on div "全部" at bounding box center [136, 388] width 31 height 13
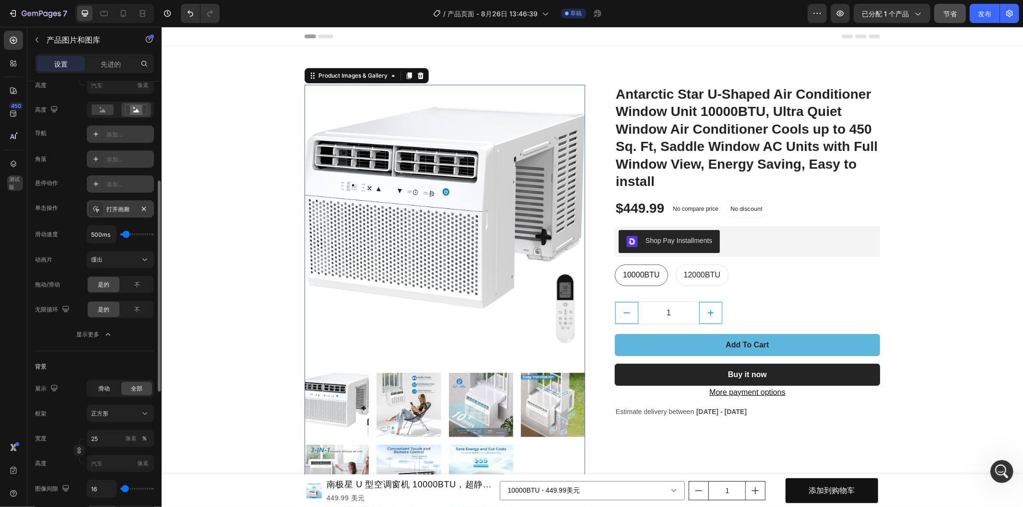
click at [107, 392] on span "滑动" at bounding box center [104, 389] width 12 height 9
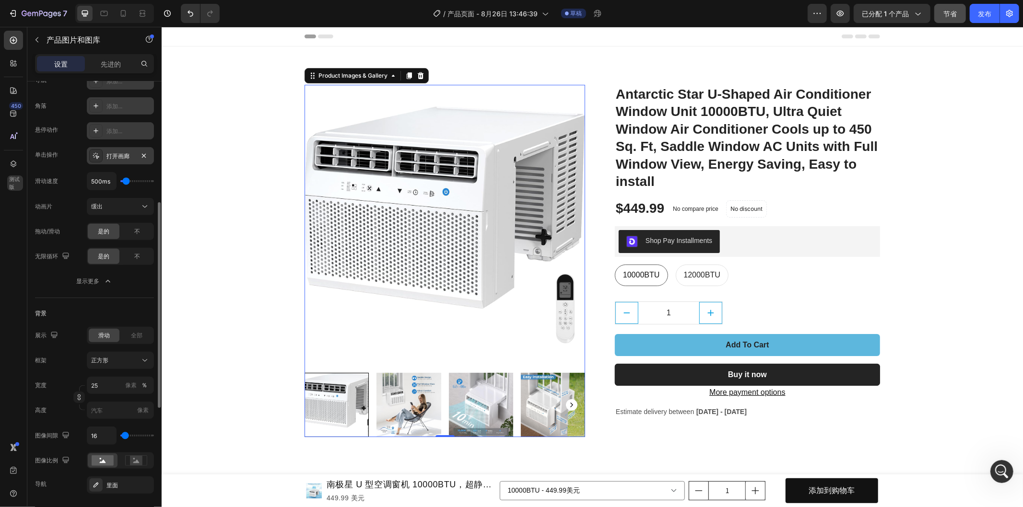
scroll to position [373, 0]
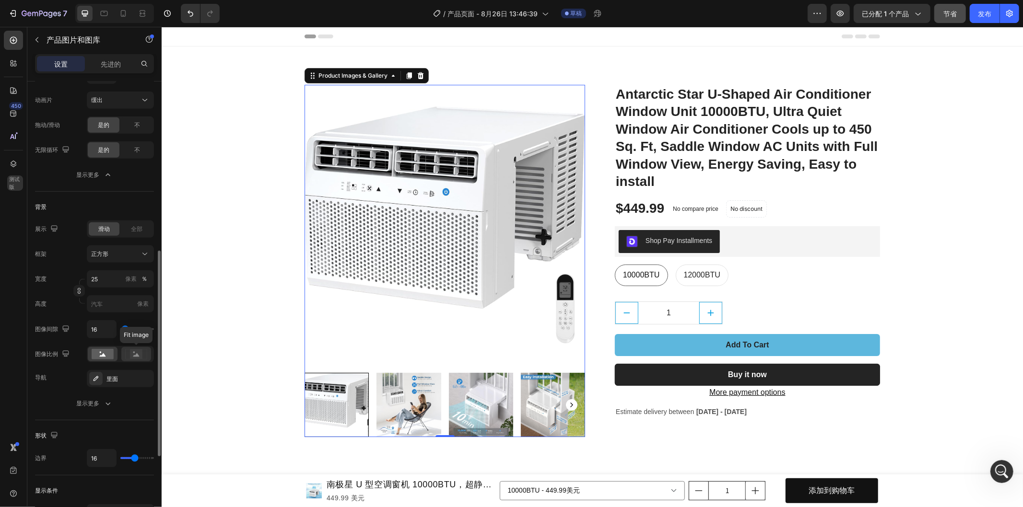
click at [142, 357] on icon at bounding box center [136, 354] width 22 height 11
click at [102, 355] on icon at bounding box center [103, 354] width 6 height 3
click at [116, 376] on font "里面" at bounding box center [112, 378] width 12 height 7
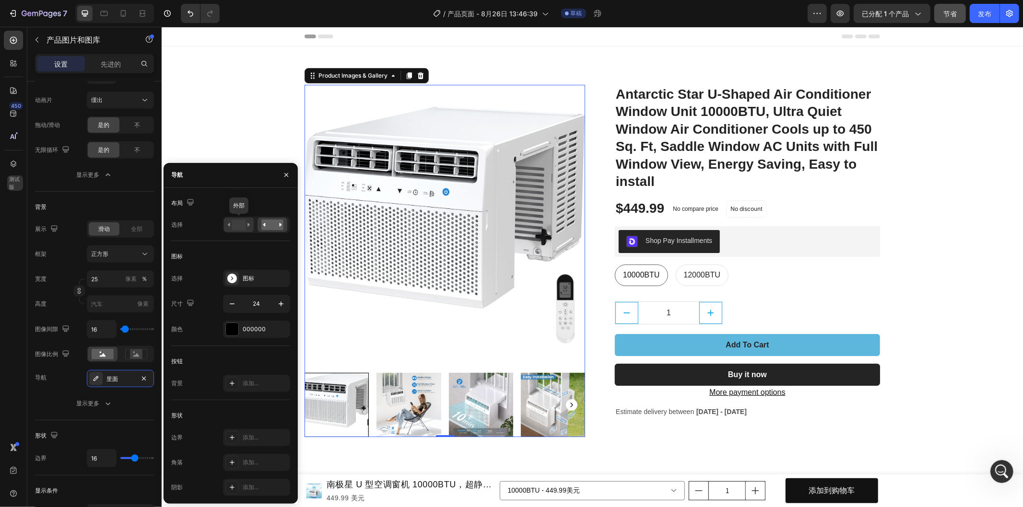
click at [233, 223] on rect at bounding box center [239, 225] width 14 height 11
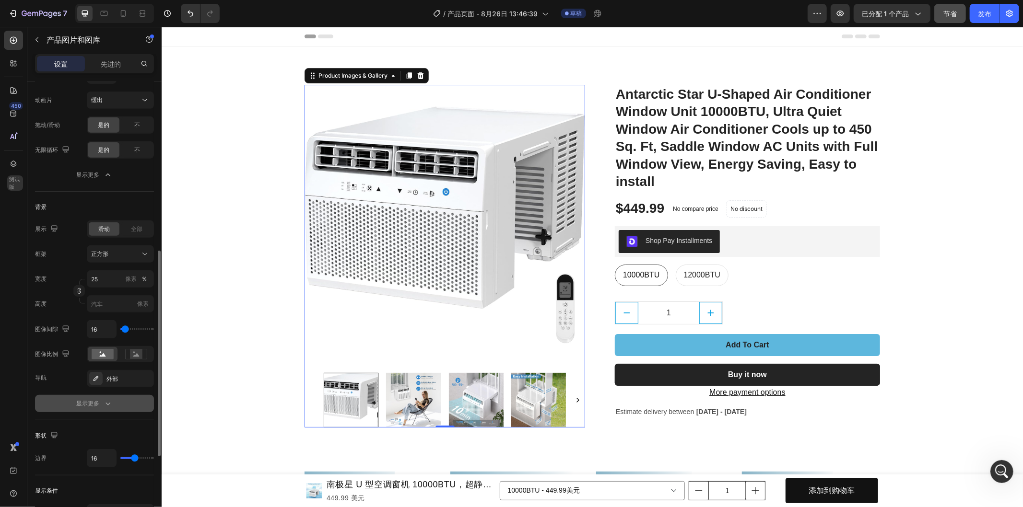
click at [108, 402] on icon "button" at bounding box center [108, 404] width 10 height 10
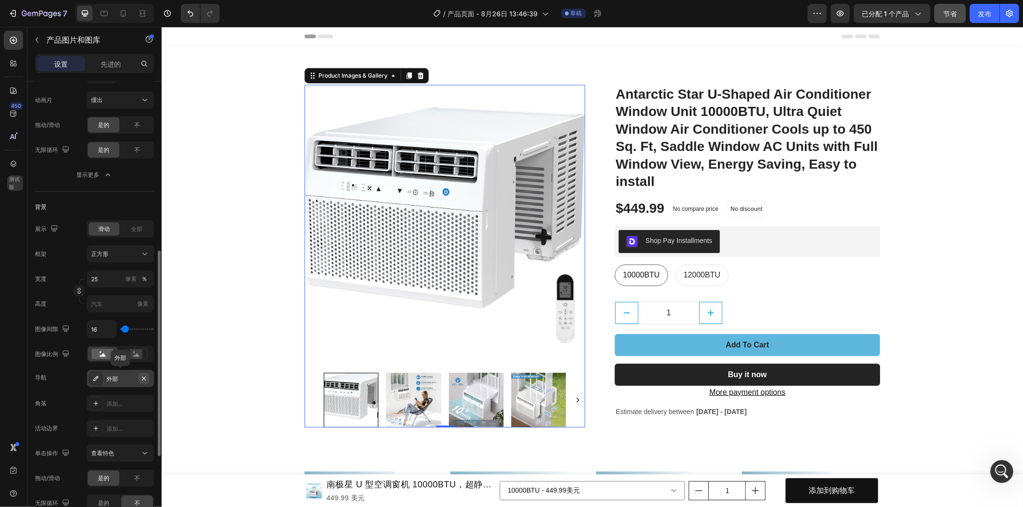
click at [144, 377] on icon "button" at bounding box center [144, 379] width 8 height 8
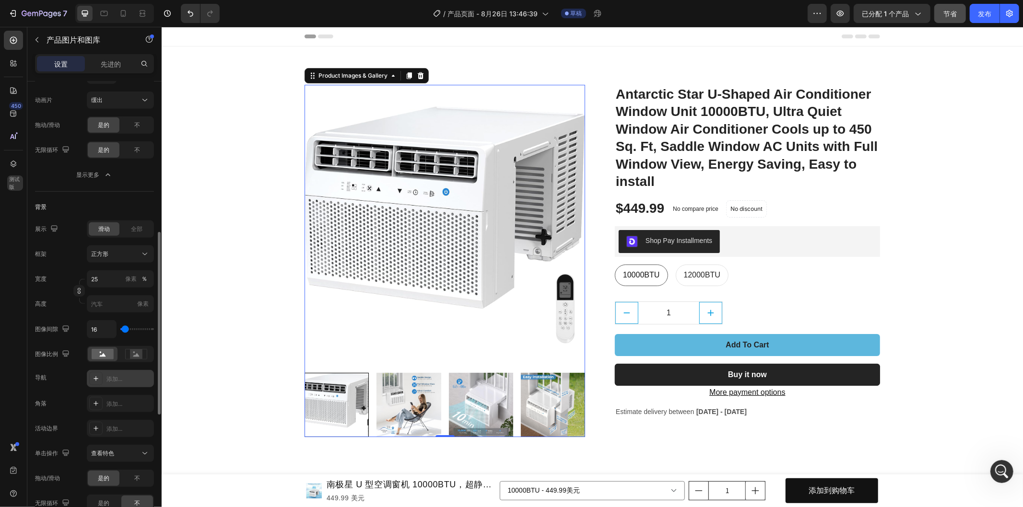
click at [542, 259] on img at bounding box center [444, 224] width 281 height 281
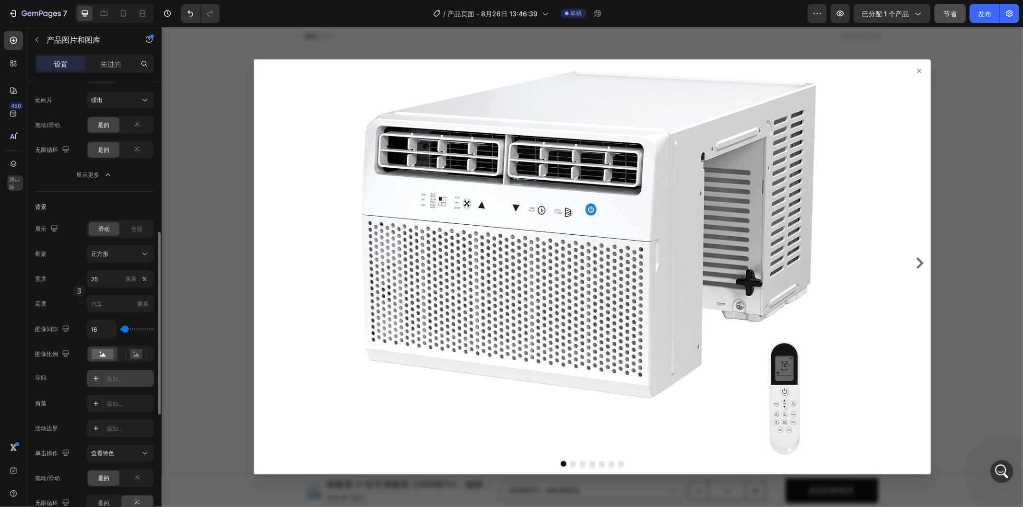
click at [915, 70] on icon at bounding box center [919, 71] width 8 height 8
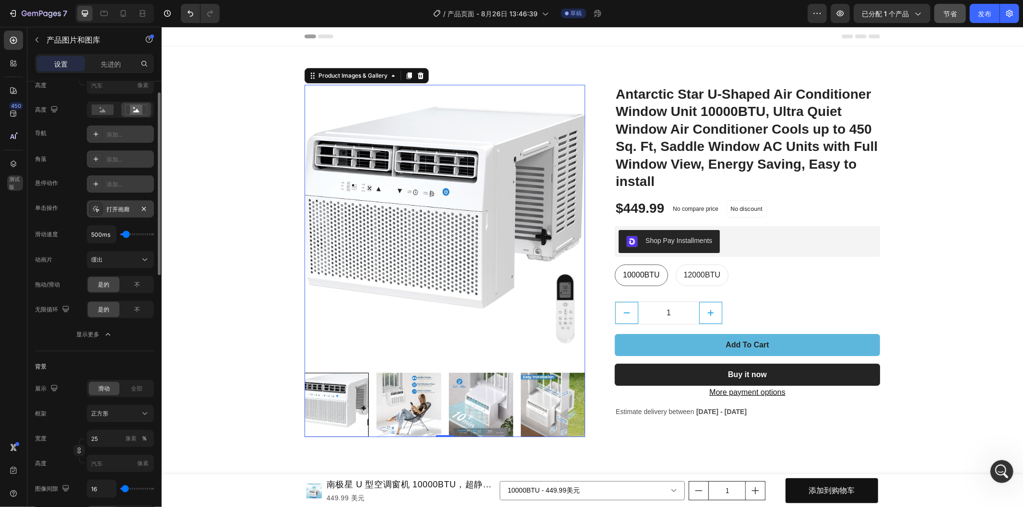
scroll to position [160, 0]
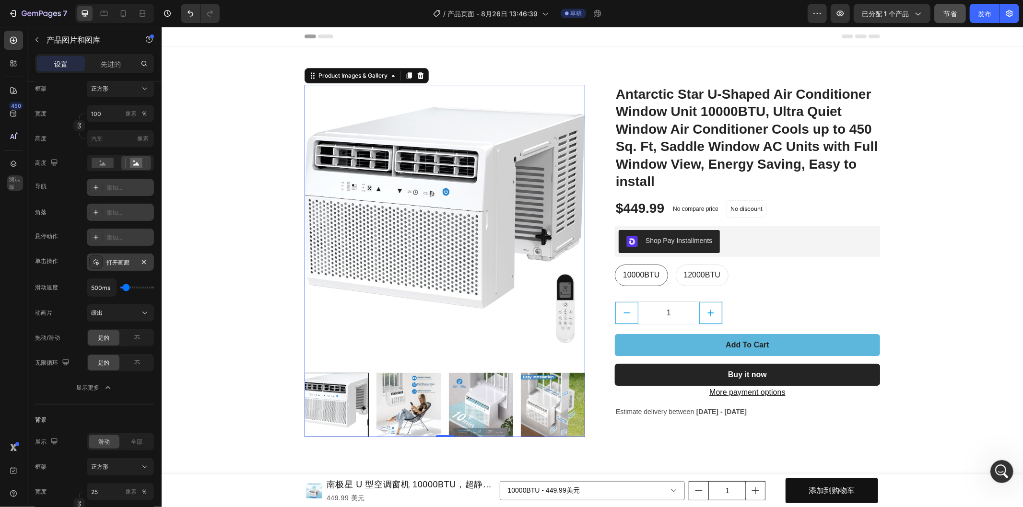
click at [112, 187] on font "添加..." at bounding box center [114, 187] width 16 height 7
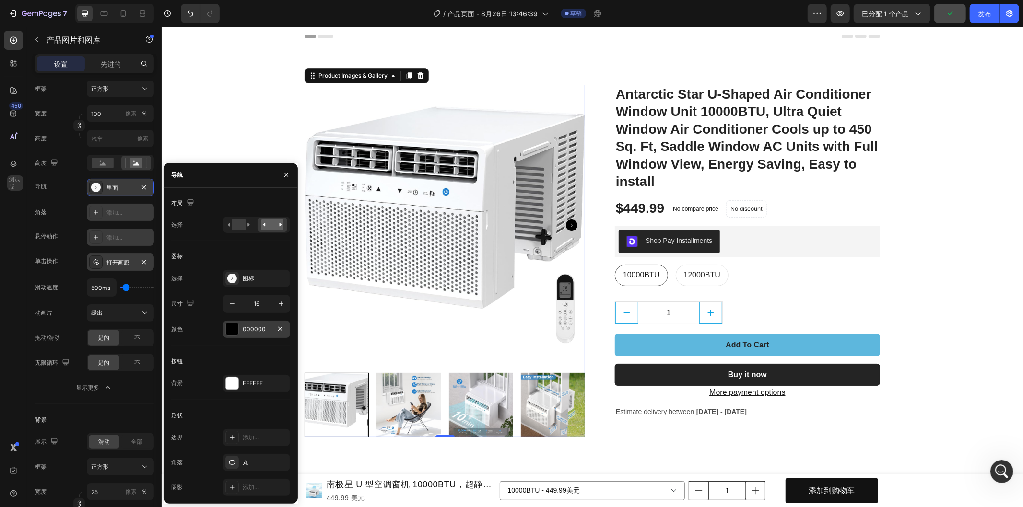
click at [226, 331] on div at bounding box center [232, 329] width 12 height 12
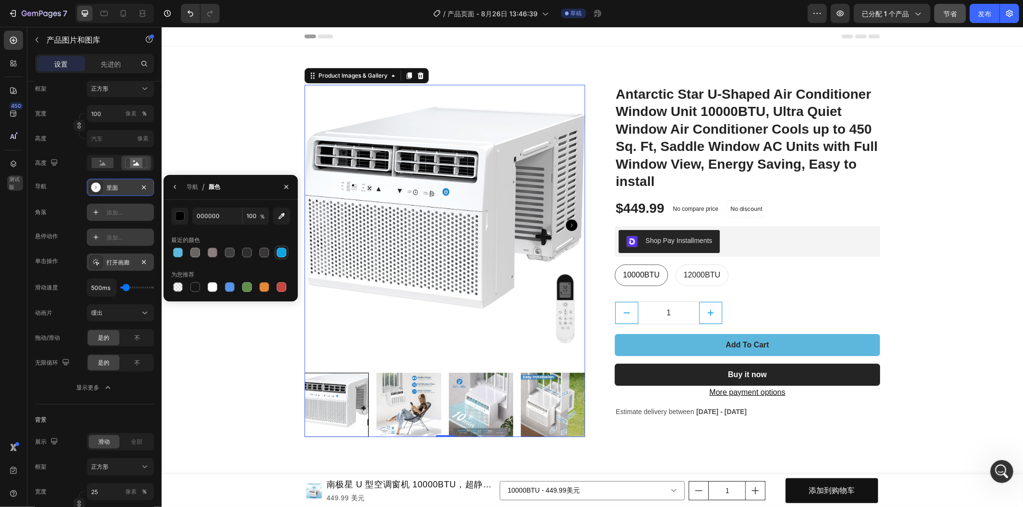
click at [281, 253] on div at bounding box center [282, 253] width 10 height 10
click at [180, 253] on div at bounding box center [178, 253] width 10 height 10
click at [231, 289] on div at bounding box center [230, 287] width 10 height 10
click at [213, 285] on div at bounding box center [213, 287] width 10 height 10
click at [194, 186] on font "导航" at bounding box center [193, 186] width 12 height 7
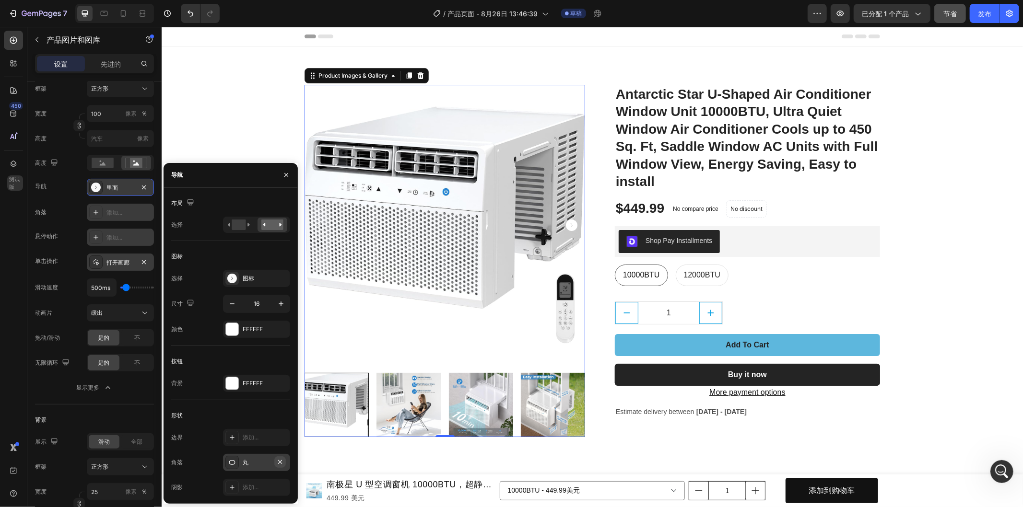
click at [279, 461] on icon "button" at bounding box center [280, 462] width 4 height 4
click at [246, 466] on font "添加..." at bounding box center [251, 462] width 16 height 7
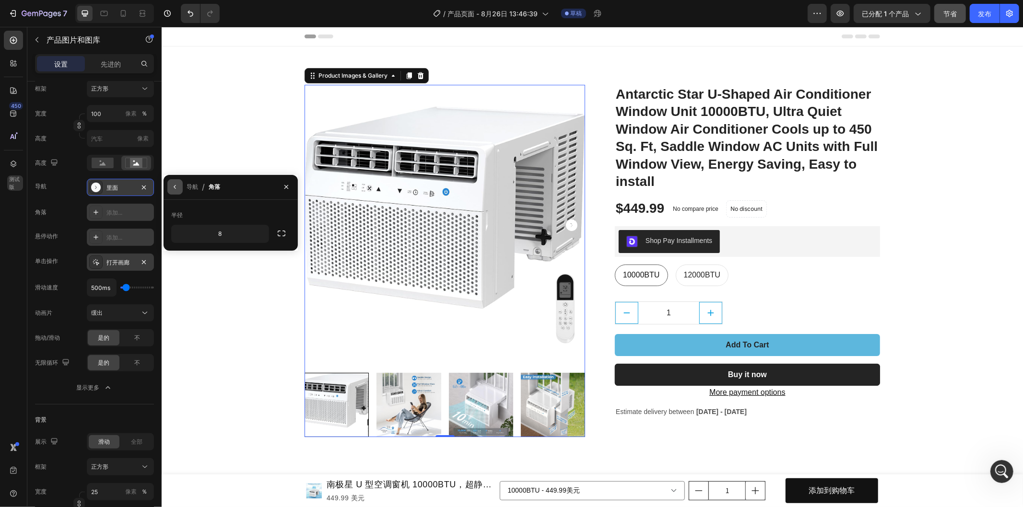
click at [173, 188] on icon "button" at bounding box center [175, 187] width 8 height 8
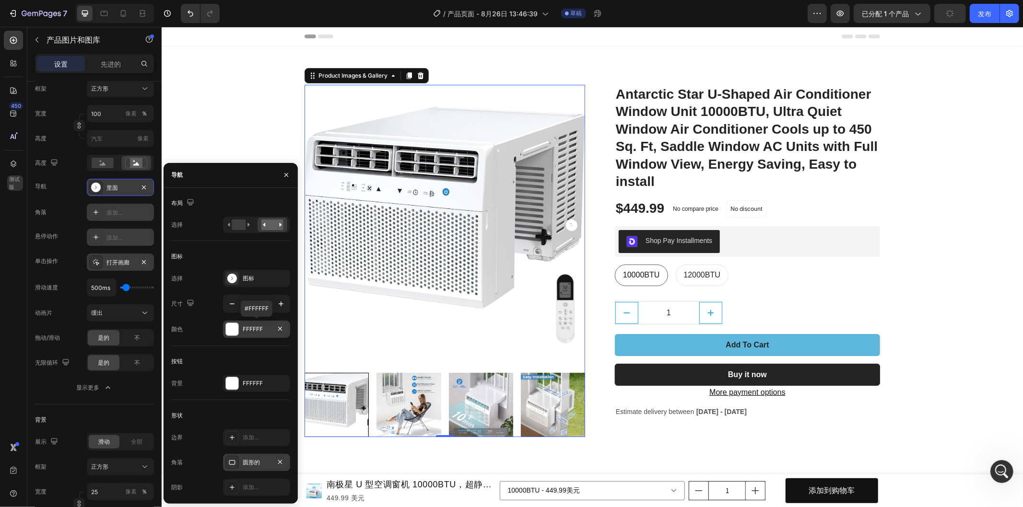
click at [235, 329] on div at bounding box center [232, 329] width 12 height 12
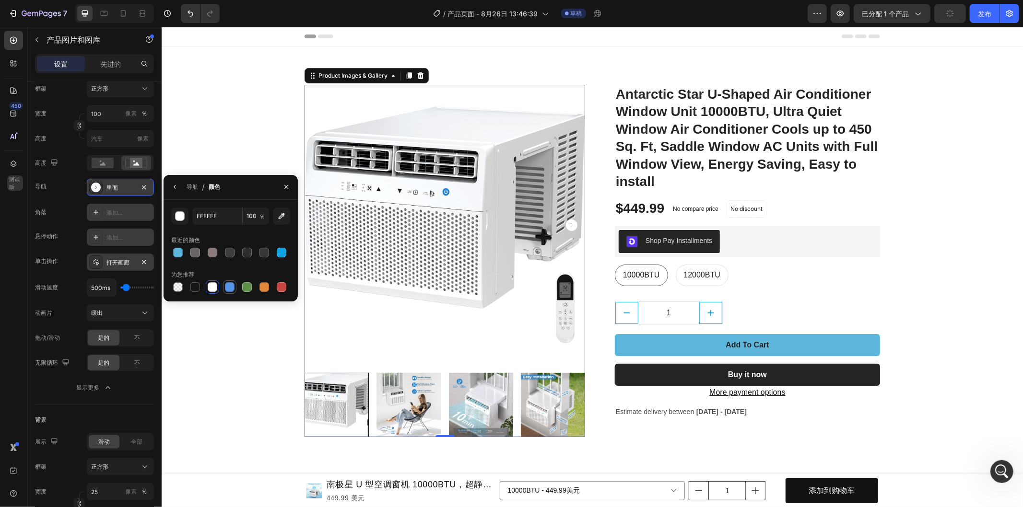
click at [232, 288] on div at bounding box center [230, 287] width 10 height 10
click at [173, 185] on icon "button" at bounding box center [175, 187] width 8 height 8
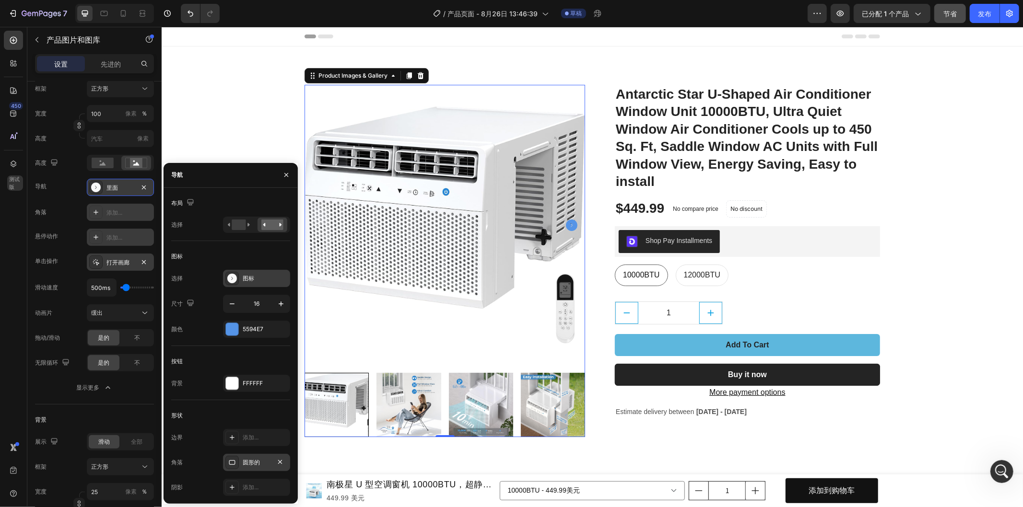
click at [257, 277] on div "图标" at bounding box center [265, 278] width 45 height 9
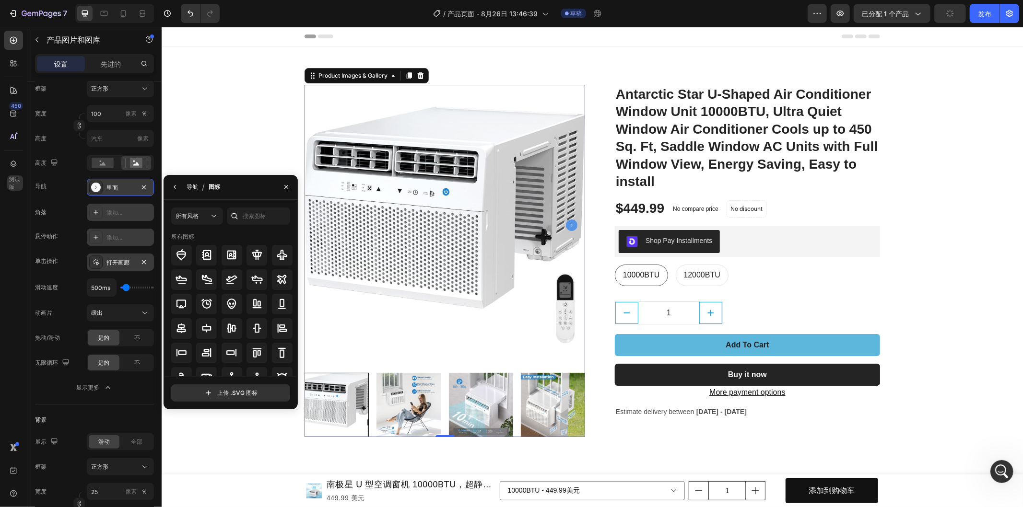
click at [196, 186] on font "导航" at bounding box center [193, 186] width 12 height 7
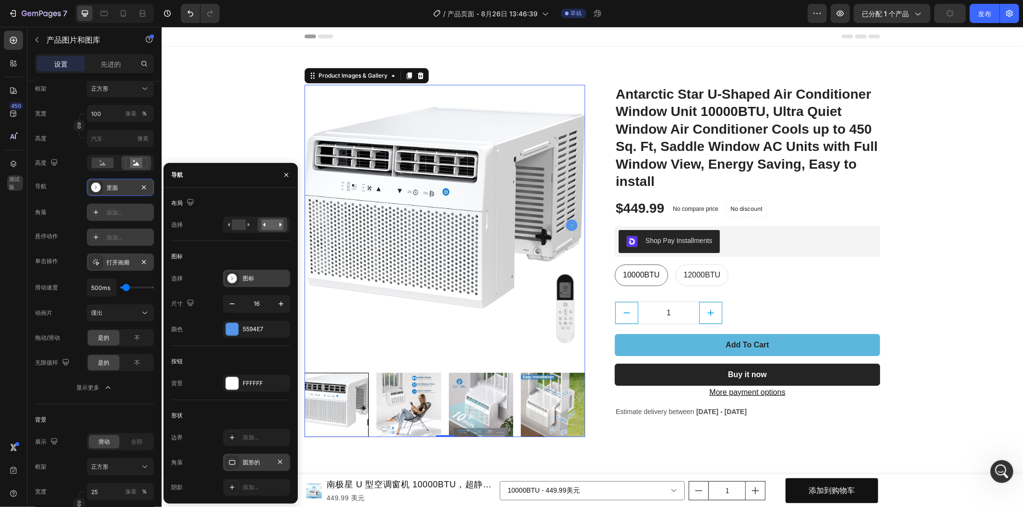
click at [229, 279] on icon at bounding box center [232, 279] width 10 height 10
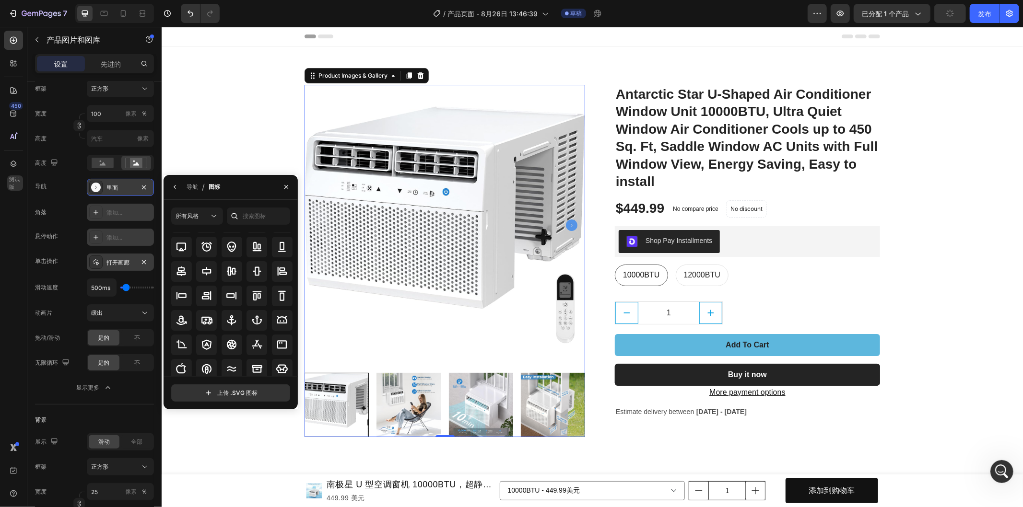
scroll to position [105, 0]
click at [178, 183] on icon "button" at bounding box center [175, 187] width 8 height 8
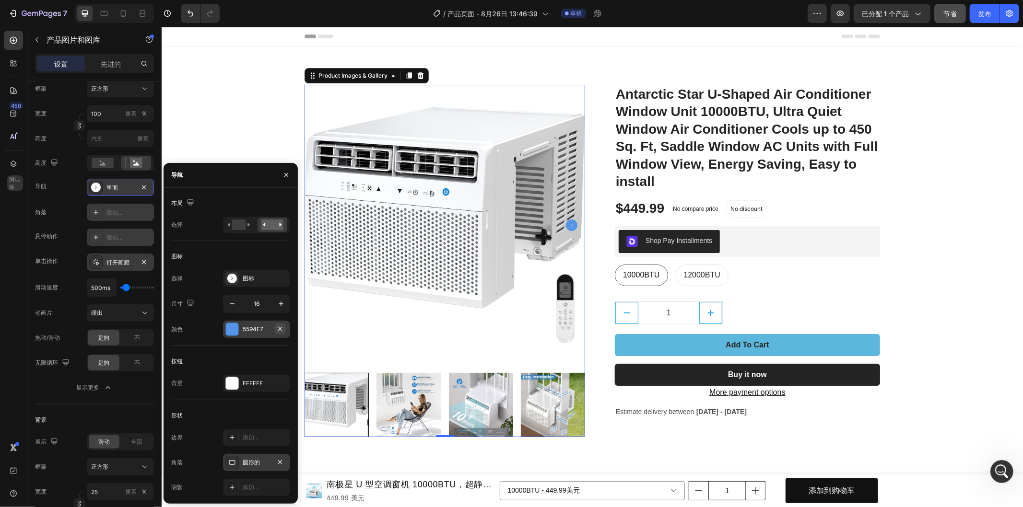
click at [278, 327] on icon "button" at bounding box center [280, 329] width 4 height 4
click at [264, 330] on div "添加..." at bounding box center [265, 329] width 45 height 9
type input "4D4D4D"
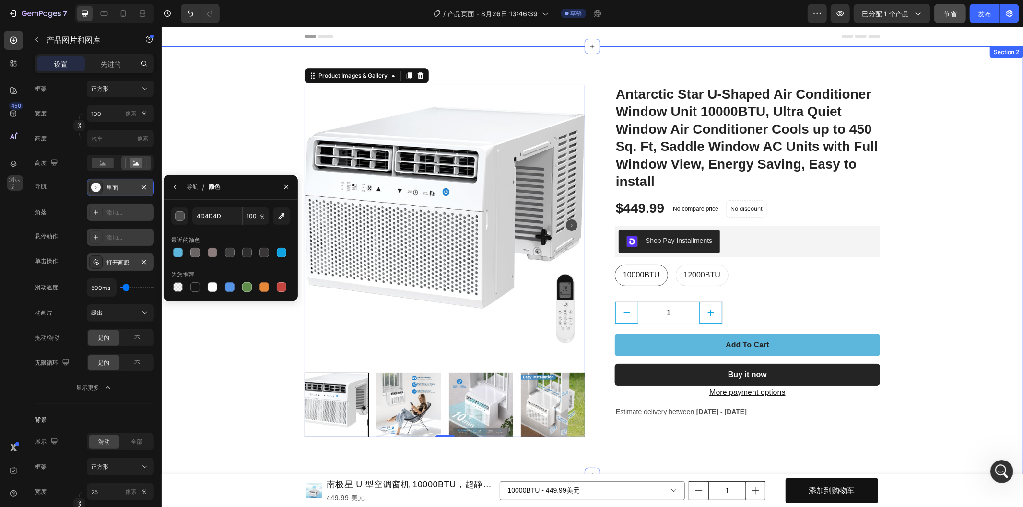
click at [247, 369] on div "Product Images & Gallery 0 Antarctic Star U-Shaped Air Conditioner Window Unit …" at bounding box center [591, 260] width 847 height 400
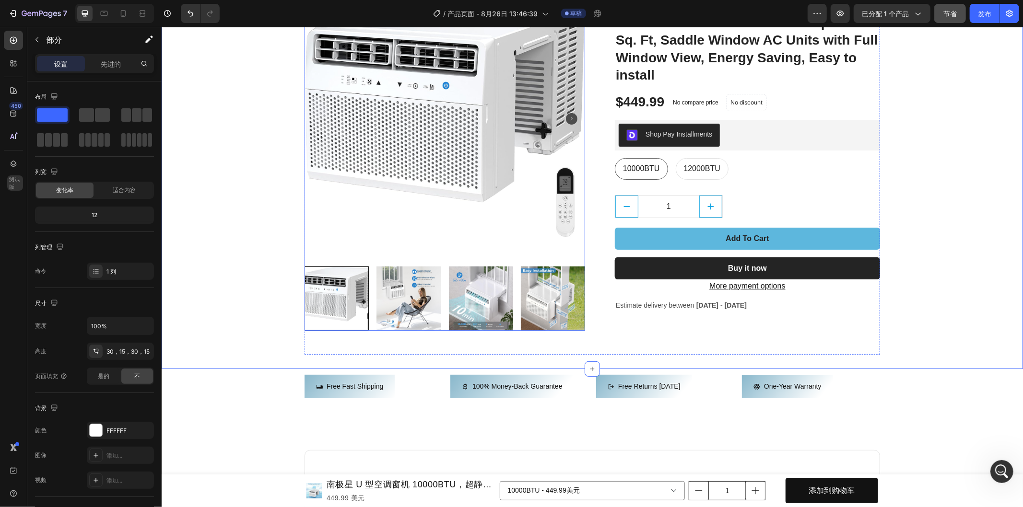
scroll to position [0, 0]
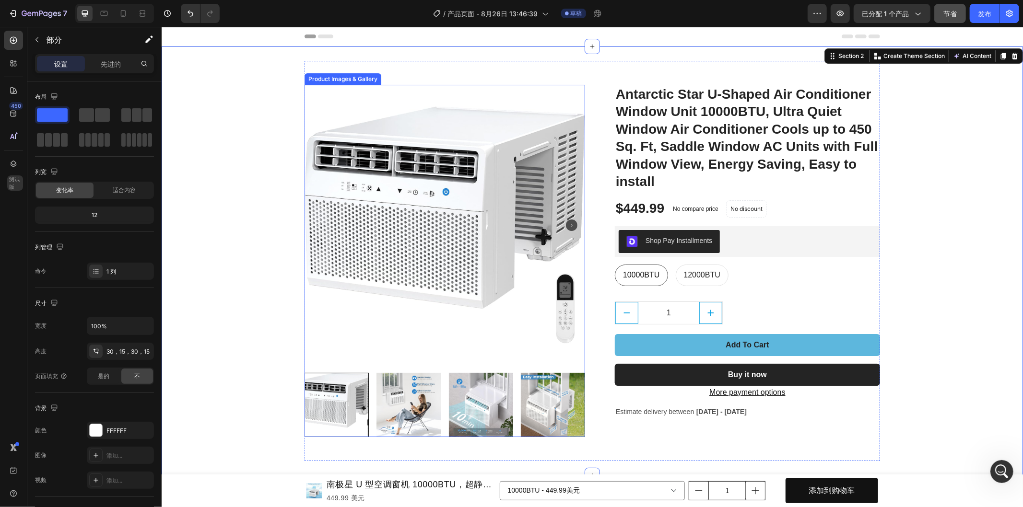
click at [566, 221] on icon "Carousel Next Arrow" at bounding box center [571, 225] width 12 height 12
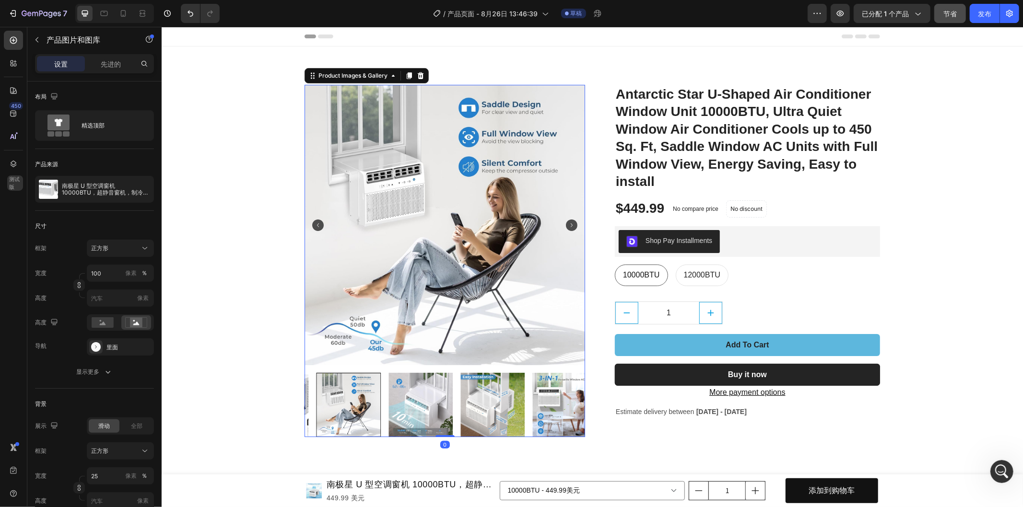
click at [566, 221] on icon "Carousel Next Arrow" at bounding box center [571, 225] width 12 height 12
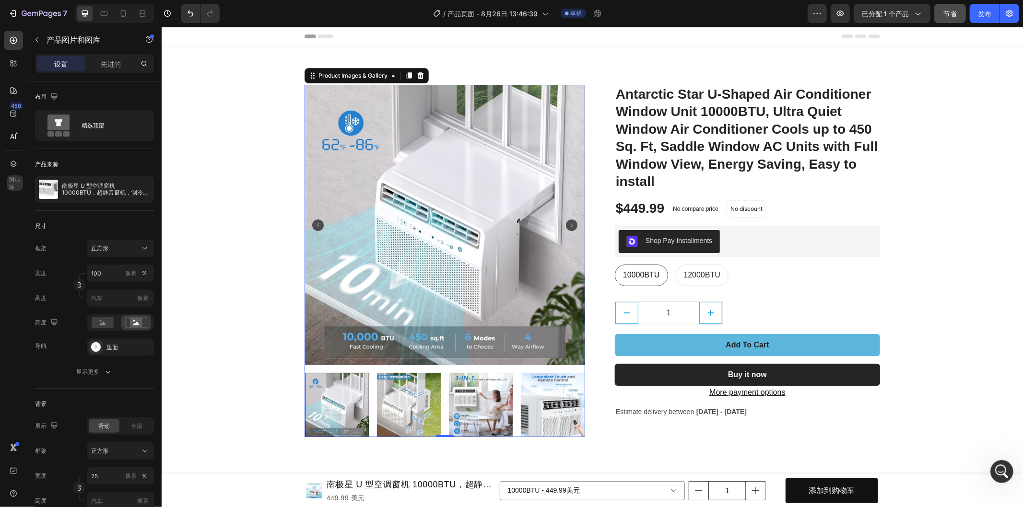
click at [313, 227] on icon "Carousel Back Arrow" at bounding box center [318, 225] width 12 height 12
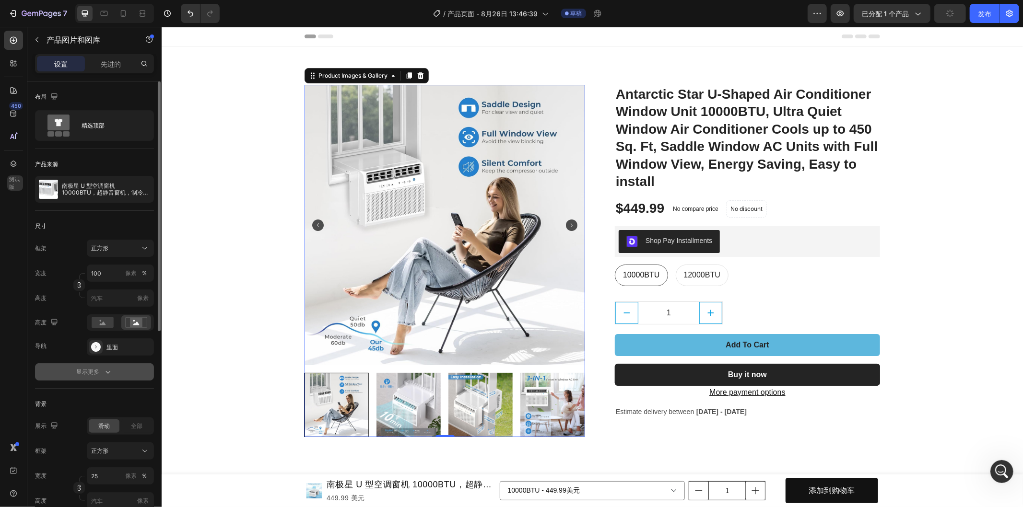
click at [108, 371] on icon "button" at bounding box center [108, 372] width 10 height 10
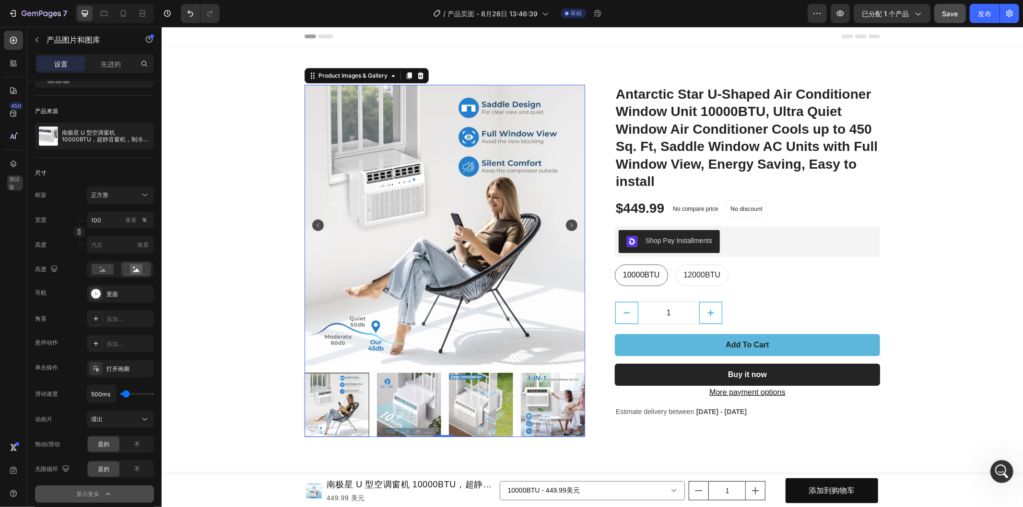
click at [315, 227] on icon "Carousel Back Arrow" at bounding box center [318, 225] width 12 height 12
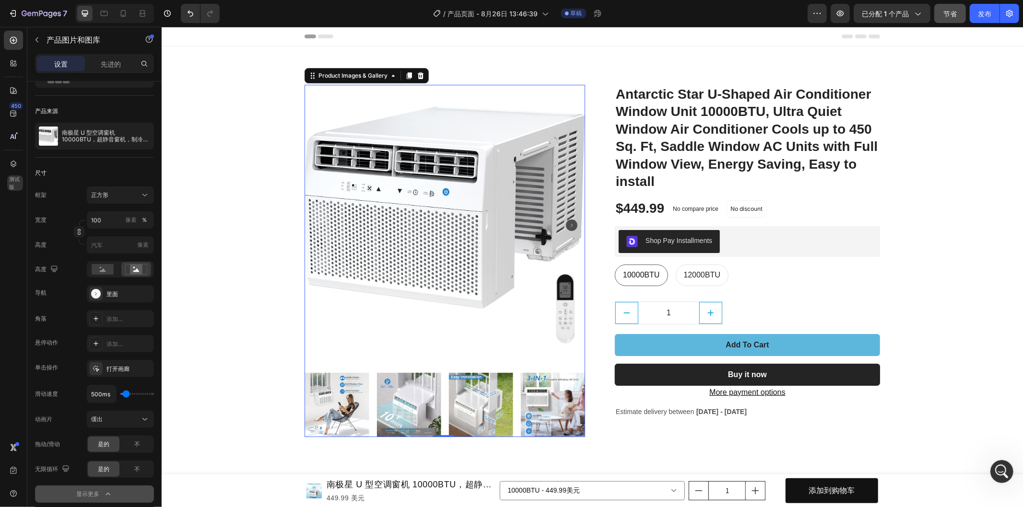
click at [315, 226] on img at bounding box center [444, 224] width 281 height 281
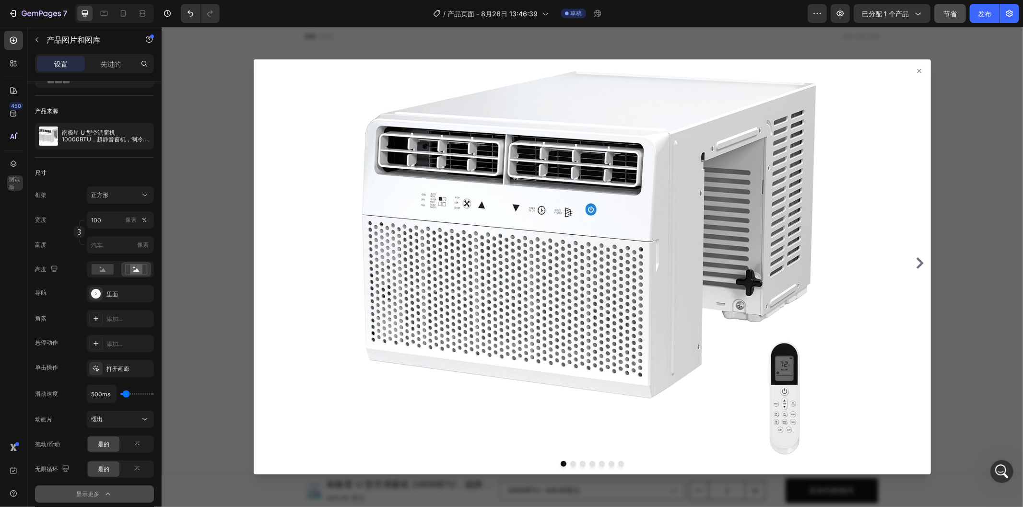
click at [915, 67] on icon at bounding box center [919, 71] width 8 height 8
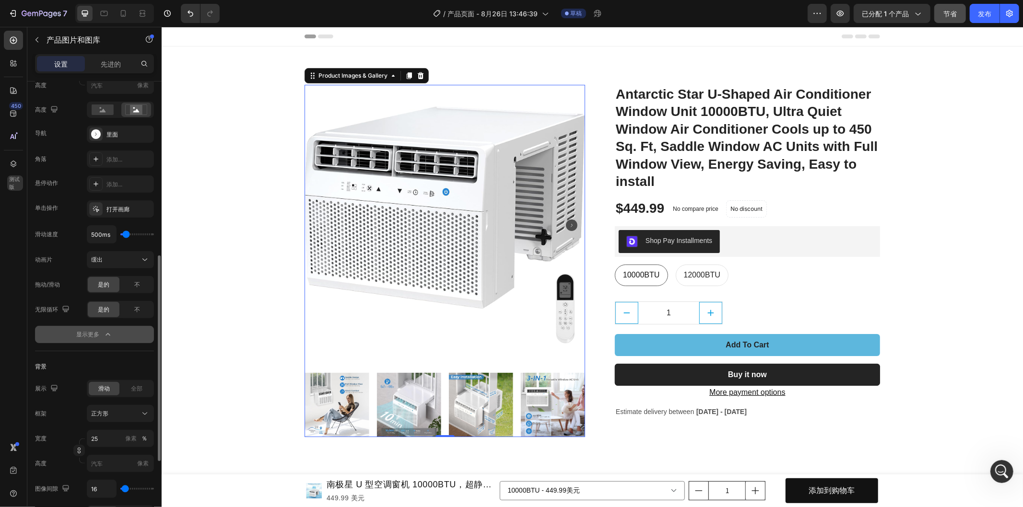
scroll to position [319, 0]
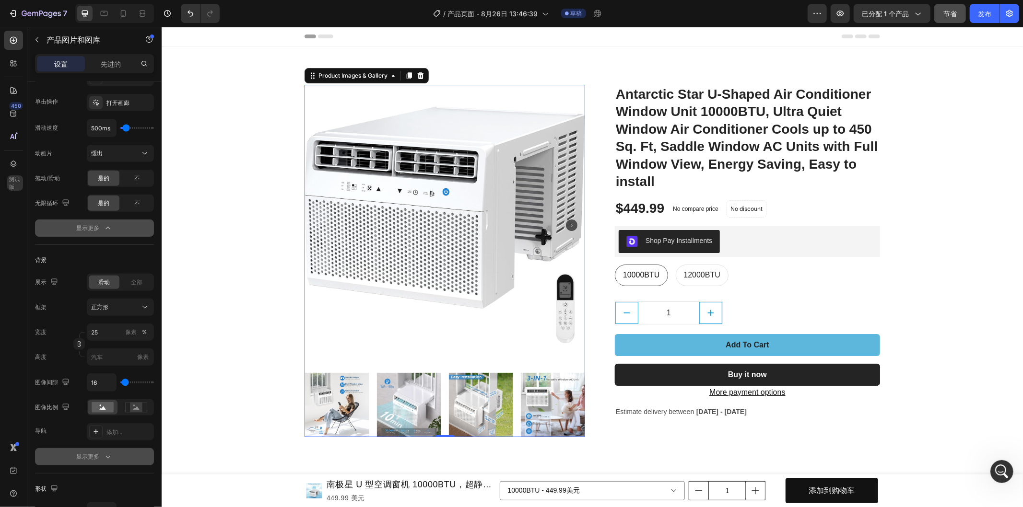
click at [116, 459] on button "显示更多" at bounding box center [94, 456] width 119 height 17
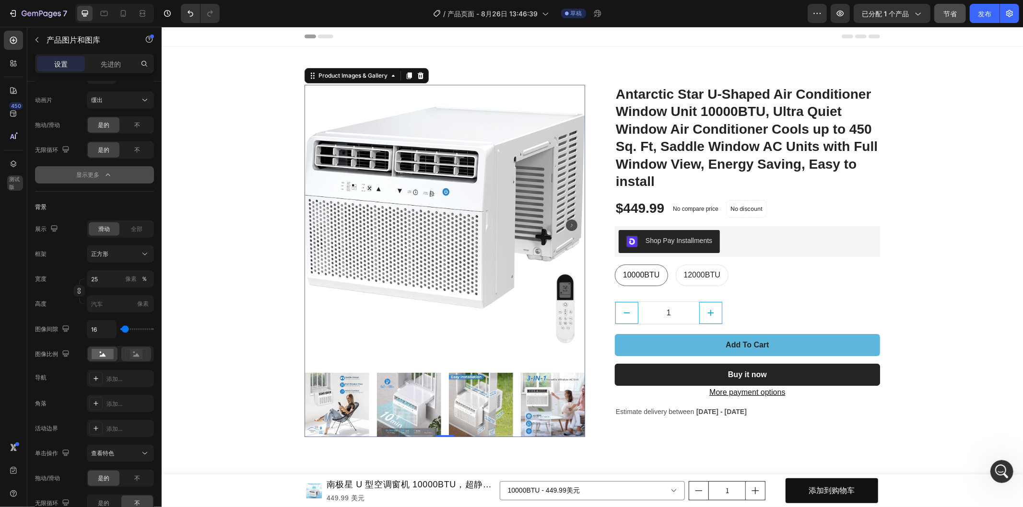
scroll to position [426, 0]
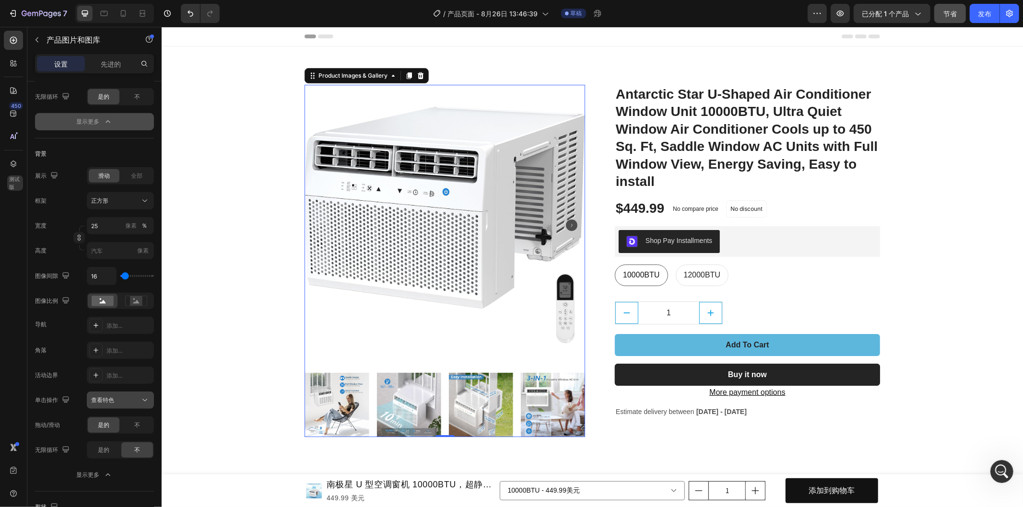
click at [141, 399] on icon at bounding box center [145, 401] width 10 height 10
click at [411, 393] on img at bounding box center [408, 405] width 64 height 64
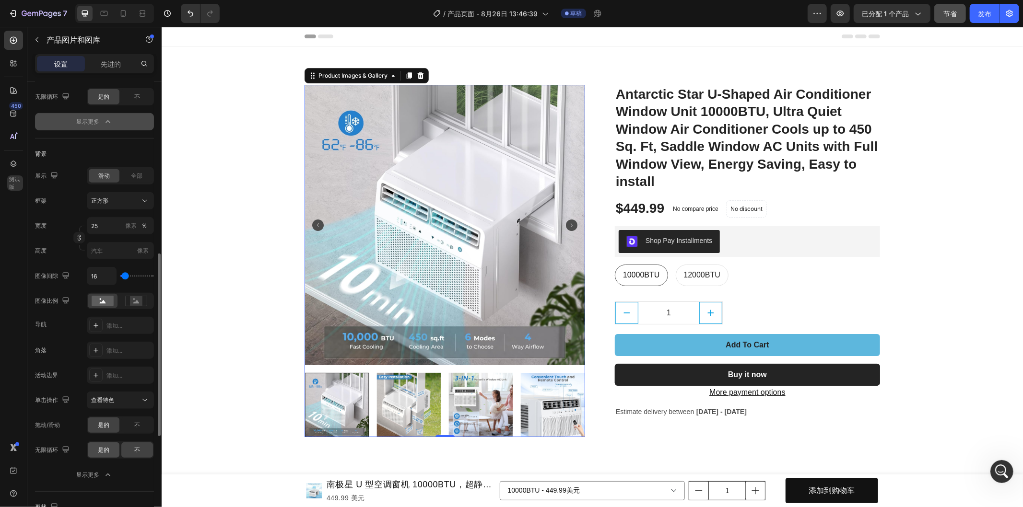
click at [107, 452] on font "是的" at bounding box center [104, 449] width 12 height 7
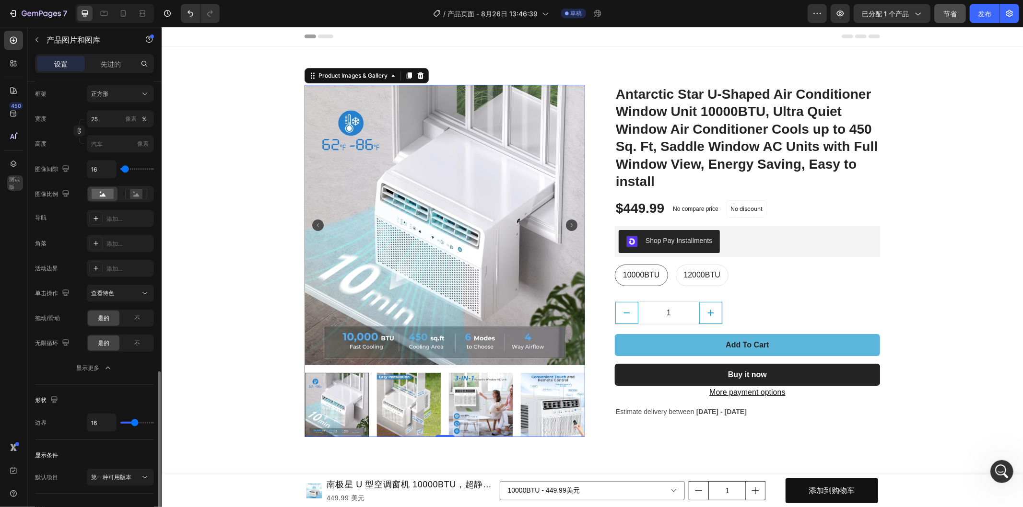
scroll to position [586, 0]
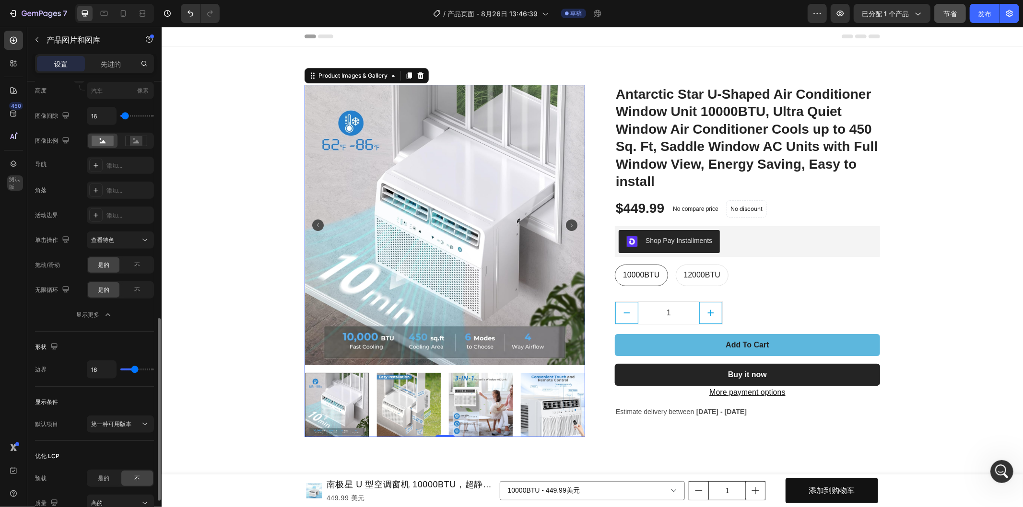
type input "17"
type input "19"
type input "24"
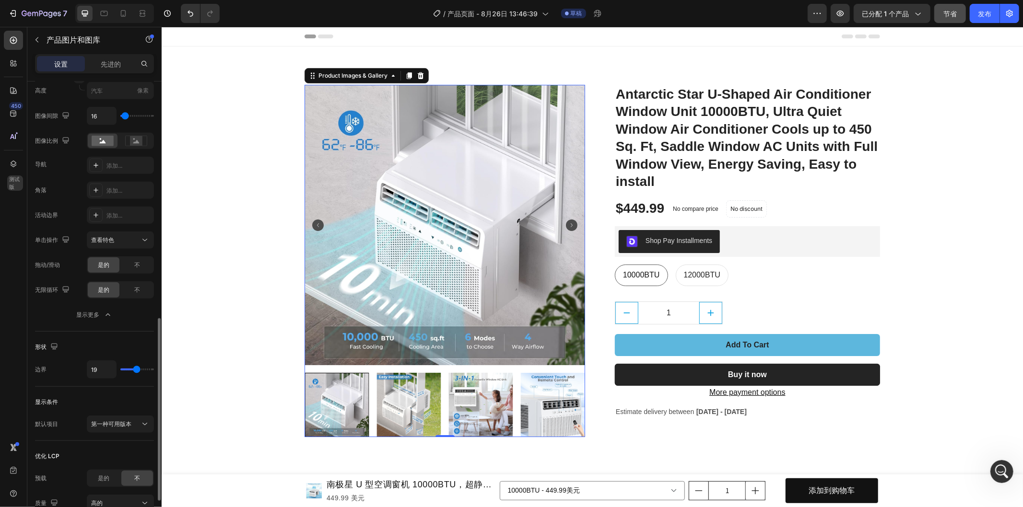
type input "24"
type input "26"
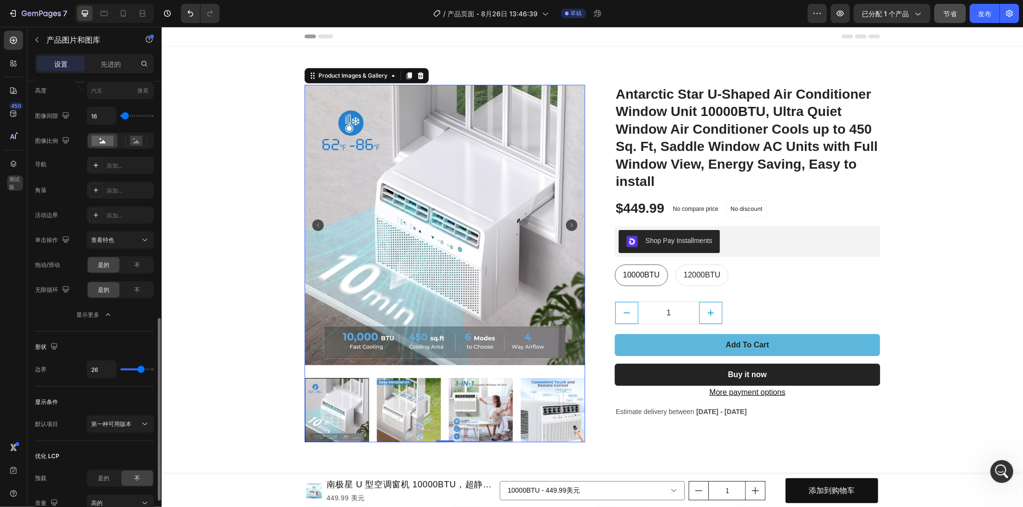
type input "27"
type input "28"
type input "29"
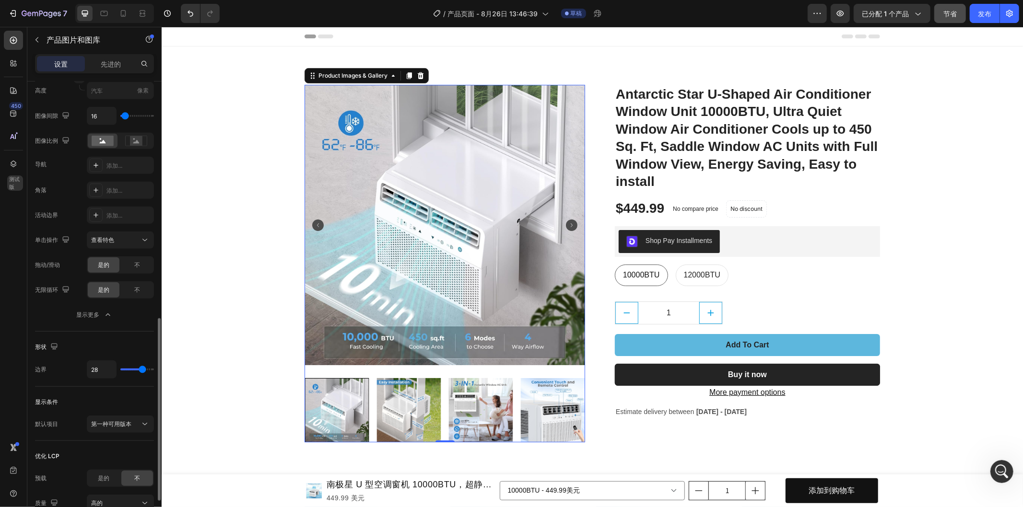
type input "29"
type input "30"
type input "32"
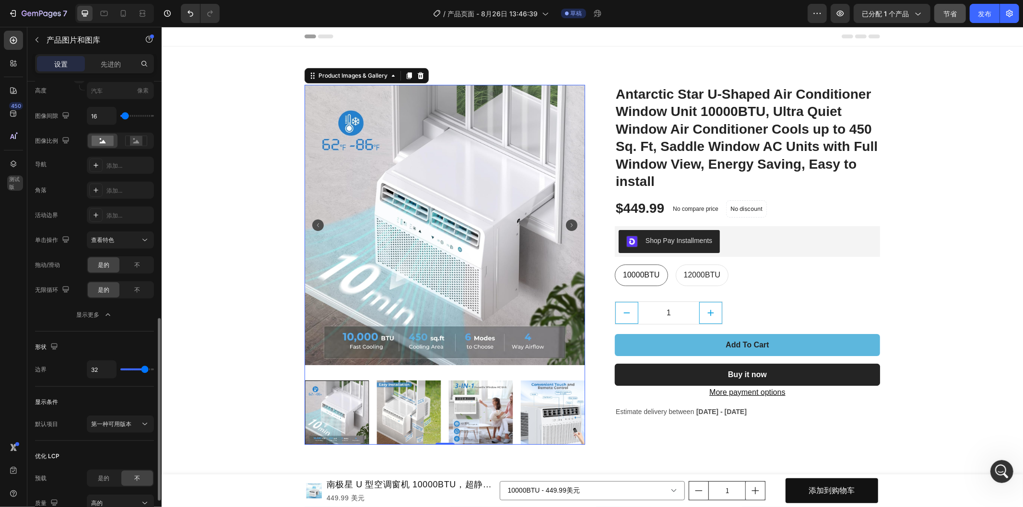
type input "24"
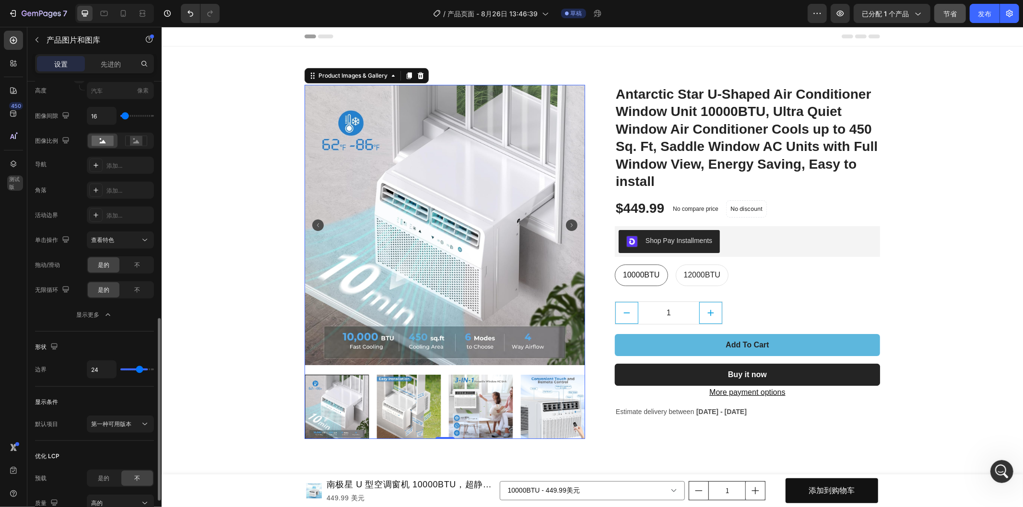
type input "20"
type input "18"
type input "15"
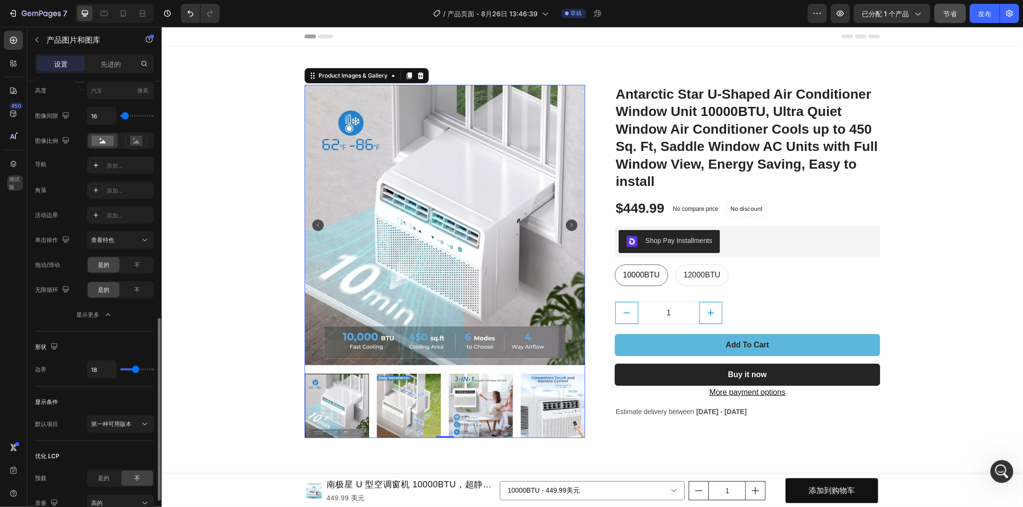
type input "15"
type input "12"
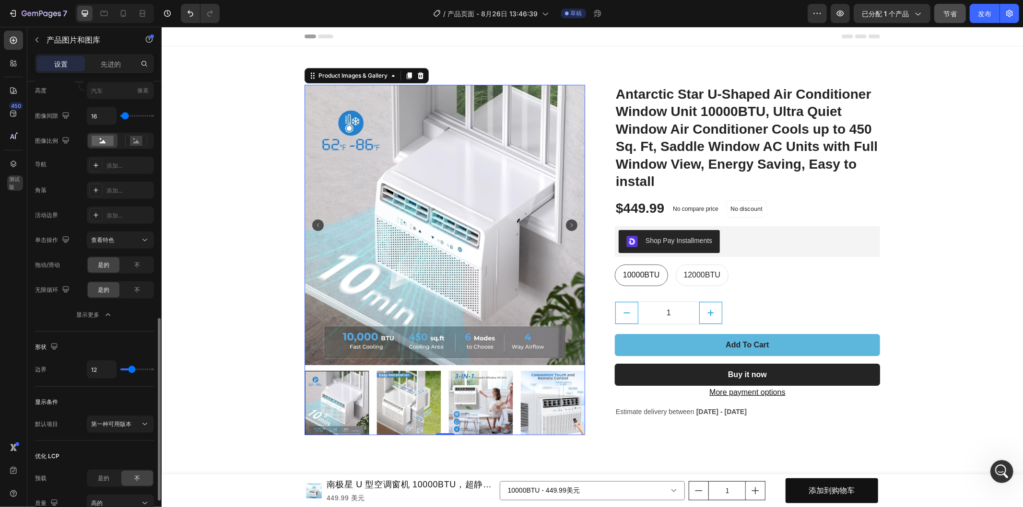
type input "11"
type input "10"
type input "8"
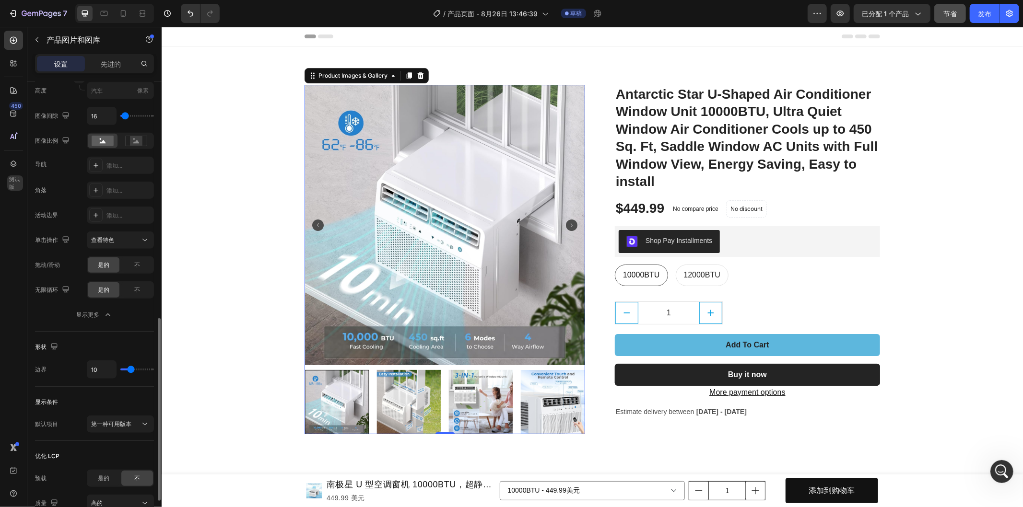
type input "8"
type input "6"
type input "5"
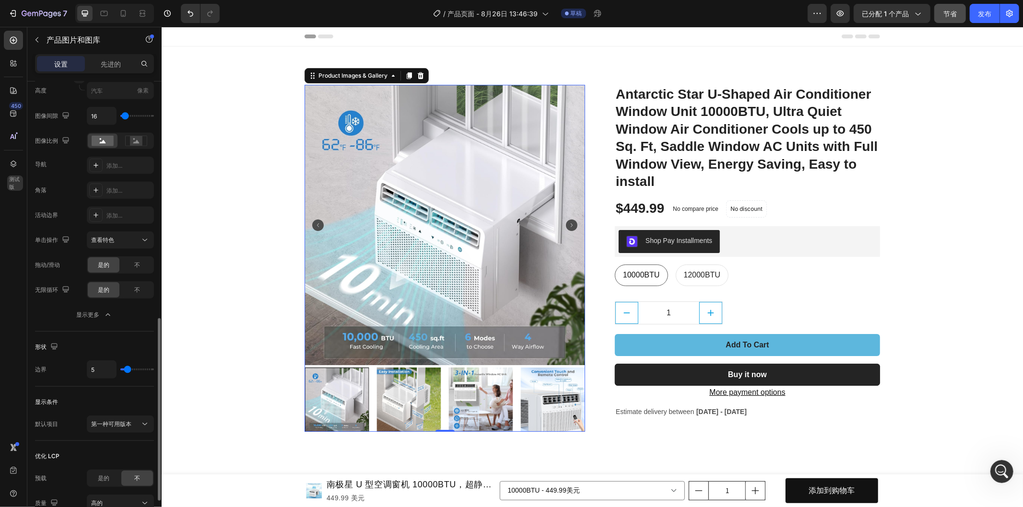
type input "0"
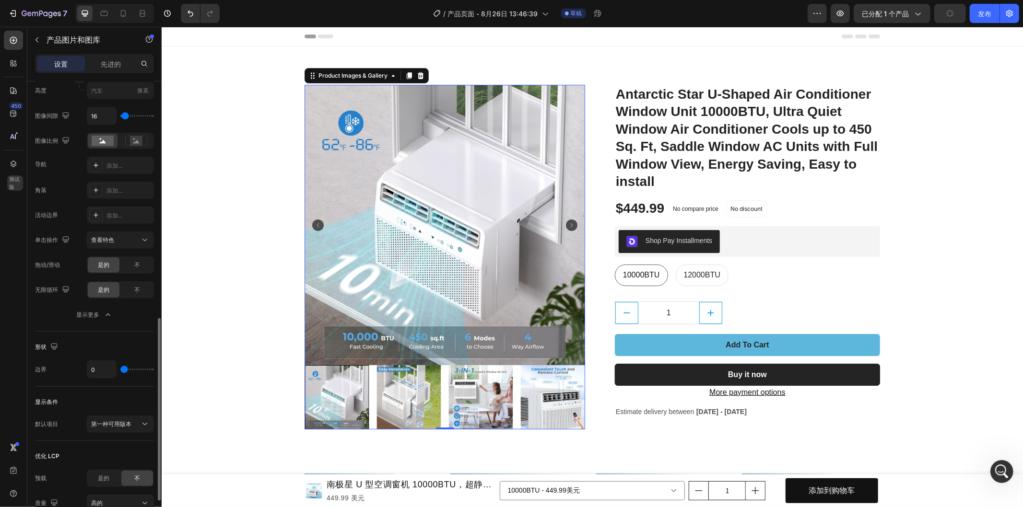
type input "1"
type input "4"
type input "5"
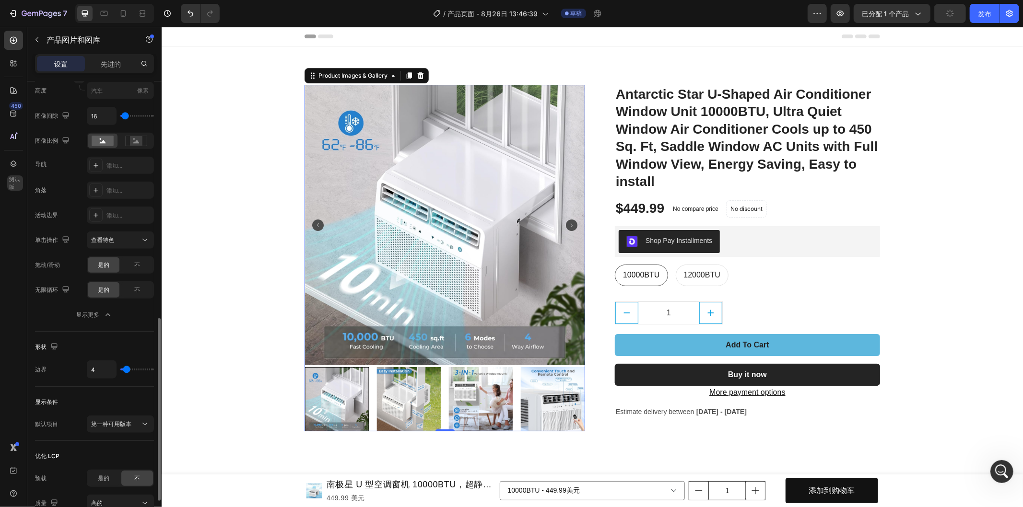
type input "5"
type input "7"
type input "8"
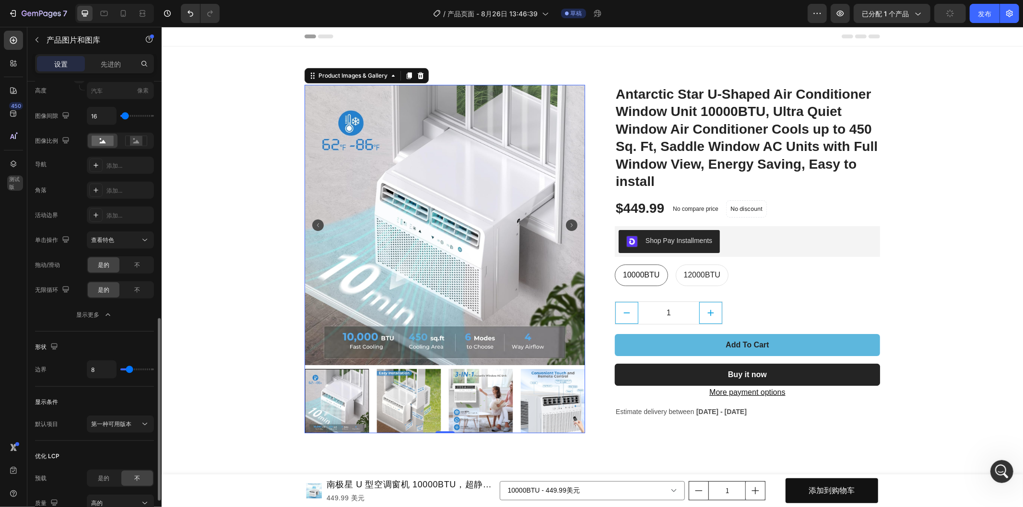
type input "7"
type input "6"
type input "4"
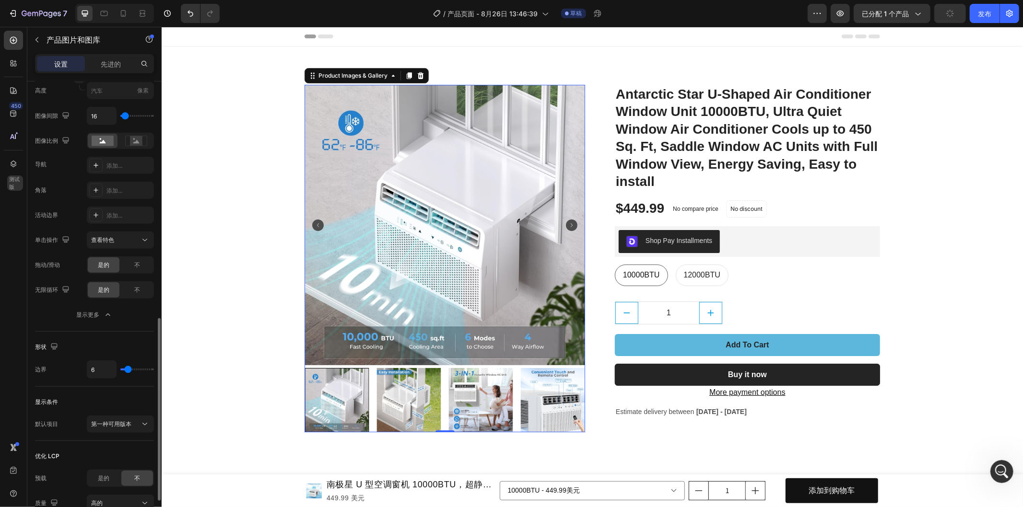
type input "4"
type input "2"
type input "0"
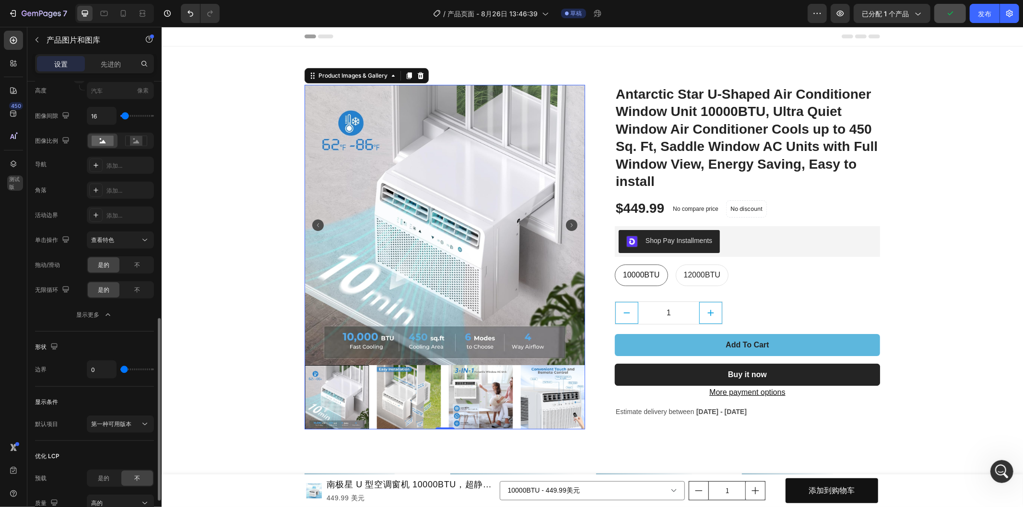
type input "1"
type input "2"
type input "4"
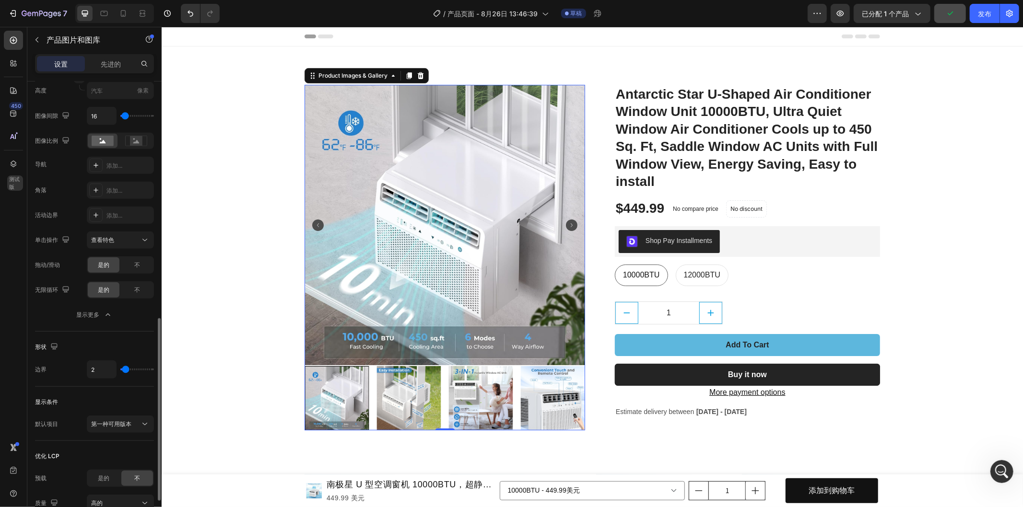
type input "4"
type input "6"
type input "7"
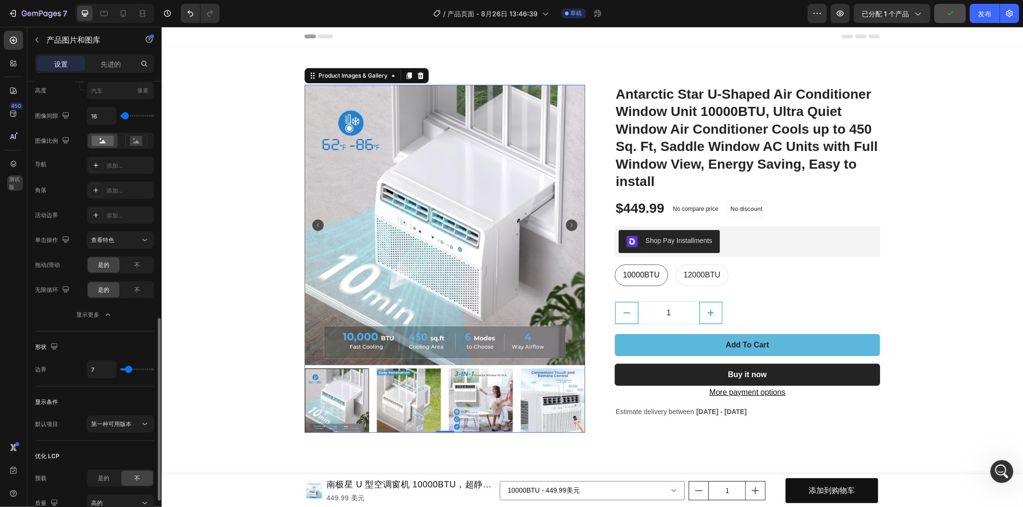
type input "9"
type input "7"
type input "5"
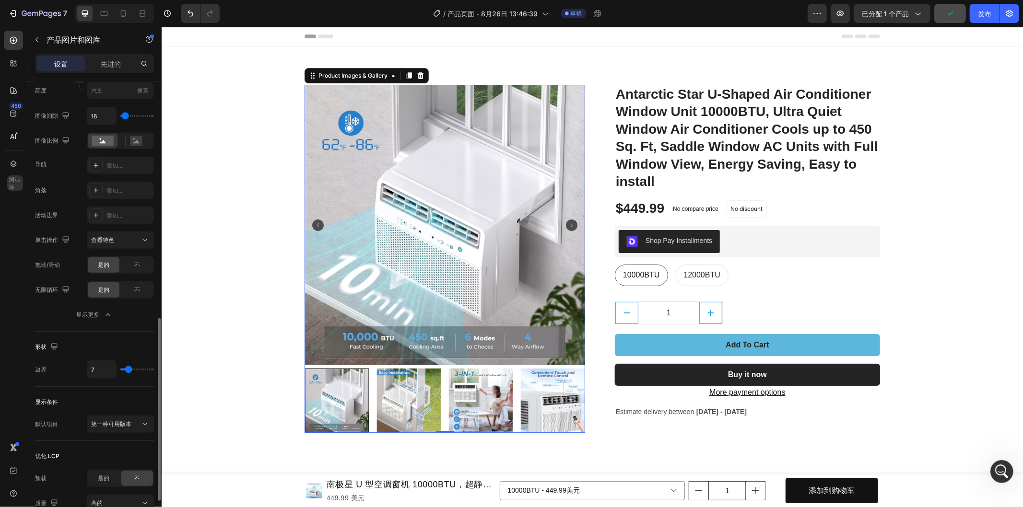
type input "5"
type input "4"
drag, startPoint x: 134, startPoint y: 370, endPoint x: 127, endPoint y: 372, distance: 8.0
type input "4"
click at [127, 371] on input "range" at bounding box center [137, 370] width 34 height 2
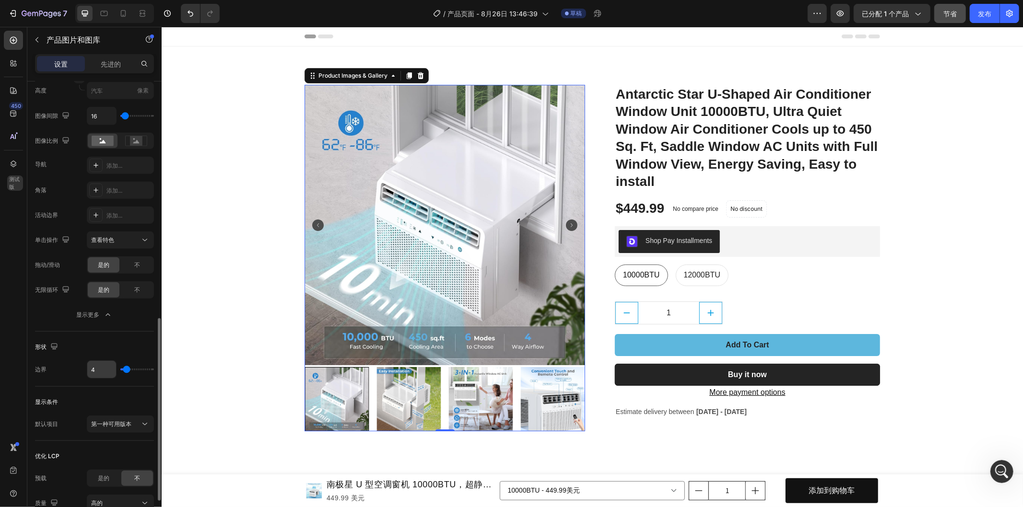
click at [94, 370] on input "4" at bounding box center [101, 369] width 29 height 17
type input "8"
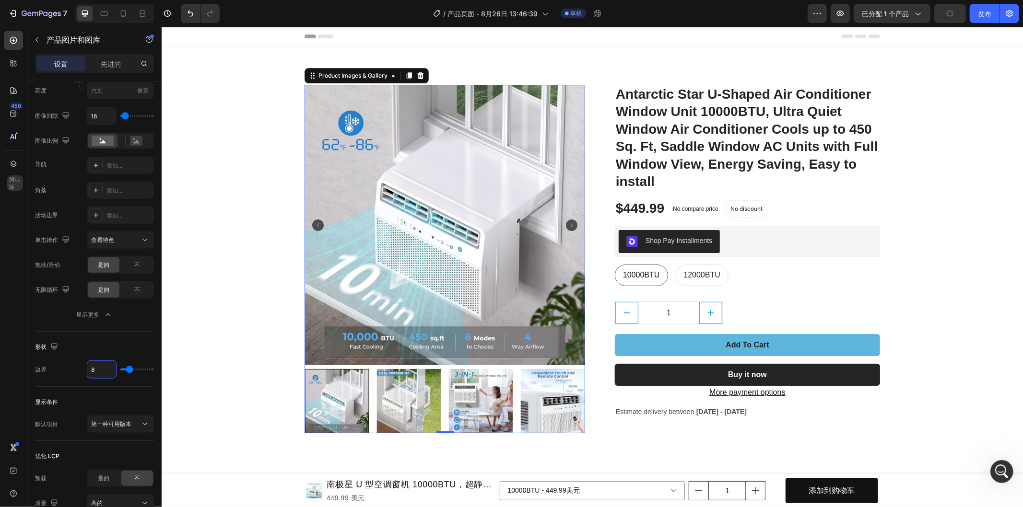
type input "8"
click at [365, 400] on div at bounding box center [444, 401] width 281 height 64
click at [501, 397] on img at bounding box center [480, 401] width 64 height 64
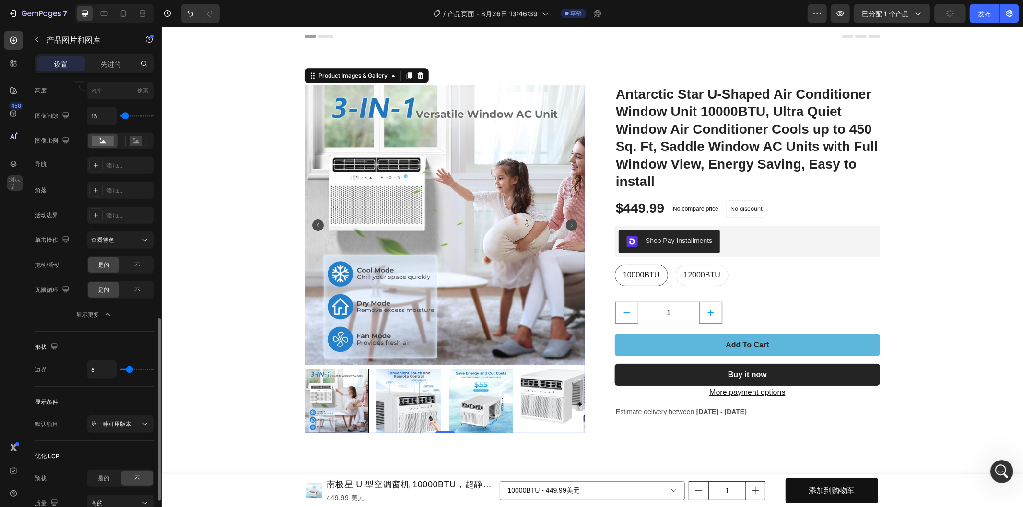
scroll to position [639, 0]
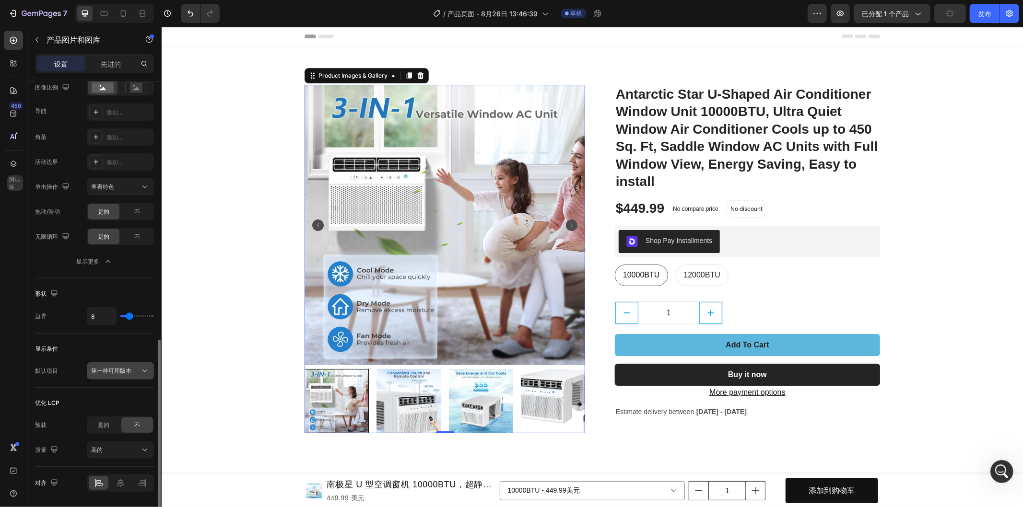
click at [144, 367] on icon at bounding box center [145, 371] width 10 height 10
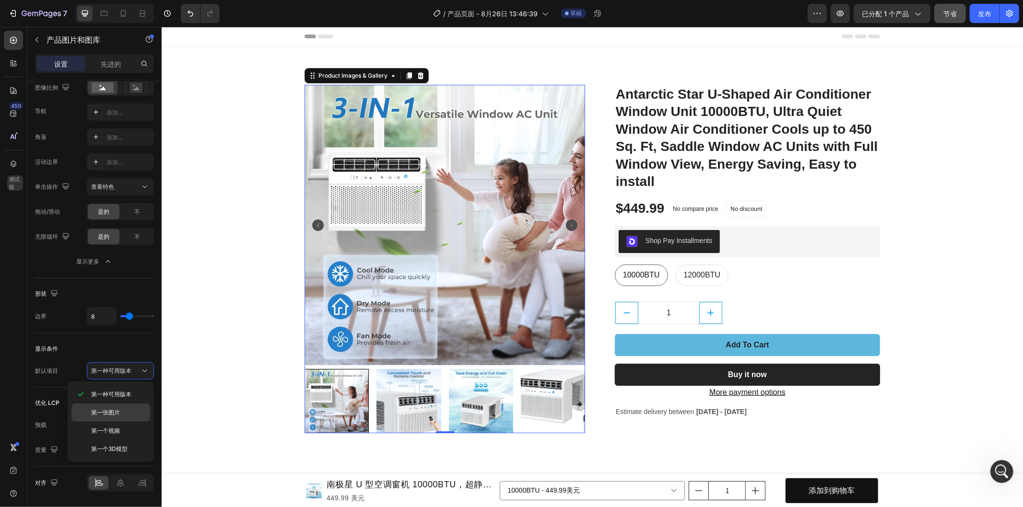
click at [127, 410] on p "第一张图片" at bounding box center [118, 413] width 55 height 9
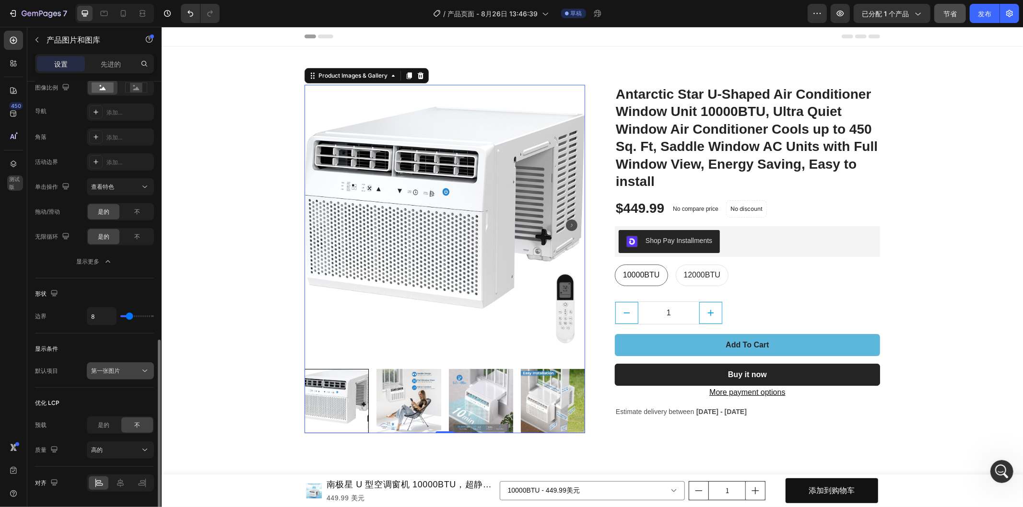
click at [148, 367] on icon at bounding box center [145, 371] width 10 height 10
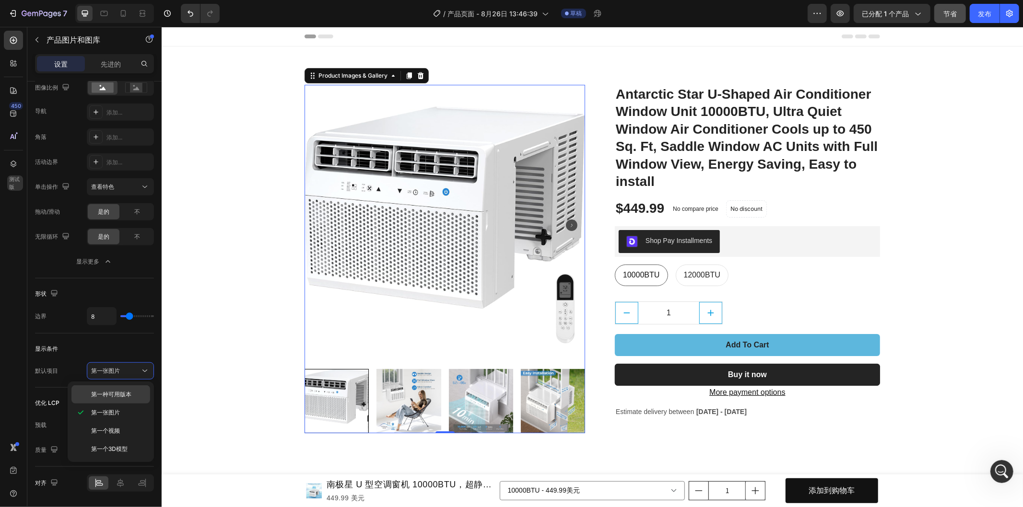
click at [128, 391] on font "第一种可用版本" at bounding box center [111, 394] width 40 height 7
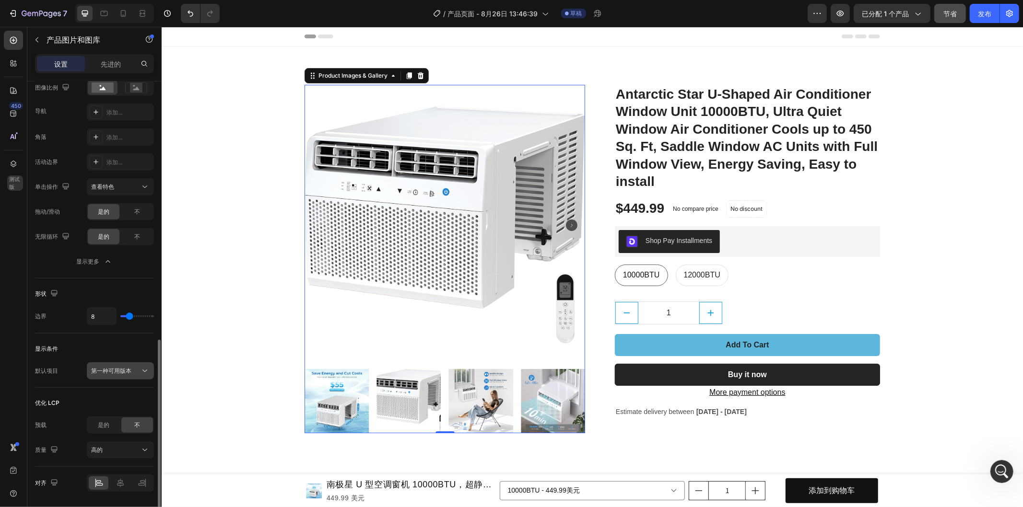
click at [149, 366] on icon at bounding box center [145, 371] width 10 height 10
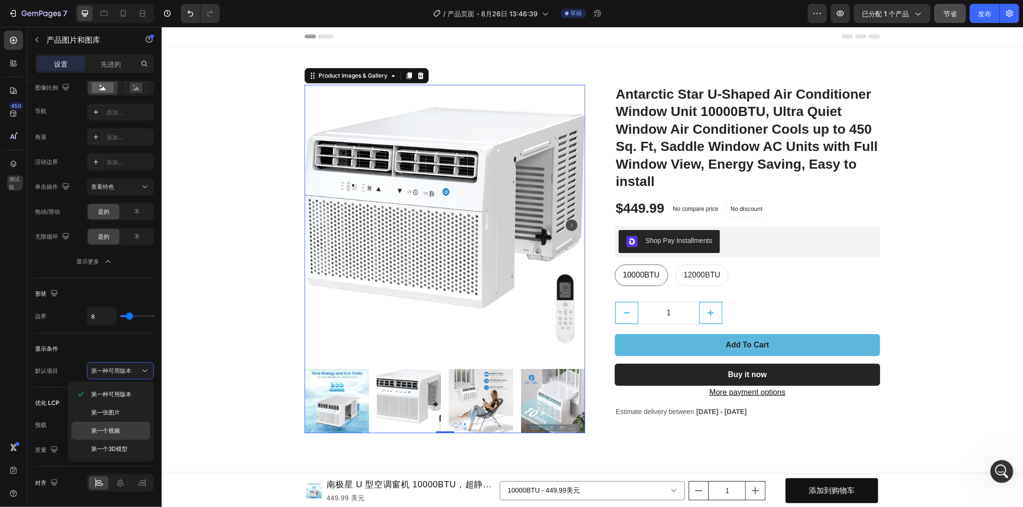
click at [121, 440] on div "第一个视频" at bounding box center [110, 449] width 79 height 18
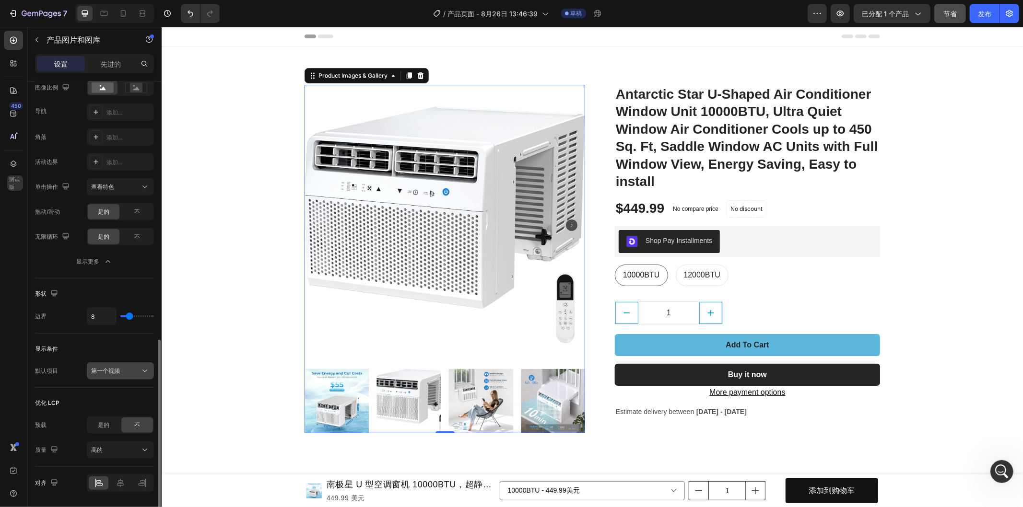
click at [146, 363] on button "第一个视频" at bounding box center [120, 371] width 67 height 17
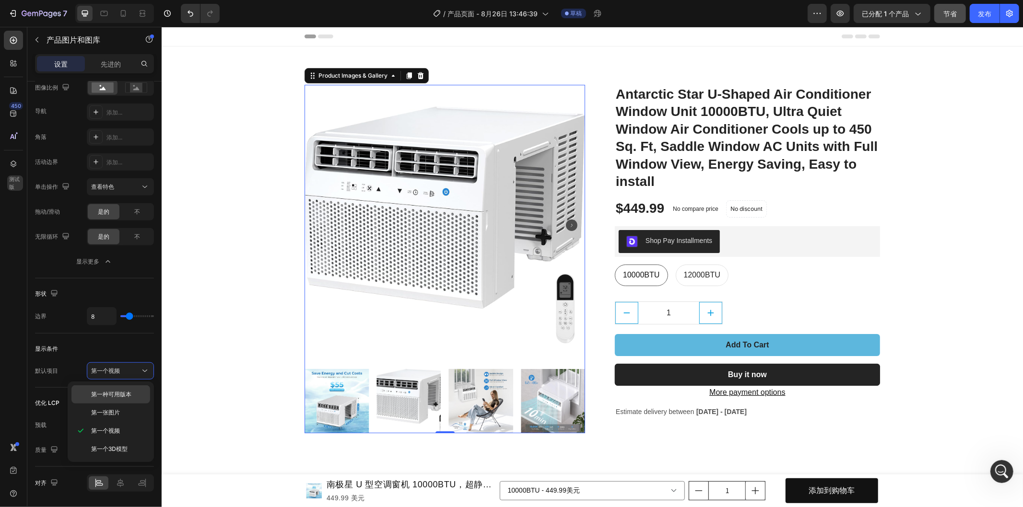
click at [130, 391] on font "第一种可用版本" at bounding box center [111, 394] width 40 height 7
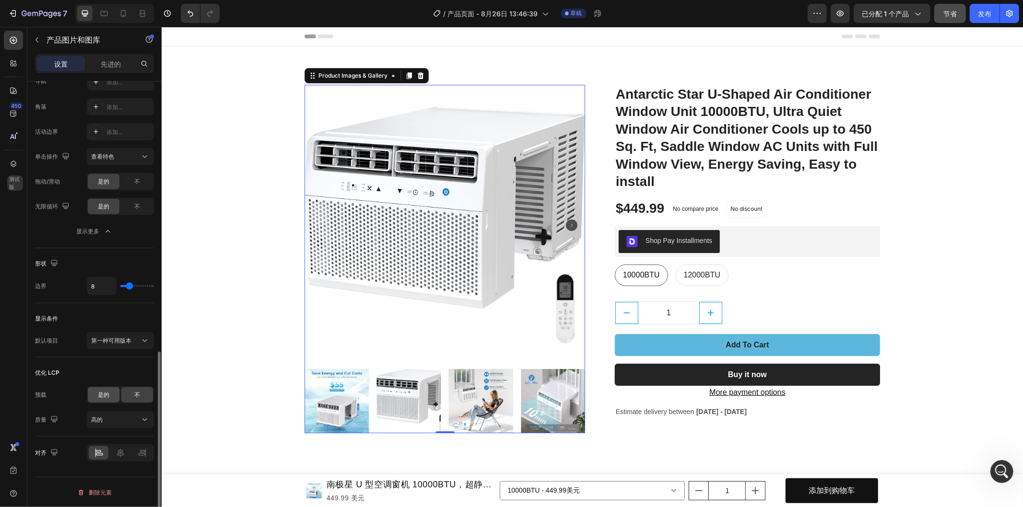
click at [110, 391] on div "是的" at bounding box center [104, 394] width 32 height 15
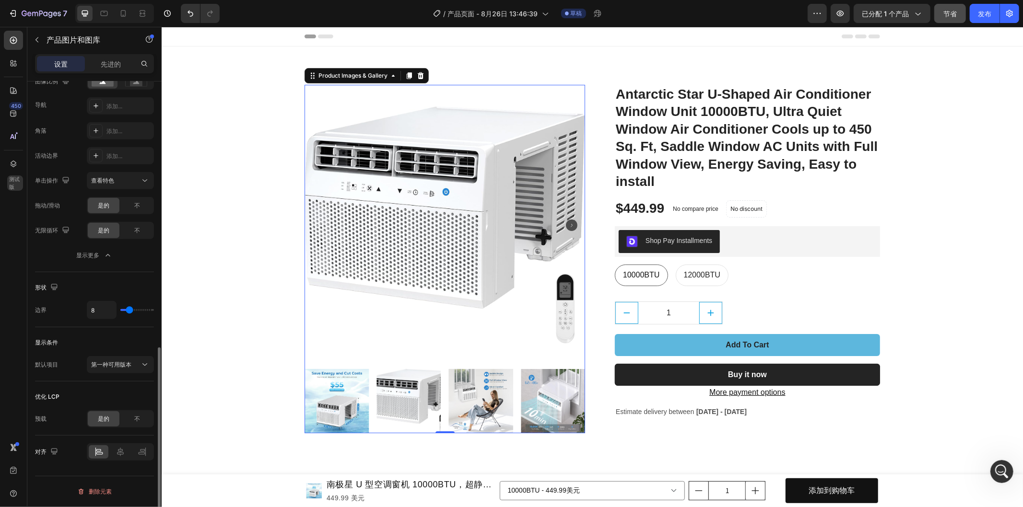
scroll to position [645, 0]
click at [130, 421] on div "不" at bounding box center [137, 419] width 32 height 15
click at [116, 481] on icon at bounding box center [121, 478] width 10 height 10
click at [93, 481] on div at bounding box center [99, 477] width 20 height 13
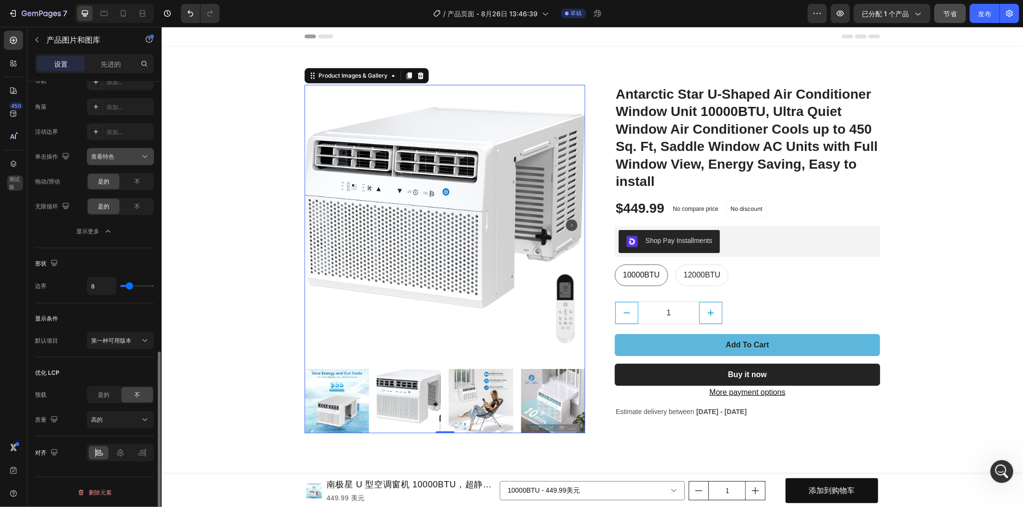
scroll to position [510, 0]
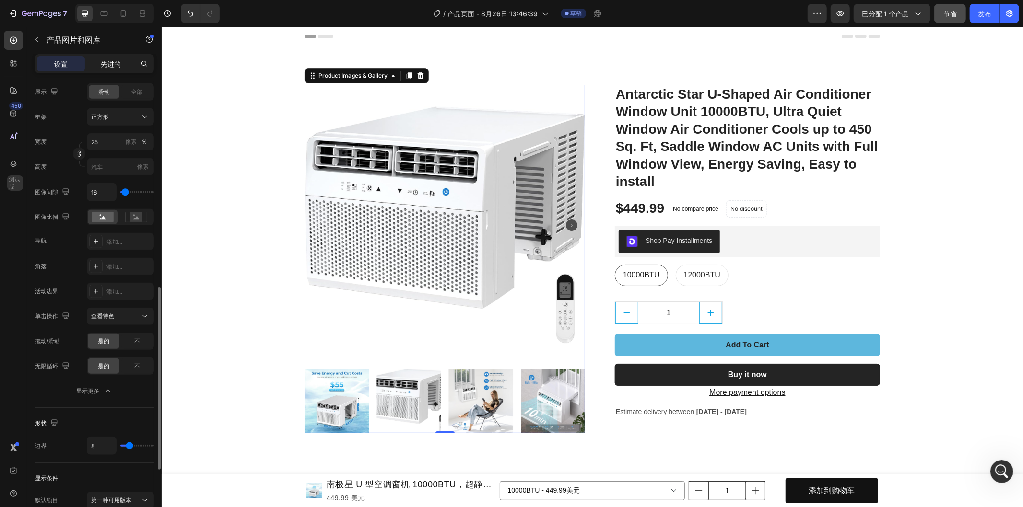
click at [117, 63] on font "先进的" at bounding box center [111, 64] width 20 height 8
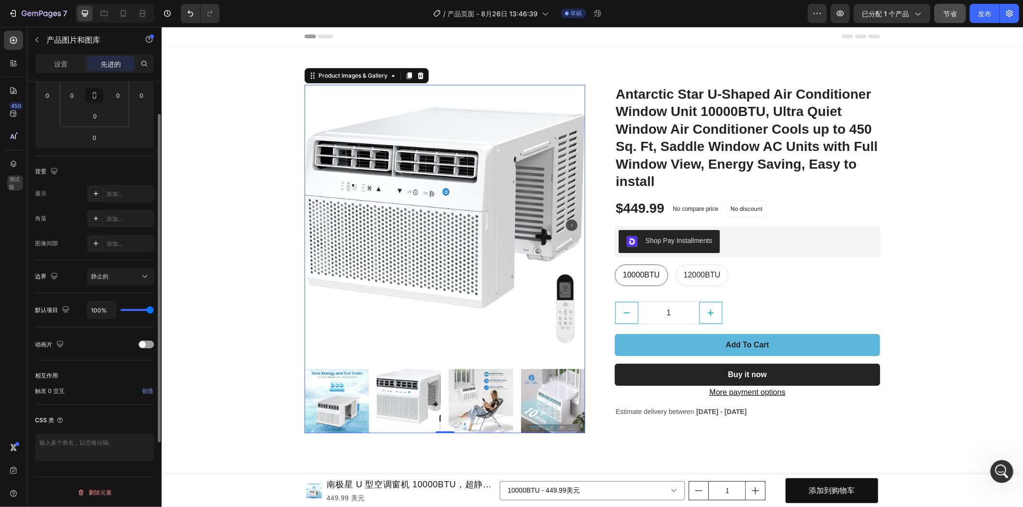
scroll to position [118, 0]
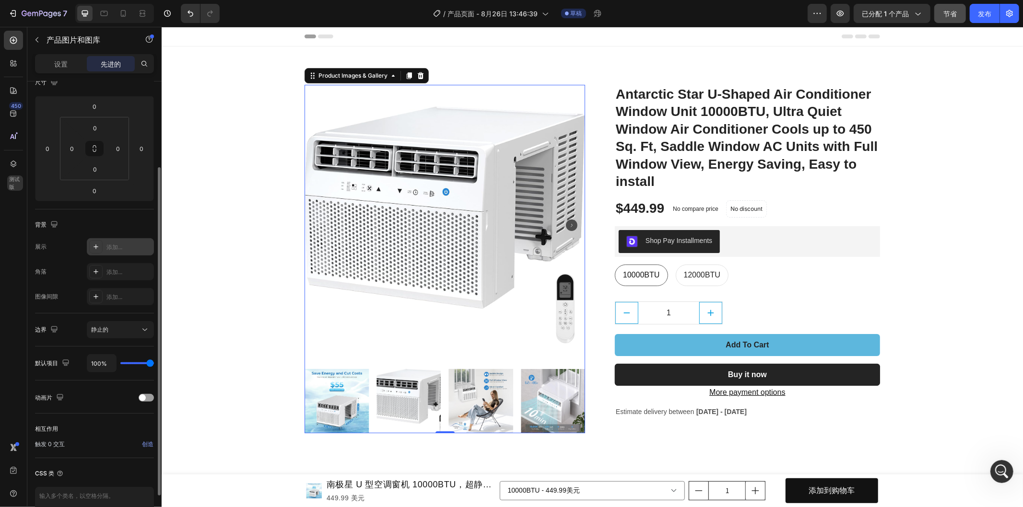
click at [107, 242] on div "添加..." at bounding box center [120, 246] width 67 height 17
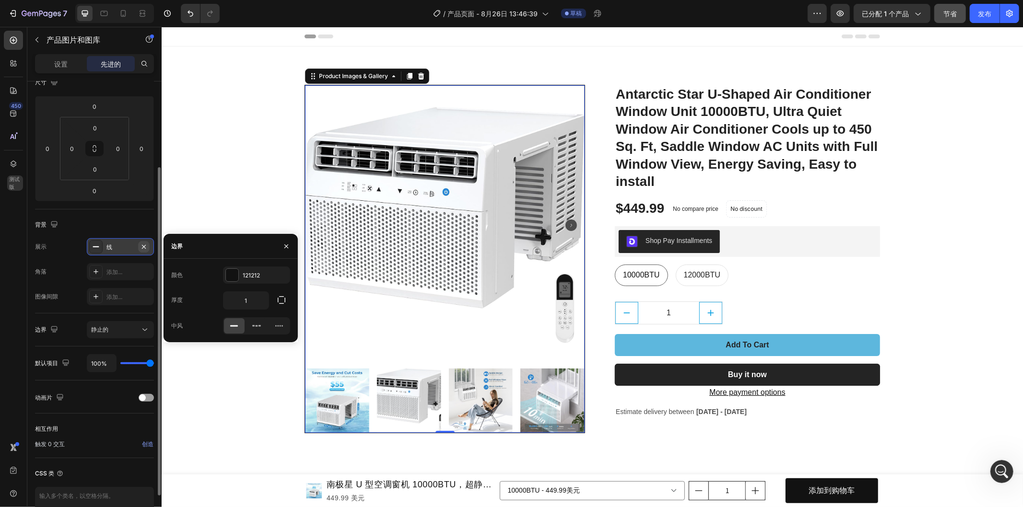
click at [144, 243] on icon "button" at bounding box center [144, 247] width 8 height 8
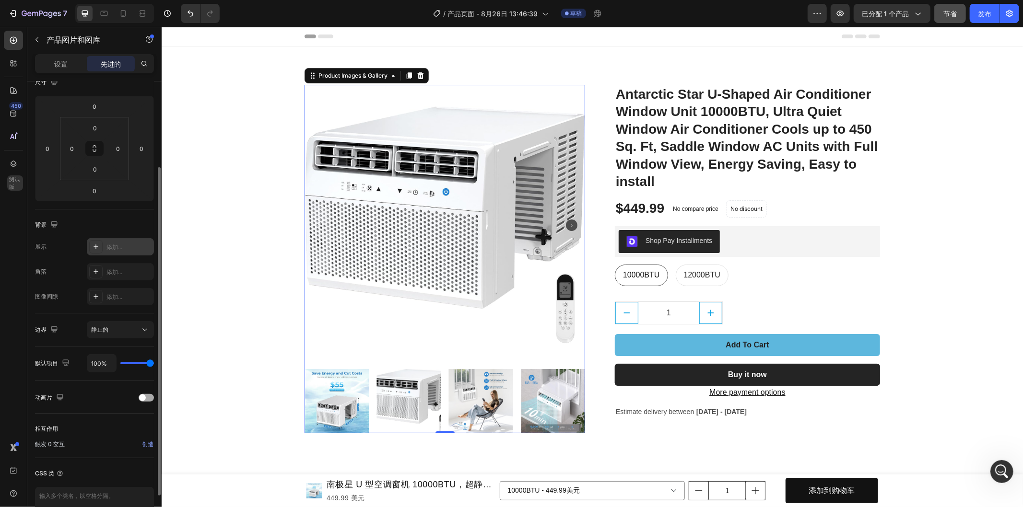
click at [144, 396] on span at bounding box center [142, 398] width 7 height 7
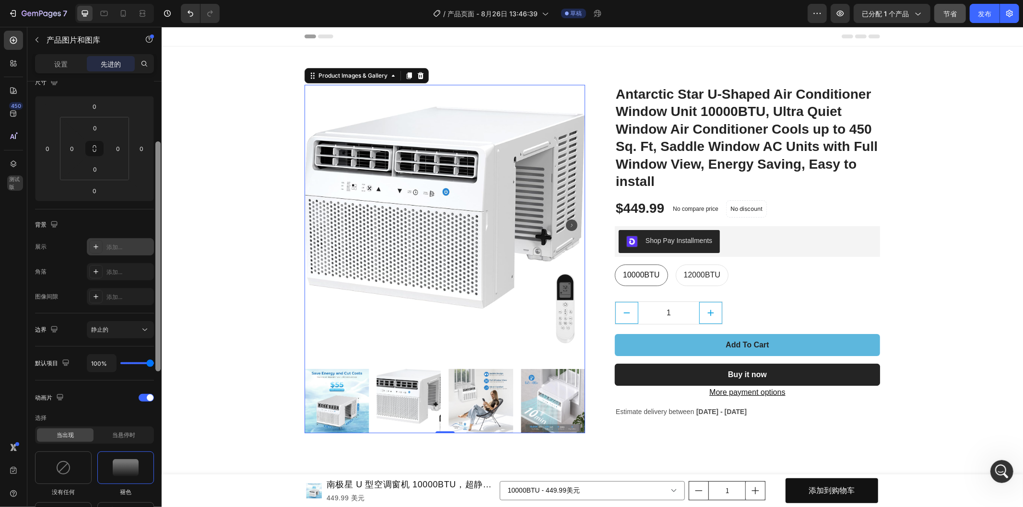
scroll to position [225, 0]
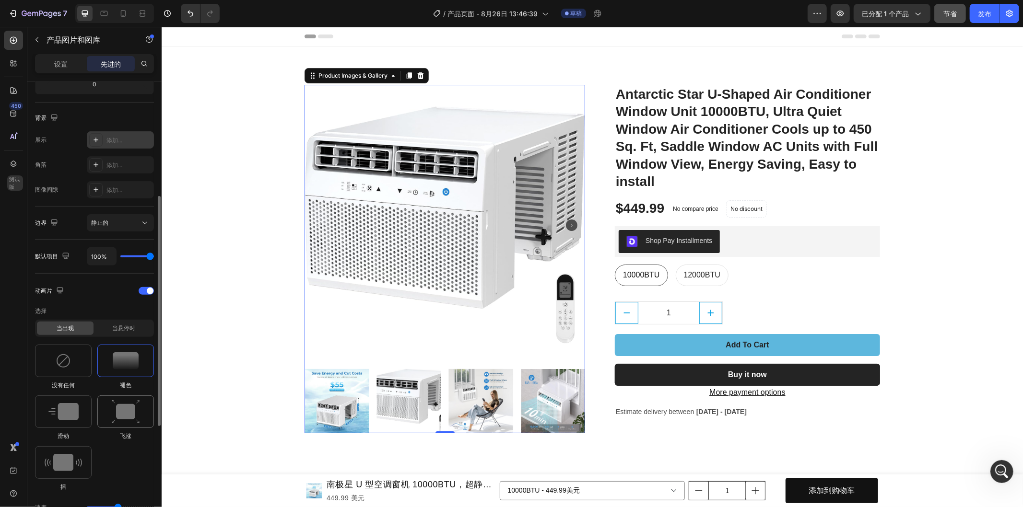
click at [120, 404] on img at bounding box center [125, 412] width 29 height 24
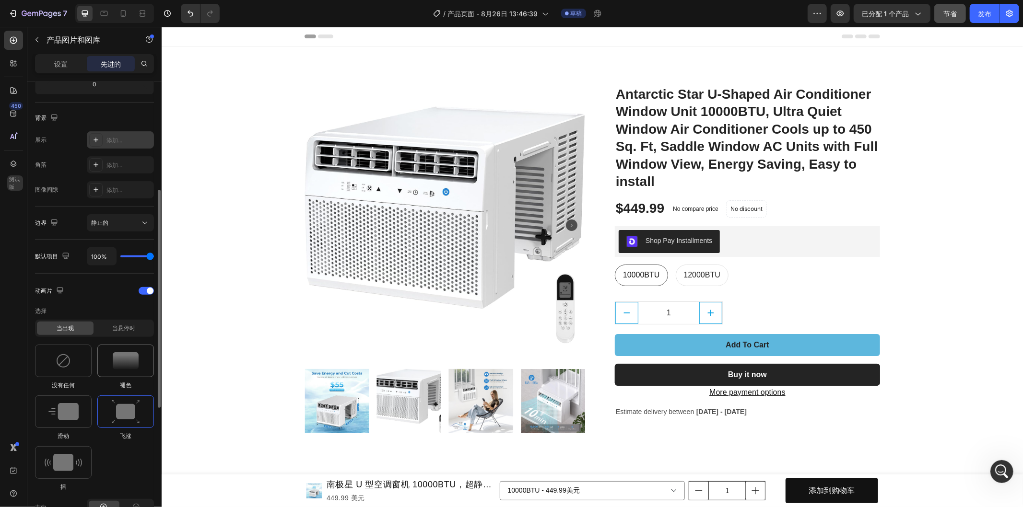
click at [123, 369] on img at bounding box center [126, 360] width 26 height 17
click at [132, 321] on div "当出现 当悬停时" at bounding box center [94, 328] width 119 height 17
click at [123, 328] on font "当悬停时" at bounding box center [123, 328] width 23 height 7
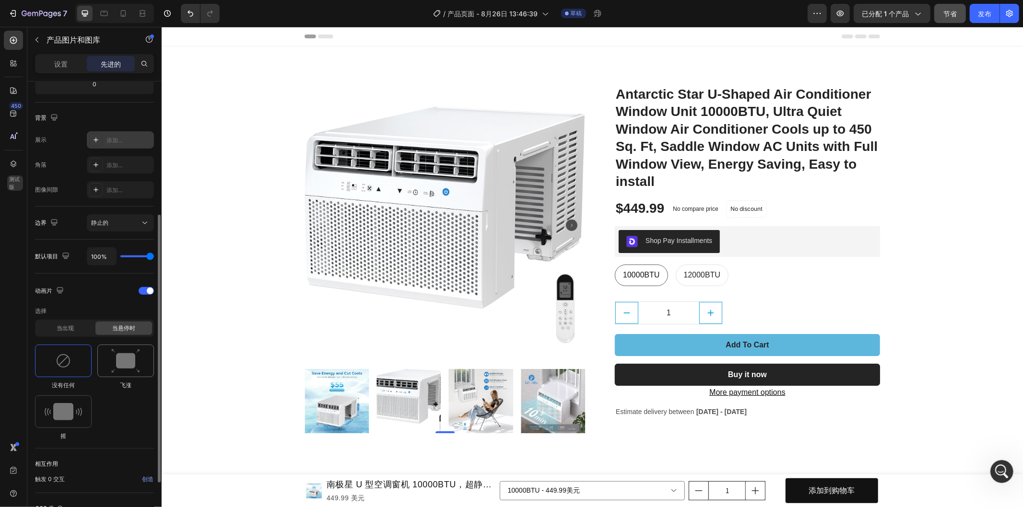
click at [121, 349] on img at bounding box center [125, 361] width 29 height 24
click at [151, 290] on span at bounding box center [150, 291] width 7 height 7
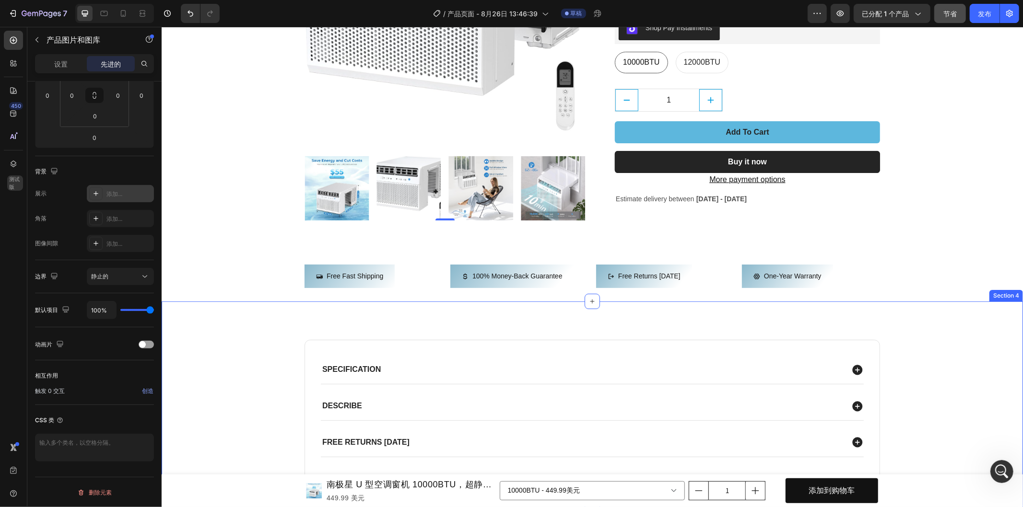
scroll to position [266, 0]
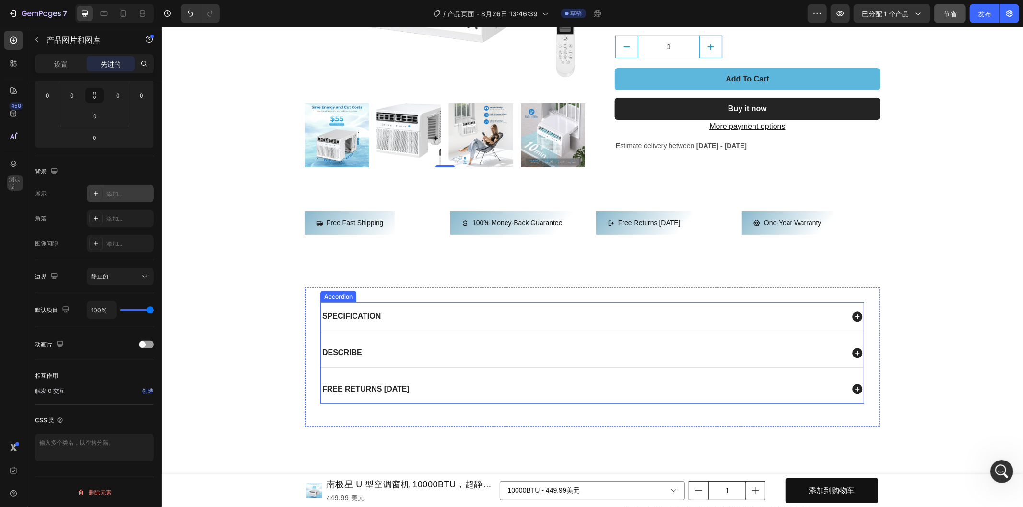
click at [744, 345] on div "Describe" at bounding box center [591, 353] width 543 height 28
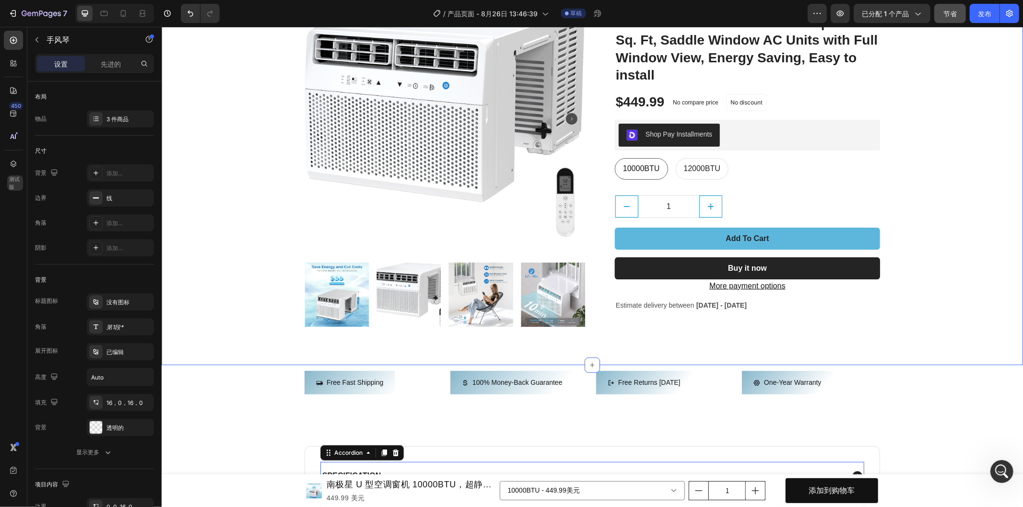
scroll to position [0, 0]
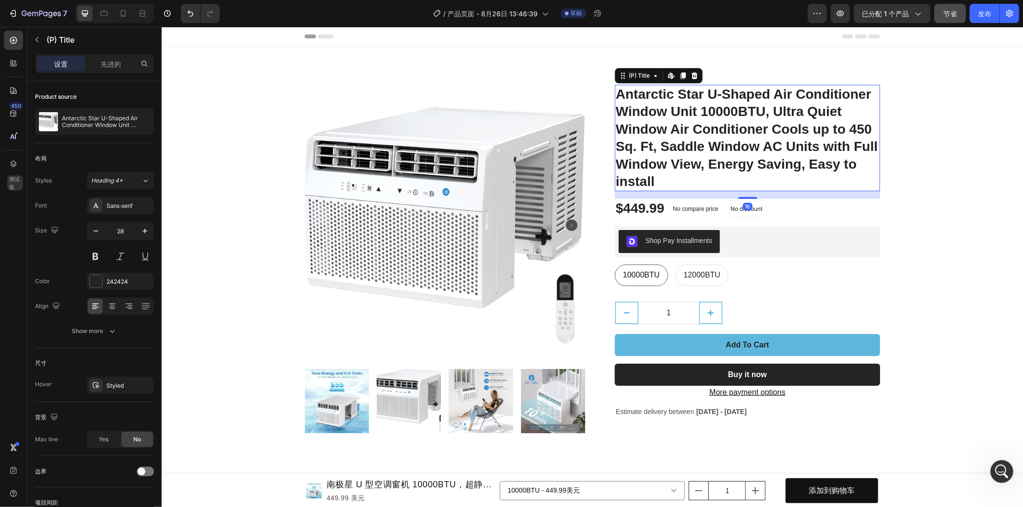
click at [827, 152] on h1 "Antarctic Star U-Shaped Air Conditioner Window Unit 10000BTU, Ultra Quiet Windo…" at bounding box center [746, 137] width 265 height 106
click at [668, 76] on icon at bounding box center [670, 75] width 4 height 6
